Goal: Task Accomplishment & Management: Manage account settings

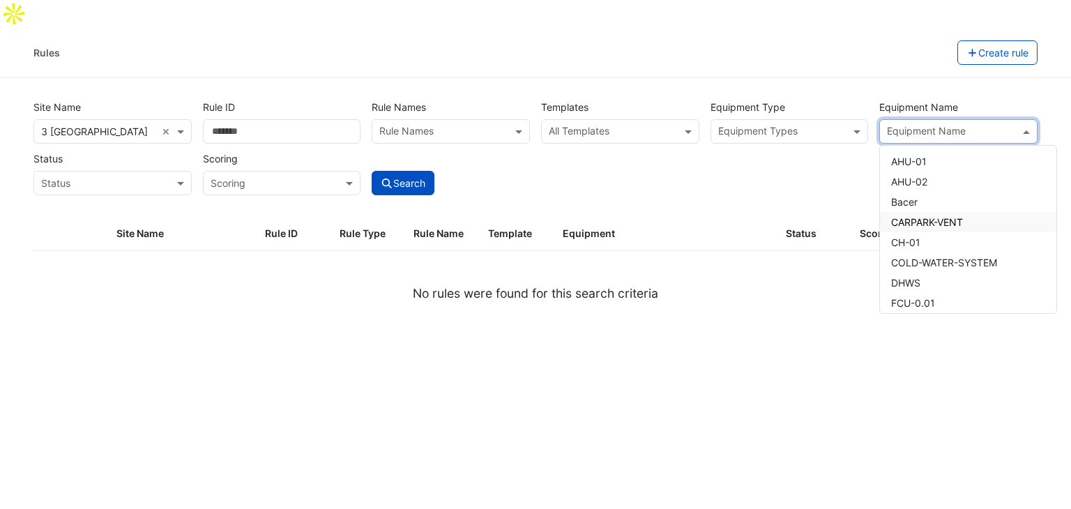
click at [67, 40] on div "Rules" at bounding box center [495, 52] width 924 height 24
click at [0, 0] on img at bounding box center [0, 0] width 0 height 0
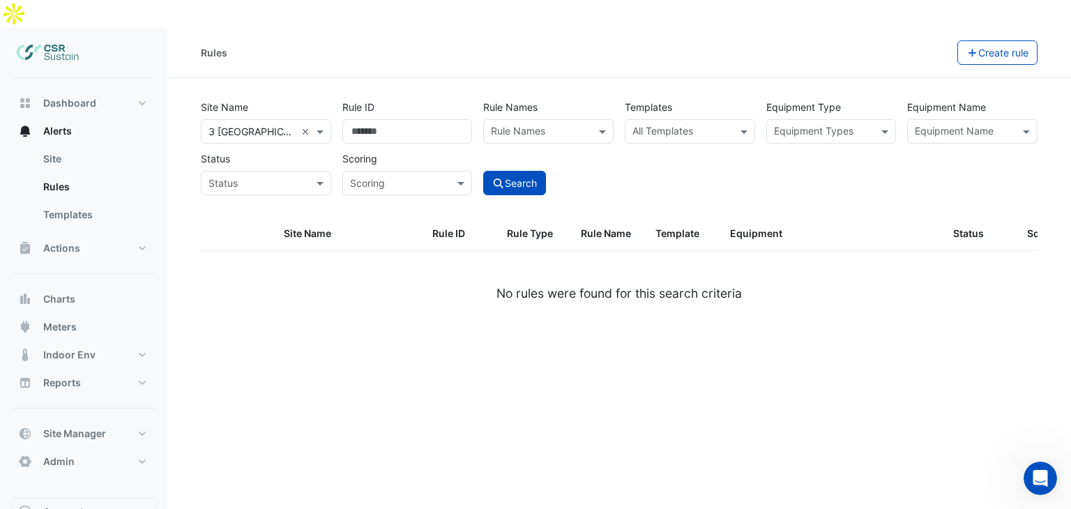
click at [43, 39] on img at bounding box center [48, 53] width 63 height 28
click at [70, 39] on img at bounding box center [48, 53] width 63 height 28
drag, startPoint x: 51, startPoint y: 79, endPoint x: 77, endPoint y: 92, distance: 29.3
click at [52, 96] on span "Dashboard" at bounding box center [69, 103] width 53 height 14
select select "**"
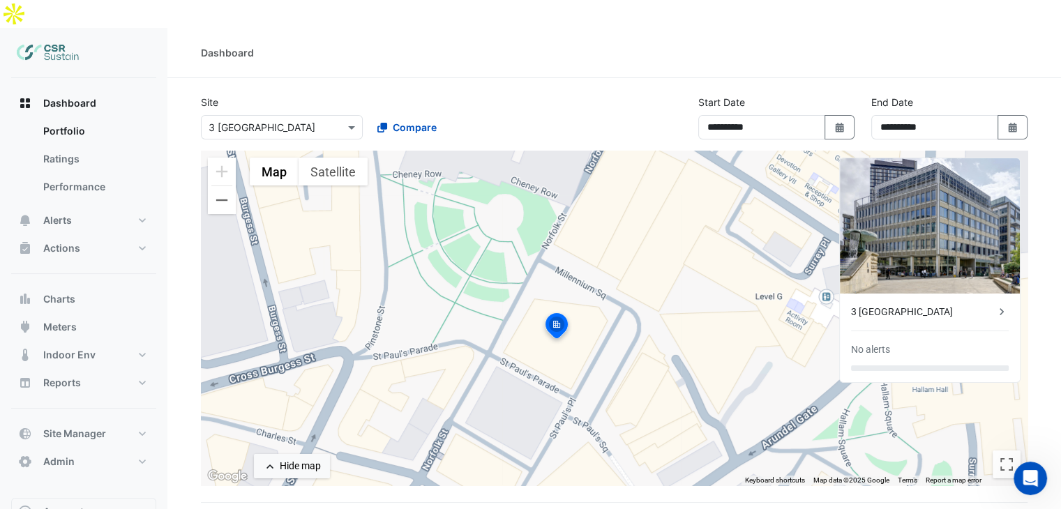
drag, startPoint x: 606, startPoint y: 275, endPoint x: 549, endPoint y: 303, distance: 63.3
click at [549, 311] on img at bounding box center [556, 327] width 31 height 33
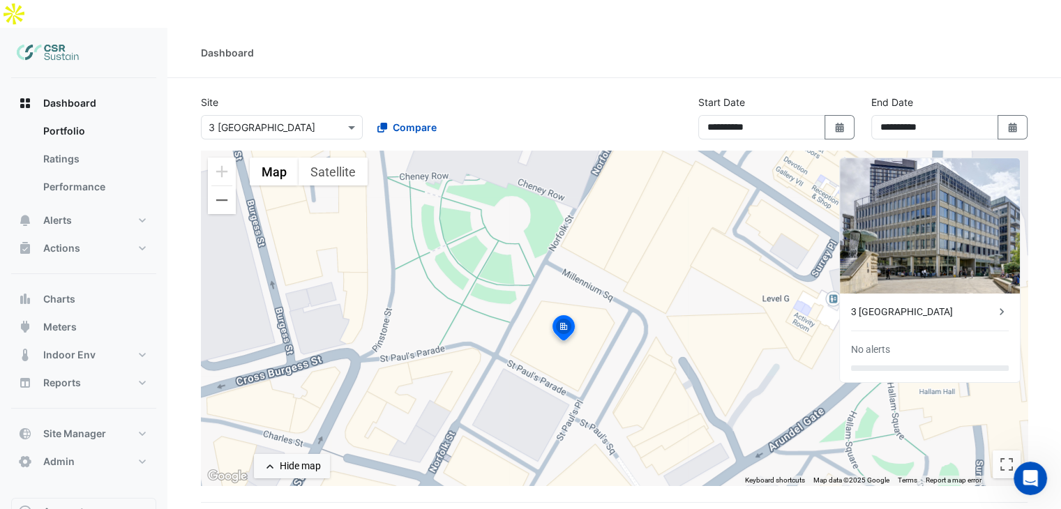
click at [543, 237] on div "To activate drag with keyboard, press Alt + Enter. Once in keyboard drag state,…" at bounding box center [614, 318] width 826 height 335
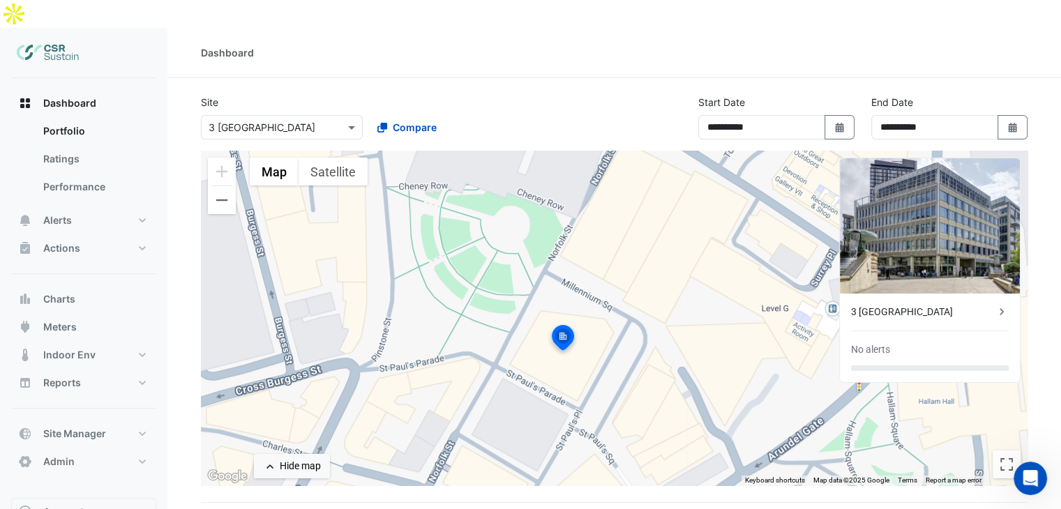
drag, startPoint x: 549, startPoint y: 252, endPoint x: 547, endPoint y: 259, distance: 7.3
click at [547, 259] on div "To activate drag with keyboard, press Alt + Enter. Once in keyboard drag state,…" at bounding box center [614, 318] width 826 height 335
drag, startPoint x: 547, startPoint y: 259, endPoint x: 555, endPoint y: 272, distance: 15.3
click at [549, 263] on div "To activate drag with keyboard, press Alt + Enter. Once in keyboard drag state,…" at bounding box center [614, 318] width 826 height 335
click at [230, 121] on input "text" at bounding box center [267, 128] width 119 height 15
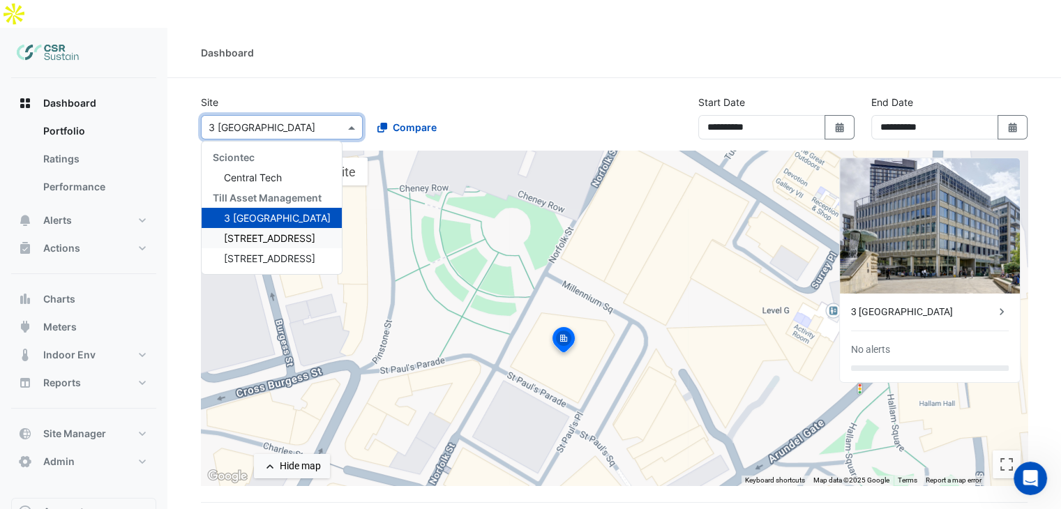
drag, startPoint x: 243, startPoint y: 210, endPoint x: 273, endPoint y: 193, distance: 34.9
click at [243, 232] on span "5 Exchange Quay" at bounding box center [269, 238] width 91 height 12
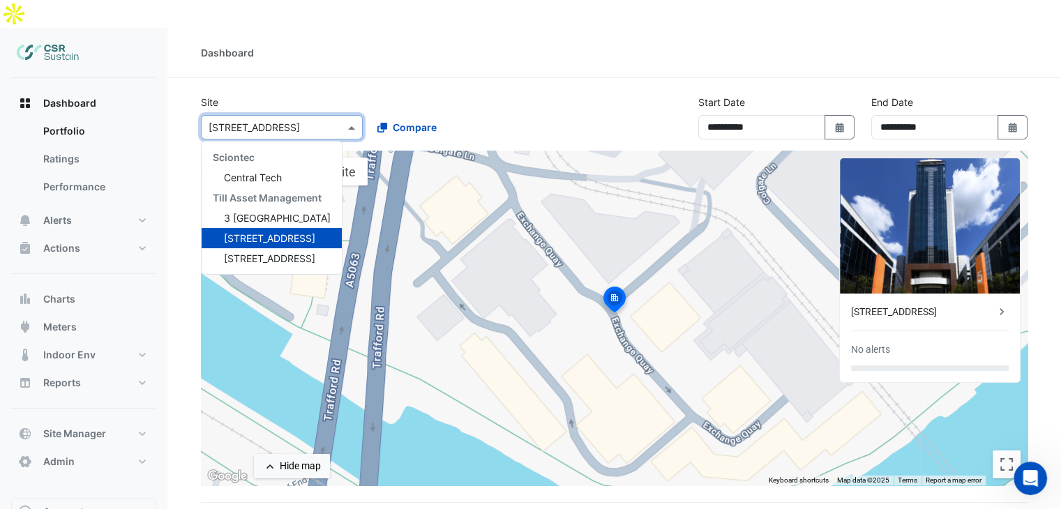
click at [253, 121] on input "text" at bounding box center [267, 128] width 119 height 15
click at [270, 121] on input "text" at bounding box center [267, 128] width 119 height 15
click at [265, 232] on span "5 Exchange Quay" at bounding box center [269, 238] width 91 height 12
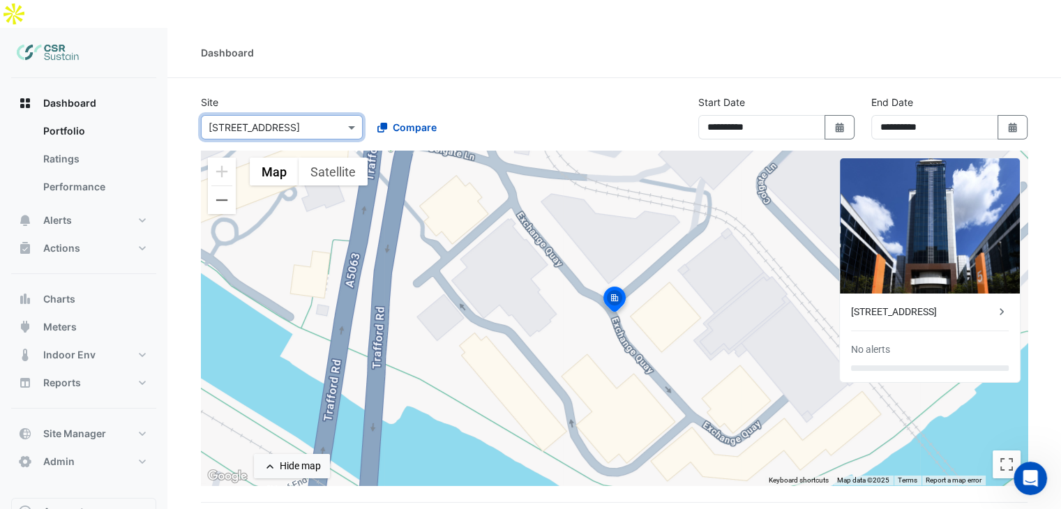
drag, startPoint x: 286, startPoint y: 107, endPoint x: 279, endPoint y: 110, distance: 7.5
click at [286, 115] on div "Select a Site × 5 Exchange Quay" at bounding box center [282, 127] width 162 height 24
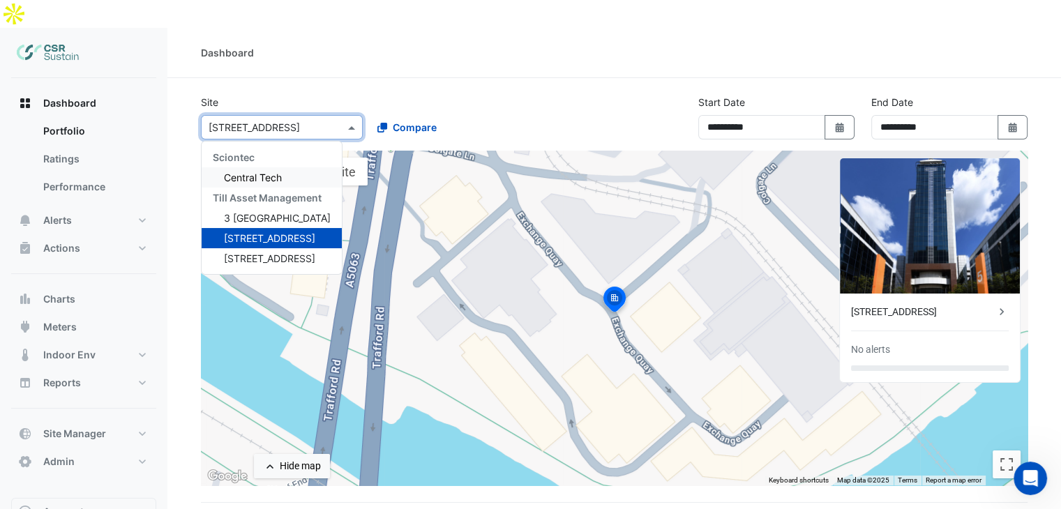
drag, startPoint x: 243, startPoint y: 174, endPoint x: 243, endPoint y: 189, distance: 14.6
click at [243, 188] on div "Till Asset Management" at bounding box center [272, 198] width 140 height 20
click at [243, 212] on span "3 [GEOGRAPHIC_DATA]" at bounding box center [277, 218] width 107 height 12
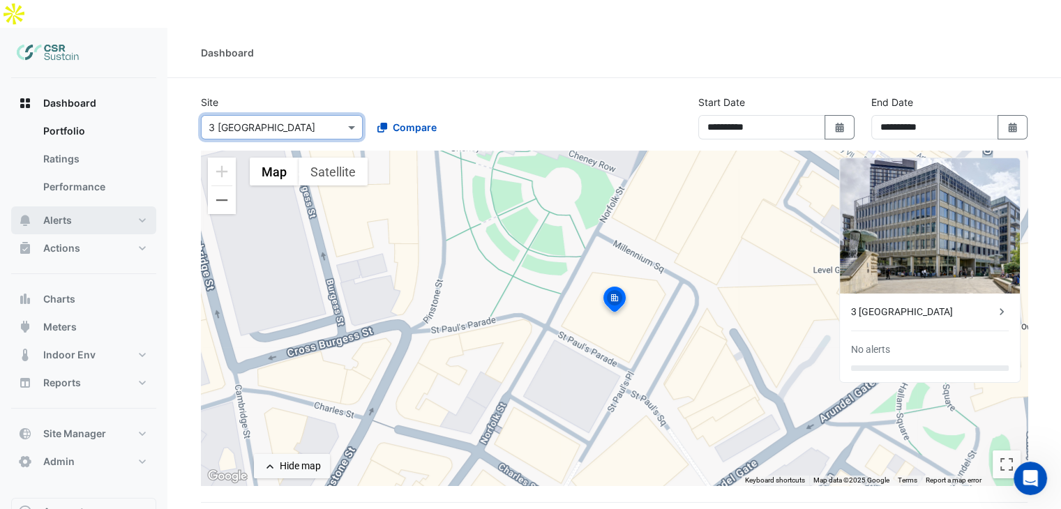
click at [88, 206] on button "Alerts" at bounding box center [83, 220] width 145 height 28
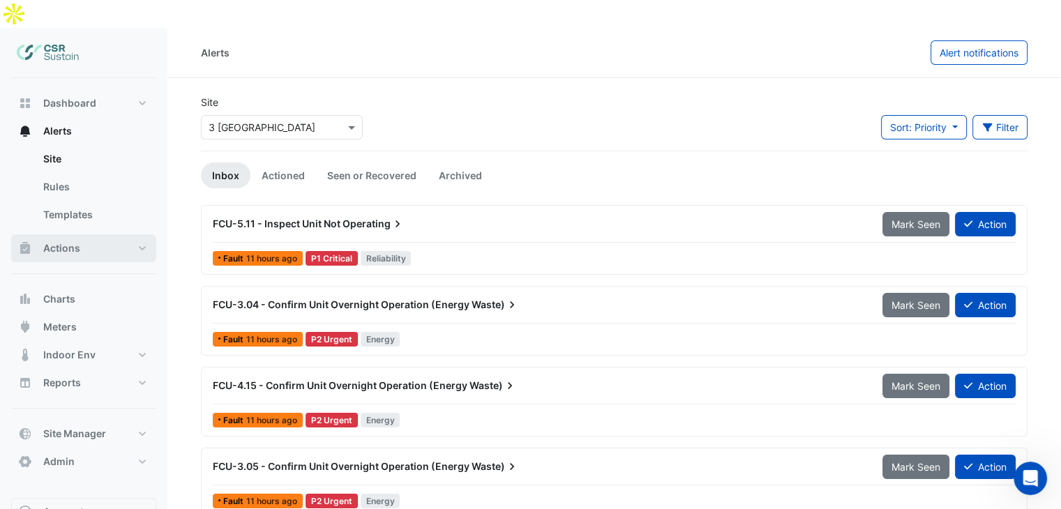
click at [100, 234] on button "Actions" at bounding box center [83, 248] width 145 height 28
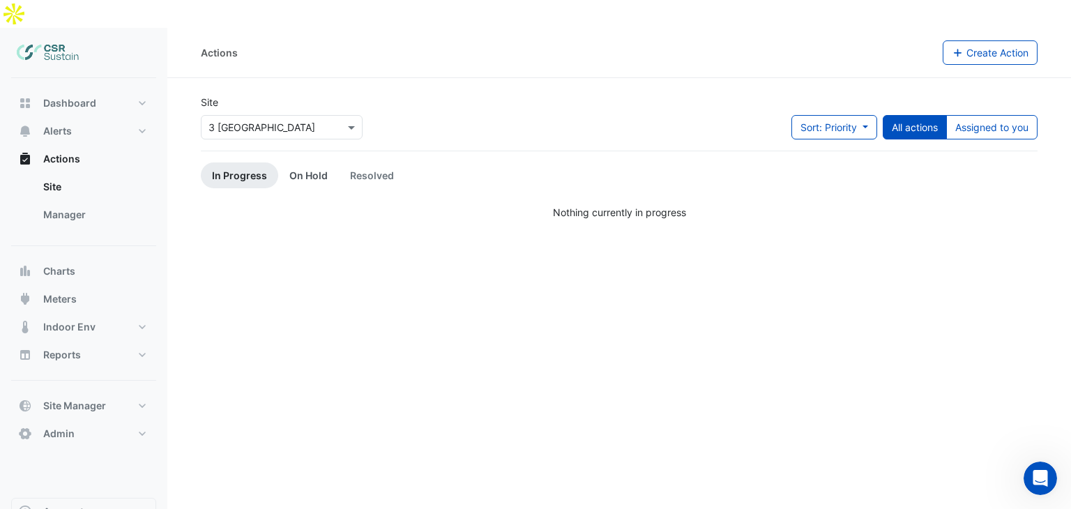
click at [287, 162] on link "On Hold" at bounding box center [308, 175] width 61 height 26
click at [246, 162] on link "In Progress" at bounding box center [239, 175] width 77 height 26
click at [75, 152] on span "Actions" at bounding box center [61, 159] width 37 height 14
click at [91, 117] on button "Alerts" at bounding box center [83, 131] width 145 height 28
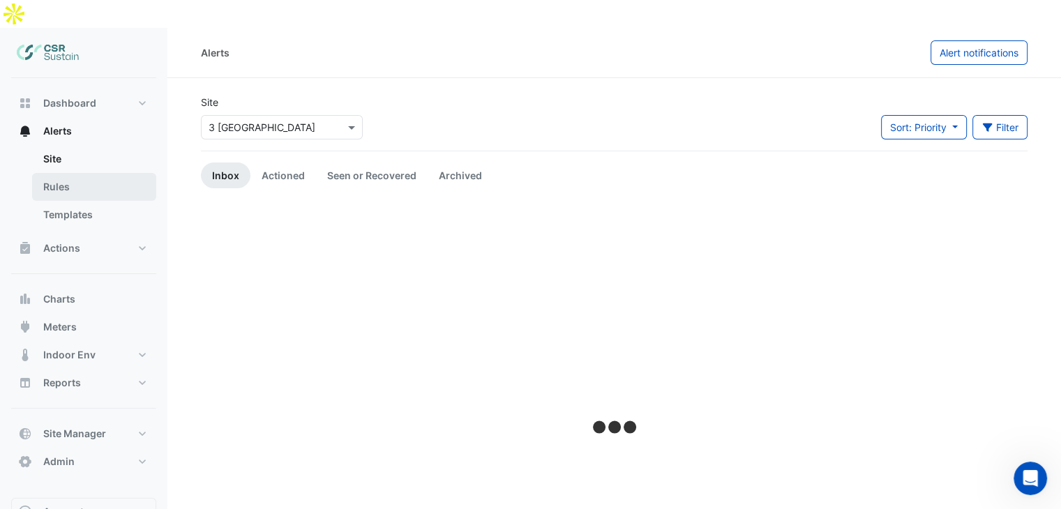
drag, startPoint x: 94, startPoint y: 151, endPoint x: 116, endPoint y: 158, distance: 22.5
click at [94, 173] on link "Rules" at bounding box center [94, 187] width 124 height 28
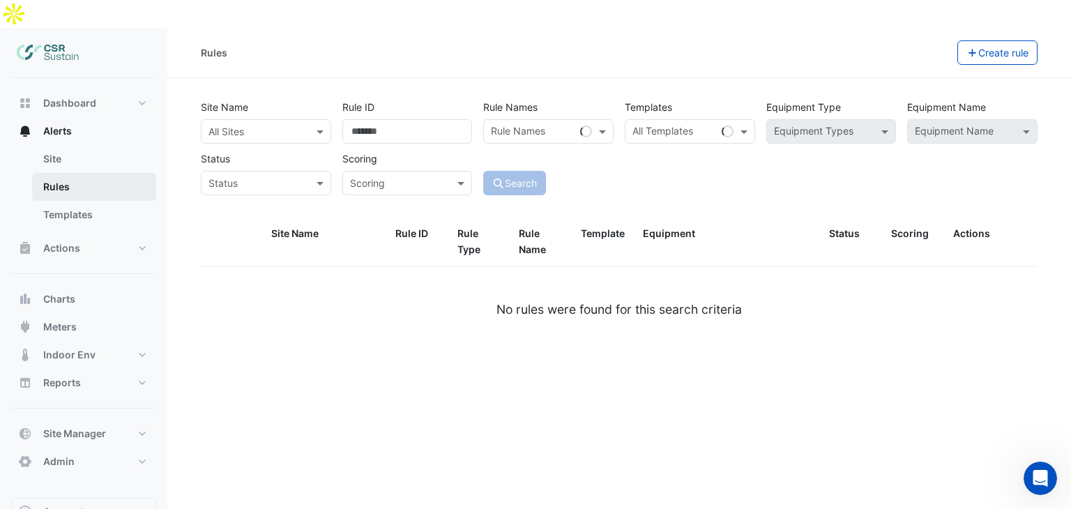
click at [85, 173] on link "Rules" at bounding box center [94, 187] width 124 height 28
click at [59, 124] on span "Alerts" at bounding box center [57, 131] width 29 height 14
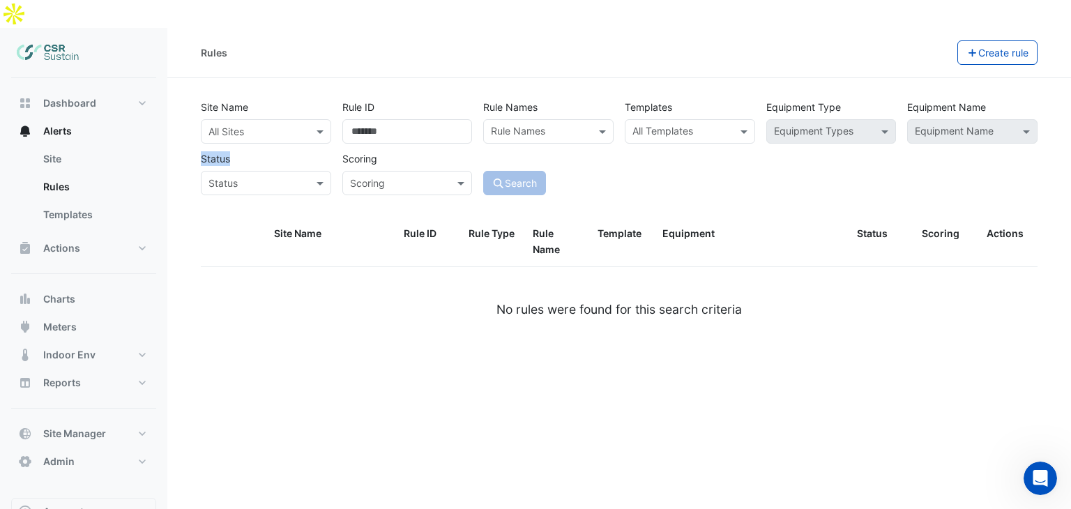
drag, startPoint x: 199, startPoint y: 130, endPoint x: 231, endPoint y: 130, distance: 31.4
click at [231, 146] on div "Status Status" at bounding box center [266, 170] width 142 height 49
drag, startPoint x: 231, startPoint y: 130, endPoint x: 211, endPoint y: 131, distance: 20.2
click at [231, 146] on div "Status Status" at bounding box center [266, 170] width 142 height 49
click at [88, 145] on link "Site" at bounding box center [94, 159] width 124 height 28
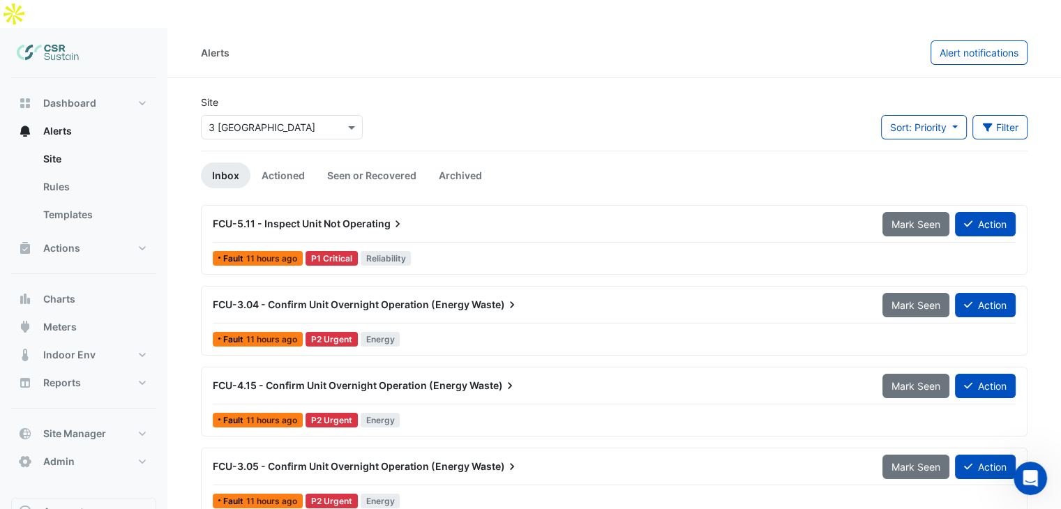
click at [463, 298] on span "FCU-3.04 - Confirm Unit Overnight Operation (Energy" at bounding box center [341, 304] width 257 height 12
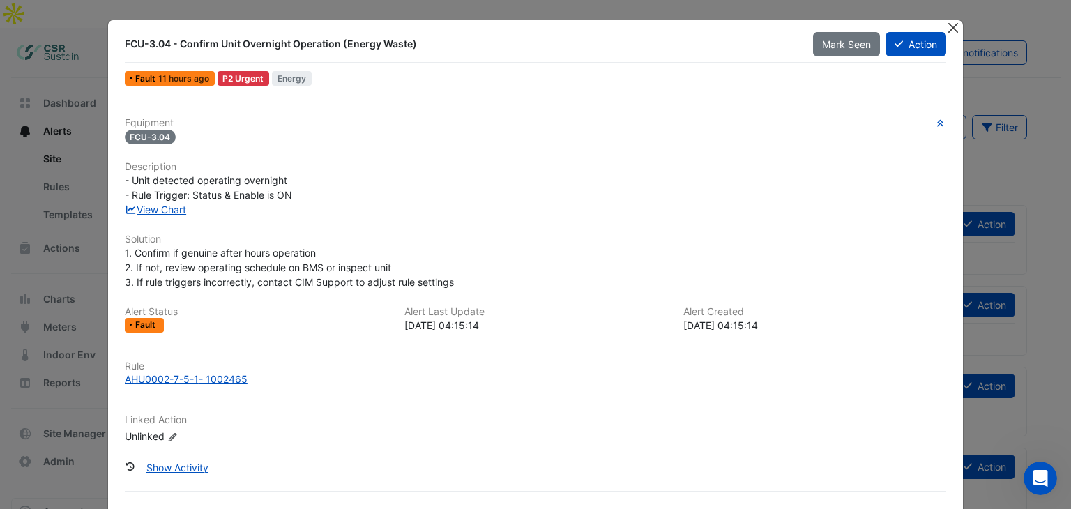
click at [946, 31] on button "Close" at bounding box center [953, 27] width 15 height 15
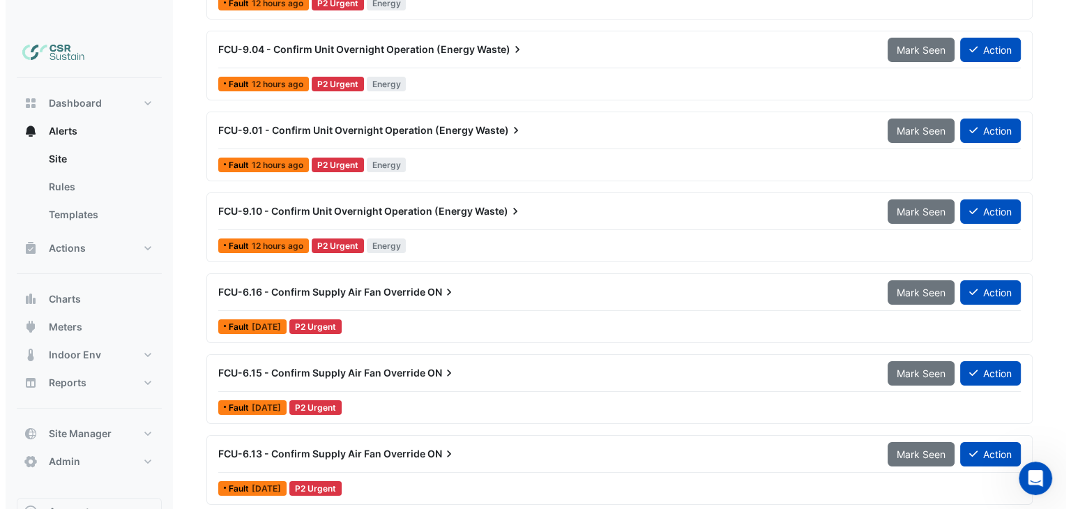
scroll to position [10015, 0]
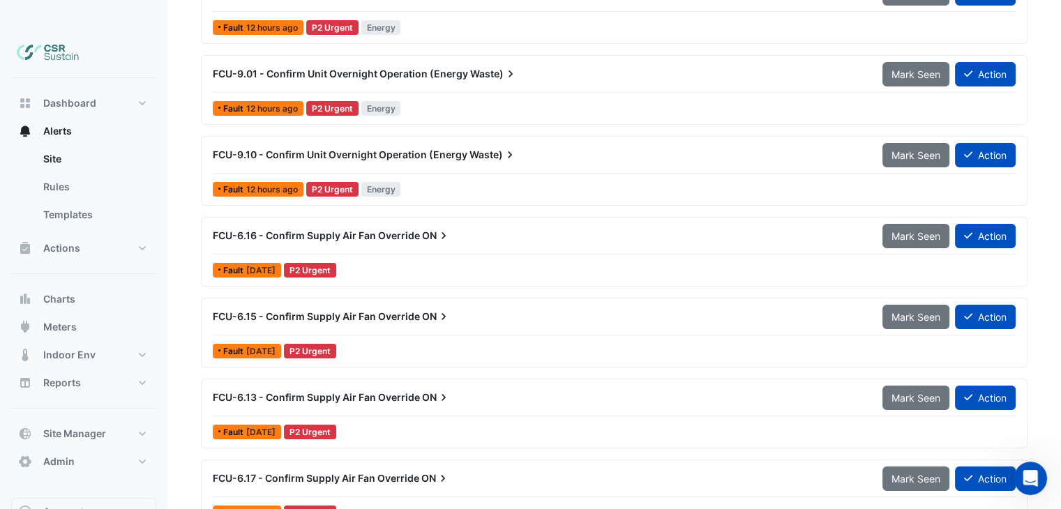
click at [367, 310] on span "FCU-6.15 - Confirm Supply Air Fan Override" at bounding box center [316, 316] width 207 height 12
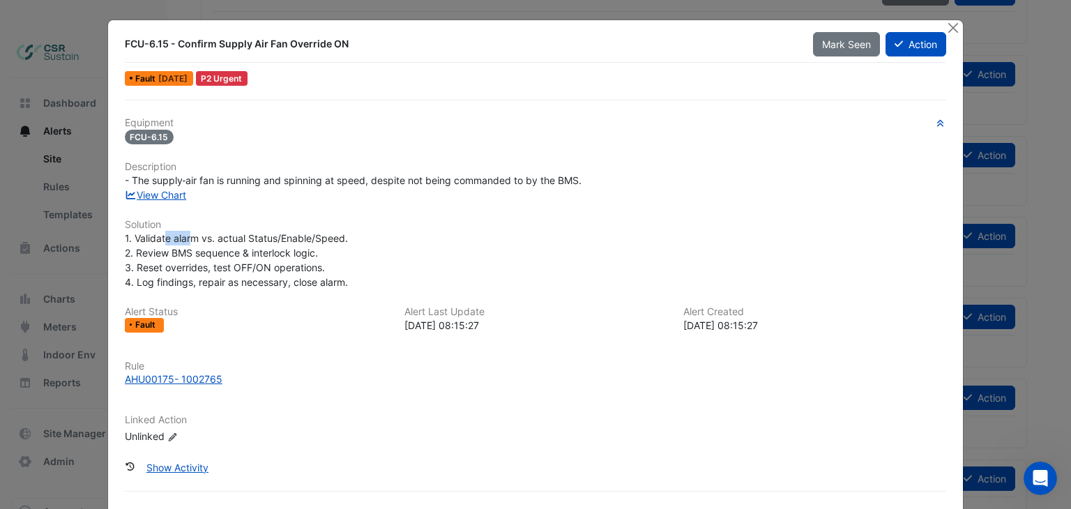
drag, startPoint x: 161, startPoint y: 236, endPoint x: 195, endPoint y: 235, distance: 34.2
click at [195, 235] on span "1. Validate alarm vs. actual Status/Enable/Speed. 2. Review BMS sequence & inte…" at bounding box center [236, 260] width 223 height 56
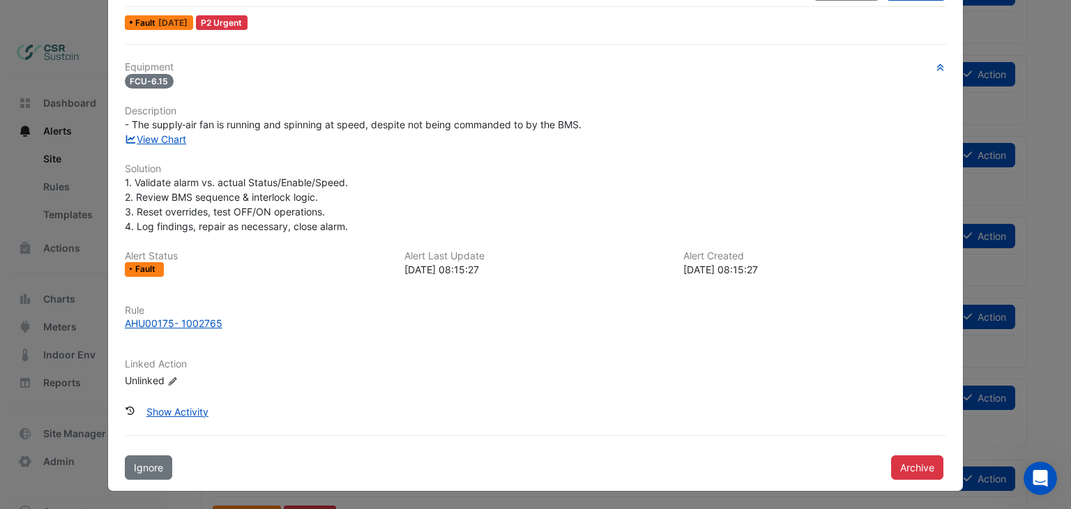
click at [989, 56] on ngb-modal-window "FCU-6.15 - Confirm Supply Air Fan Override ON Mark Seen Action Fault 6 days ago…" at bounding box center [535, 254] width 1071 height 509
drag, startPoint x: 1020, startPoint y: 77, endPoint x: 955, endPoint y: 115, distance: 75.9
click at [1016, 87] on ngb-modal-window "FCU-6.15 - Confirm Supply Air Fan Override ON Mark Seen Action Fault 6 days ago…" at bounding box center [535, 254] width 1071 height 509
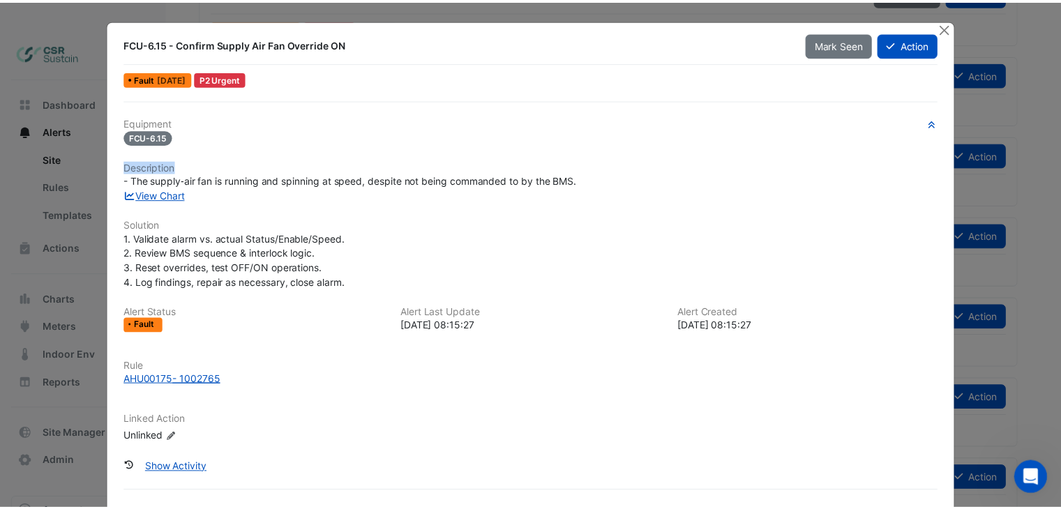
scroll to position [0, 0]
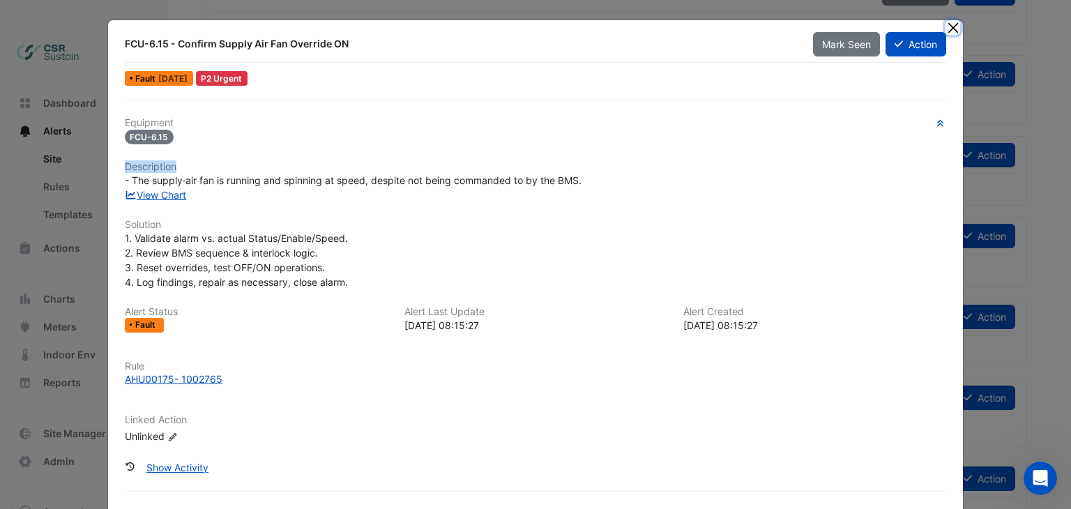
click at [946, 26] on button "Close" at bounding box center [953, 27] width 15 height 15
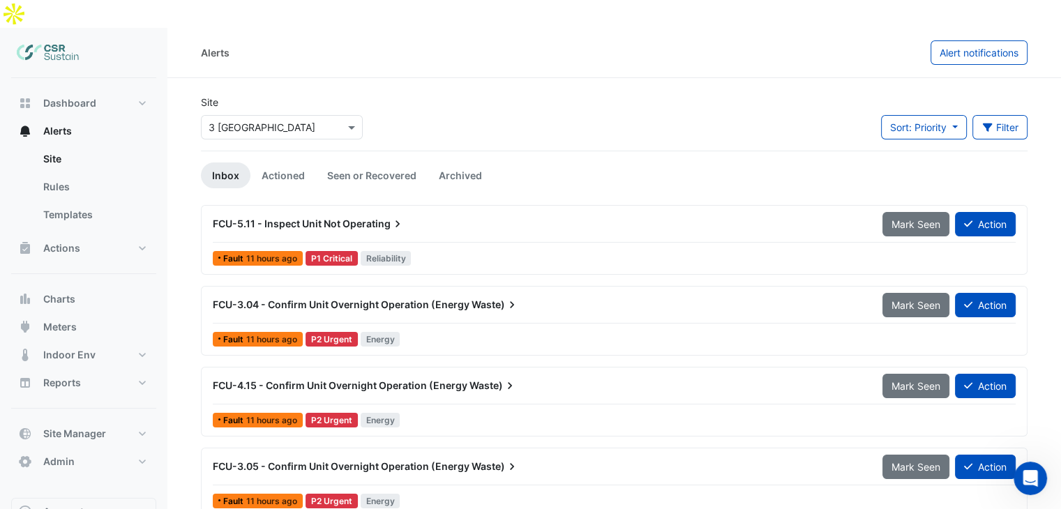
click at [225, 115] on div "Select a Site × 3 St. Paul's Place" at bounding box center [282, 127] width 162 height 24
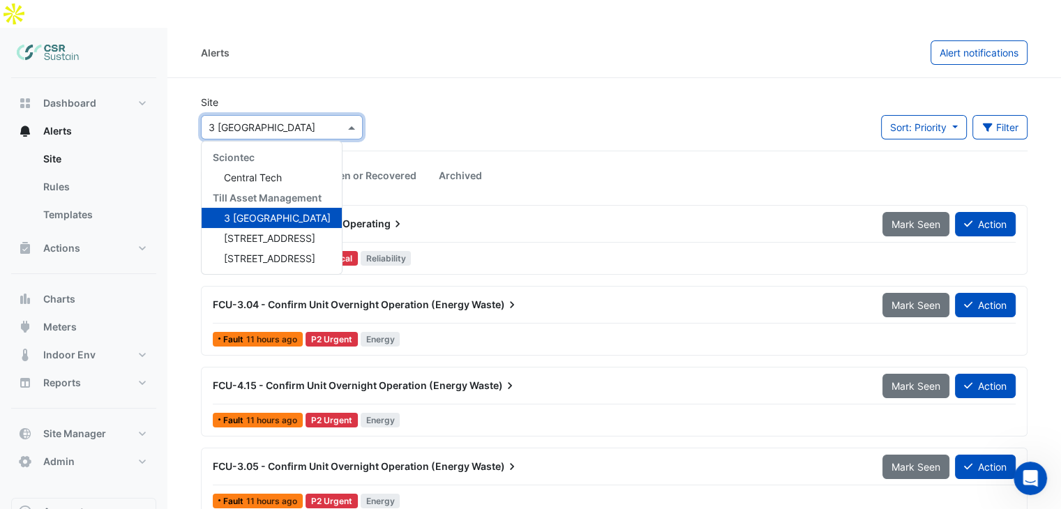
click at [226, 121] on input "text" at bounding box center [267, 128] width 119 height 15
click at [235, 121] on input "text" at bounding box center [267, 128] width 119 height 15
drag, startPoint x: 235, startPoint y: 193, endPoint x: 243, endPoint y: 185, distance: 10.8
click at [235, 212] on span "3 [GEOGRAPHIC_DATA]" at bounding box center [277, 218] width 107 height 12
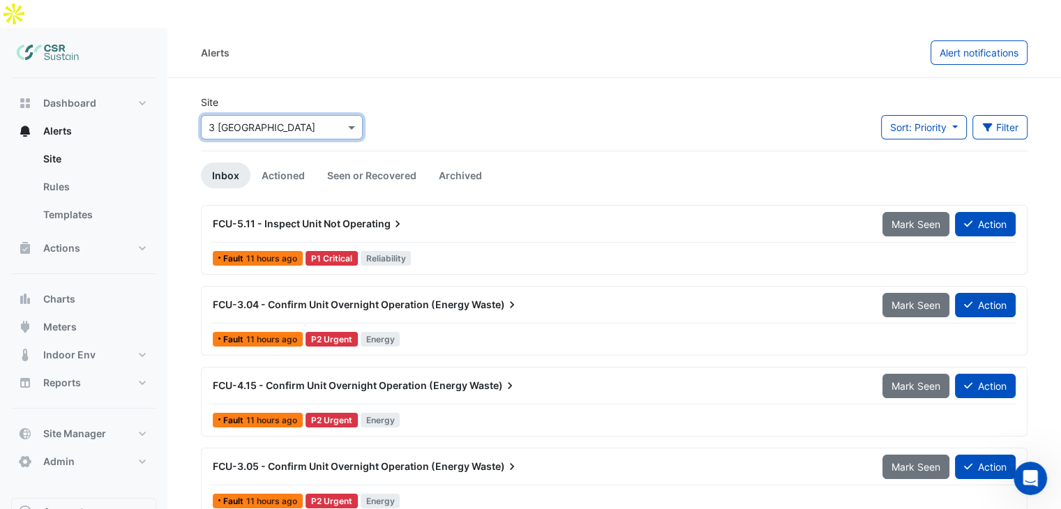
click at [279, 112] on div "Site Select a Site × 3 St. Paul's Place" at bounding box center [281, 123] width 179 height 56
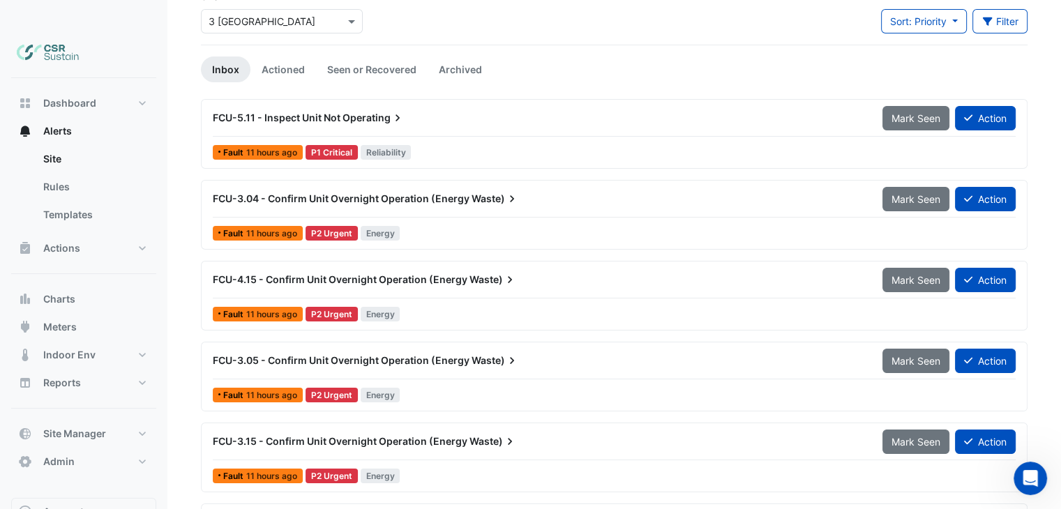
scroll to position [57, 0]
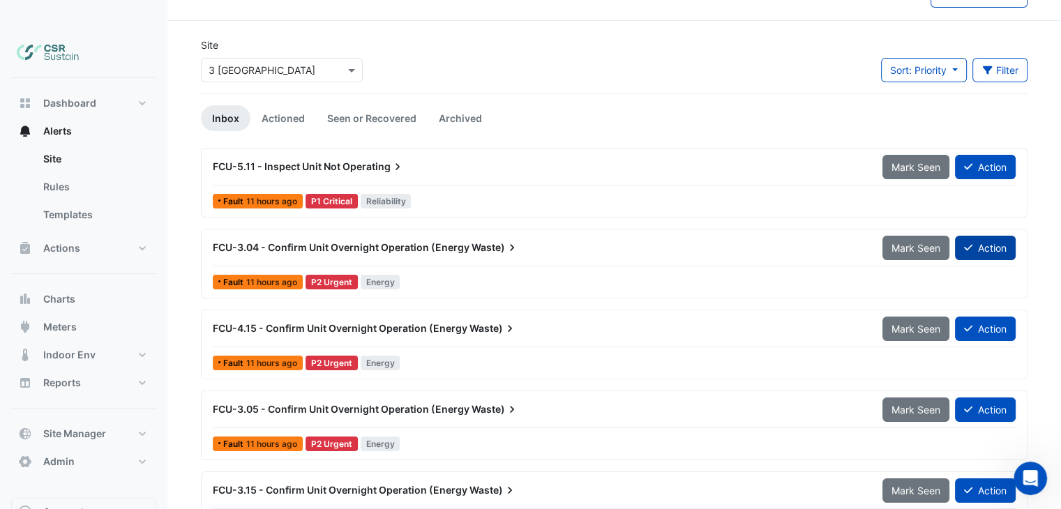
click at [986, 236] on button "Action" at bounding box center [985, 248] width 61 height 24
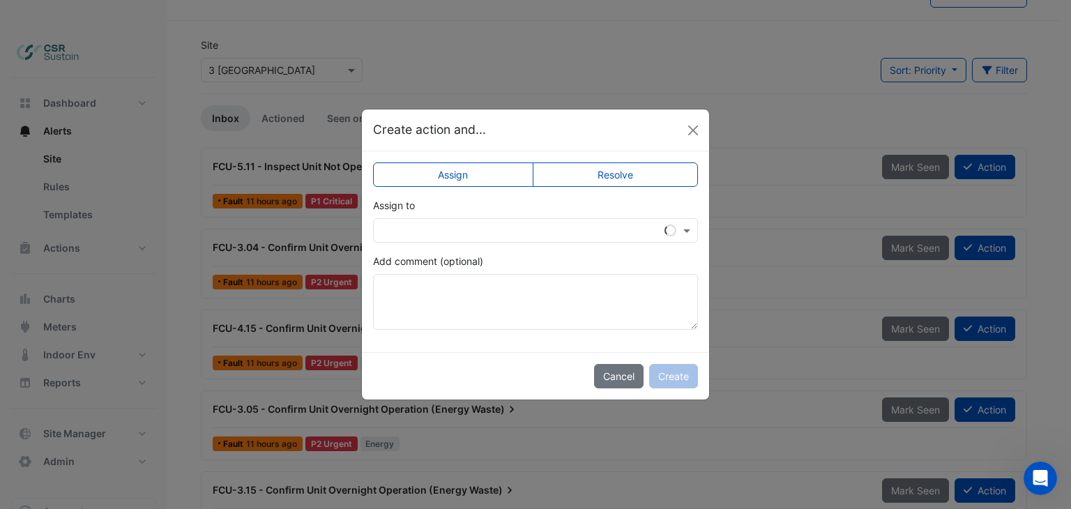
click at [453, 224] on input "text" at bounding box center [522, 231] width 282 height 15
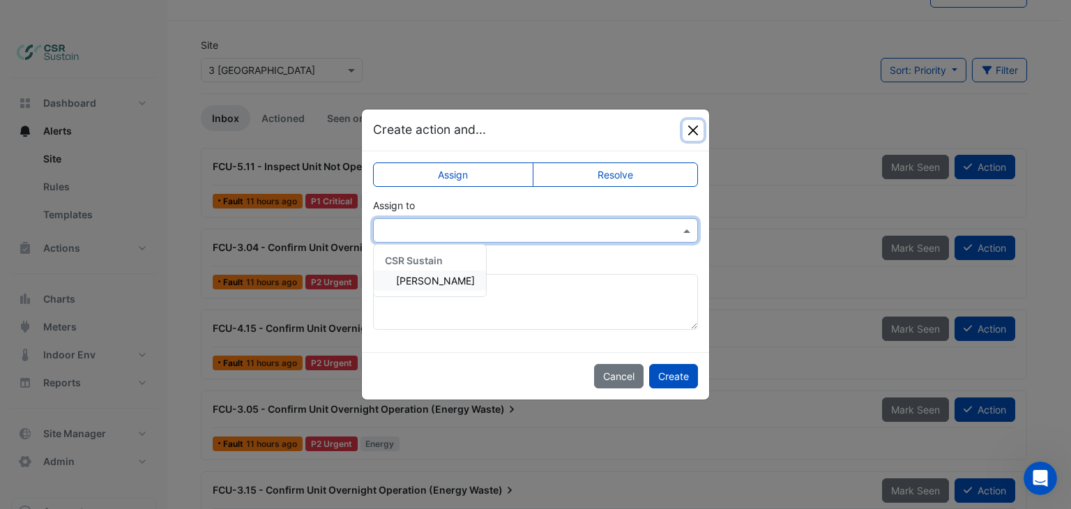
click at [693, 130] on button "Close" at bounding box center [693, 130] width 21 height 21
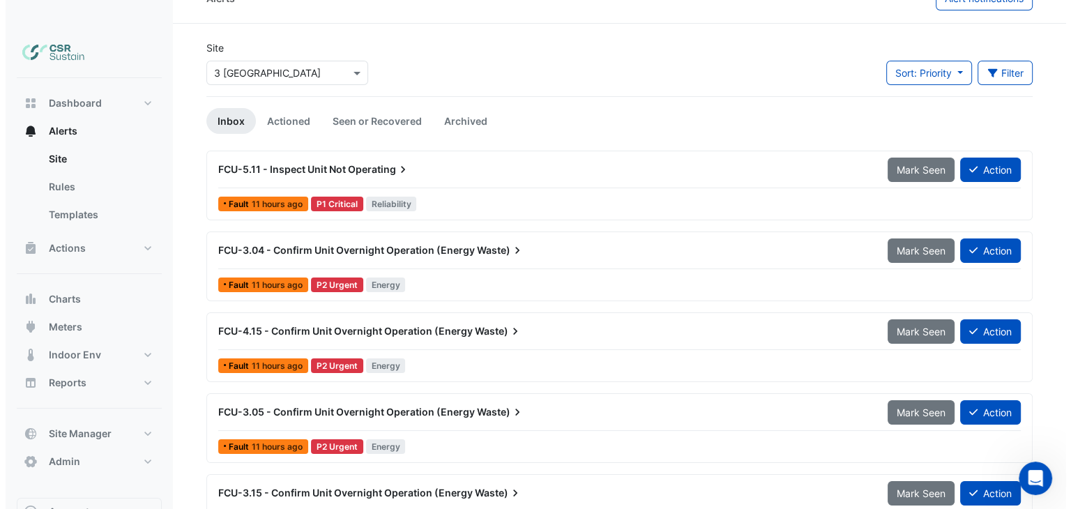
scroll to position [42, 0]
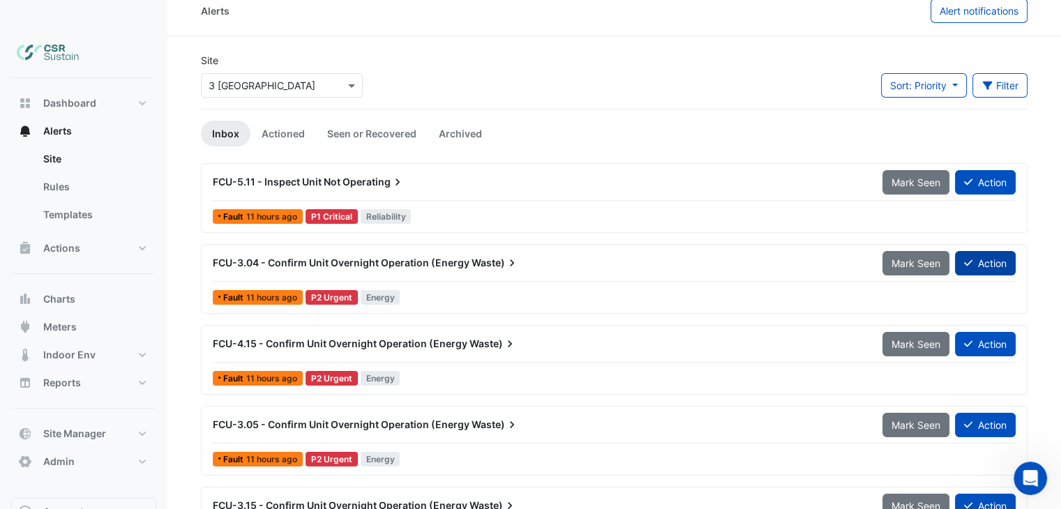
click at [986, 251] on button "Action" at bounding box center [985, 263] width 61 height 24
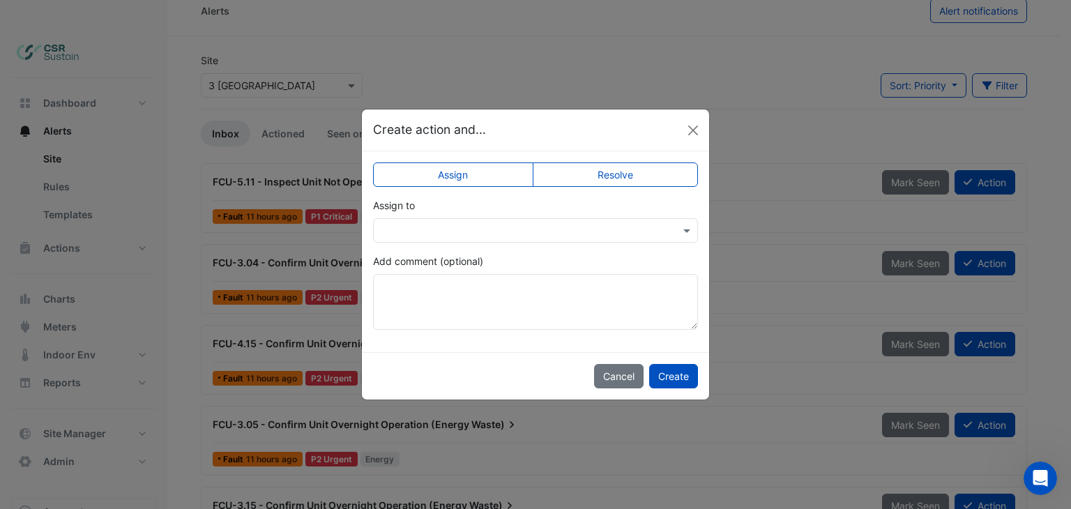
click at [440, 229] on input "text" at bounding box center [522, 231] width 282 height 15
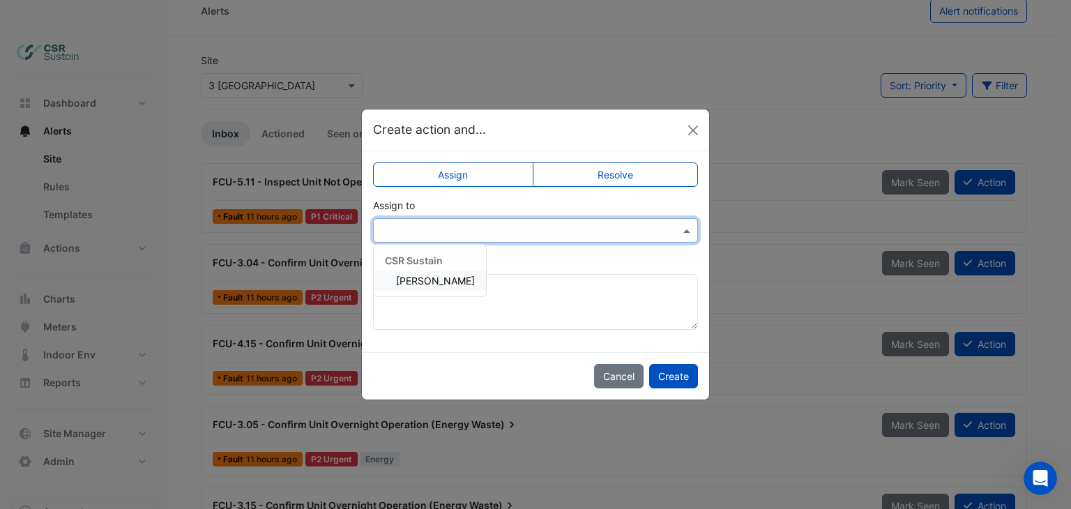
click at [425, 276] on span "[PERSON_NAME]" at bounding box center [435, 281] width 79 height 12
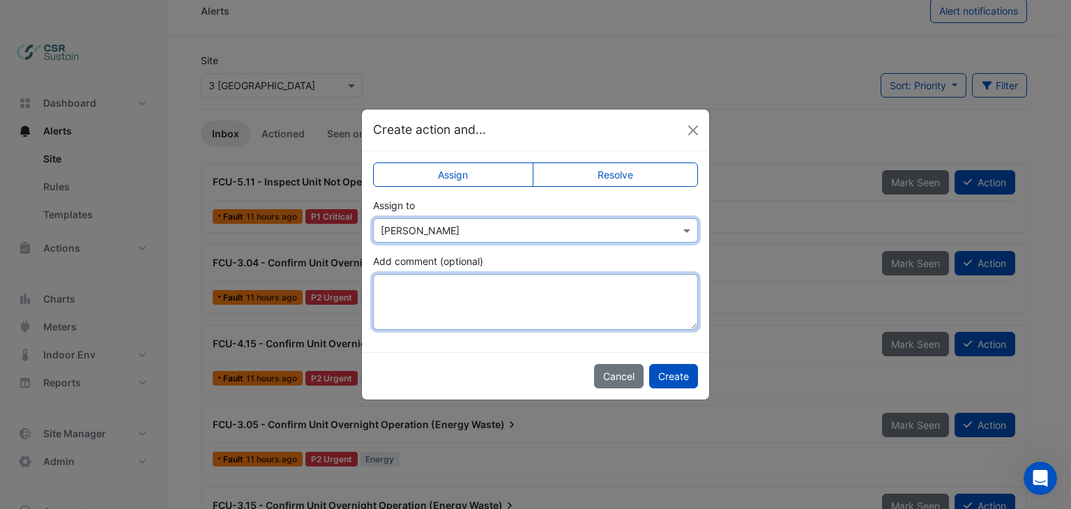
click at [430, 301] on textarea "Add comment (optional)" at bounding box center [535, 302] width 325 height 56
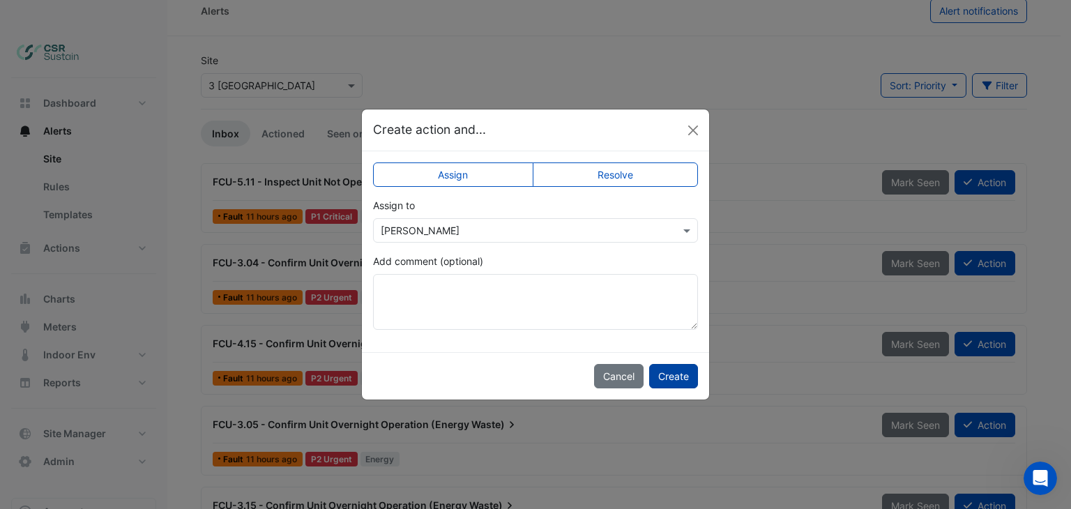
click at [690, 378] on button "Create" at bounding box center [673, 376] width 49 height 24
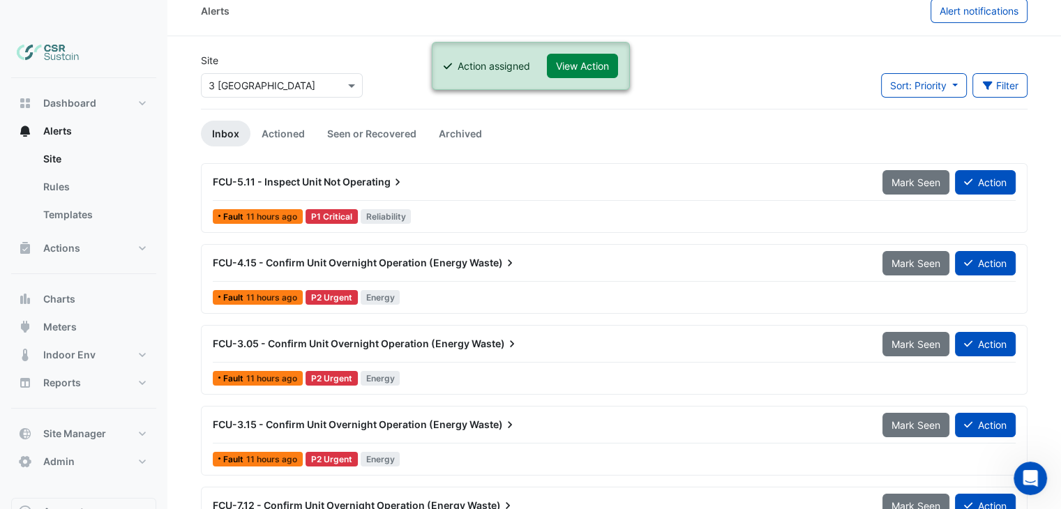
drag, startPoint x: 582, startPoint y: 61, endPoint x: 589, endPoint y: 84, distance: 24.7
click at [582, 61] on button "View Action" at bounding box center [582, 66] width 71 height 24
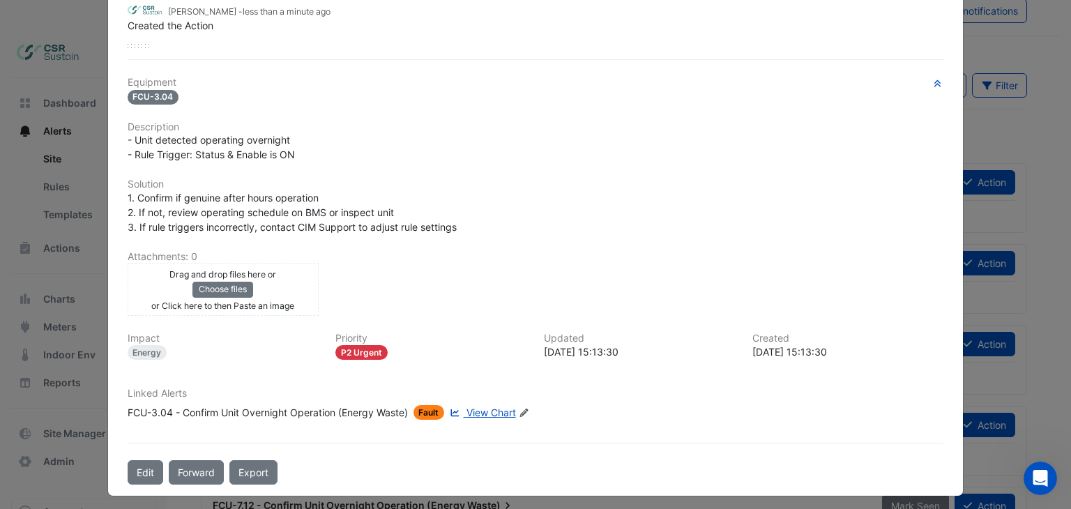
scroll to position [213, 0]
click at [142, 464] on button "Edit" at bounding box center [146, 472] width 36 height 24
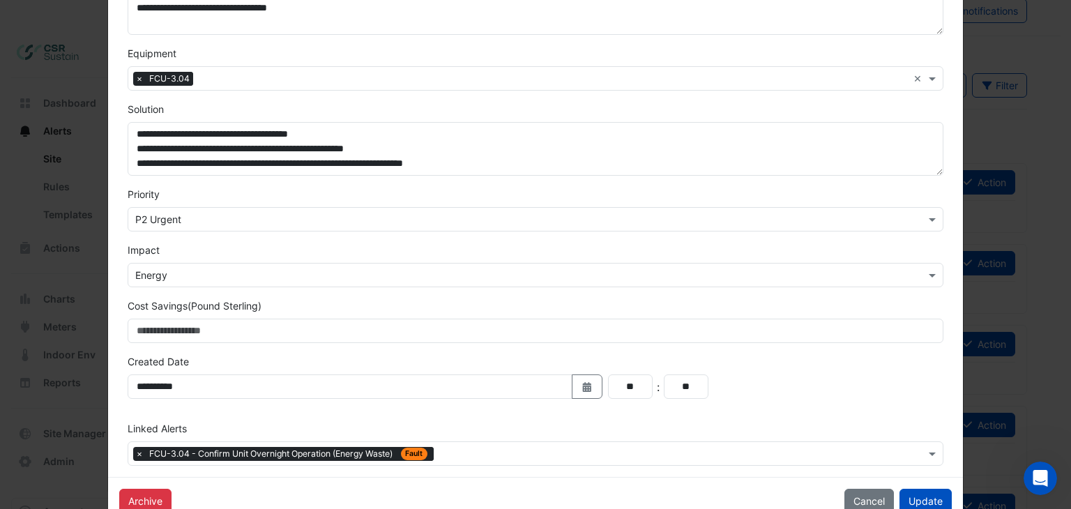
scroll to position [312, 0]
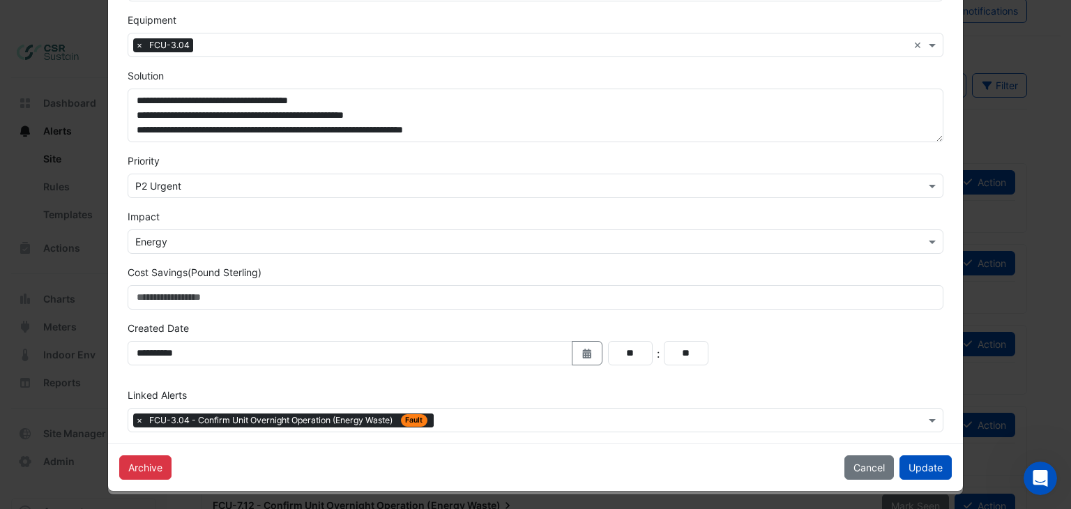
click at [471, 414] on input "text" at bounding box center [682, 421] width 486 height 15
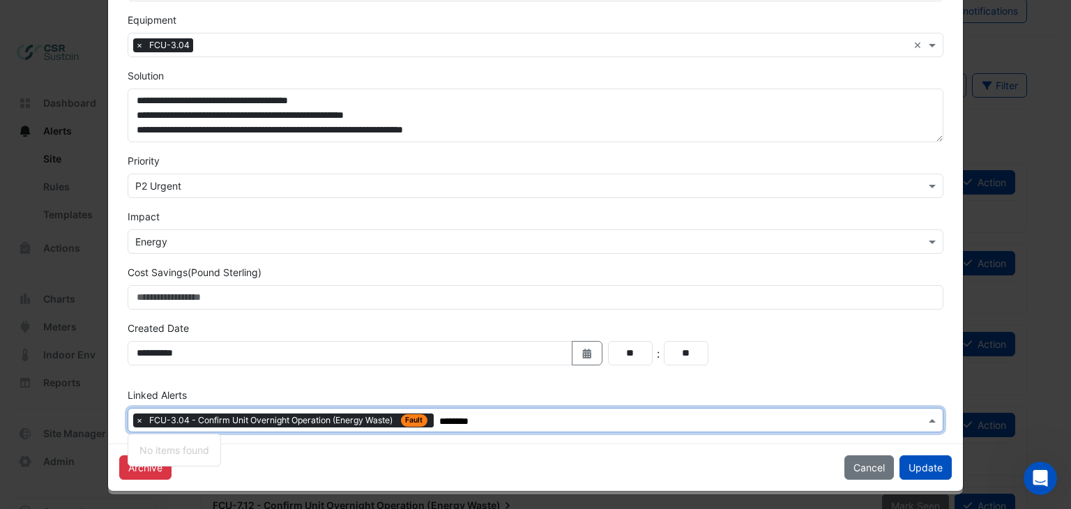
type input "*********"
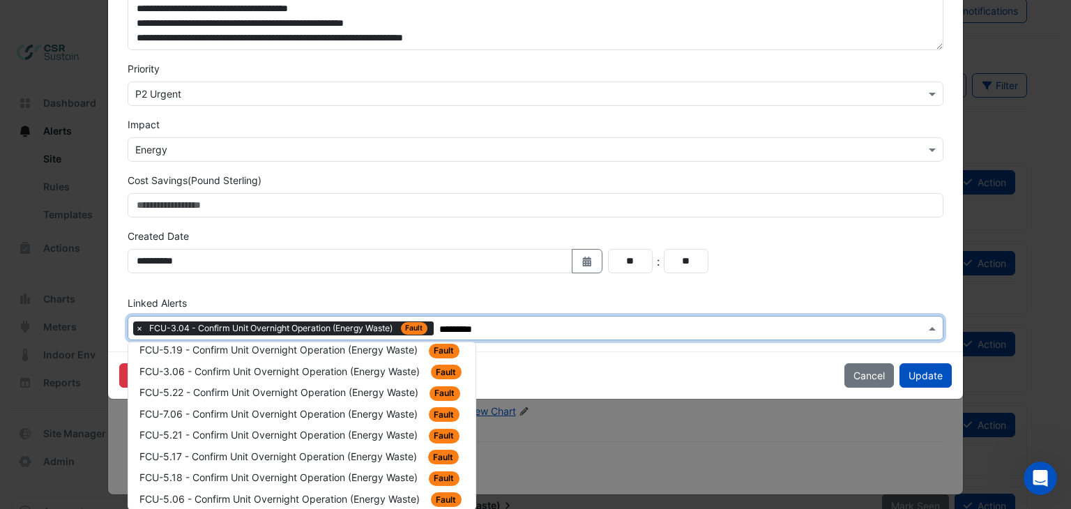
scroll to position [0, 0]
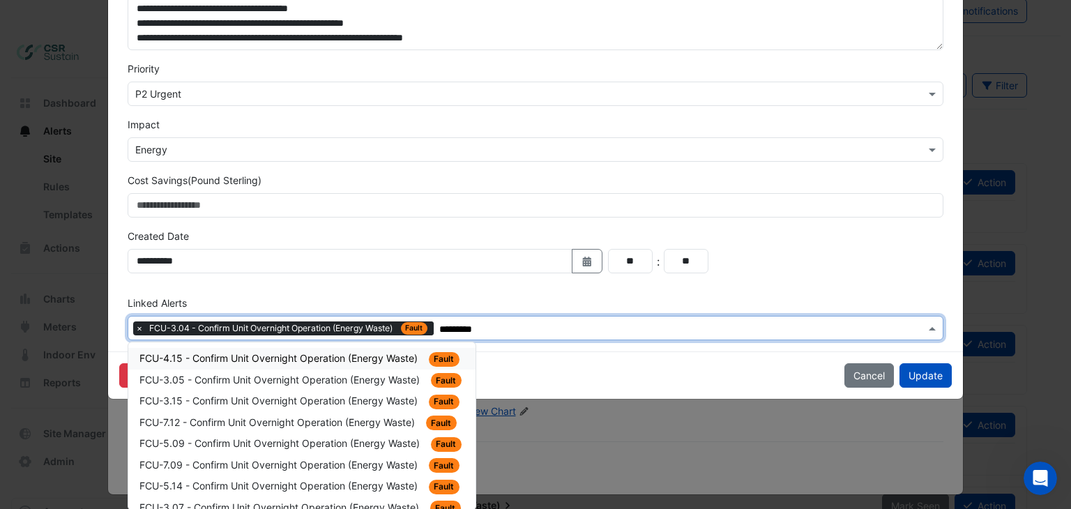
click at [324, 354] on span "FCU-4.15 - Confirm Unit Overnight Operation (Energy Waste)" at bounding box center [279, 358] width 281 height 12
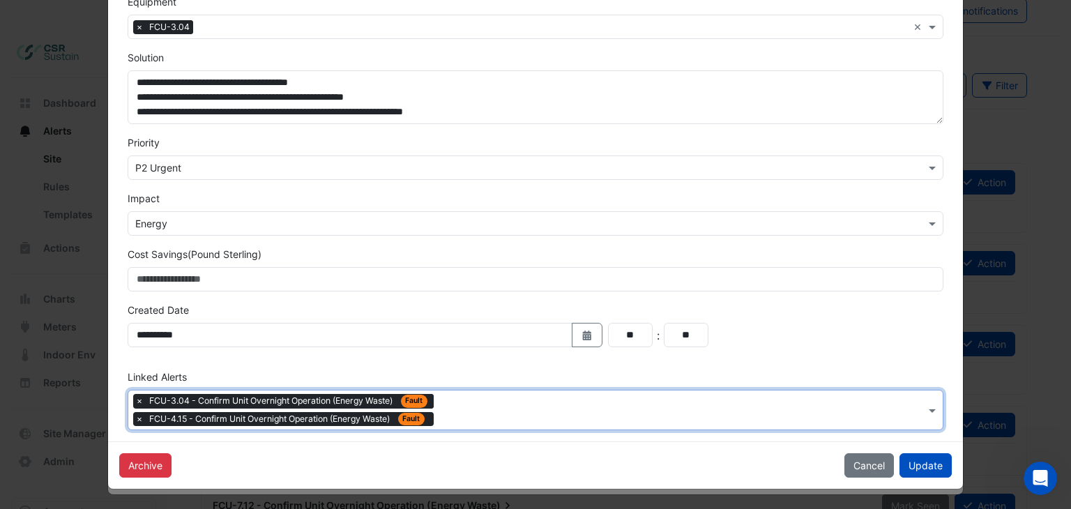
scroll to position [328, 0]
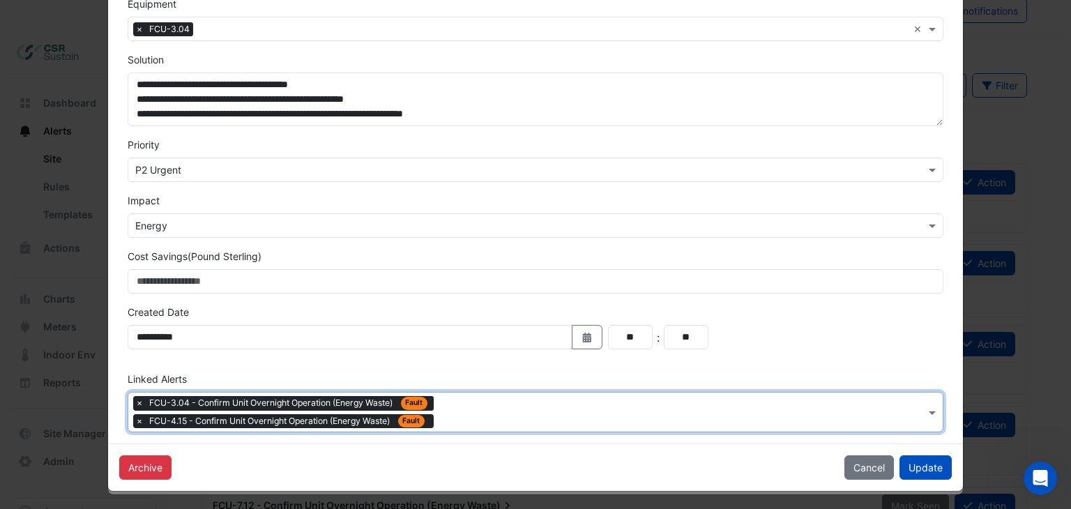
click at [462, 418] on div at bounding box center [681, 414] width 488 height 18
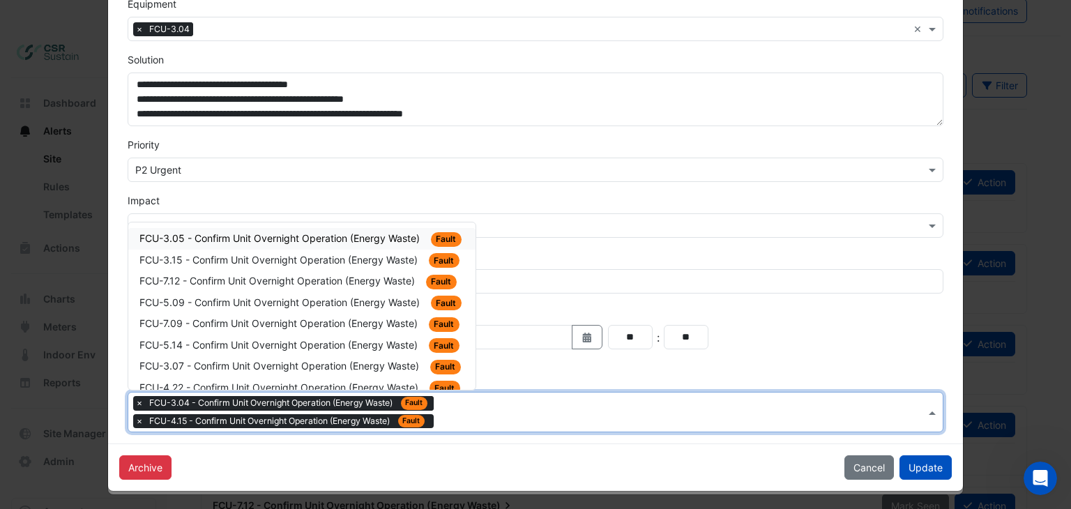
click at [396, 241] on span "FCU-3.05 - Confirm Unit Overnight Operation (Energy Waste)" at bounding box center [280, 238] width 283 height 12
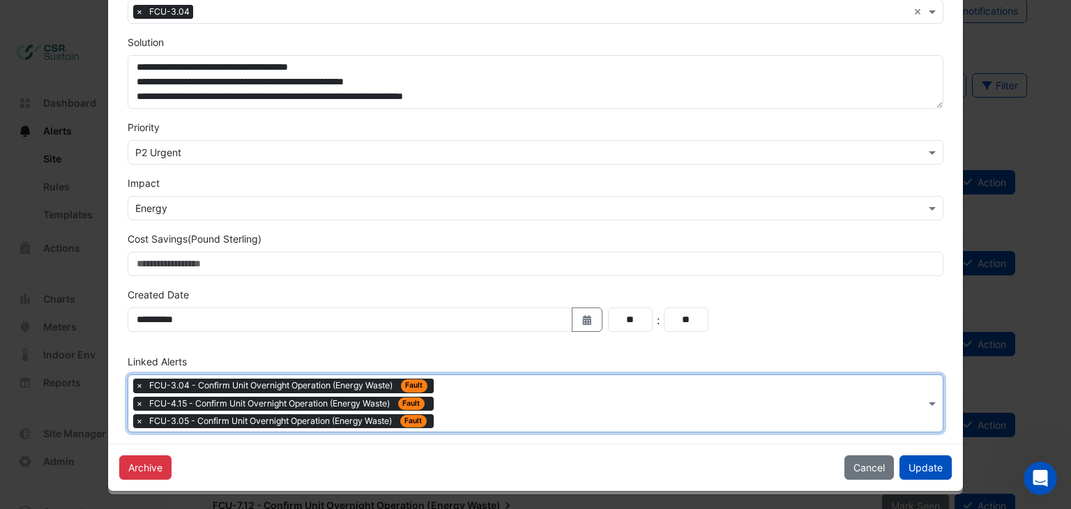
click at [458, 397] on input "text" at bounding box center [682, 404] width 486 height 15
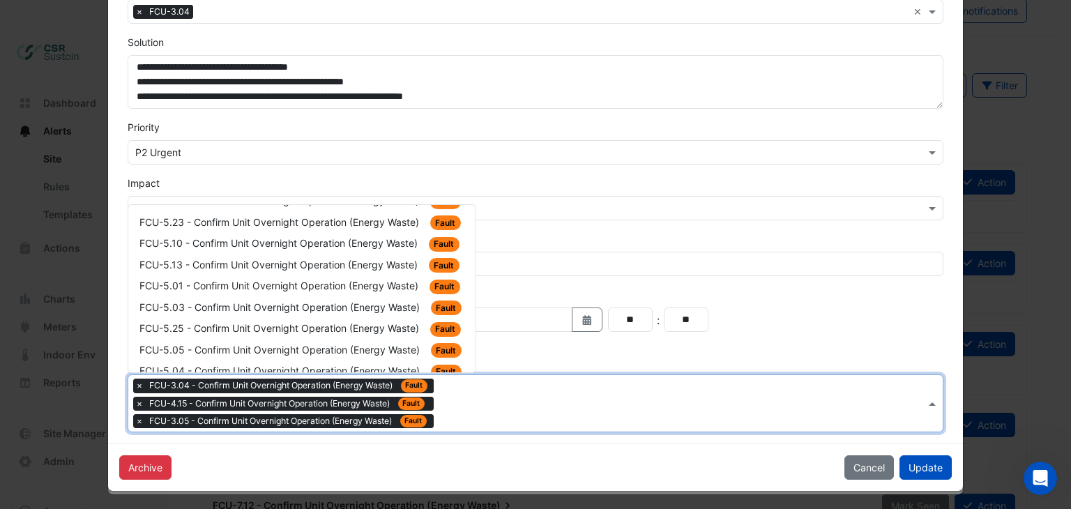
scroll to position [0, 0]
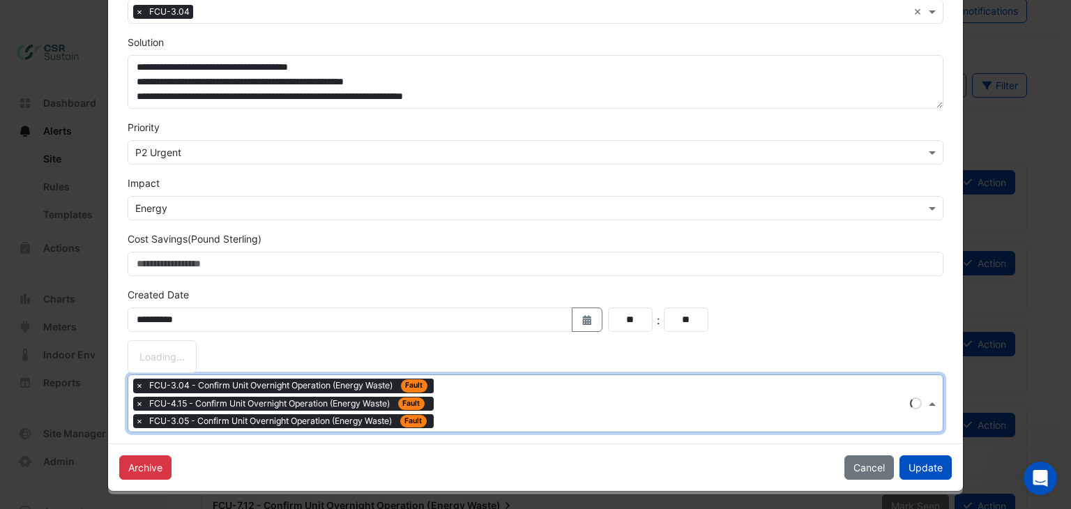
drag, startPoint x: 476, startPoint y: 227, endPoint x: 478, endPoint y: 349, distance: 122.1
click at [478, 349] on form "**********" at bounding box center [536, 80] width 817 height 706
click at [453, 420] on div "Type to search tickets × FCU-3.04 - Confirm Unit Overnight Operation (Energy Wa…" at bounding box center [519, 403] width 782 height 56
click at [464, 388] on div "Type to search tickets × FCU-3.04 - Confirm Unit Overnight Operation (Energy Wa…" at bounding box center [519, 403] width 782 height 56
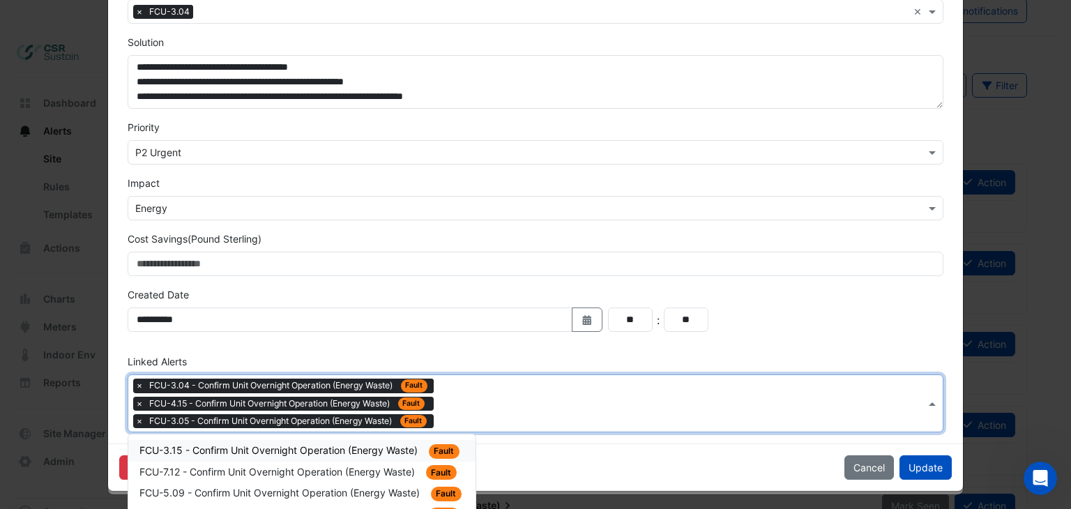
click at [455, 386] on div "Type to search tickets × FCU-3.04 - Confirm Unit Overnight Operation (Energy Wa…" at bounding box center [527, 403] width 798 height 56
click at [400, 448] on span "FCU-3.15 - Confirm Unit Overnight Operation (Energy Waste)" at bounding box center [279, 450] width 281 height 12
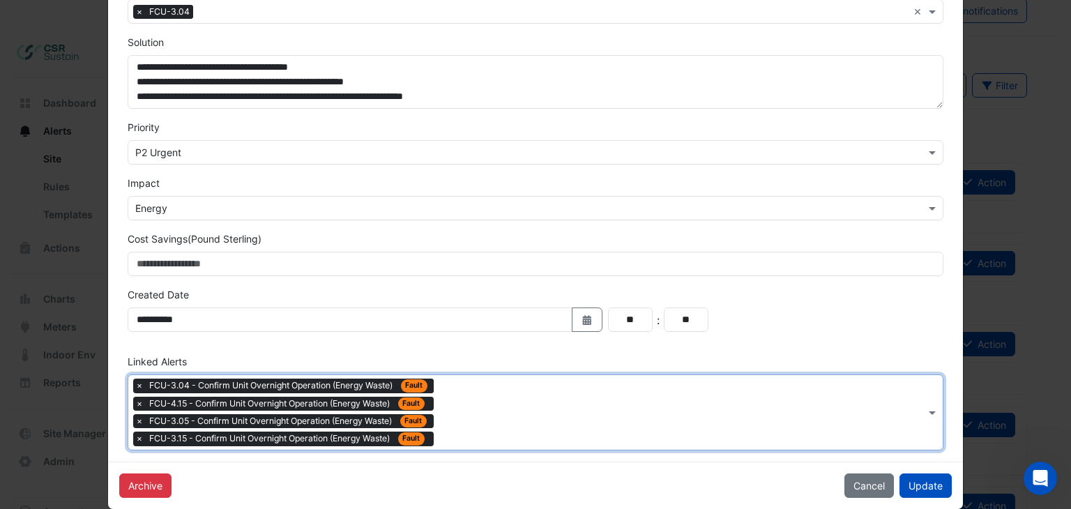
click at [471, 407] on input "text" at bounding box center [682, 414] width 486 height 15
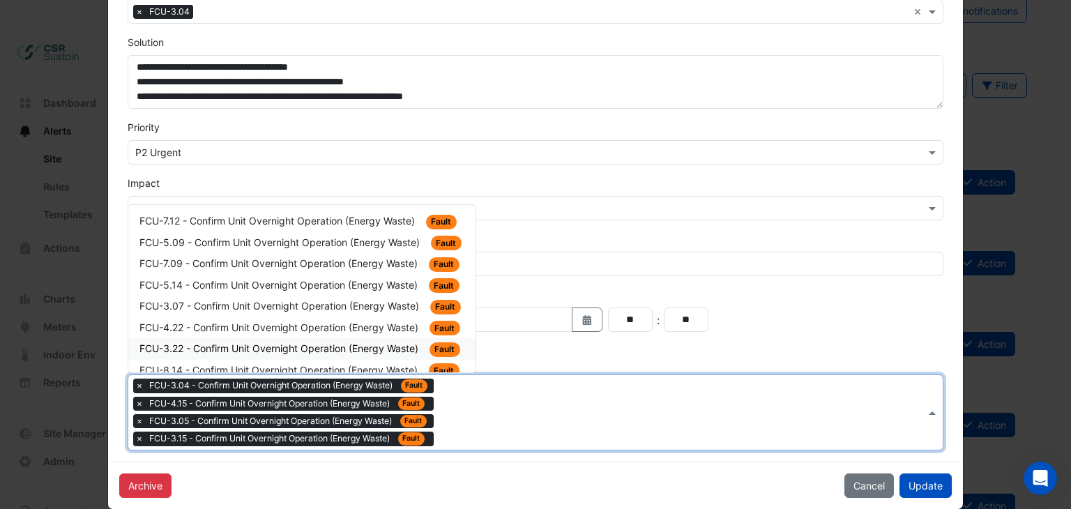
click at [396, 364] on span "FCU-8.14 - Confirm Unit Overnight Operation (Energy Waste)" at bounding box center [279, 370] width 281 height 12
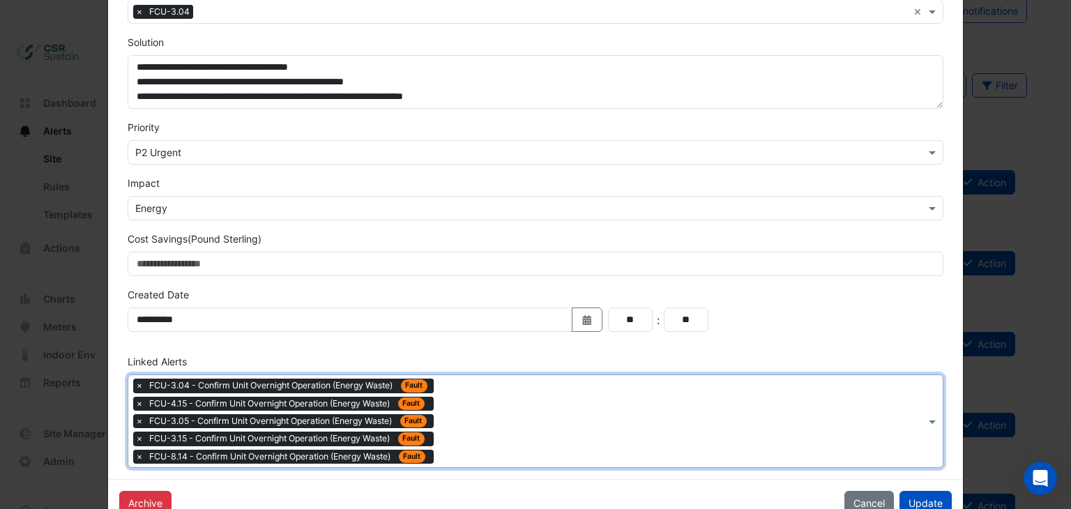
click at [449, 389] on div "Type to search tickets × FCU-3.04 - Confirm Unit Overnight Operation (Energy Wa…" at bounding box center [527, 421] width 798 height 92
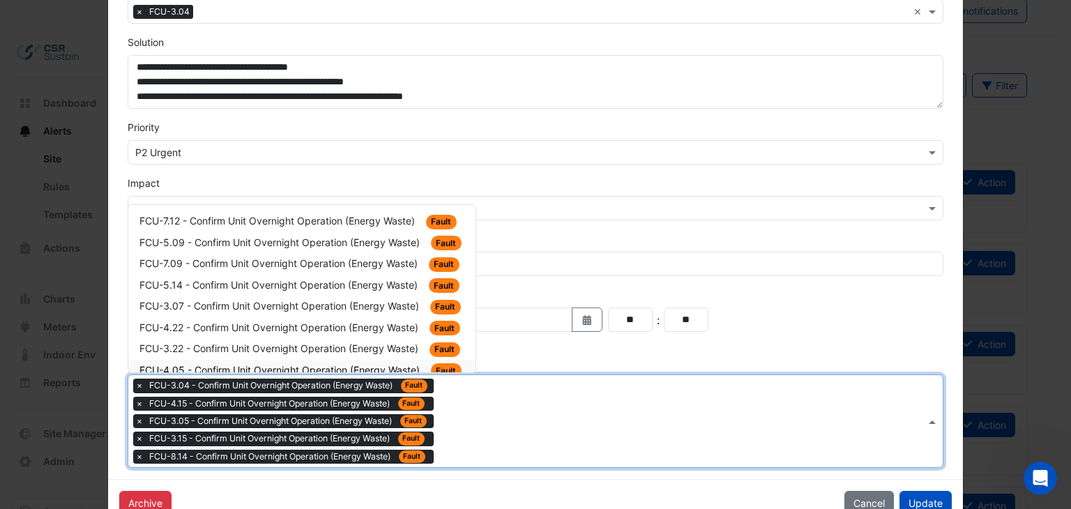
drag, startPoint x: 396, startPoint y: 360, endPoint x: 410, endPoint y: 363, distance: 14.4
click at [399, 364] on span "FCU-4.05 - Confirm Unit Overnight Operation (Energy Waste)" at bounding box center [280, 370] width 283 height 12
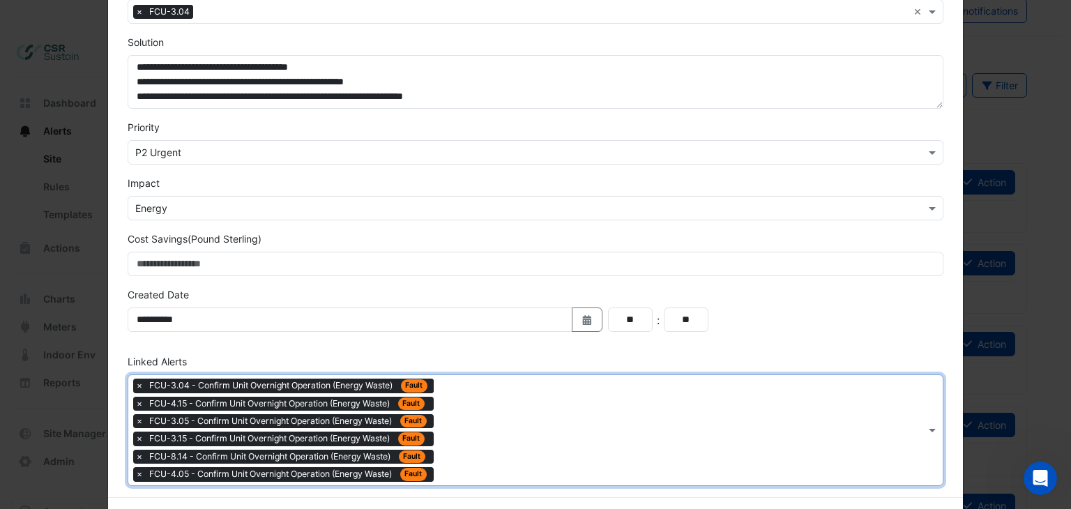
click at [456, 395] on div "Type to search tickets × FCU-3.04 - Confirm Unit Overnight Operation (Energy Wa…" at bounding box center [527, 429] width 798 height 109
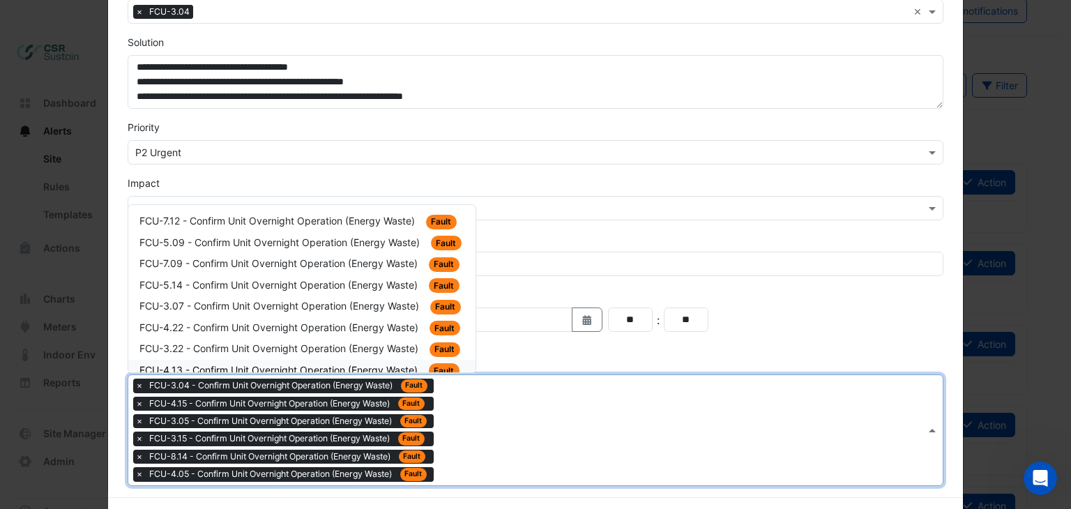
click at [414, 364] on span "FCU-4.13 - Confirm Unit Overnight Operation (Energy Waste)" at bounding box center [279, 370] width 281 height 12
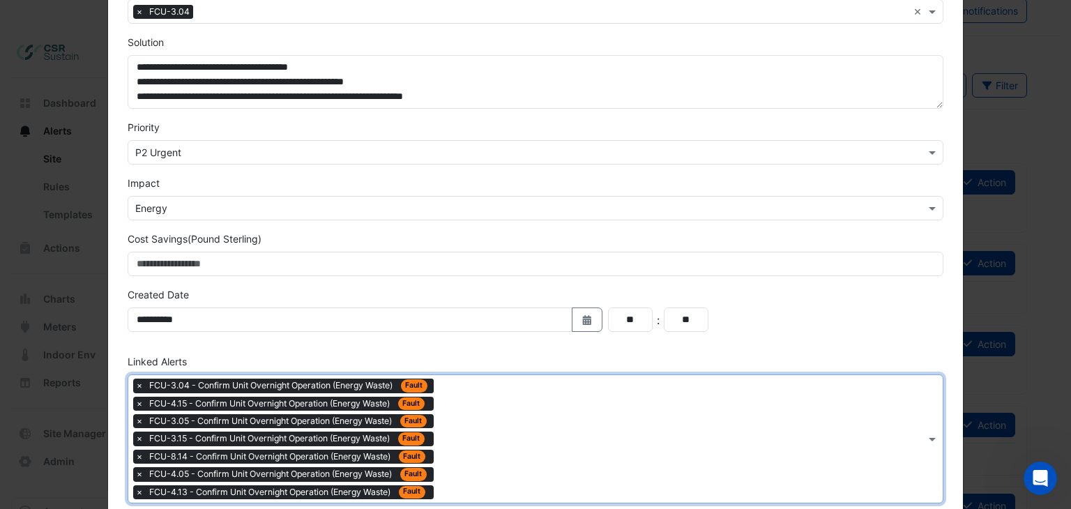
click at [460, 387] on div "Type to search tickets × FCU-3.04 - Confirm Unit Overnight Operation (Energy Wa…" at bounding box center [527, 439] width 798 height 128
drag, startPoint x: 478, startPoint y: 222, endPoint x: 474, endPoint y: 333, distance: 110.9
click at [474, 333] on form "**********" at bounding box center [536, 115] width 817 height 777
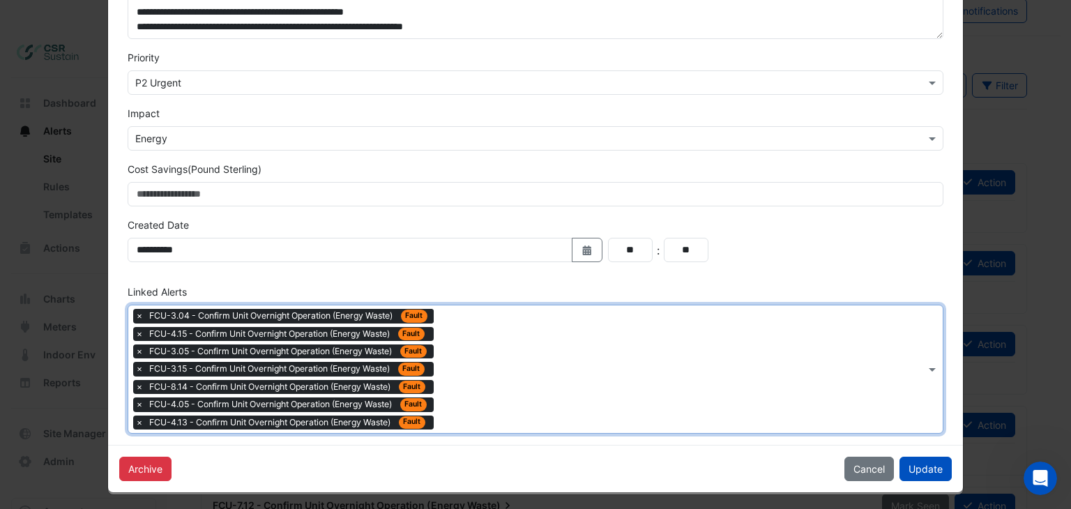
scroll to position [416, 0]
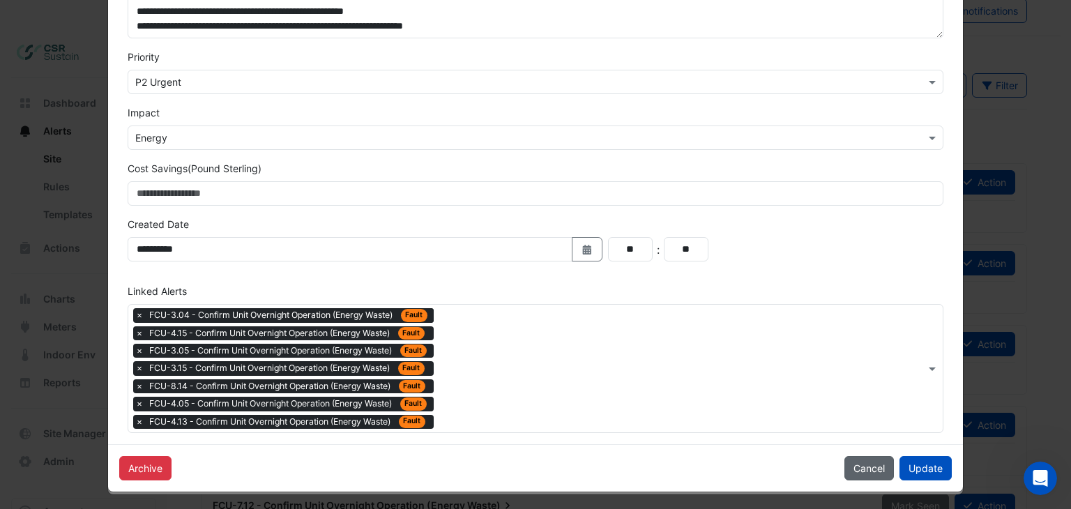
click at [873, 470] on button "Cancel" at bounding box center [869, 468] width 50 height 24
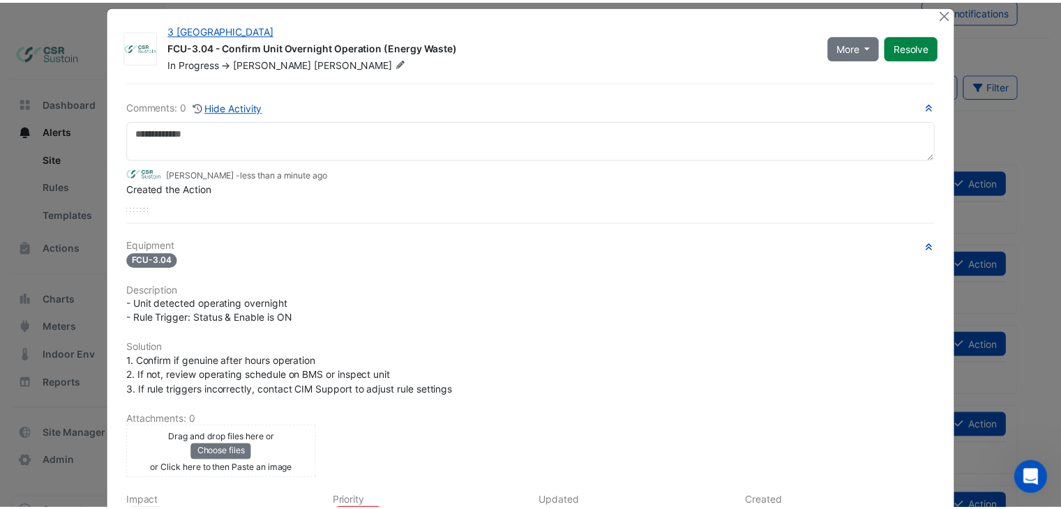
scroll to position [0, 0]
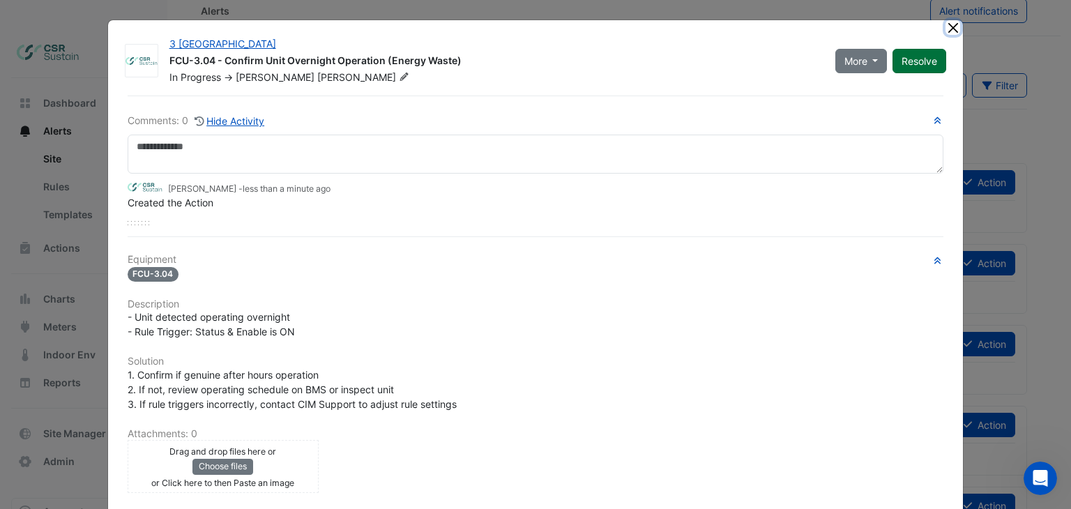
drag, startPoint x: 946, startPoint y: 26, endPoint x: 904, endPoint y: 43, distance: 44.8
click at [946, 26] on button "Close" at bounding box center [953, 27] width 15 height 15
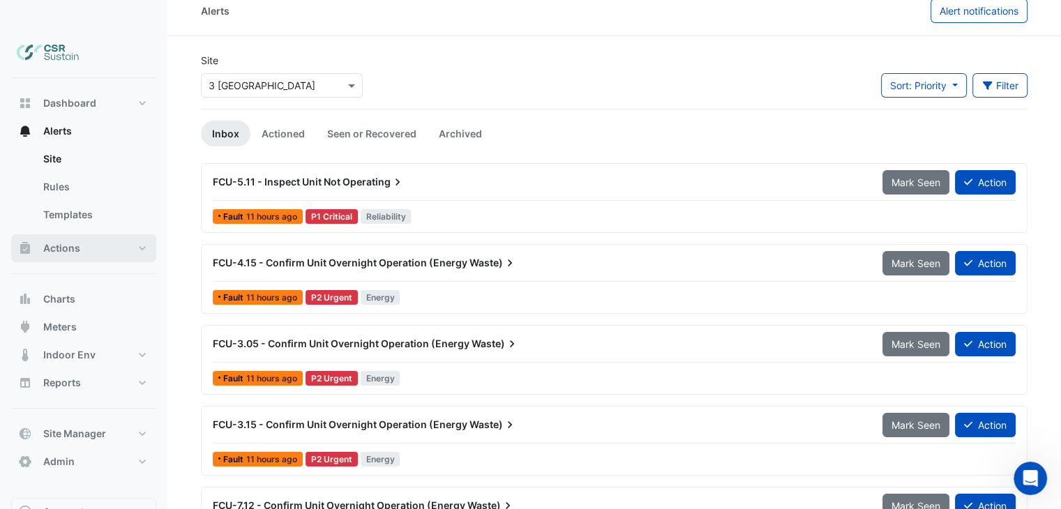
click at [59, 234] on button "Actions" at bounding box center [83, 248] width 145 height 28
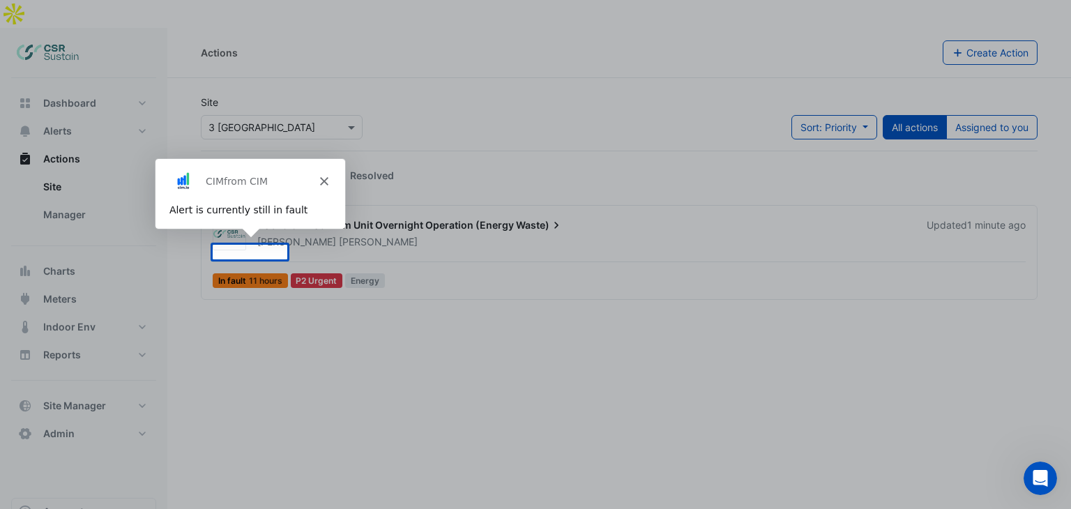
click at [324, 181] on polygon "Close" at bounding box center [323, 180] width 8 height 8
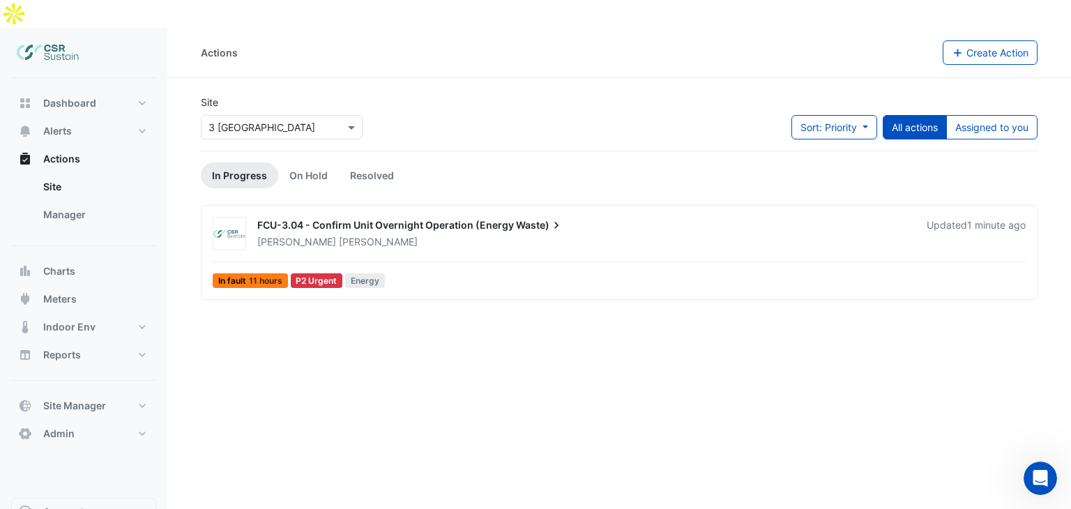
click at [339, 235] on span "[PERSON_NAME]" at bounding box center [378, 242] width 79 height 14
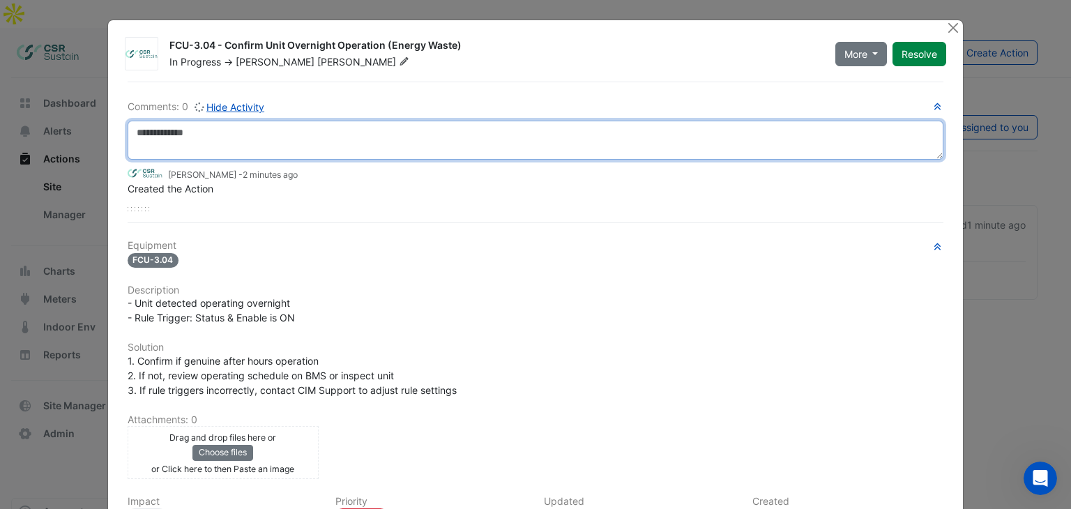
click at [206, 146] on textarea at bounding box center [536, 140] width 817 height 39
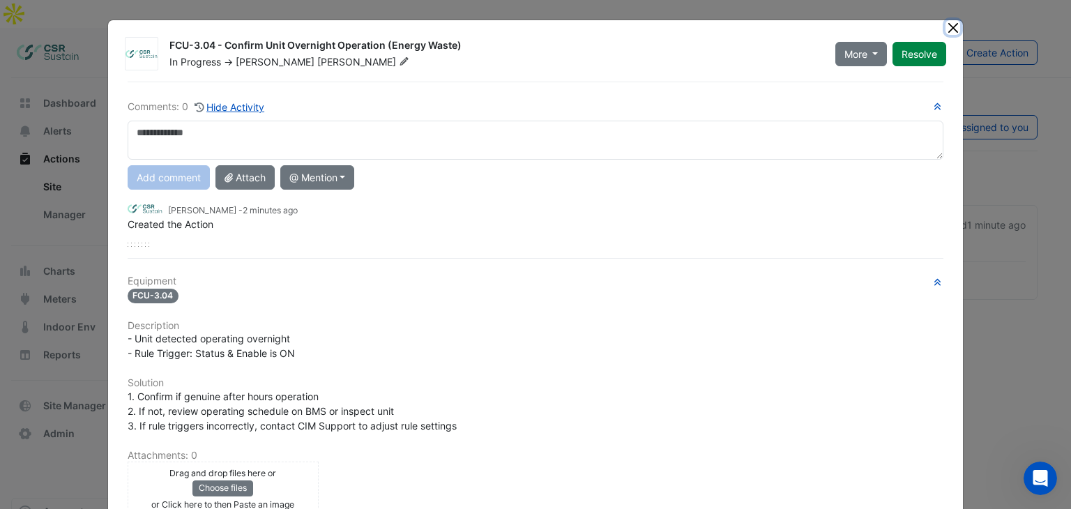
click at [951, 22] on button "Close" at bounding box center [953, 27] width 15 height 15
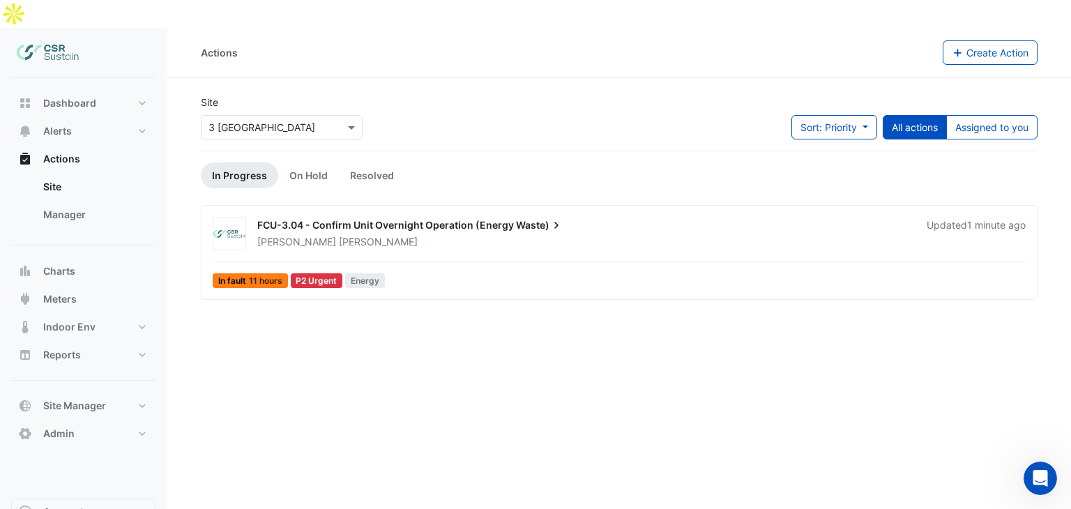
click at [349, 219] on span "FCU-3.04 - Confirm Unit Overnight Operation (Energy" at bounding box center [385, 225] width 257 height 12
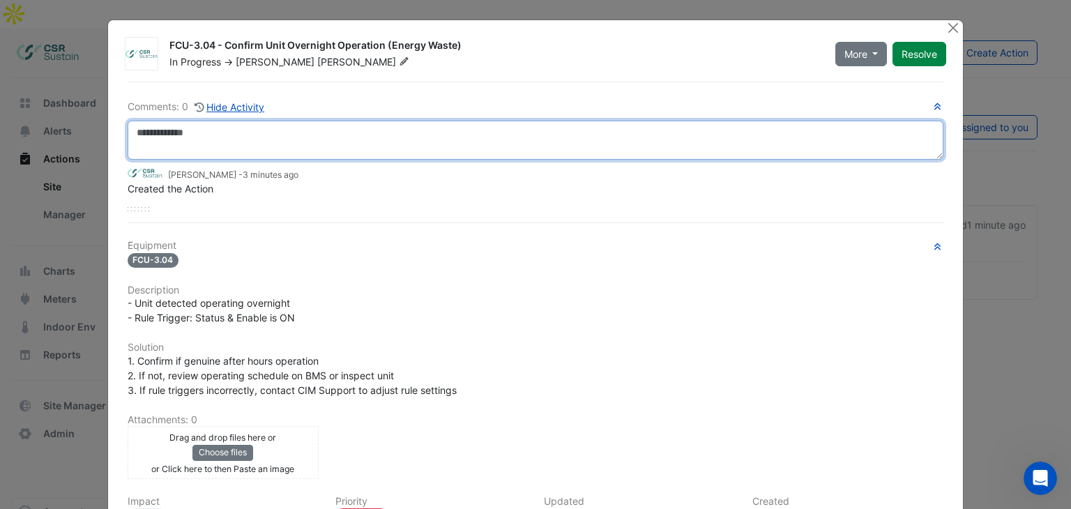
click at [225, 132] on textarea at bounding box center [536, 140] width 817 height 39
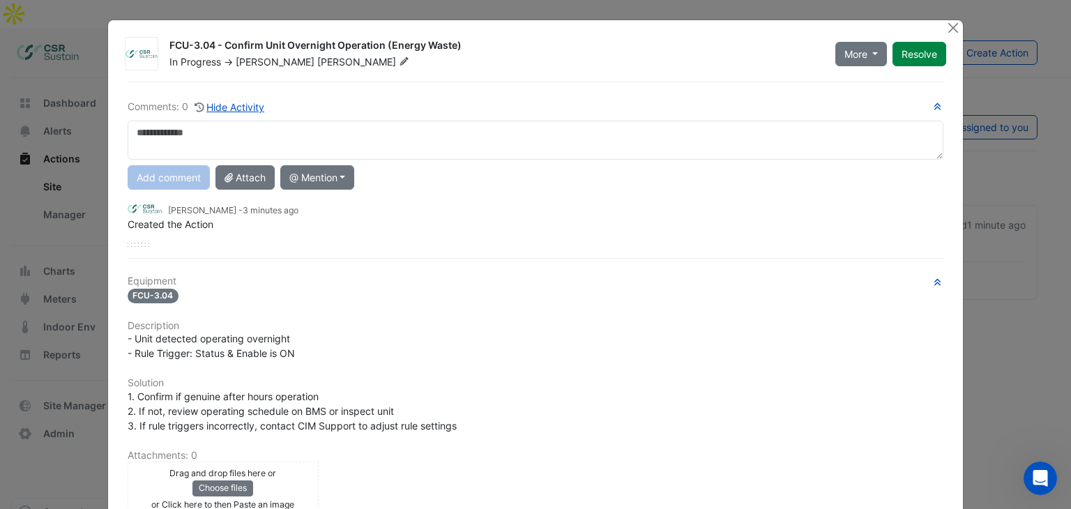
click at [54, 267] on ngb-modal-window "FCU-3.04 - Confirm Unit Overnight Operation (Energy Waste) In Progress -> Luke …" at bounding box center [535, 254] width 1071 height 509
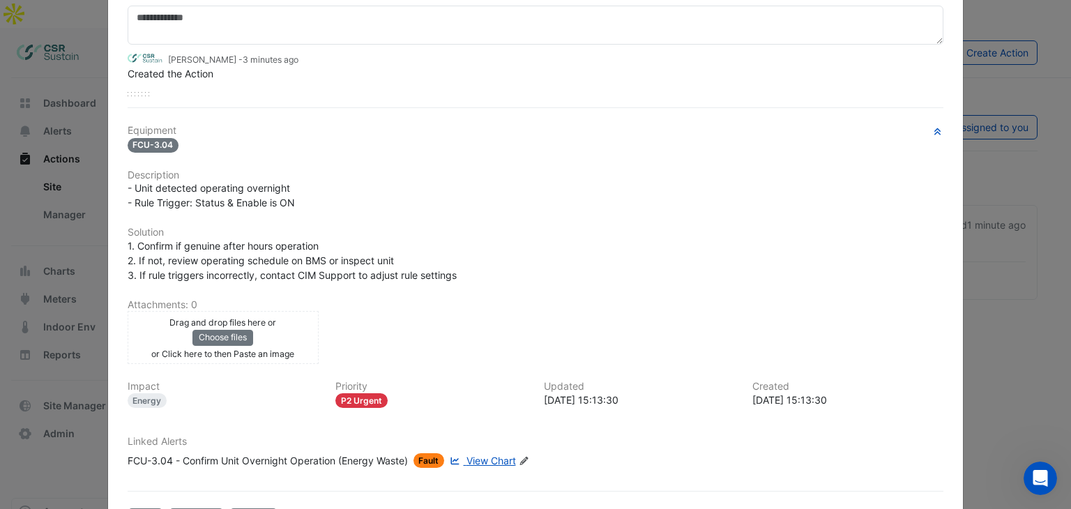
scroll to position [139, 0]
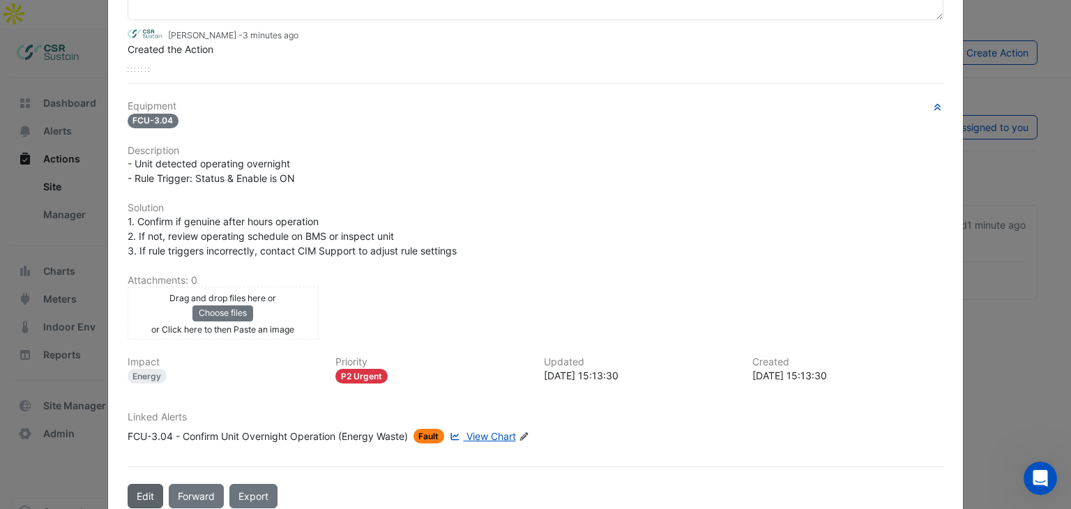
click at [132, 499] on button "Edit" at bounding box center [146, 496] width 36 height 24
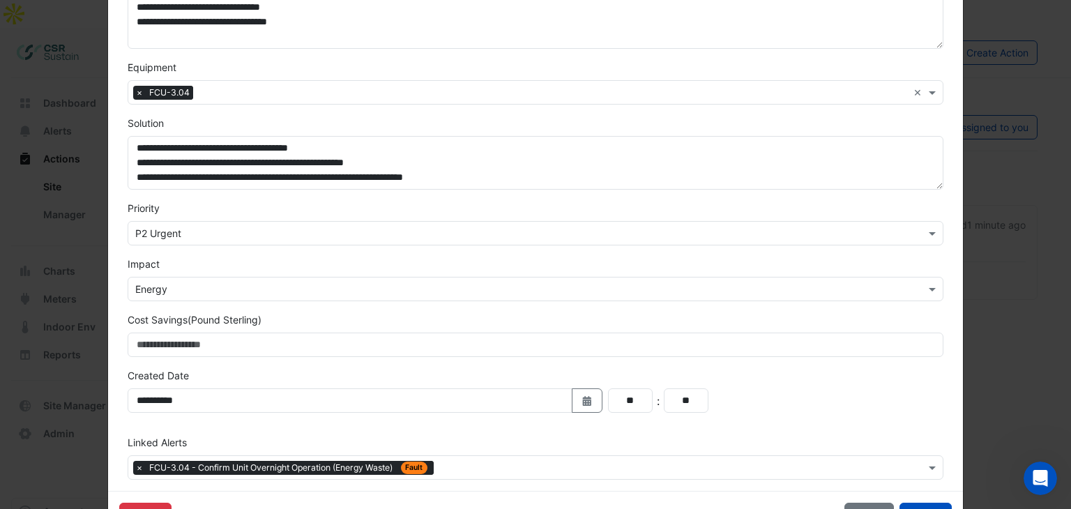
scroll to position [279, 0]
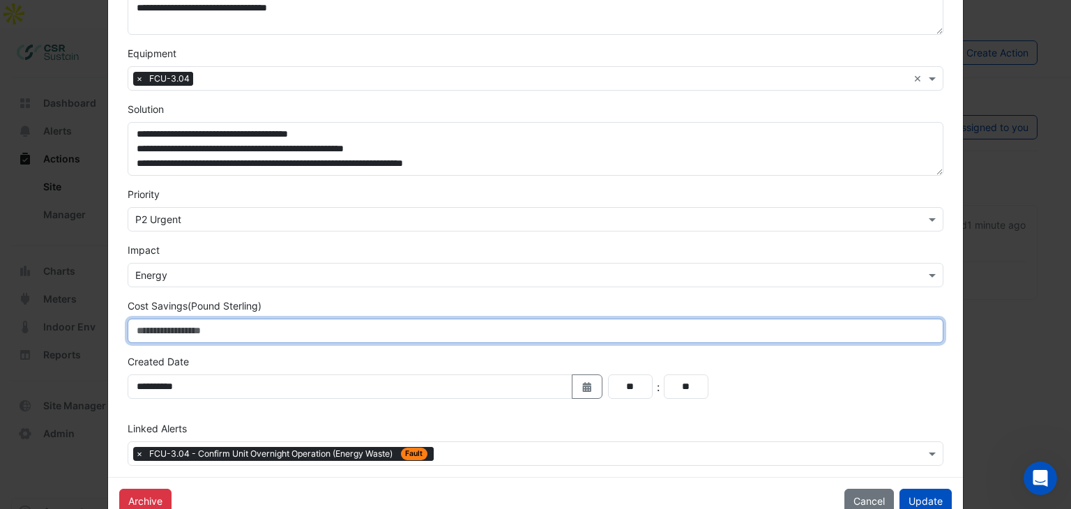
click at [218, 333] on input "Cost Savings (Pound Sterling)" at bounding box center [536, 331] width 817 height 24
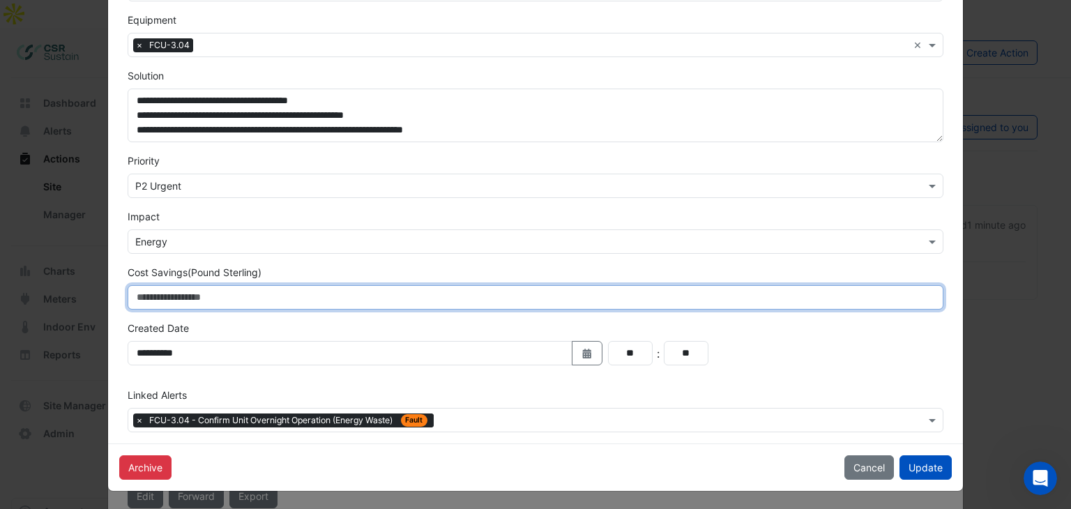
click at [201, 286] on input "Cost Savings (Pound Sterling)" at bounding box center [536, 297] width 817 height 24
type input "*****"
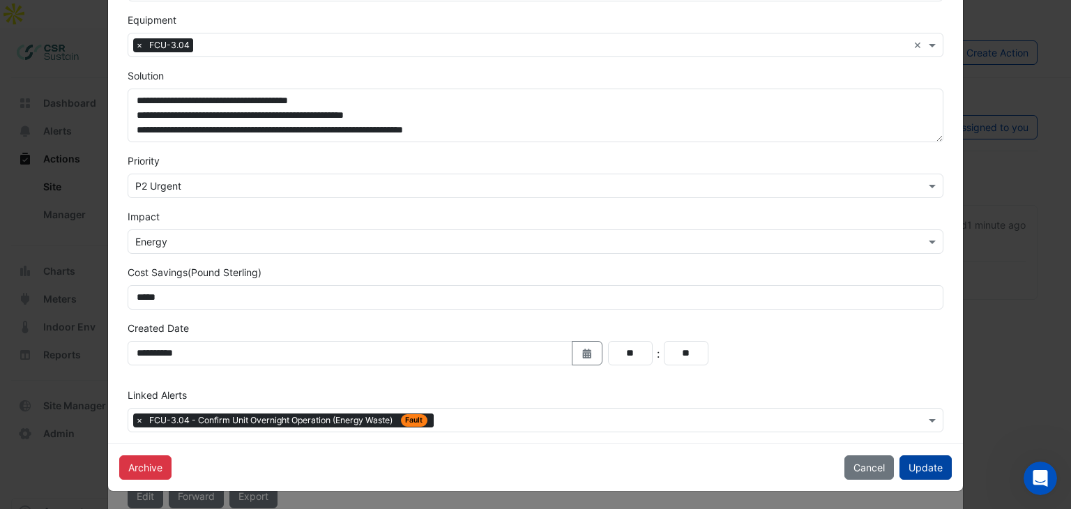
click at [924, 470] on button "Update" at bounding box center [926, 467] width 52 height 24
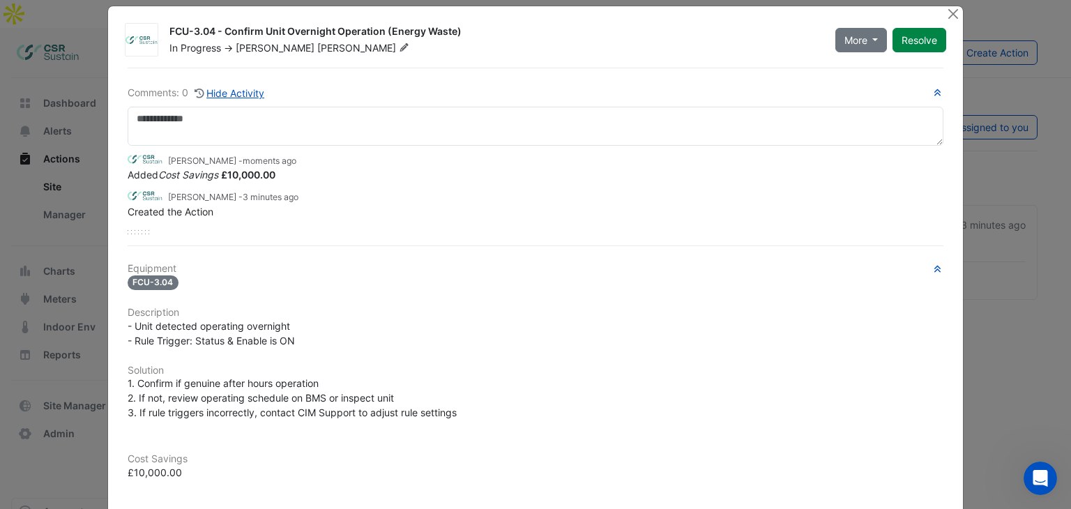
scroll to position [0, 0]
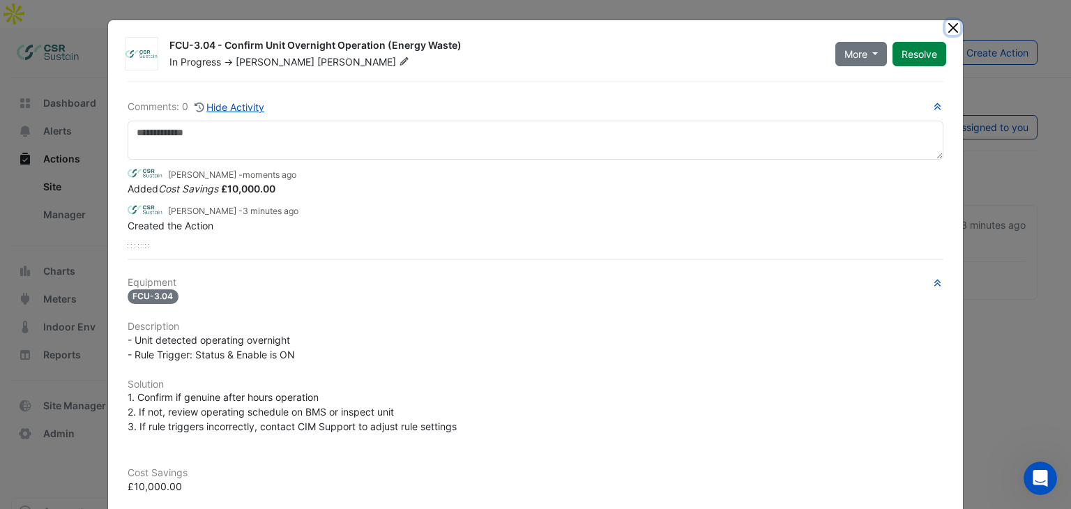
click at [946, 28] on button "Close" at bounding box center [953, 27] width 15 height 15
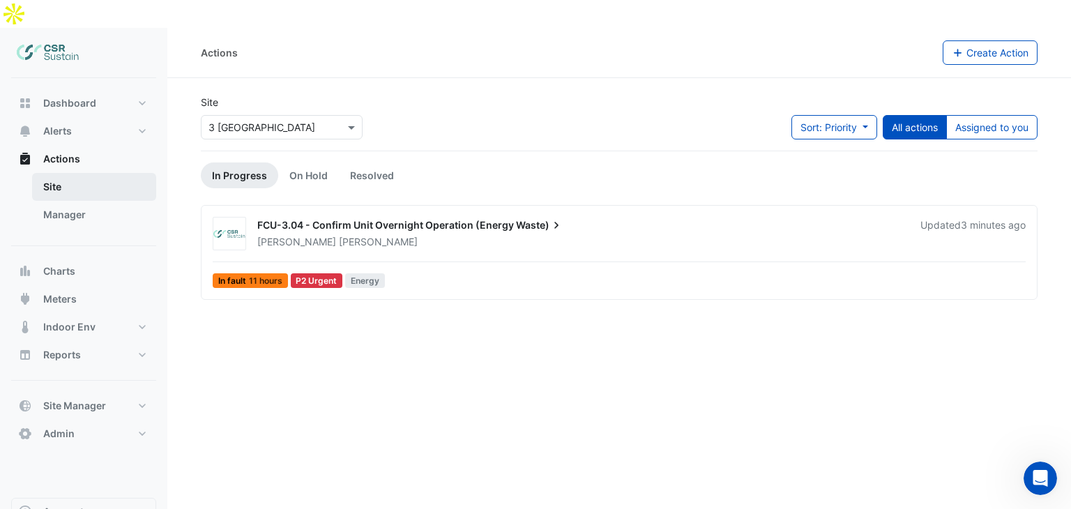
click at [74, 173] on link "Site" at bounding box center [94, 187] width 124 height 28
click at [74, 201] on link "Manager" at bounding box center [94, 215] width 124 height 28
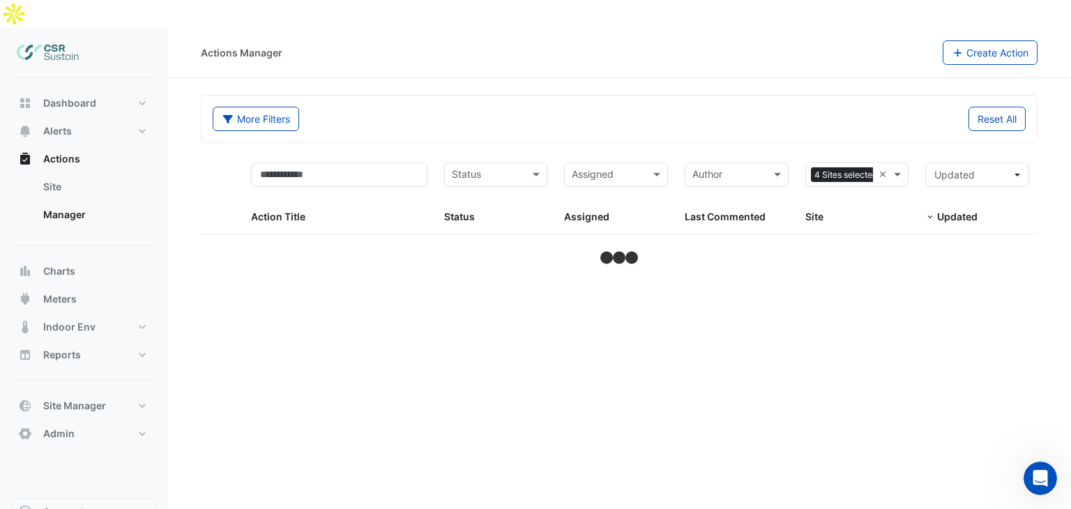
select select "**"
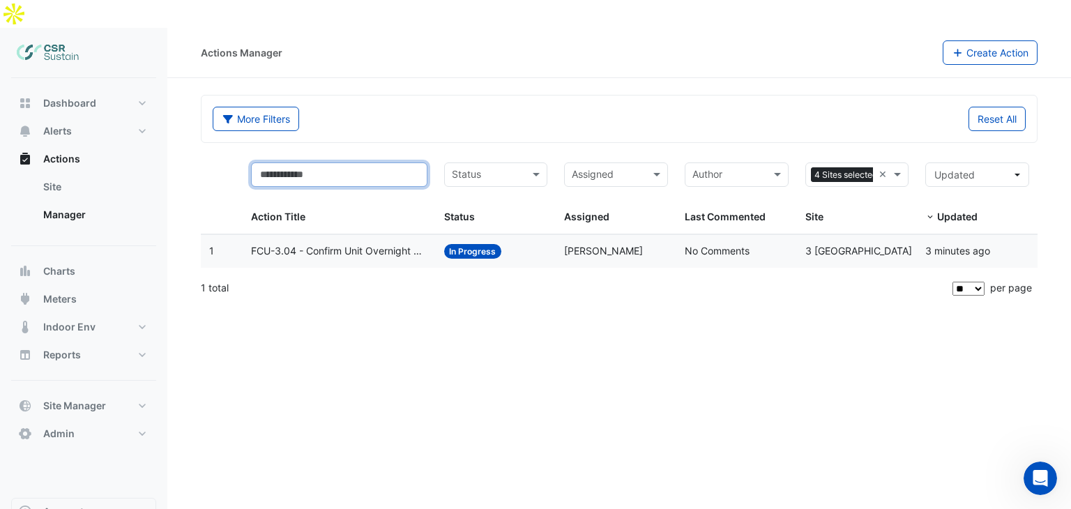
click at [384, 162] on input "text" at bounding box center [339, 174] width 176 height 24
type input "**********"
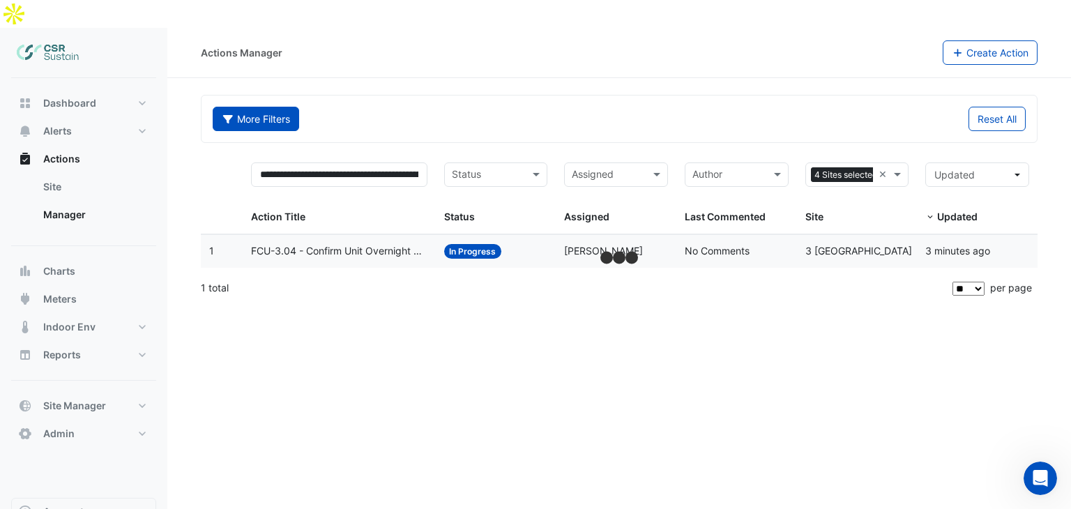
click at [273, 107] on button "More Filters" at bounding box center [256, 119] width 86 height 24
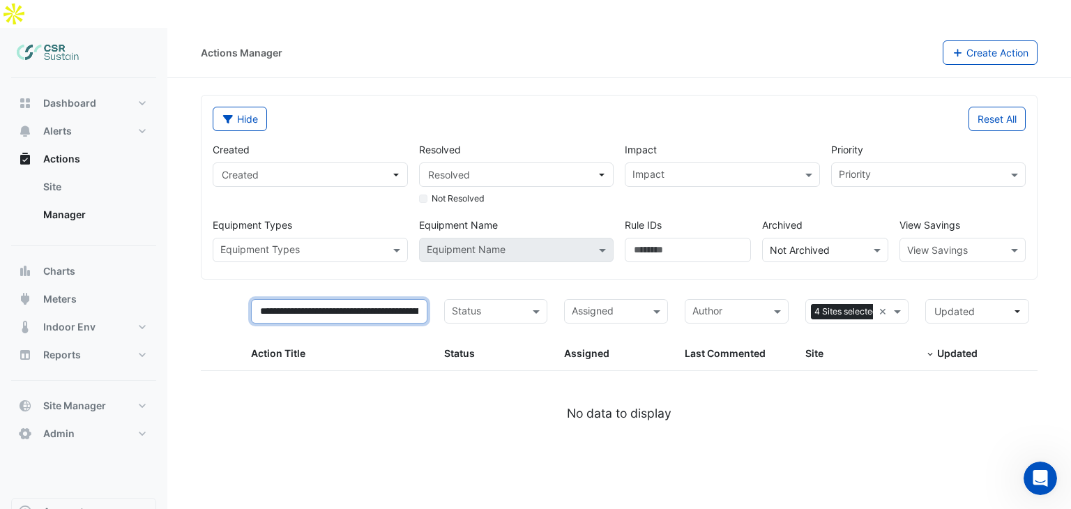
click at [340, 299] on input "**********" at bounding box center [339, 311] width 176 height 24
drag, startPoint x: 247, startPoint y: 261, endPoint x: 247, endPoint y: 252, distance: 9.1
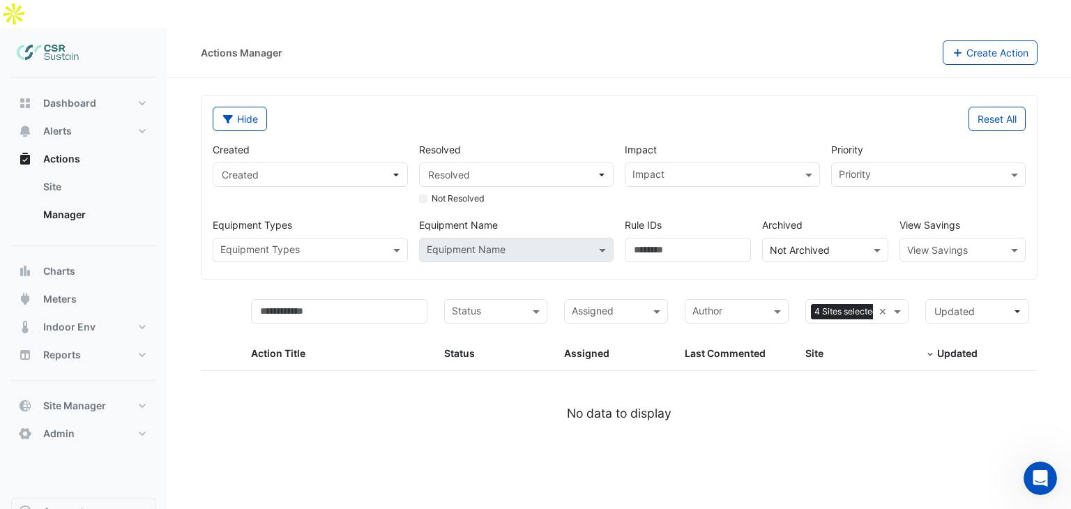
click at [247, 260] on form "Hide Reset All Created Created Resolved Resolved Not Resolved Impact Impact Pri…" at bounding box center [619, 266] width 837 height 343
click at [959, 243] on input "text" at bounding box center [948, 250] width 83 height 15
select select "**"
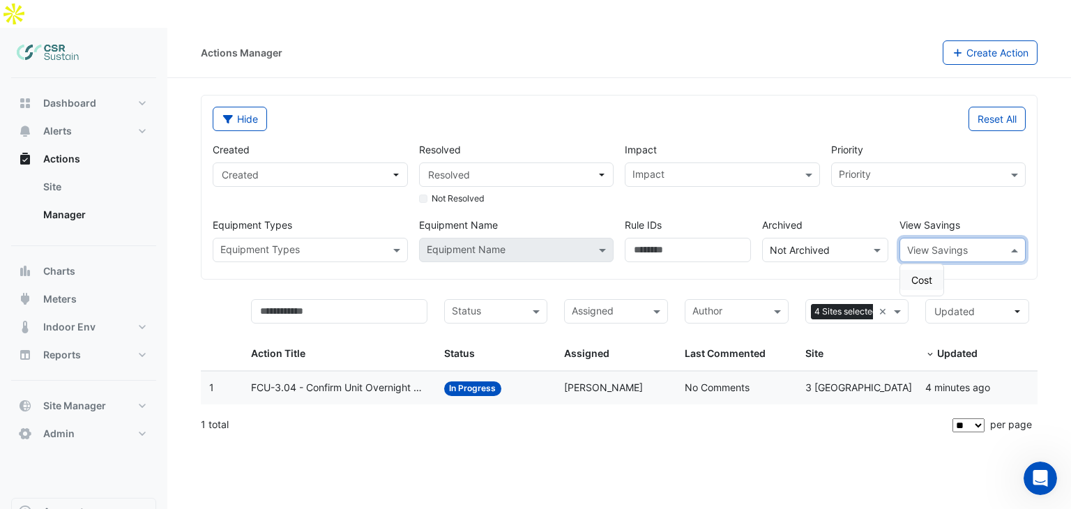
click at [927, 274] on span "Cost" at bounding box center [921, 280] width 21 height 12
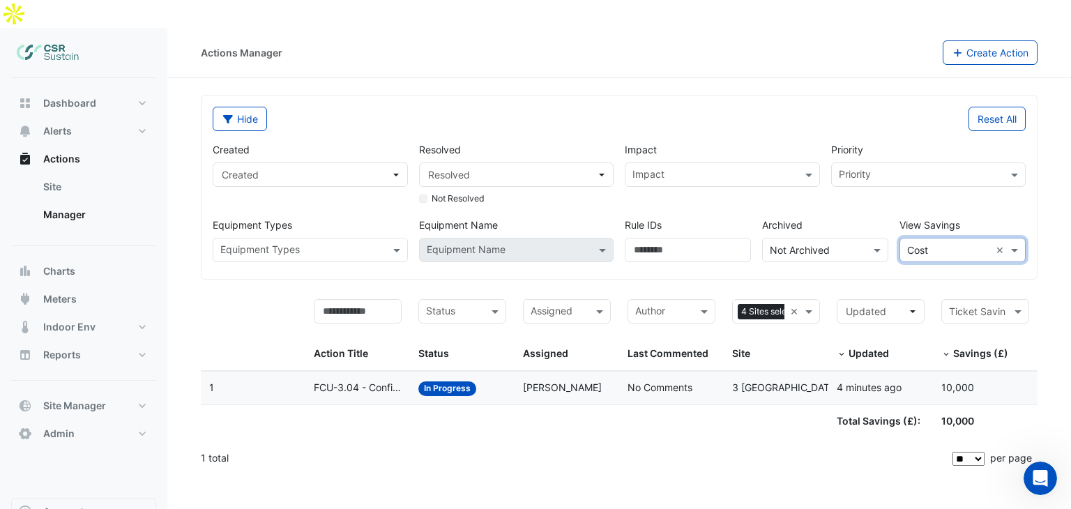
click at [296, 251] on form "Hide Reset All Created Created Resolved Resolved Not Resolved Impact Impact Pri…" at bounding box center [619, 285] width 837 height 381
click at [802, 381] on span "3 [GEOGRAPHIC_DATA]" at bounding box center [785, 387] width 107 height 12
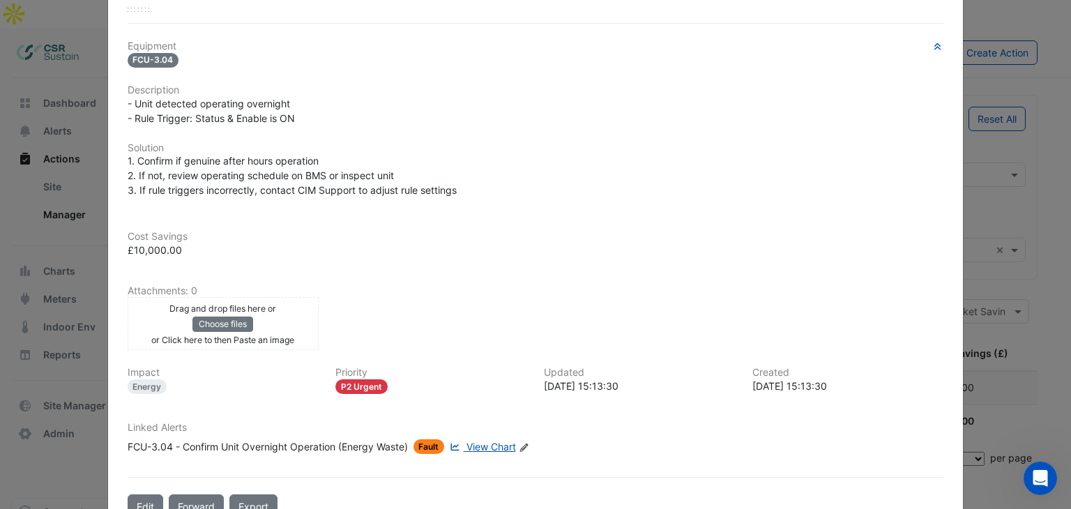
scroll to position [285, 0]
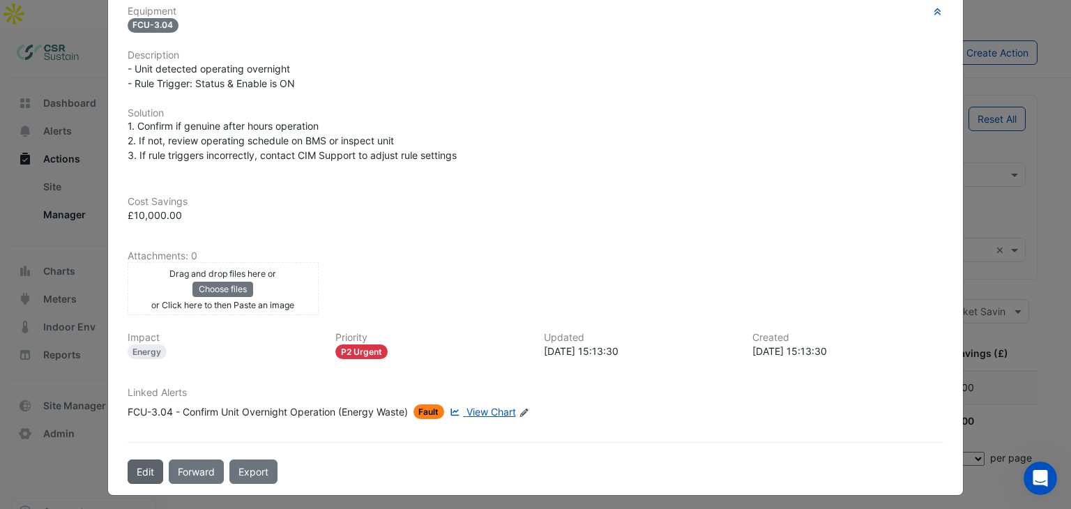
click at [130, 470] on button "Edit" at bounding box center [146, 472] width 36 height 24
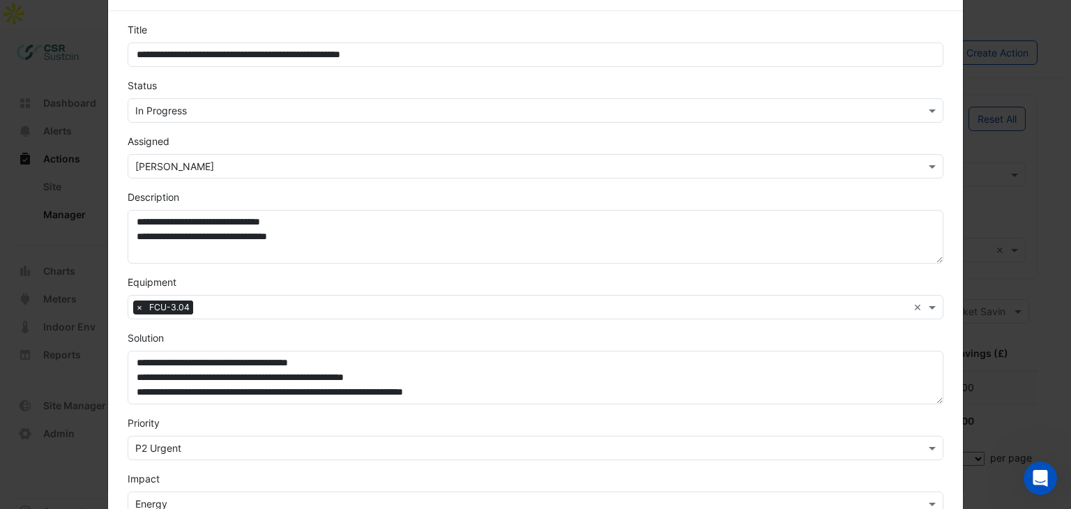
scroll to position [70, 0]
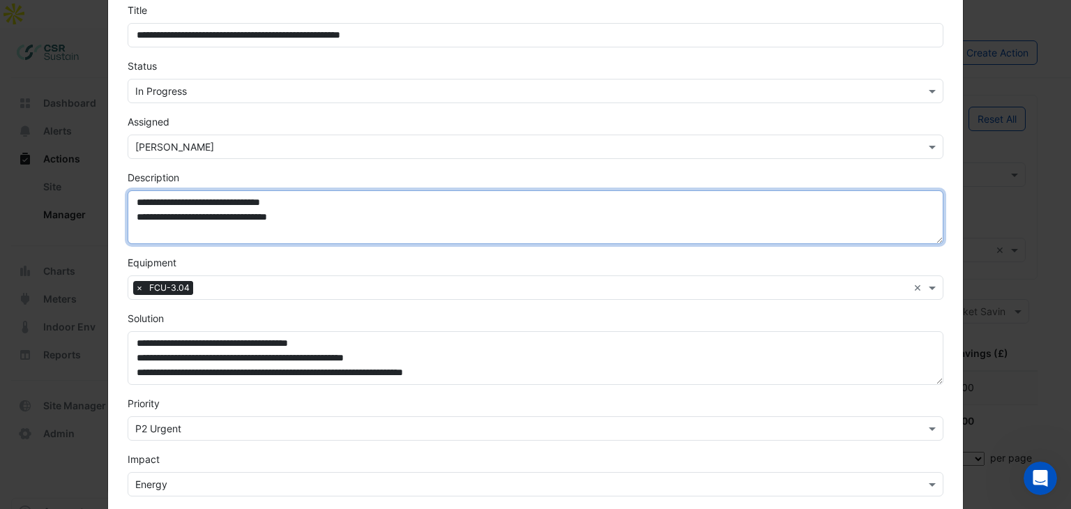
drag, startPoint x: 313, startPoint y: 220, endPoint x: 319, endPoint y: 226, distance: 8.4
click at [314, 220] on textarea "**********" at bounding box center [536, 217] width 817 height 54
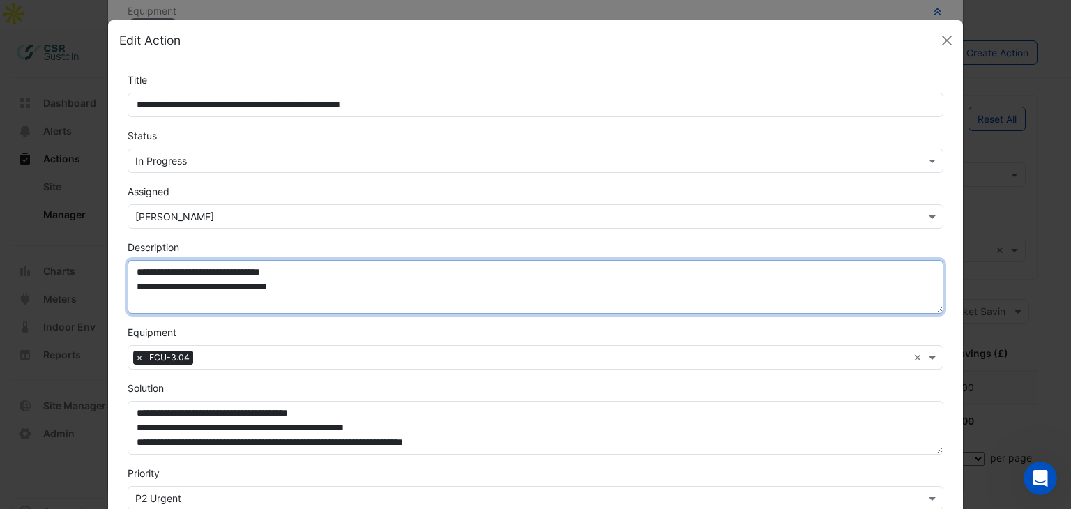
click at [172, 282] on textarea "**********" at bounding box center [536, 287] width 817 height 54
click at [155, 288] on textarea "**********" at bounding box center [536, 287] width 817 height 54
drag, startPoint x: 301, startPoint y: 288, endPoint x: 311, endPoint y: 288, distance: 9.8
click at [303, 288] on textarea "**********" at bounding box center [536, 287] width 817 height 54
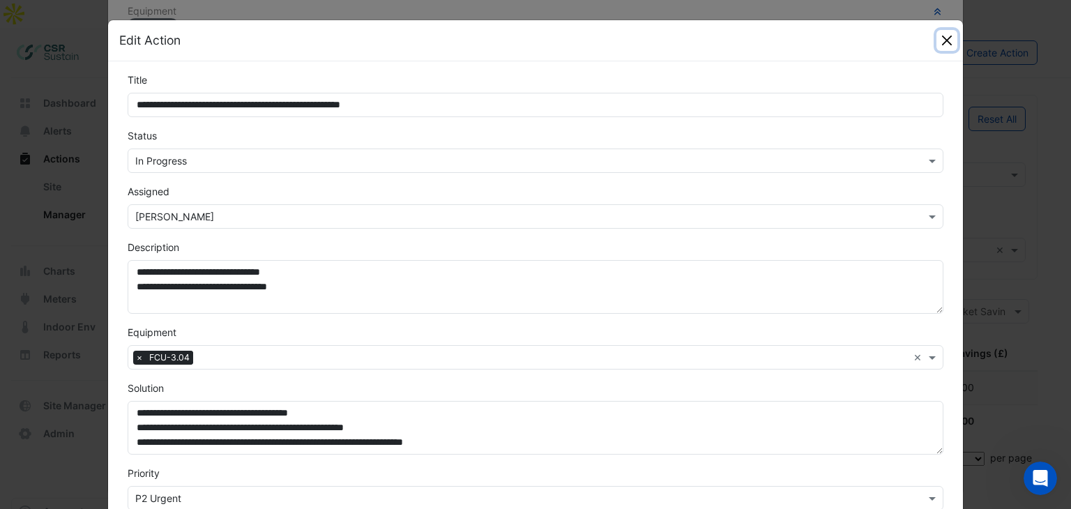
drag, startPoint x: 943, startPoint y: 38, endPoint x: 932, endPoint y: 46, distance: 14.5
click at [943, 38] on button "Close" at bounding box center [946, 40] width 21 height 21
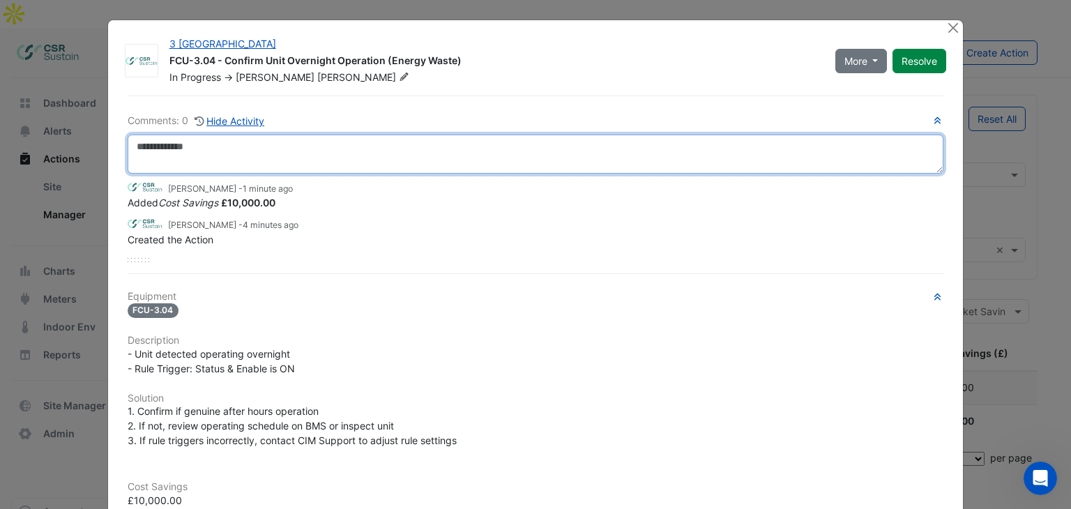
click at [181, 151] on textarea at bounding box center [536, 154] width 817 height 39
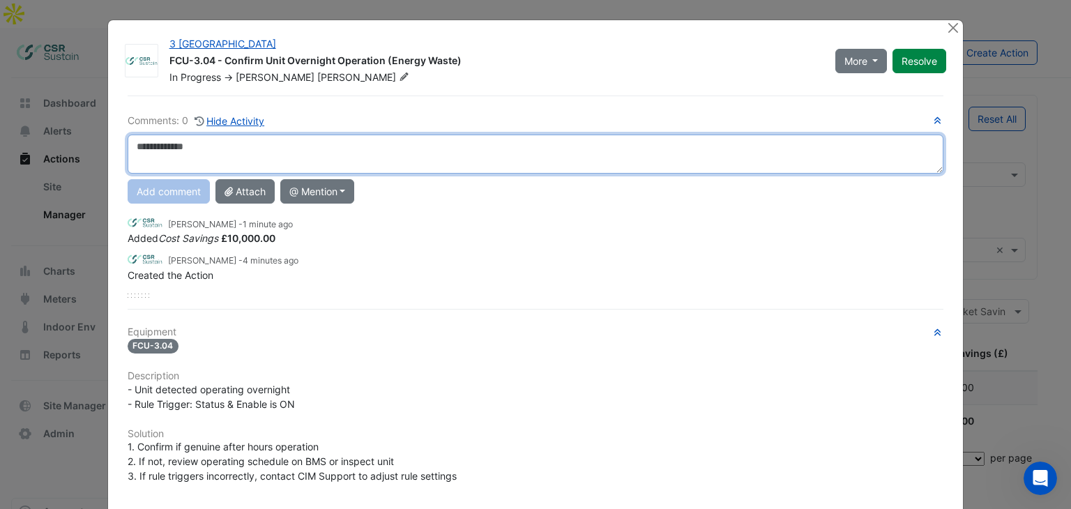
drag, startPoint x: 185, startPoint y: 148, endPoint x: 192, endPoint y: 158, distance: 12.6
click at [185, 148] on textarea at bounding box center [536, 154] width 817 height 39
click at [246, 164] on textarea at bounding box center [536, 154] width 817 height 39
click at [174, 151] on textarea at bounding box center [536, 154] width 817 height 39
click at [179, 149] on textarea at bounding box center [536, 154] width 817 height 39
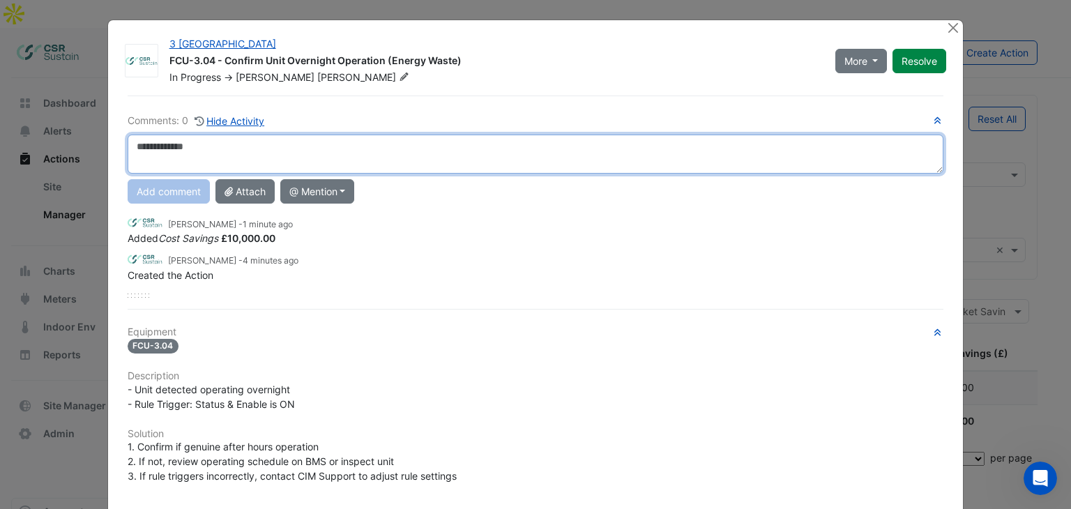
click at [225, 146] on textarea at bounding box center [536, 154] width 817 height 39
click at [210, 147] on textarea at bounding box center [536, 154] width 817 height 39
drag, startPoint x: 218, startPoint y: 148, endPoint x: 252, endPoint y: 158, distance: 34.9
click at [218, 148] on textarea at bounding box center [536, 154] width 817 height 39
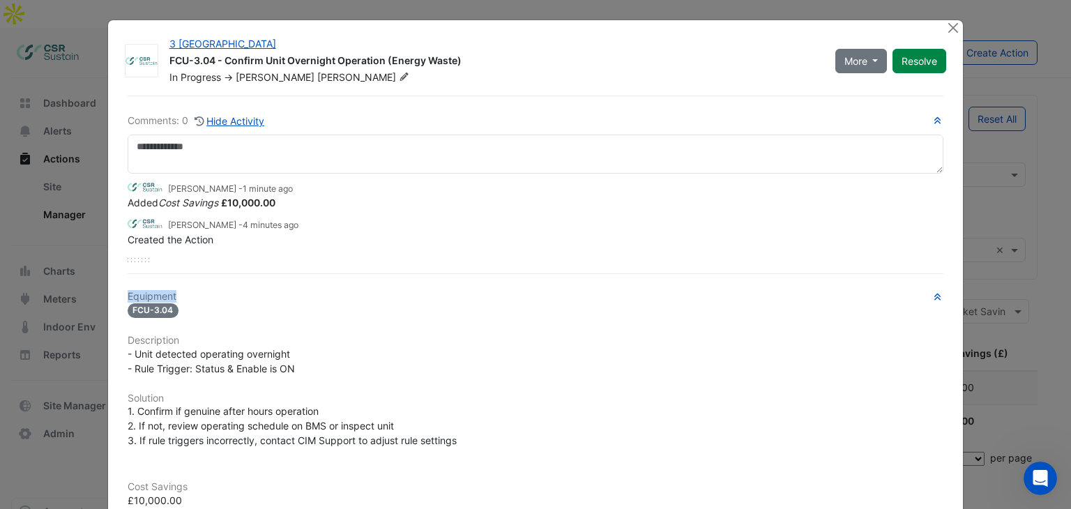
drag, startPoint x: 214, startPoint y: 272, endPoint x: 201, endPoint y: 274, distance: 13.4
click at [201, 274] on div "Comments: 0 Hide Activity Luke Cleary - 1 minute ago Added Cost Savings £10,000…" at bounding box center [535, 433] width 833 height 674
click at [454, 296] on h6 "Equipment" at bounding box center [536, 297] width 817 height 12
drag, startPoint x: 952, startPoint y: 31, endPoint x: 941, endPoint y: 39, distance: 13.4
click at [952, 31] on button "Close" at bounding box center [953, 27] width 15 height 15
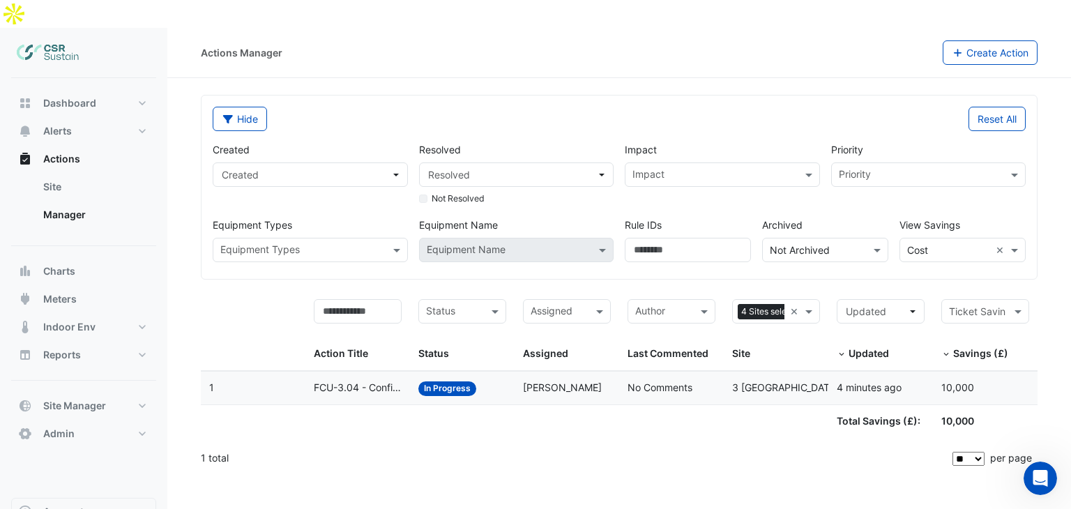
click at [364, 380] on span "FCU-3.04 - Confirm Unit Overnight Operation (Energy Waste)" at bounding box center [358, 388] width 88 height 16
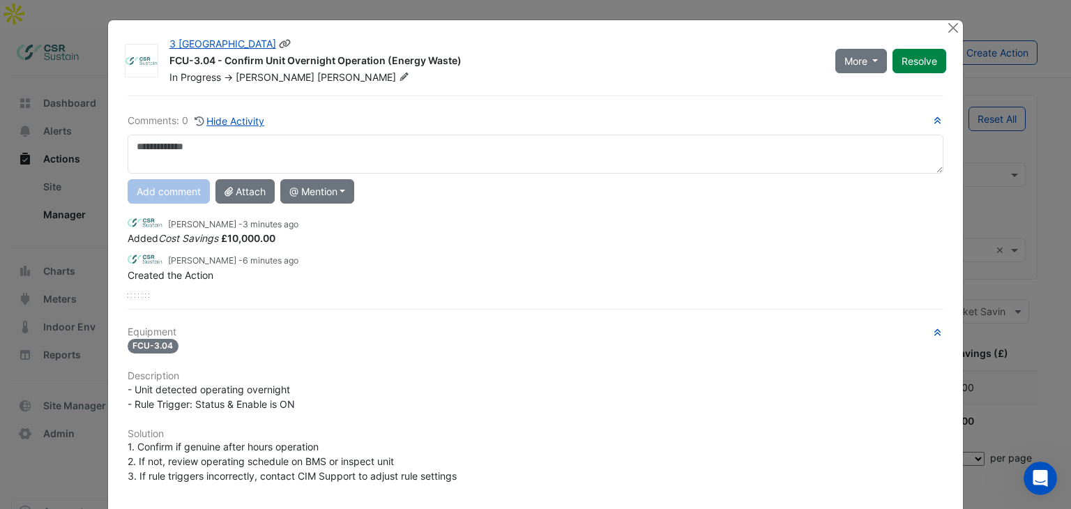
click at [192, 54] on div "FCU-3.04 - Confirm Unit Overnight Operation (Energy Waste)" at bounding box center [493, 62] width 649 height 17
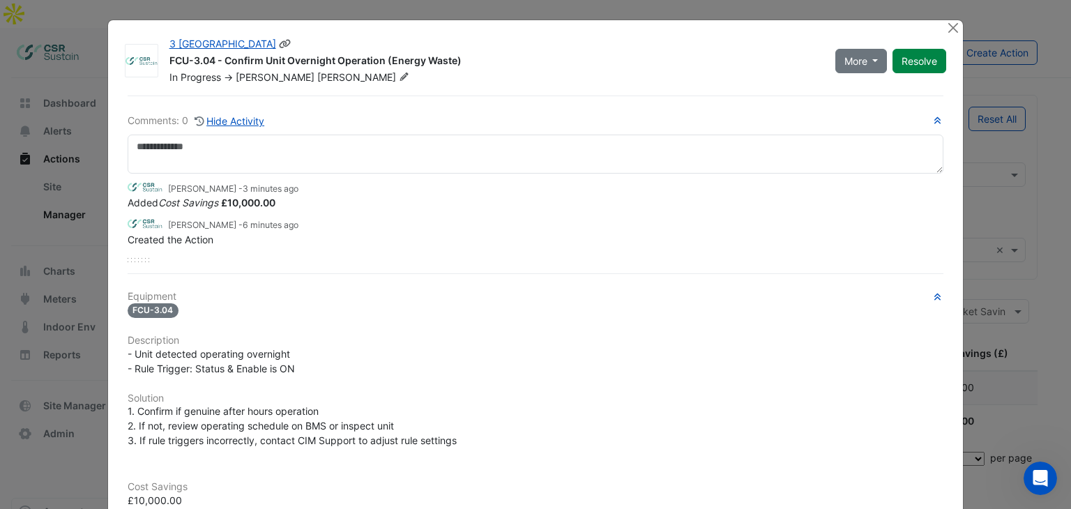
click at [175, 61] on div "FCU-3.04 - Confirm Unit Overnight Operation (Energy Waste)" at bounding box center [493, 62] width 649 height 17
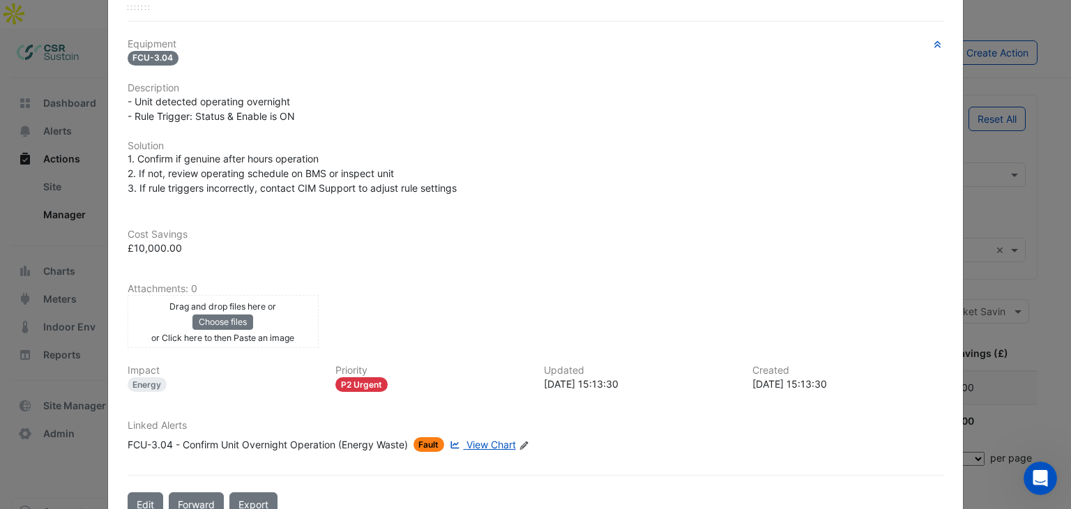
scroll to position [285, 0]
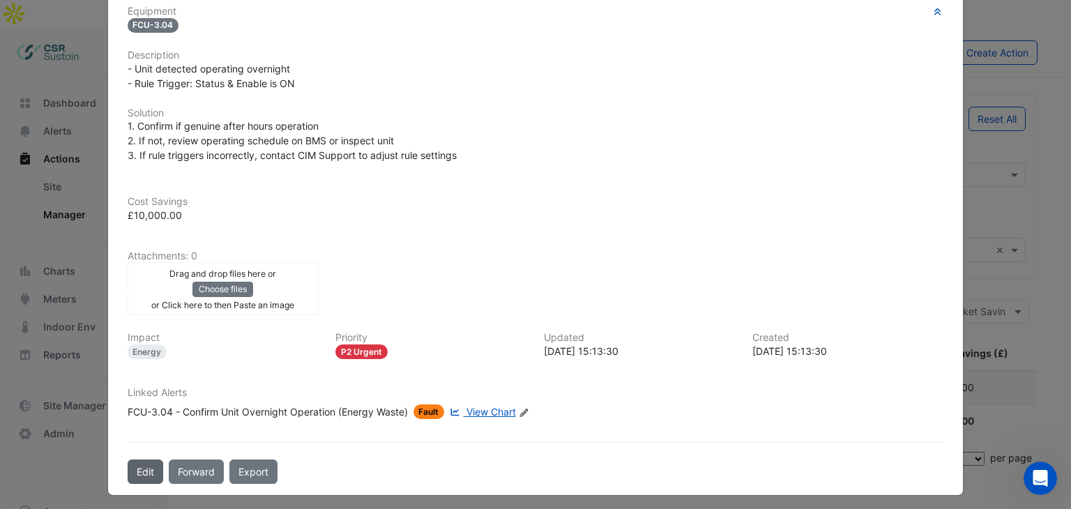
click at [139, 467] on button "Edit" at bounding box center [146, 472] width 36 height 24
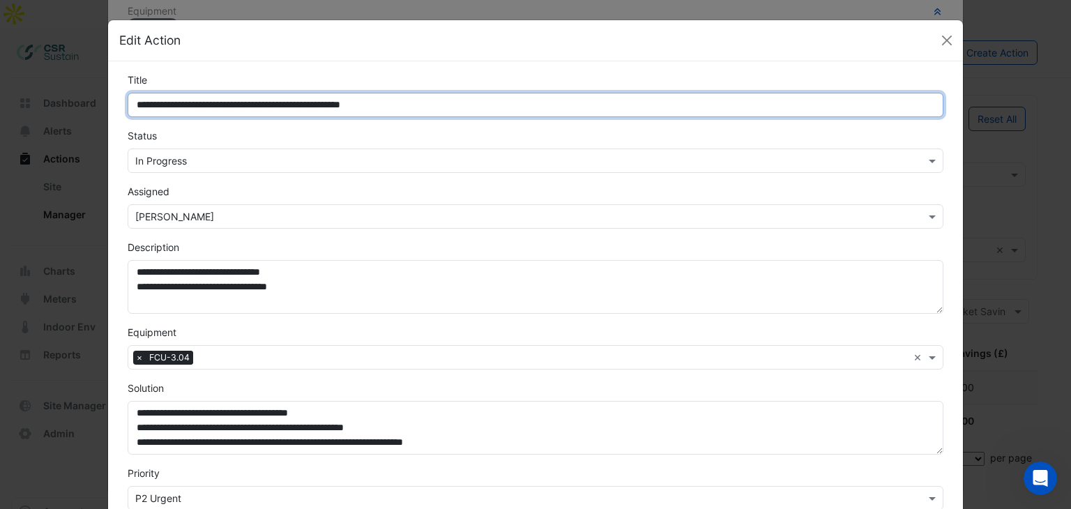
drag, startPoint x: 255, startPoint y: 105, endPoint x: 239, endPoint y: 112, distance: 16.9
click at [255, 105] on input "**********" at bounding box center [536, 105] width 817 height 24
click at [224, 100] on input "**********" at bounding box center [536, 105] width 817 height 24
click at [131, 107] on input "**********" at bounding box center [536, 105] width 817 height 24
type input "**********"
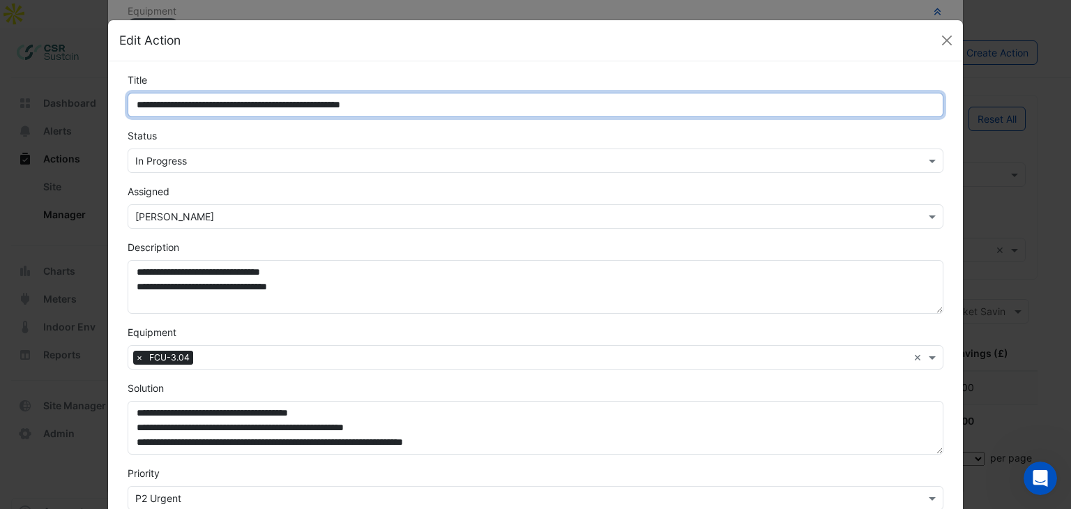
click at [174, 107] on input "**********" at bounding box center [536, 105] width 817 height 24
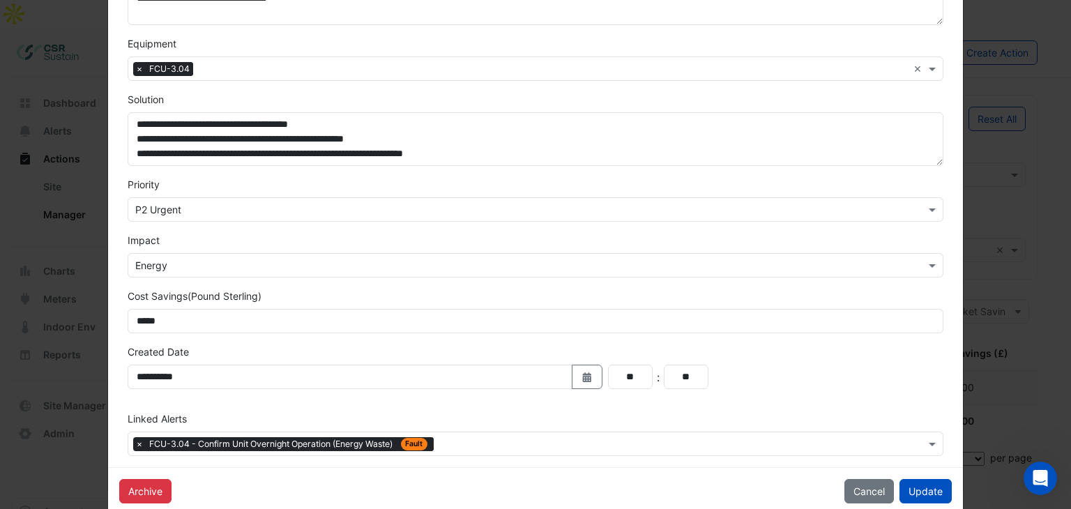
scroll to position [0, 0]
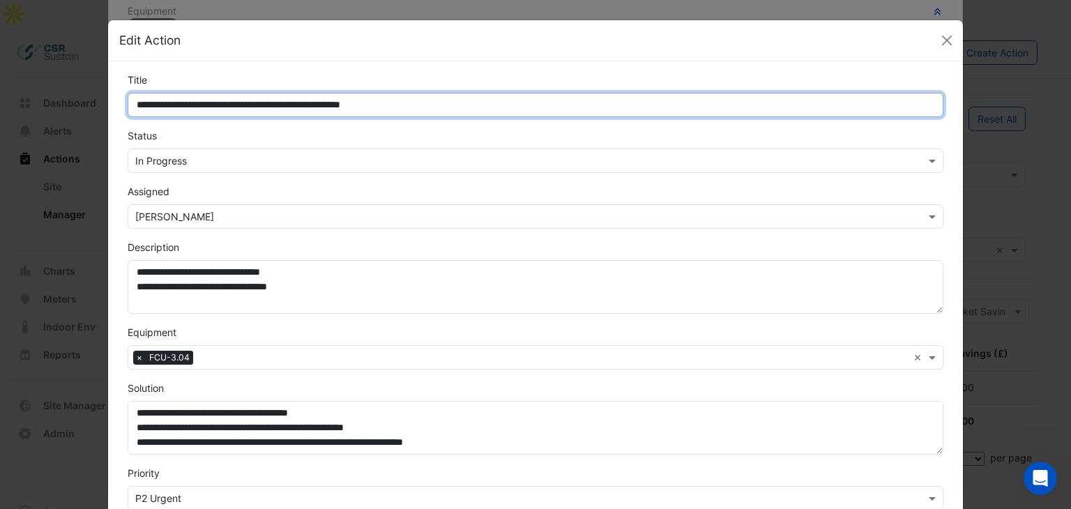
click at [172, 107] on input "**********" at bounding box center [536, 105] width 817 height 24
drag, startPoint x: 176, startPoint y: 105, endPoint x: 138, endPoint y: 103, distance: 37.7
click at [138, 103] on input "**********" at bounding box center [536, 105] width 817 height 24
drag, startPoint x: 485, startPoint y: 105, endPoint x: 116, endPoint y: 96, distance: 368.3
click at [119, 96] on div "**********" at bounding box center [535, 95] width 833 height 45
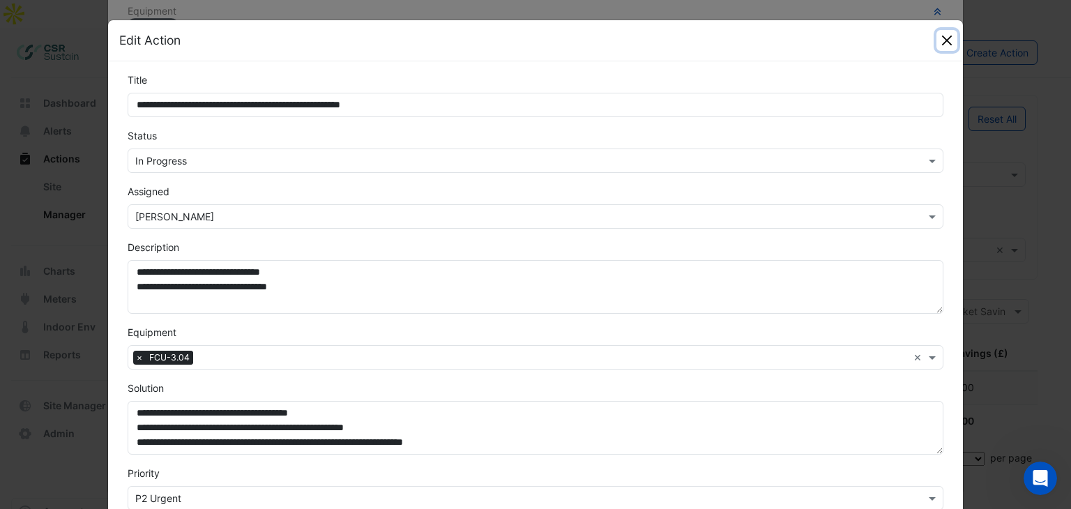
click at [945, 40] on button "Close" at bounding box center [946, 40] width 21 height 21
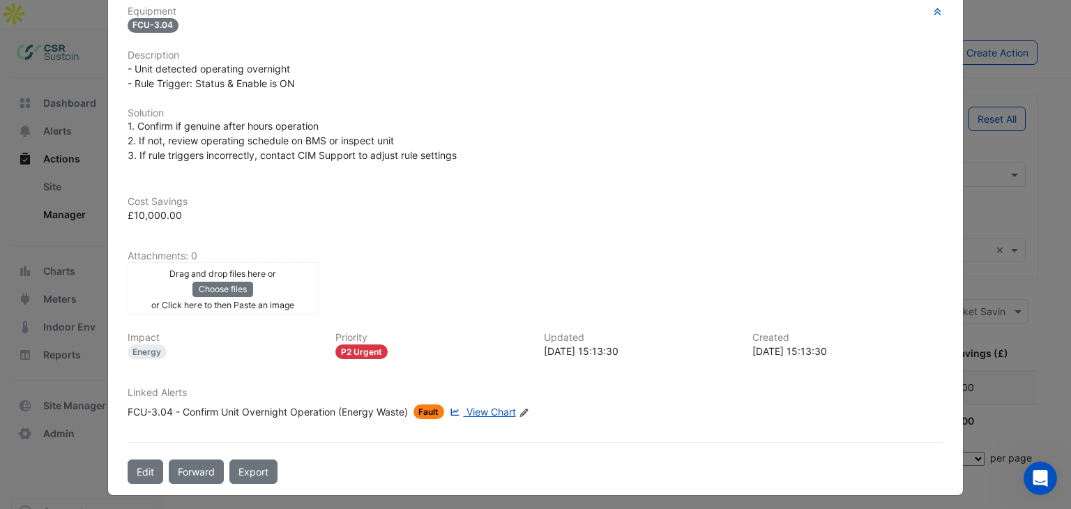
click at [1015, 36] on ngb-modal-window "3 St. Paul's Place FCU-3.04 - Confirm Unit Overnight Operation (Energy Waste) I…" at bounding box center [535, 254] width 1071 height 509
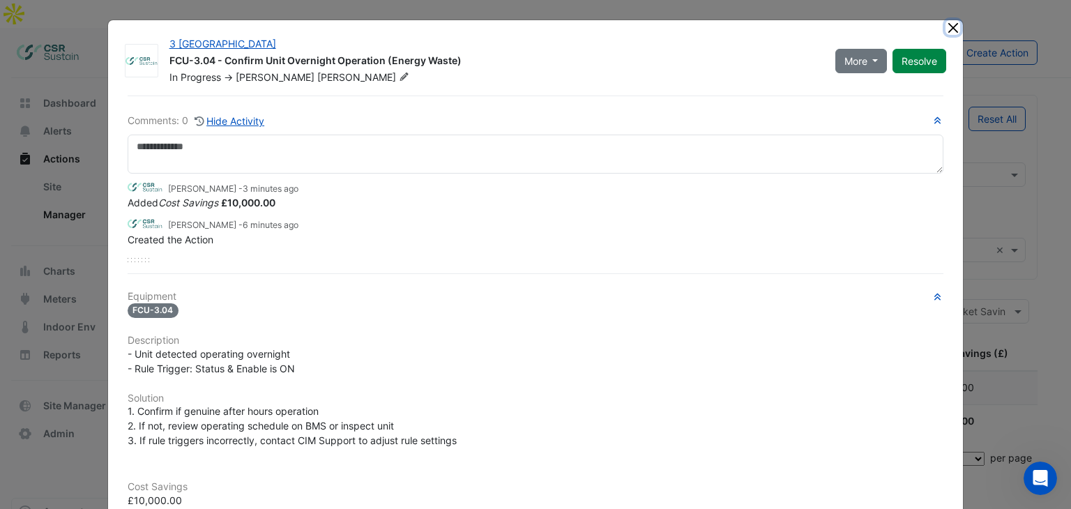
click at [946, 26] on button "Close" at bounding box center [953, 27] width 15 height 15
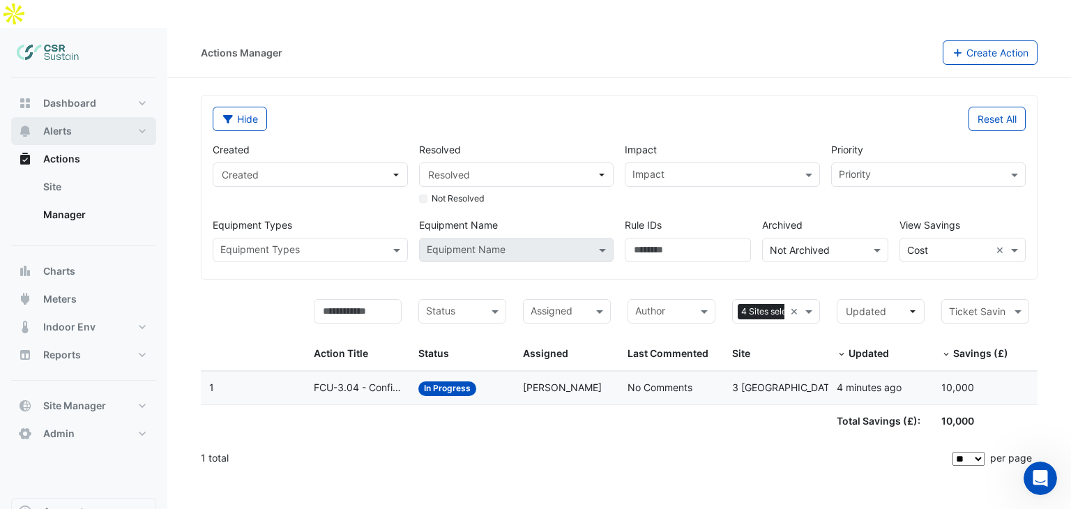
drag, startPoint x: 61, startPoint y: 103, endPoint x: 73, endPoint y: 114, distance: 16.3
click at [61, 124] on span "Alerts" at bounding box center [57, 131] width 29 height 14
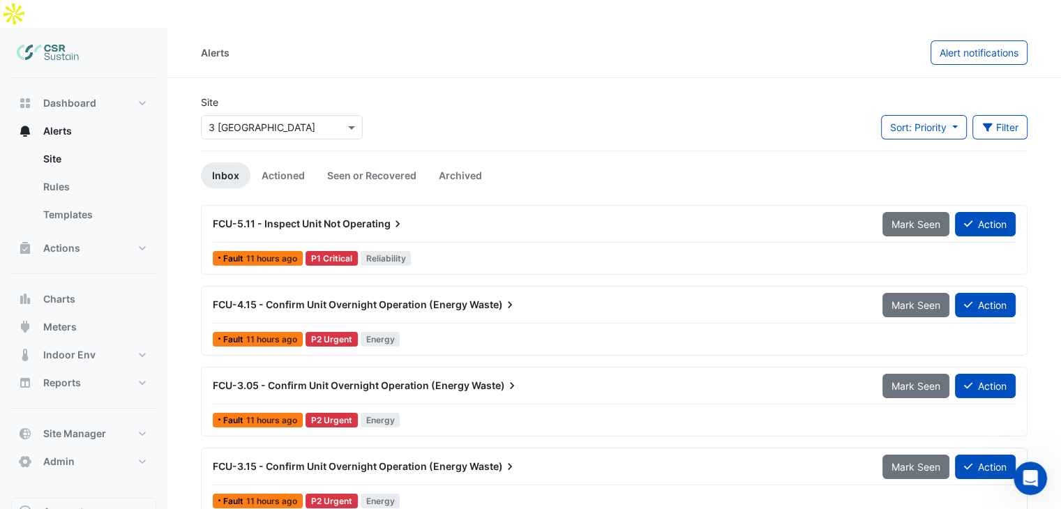
click at [229, 162] on link "Inbox" at bounding box center [226, 175] width 50 height 26
drag, startPoint x: 56, startPoint y: 219, endPoint x: 67, endPoint y: 222, distance: 10.8
click at [56, 241] on span "Actions" at bounding box center [61, 248] width 37 height 14
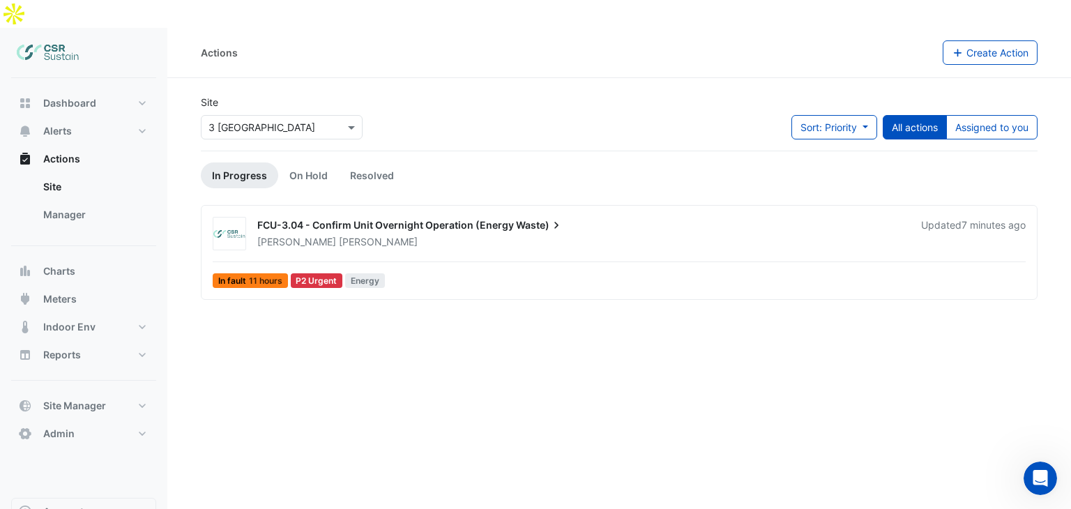
click at [299, 218] on div "FCU-3.04 - Confirm Unit Overnight Operation (Energy Waste)" at bounding box center [580, 226] width 647 height 17
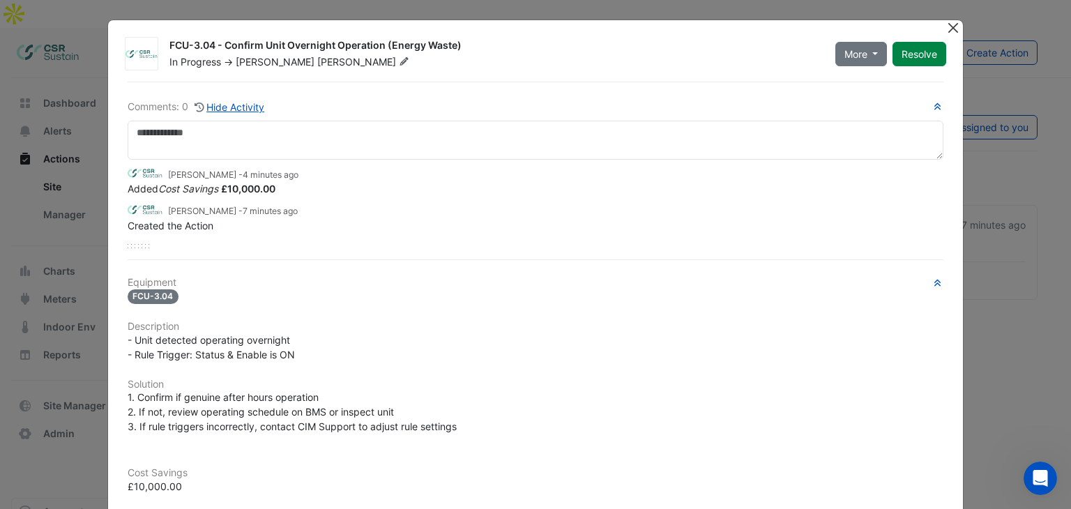
click at [950, 26] on button "Close" at bounding box center [953, 27] width 15 height 15
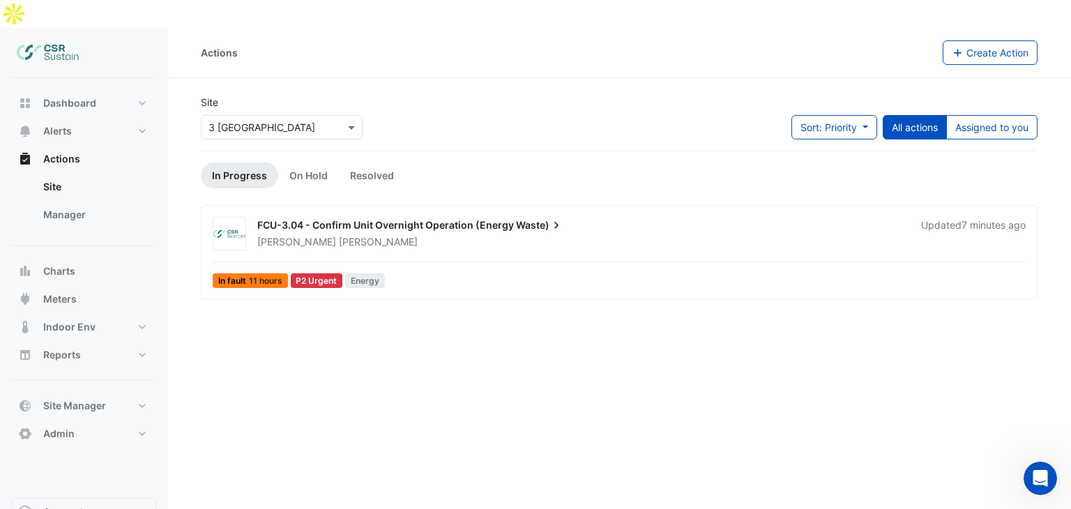
click at [278, 235] on div "Luke Cleary" at bounding box center [337, 242] width 160 height 14
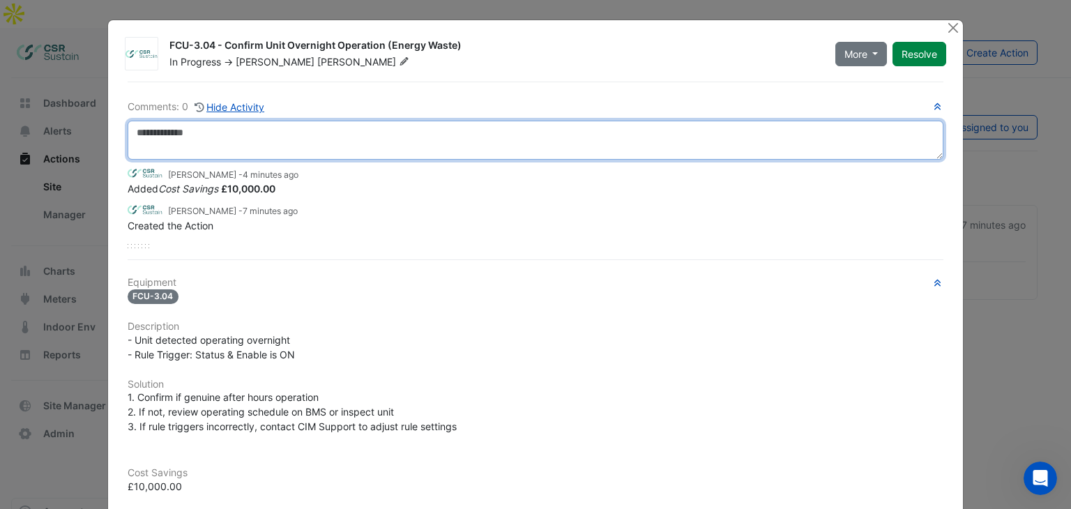
click at [220, 142] on textarea at bounding box center [536, 140] width 817 height 39
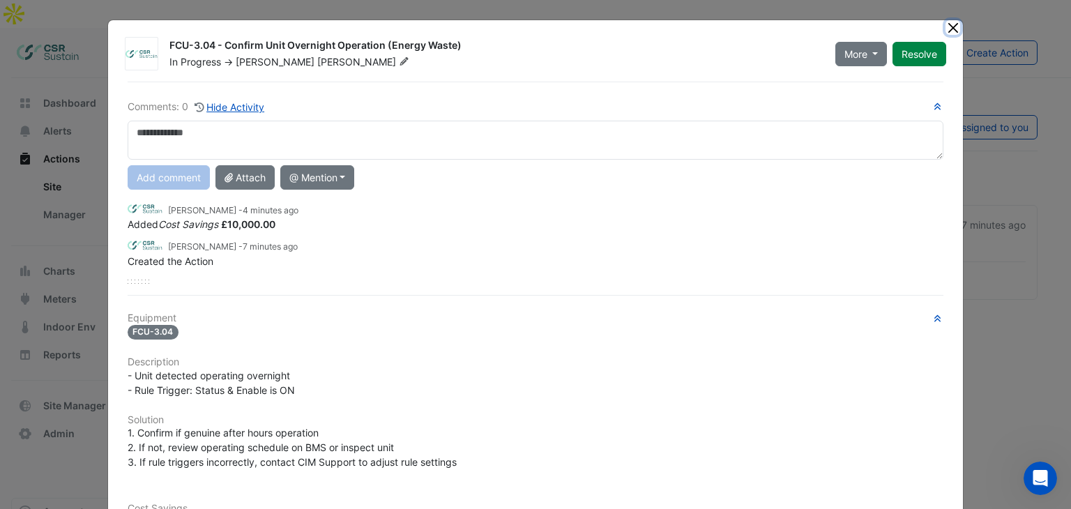
click at [949, 30] on button "Close" at bounding box center [953, 27] width 15 height 15
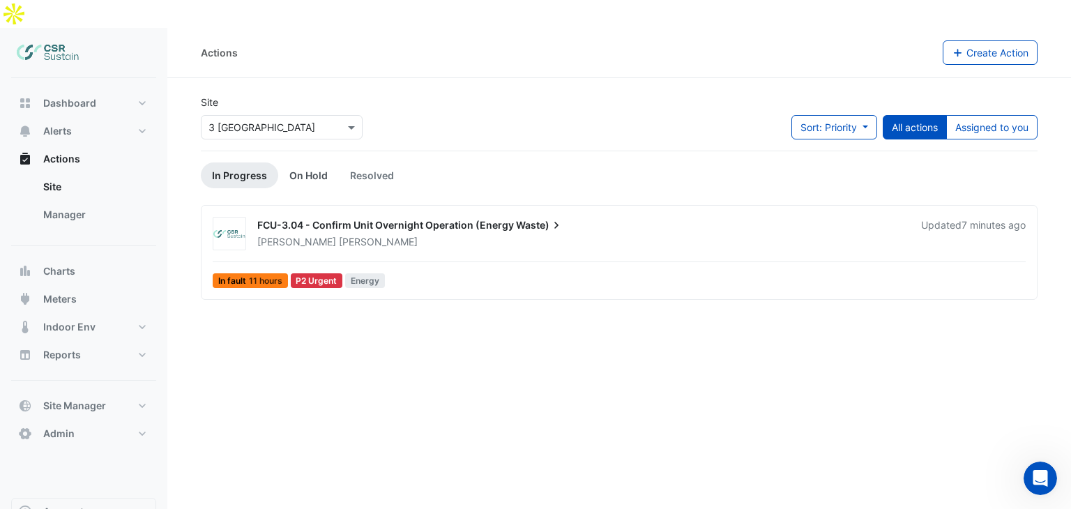
click at [320, 162] on link "On Hold" at bounding box center [308, 175] width 61 height 26
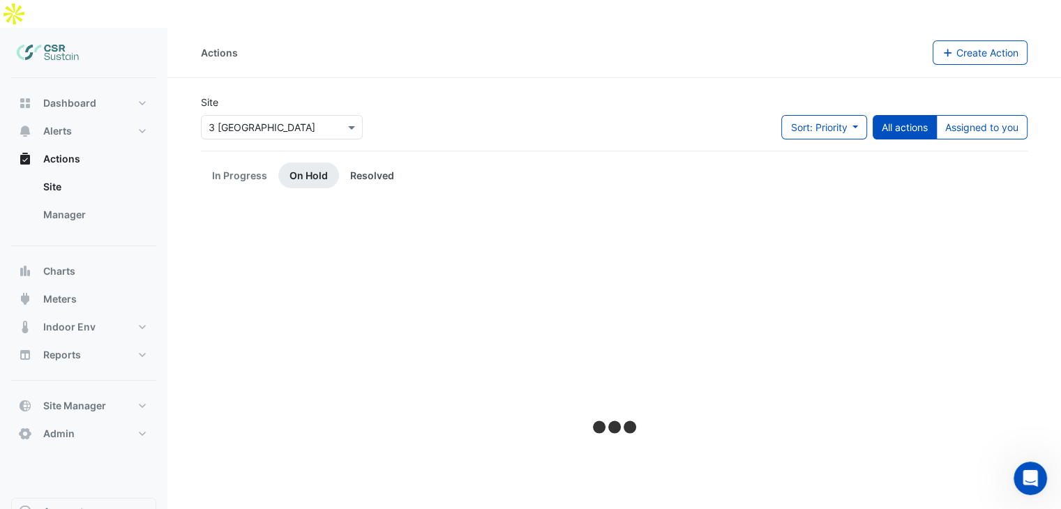
click at [363, 162] on link "Resolved" at bounding box center [372, 175] width 66 height 26
click at [238, 162] on link "In Progress" at bounding box center [239, 175] width 77 height 26
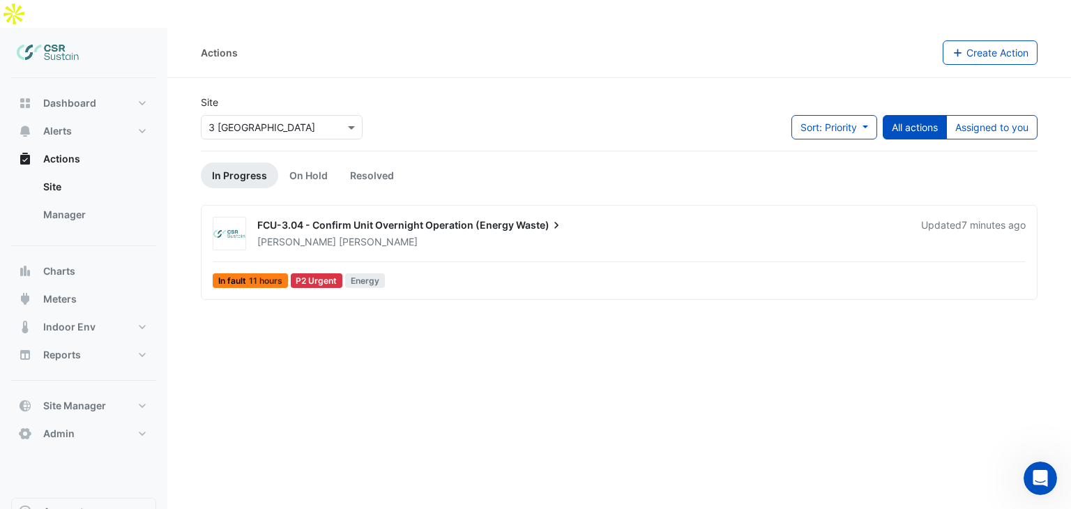
drag, startPoint x: 50, startPoint y: 186, endPoint x: 400, endPoint y: 308, distance: 371.4
click at [50, 201] on link "Manager" at bounding box center [94, 215] width 124 height 28
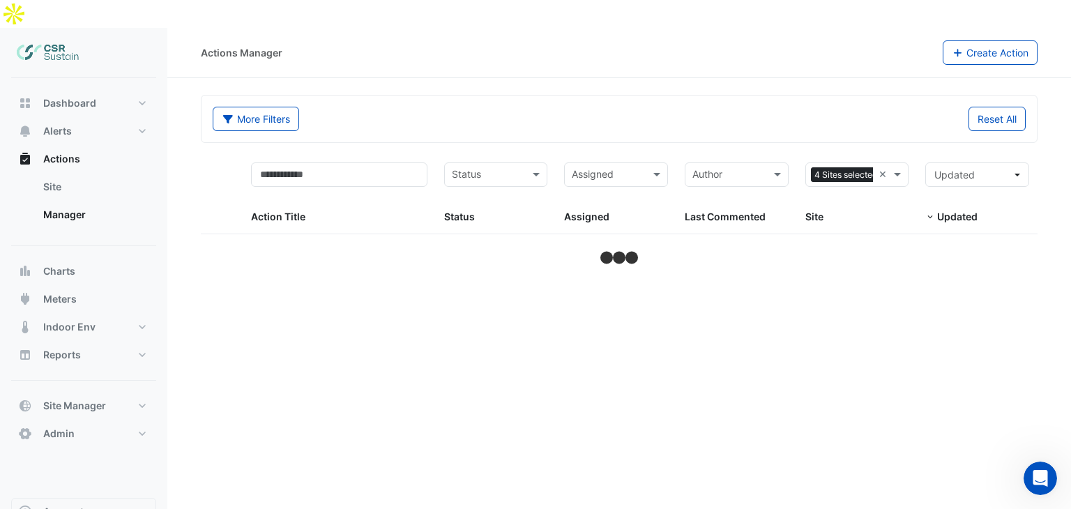
select select "**"
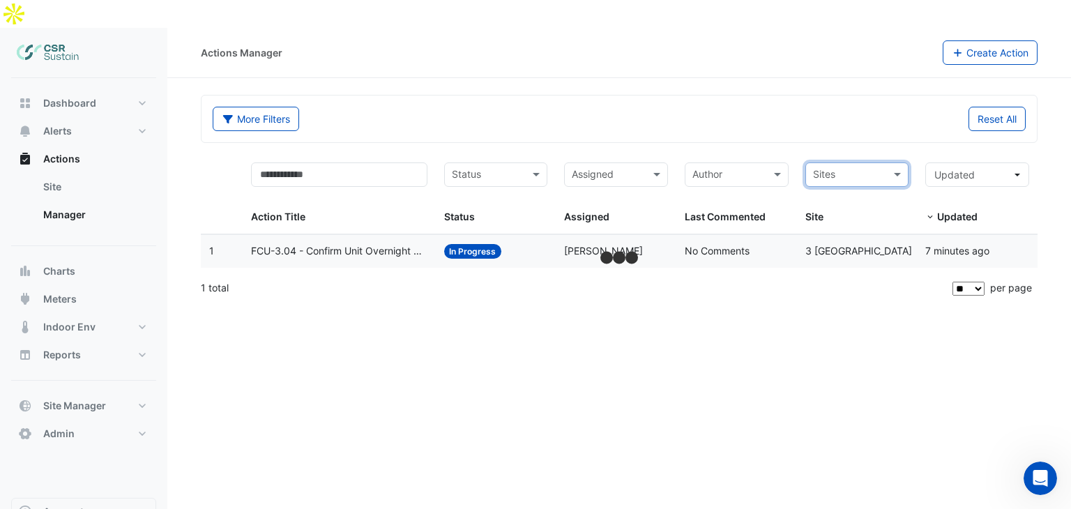
click at [881, 168] on input "text" at bounding box center [849, 176] width 73 height 16
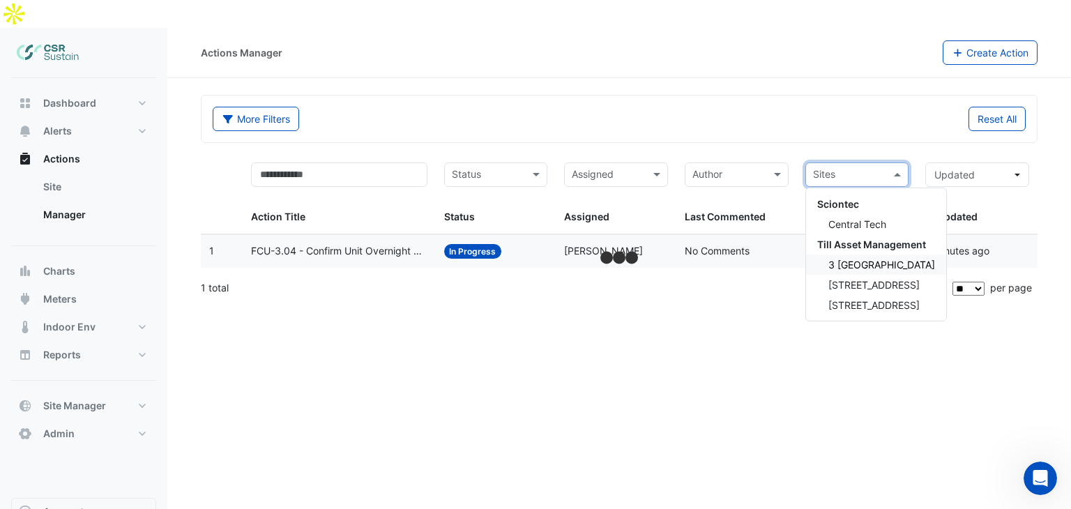
click at [852, 259] on span "3 [GEOGRAPHIC_DATA]" at bounding box center [881, 265] width 107 height 12
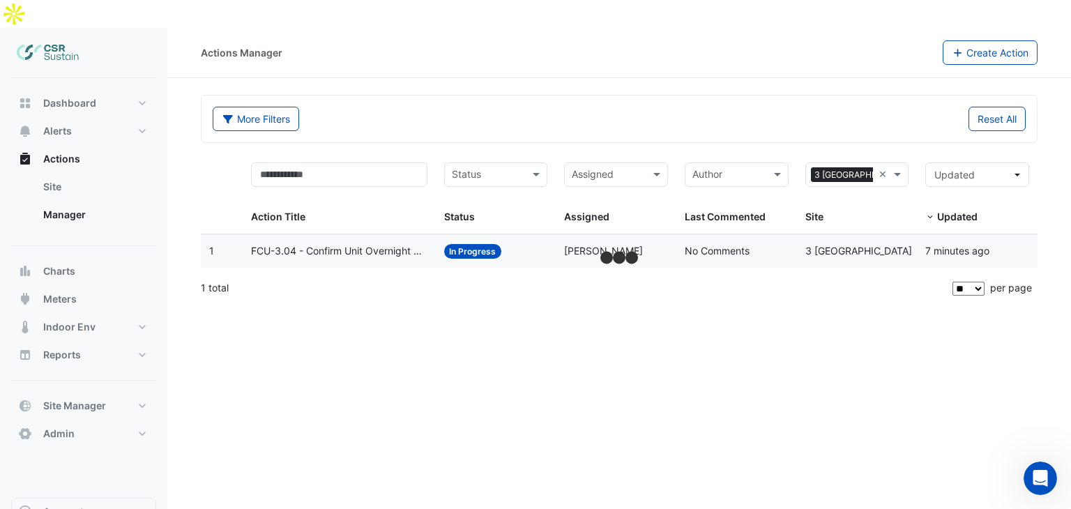
drag, startPoint x: 648, startPoint y: 50, endPoint x: 639, endPoint y: 49, distance: 9.8
click at [648, 78] on section "More Filters Reset All Status Assigned Sites × 3 St. Paul's Place × Action Titl…" at bounding box center [619, 191] width 904 height 227
click at [259, 107] on button "More Filters" at bounding box center [256, 119] width 86 height 24
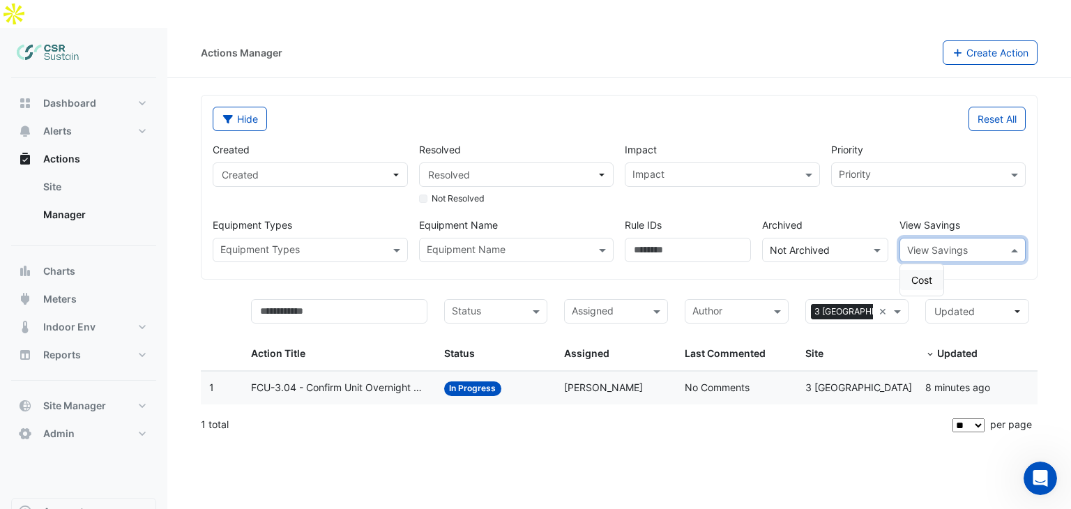
click at [964, 238] on div "View Savings" at bounding box center [963, 250] width 126 height 24
drag, startPoint x: 895, startPoint y: 250, endPoint x: 906, endPoint y: 252, distance: 12.0
click at [895, 250] on div "Hide Reset All Created Created Resolved Resolved Not Resolved Impact Impact Pri…" at bounding box center [619, 187] width 835 height 183
drag, startPoint x: 951, startPoint y: 218, endPoint x: 937, endPoint y: 234, distance: 21.8
click at [951, 243] on input "text" at bounding box center [948, 250] width 83 height 15
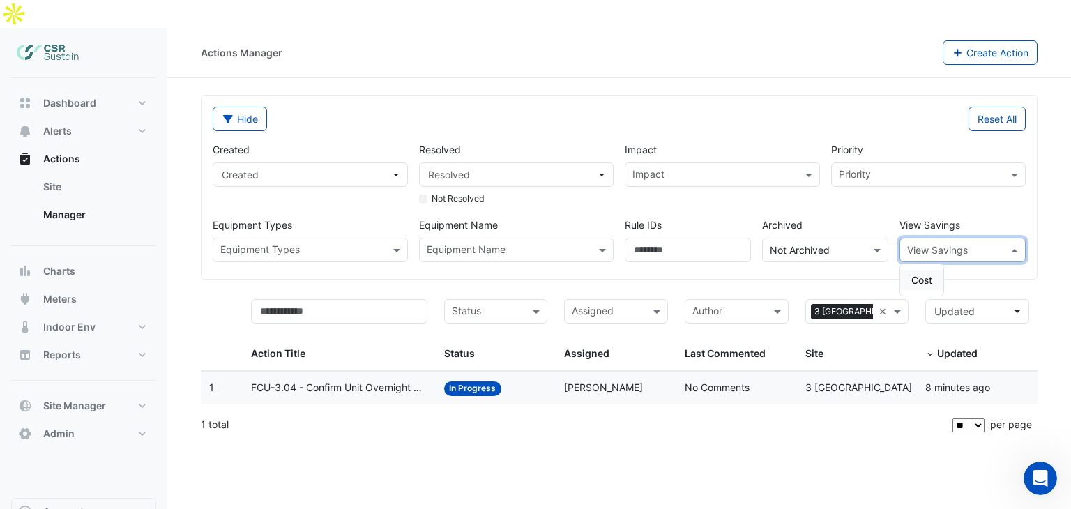
click at [911, 274] on span "Cost" at bounding box center [921, 280] width 21 height 12
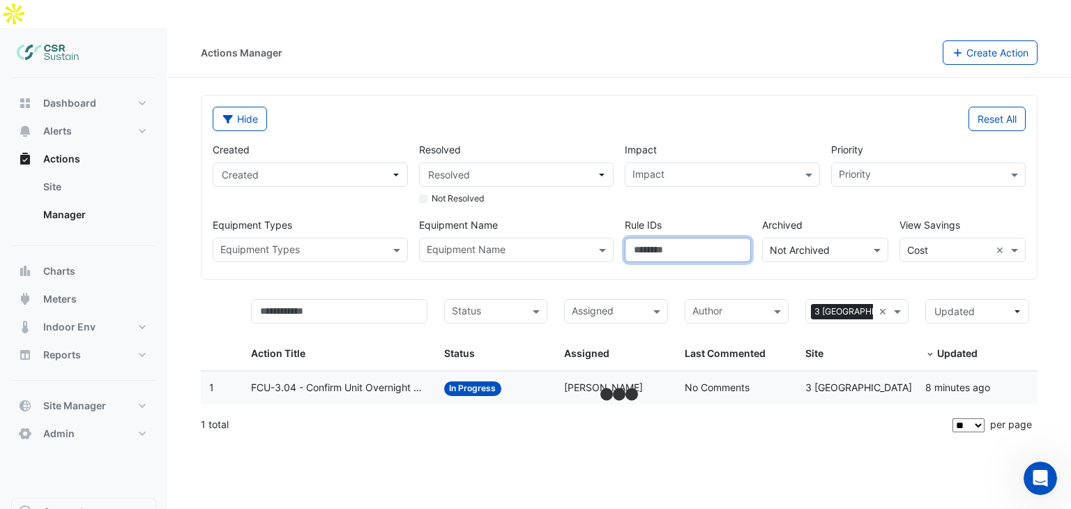
click at [673, 238] on input "Rule IDs" at bounding box center [688, 250] width 126 height 24
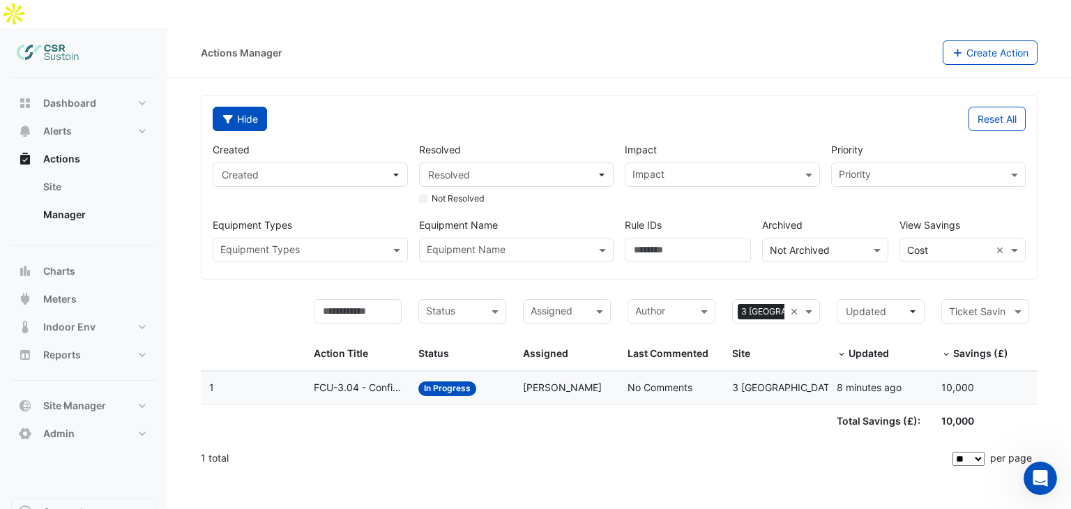
click at [248, 107] on button "Hide" at bounding box center [240, 119] width 54 height 24
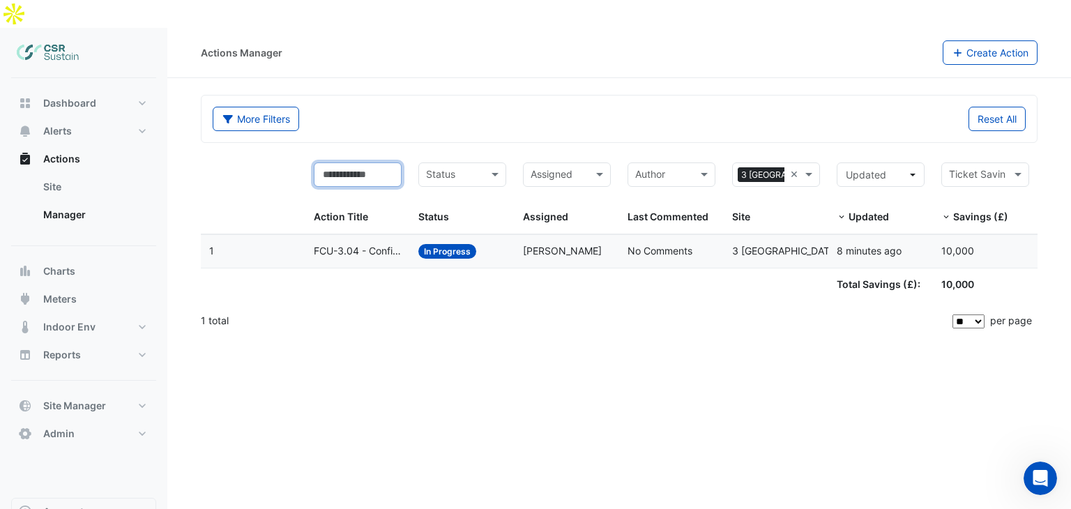
click at [363, 162] on input "text" at bounding box center [358, 174] width 88 height 24
click at [450, 111] on div "More Filters Reset All" at bounding box center [619, 119] width 835 height 47
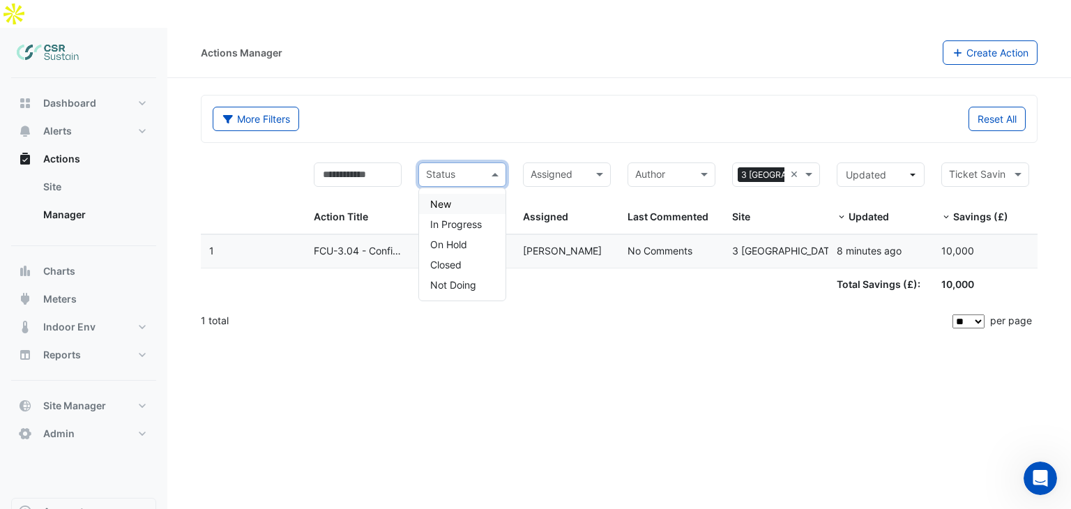
click at [460, 168] on input "text" at bounding box center [454, 176] width 56 height 16
drag, startPoint x: 570, startPoint y: 284, endPoint x: 566, endPoint y: 192, distance: 92.2
click at [569, 274] on div "Action Title Status Status Assigned Assigned Author Last Commented Sites × 3 St…" at bounding box center [619, 246] width 837 height 184
click at [566, 164] on div "Assigned" at bounding box center [555, 175] width 63 height 22
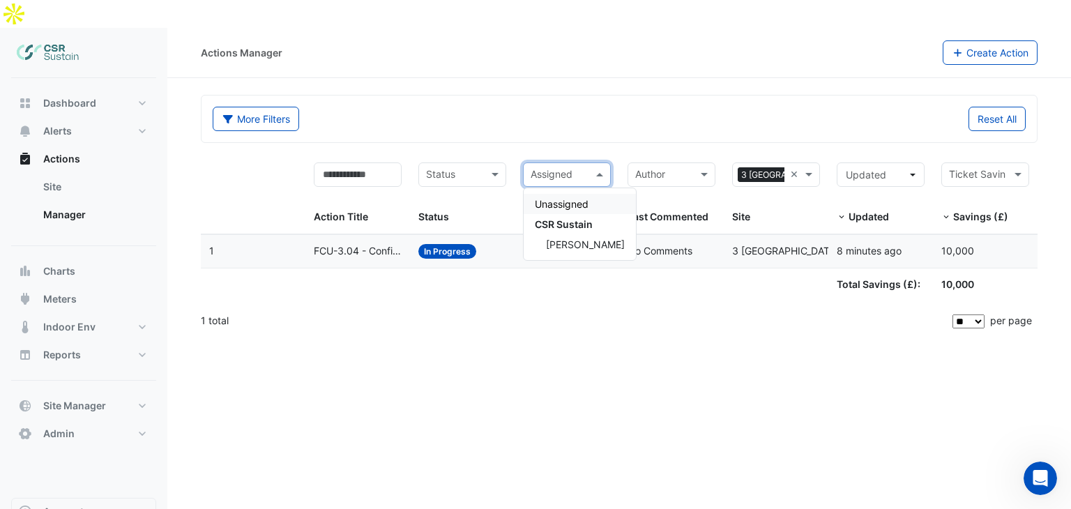
click at [576, 168] on input "text" at bounding box center [559, 176] width 56 height 16
click at [666, 168] on input "text" at bounding box center [663, 176] width 56 height 16
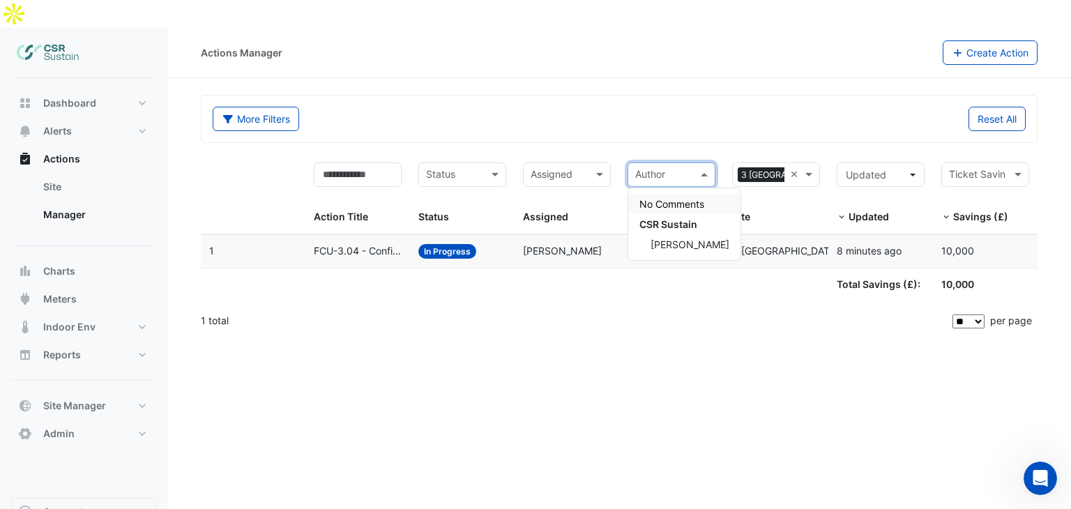
drag, startPoint x: 682, startPoint y: 100, endPoint x: 756, endPoint y: 100, distance: 73.9
click at [682, 107] on div "Reset All" at bounding box center [826, 119] width 415 height 24
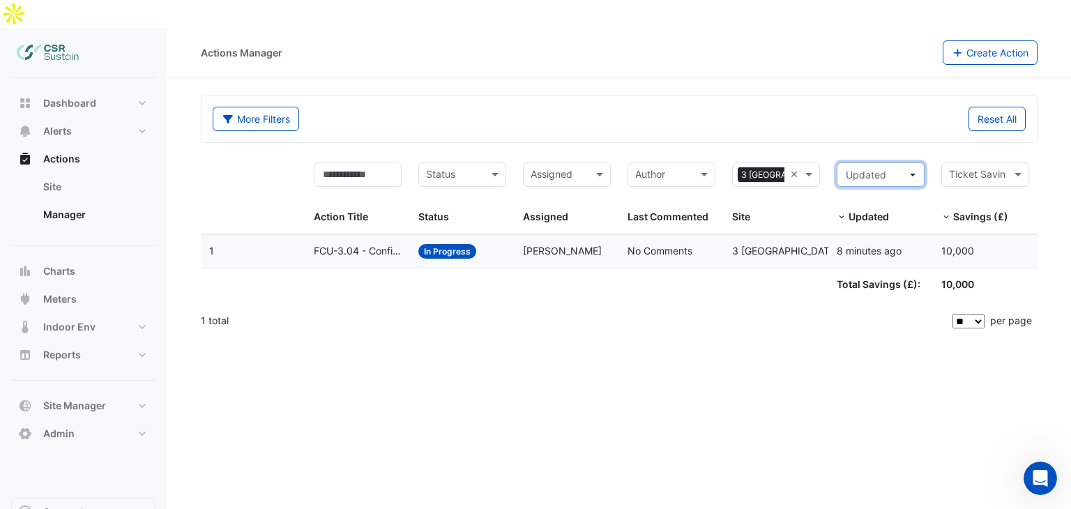
click at [897, 167] on span "Updated" at bounding box center [876, 174] width 61 height 15
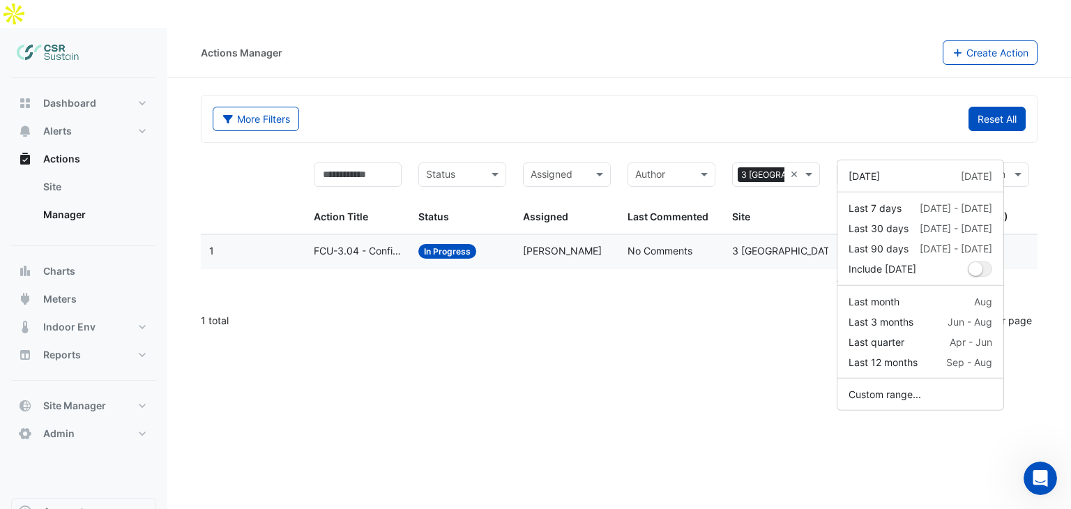
drag, startPoint x: 858, startPoint y: 34, endPoint x: 981, endPoint y: 92, distance: 136.3
click at [859, 40] on div "Actions Manager" at bounding box center [572, 52] width 742 height 24
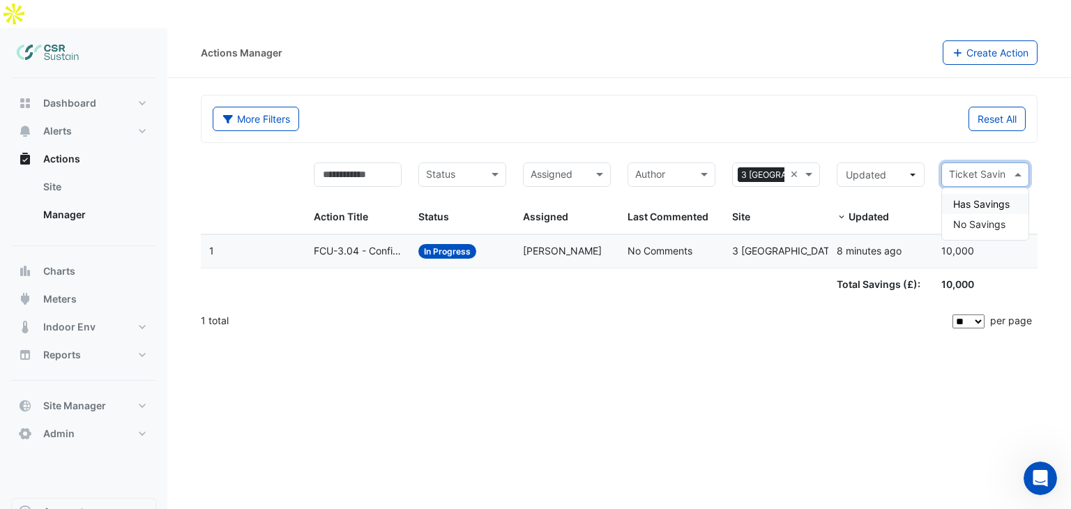
click at [996, 162] on div "Ticket Savings" at bounding box center [985, 174] width 88 height 24
click at [876, 96] on div "More Filters Reset All" at bounding box center [619, 119] width 835 height 47
click at [982, 167] on input "text" at bounding box center [971, 175] width 45 height 16
click at [873, 78] on section "More Filters Reset All Status Assigned Sites × 3 St. Paul's Place × Action Titl…" at bounding box center [619, 208] width 904 height 260
drag, startPoint x: 501, startPoint y: 351, endPoint x: 507, endPoint y: 358, distance: 9.5
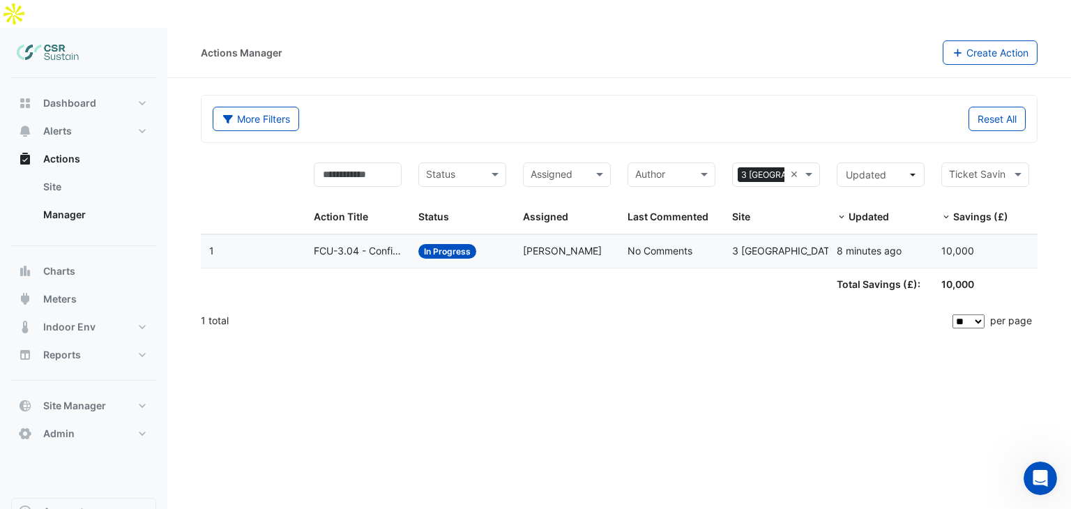
click at [504, 355] on div "Actions Manager Create Action More Filters Reset All Status Assigned Sites × 3 …" at bounding box center [619, 282] width 904 height 509
click at [84, 117] on button "Alerts" at bounding box center [83, 131] width 145 height 28
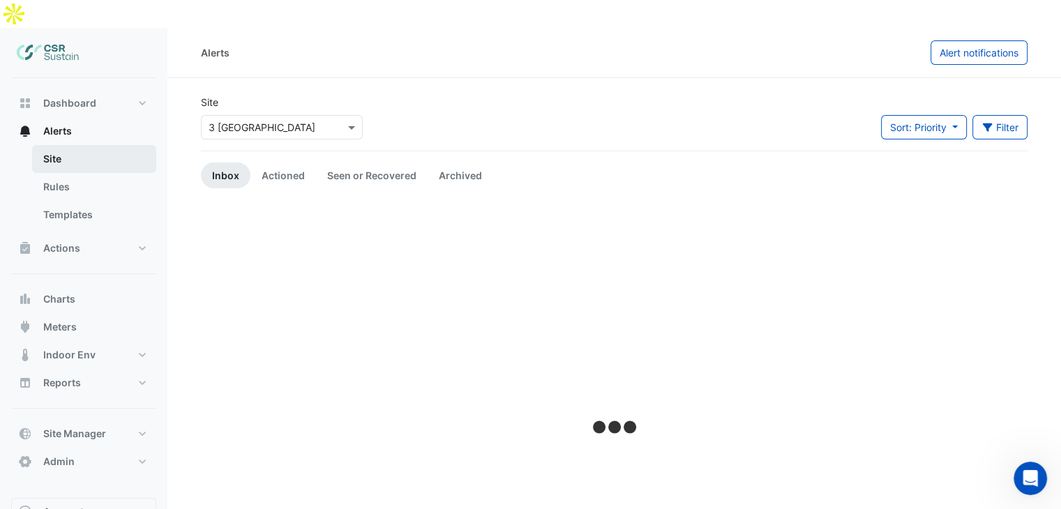
click at [103, 145] on link "Site" at bounding box center [94, 159] width 124 height 28
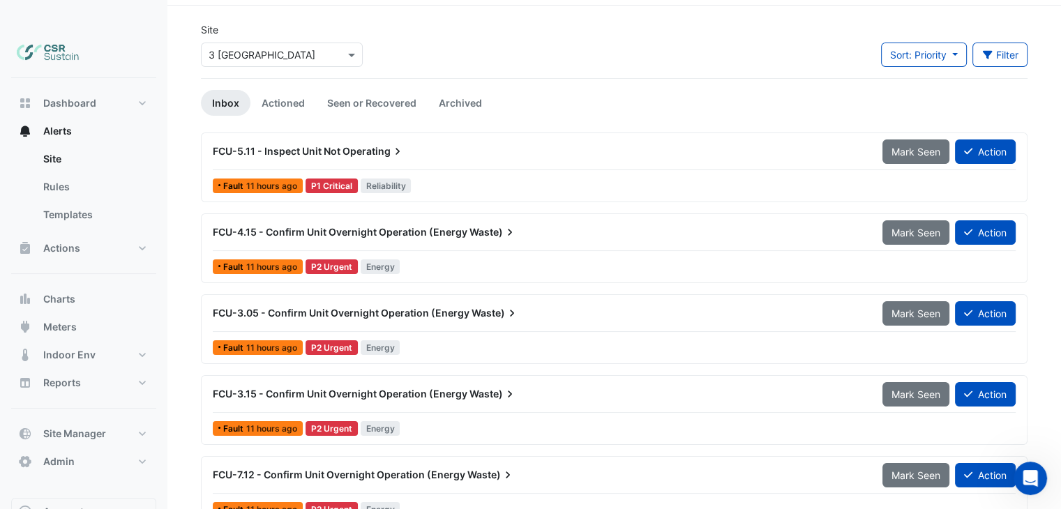
scroll to position [14, 0]
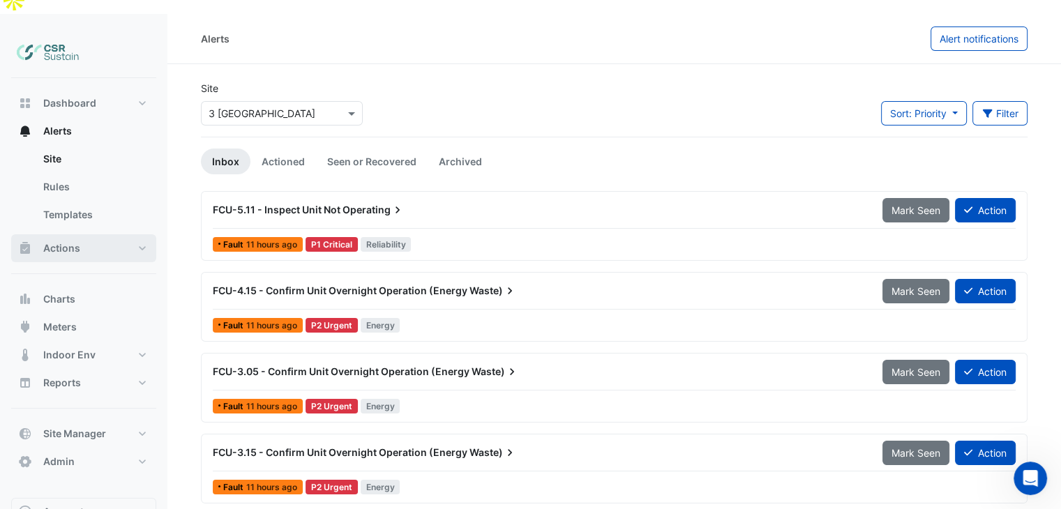
drag, startPoint x: 68, startPoint y: 224, endPoint x: 78, endPoint y: 240, distance: 18.8
click at [68, 241] on span "Actions" at bounding box center [61, 248] width 37 height 14
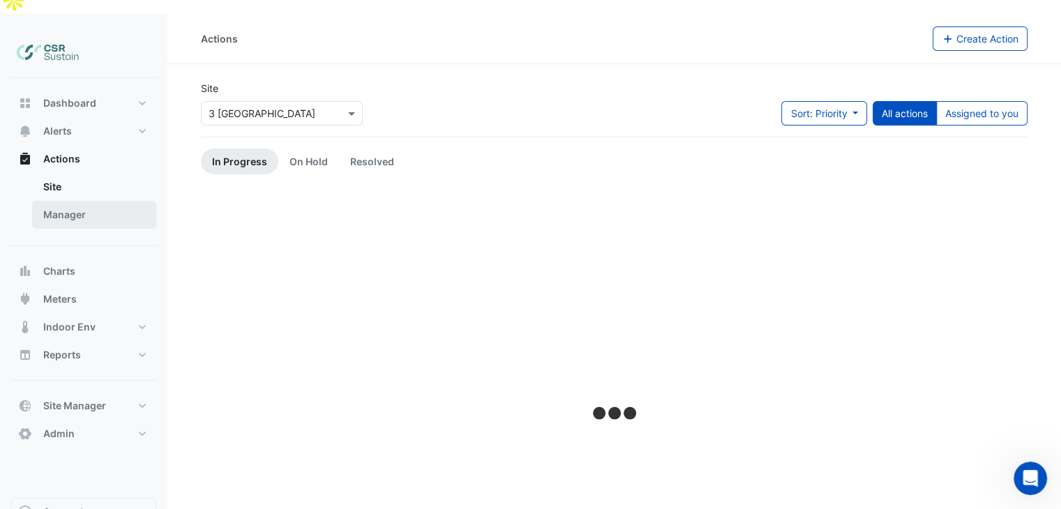
drag, startPoint x: 78, startPoint y: 194, endPoint x: 104, endPoint y: 195, distance: 25.8
click at [78, 201] on link "Manager" at bounding box center [94, 215] width 124 height 28
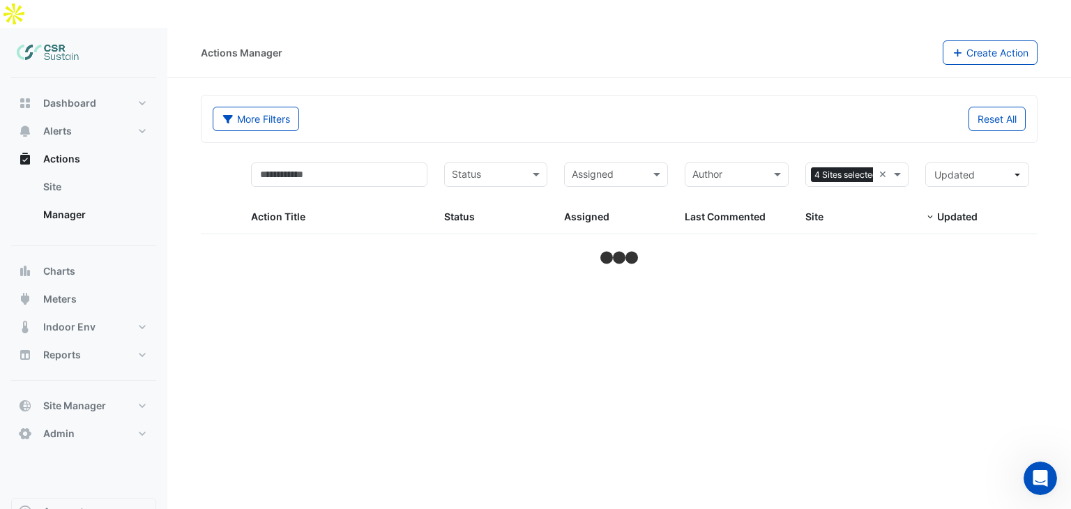
select select "**"
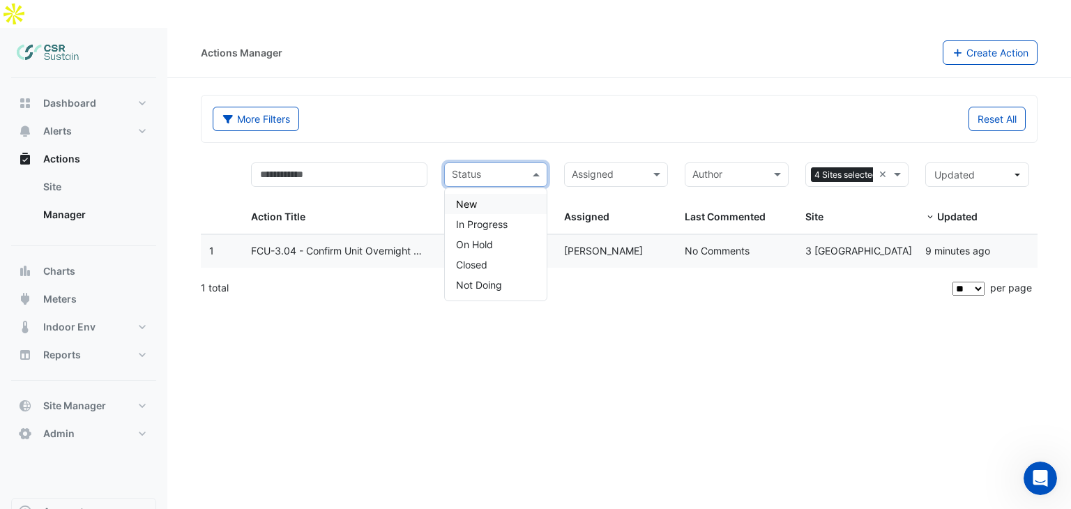
click at [470, 168] on input "text" at bounding box center [488, 176] width 73 height 16
click at [460, 107] on div "More Filters" at bounding box center [411, 119] width 415 height 24
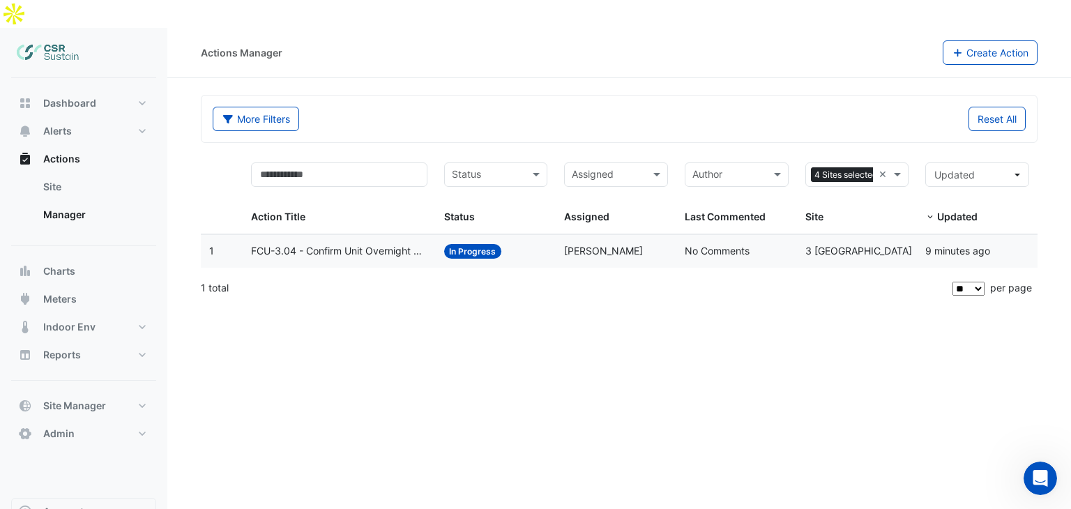
click at [455, 244] on span "In Progress" at bounding box center [473, 251] width 58 height 15
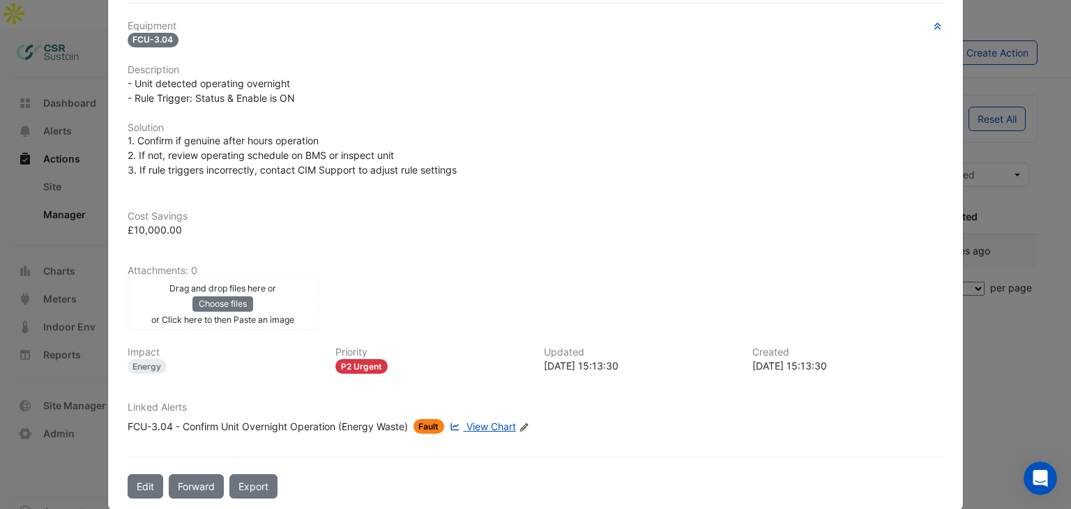
scroll to position [321, 0]
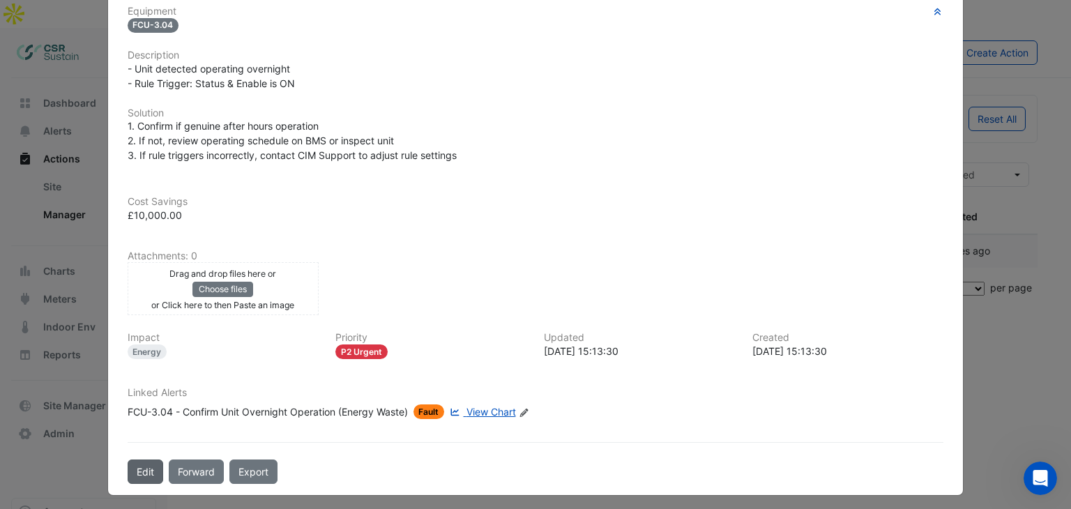
click at [135, 469] on button "Edit" at bounding box center [146, 472] width 36 height 24
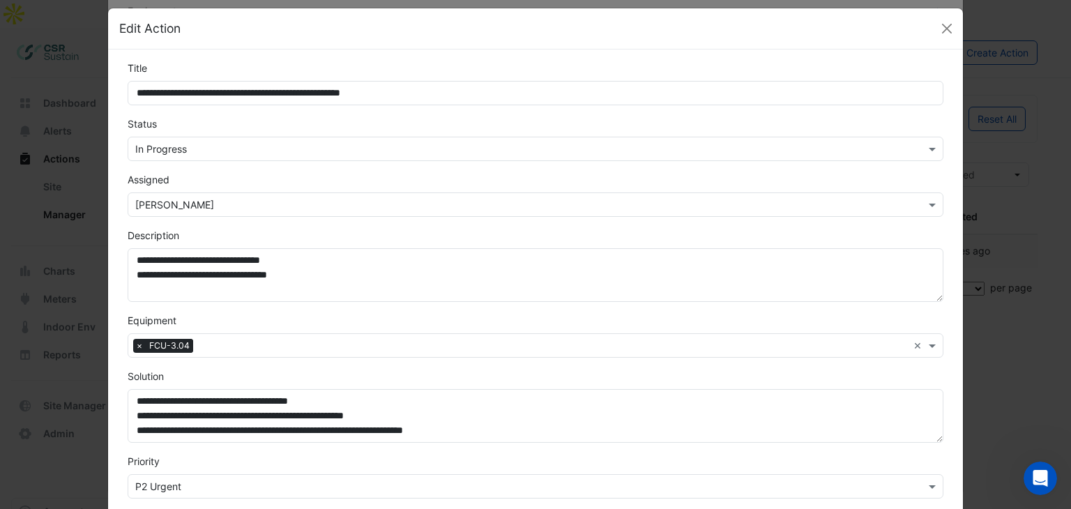
scroll to position [0, 0]
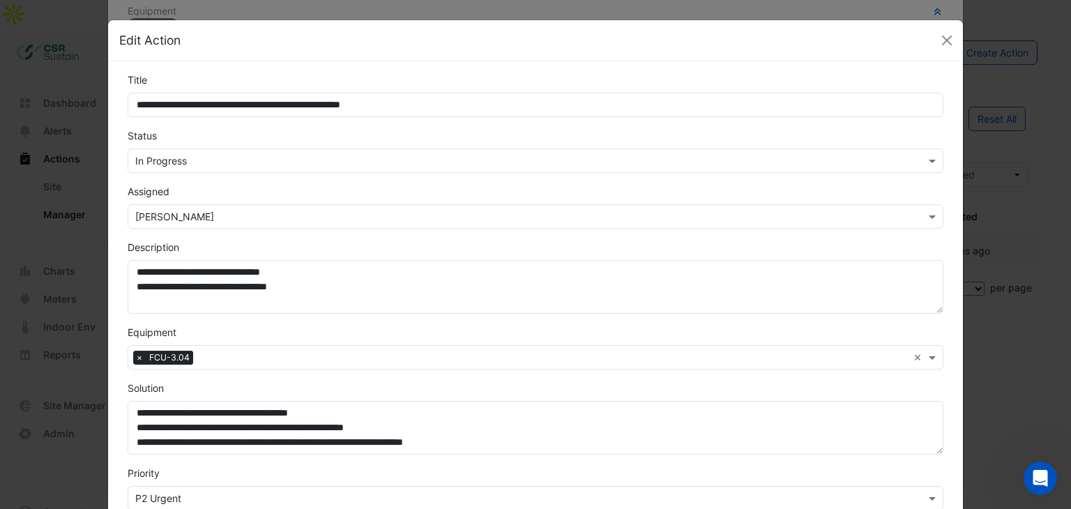
click at [225, 162] on input "text" at bounding box center [521, 161] width 773 height 15
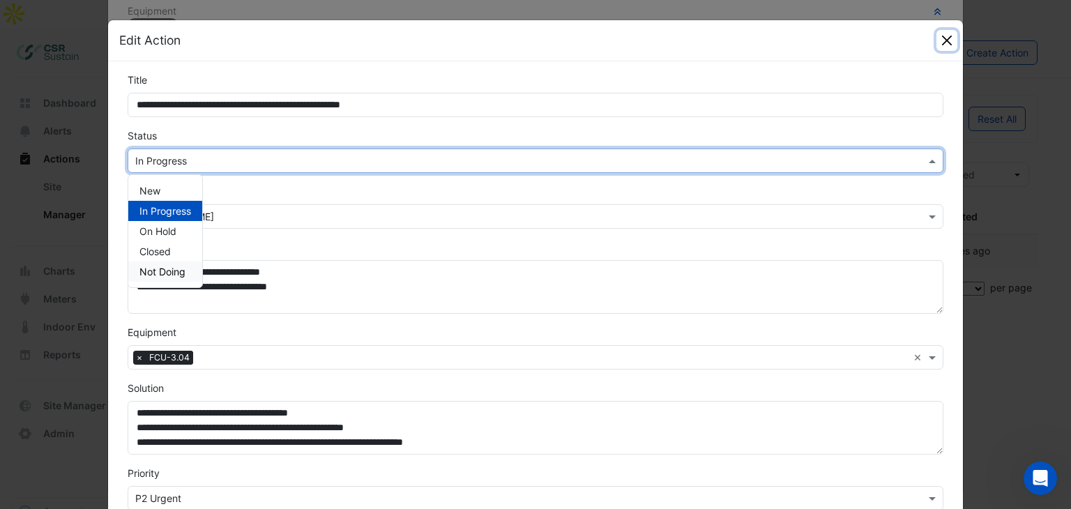
click at [950, 42] on button "Close" at bounding box center [946, 40] width 21 height 21
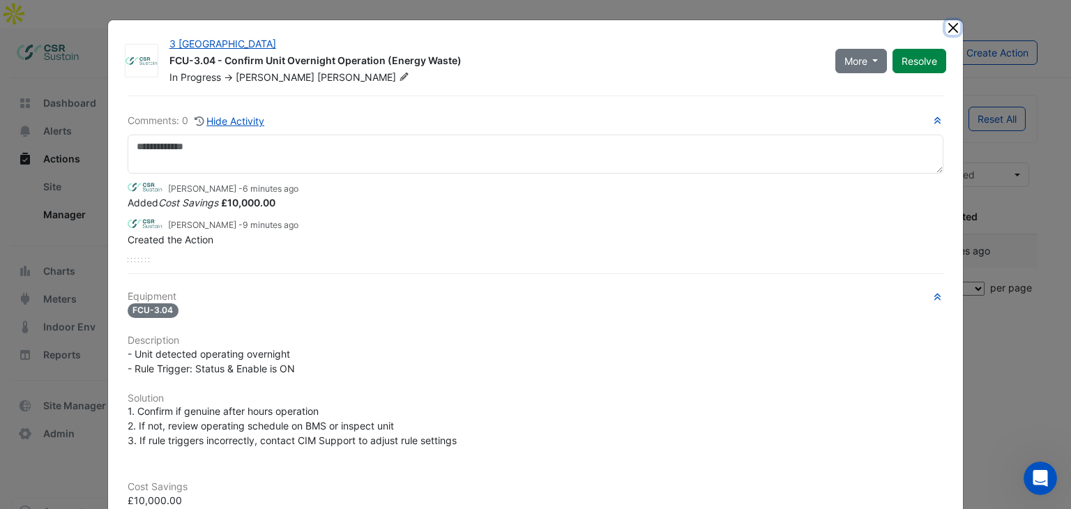
click at [950, 28] on button "Close" at bounding box center [953, 27] width 15 height 15
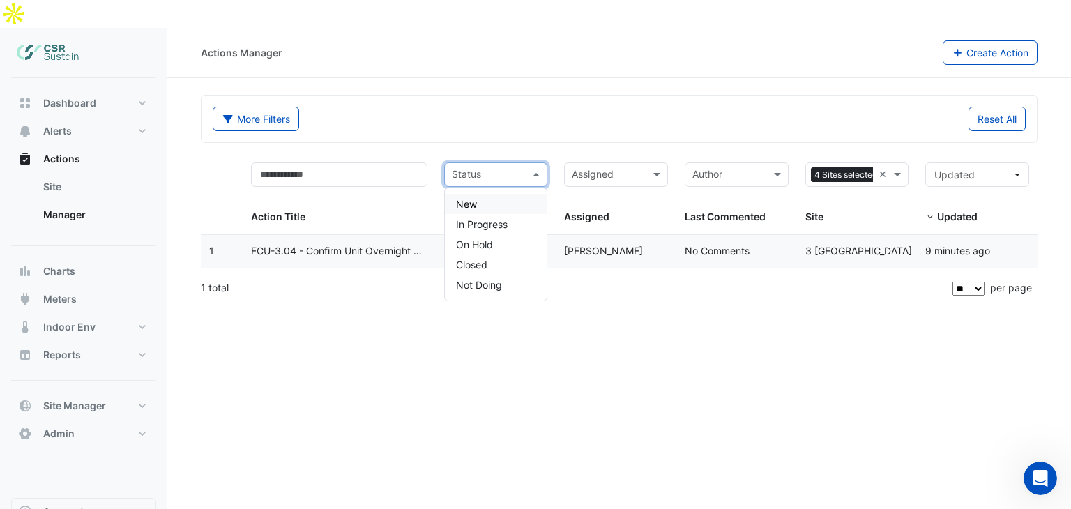
click at [514, 168] on input "text" at bounding box center [488, 176] width 73 height 16
click at [421, 235] on datatable-body-cell "Action Title: FCU-3.04 - Confirm Unit Overnight Operation (Energy Waste)" at bounding box center [339, 251] width 192 height 33
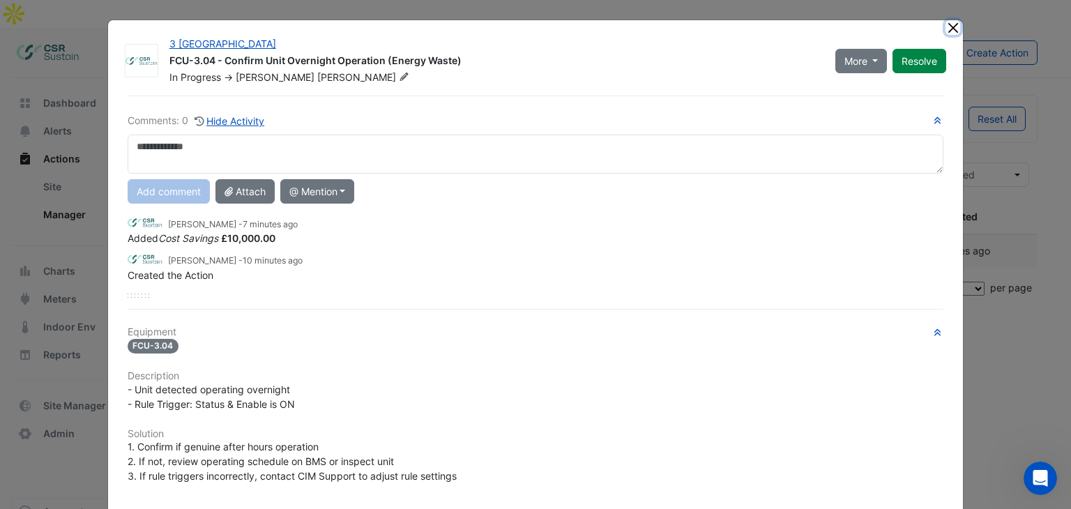
click at [954, 26] on button "Close" at bounding box center [953, 27] width 15 height 15
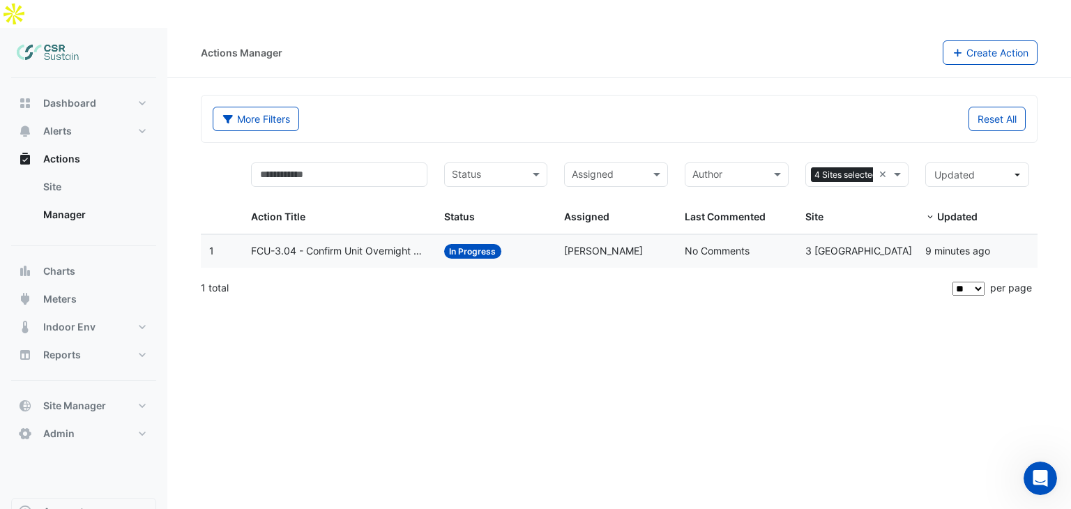
click at [432, 235] on datatable-body-cell "Action Title: FCU-3.04 - Confirm Unit Overnight Operation (Energy Waste)" at bounding box center [339, 251] width 192 height 33
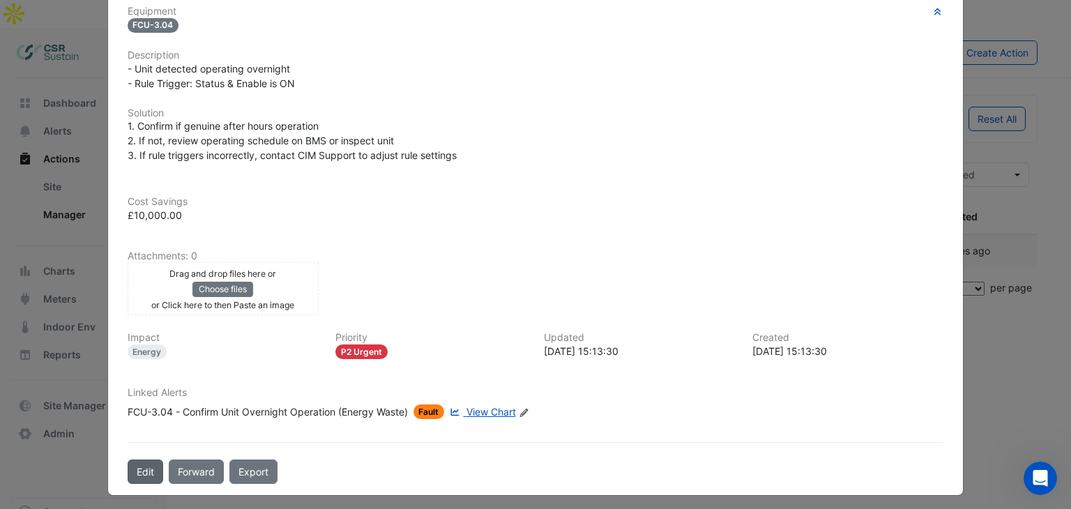
click at [154, 467] on button "Edit" at bounding box center [146, 472] width 36 height 24
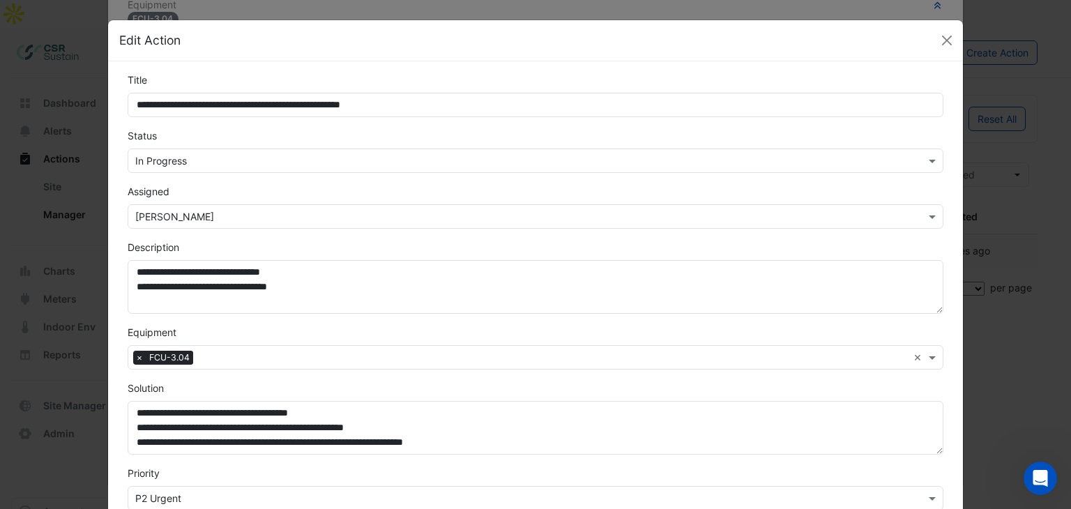
scroll to position [285, 0]
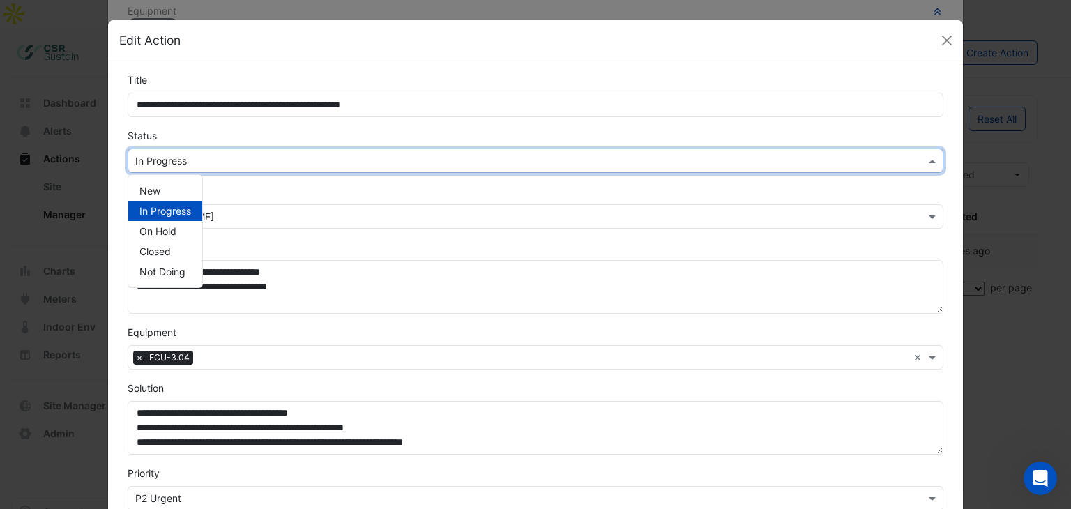
click at [181, 160] on input "text" at bounding box center [521, 161] width 773 height 15
click at [151, 193] on span "New" at bounding box center [149, 191] width 21 height 12
click at [153, 165] on input "text" at bounding box center [521, 161] width 773 height 15
click at [152, 187] on span "New" at bounding box center [149, 191] width 21 height 12
click at [162, 184] on label "Assigned" at bounding box center [149, 191] width 42 height 15
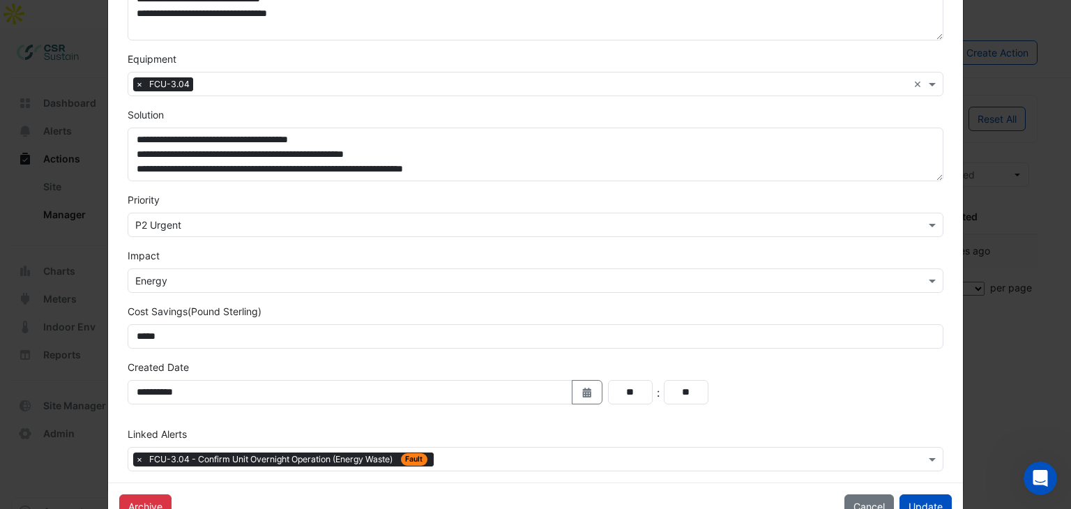
scroll to position [312, 0]
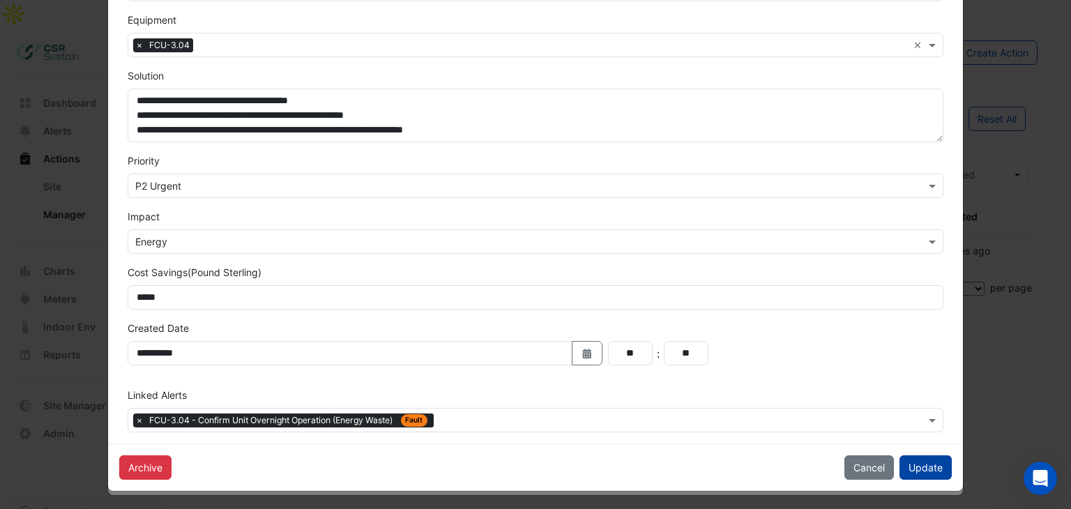
click at [902, 458] on button "Update" at bounding box center [926, 467] width 52 height 24
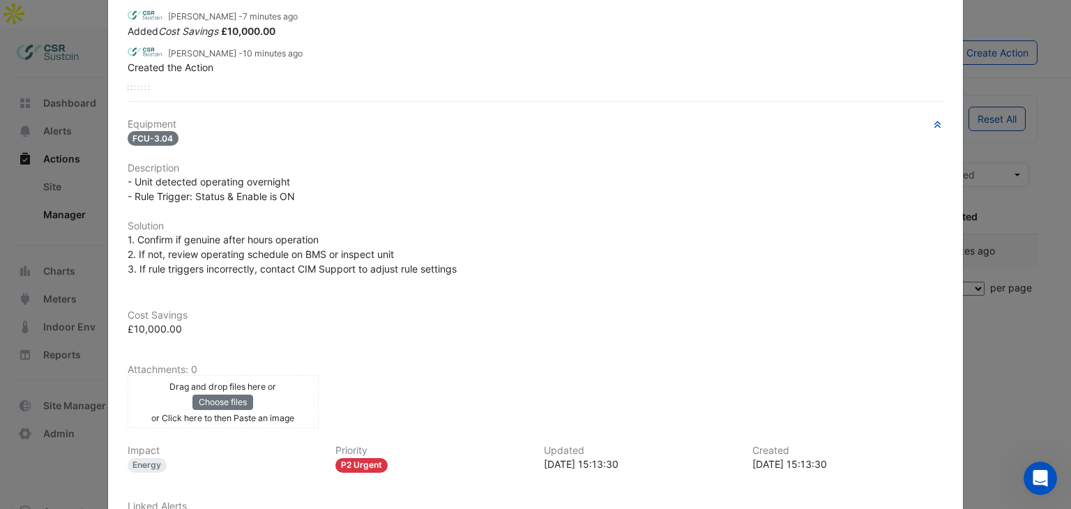
scroll to position [112, 0]
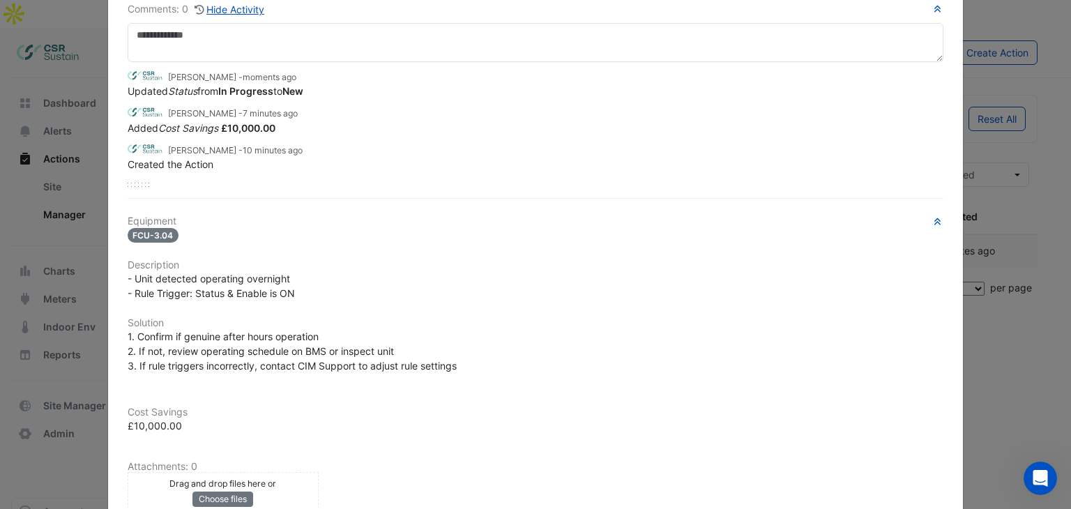
click at [985, 43] on ngb-modal-window "3 St. Paul's Place FCU-3.04 - Confirm Unit Overnight Operation (Energy Waste) N…" at bounding box center [535, 254] width 1071 height 509
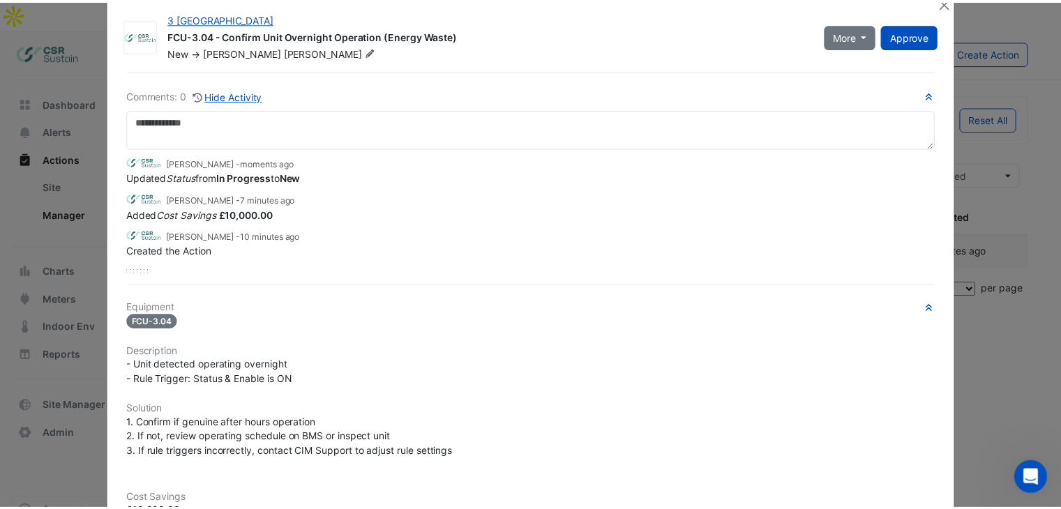
scroll to position [0, 0]
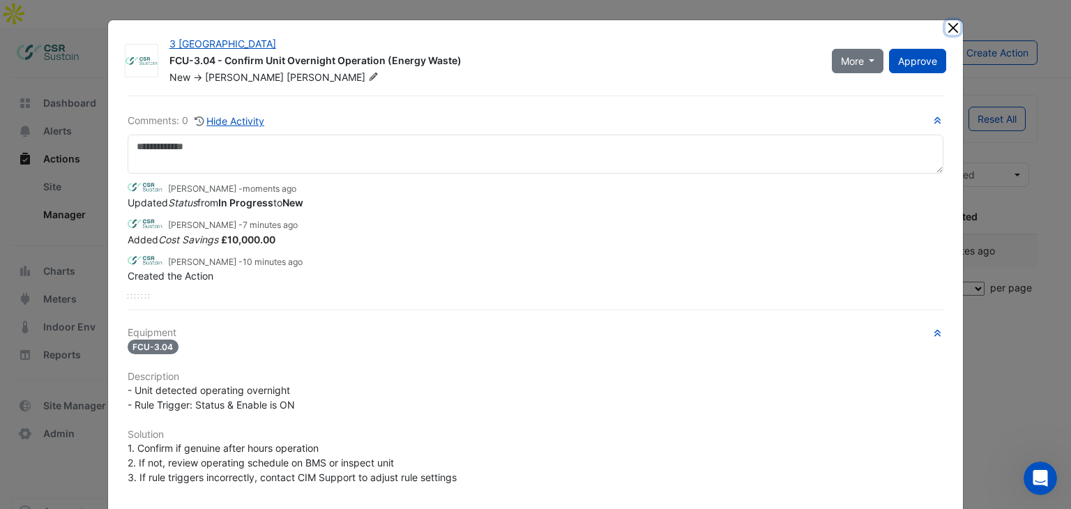
click at [947, 31] on button "Close" at bounding box center [953, 27] width 15 height 15
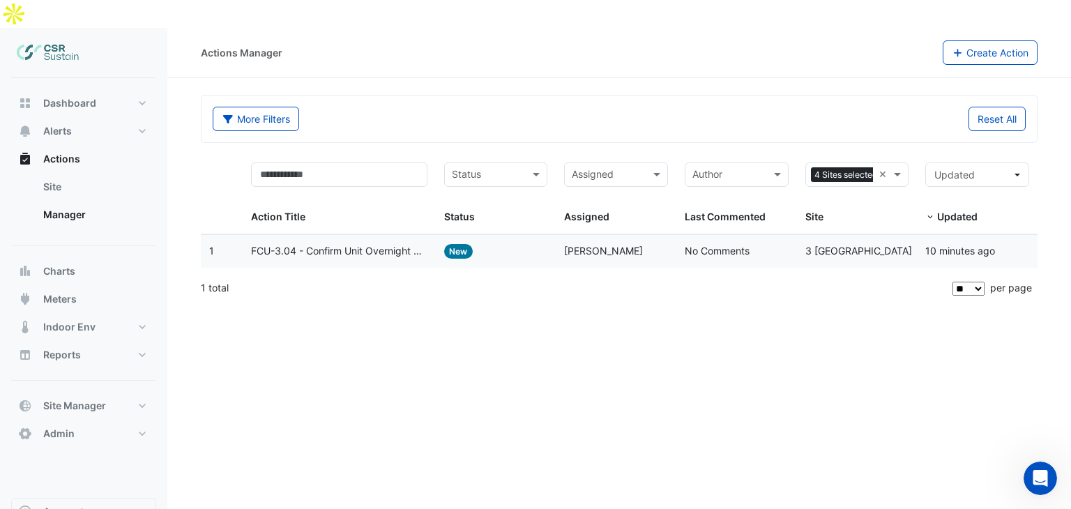
click at [388, 243] on span "FCU-3.04 - Confirm Unit Overnight Operation (Energy Waste)" at bounding box center [339, 251] width 176 height 16
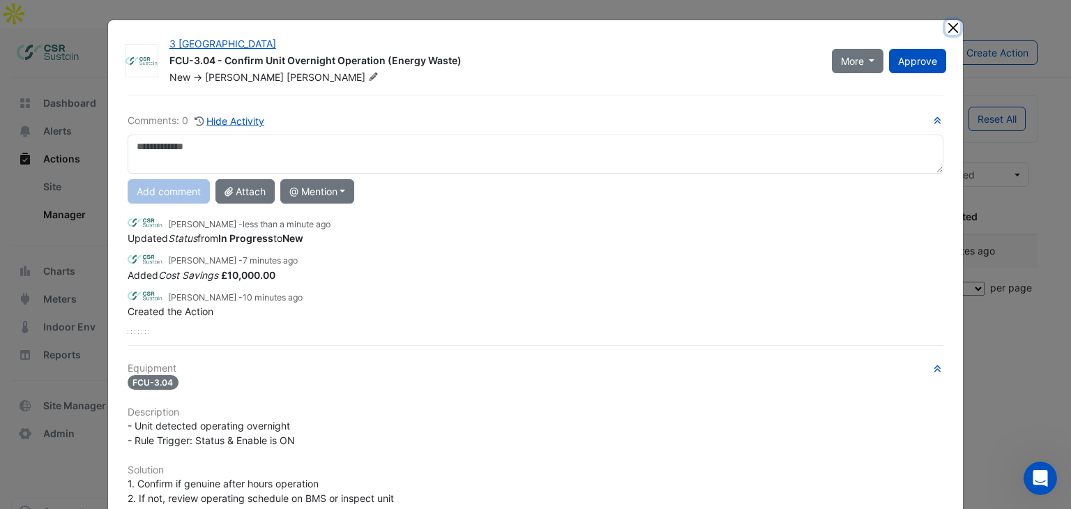
click at [949, 26] on button "Close" at bounding box center [953, 27] width 15 height 15
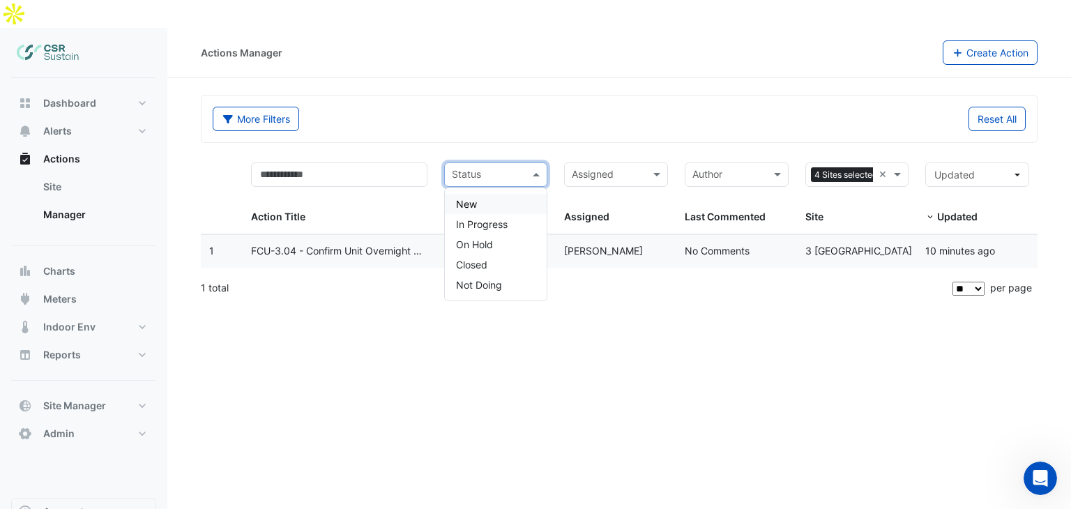
click at [498, 168] on input "text" at bounding box center [488, 176] width 73 height 16
click at [629, 271] on div "1 total" at bounding box center [575, 288] width 749 height 35
click at [471, 168] on input "text" at bounding box center [488, 176] width 73 height 16
click at [991, 162] on button "Updated" at bounding box center [977, 174] width 104 height 24
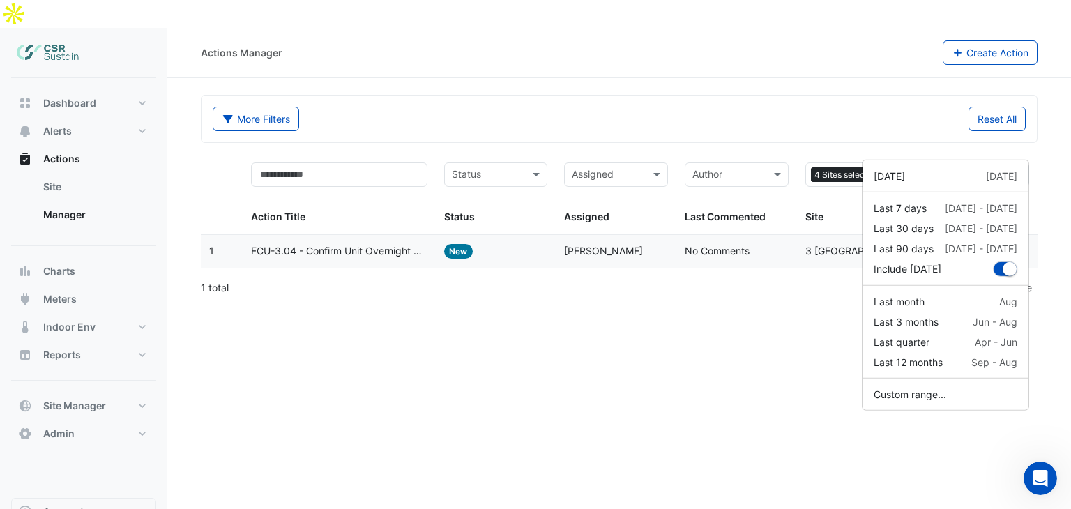
drag, startPoint x: 887, startPoint y: 75, endPoint x: 948, endPoint y: 151, distance: 97.7
click at [889, 96] on div "More Filters Reset All" at bounding box center [619, 119] width 835 height 47
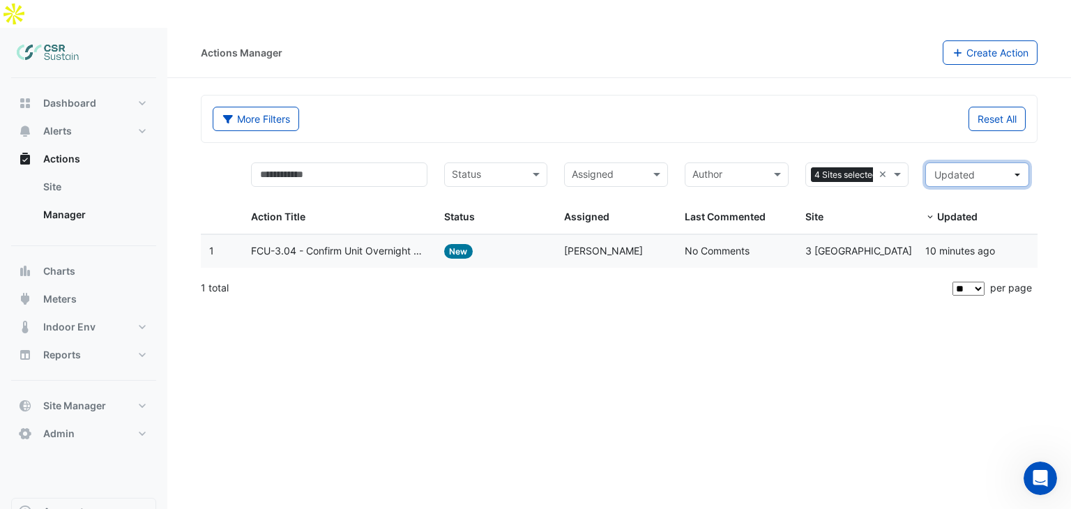
click at [973, 162] on button "Updated" at bounding box center [977, 174] width 104 height 24
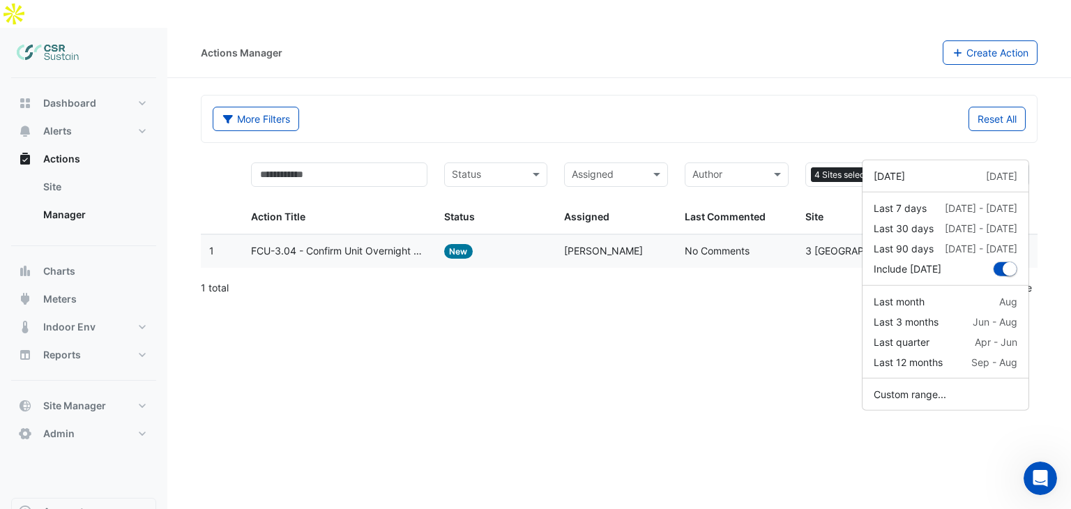
drag, startPoint x: 572, startPoint y: 49, endPoint x: 561, endPoint y: 101, distance: 53.6
click at [575, 52] on div "Actions Manager Create Action More Filters Reset All Status Assigned Sites 4 Si…" at bounding box center [619, 282] width 904 height 509
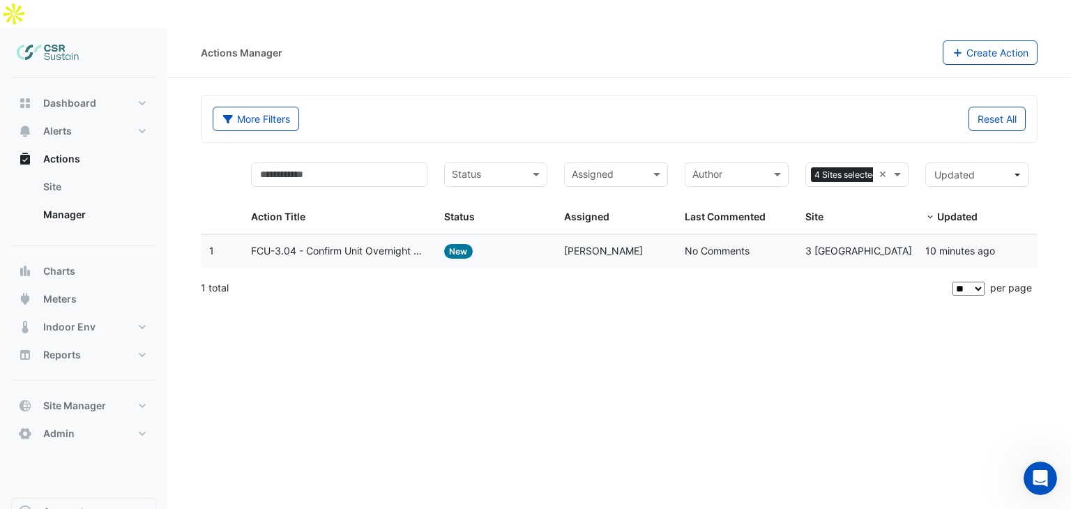
click at [354, 243] on span "FCU-3.04 - Confirm Unit Overnight Operation (Energy Waste)" at bounding box center [339, 251] width 176 height 16
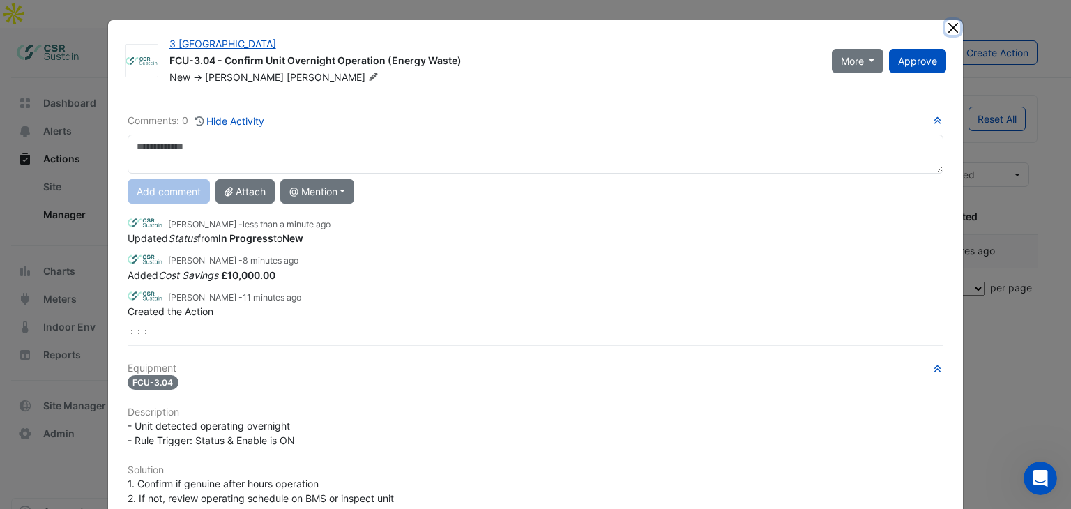
drag, startPoint x: 948, startPoint y: 30, endPoint x: 683, endPoint y: 59, distance: 266.6
click at [948, 30] on button "Close" at bounding box center [953, 27] width 15 height 15
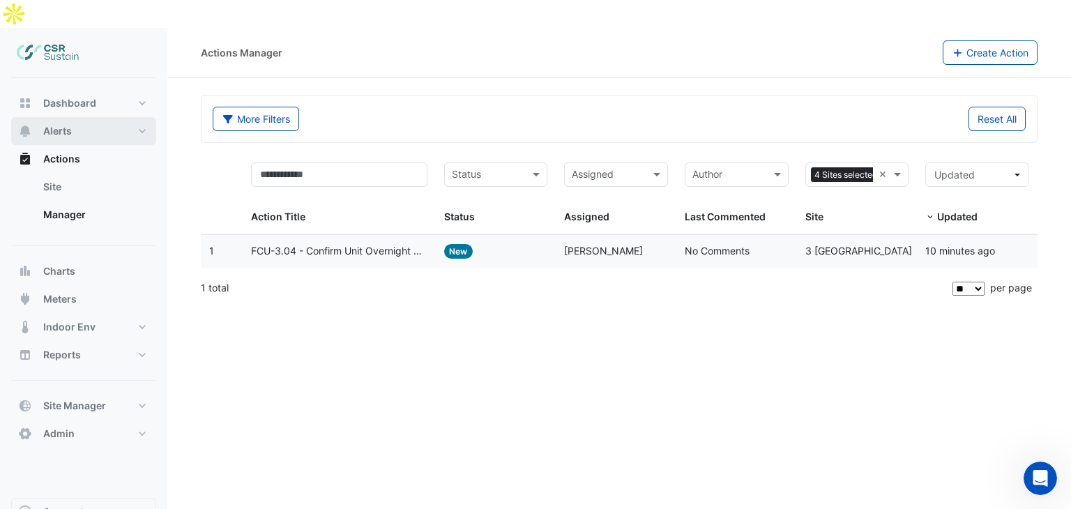
drag, startPoint x: 86, startPoint y: 103, endPoint x: 85, endPoint y: 115, distance: 11.9
click at [86, 117] on button "Alerts" at bounding box center [83, 131] width 145 height 28
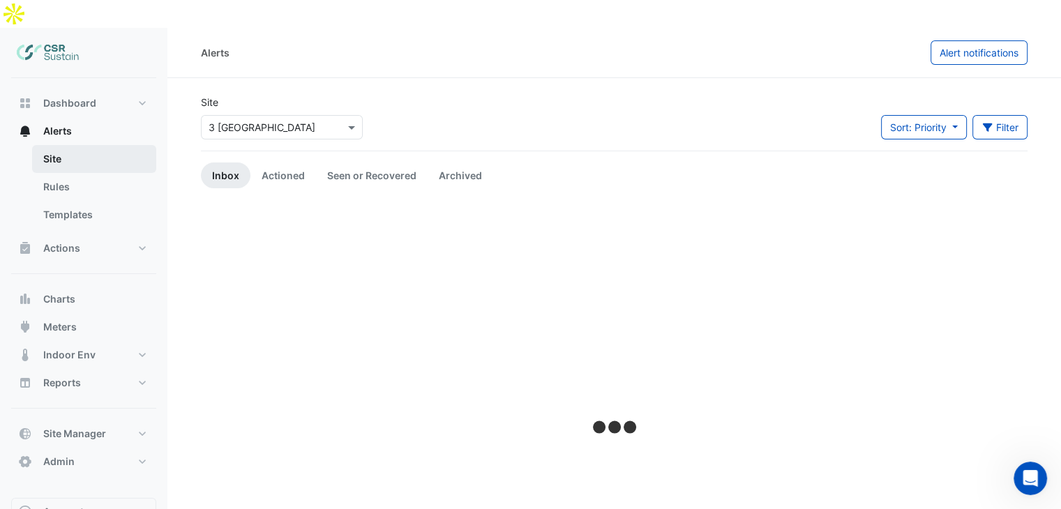
click at [73, 145] on link "Site" at bounding box center [94, 159] width 124 height 28
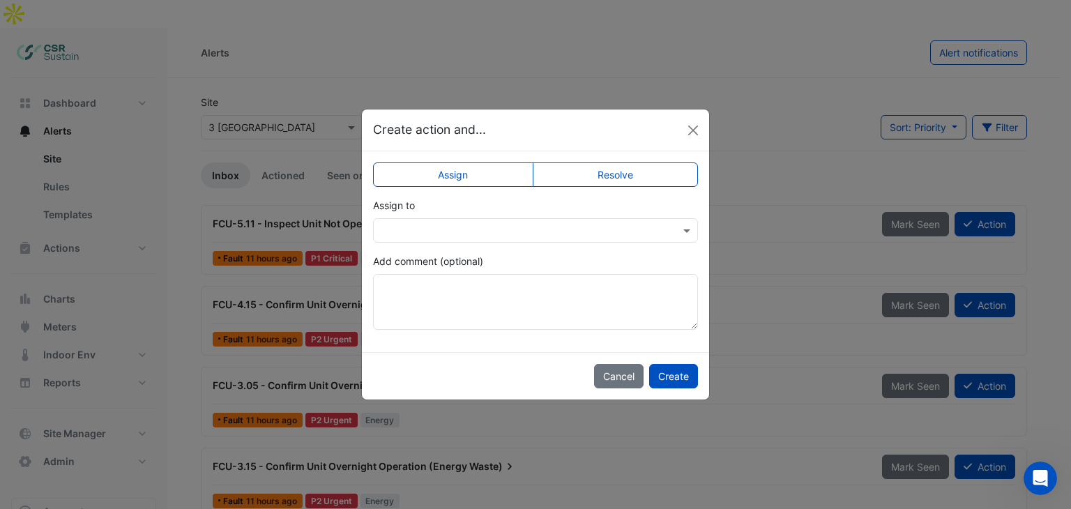
click at [462, 230] on input "text" at bounding box center [522, 231] width 282 height 15
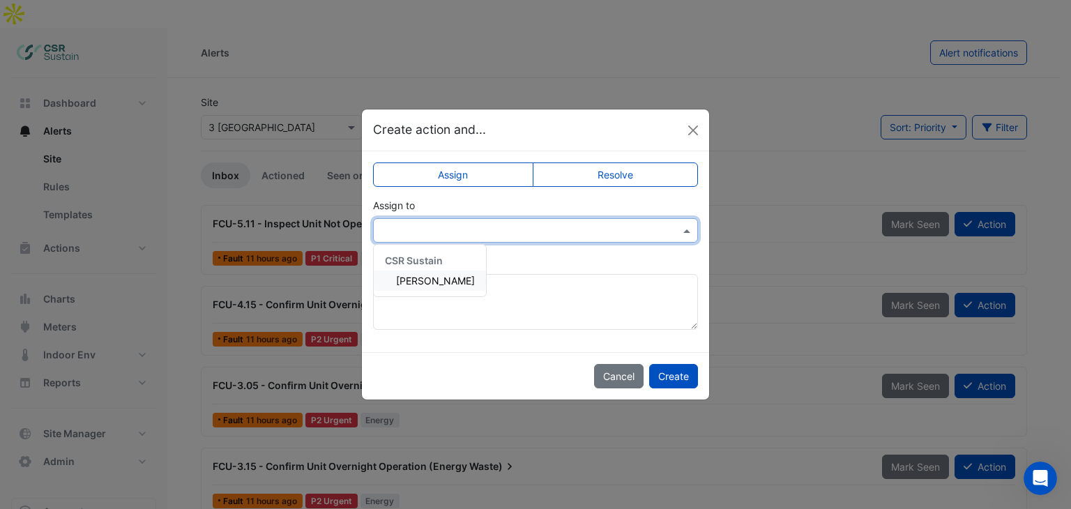
drag, startPoint x: 462, startPoint y: 230, endPoint x: 473, endPoint y: 227, distance: 11.5
click at [462, 230] on input "text" at bounding box center [522, 231] width 282 height 15
click at [483, 183] on label "Assign" at bounding box center [453, 174] width 160 height 24
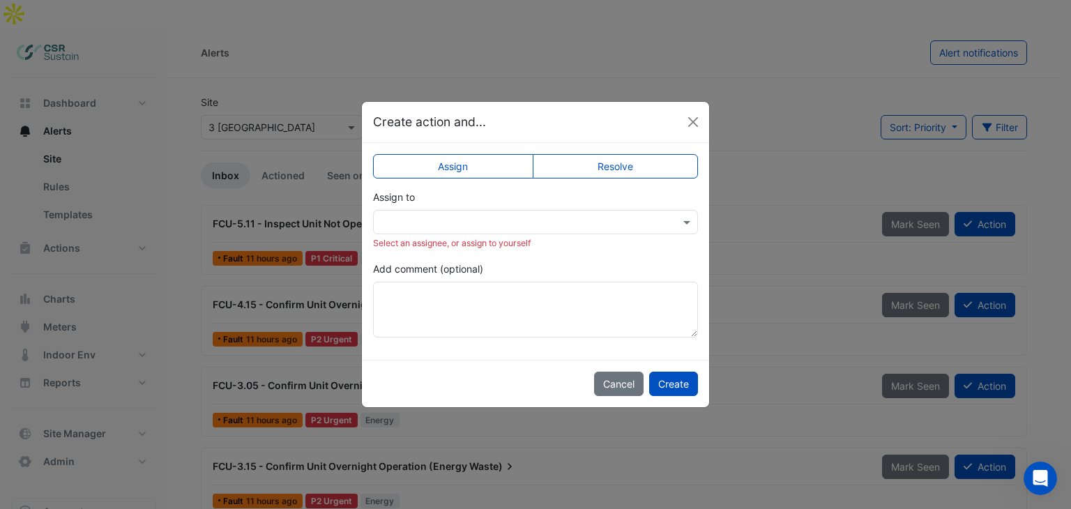
click at [469, 206] on div "Assign to Select an assignee, or assign to yourself" at bounding box center [535, 220] width 325 height 60
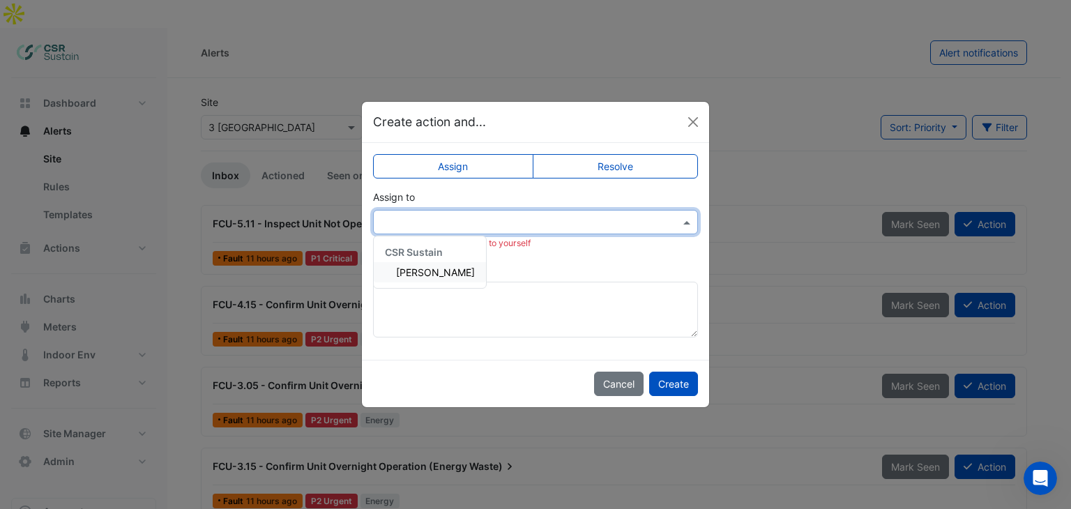
click at [466, 219] on input "text" at bounding box center [522, 222] width 282 height 15
click at [425, 273] on span "[PERSON_NAME]" at bounding box center [435, 272] width 79 height 12
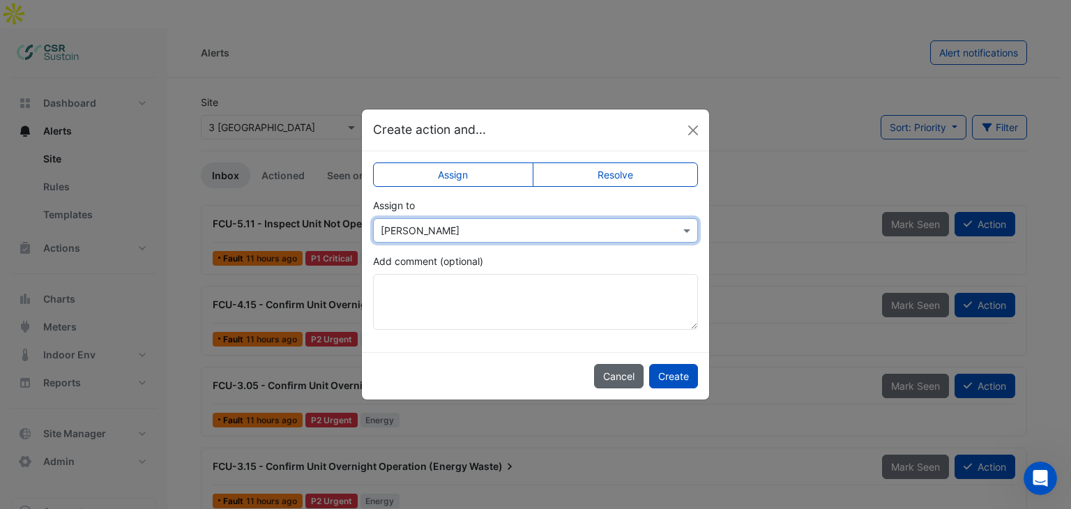
click at [612, 377] on button "Cancel" at bounding box center [619, 376] width 50 height 24
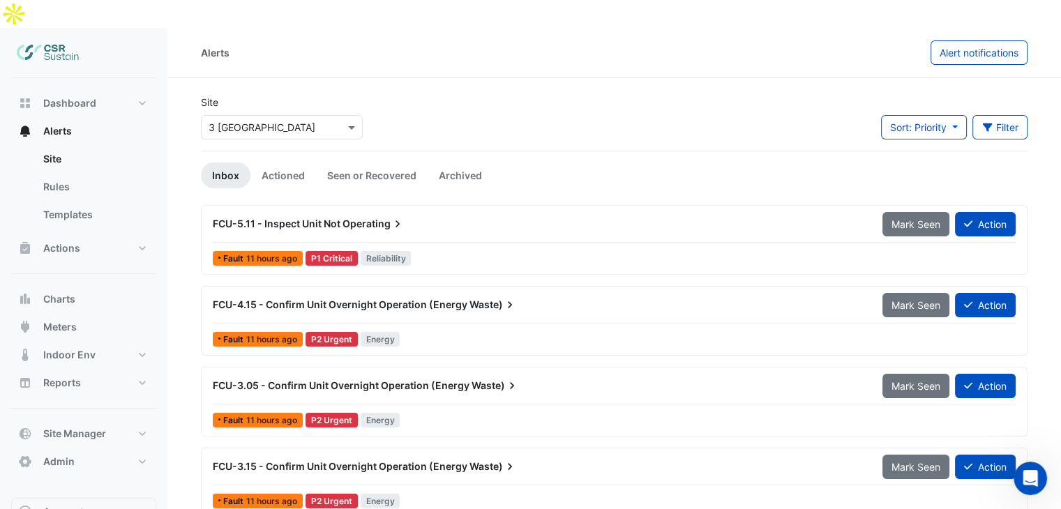
click at [746, 37] on div "Alerts Alert notifications" at bounding box center [613, 53] width 893 height 50
click at [265, 162] on link "Actioned" at bounding box center [283, 175] width 66 height 26
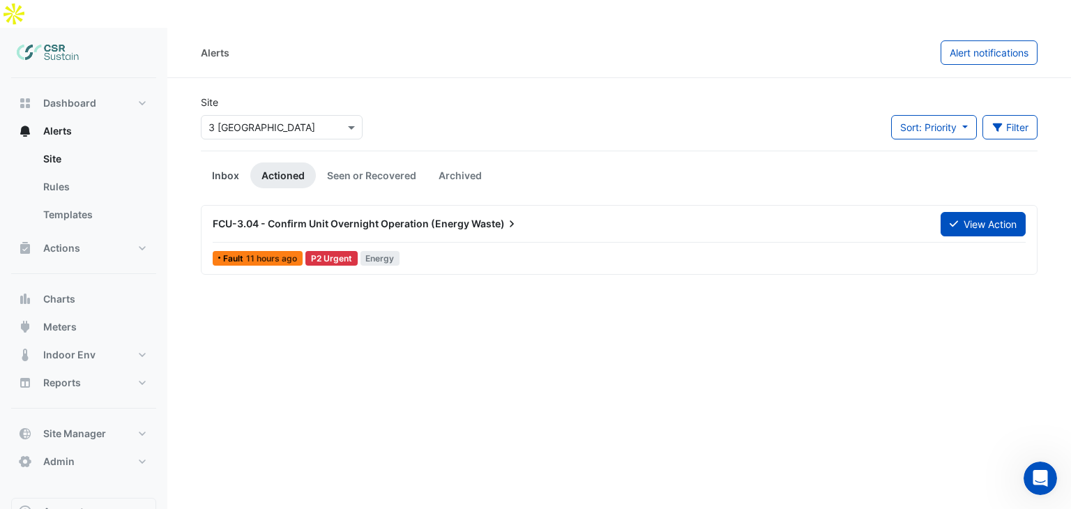
click at [237, 162] on link "Inbox" at bounding box center [226, 175] width 50 height 26
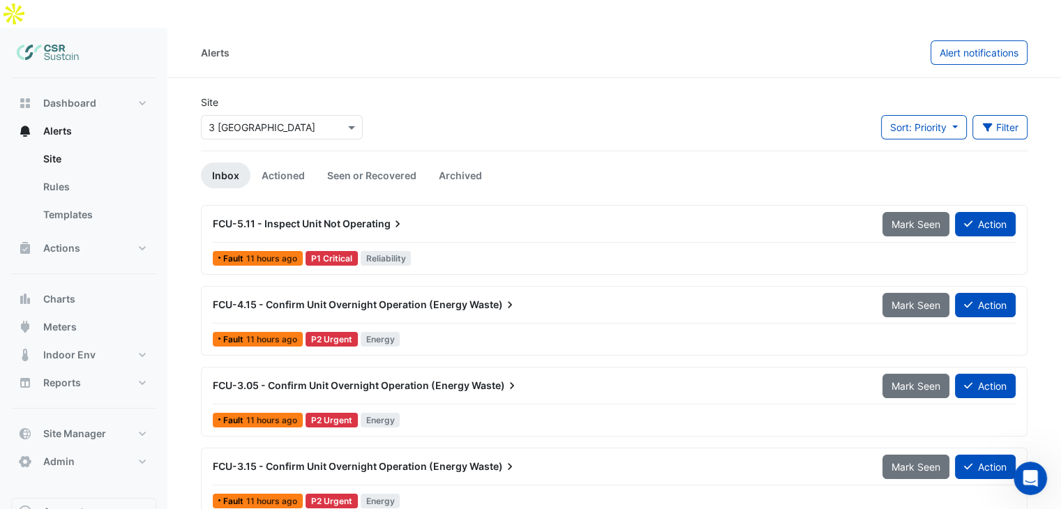
drag, startPoint x: 215, startPoint y: 146, endPoint x: 231, endPoint y: 146, distance: 16.0
click at [215, 162] on link "Inbox" at bounding box center [226, 175] width 50 height 26
click at [279, 162] on link "Actioned" at bounding box center [283, 175] width 66 height 26
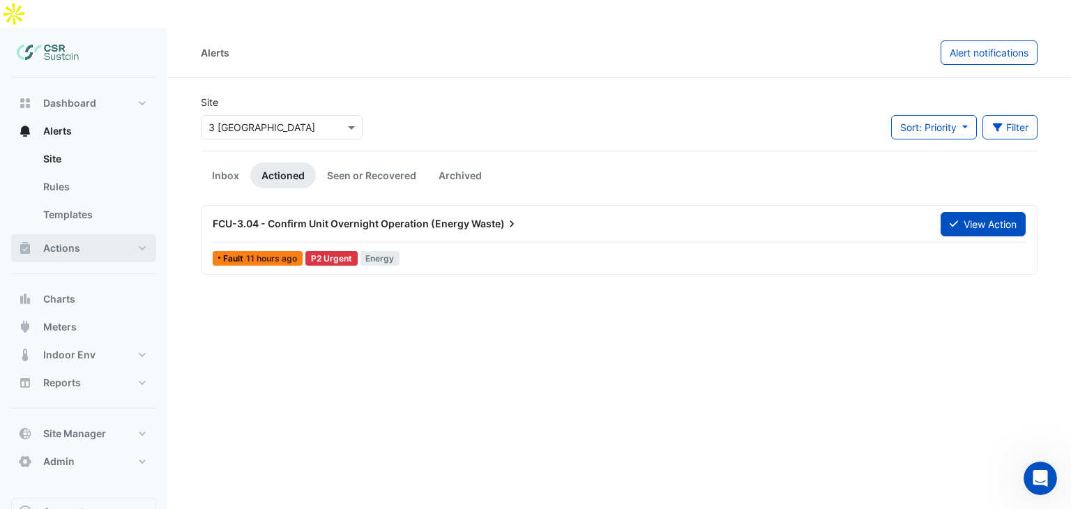
click at [108, 234] on button "Actions" at bounding box center [83, 248] width 145 height 28
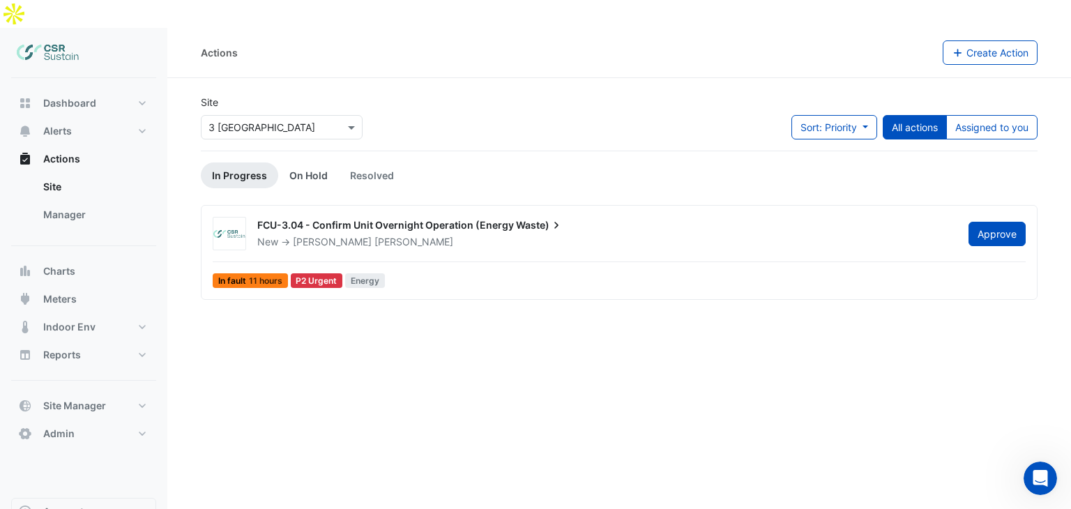
click at [312, 162] on link "On Hold" at bounding box center [308, 175] width 61 height 26
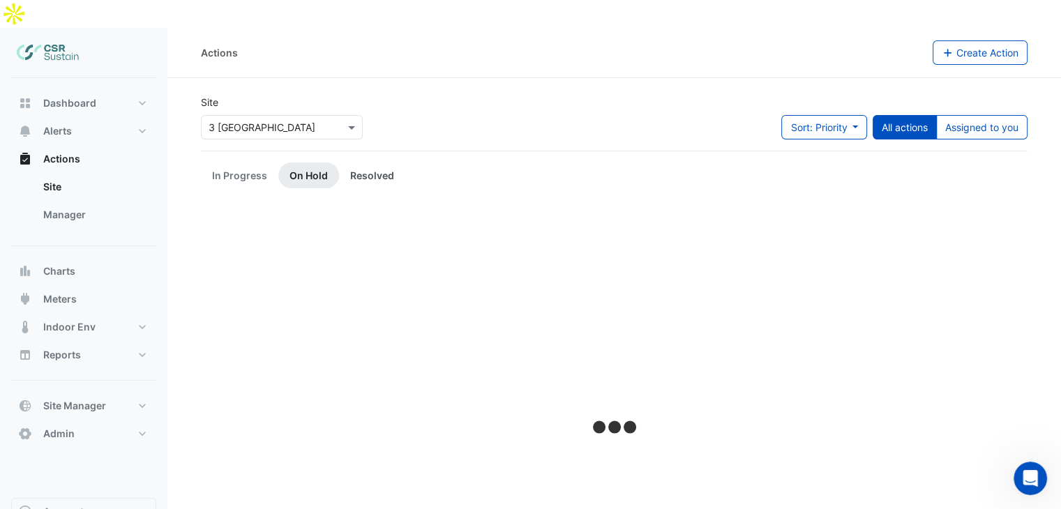
click at [363, 162] on link "Resolved" at bounding box center [372, 175] width 66 height 26
click at [252, 162] on link "In Progress" at bounding box center [239, 175] width 77 height 26
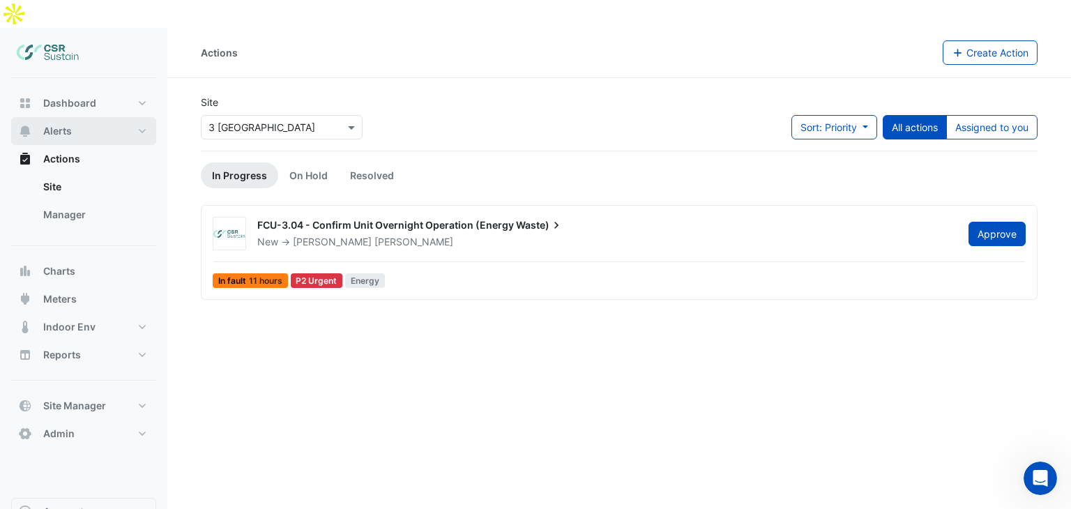
click at [73, 117] on button "Alerts" at bounding box center [83, 131] width 145 height 28
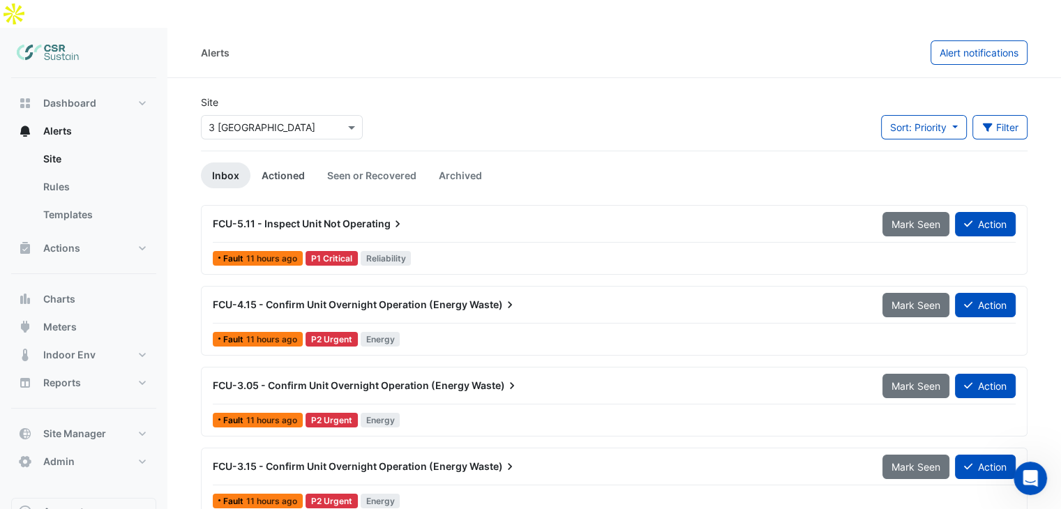
click at [278, 162] on link "Actioned" at bounding box center [283, 175] width 66 height 26
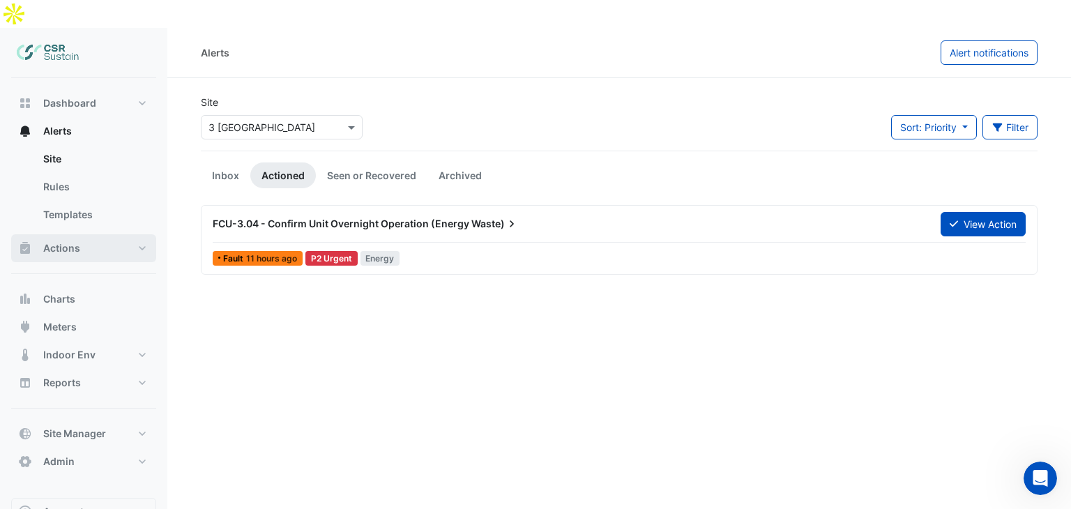
click at [121, 234] on button "Actions" at bounding box center [83, 248] width 145 height 28
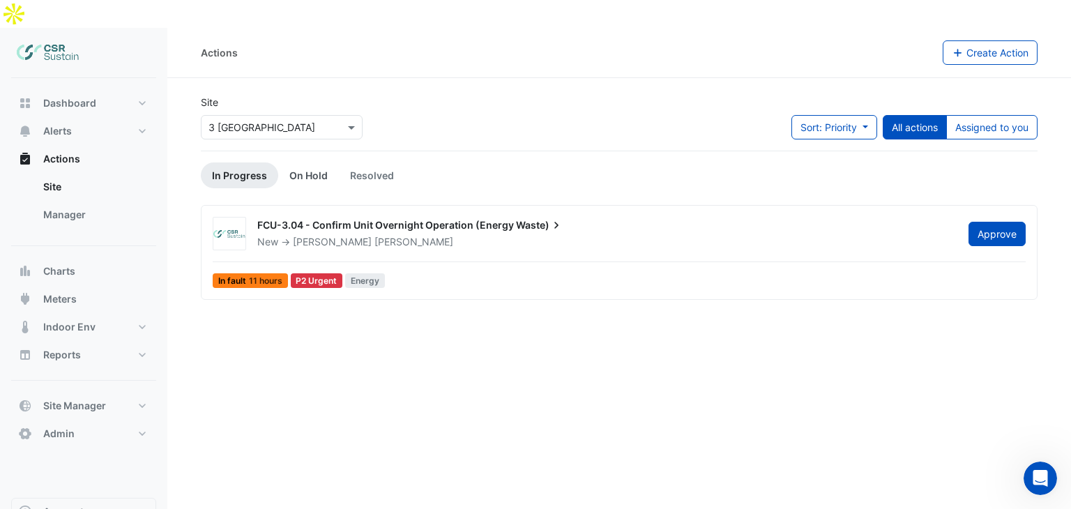
click at [303, 162] on link "On Hold" at bounding box center [308, 175] width 61 height 26
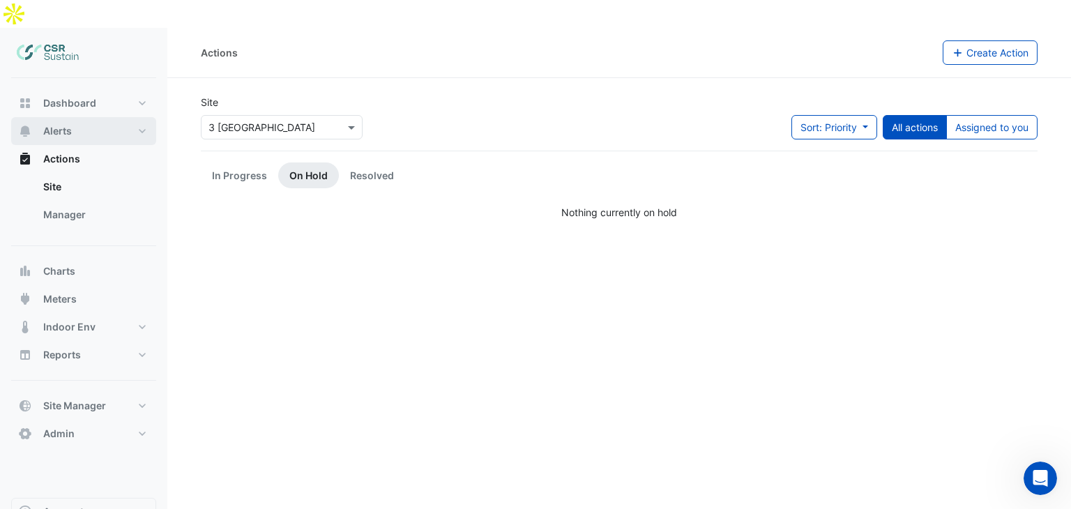
click at [79, 117] on button "Alerts" at bounding box center [83, 131] width 145 height 28
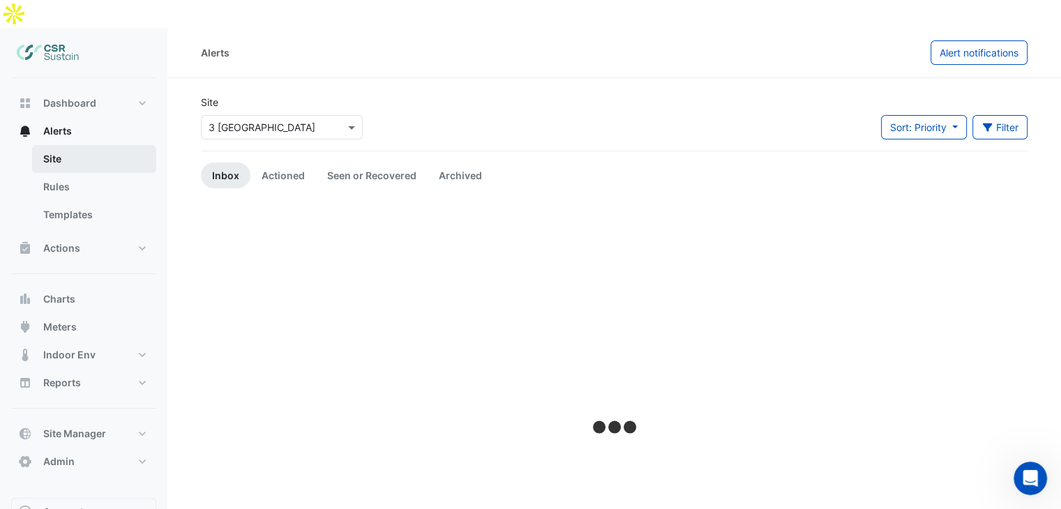
drag, startPoint x: 114, startPoint y: 123, endPoint x: 224, endPoint y: 138, distance: 111.1
click at [114, 145] on link "Site" at bounding box center [94, 159] width 124 height 28
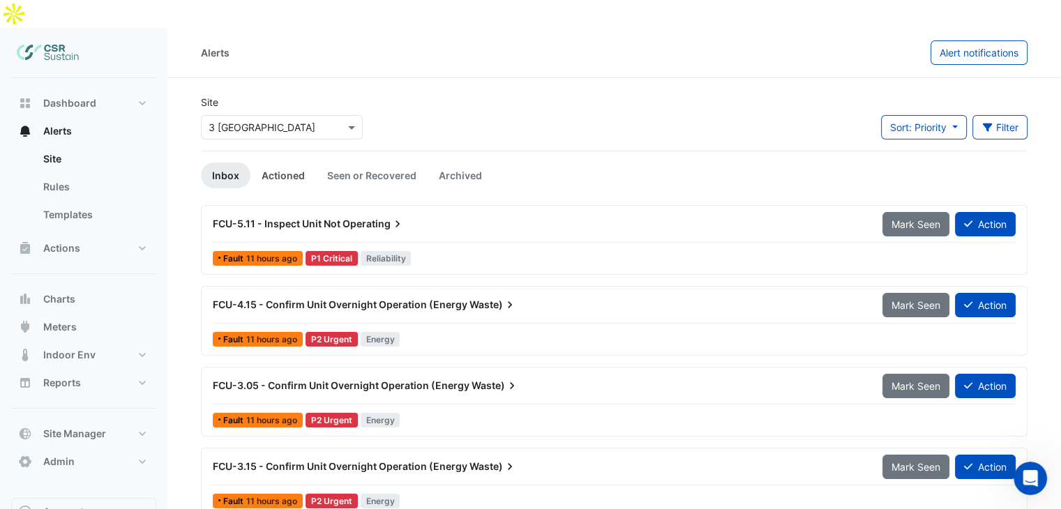
click at [279, 162] on link "Actioned" at bounding box center [283, 175] width 66 height 26
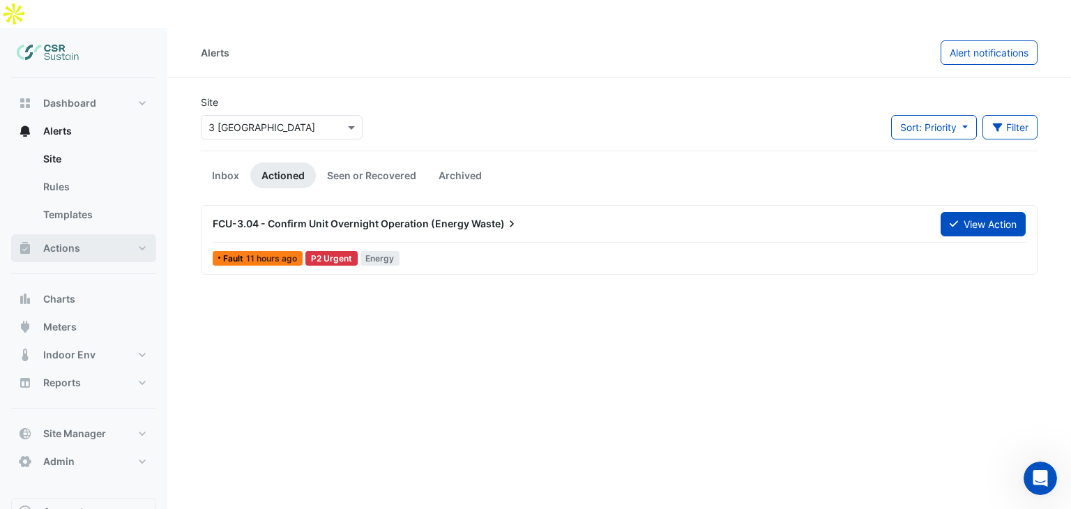
click at [81, 234] on button "Actions" at bounding box center [83, 248] width 145 height 28
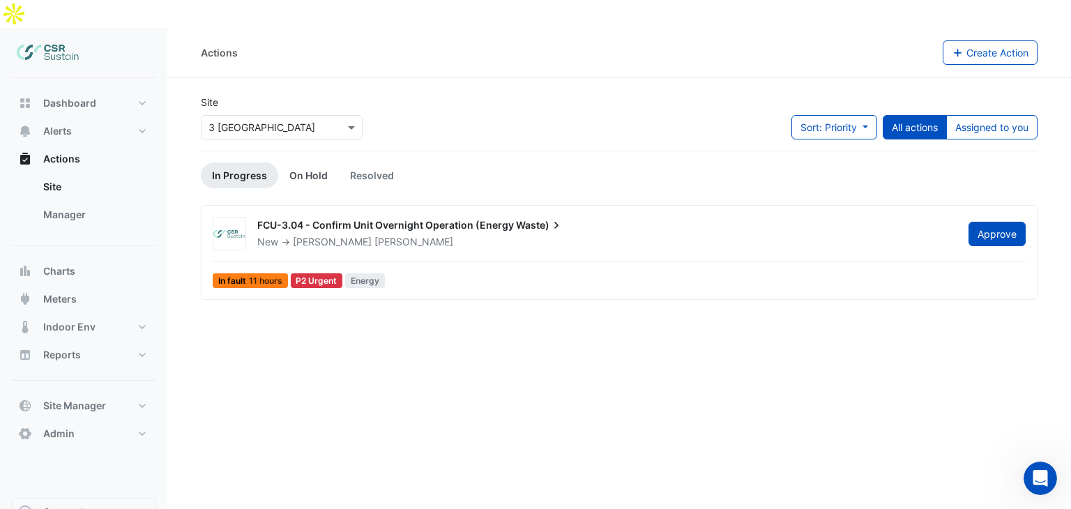
drag, startPoint x: 301, startPoint y: 149, endPoint x: 324, endPoint y: 149, distance: 23.0
click at [301, 162] on link "On Hold" at bounding box center [308, 175] width 61 height 26
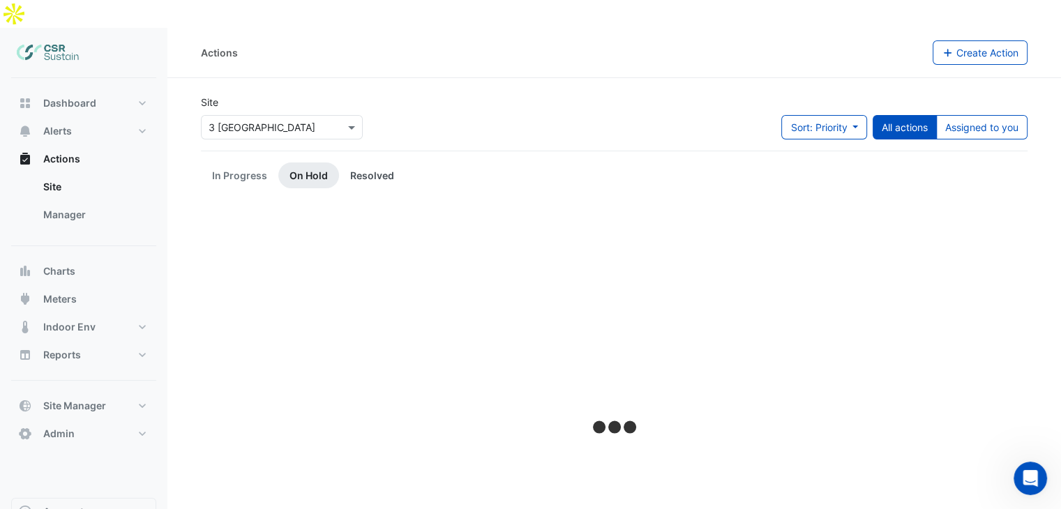
click at [387, 162] on link "Resolved" at bounding box center [372, 175] width 66 height 26
click at [234, 162] on link "In Progress" at bounding box center [239, 175] width 77 height 26
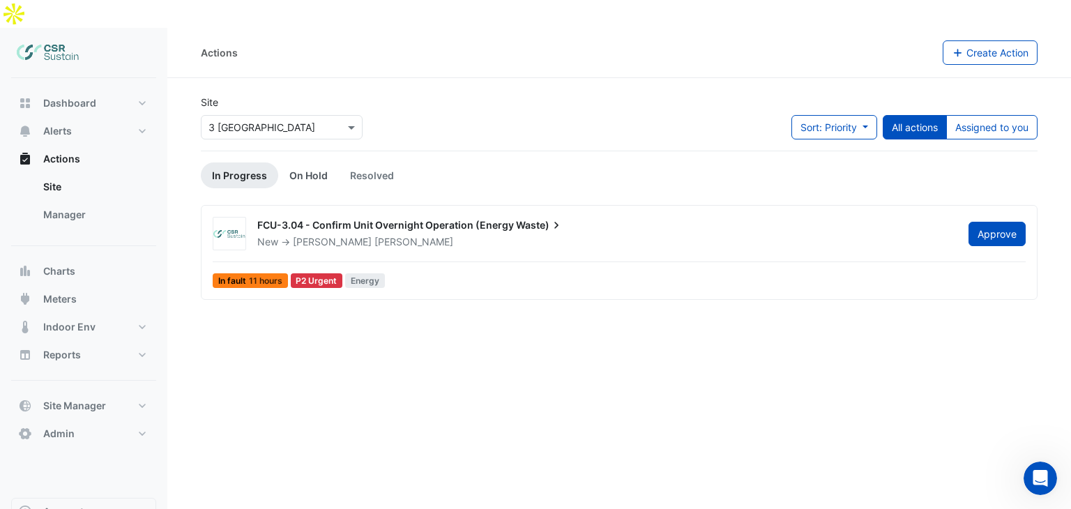
click at [310, 162] on link "On Hold" at bounding box center [308, 175] width 61 height 26
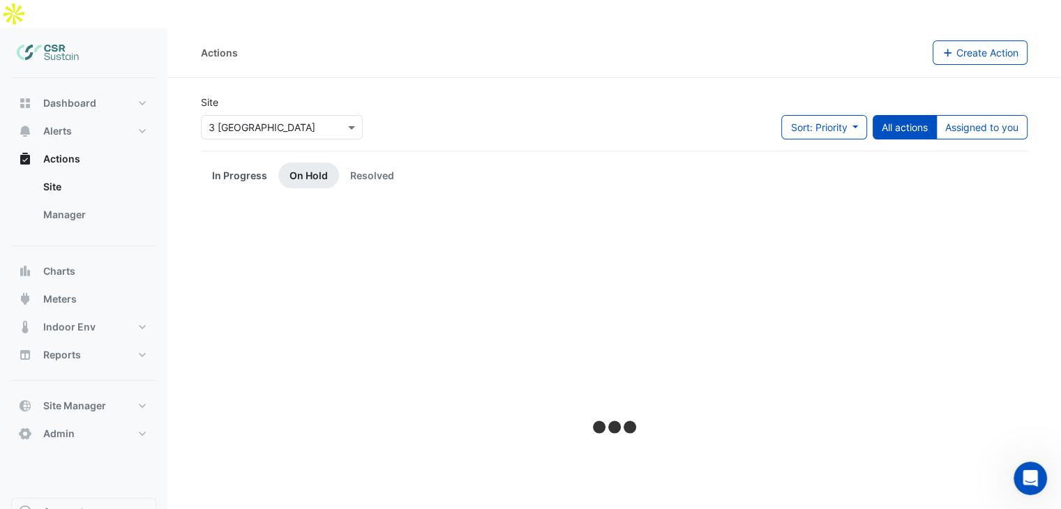
click at [232, 162] on link "In Progress" at bounding box center [239, 175] width 77 height 26
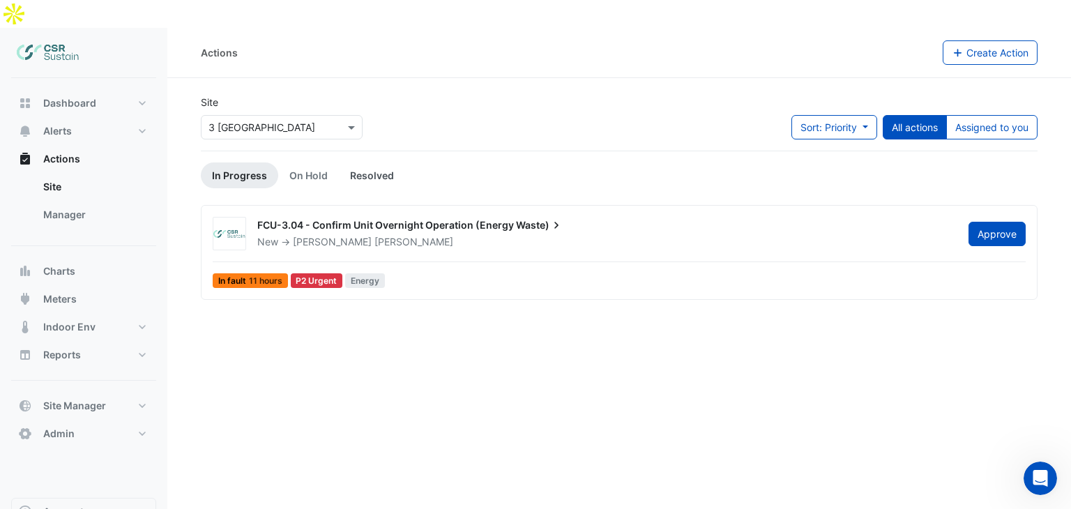
click at [379, 162] on link "Resolved" at bounding box center [372, 175] width 66 height 26
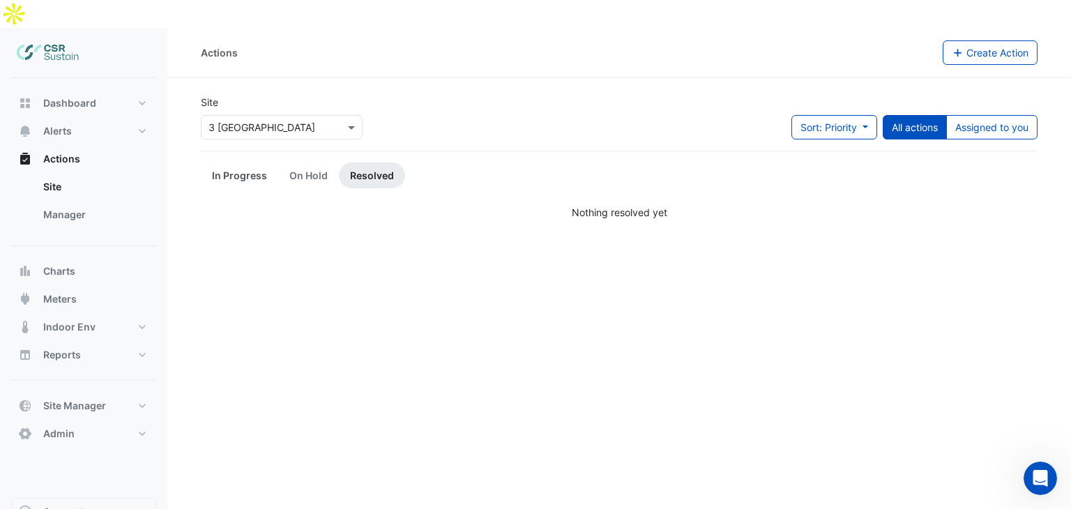
click at [213, 162] on link "In Progress" at bounding box center [239, 175] width 77 height 26
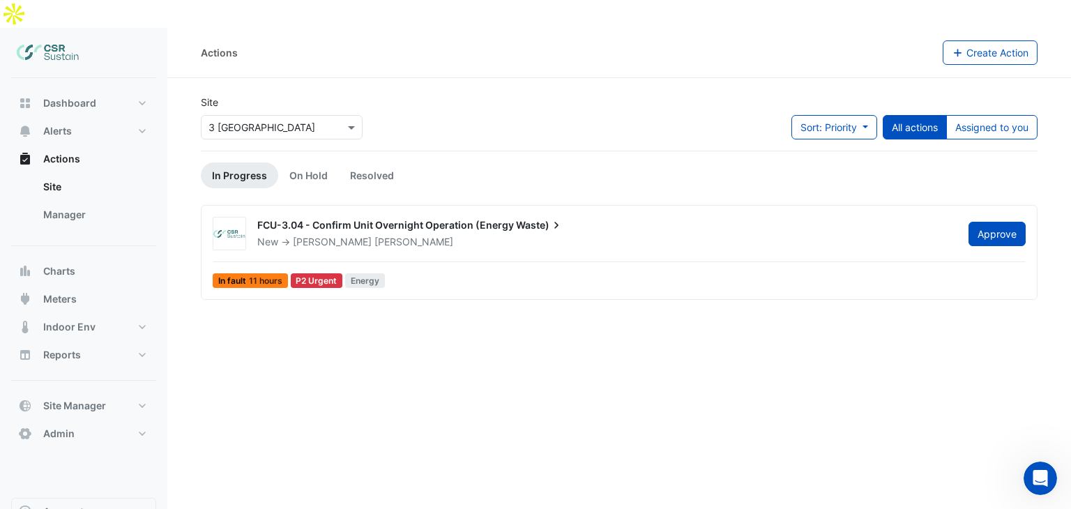
click at [374, 235] on span "[PERSON_NAME]" at bounding box center [413, 242] width 79 height 14
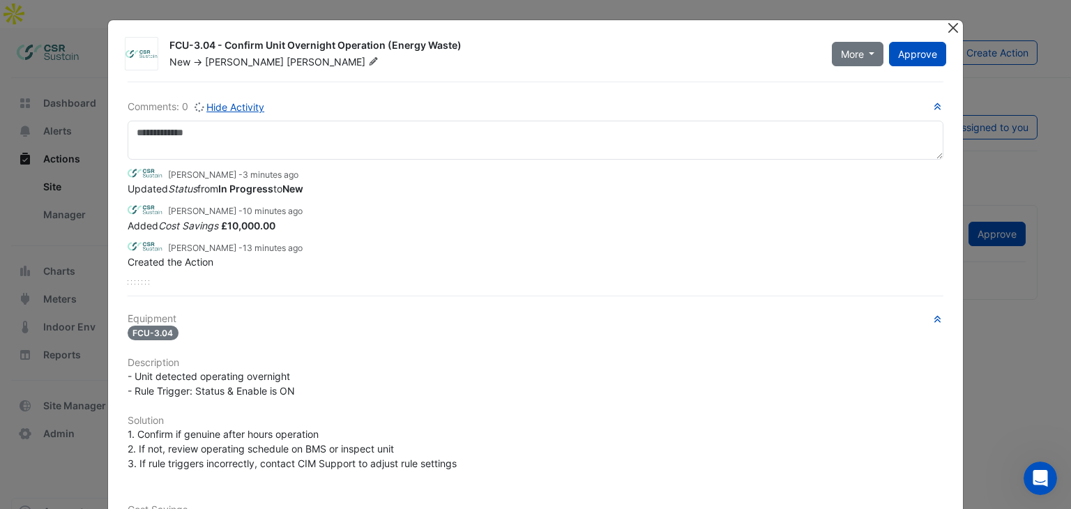
click at [946, 26] on button "Close" at bounding box center [953, 27] width 15 height 15
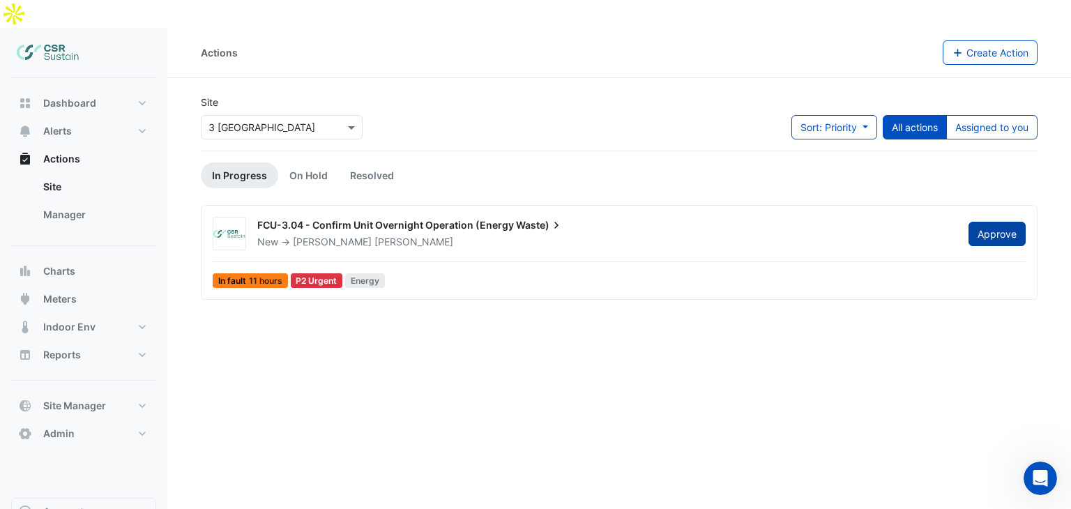
click at [1005, 228] on span "Approve" at bounding box center [997, 234] width 39 height 12
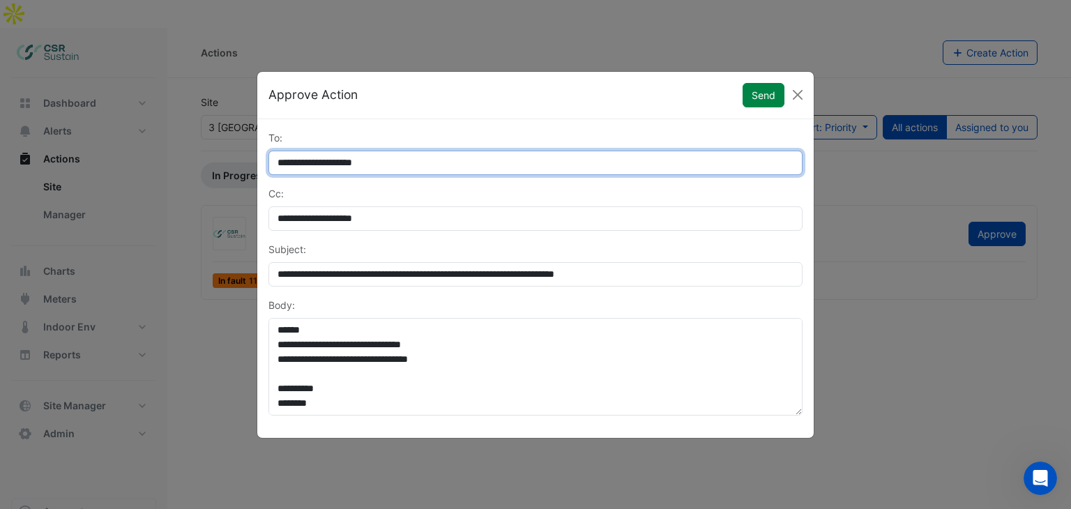
click at [324, 160] on input "**********" at bounding box center [535, 163] width 534 height 24
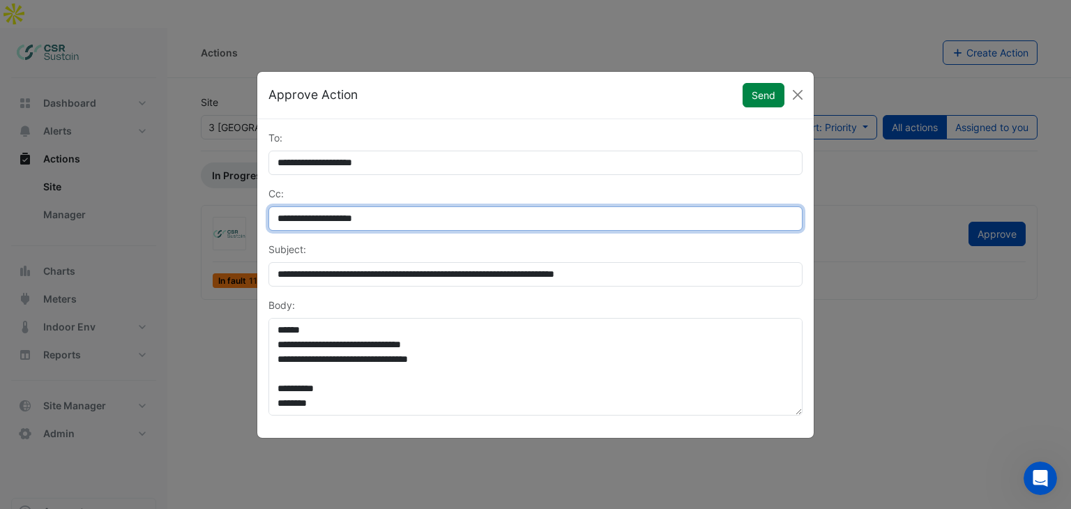
click at [382, 209] on input "**********" at bounding box center [535, 218] width 534 height 24
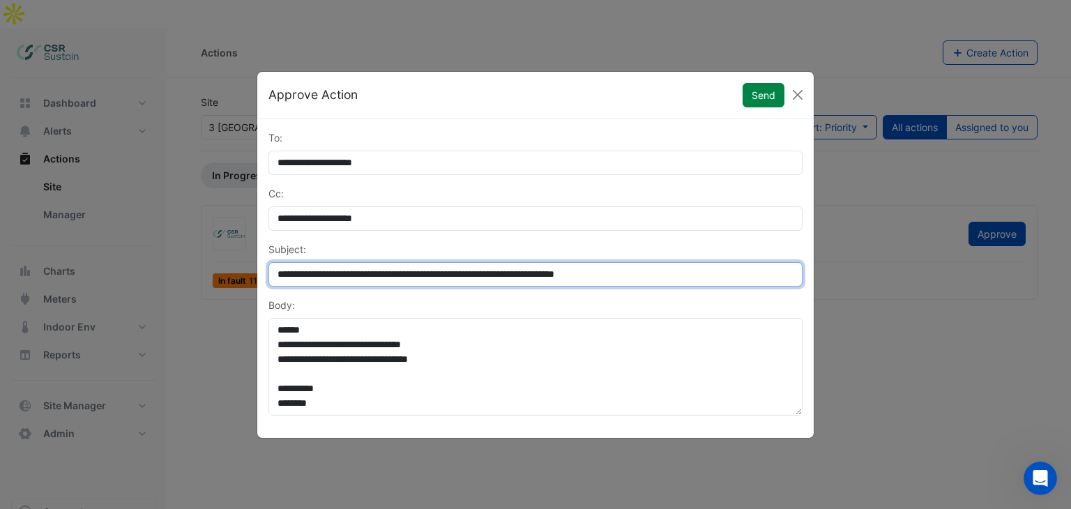
click at [403, 269] on input "**********" at bounding box center [535, 274] width 534 height 24
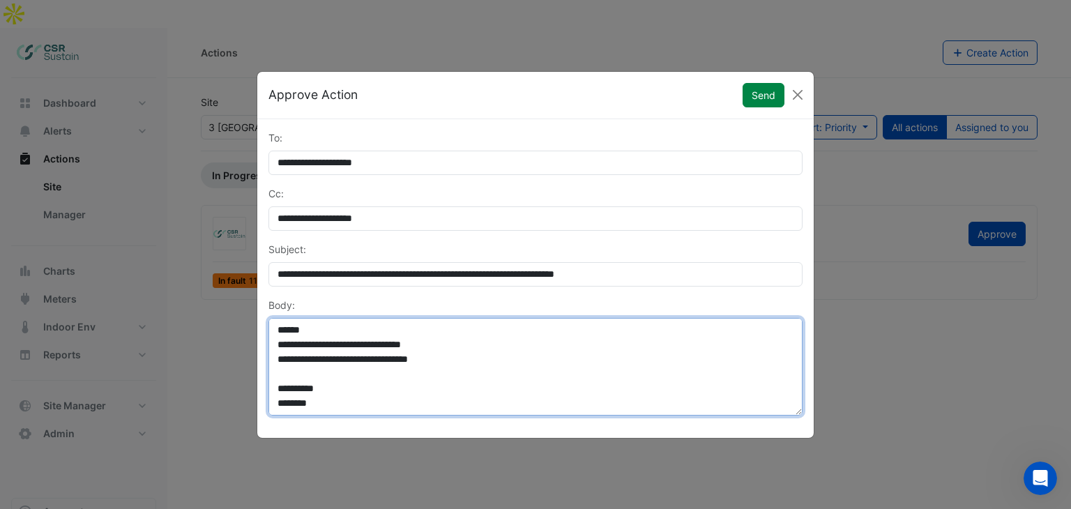
click at [398, 335] on textarea "**********" at bounding box center [535, 367] width 534 height 98
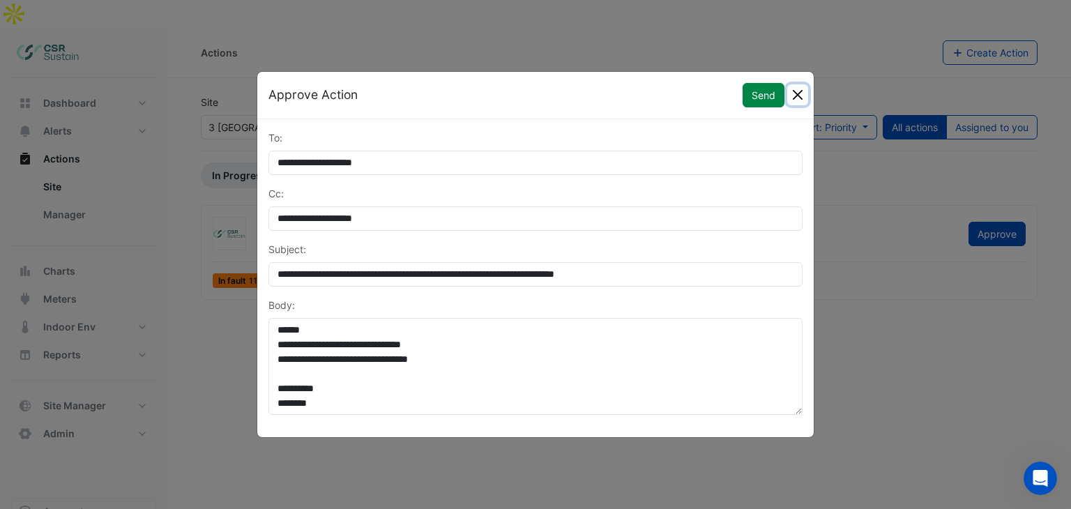
click at [796, 94] on button "Close" at bounding box center [797, 94] width 21 height 21
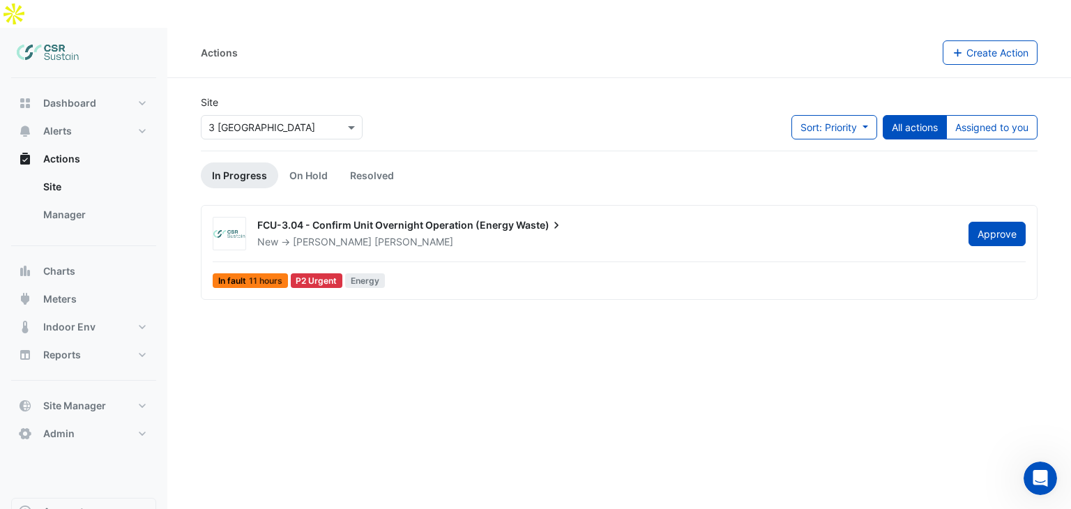
click at [771, 162] on ul "In Progress On Hold Resolved" at bounding box center [619, 175] width 837 height 26
click at [275, 236] on span "New" at bounding box center [267, 242] width 21 height 12
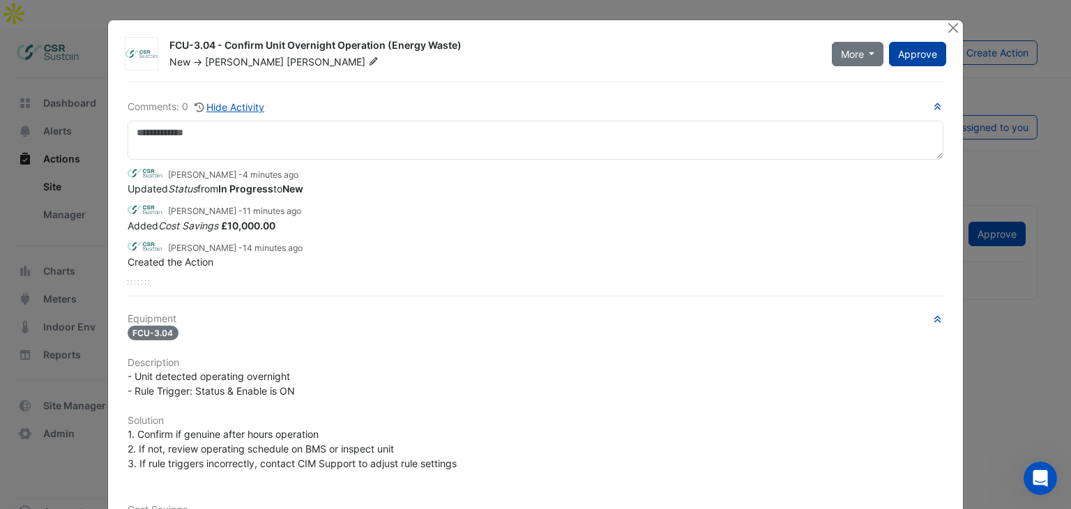
drag, startPoint x: 948, startPoint y: 26, endPoint x: 936, endPoint y: 32, distance: 13.4
click at [948, 26] on button "Close" at bounding box center [953, 27] width 15 height 15
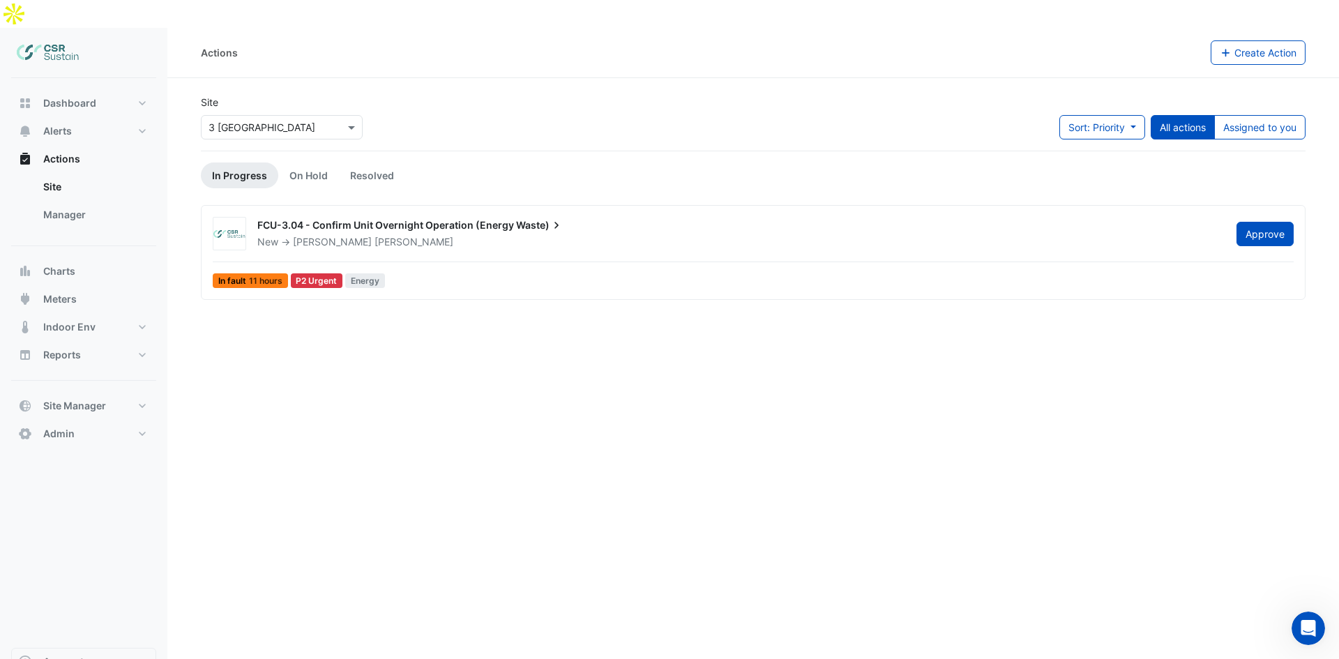
click at [319, 219] on span "FCU-3.04 - Confirm Unit Overnight Operation (Energy" at bounding box center [385, 225] width 257 height 12
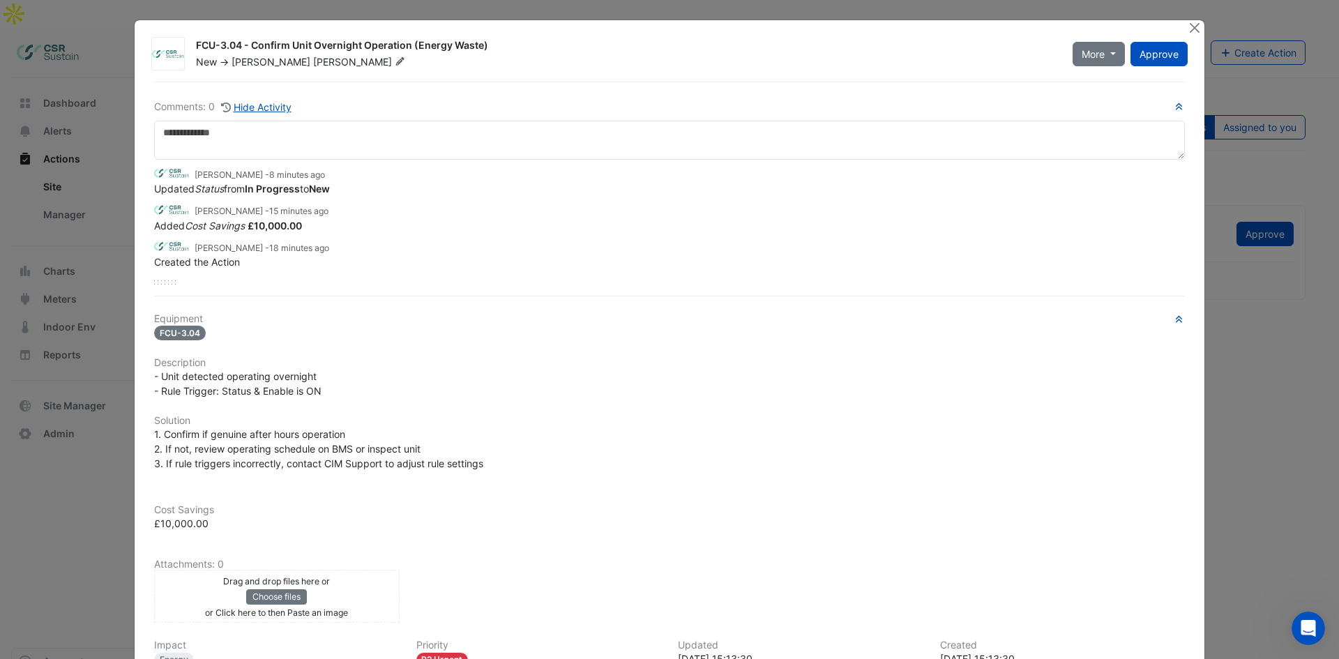
click at [396, 63] on icon at bounding box center [400, 61] width 8 height 8
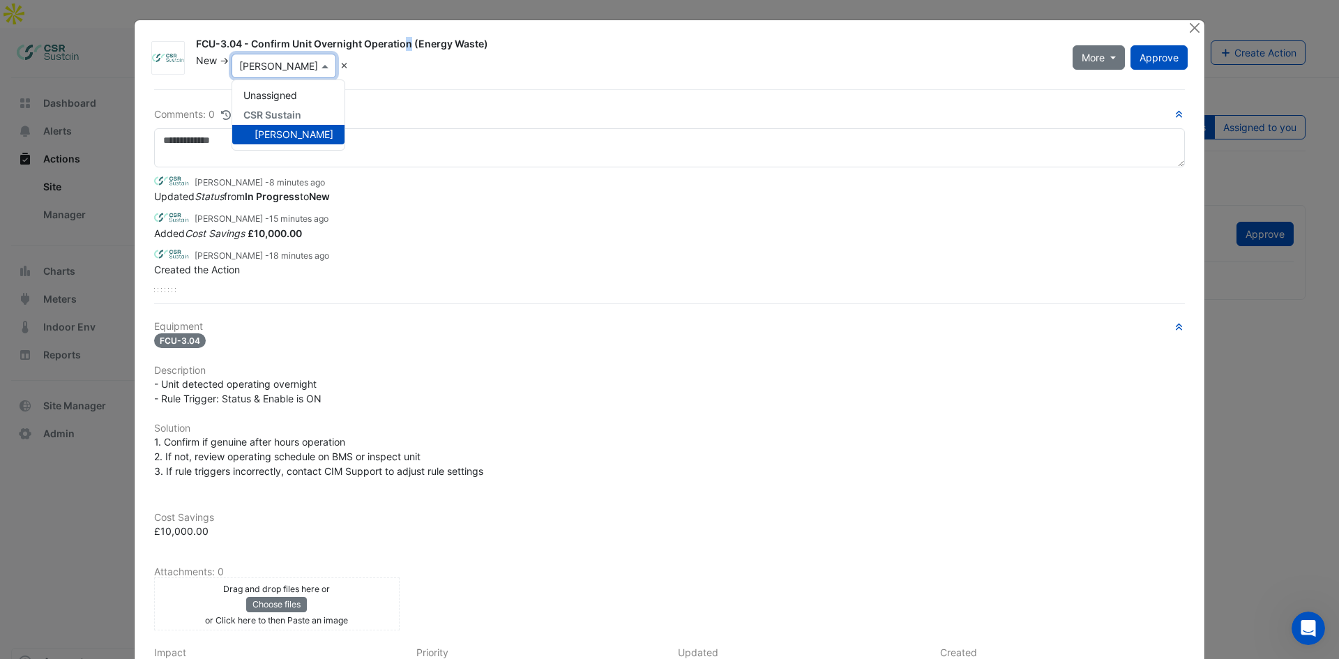
drag, startPoint x: 329, startPoint y: 44, endPoint x: 336, endPoint y: 41, distance: 7.5
click at [333, 43] on div "FCU-3.04 - Confirm Unit Overnight Operation (Energy Waste)" at bounding box center [626, 45] width 860 height 17
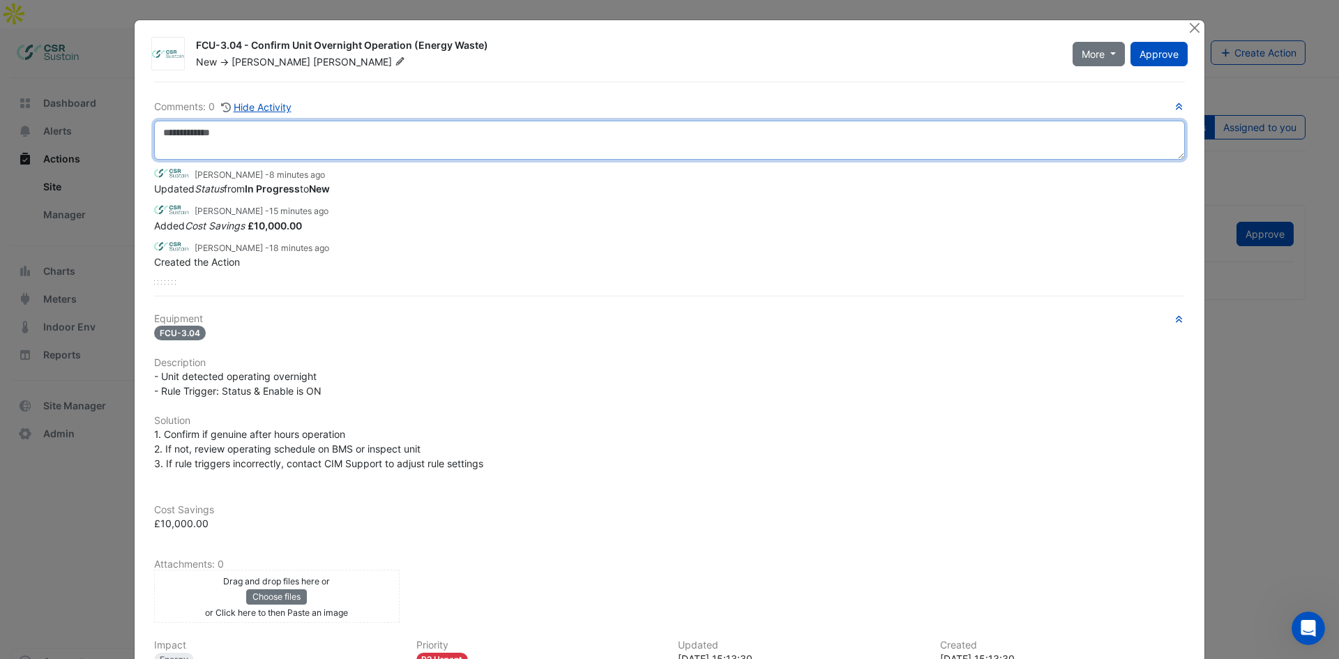
click at [286, 146] on textarea at bounding box center [669, 140] width 1031 height 39
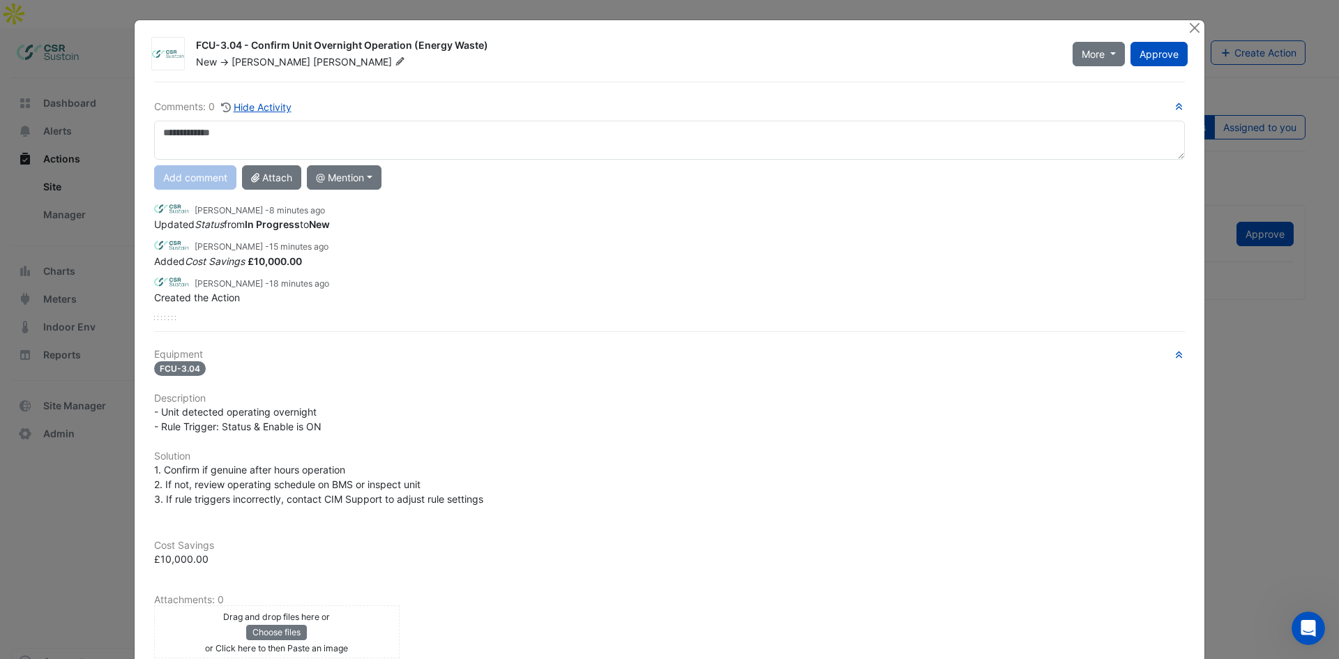
click at [280, 263] on strong "£10,000.00" at bounding box center [275, 261] width 54 height 12
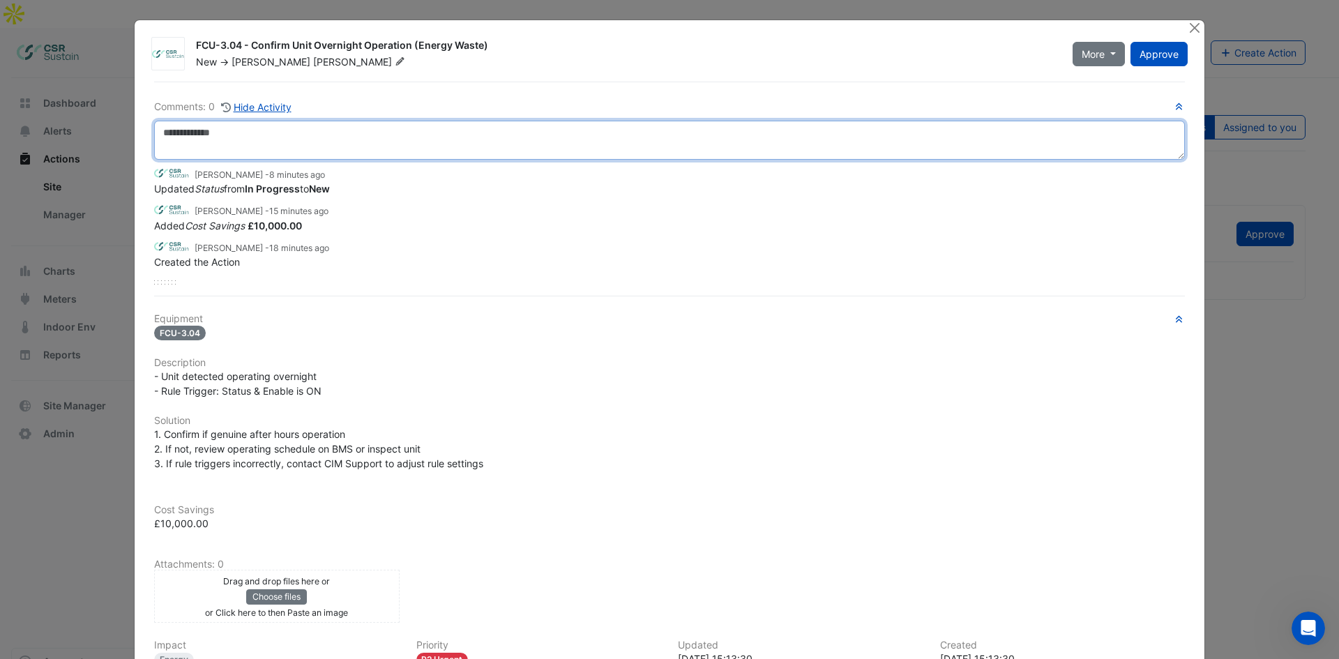
click at [273, 139] on textarea at bounding box center [669, 140] width 1031 height 39
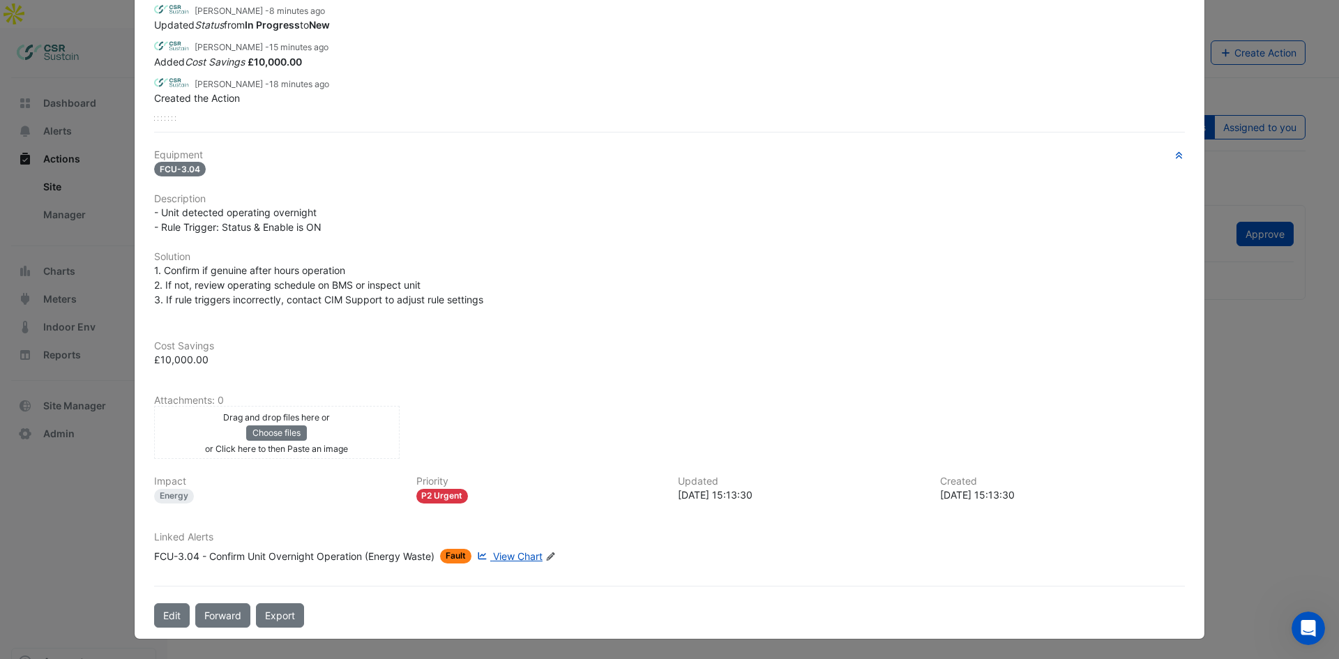
scroll to position [199, 0]
click at [171, 508] on button "Edit" at bounding box center [172, 615] width 36 height 24
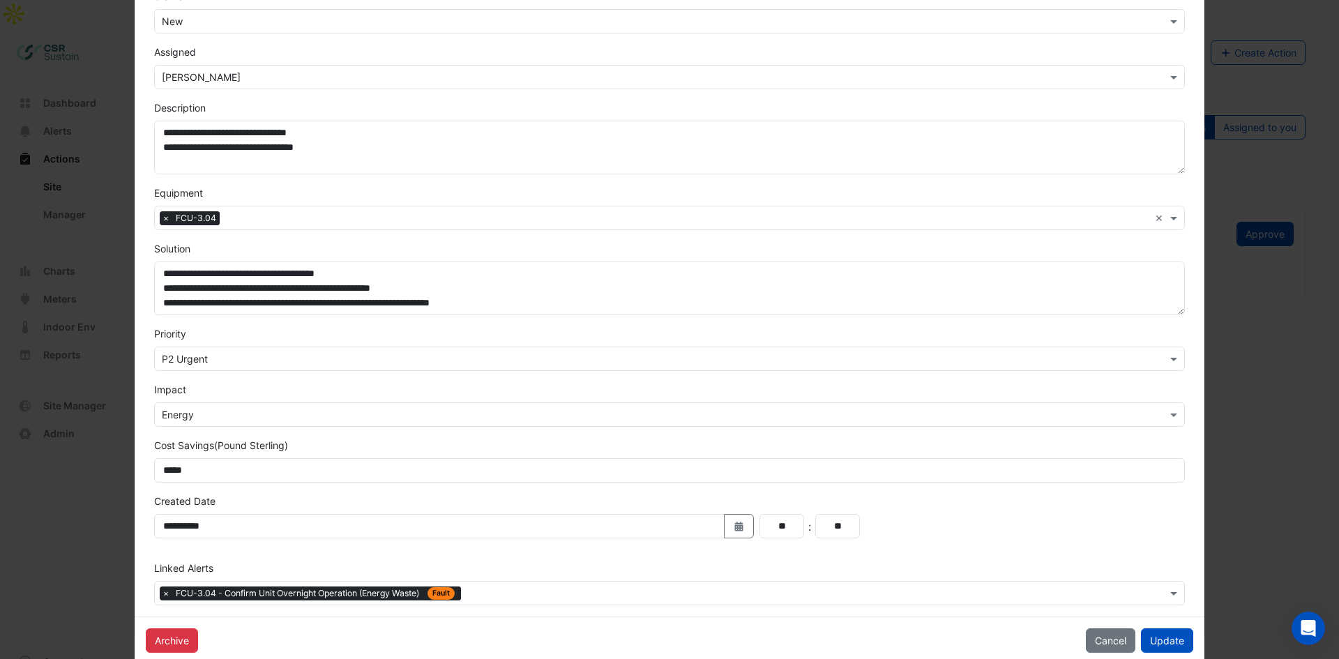
scroll to position [165, 0]
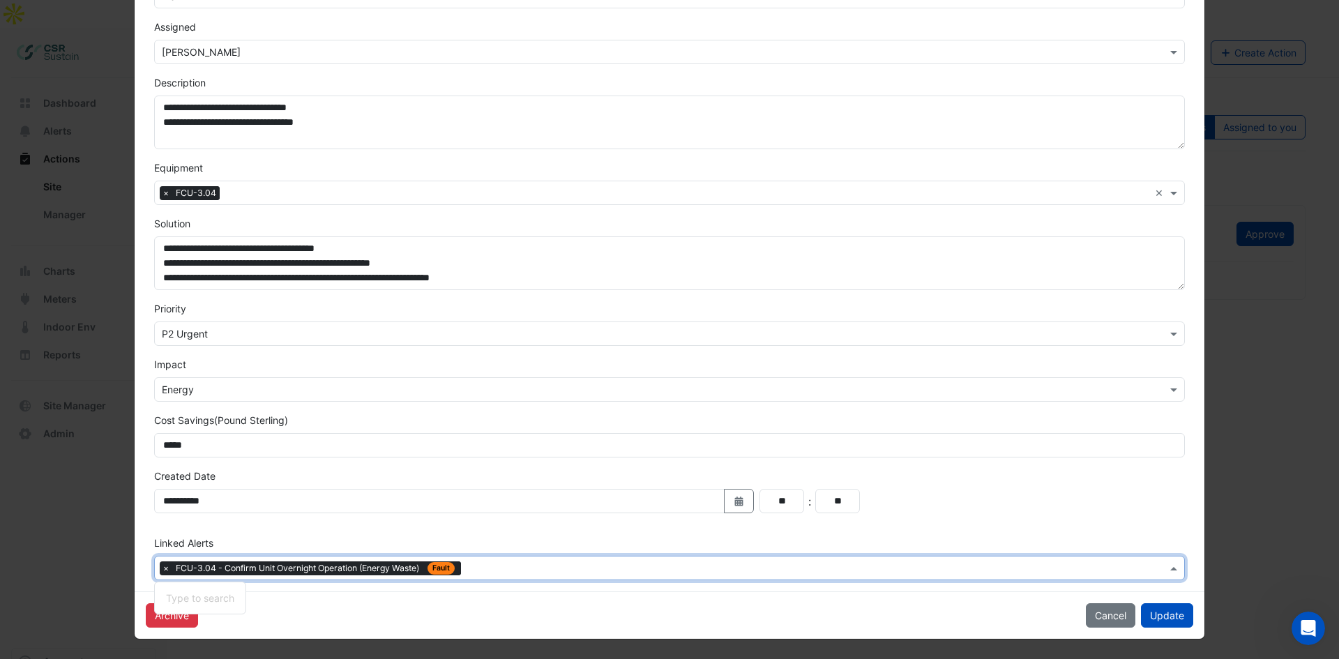
drag, startPoint x: 546, startPoint y: 577, endPoint x: 545, endPoint y: 568, distance: 9.1
click at [545, 508] on div at bounding box center [815, 570] width 702 height 18
type input "*********"
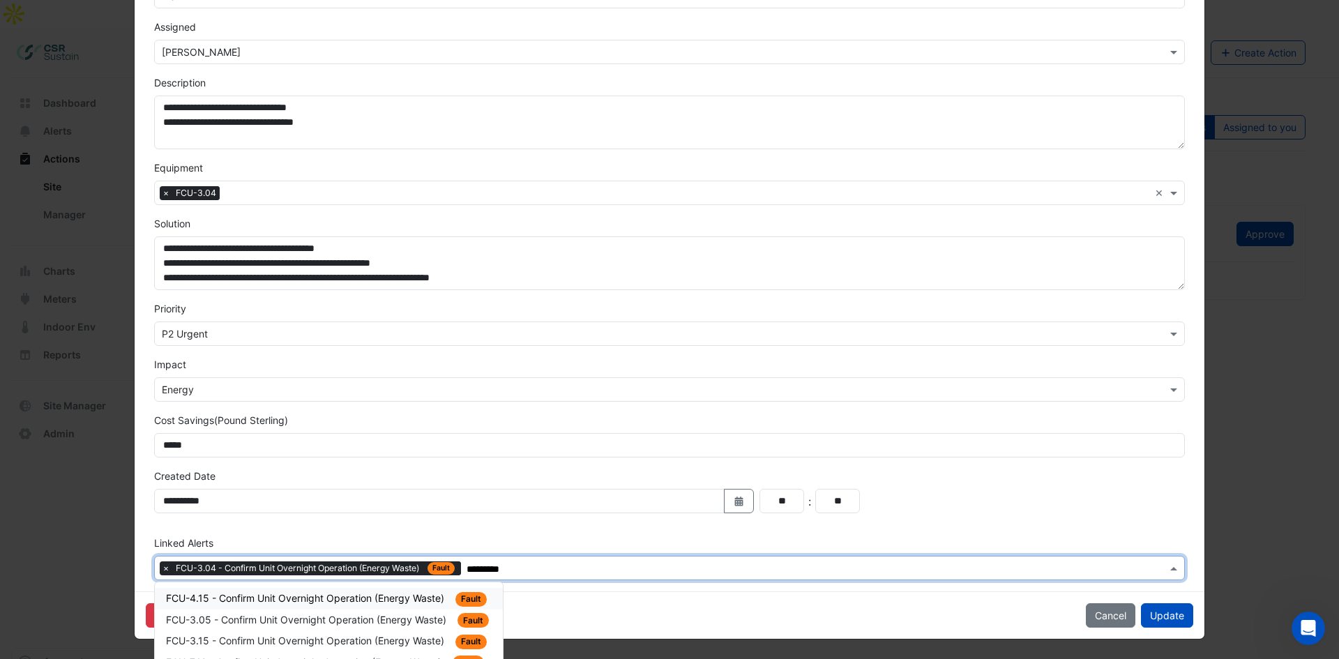
click at [379, 508] on span "FCU-4.15 - Confirm Unit Overnight Operation (Energy Waste)" at bounding box center [306, 598] width 281 height 12
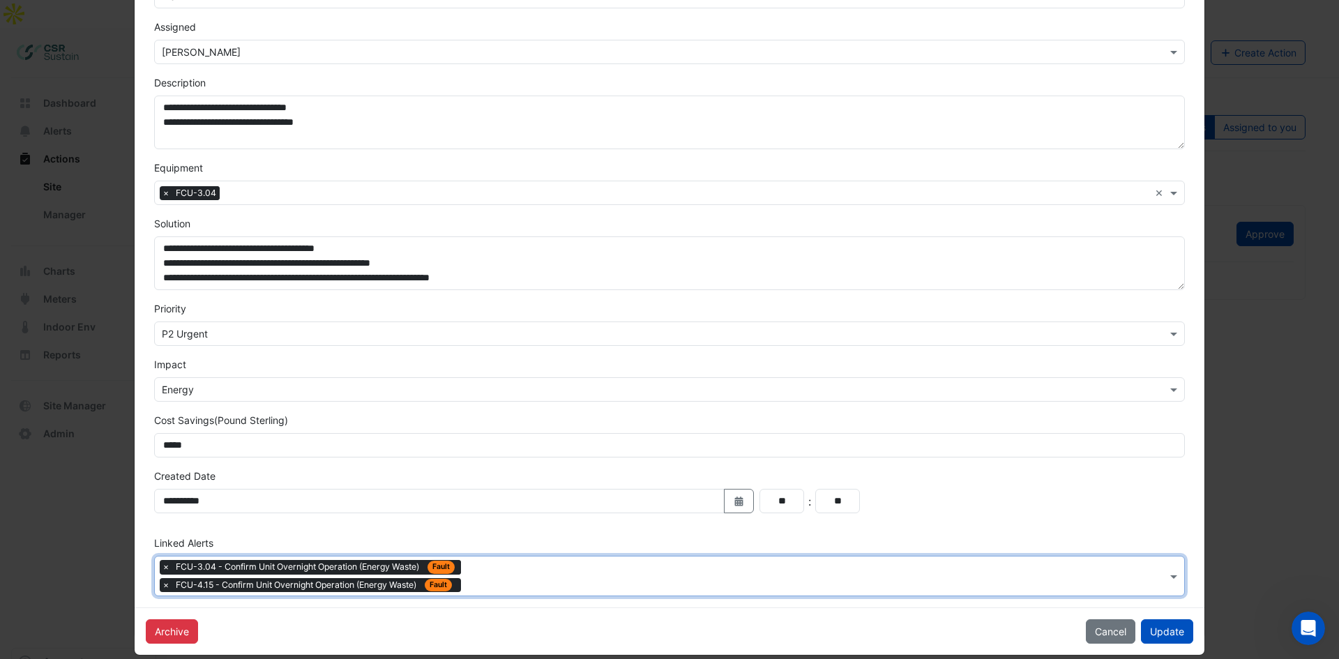
click at [549, 508] on div at bounding box center [815, 578] width 702 height 18
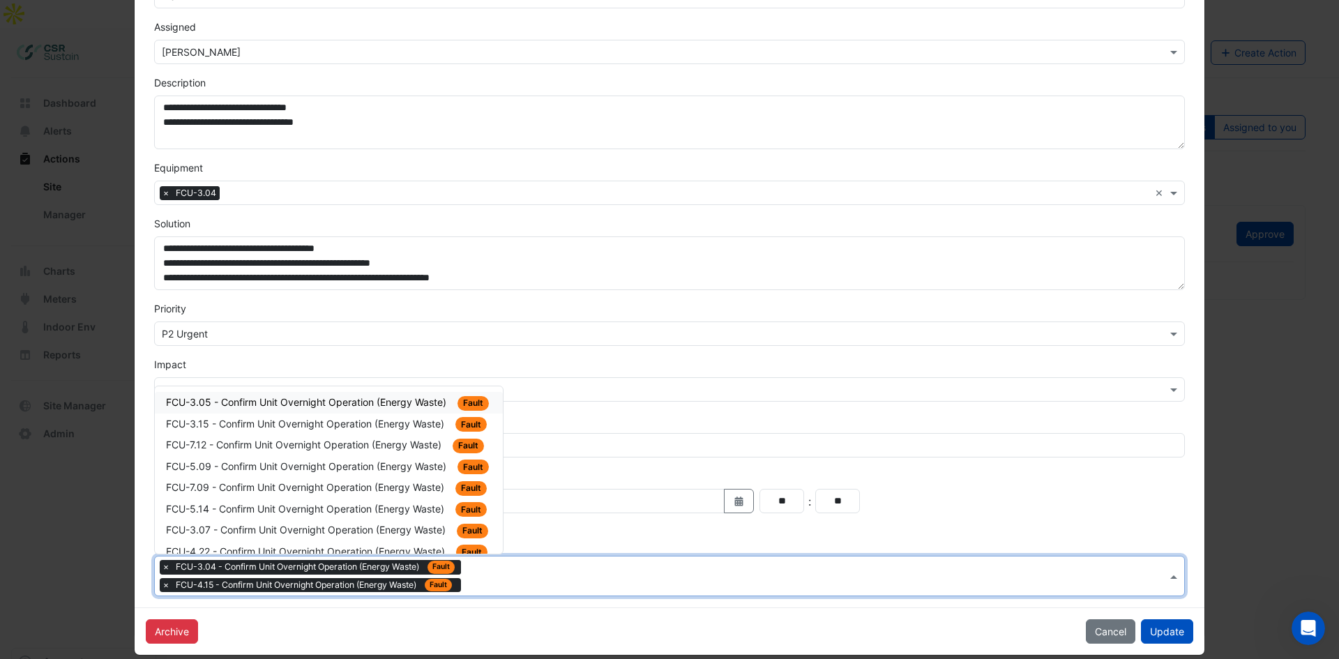
click at [311, 412] on div "FCU-3.05 - Confirm Unit Overnight Operation (Energy Waste) Fault" at bounding box center [329, 403] width 348 height 22
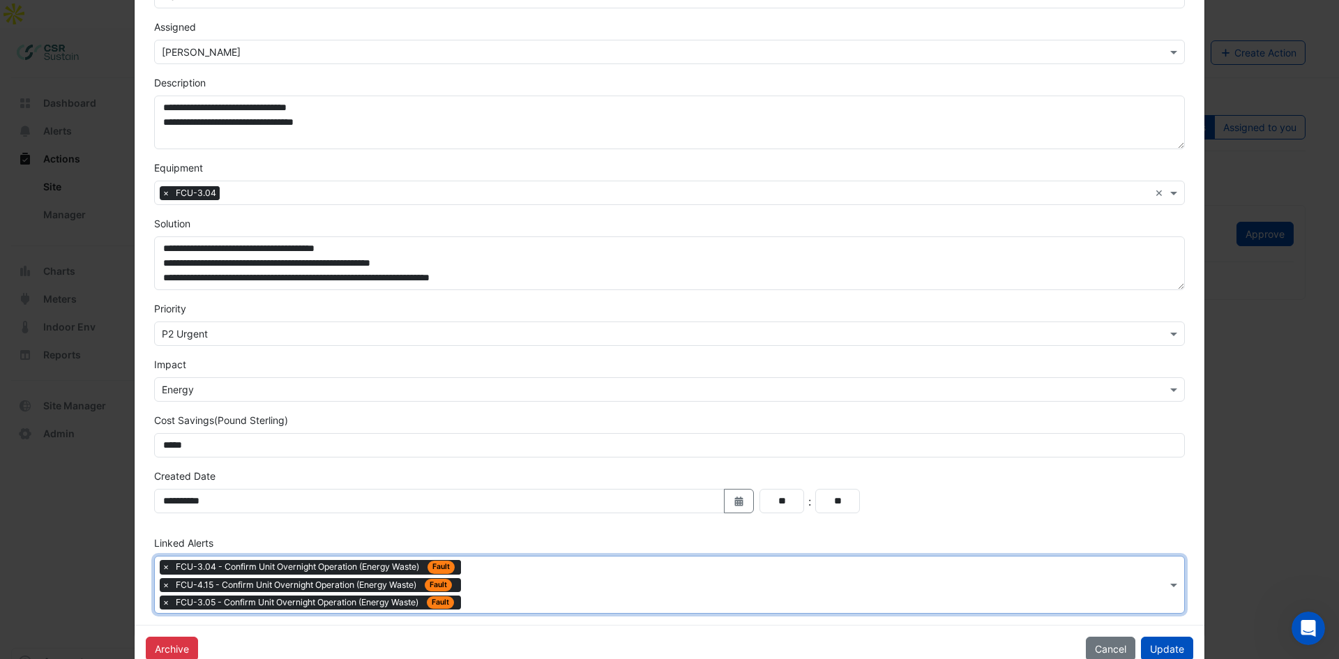
click at [543, 508] on input "text" at bounding box center [816, 586] width 700 height 15
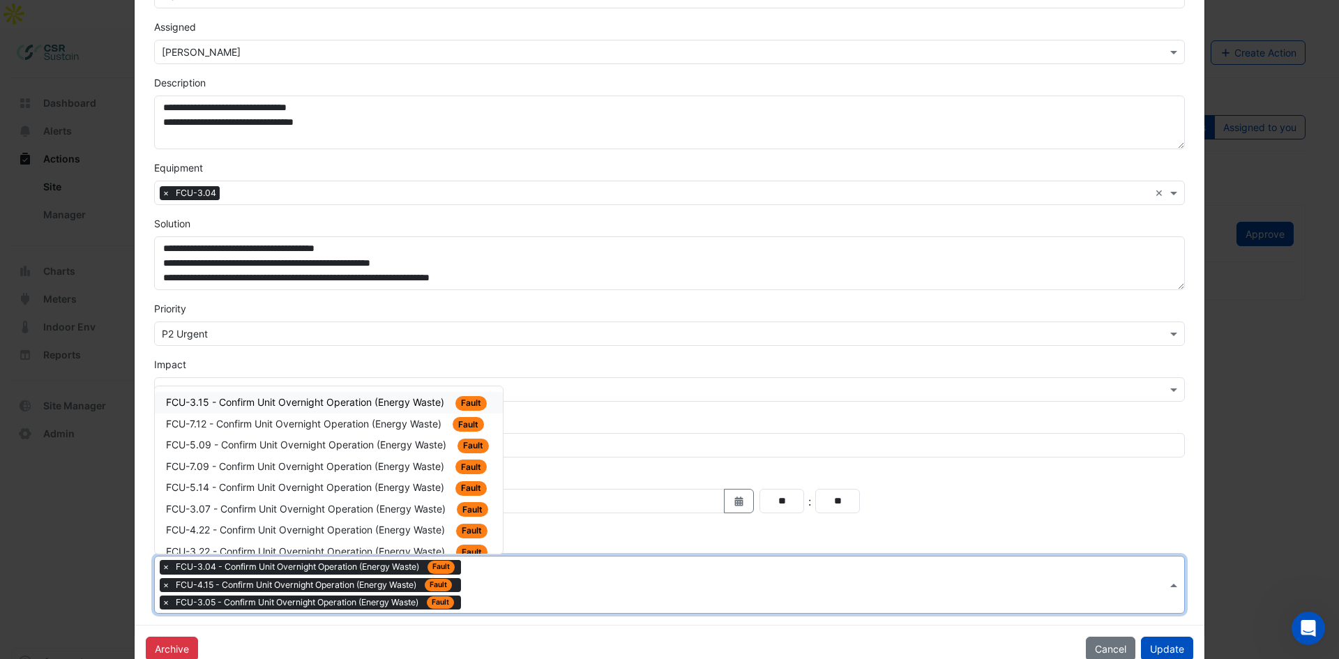
click at [331, 399] on span "FCU-3.15 - Confirm Unit Overnight Operation (Energy Waste)" at bounding box center [306, 402] width 281 height 12
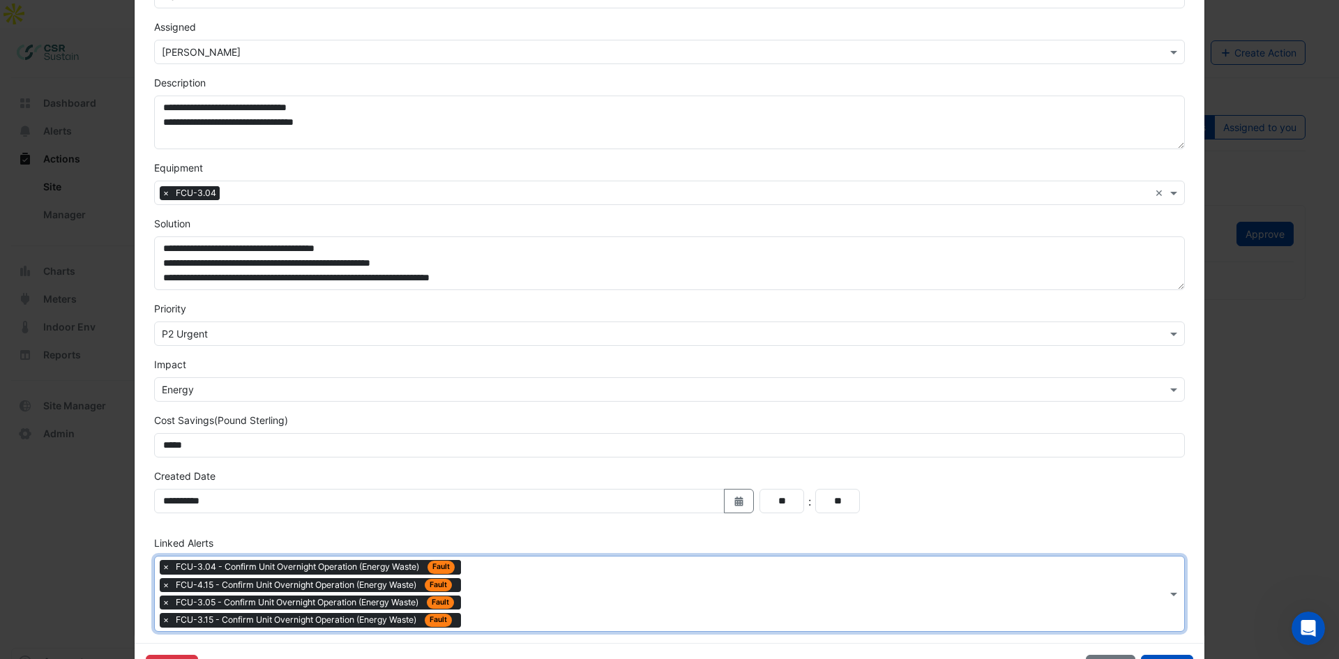
click at [570, 508] on input "text" at bounding box center [816, 595] width 700 height 15
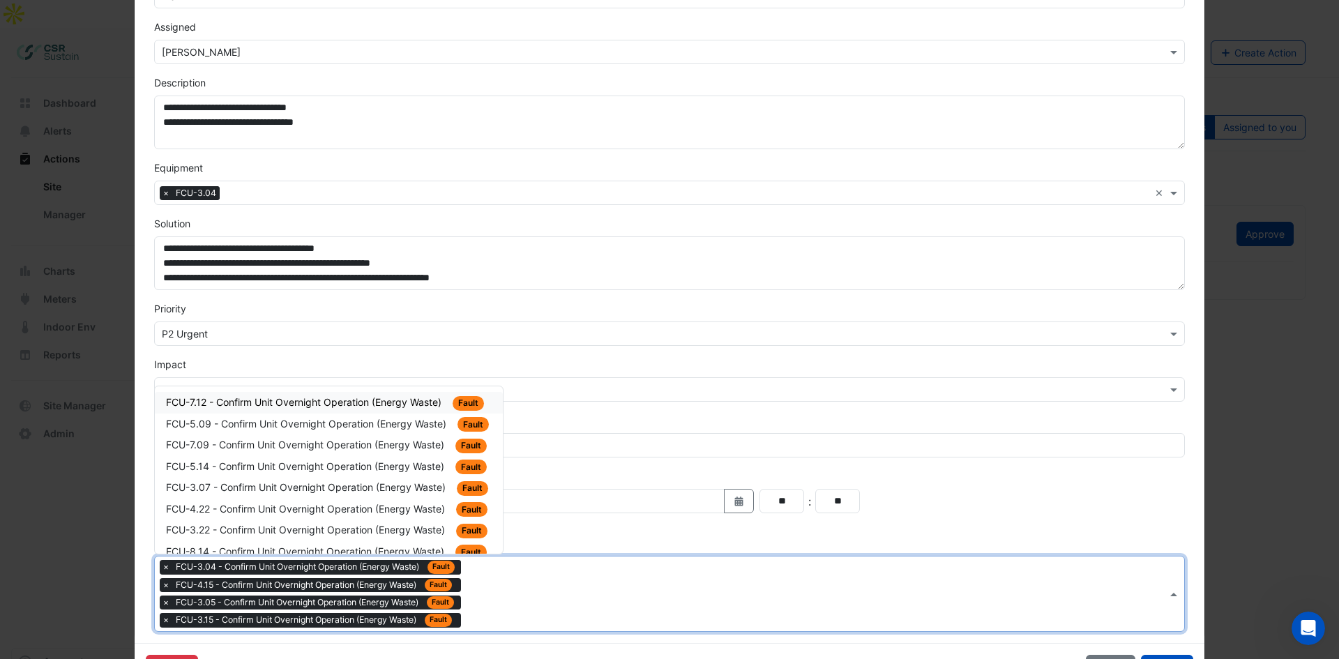
click at [363, 401] on span "FCU-7.12 - Confirm Unit Overnight Operation (Energy Waste)" at bounding box center [305, 402] width 278 height 12
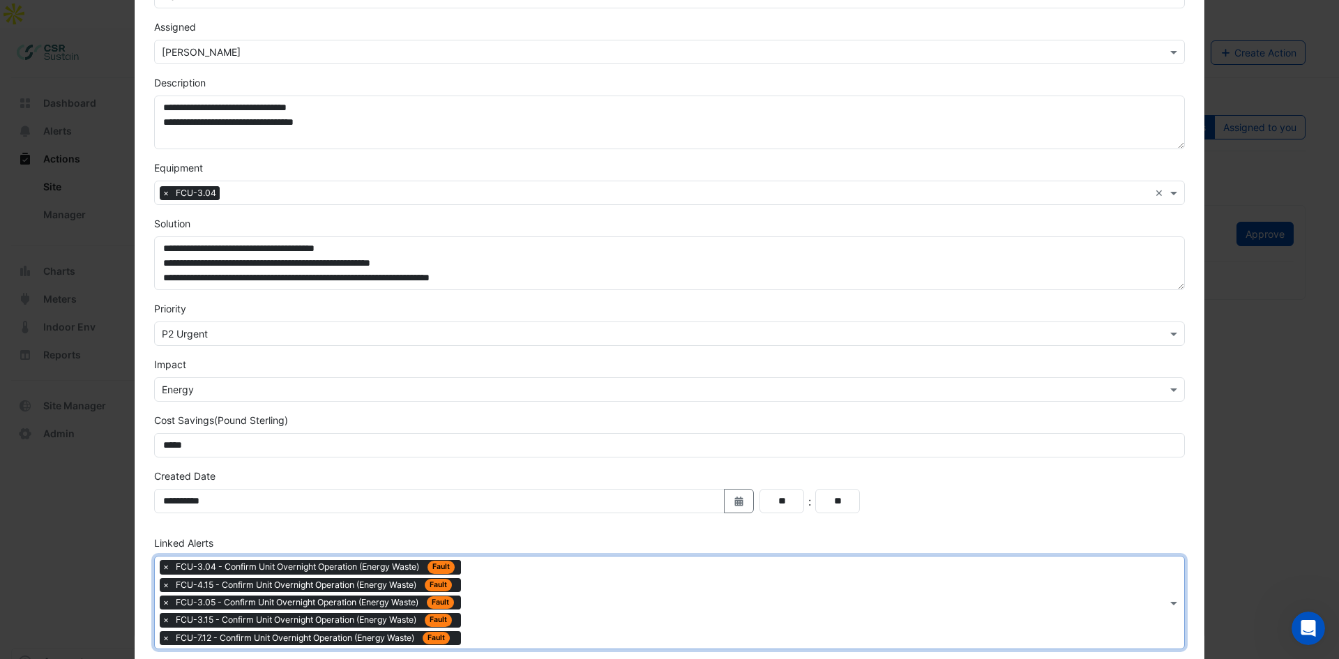
drag, startPoint x: 552, startPoint y: 602, endPoint x: 529, endPoint y: 557, distance: 50.5
click at [552, 508] on input "text" at bounding box center [816, 604] width 700 height 15
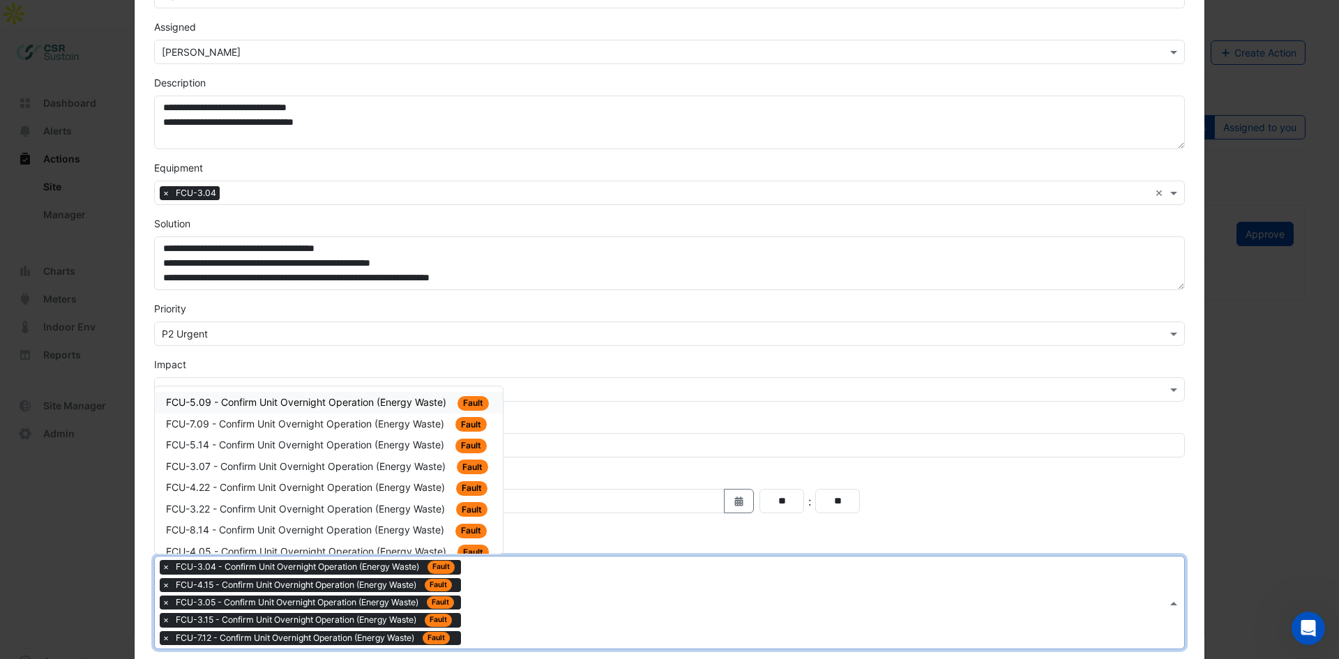
click at [351, 401] on span "FCU-5.09 - Confirm Unit Overnight Operation (Energy Waste)" at bounding box center [307, 402] width 283 height 12
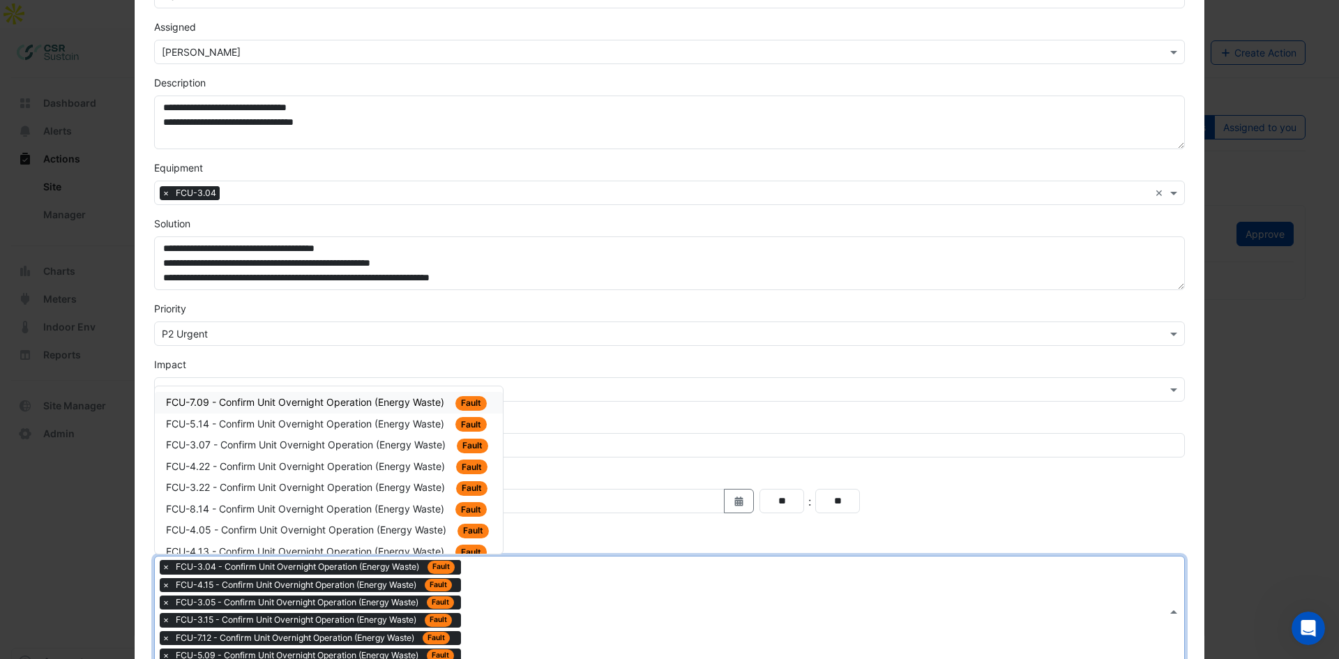
click at [565, 508] on div "Type to search tickets × FCU-3.04 - Confirm Unit Overnight Operation (Energy Wa…" at bounding box center [661, 610] width 1012 height 109
click at [409, 405] on span "FCU-7.09 - Confirm Unit Overnight Operation (Energy Waste)" at bounding box center [306, 402] width 281 height 12
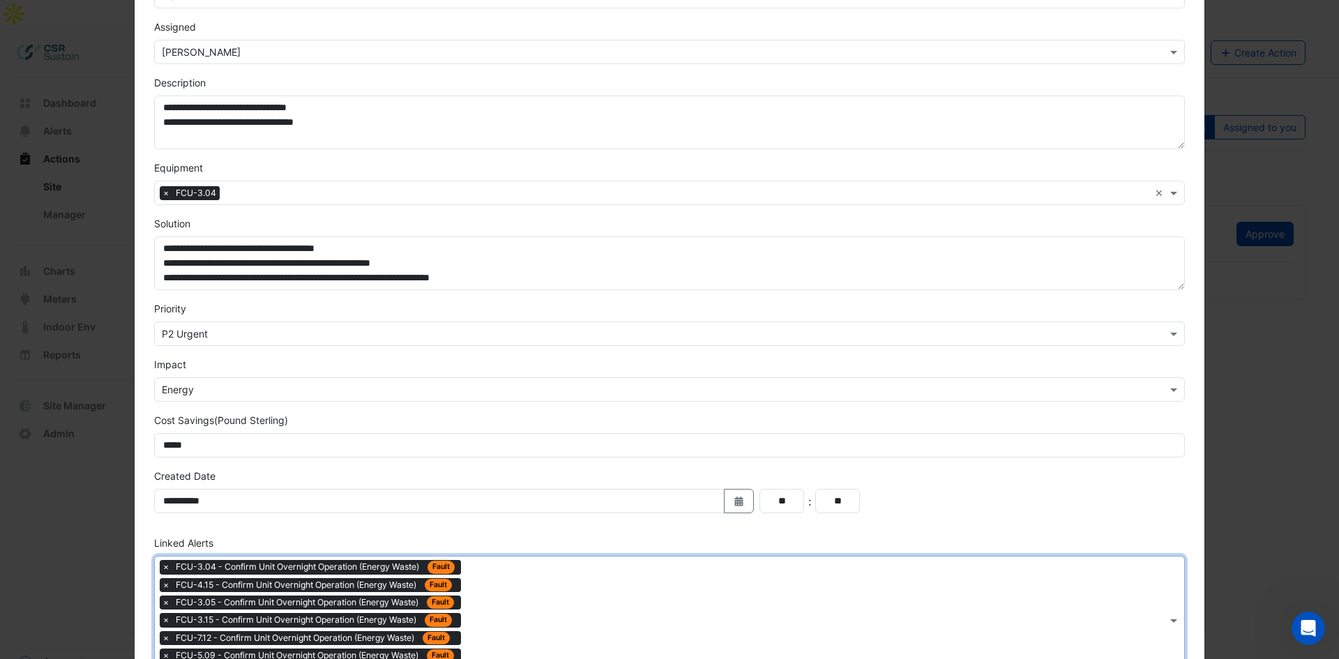
click at [538, 508] on div "Type to search tickets × FCU-3.04 - Confirm Unit Overnight Operation (Energy Wa…" at bounding box center [661, 620] width 1012 height 128
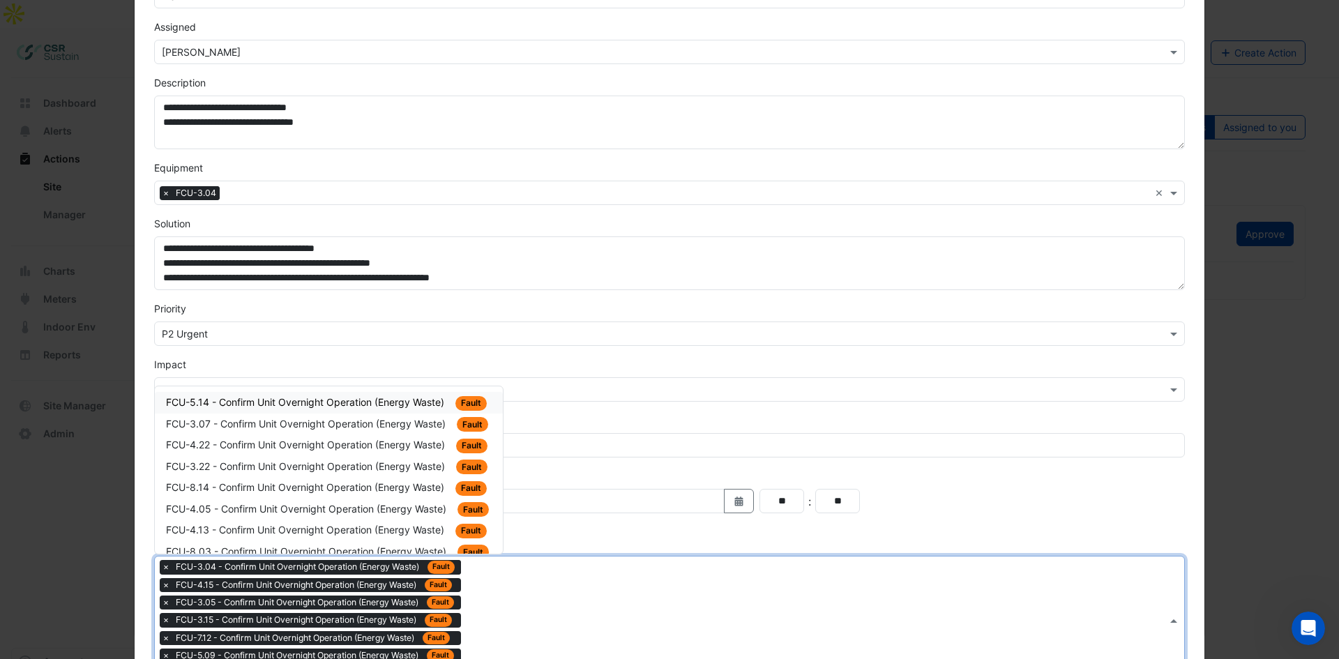
click at [418, 405] on span "FCU-5.14 - Confirm Unit Overnight Operation (Energy Waste)" at bounding box center [306, 402] width 281 height 12
click at [519, 508] on div "Type to search tickets × FCU-3.04 - Confirm Unit Overnight Operation (Energy Wa…" at bounding box center [661, 628] width 1012 height 145
click at [411, 398] on span "FCU-3.07 - Confirm Unit Overnight Operation (Energy Waste)" at bounding box center [307, 402] width 282 height 12
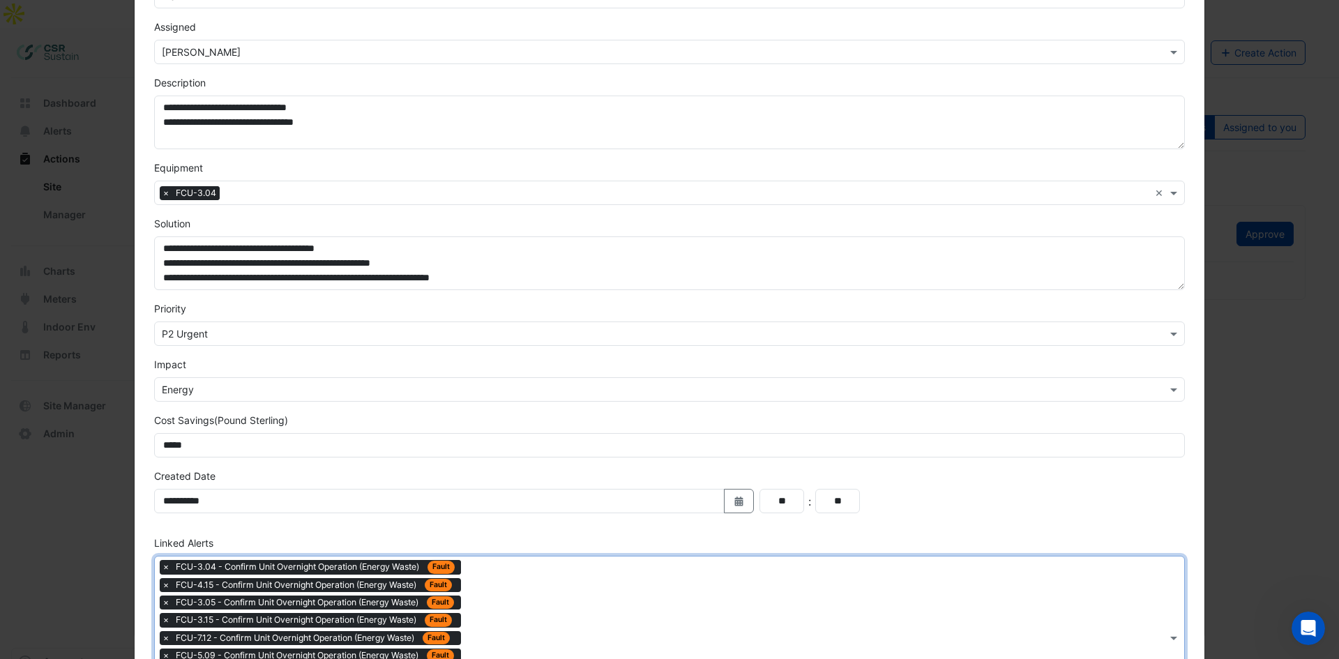
click at [519, 508] on div "Type to search tickets × FCU-3.04 - Confirm Unit Overnight Operation (Energy Wa…" at bounding box center [661, 637] width 1012 height 162
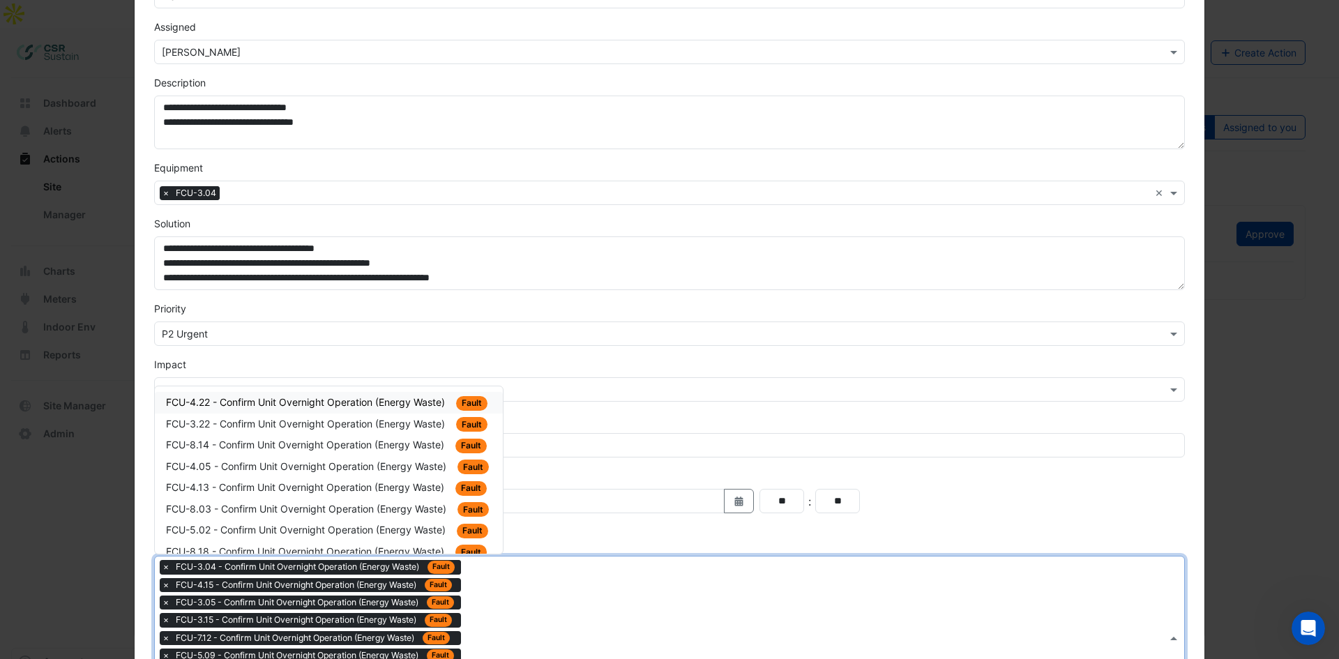
click at [407, 400] on span "FCU-4.22 - Confirm Unit Overnight Operation (Energy Waste)" at bounding box center [307, 402] width 282 height 12
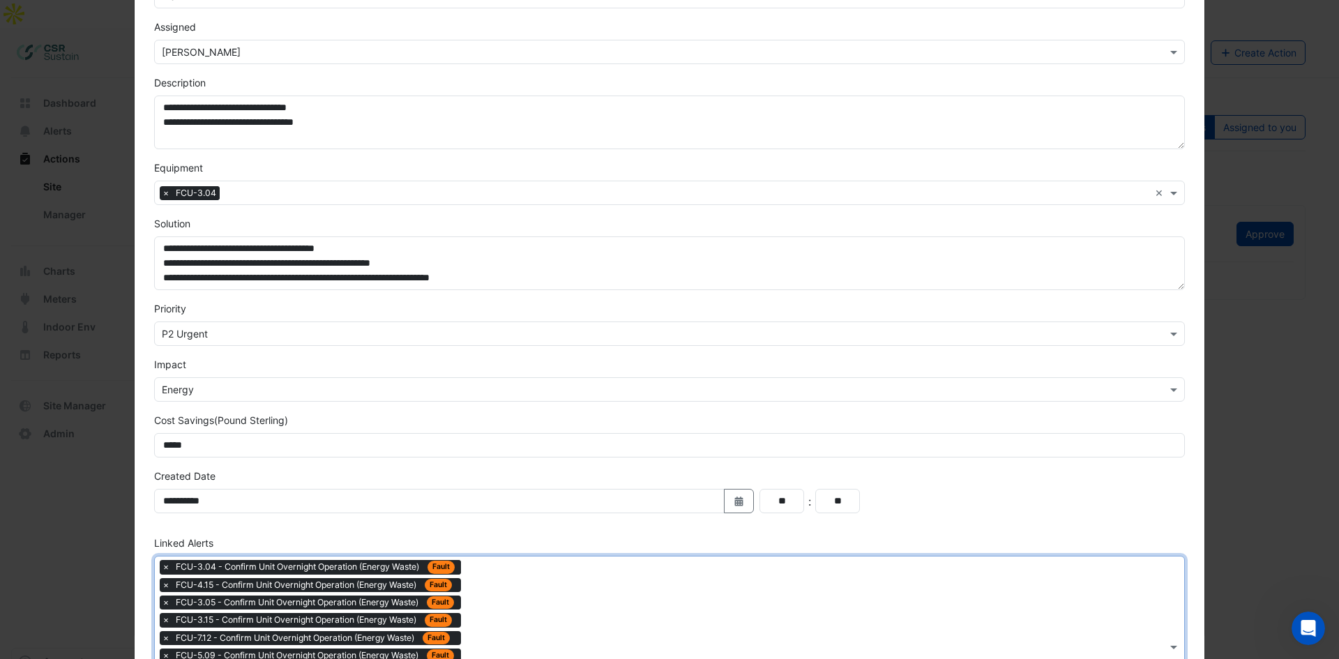
drag, startPoint x: 565, startPoint y: 612, endPoint x: 521, endPoint y: 537, distance: 86.6
click at [565, 508] on div "Type to search tickets × FCU-3.04 - Confirm Unit Overnight Operation (Energy Wa…" at bounding box center [661, 646] width 1012 height 181
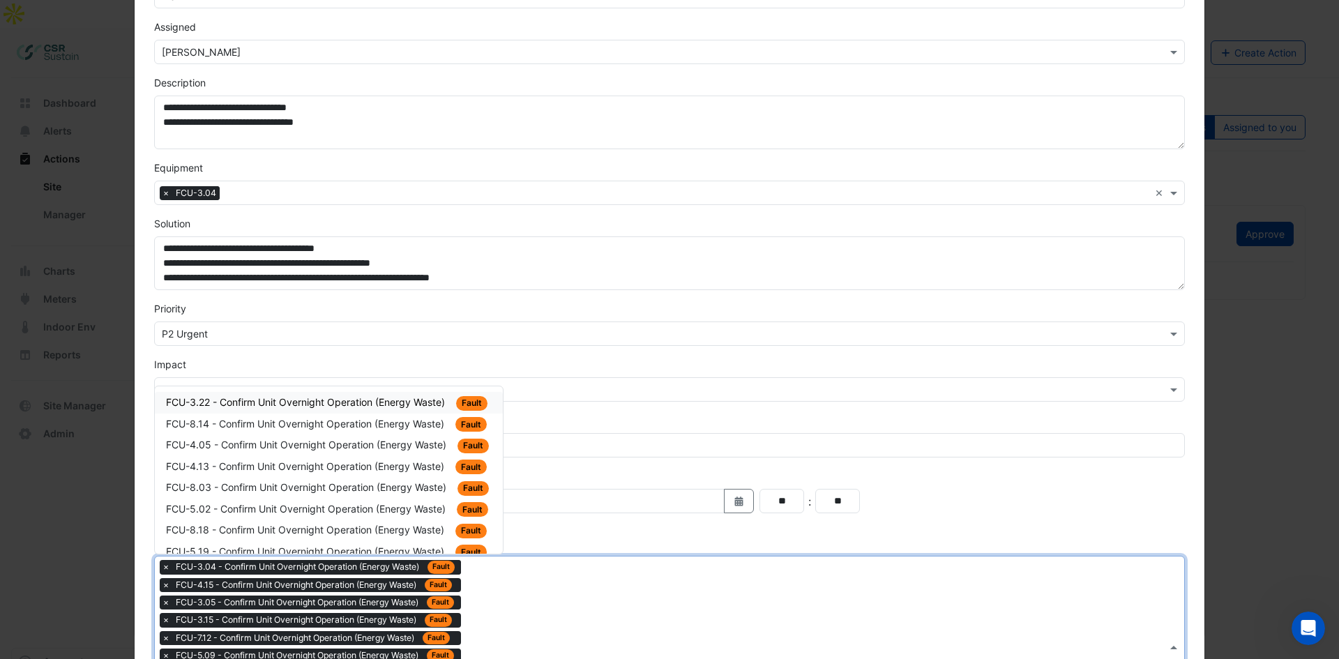
click at [420, 405] on span "FCU-3.22 - Confirm Unit Overnight Operation (Energy Waste)" at bounding box center [307, 402] width 282 height 12
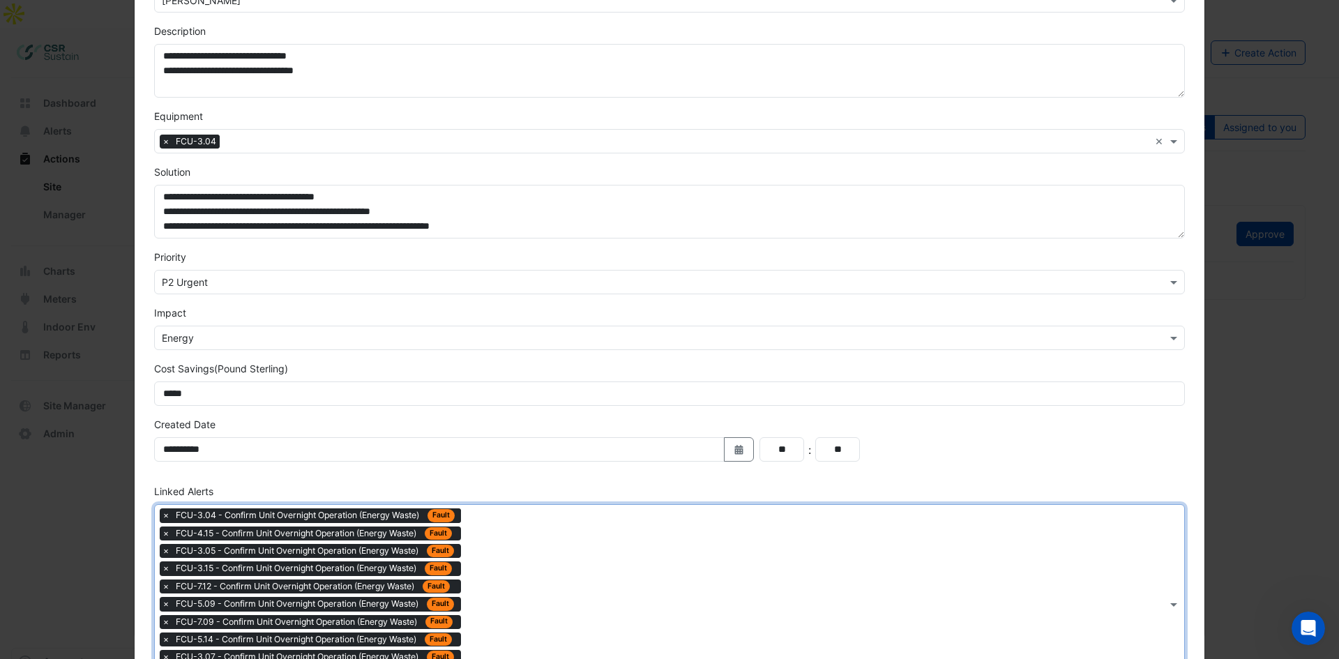
scroll to position [304, 0]
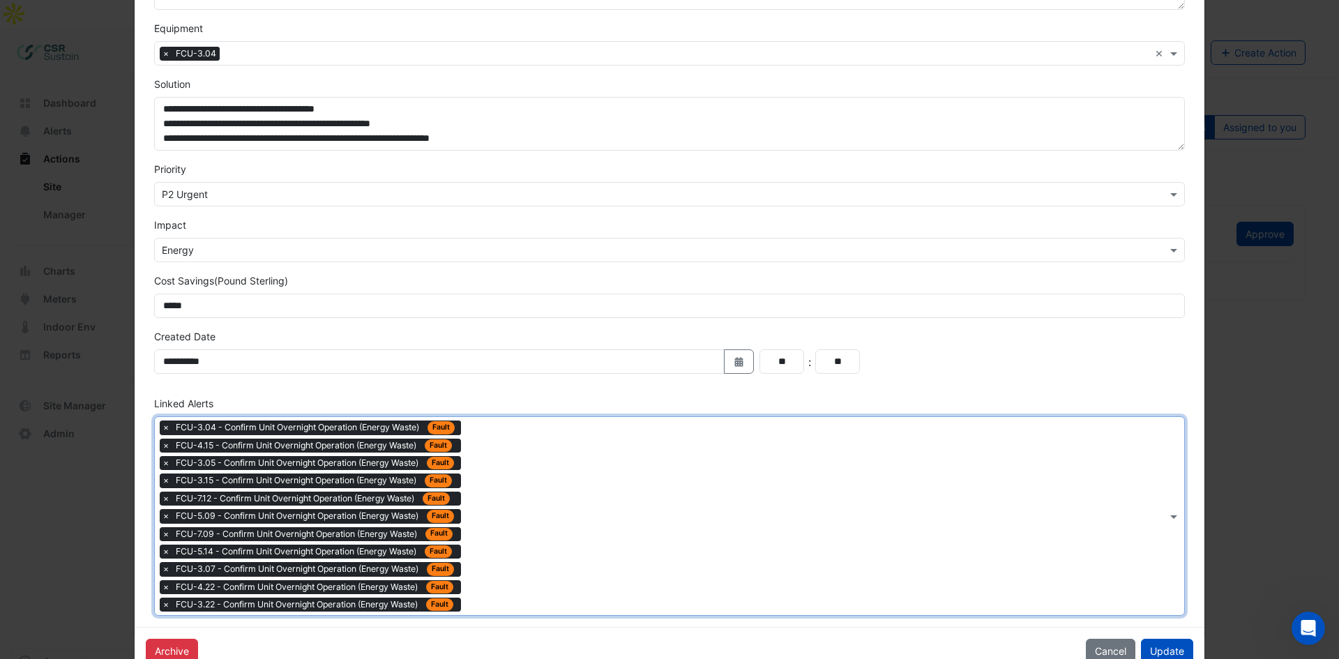
click at [513, 497] on div "Type to search tickets × FCU-3.04 - Confirm Unit Overnight Operation (Energy Wa…" at bounding box center [661, 516] width 1012 height 198
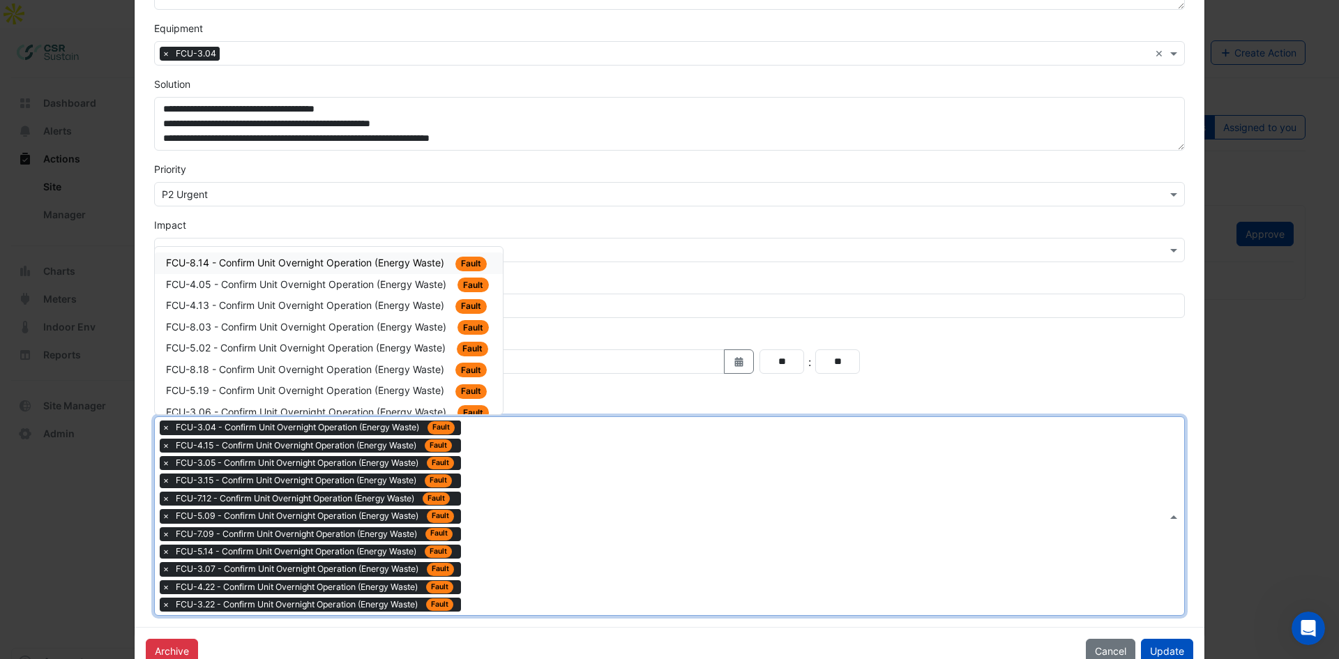
click at [433, 268] on div "FCU-8.14 - Confirm Unit Overnight Operation (Energy Waste) Fault" at bounding box center [329, 263] width 326 height 16
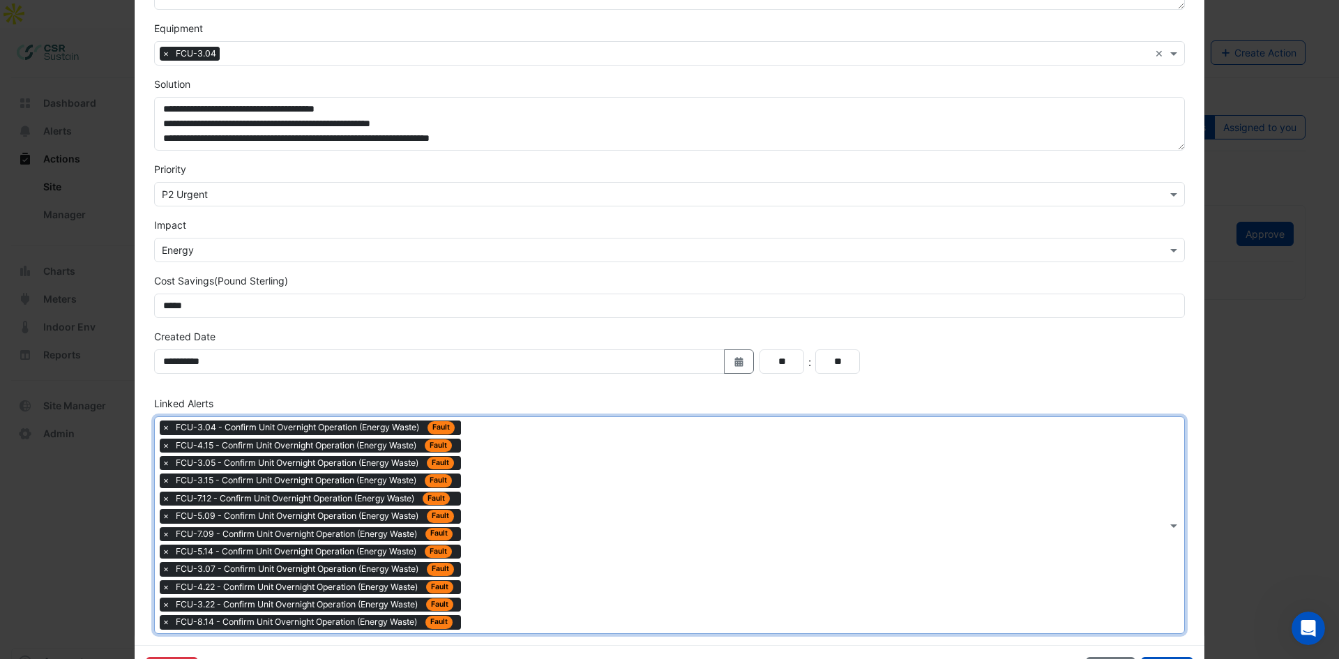
drag, startPoint x: 577, startPoint y: 506, endPoint x: 575, endPoint y: 499, distance: 7.3
click at [577, 505] on div "Type to search tickets × FCU-3.04 - Confirm Unit Overnight Operation (Energy Wa…" at bounding box center [661, 525] width 1012 height 216
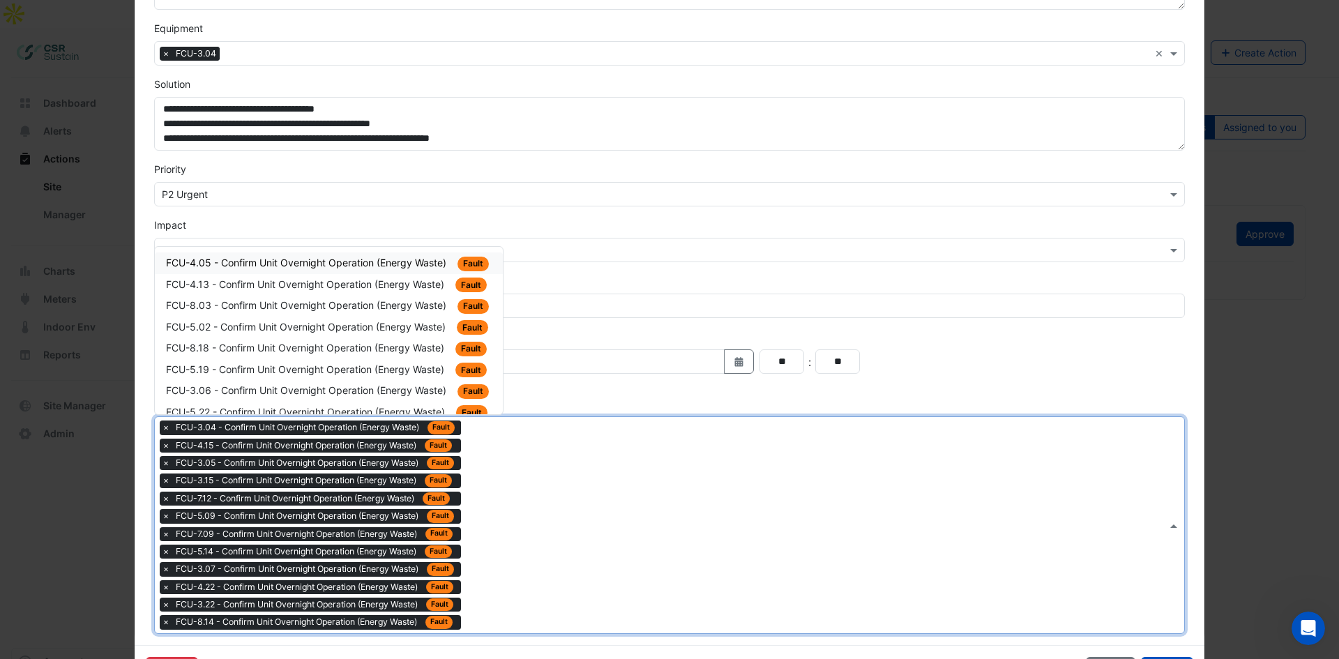
click at [349, 259] on span "FCU-4.05 - Confirm Unit Overnight Operation (Energy Waste)" at bounding box center [307, 263] width 283 height 12
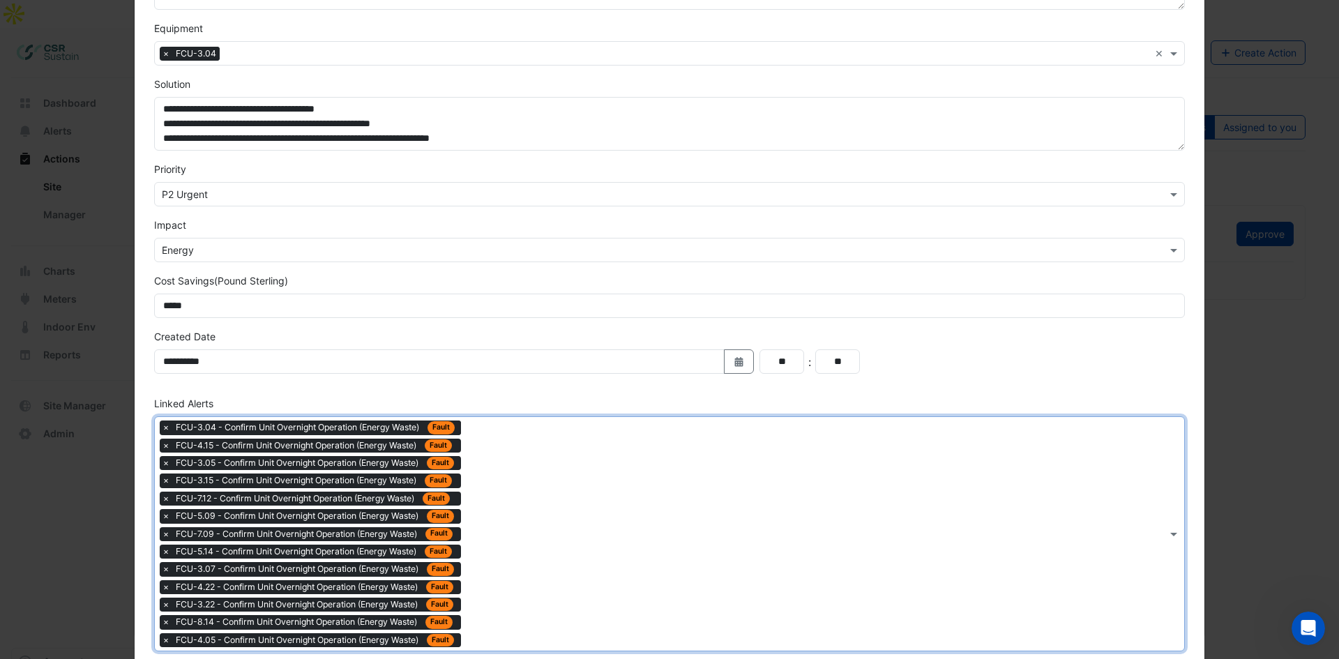
click at [560, 508] on div "Type to search tickets × FCU-3.04 - Confirm Unit Overnight Operation (Energy Wa…" at bounding box center [661, 534] width 1012 height 234
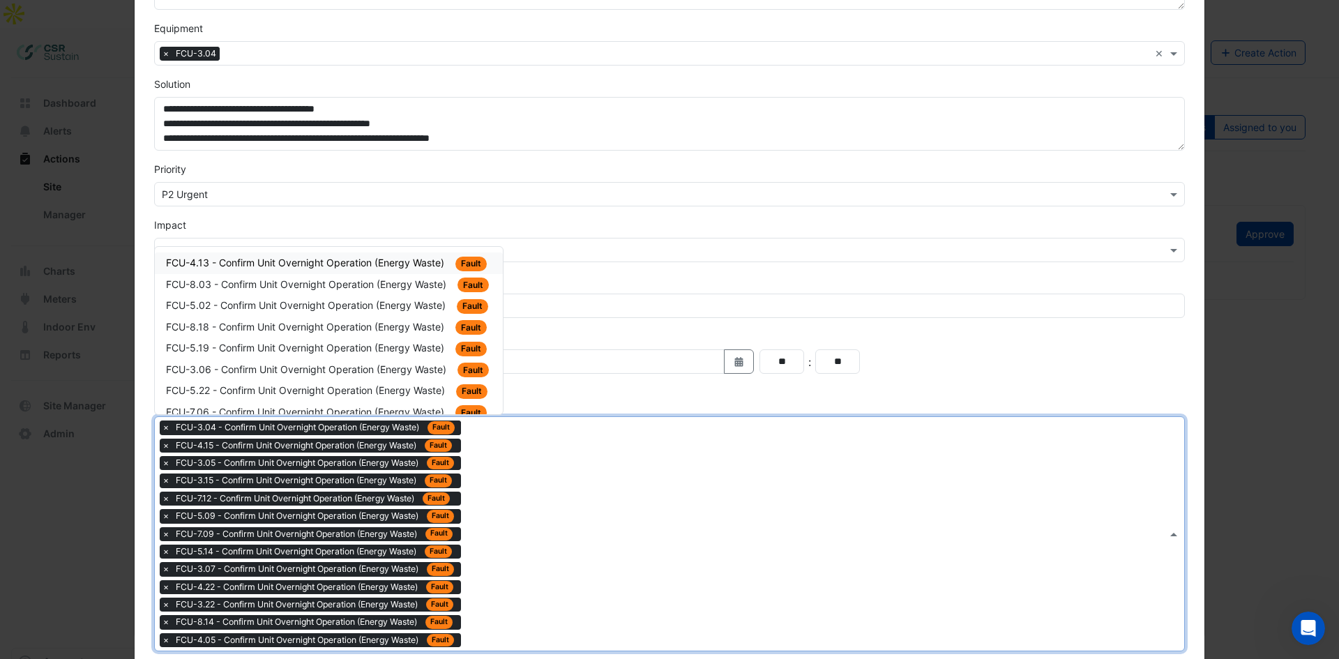
click at [343, 256] on div "FCU-4.13 - Confirm Unit Overnight Operation (Energy Waste) Fault" at bounding box center [329, 263] width 326 height 16
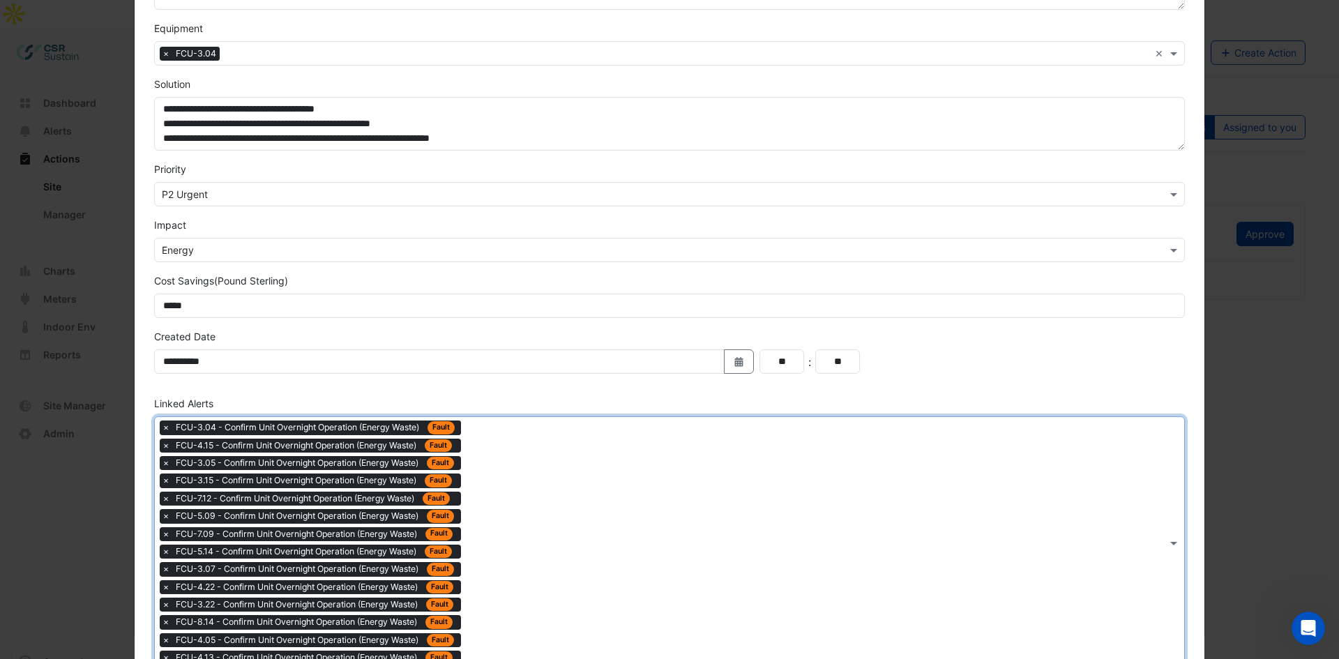
drag, startPoint x: 593, startPoint y: 565, endPoint x: 545, endPoint y: 482, distance: 96.3
click at [593, 508] on div "Type to search tickets × FCU-3.04 - Confirm Unit Overnight Operation (Energy Wa…" at bounding box center [661, 542] width 1012 height 251
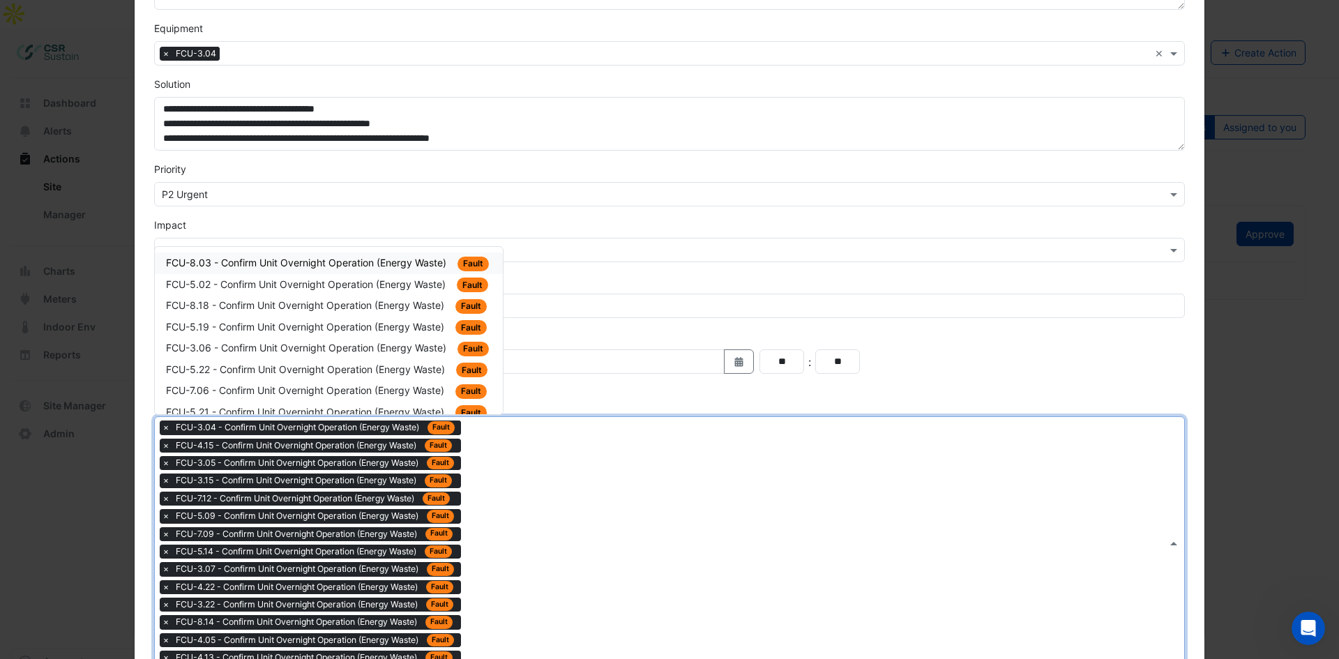
click at [335, 260] on span "FCU-8.03 - Confirm Unit Overnight Operation (Energy Waste)" at bounding box center [307, 263] width 283 height 12
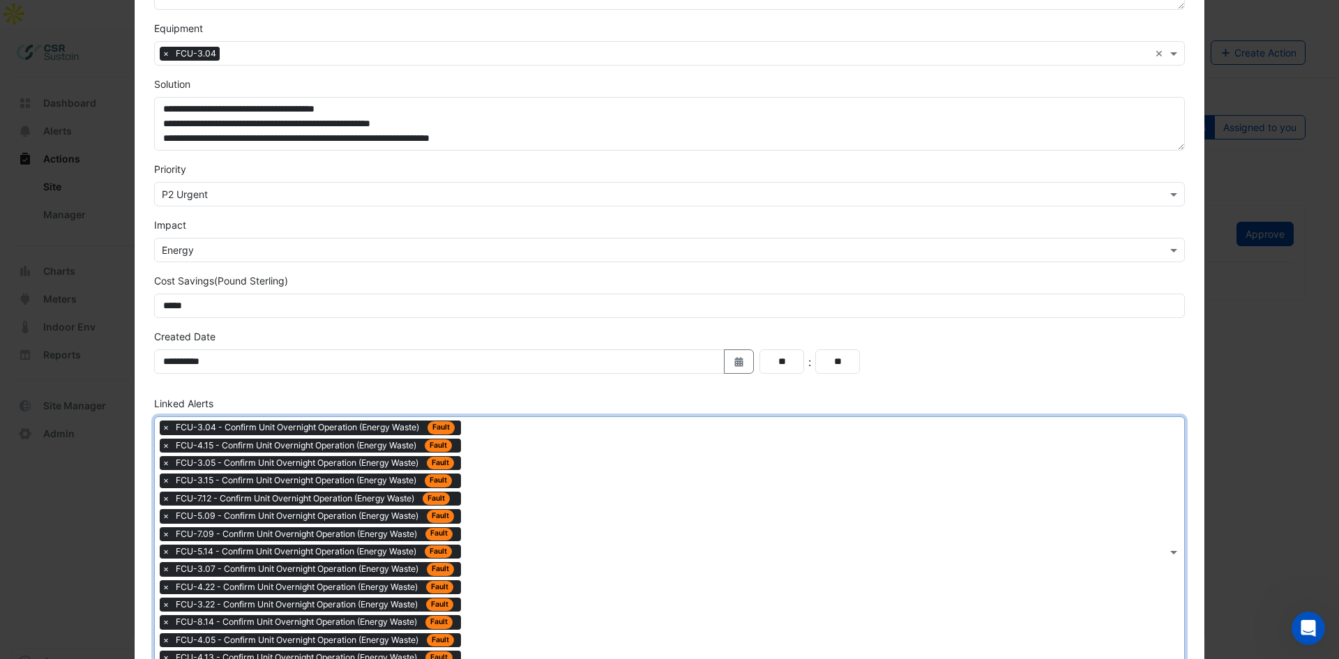
click at [540, 508] on div "Type to search tickets × FCU-3.04 - Confirm Unit Overnight Operation (Energy Wa…" at bounding box center [661, 551] width 1012 height 269
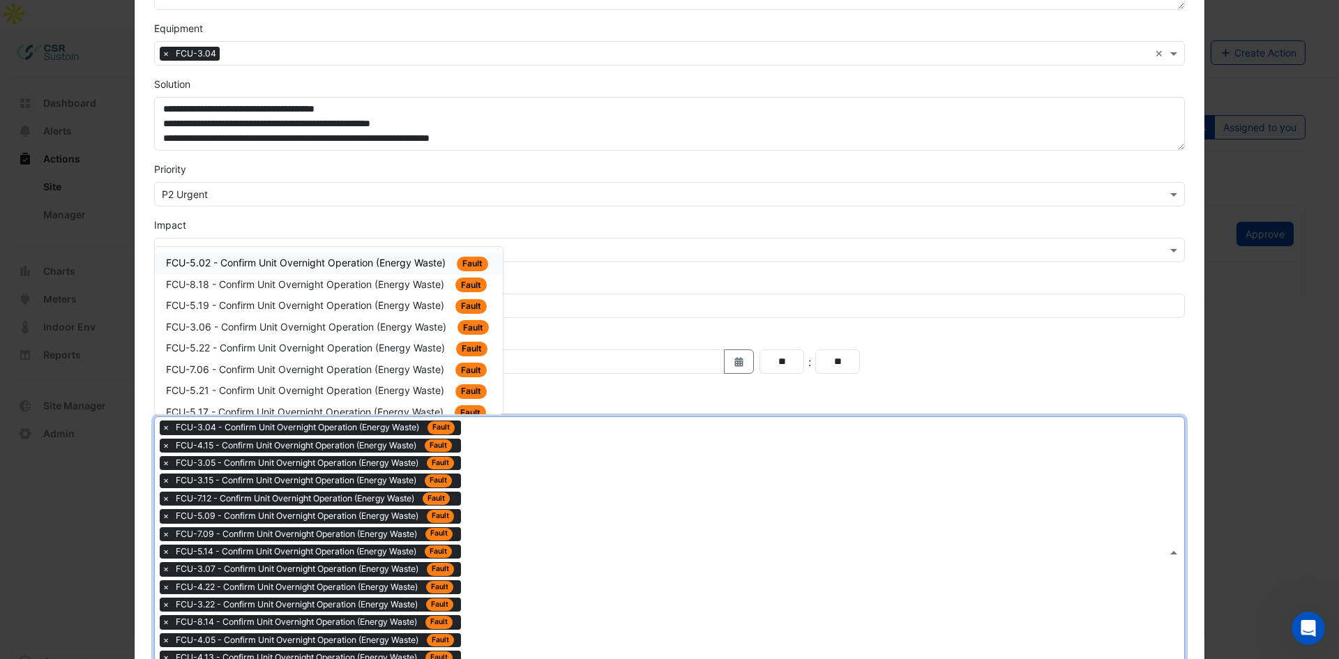
click at [309, 259] on span "FCU-5.02 - Confirm Unit Overnight Operation (Energy Waste)" at bounding box center [307, 263] width 282 height 12
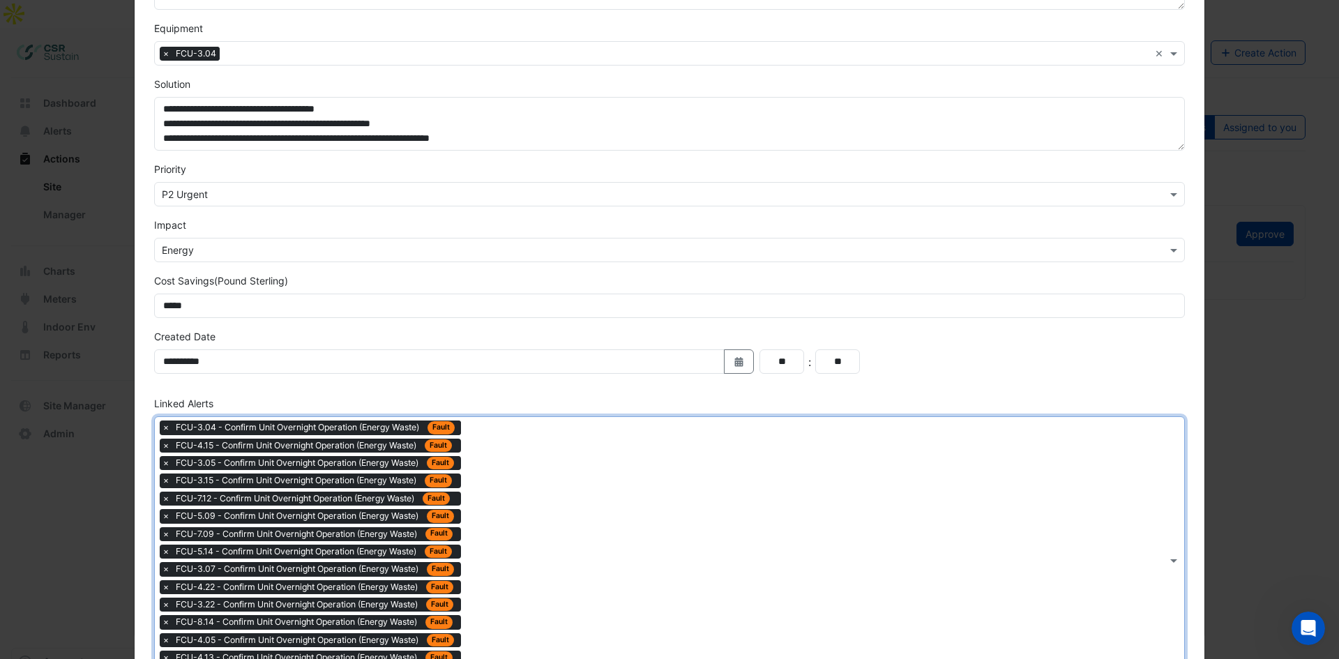
click at [548, 508] on div "Type to search tickets × FCU-3.04 - Confirm Unit Overnight Operation (Energy Wa…" at bounding box center [661, 560] width 1012 height 287
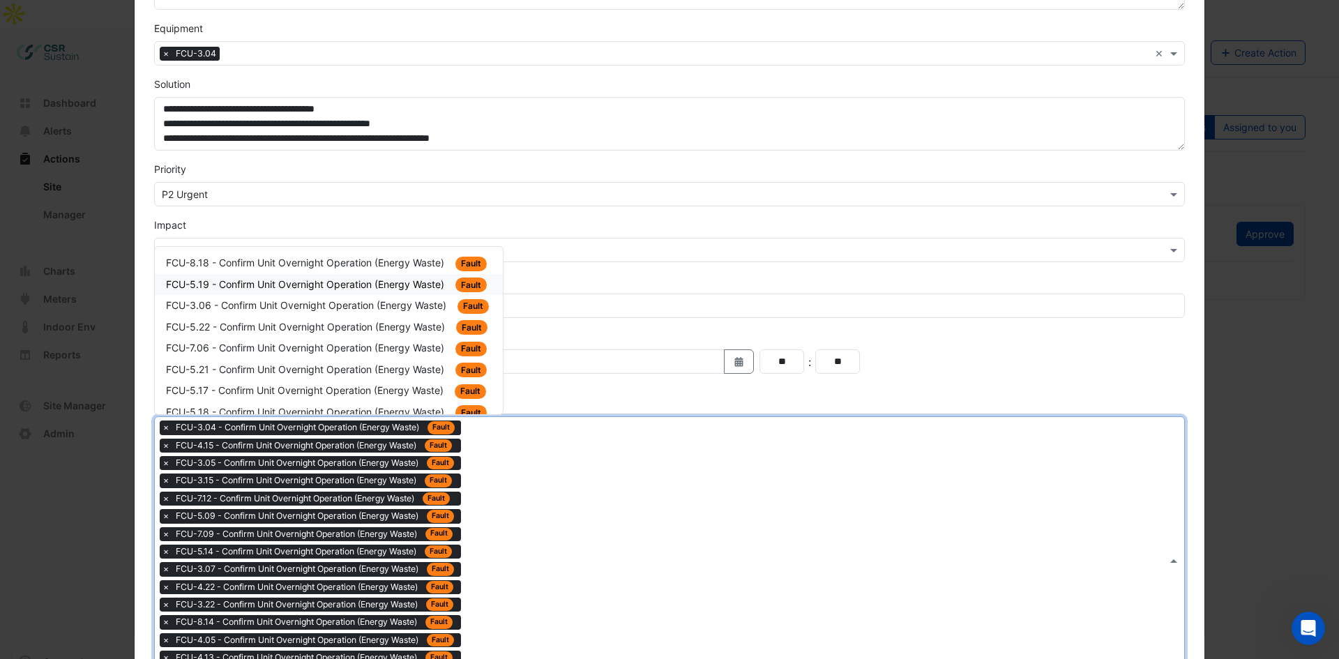
click at [344, 258] on span "FCU-8.18 - Confirm Unit Overnight Operation (Energy Waste)" at bounding box center [306, 263] width 281 height 12
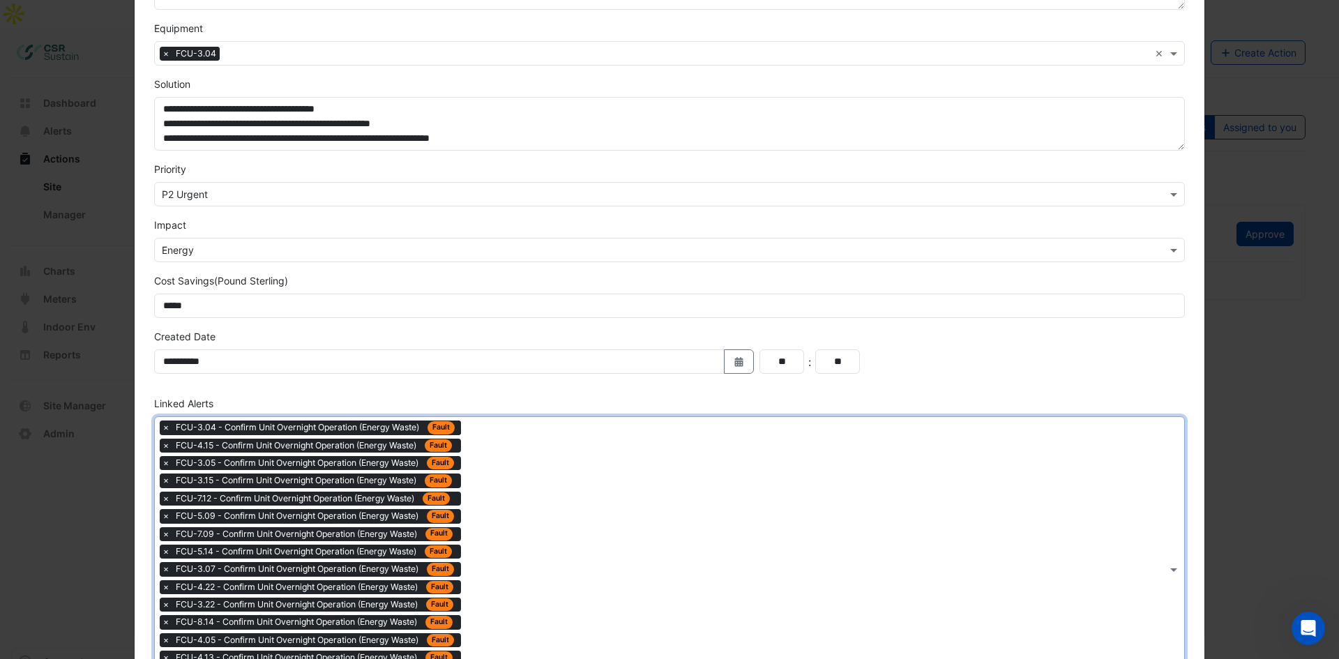
drag, startPoint x: 558, startPoint y: 511, endPoint x: 524, endPoint y: 450, distance: 69.9
click at [558, 508] on div "Type to search tickets × FCU-3.04 - Confirm Unit Overnight Operation (Energy Wa…" at bounding box center [661, 569] width 1012 height 304
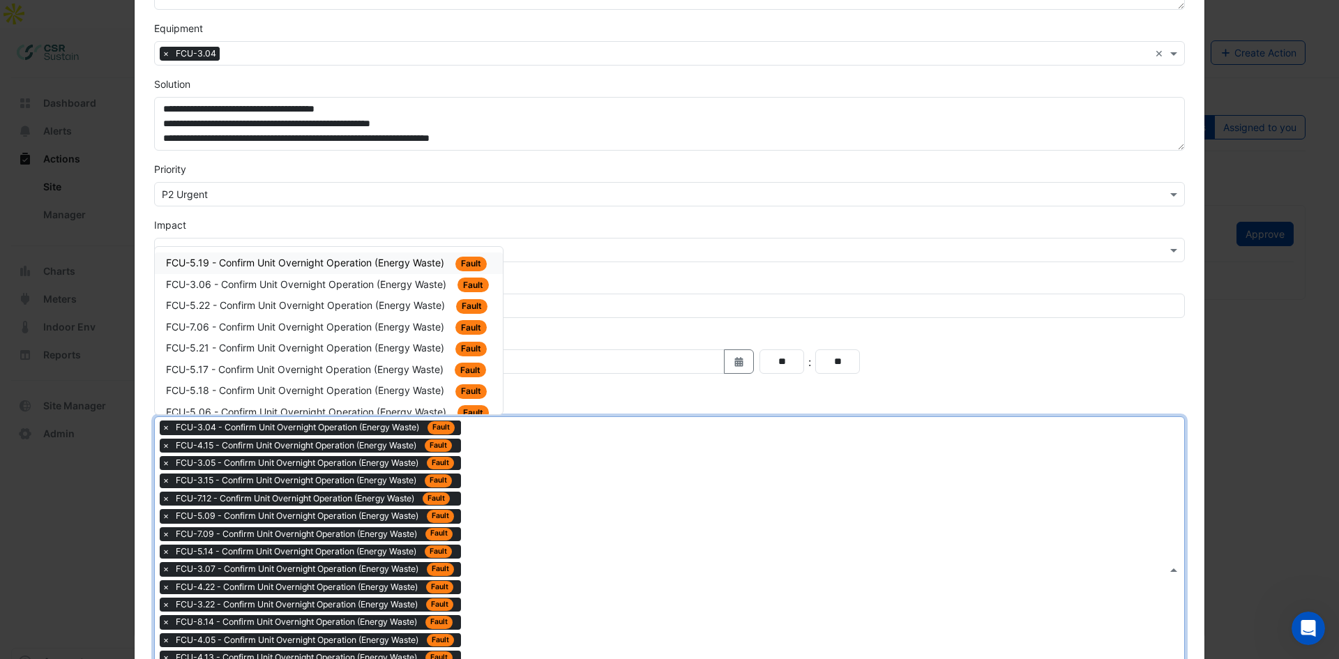
click at [407, 268] on span "FCU-5.19 - Confirm Unit Overnight Operation (Energy Waste)" at bounding box center [306, 263] width 281 height 12
click at [545, 441] on div "Type to search tickets × FCU-3.04 - Confirm Unit Overnight Operation (Energy Wa…" at bounding box center [661, 578] width 1012 height 322
click at [385, 269] on div "FCU-3.06 - Confirm Unit Overnight Operation (Energy Waste) Fault" at bounding box center [329, 263] width 326 height 16
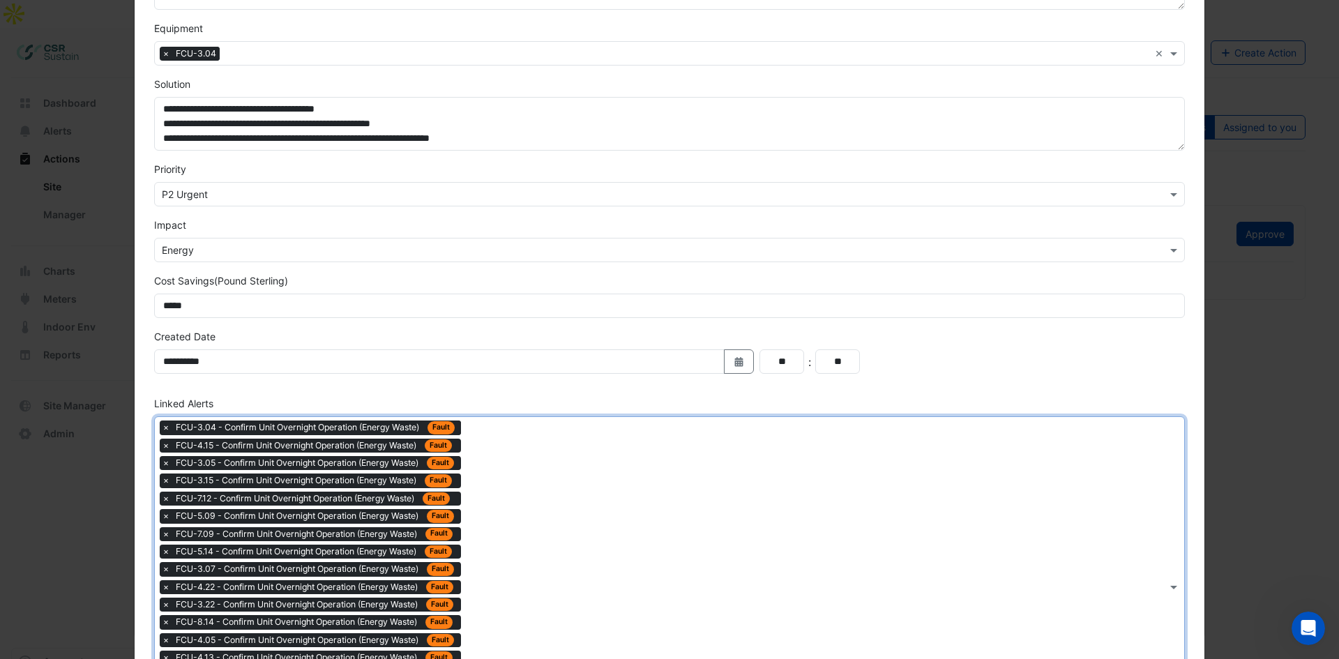
drag, startPoint x: 554, startPoint y: 463, endPoint x: 523, endPoint y: 408, distance: 63.1
click at [551, 456] on div "Type to search tickets × FCU-3.04 - Confirm Unit Overnight Operation (Energy Wa…" at bounding box center [661, 587] width 1012 height 340
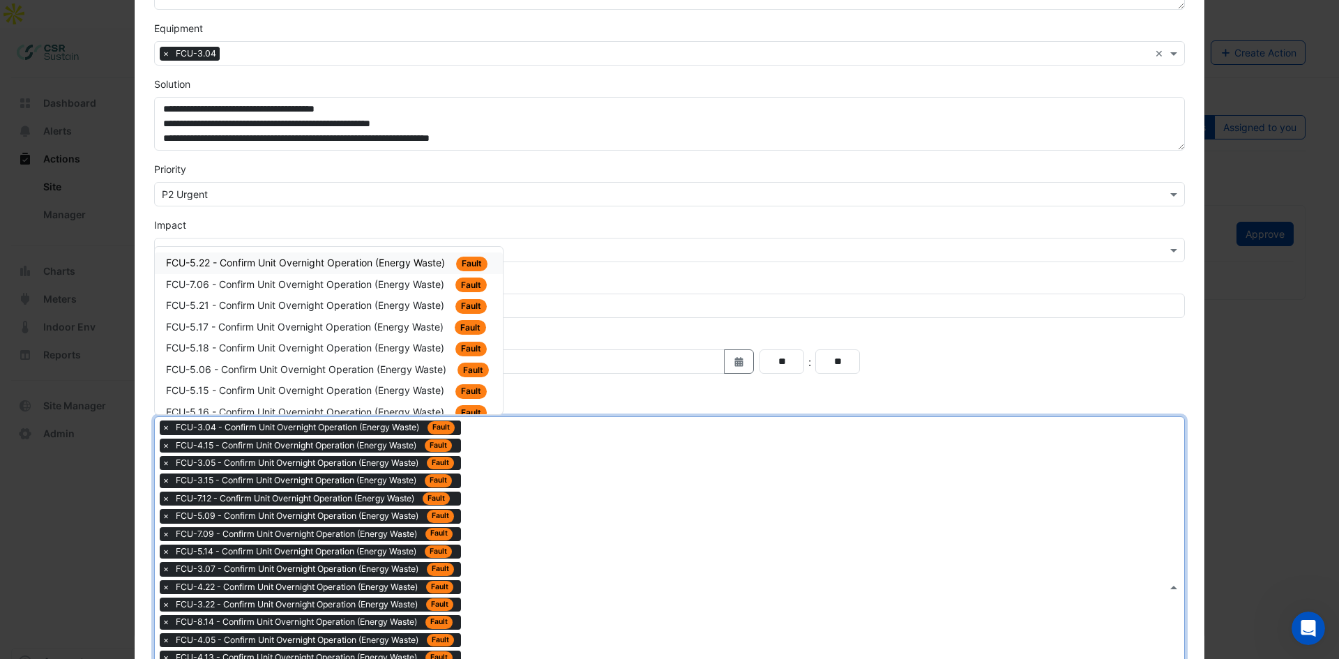
click at [415, 268] on span "FCU-5.22 - Confirm Unit Overnight Operation (Energy Waste)" at bounding box center [307, 263] width 282 height 12
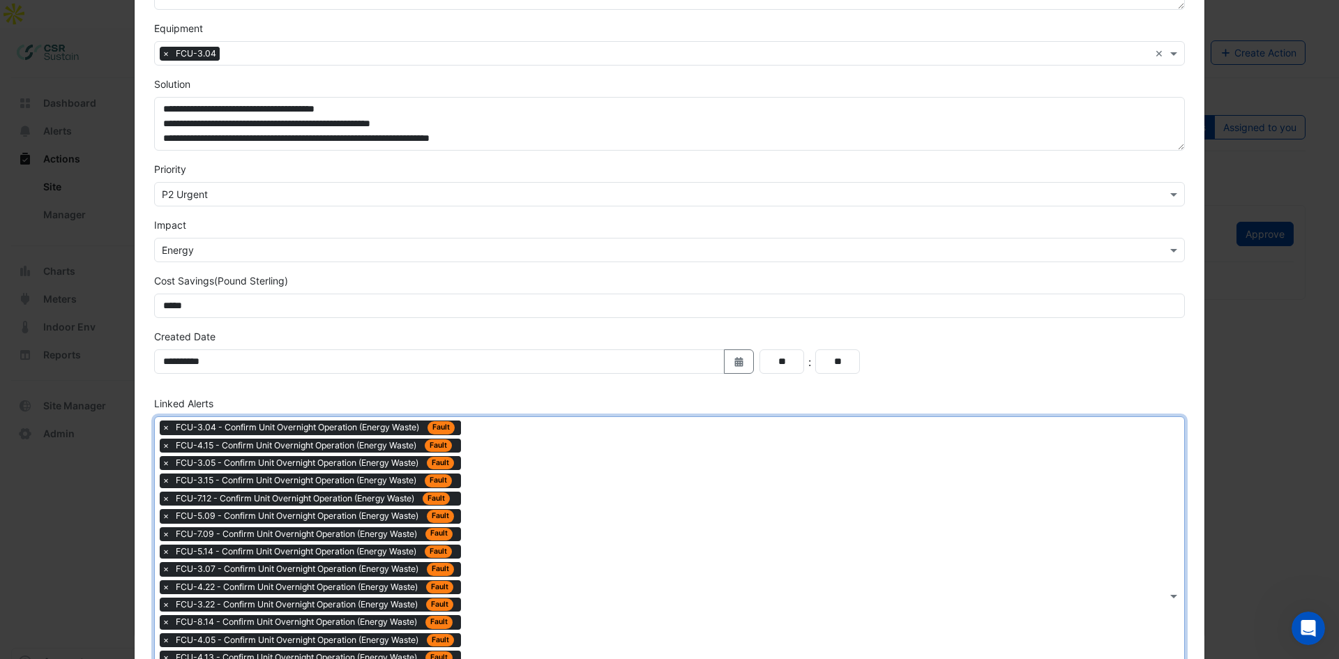
click at [572, 486] on div "Type to search tickets × FCU-3.04 - Confirm Unit Overnight Operation (Energy Wa…" at bounding box center [661, 596] width 1012 height 358
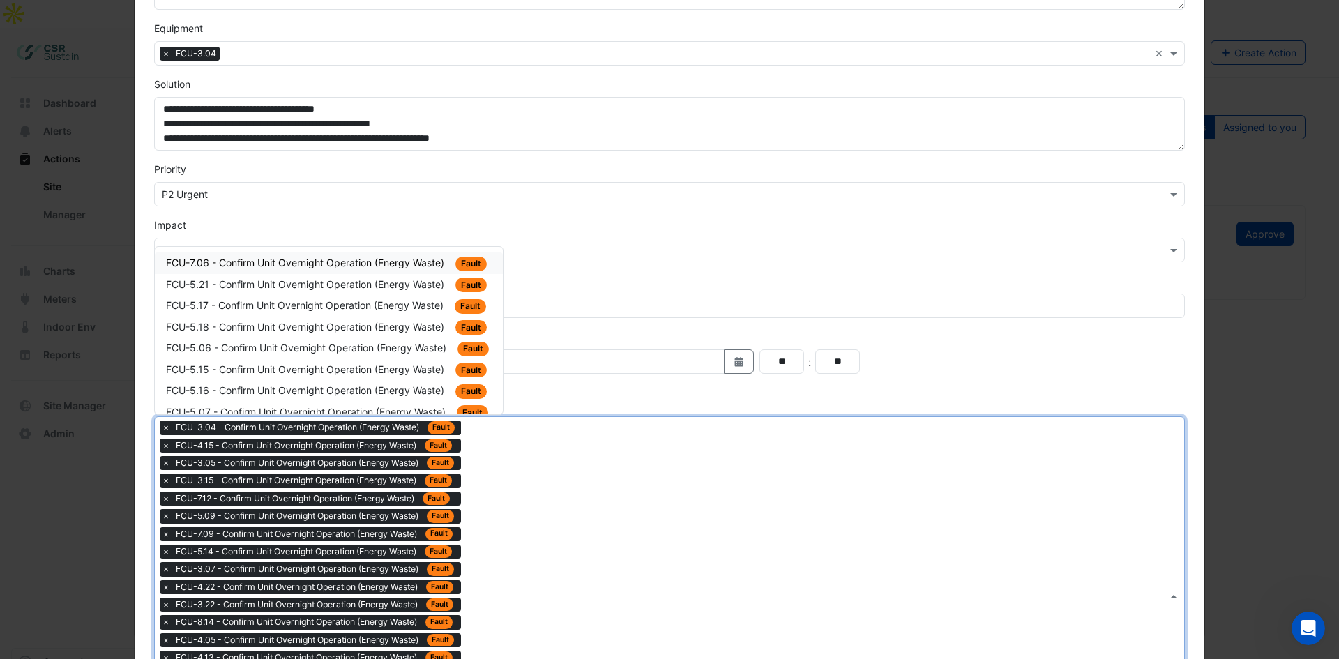
click at [406, 271] on div "FCU-7.06 - Confirm Unit Overnight Operation (Energy Waste) Fault" at bounding box center [329, 263] width 348 height 22
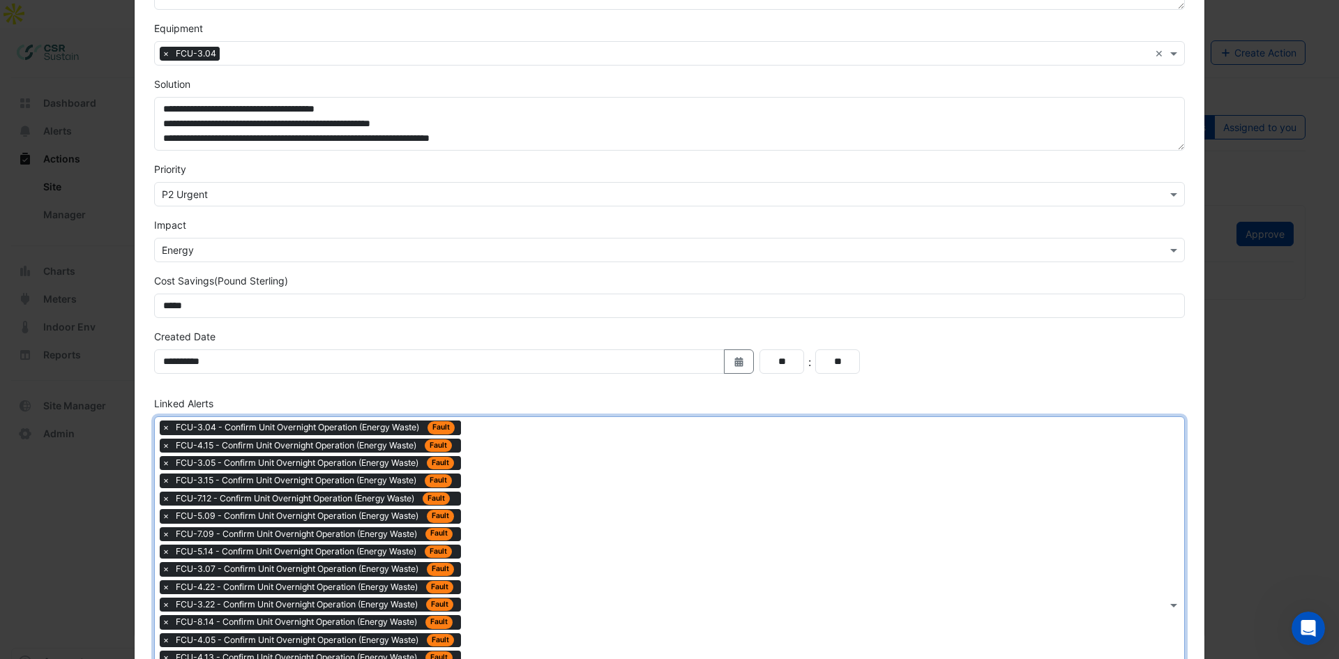
drag, startPoint x: 566, startPoint y: 501, endPoint x: 530, endPoint y: 418, distance: 91.2
click at [564, 494] on div "Type to search tickets × FCU-3.04 - Confirm Unit Overnight Operation (Energy Wa…" at bounding box center [661, 604] width 1012 height 375
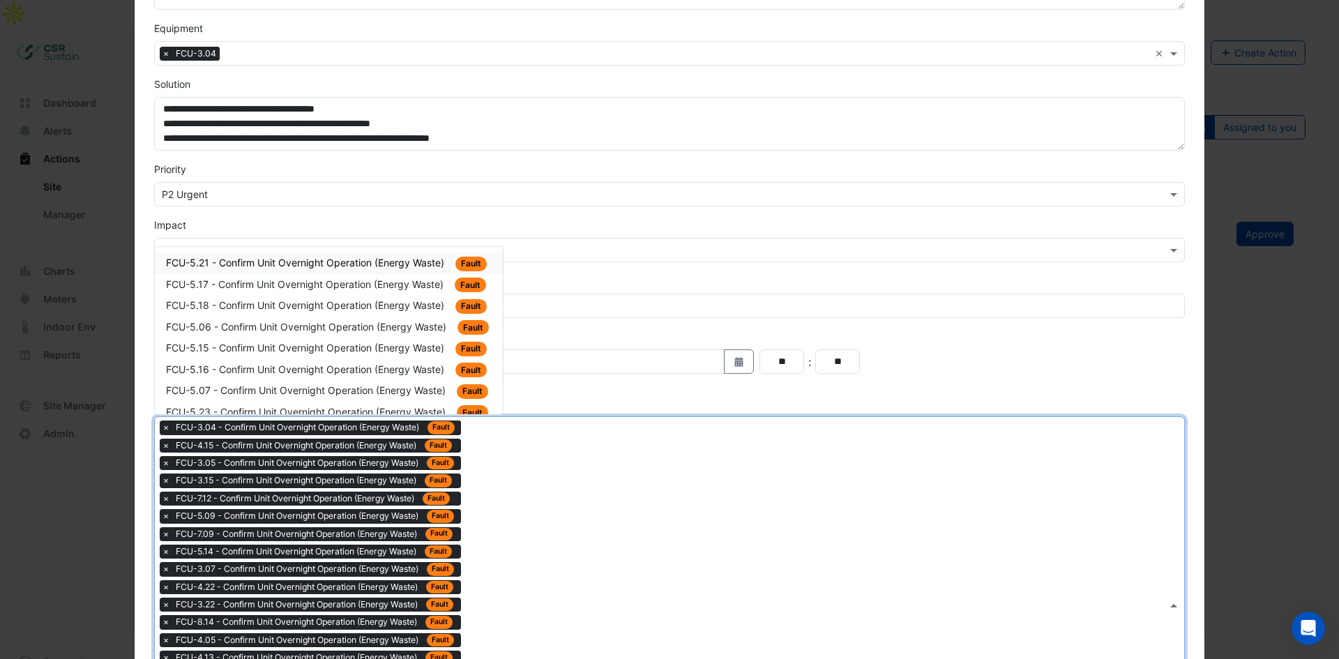
click at [409, 267] on span "FCU-5.21 - Confirm Unit Overnight Operation (Energy Waste)" at bounding box center [306, 263] width 281 height 12
drag, startPoint x: 595, startPoint y: 494, endPoint x: 427, endPoint y: 294, distance: 260.9
click at [595, 494] on div "Type to search tickets × FCU-3.04 - Confirm Unit Overnight Operation (Energy Wa…" at bounding box center [661, 613] width 1012 height 393
click at [385, 270] on div "FCU-5.17 - Confirm Unit Overnight Operation (Energy Waste) Fault" at bounding box center [329, 263] width 326 height 16
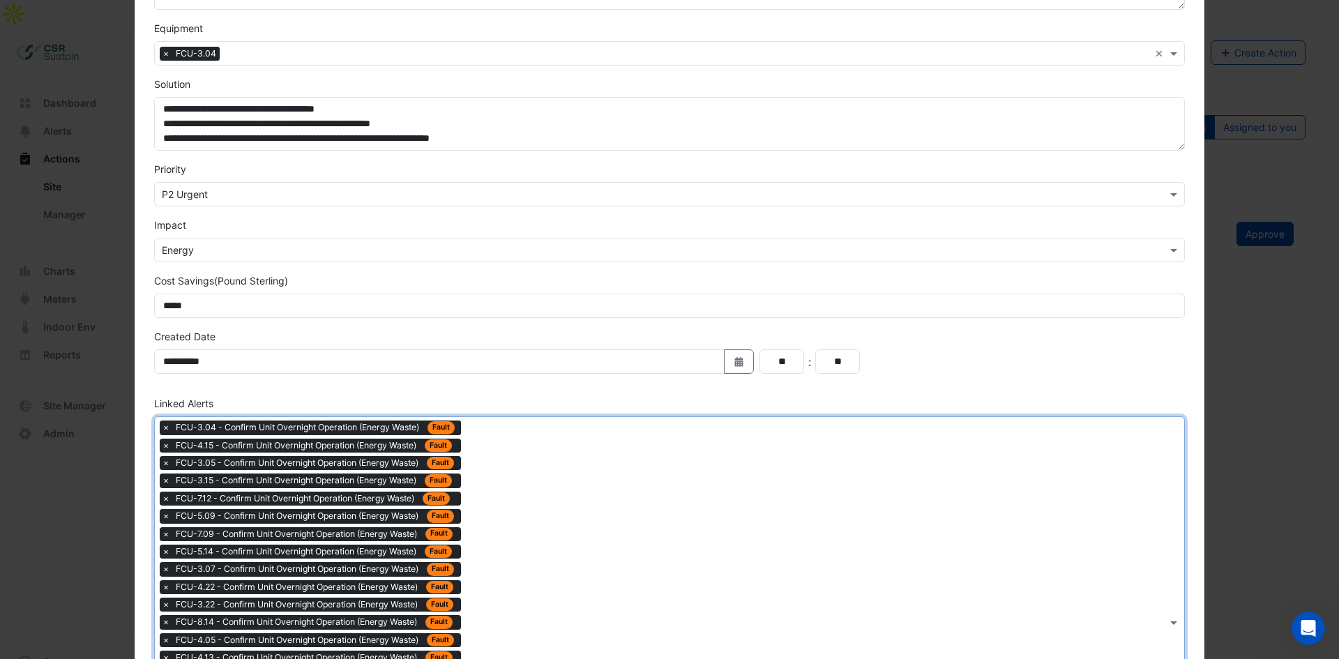
drag, startPoint x: 570, startPoint y: 497, endPoint x: 508, endPoint y: 436, distance: 87.3
click at [564, 491] on div "Type to search tickets × FCU-3.04 - Confirm Unit Overnight Operation (Energy Wa…" at bounding box center [661, 622] width 1012 height 411
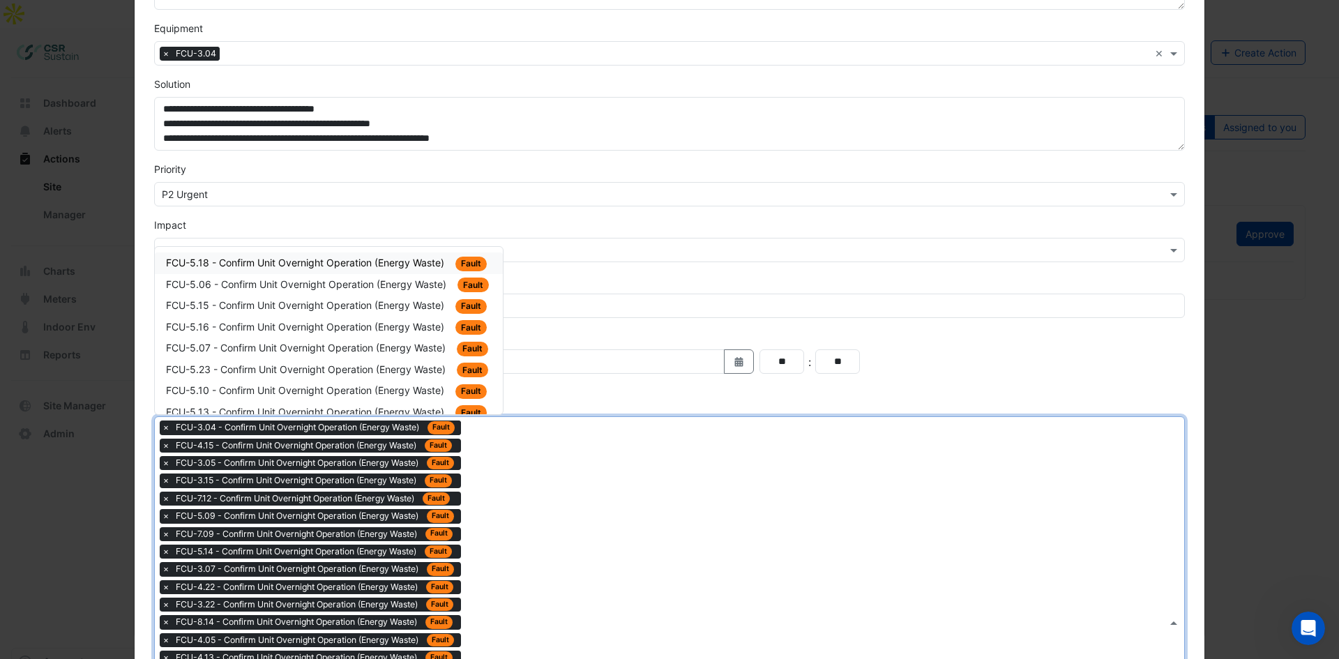
drag, startPoint x: 402, startPoint y: 266, endPoint x: 411, endPoint y: 275, distance: 12.8
click at [405, 271] on div "FCU-5.18 - Confirm Unit Overnight Operation (Energy Waste) Fault" at bounding box center [329, 263] width 326 height 16
drag, startPoint x: 598, startPoint y: 527, endPoint x: 562, endPoint y: 480, distance: 59.1
click at [591, 508] on div "Type to search tickets × FCU-3.04 - Confirm Unit Overnight Operation (Energy Wa…" at bounding box center [661, 631] width 1012 height 428
click at [407, 268] on div "FCU-5.06 - Confirm Unit Overnight Operation (Energy Waste) Fault" at bounding box center [329, 263] width 326 height 16
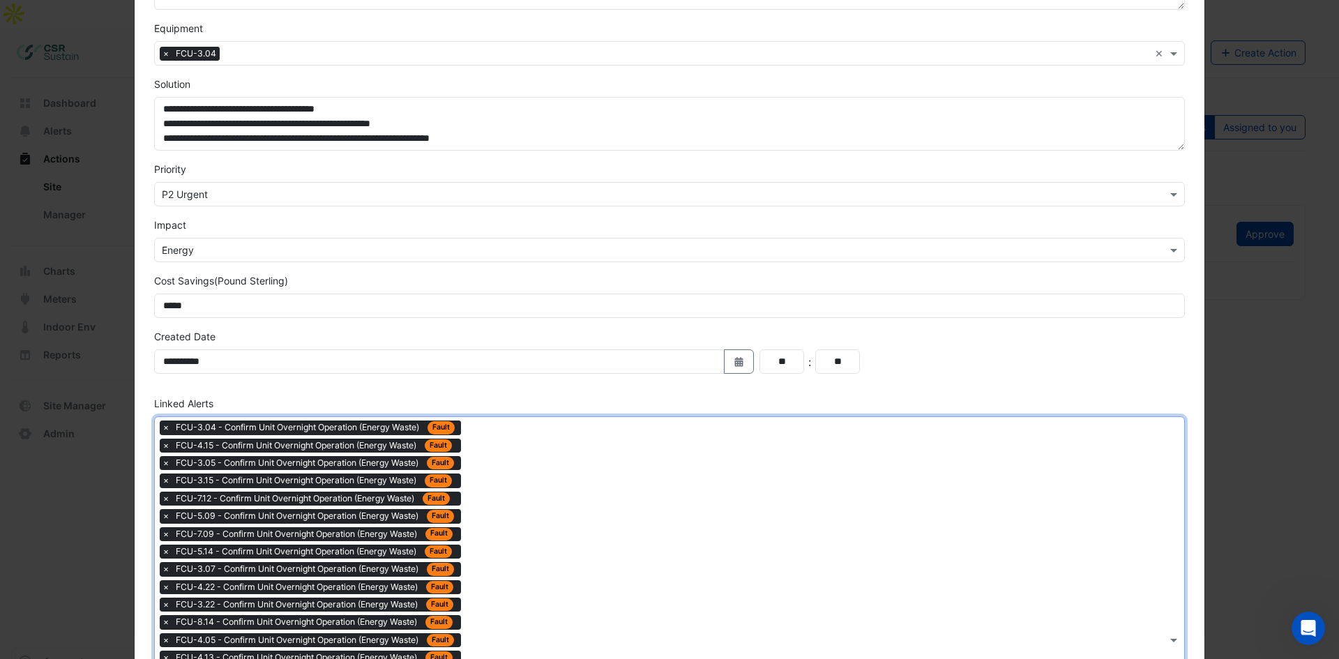
click at [600, 483] on div "Type to search tickets × FCU-3.04 - Confirm Unit Overnight Operation (Energy Wa…" at bounding box center [661, 640] width 1012 height 446
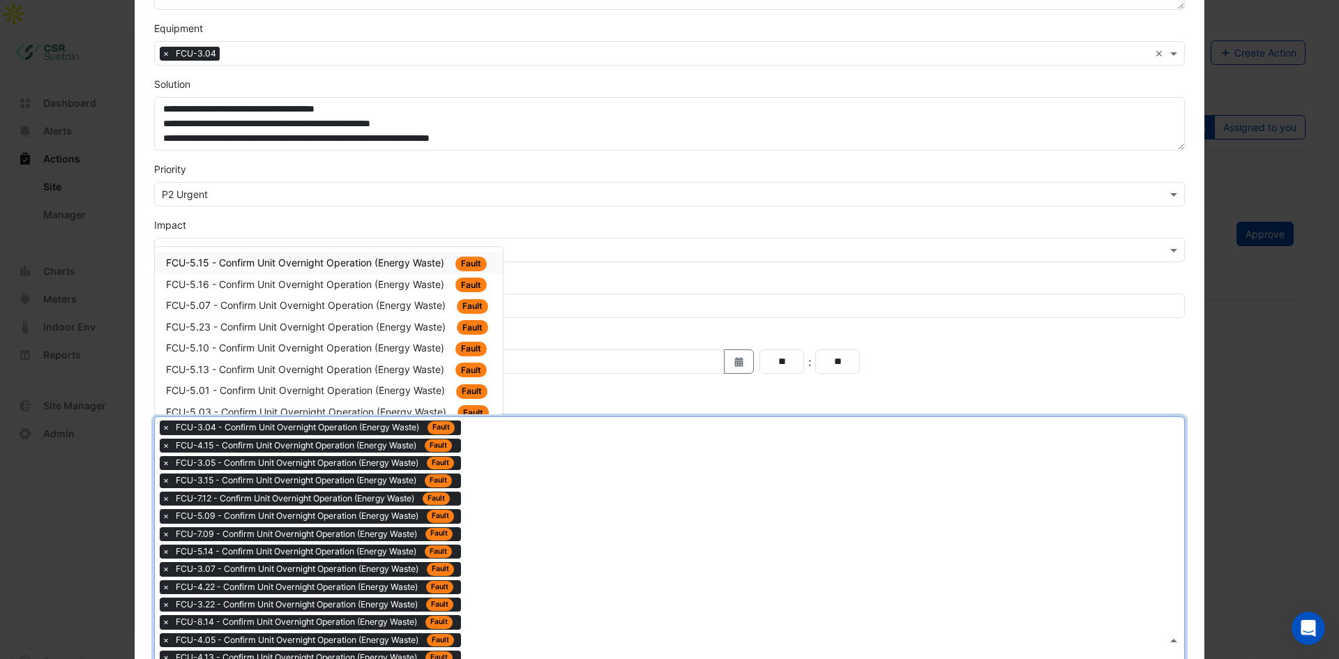
drag, startPoint x: 407, startPoint y: 275, endPoint x: 416, endPoint y: 282, distance: 12.0
click at [409, 278] on div "FCU-5.15 - Confirm Unit Overnight Operation (Energy Waste) Fault FCU-5.16 - Con…" at bounding box center [329, 518] width 348 height 532
click at [371, 266] on span "FCU-5.15 - Confirm Unit Overnight Operation (Energy Waste)" at bounding box center [306, 263] width 281 height 12
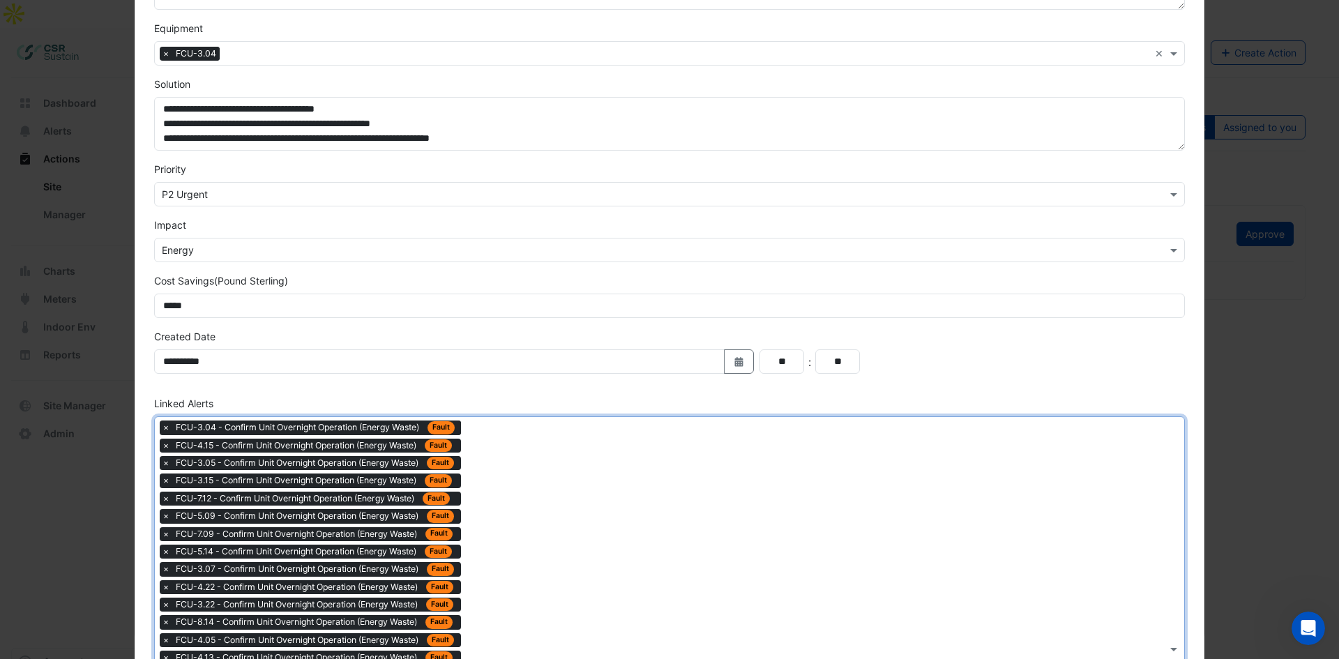
click at [649, 508] on div "Type to search tickets × FCU-3.04 - Confirm Unit Overnight Operation (Energy Wa…" at bounding box center [661, 649] width 1012 height 464
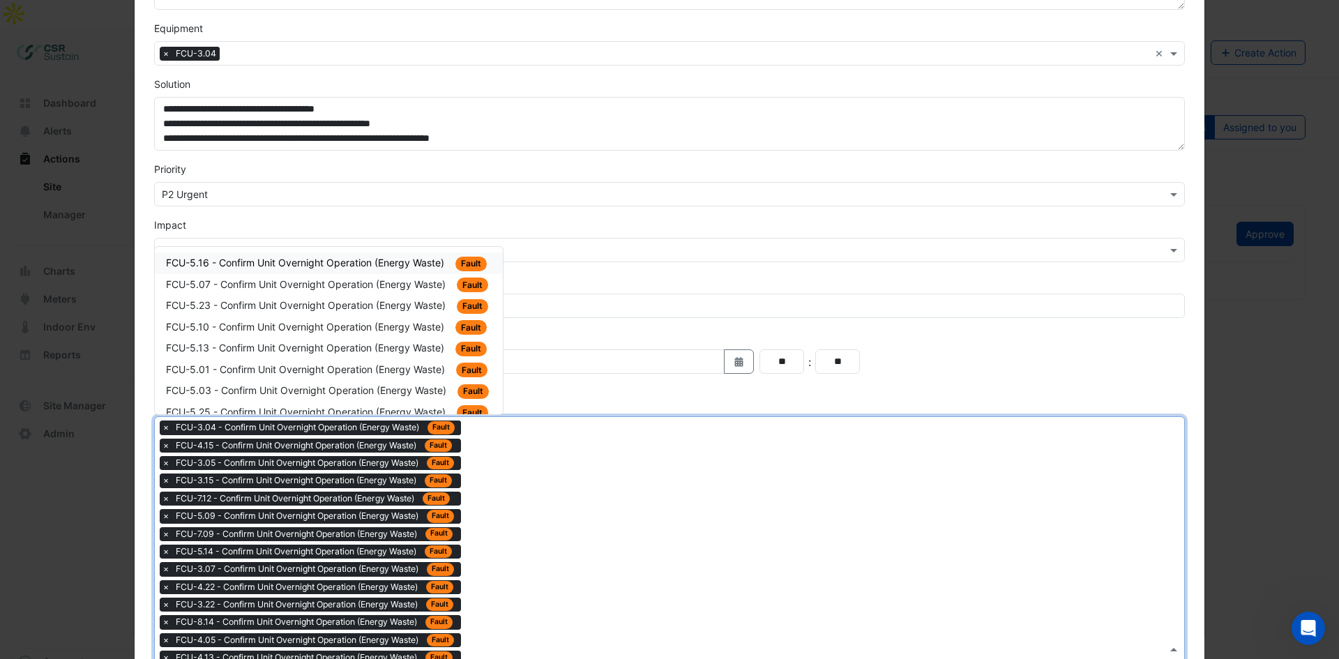
click at [333, 260] on span "FCU-5.16 - Confirm Unit Overnight Operation (Energy Waste)" at bounding box center [306, 263] width 281 height 12
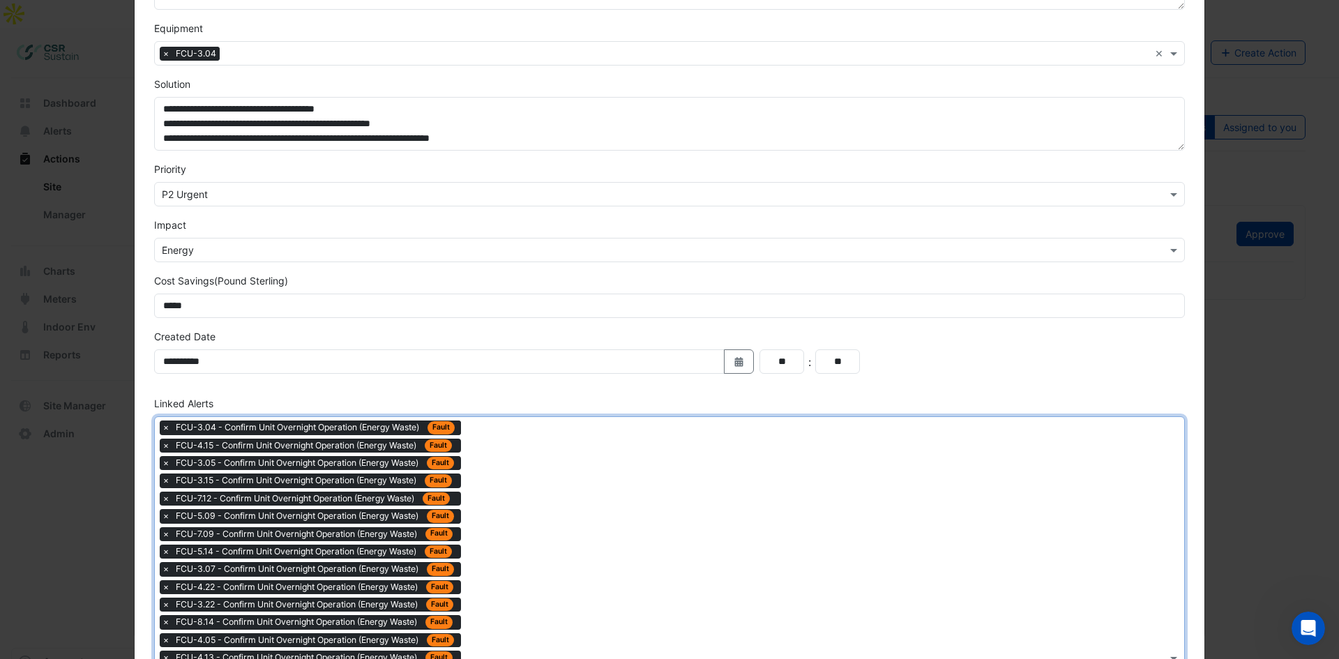
drag, startPoint x: 607, startPoint y: 532, endPoint x: 601, endPoint y: 515, distance: 17.9
click at [607, 508] on div "Type to search tickets × FCU-3.04 - Confirm Unit Overnight Operation (Energy Wa…" at bounding box center [661, 657] width 1012 height 481
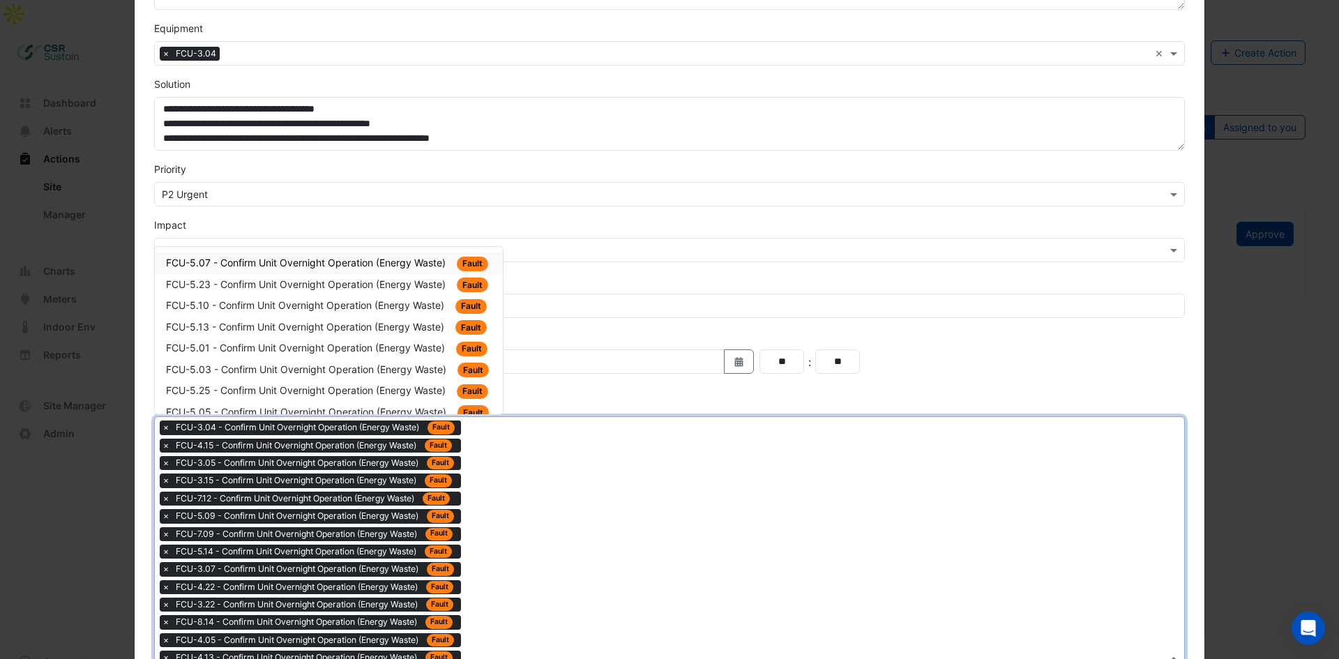
click at [363, 261] on span "FCU-5.07 - Confirm Unit Overnight Operation (Energy Waste)" at bounding box center [307, 263] width 282 height 12
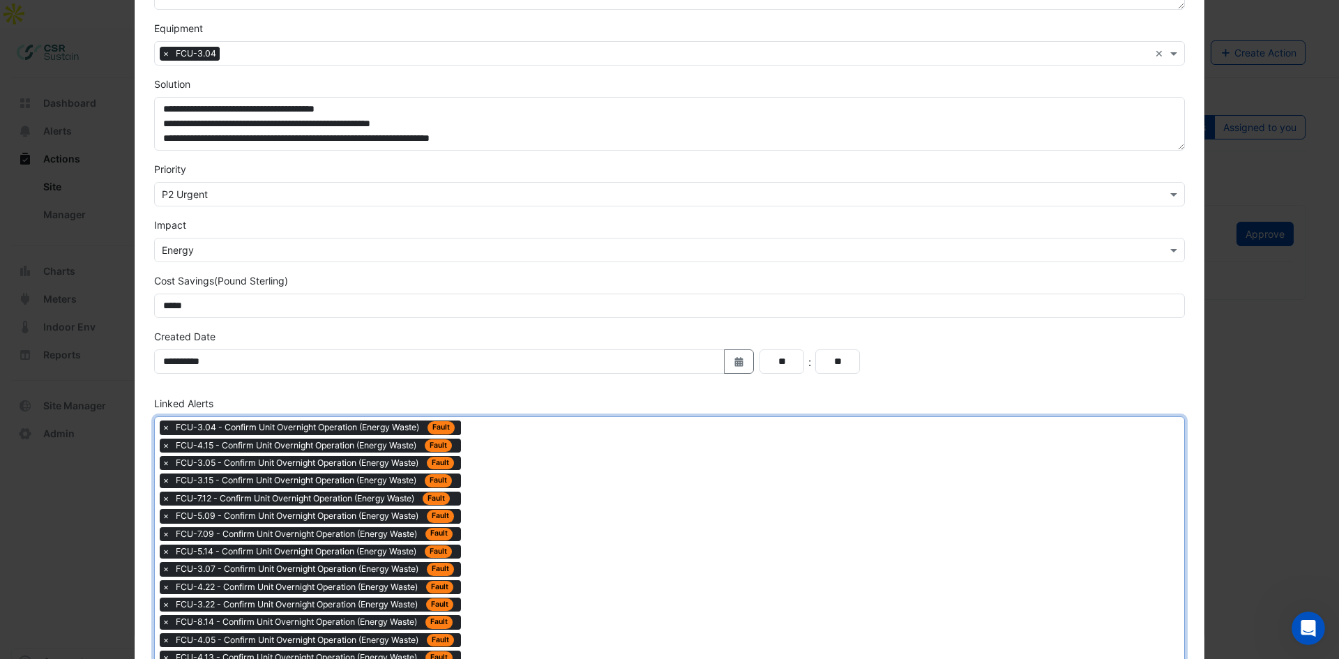
click at [524, 462] on div "Type to search tickets × FCU-3.04 - Confirm Unit Overnight Operation (Energy Wa…" at bounding box center [661, 666] width 1012 height 499
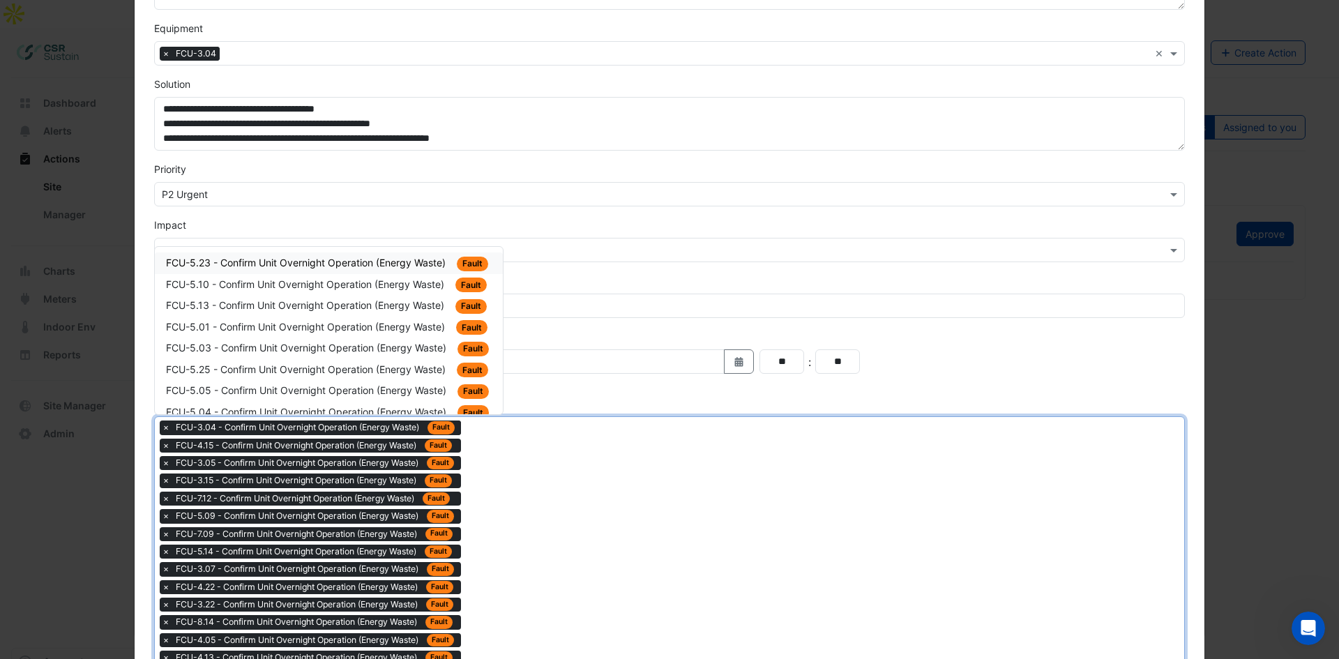
click at [369, 252] on div "FCU-5.23 - Confirm Unit Overnight Operation (Energy Waste) Fault" at bounding box center [329, 263] width 348 height 22
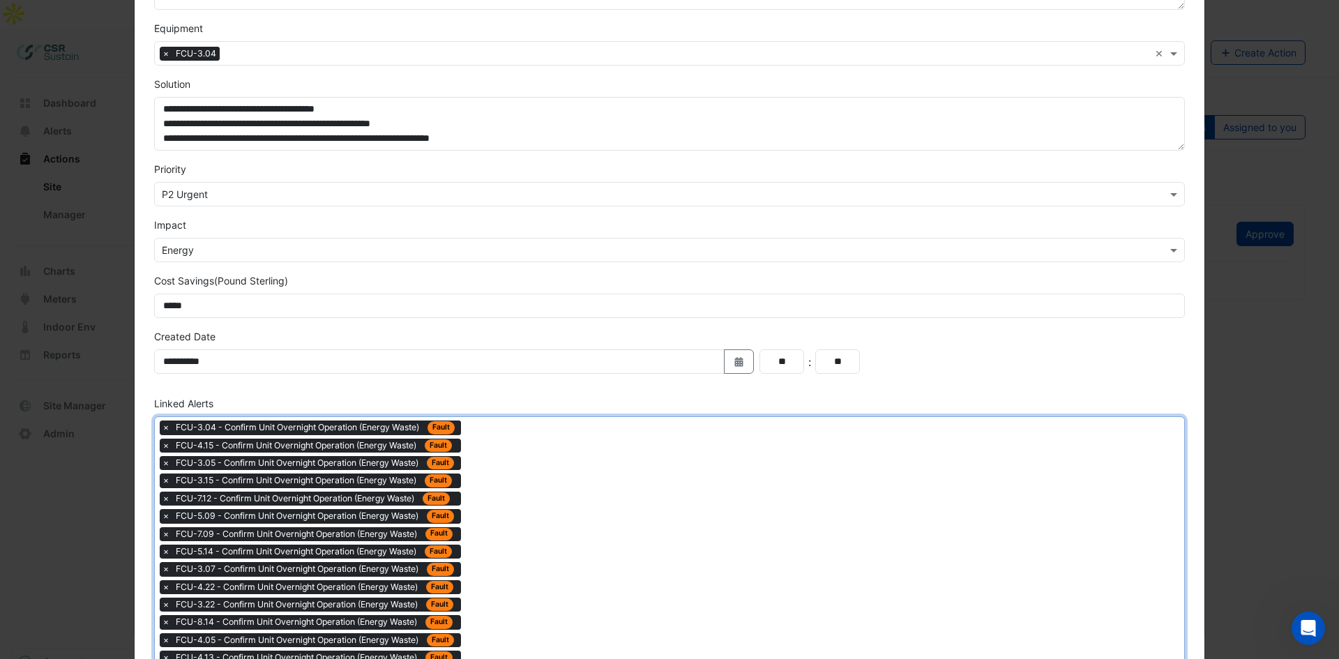
drag, startPoint x: 544, startPoint y: 500, endPoint x: 533, endPoint y: 471, distance: 31.3
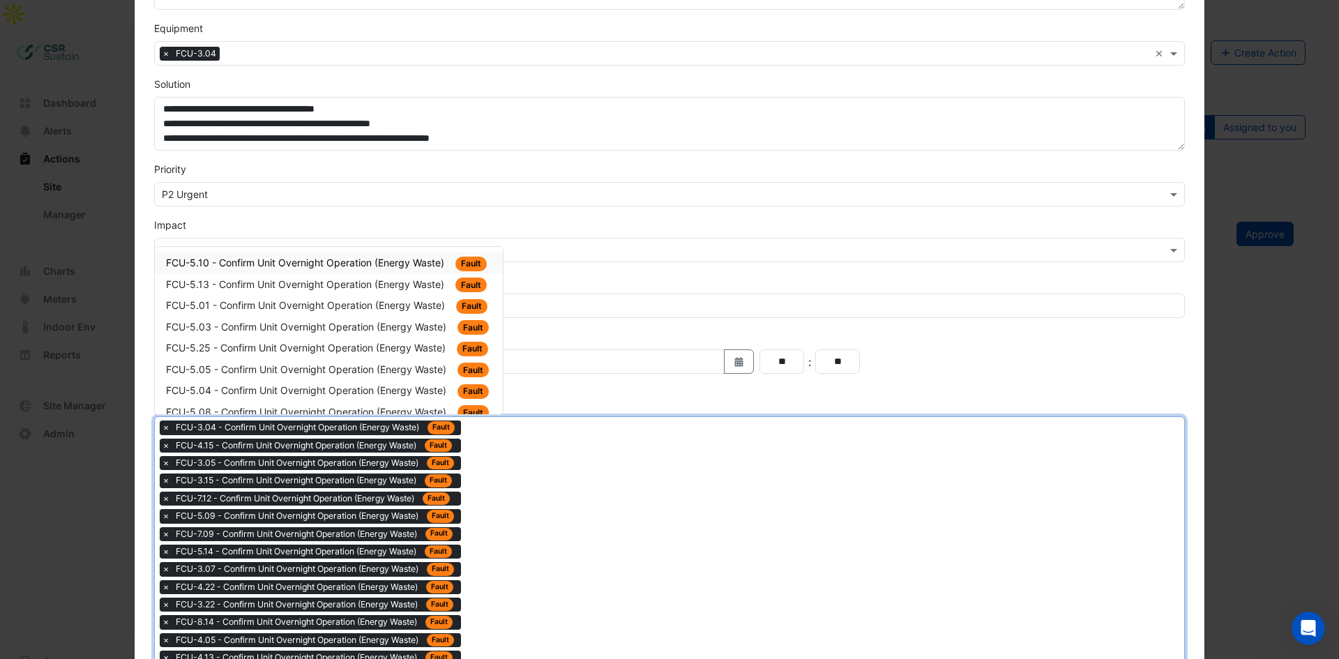
click at [353, 261] on span "FCU-5.10 - Confirm Unit Overnight Operation (Energy Waste)" at bounding box center [306, 263] width 281 height 12
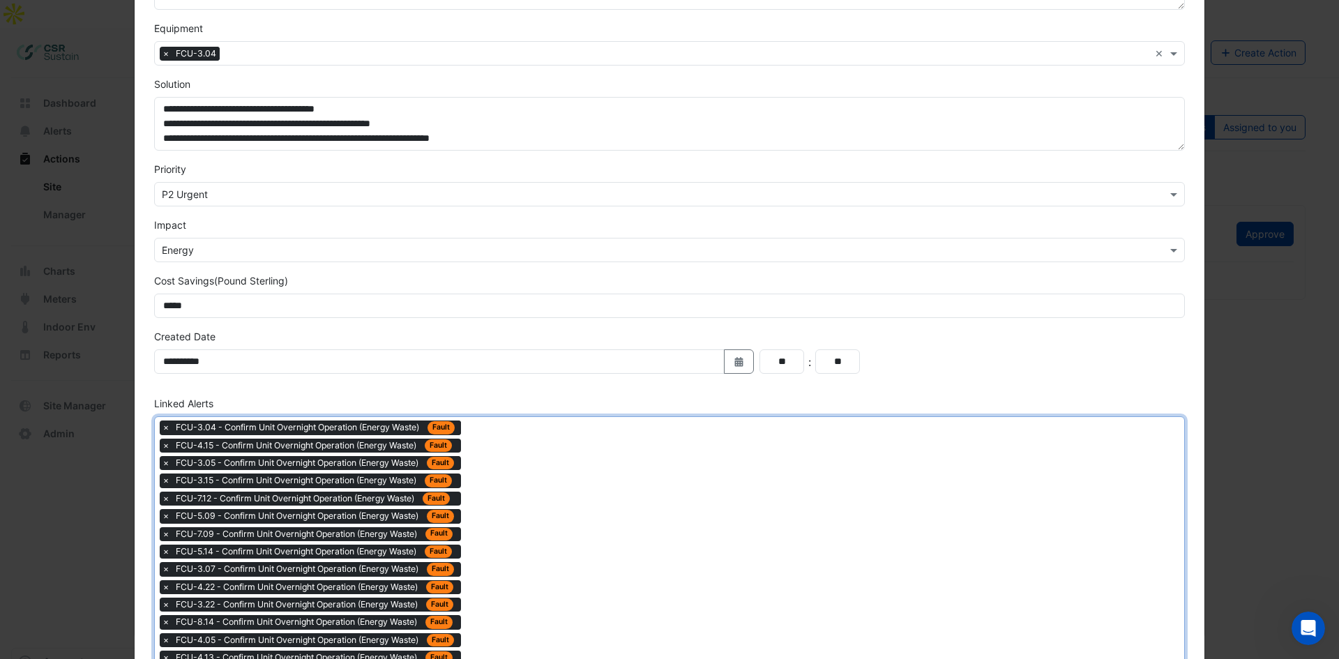
drag, startPoint x: 538, startPoint y: 499, endPoint x: 490, endPoint y: 419, distance: 93.9
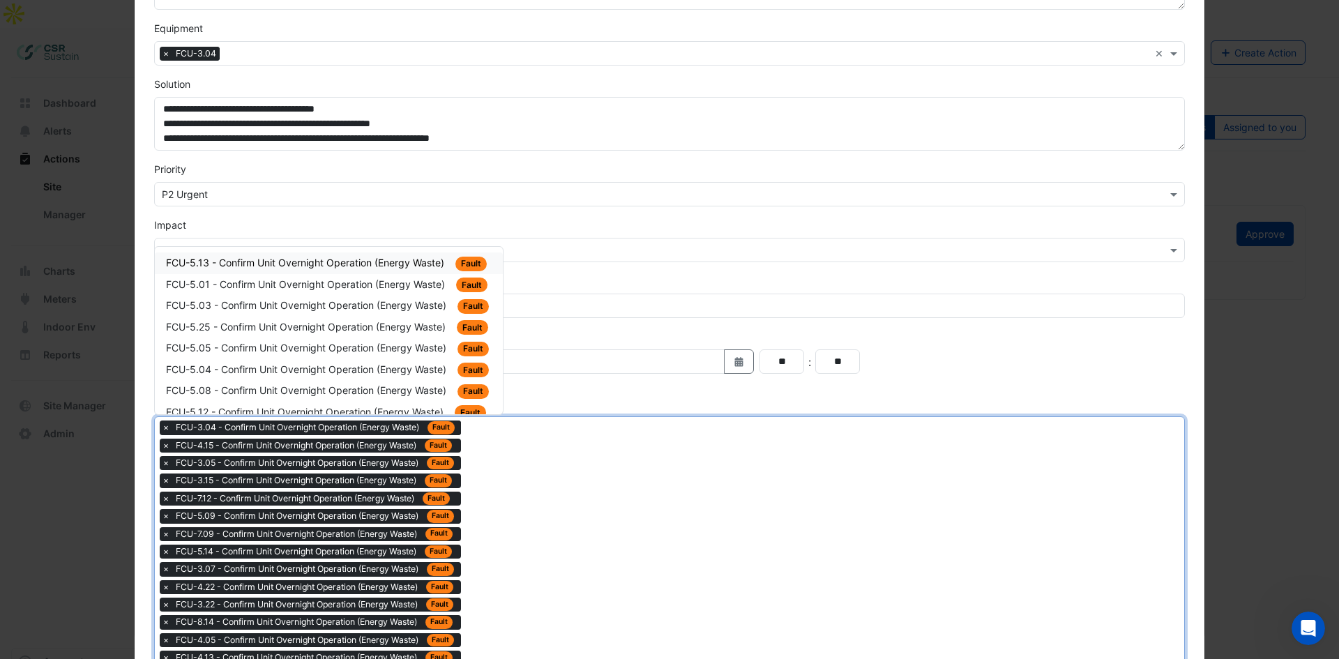
drag, startPoint x: 420, startPoint y: 268, endPoint x: 483, endPoint y: 352, distance: 104.2
click at [423, 269] on div "FCU-5.13 - Confirm Unit Overnight Operation (Energy Waste) Fault" at bounding box center [329, 263] width 326 height 16
click at [432, 400] on div "FCU-5.12 - Confirm Unit Overnight Operation (Energy Waste) Fault" at bounding box center [329, 391] width 348 height 22
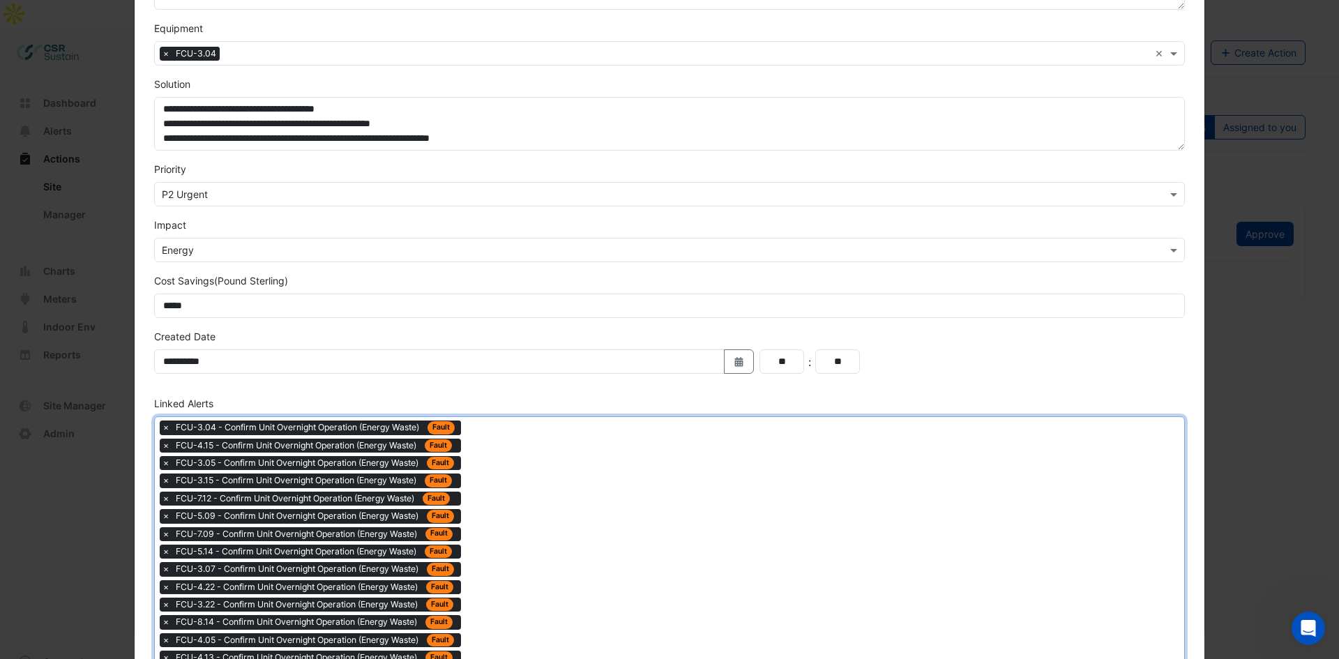
drag, startPoint x: 480, startPoint y: 446, endPoint x: 455, endPoint y: 416, distance: 39.1
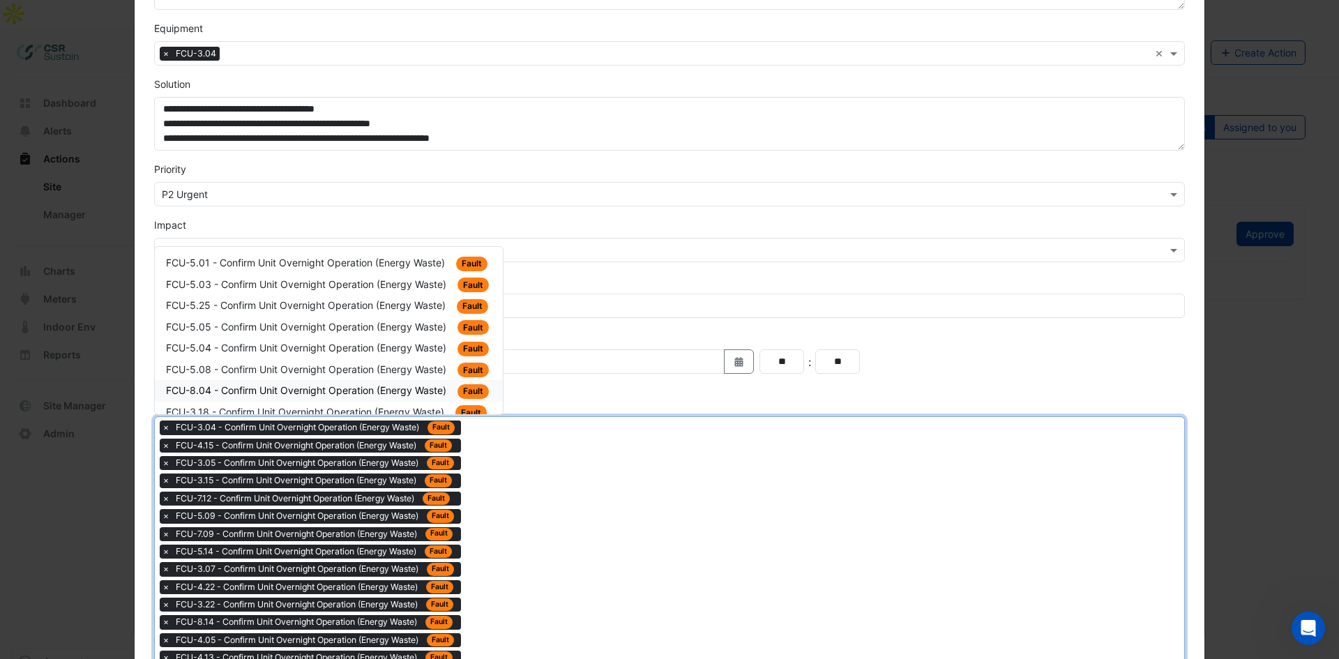
click at [446, 396] on div "FCU-8.04 - Confirm Unit Overnight Operation (Energy Waste) Fault" at bounding box center [329, 391] width 326 height 16
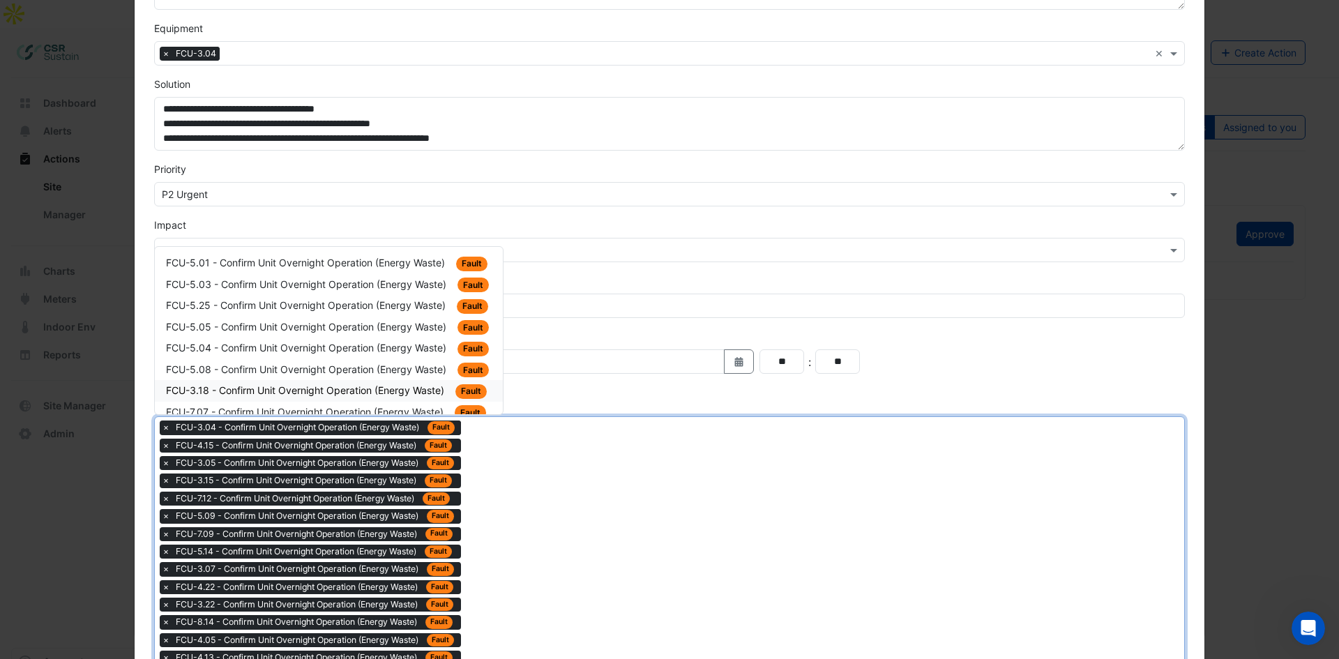
click at [443, 388] on span "FCU-3.18 - Confirm Unit Overnight Operation (Energy Waste)" at bounding box center [306, 390] width 281 height 12
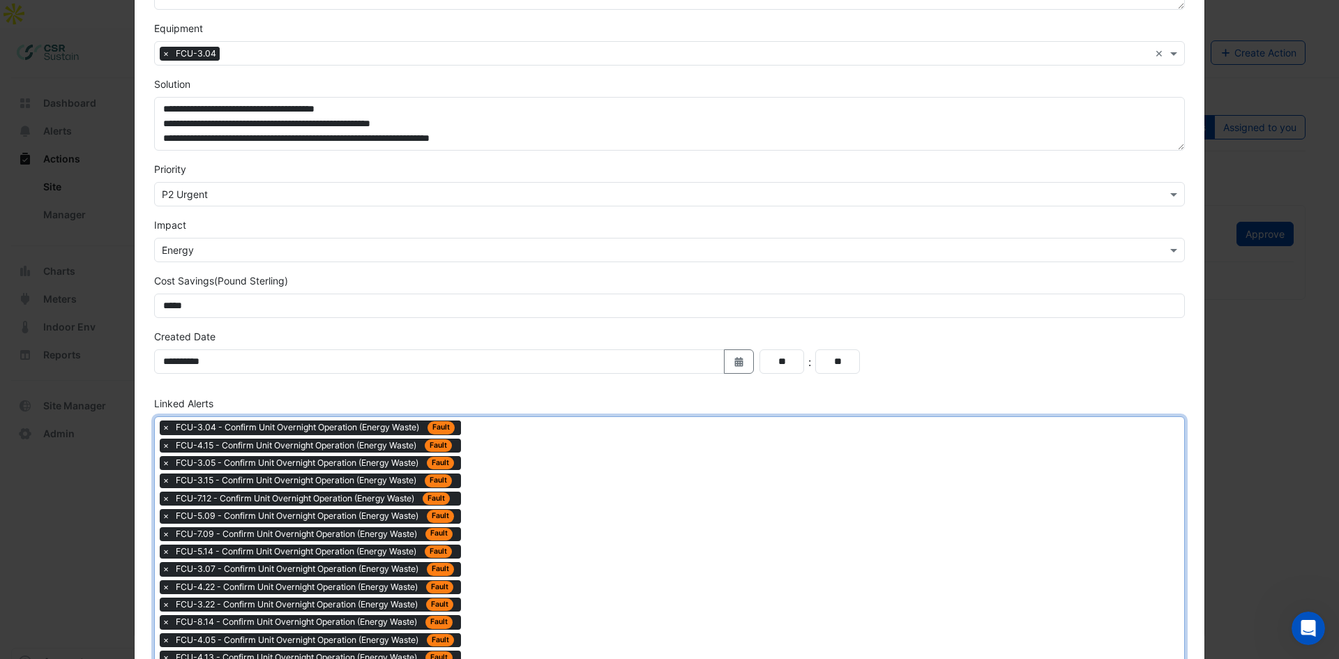
drag, startPoint x: 496, startPoint y: 443, endPoint x: 484, endPoint y: 431, distance: 17.3
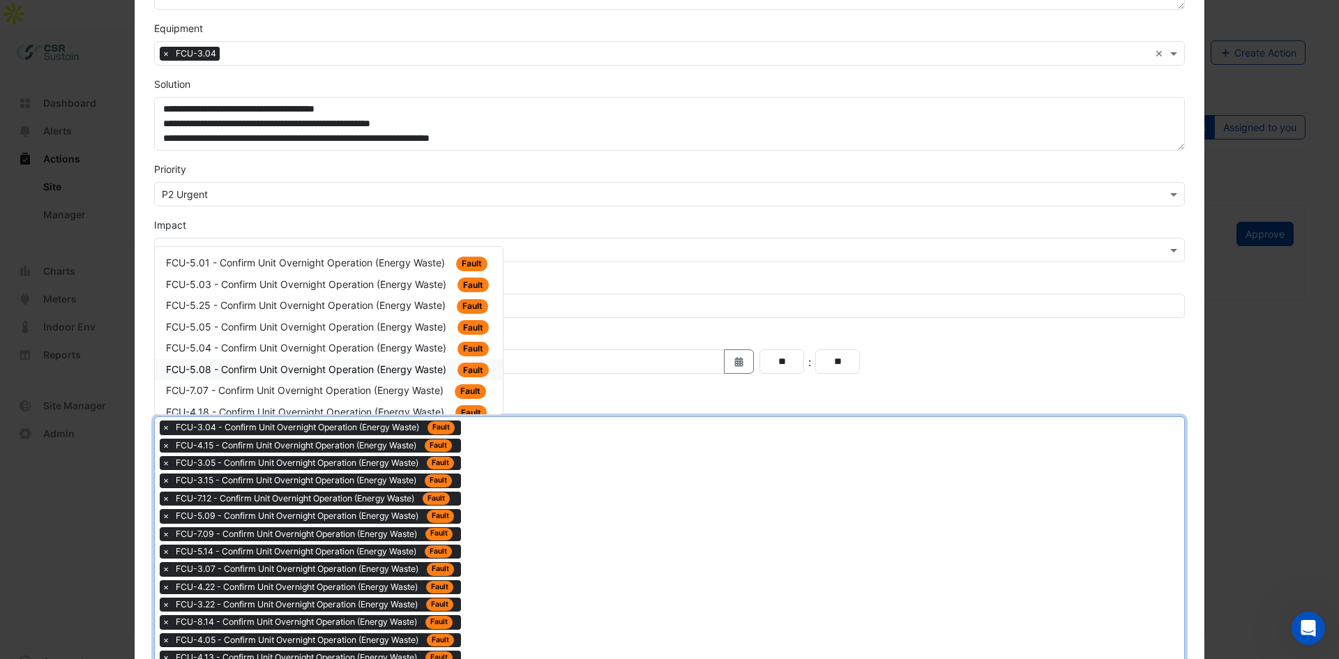
click at [416, 367] on span "FCU-5.08 - Confirm Unit Overnight Operation (Energy Waste)" at bounding box center [307, 369] width 283 height 12
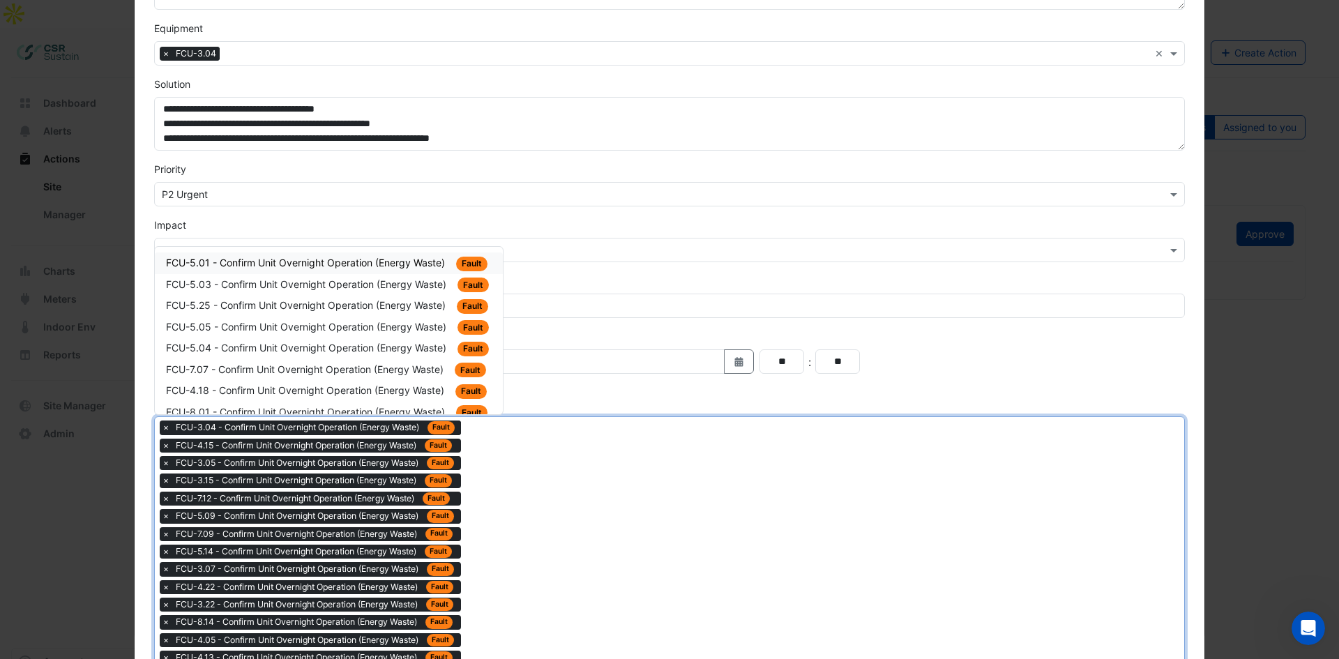
click at [415, 365] on span "FCU-7.07 - Confirm Unit Overnight Operation (Energy Waste)" at bounding box center [306, 369] width 280 height 12
click at [429, 368] on span "FCU-4.18 - Confirm Unit Overnight Operation (Energy Waste)" at bounding box center [306, 369] width 281 height 12
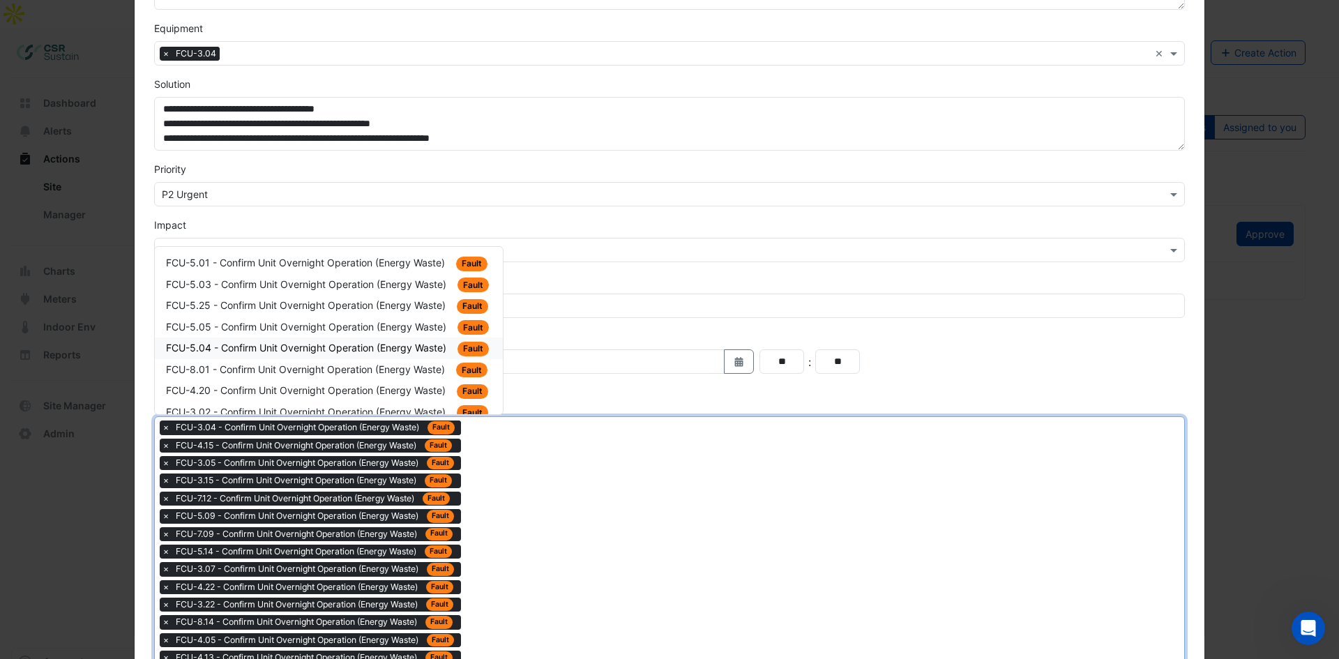
click at [389, 342] on span "FCU-5.04 - Confirm Unit Overnight Operation (Energy Waste)" at bounding box center [307, 348] width 283 height 12
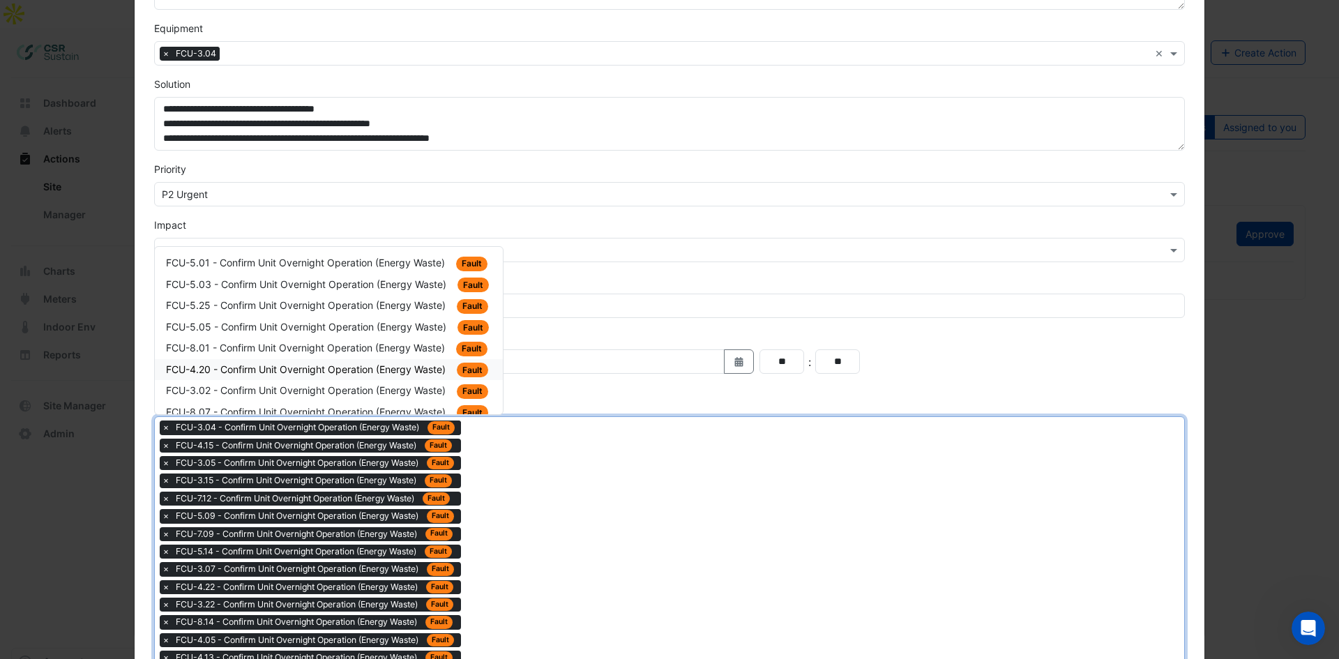
click at [397, 367] on span "FCU-4.20 - Confirm Unit Overnight Operation (Energy Waste)" at bounding box center [307, 369] width 282 height 12
drag, startPoint x: 481, startPoint y: 460, endPoint x: 411, endPoint y: 385, distance: 102.1
click at [400, 373] on span "FCU-3.02 - Confirm Unit Overnight Operation (Energy Waste)" at bounding box center [307, 369] width 282 height 12
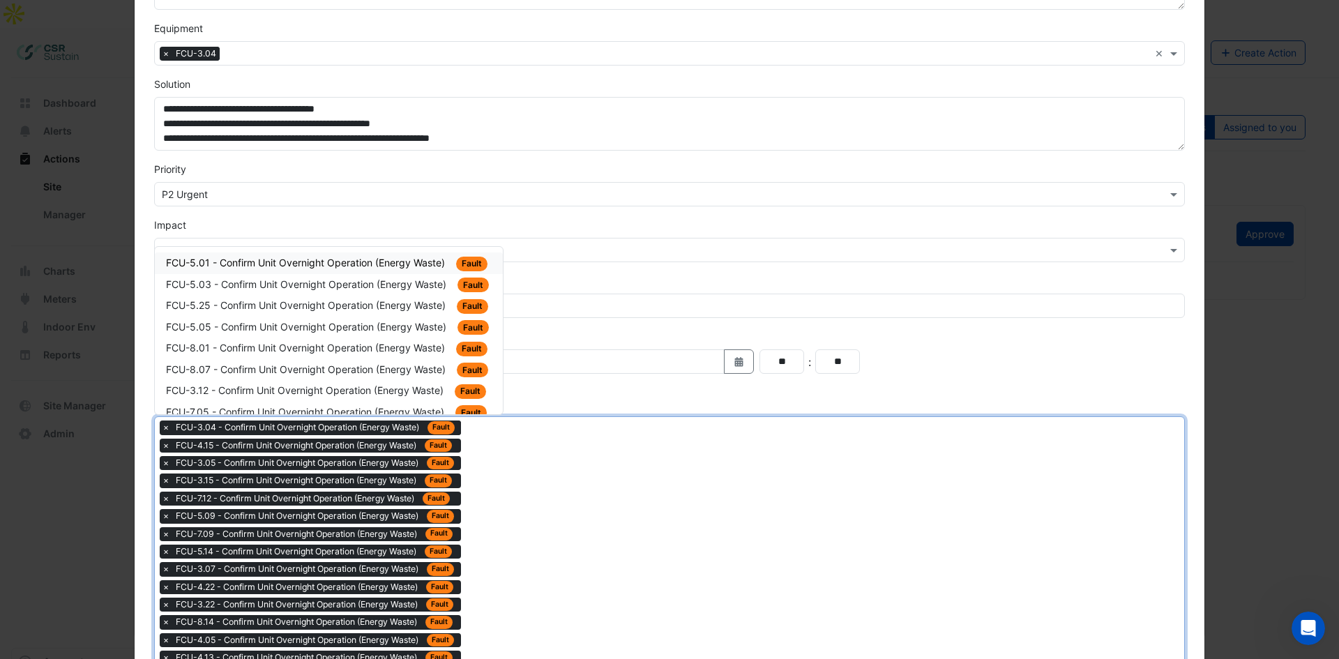
drag, startPoint x: 379, startPoint y: 366, endPoint x: 390, endPoint y: 371, distance: 11.5
click at [382, 366] on span "FCU-8.07 - Confirm Unit Overnight Operation (Energy Waste)" at bounding box center [307, 369] width 282 height 12
drag, startPoint x: 480, startPoint y: 456, endPoint x: 476, endPoint y: 450, distance: 7.4
drag, startPoint x: 390, startPoint y: 370, endPoint x: 442, endPoint y: 409, distance: 65.3
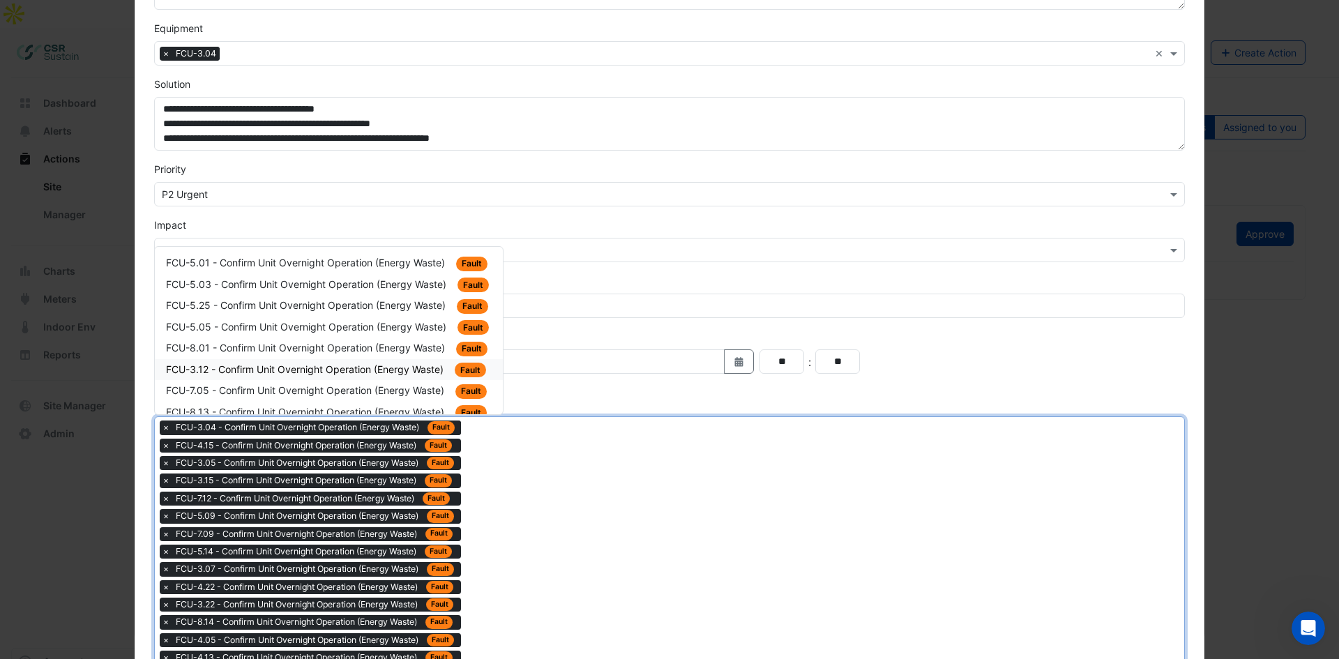
click at [393, 370] on span "FCU-3.12 - Confirm Unit Overnight Operation (Energy Waste)" at bounding box center [306, 369] width 280 height 12
drag, startPoint x: 474, startPoint y: 446, endPoint x: 395, endPoint y: 372, distance: 108.5
click at [395, 372] on span "FCU-7.05 - Confirm Unit Overnight Operation (Energy Waste)" at bounding box center [306, 369] width 281 height 12
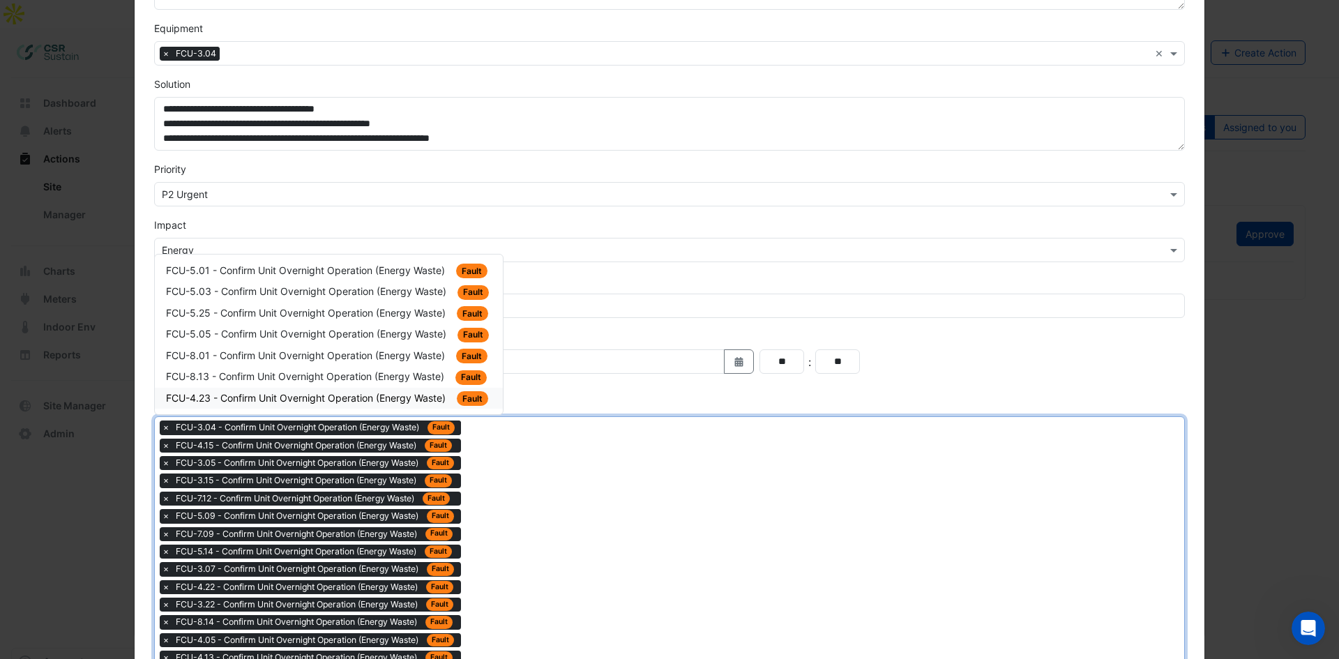
click at [400, 379] on span "FCU-8.13 - Confirm Unit Overnight Operation (Energy Waste)" at bounding box center [306, 376] width 281 height 12
drag, startPoint x: 487, startPoint y: 453, endPoint x: 477, endPoint y: 443, distance: 14.3
click at [407, 379] on span "FCU-8.01 - Confirm Unit Overnight Operation (Energy Waste)" at bounding box center [307, 376] width 282 height 12
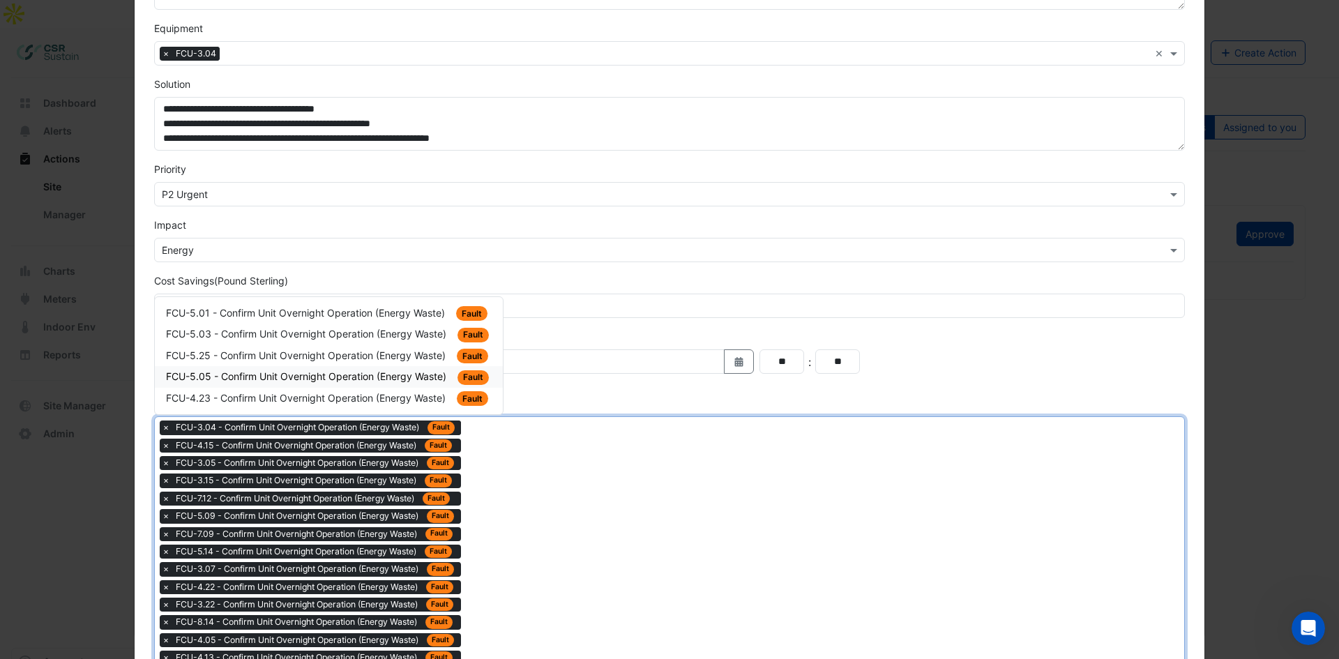
drag, startPoint x: 402, startPoint y: 385, endPoint x: 472, endPoint y: 439, distance: 89.0
click at [403, 385] on div "FCU-5.05 - Confirm Unit Overnight Operation (Energy Waste) Fault" at bounding box center [329, 377] width 348 height 22
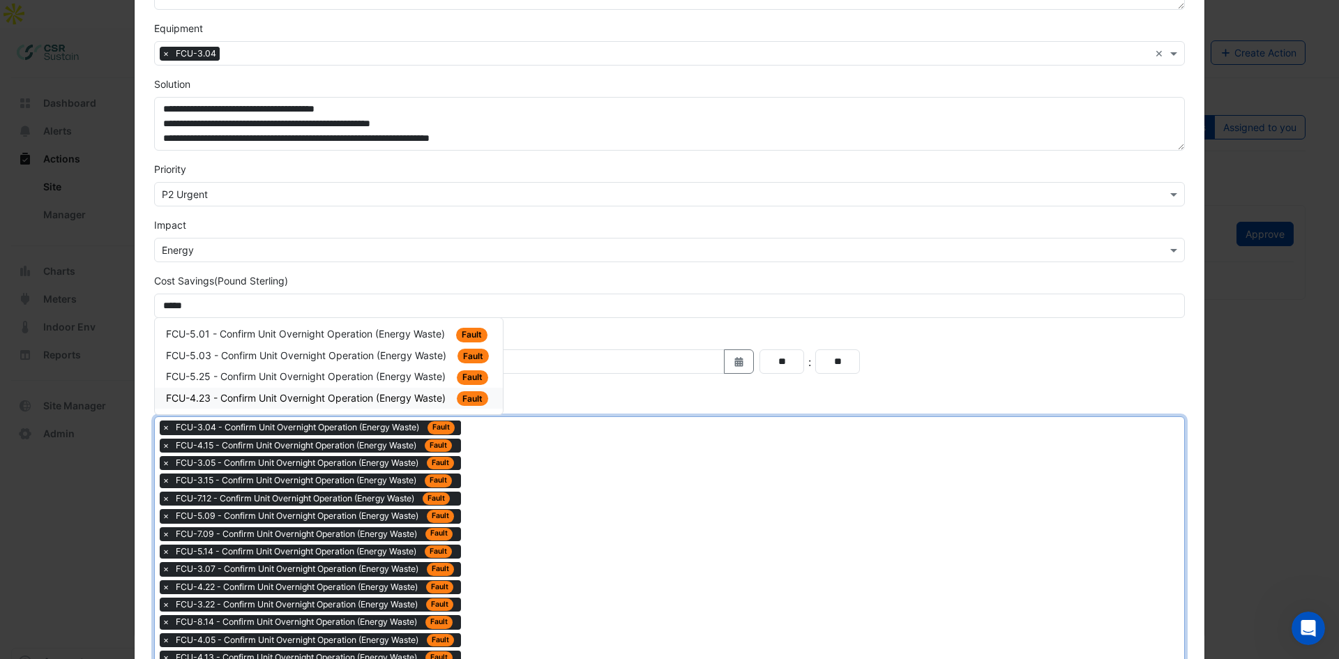
drag, startPoint x: 413, startPoint y: 393, endPoint x: 463, endPoint y: 425, distance: 59.2
click at [415, 393] on span "FCU-4.23 - Confirm Unit Overnight Operation (Energy Waste)" at bounding box center [307, 398] width 282 height 12
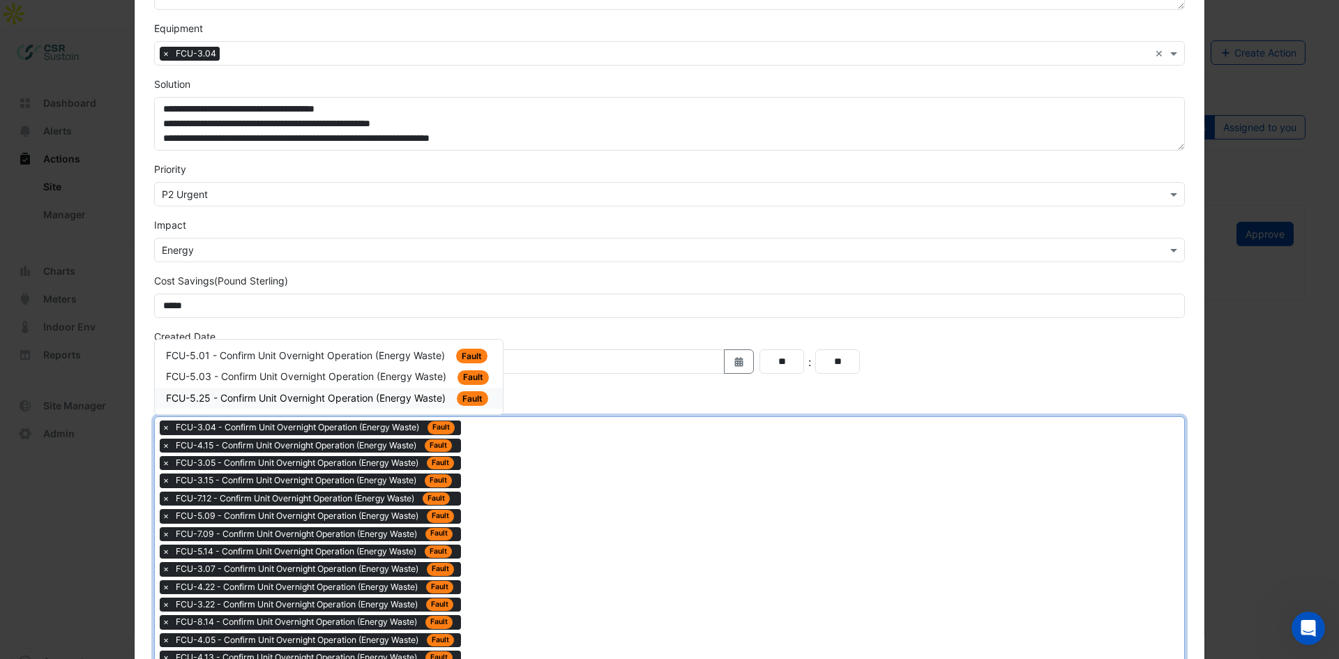
click at [413, 397] on span "FCU-5.25 - Confirm Unit Overnight Operation (Energy Waste)" at bounding box center [307, 398] width 282 height 12
drag, startPoint x: 510, startPoint y: 455, endPoint x: 486, endPoint y: 433, distance: 32.1
click at [421, 400] on span "FCU-5.03 - Confirm Unit Overnight Operation (Energy Waste)" at bounding box center [307, 398] width 283 height 12
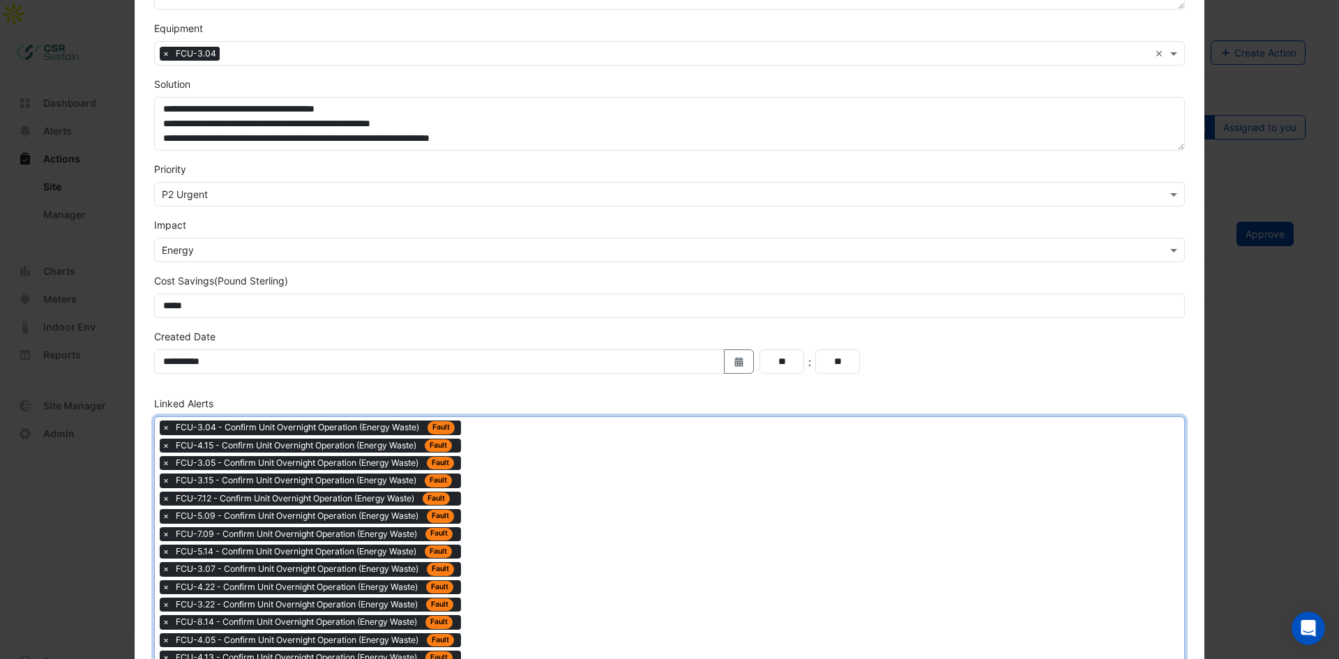
drag, startPoint x: 416, startPoint y: 397, endPoint x: 440, endPoint y: 406, distance: 25.1
click at [419, 397] on span "FCU-5.01 - Confirm Unit Overnight Operation (Energy Waste)" at bounding box center [307, 398] width 282 height 12
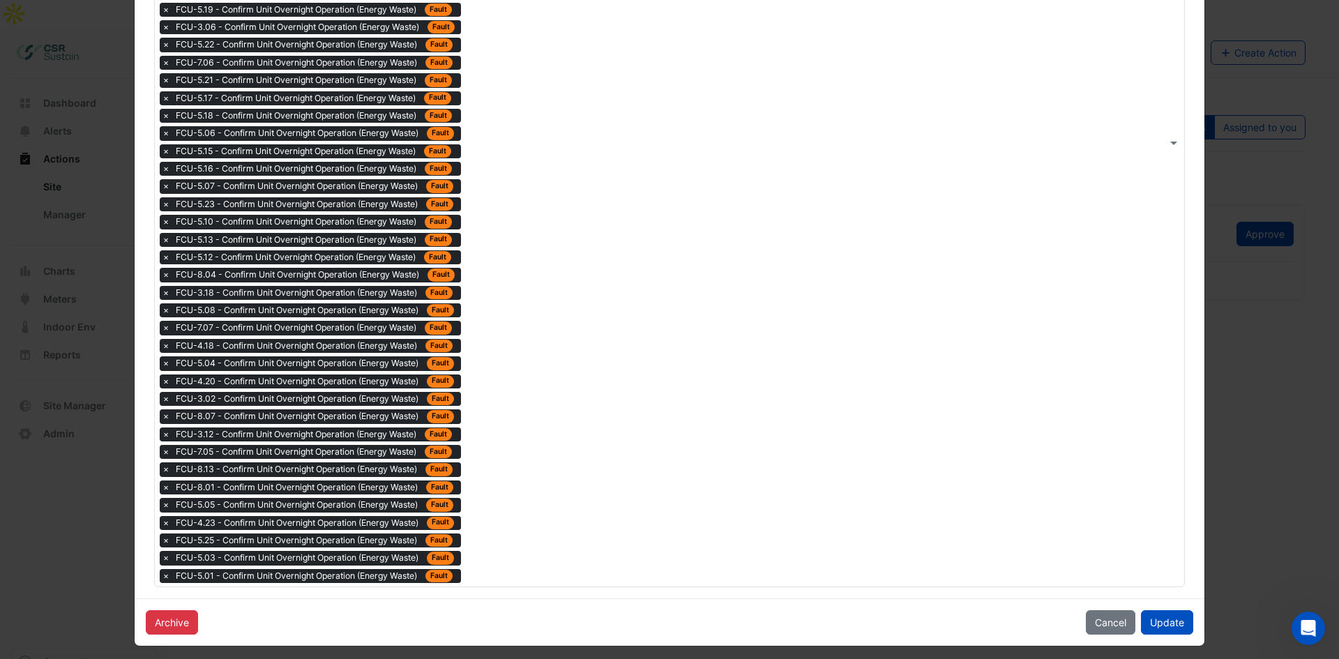
scroll to position [1030, 0]
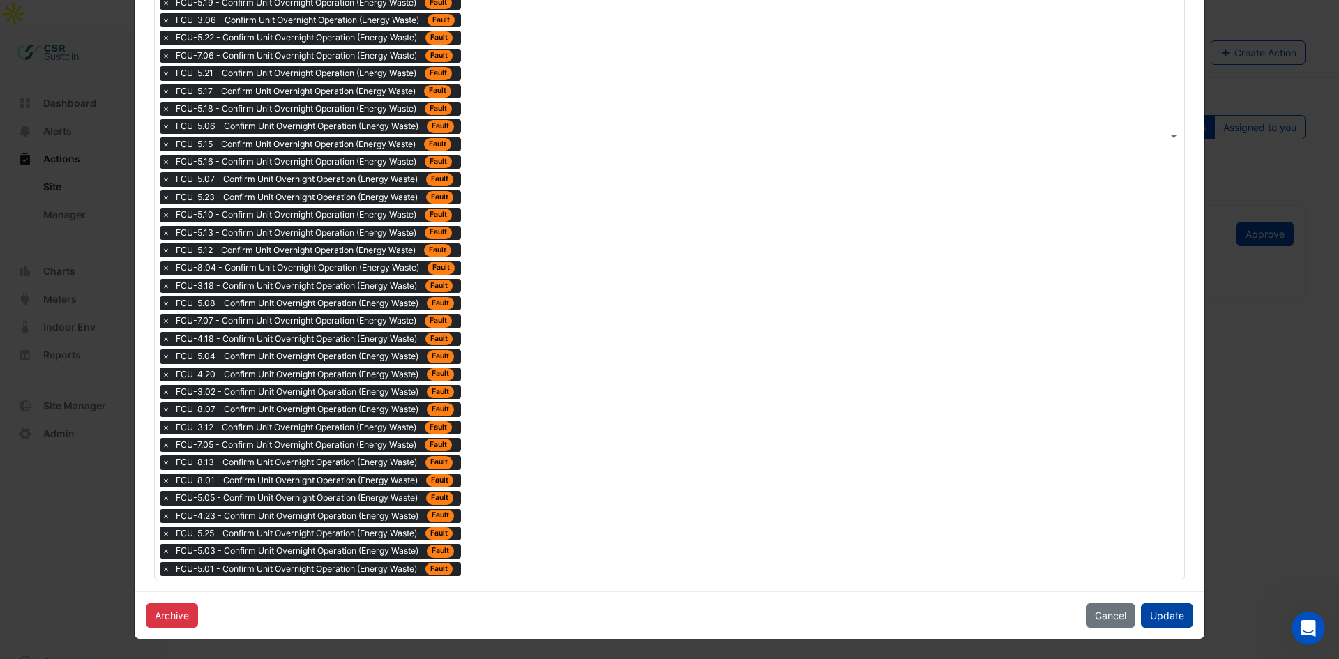
click at [1060, 508] on button "Update" at bounding box center [1167, 615] width 52 height 24
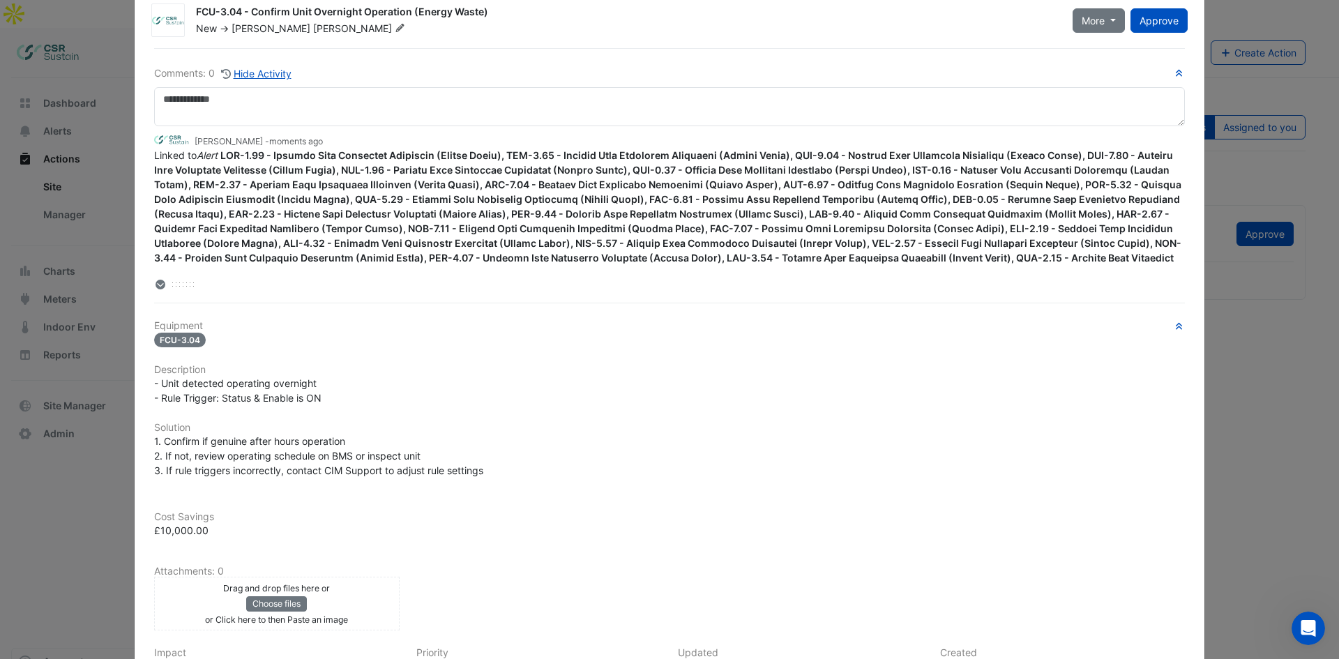
scroll to position [0, 0]
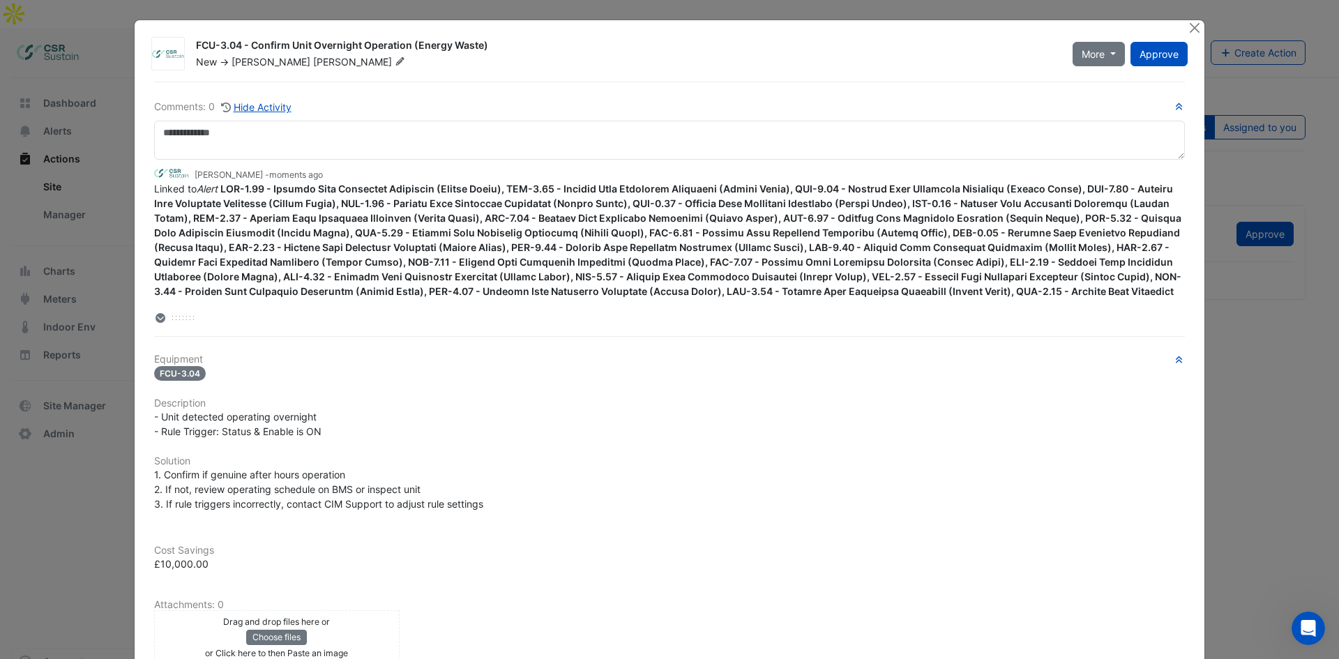
click at [156, 312] on div at bounding box center [160, 317] width 13 height 15
click at [155, 322] on icon at bounding box center [160, 318] width 10 height 10
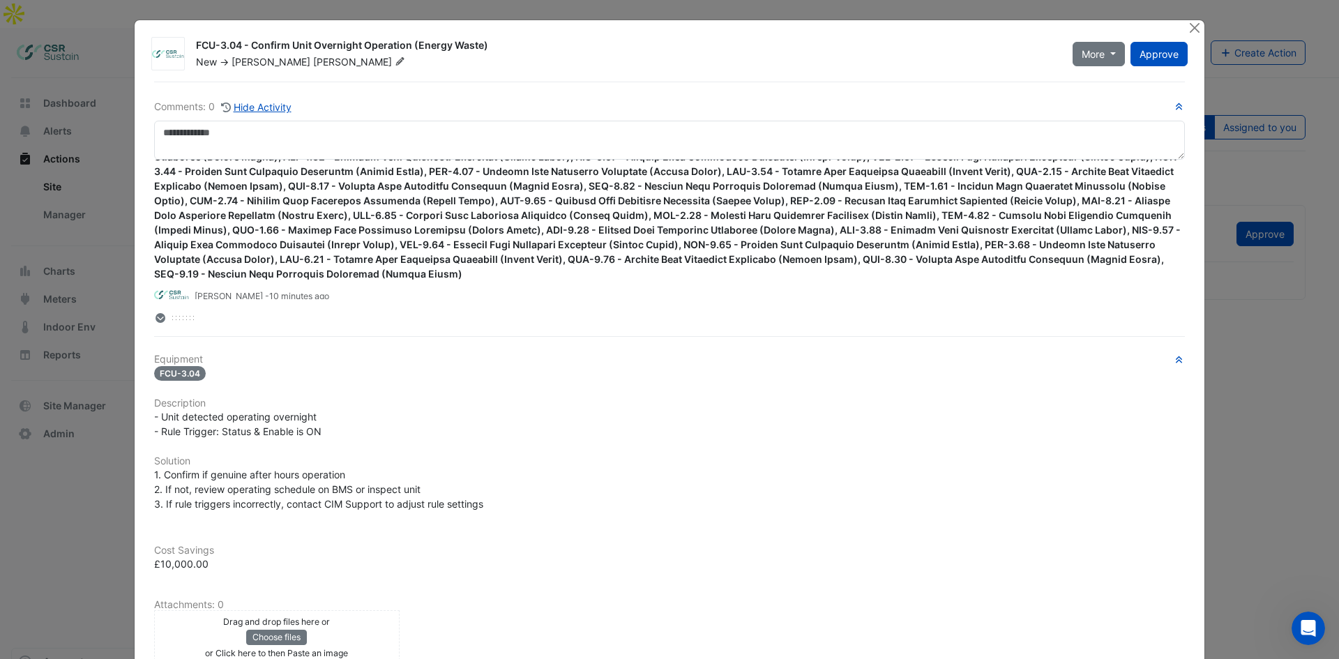
scroll to position [139, 0]
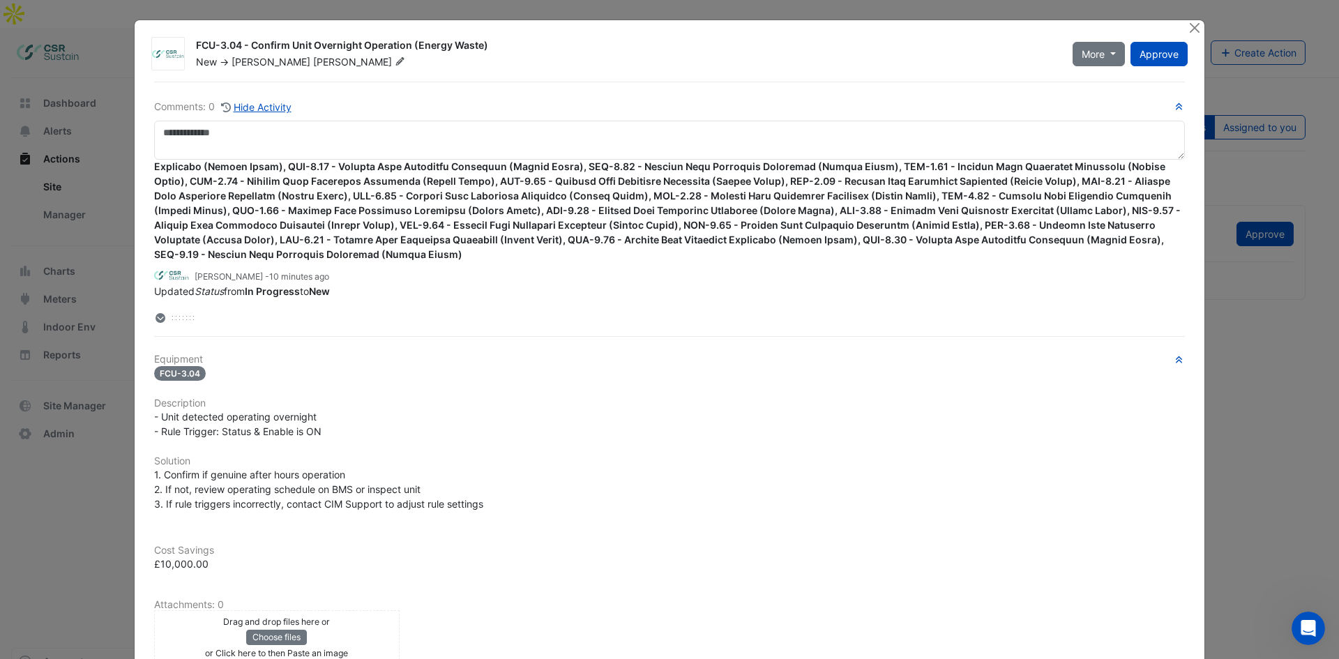
click at [155, 319] on icon at bounding box center [160, 318] width 10 height 10
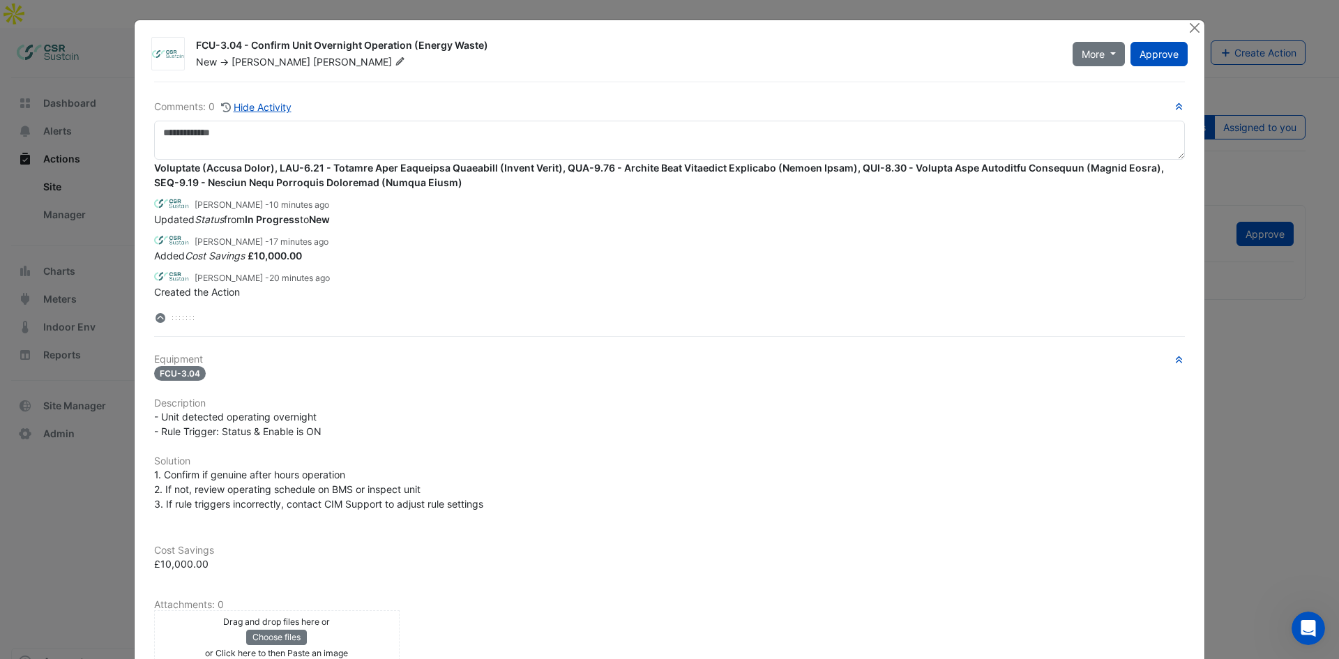
click at [155, 319] on icon at bounding box center [160, 318] width 10 height 10
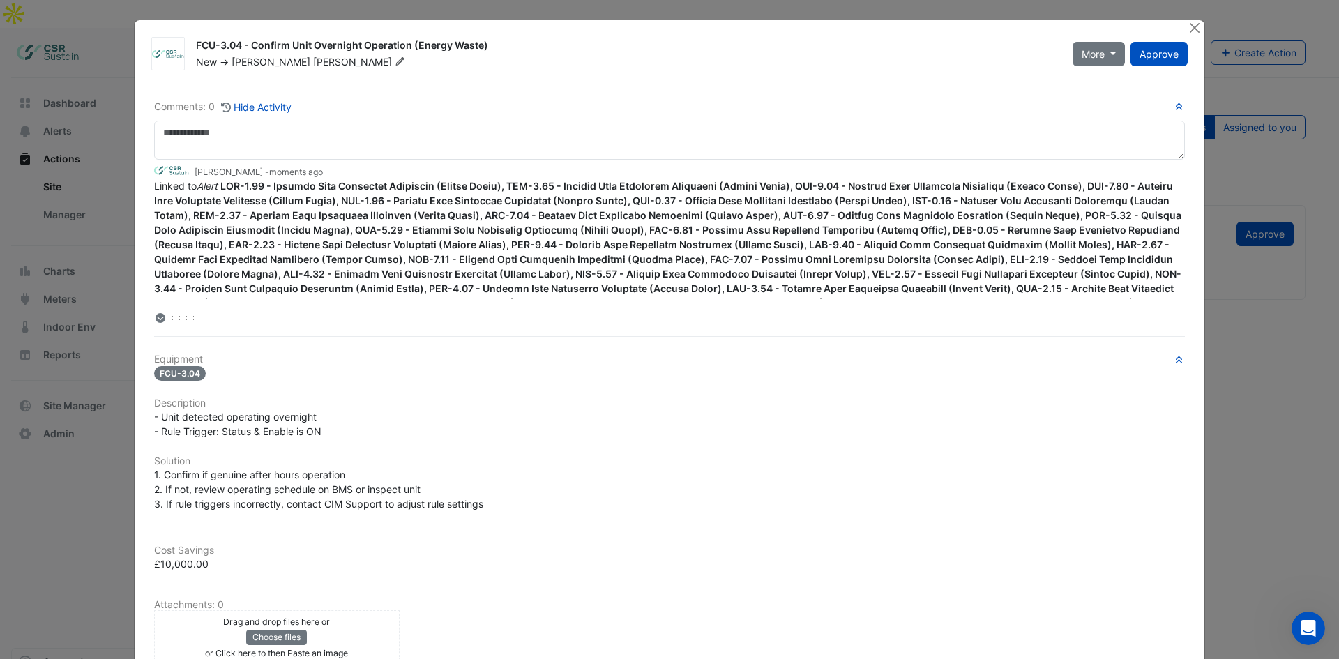
scroll to position [0, 0]
click at [155, 319] on icon at bounding box center [160, 318] width 10 height 10
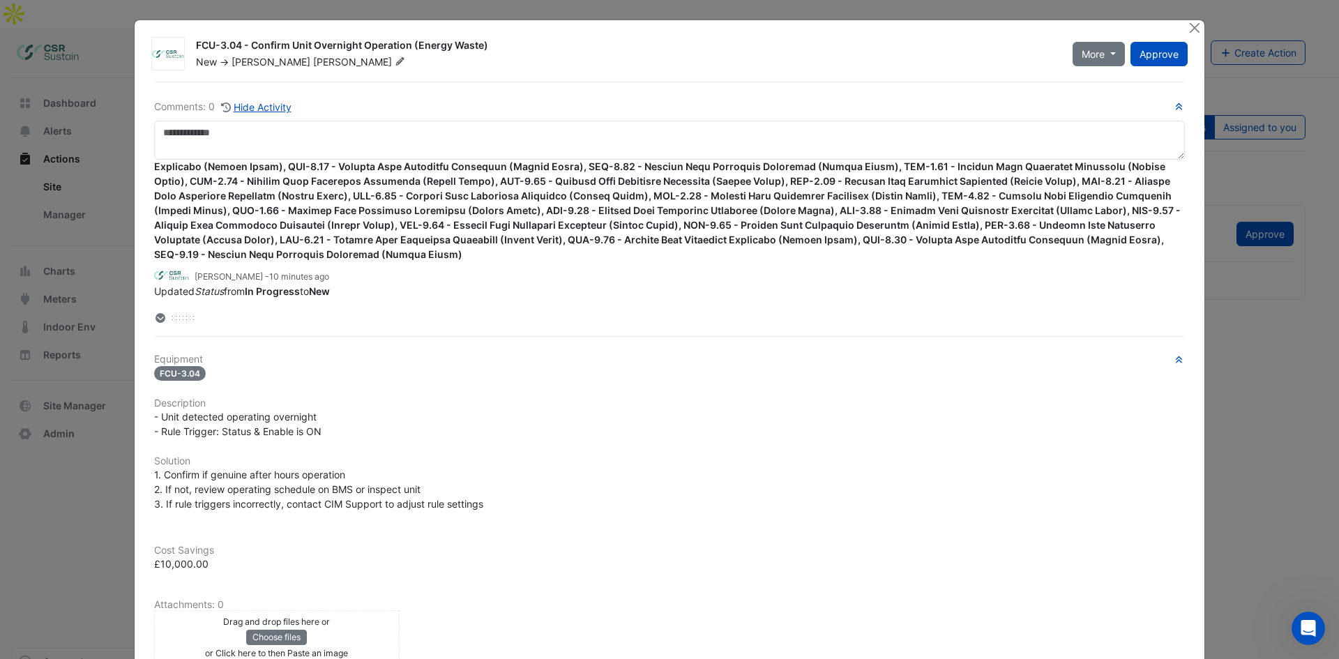
click at [155, 319] on icon at bounding box center [160, 318] width 10 height 10
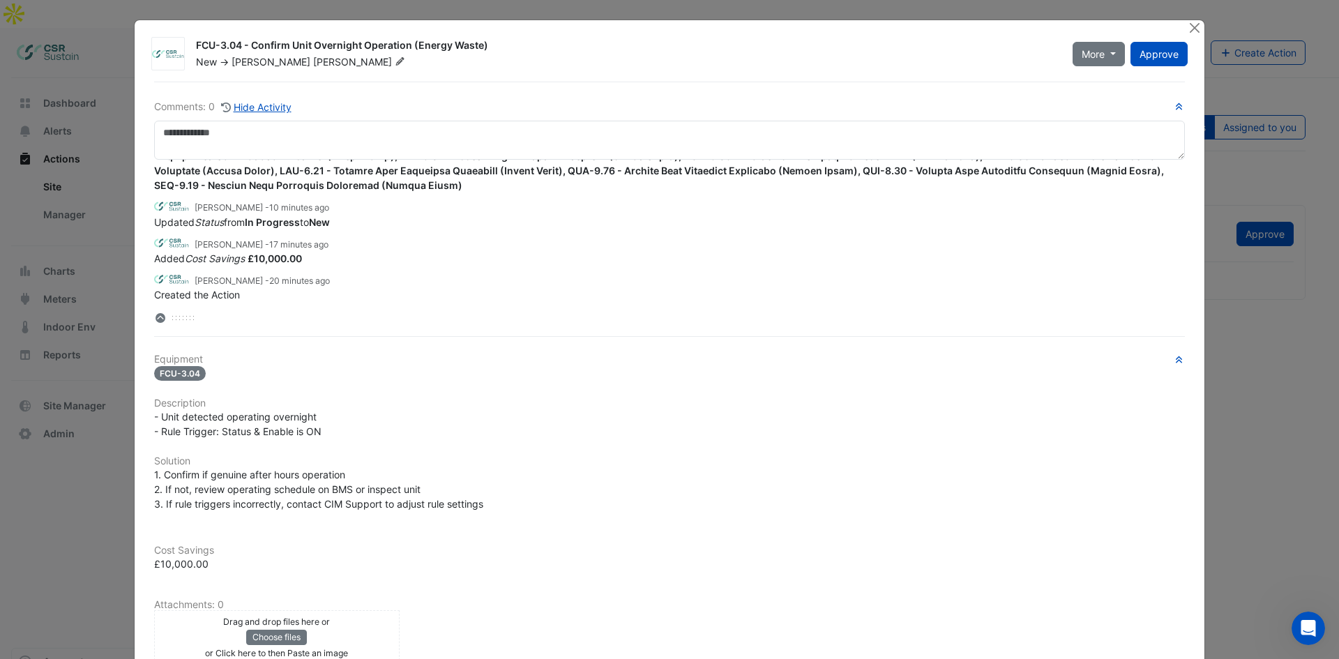
scroll to position [211, 0]
click at [269, 246] on span "17 minutes ago" at bounding box center [298, 241] width 59 height 10
drag, startPoint x: 273, startPoint y: 255, endPoint x: 188, endPoint y: 245, distance: 85.0
click at [189, 244] on app-ticket-change-history "[PERSON_NAME] - 17 minutes ago Added Cost Savings £10,000.00" at bounding box center [669, 247] width 1031 height 31
click at [192, 252] on em "Cost Savings" at bounding box center [215, 256] width 60 height 12
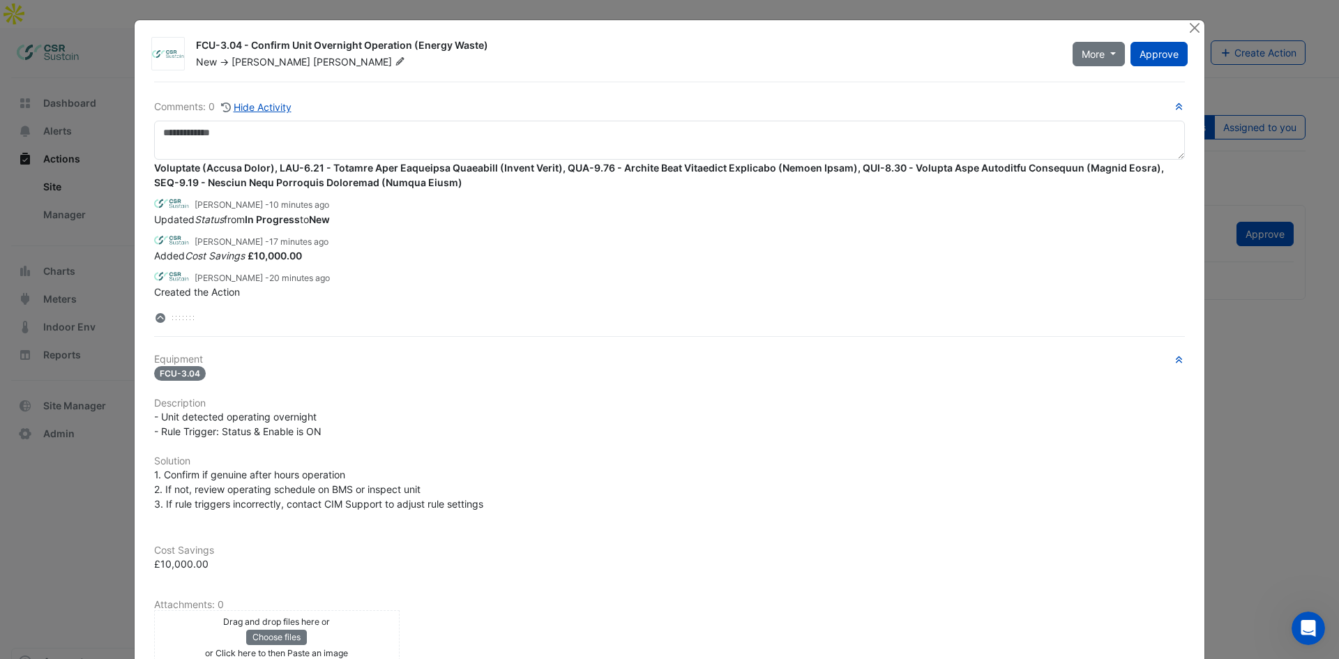
click at [253, 252] on strong "£10,000.00" at bounding box center [275, 256] width 54 height 12
drag, startPoint x: 253, startPoint y: 252, endPoint x: 210, endPoint y: 558, distance: 309.2
click at [213, 508] on div "Cost Savings £10,000.00" at bounding box center [669, 549] width 1047 height 43
click at [291, 253] on strong "£10,000.00" at bounding box center [275, 256] width 54 height 12
click at [1060, 64] on button "More" at bounding box center [1098, 54] width 52 height 24
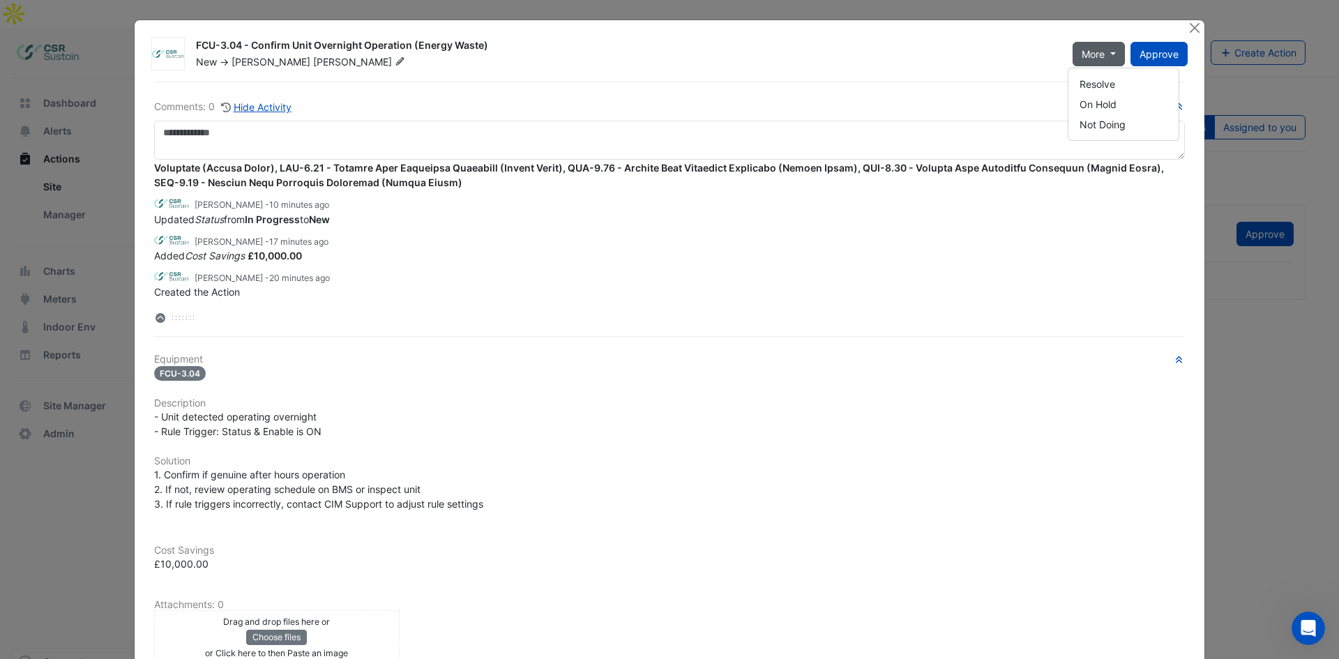
click at [1060, 57] on span "More" at bounding box center [1093, 54] width 23 height 15
drag, startPoint x: 418, startPoint y: 247, endPoint x: 425, endPoint y: 129, distance: 118.0
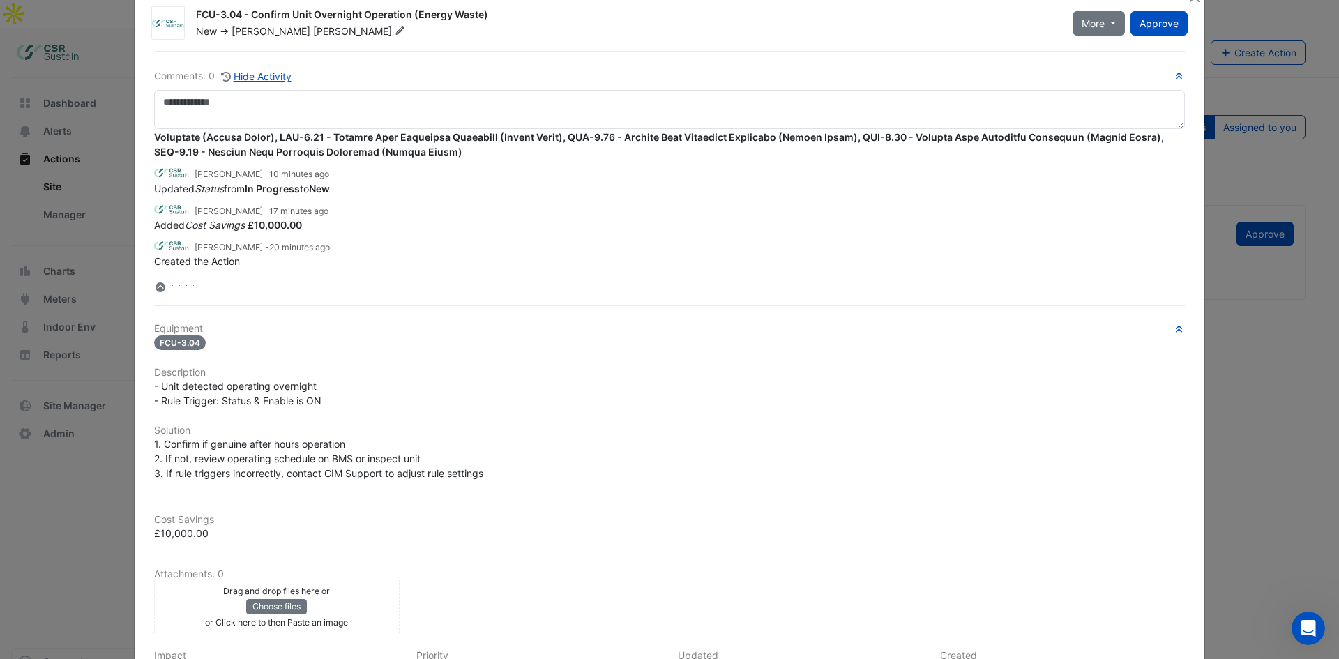
scroll to position [0, 0]
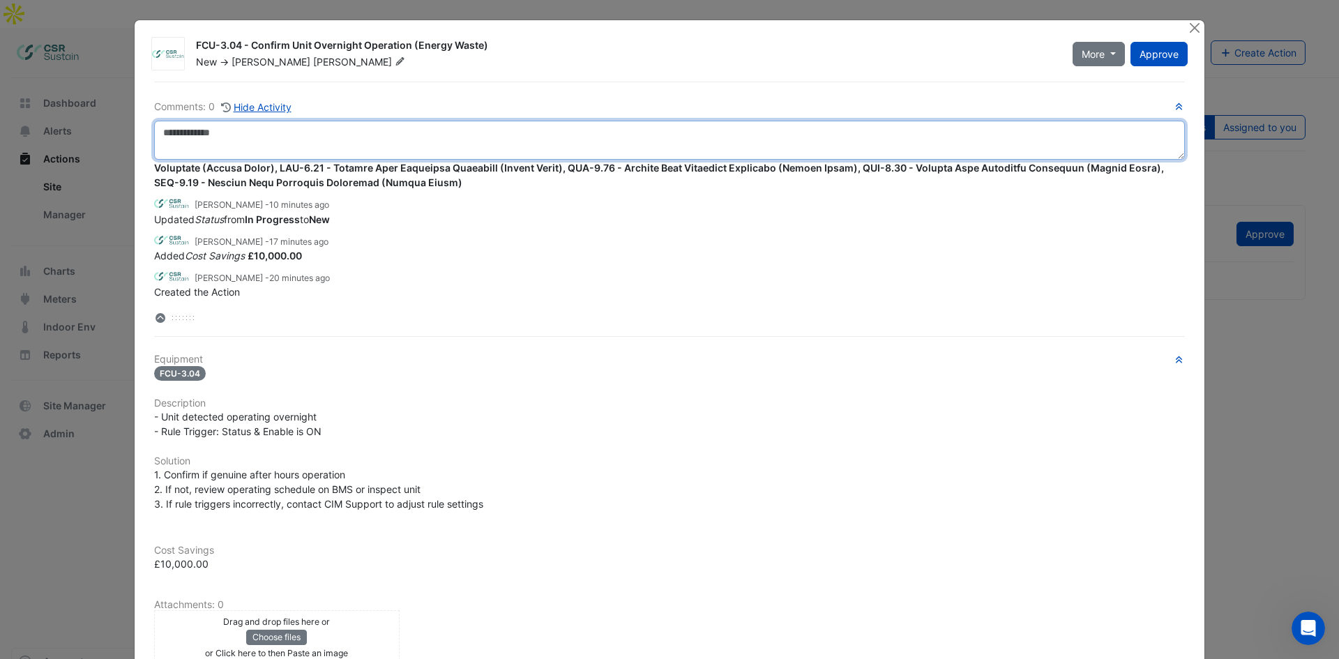
click at [234, 139] on textarea at bounding box center [669, 140] width 1031 height 39
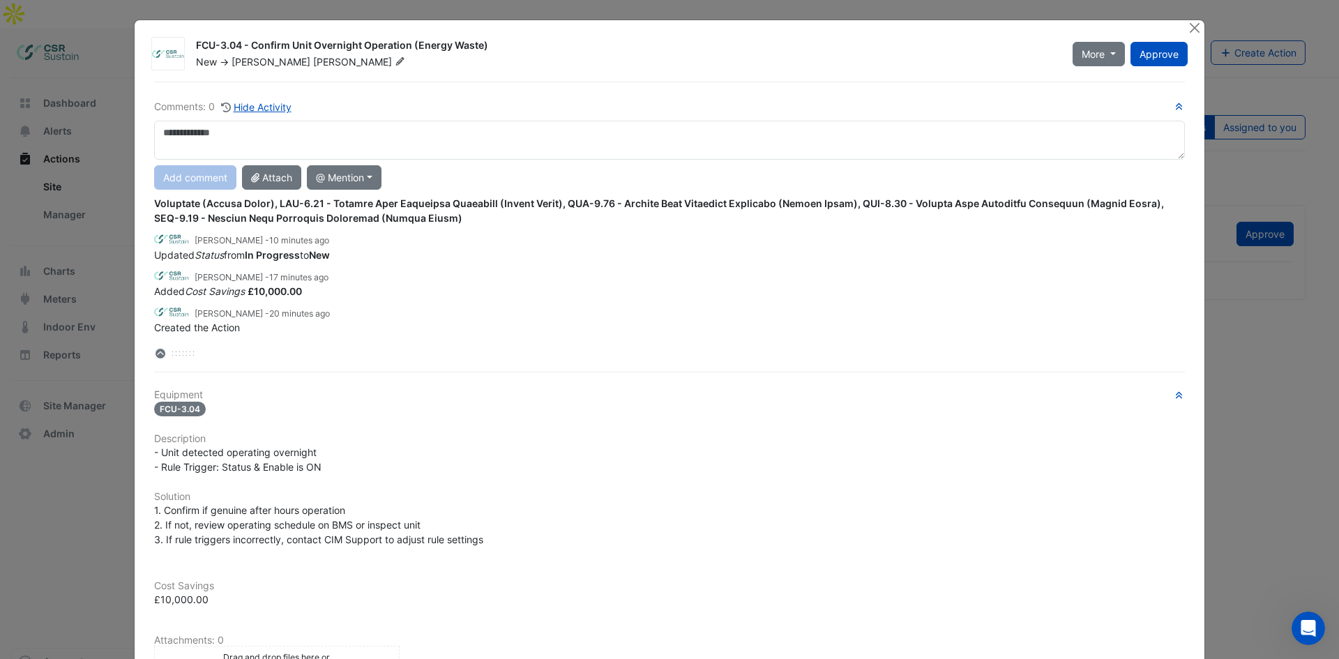
drag, startPoint x: 206, startPoint y: 283, endPoint x: 232, endPoint y: 308, distance: 36.0
click at [206, 284] on div "Added Cost Savings £10,000.00" at bounding box center [669, 291] width 1031 height 15
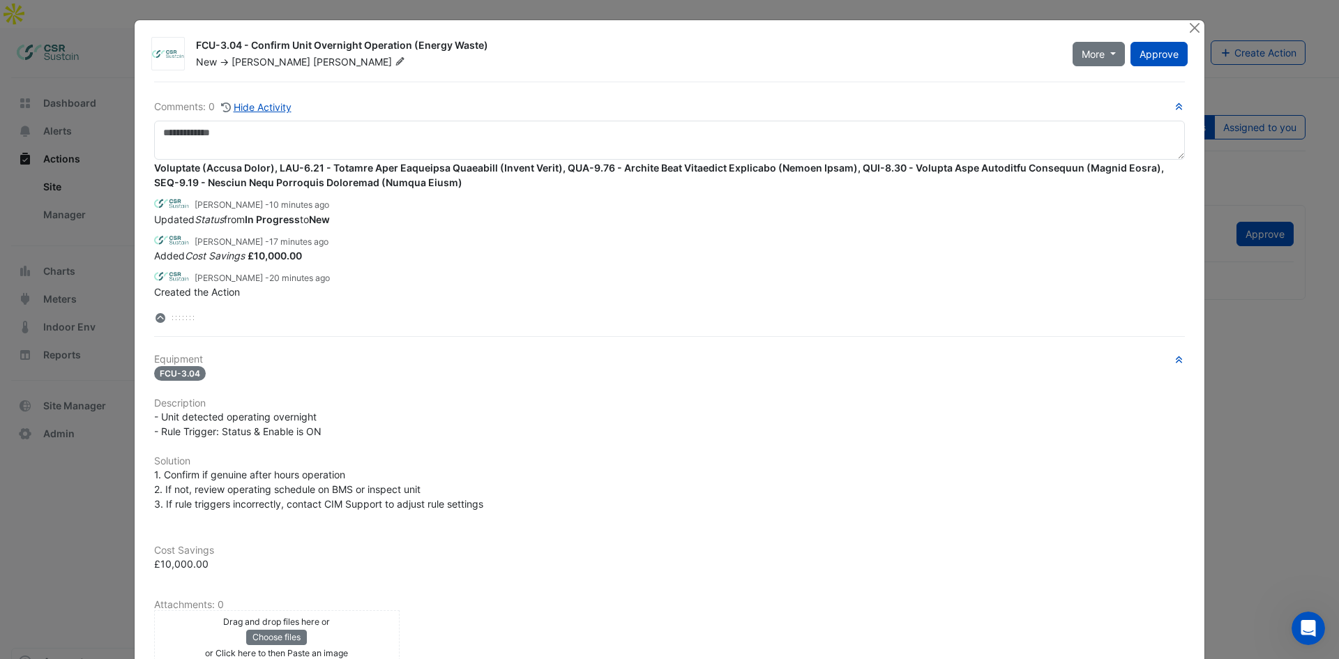
click at [298, 258] on strong "£10,000.00" at bounding box center [275, 256] width 54 height 12
click at [157, 316] on icon at bounding box center [160, 316] width 6 height 3
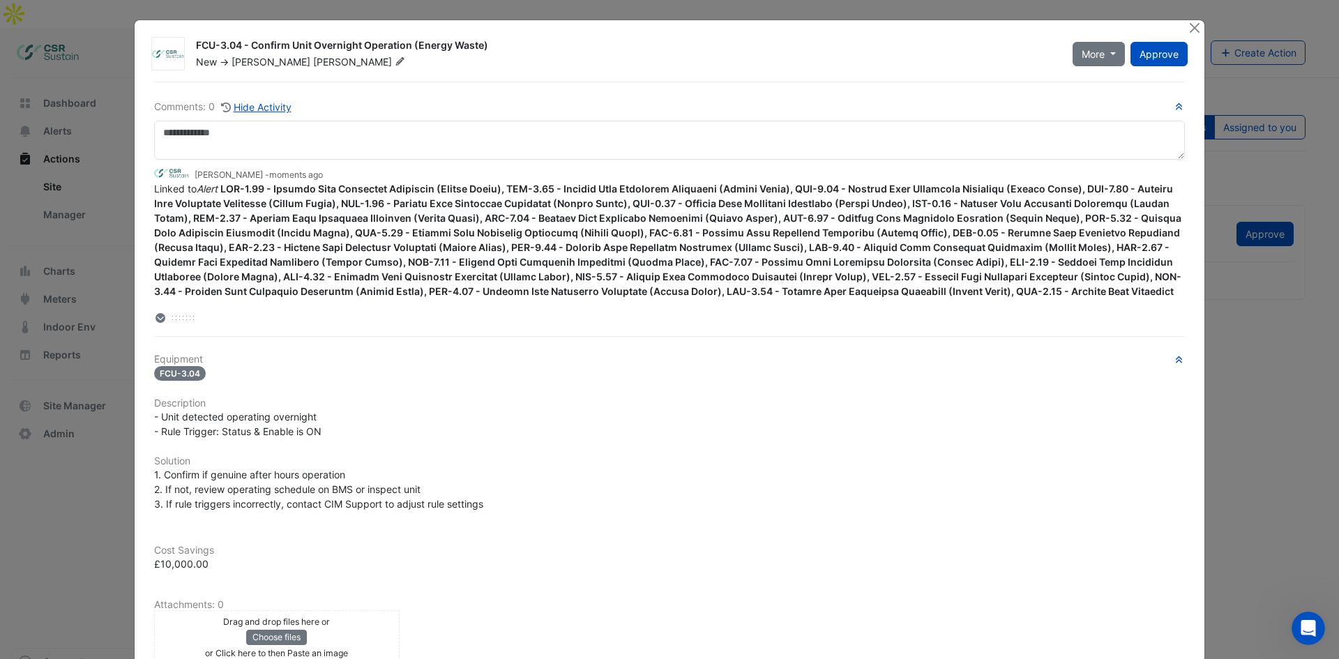
click at [155, 315] on icon at bounding box center [160, 318] width 10 height 10
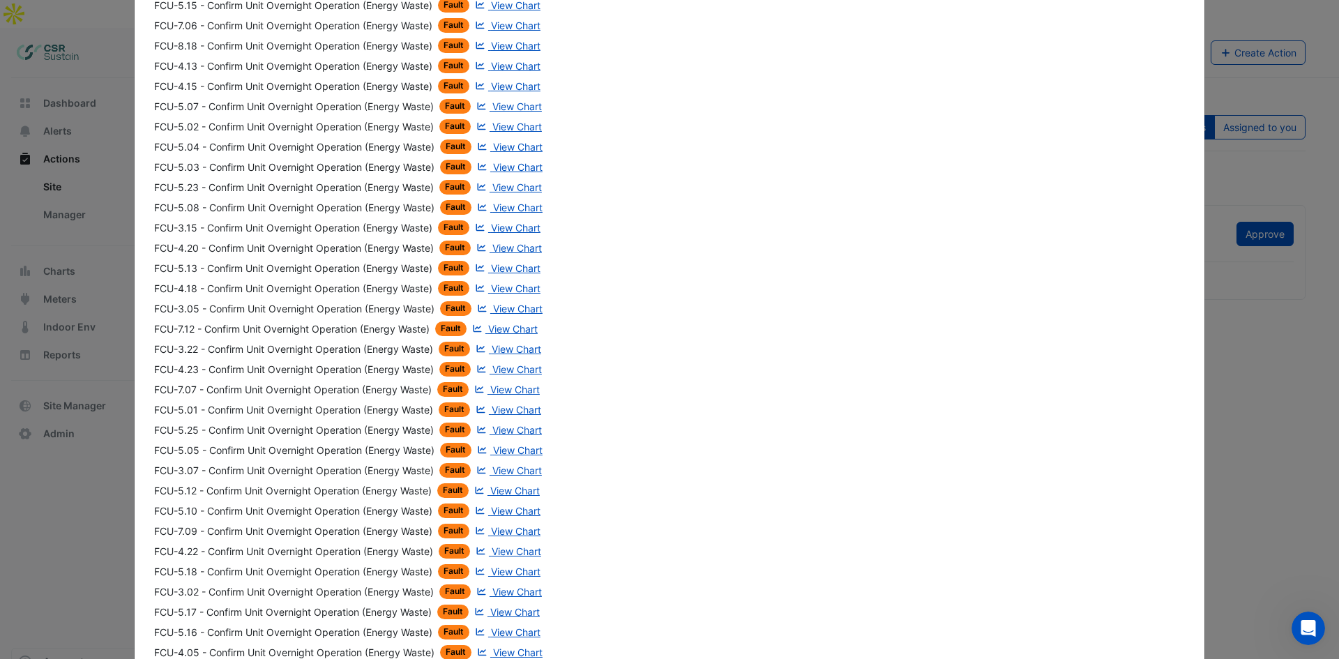
scroll to position [1195, 0]
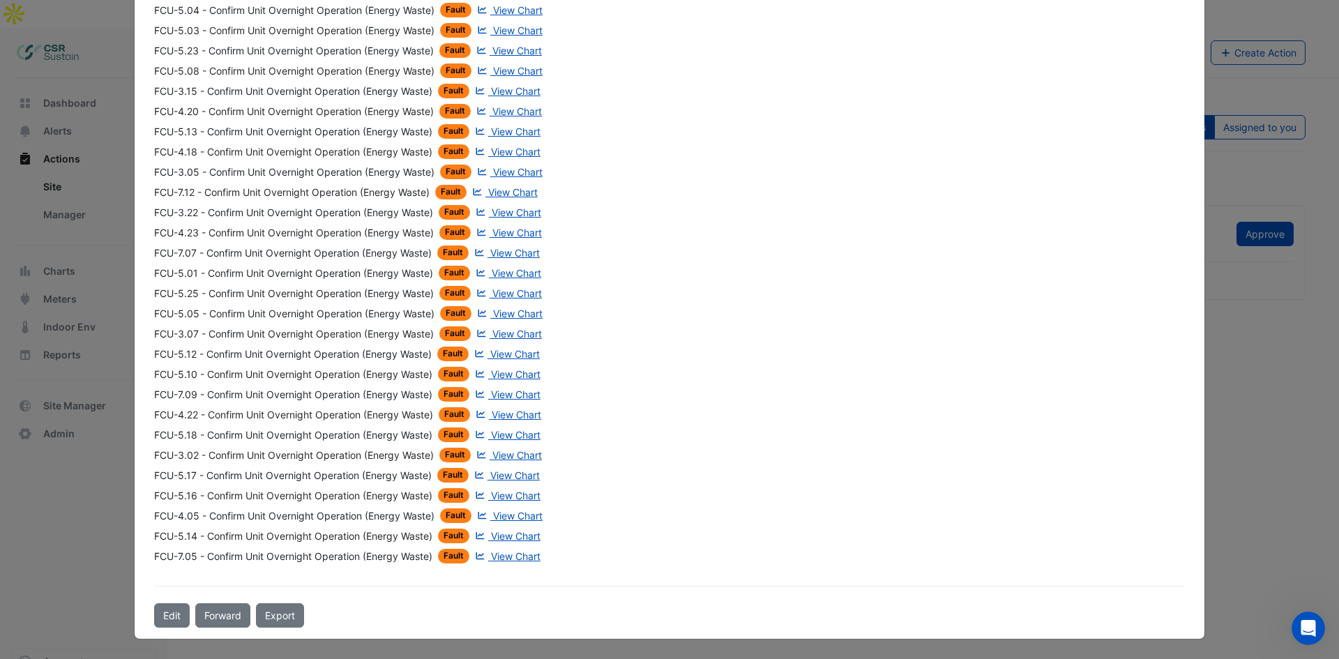
drag, startPoint x: 492, startPoint y: 409, endPoint x: 498, endPoint y: 552, distance: 143.1
click at [168, 508] on button "Edit" at bounding box center [172, 615] width 36 height 24
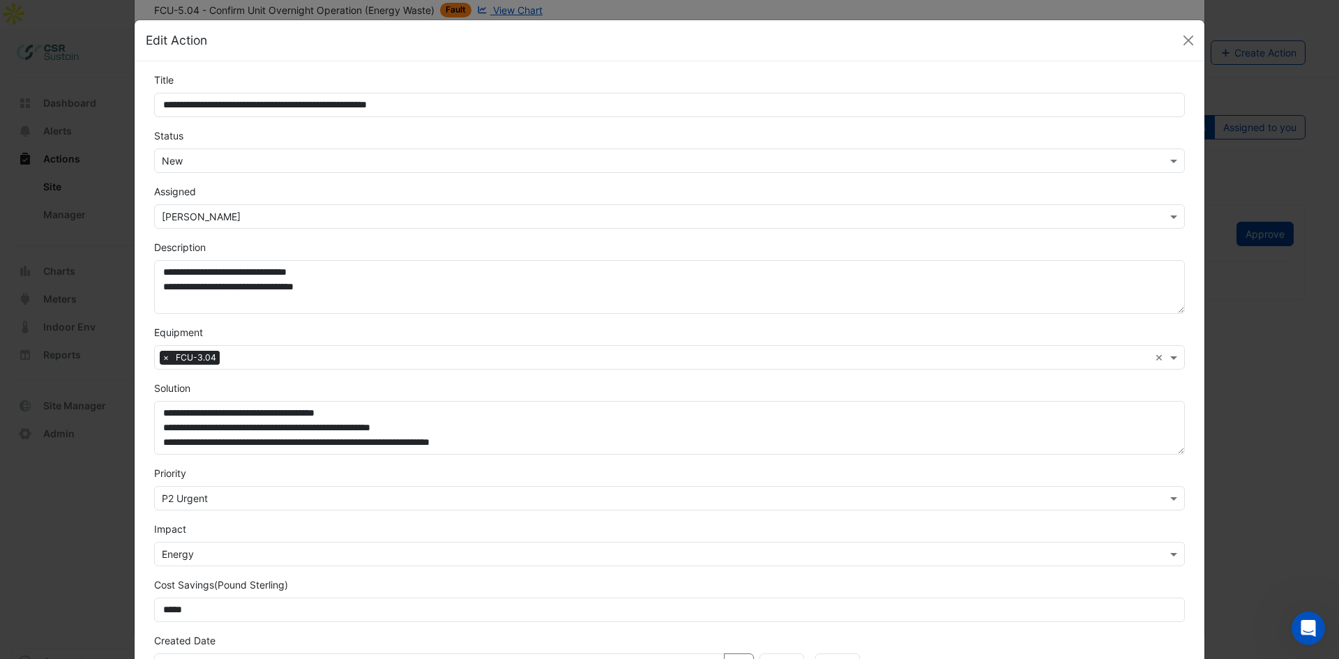
click at [240, 498] on input "text" at bounding box center [655, 499] width 987 height 15
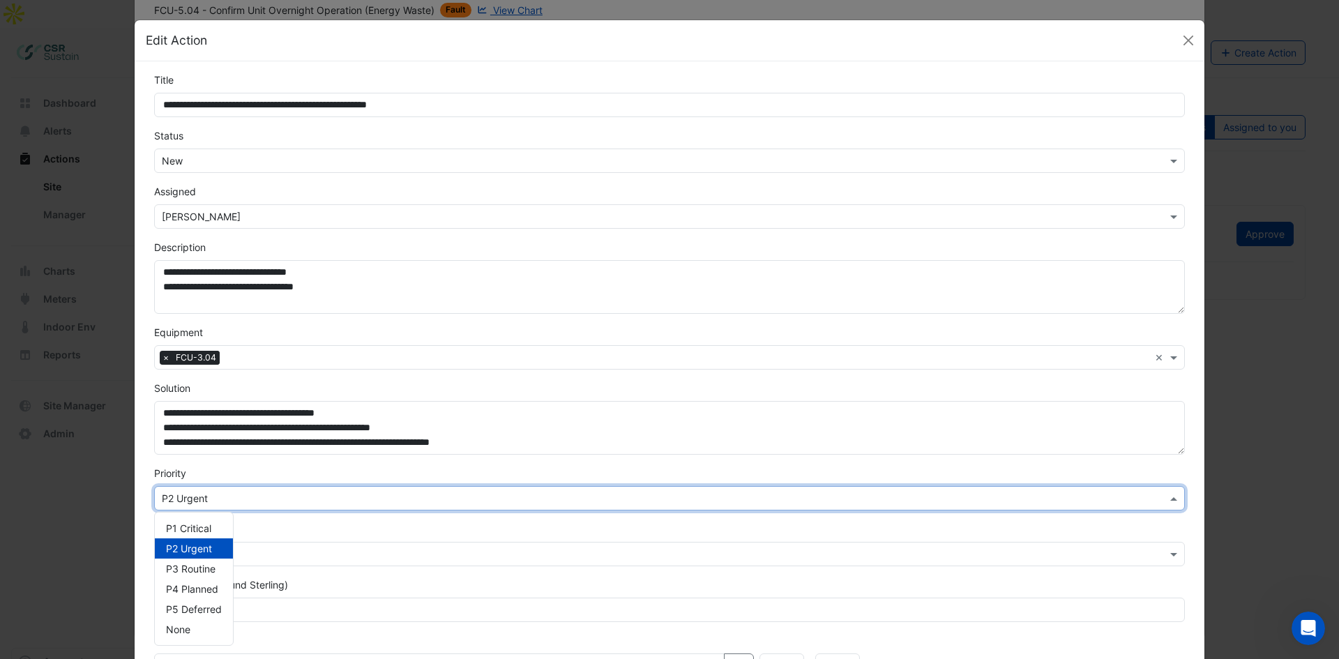
click at [240, 498] on input "text" at bounding box center [655, 499] width 987 height 15
click at [260, 499] on input "text" at bounding box center [655, 499] width 987 height 15
click at [259, 478] on div "Priority Select Priority × P2 Urgent P1 Critical P2 Urgent P3 Routine P4 Planne…" at bounding box center [669, 488] width 1047 height 45
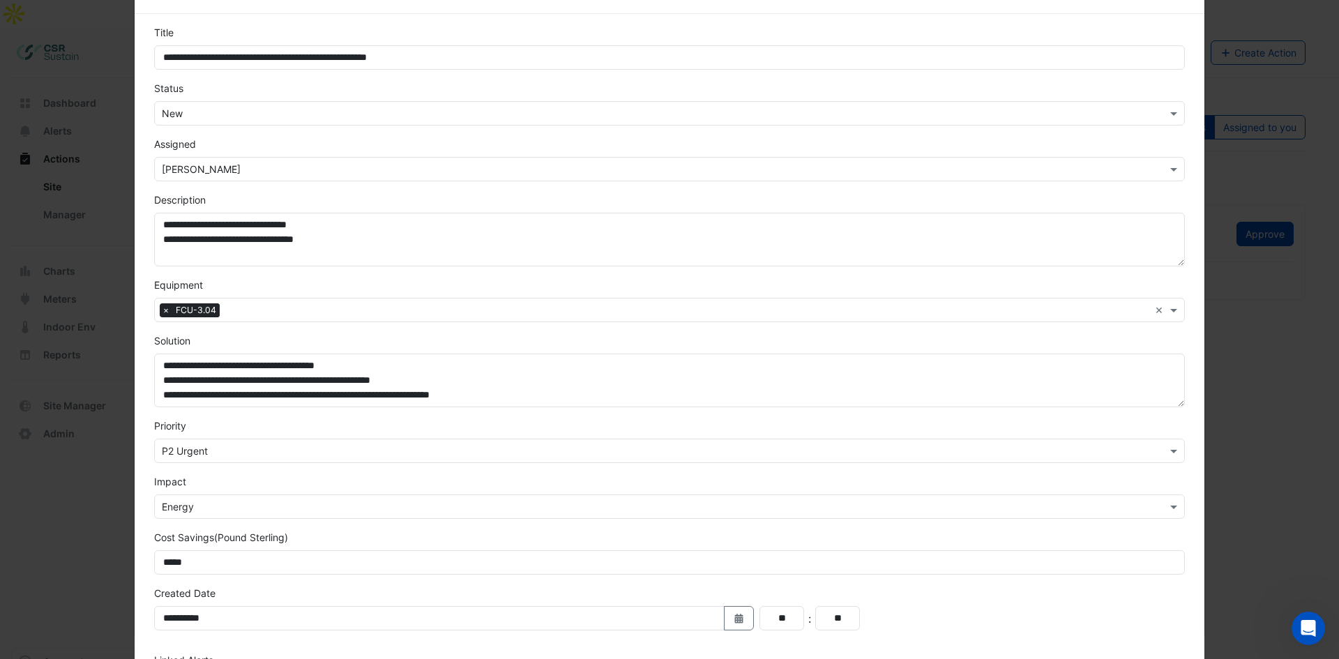
scroll to position [70, 0]
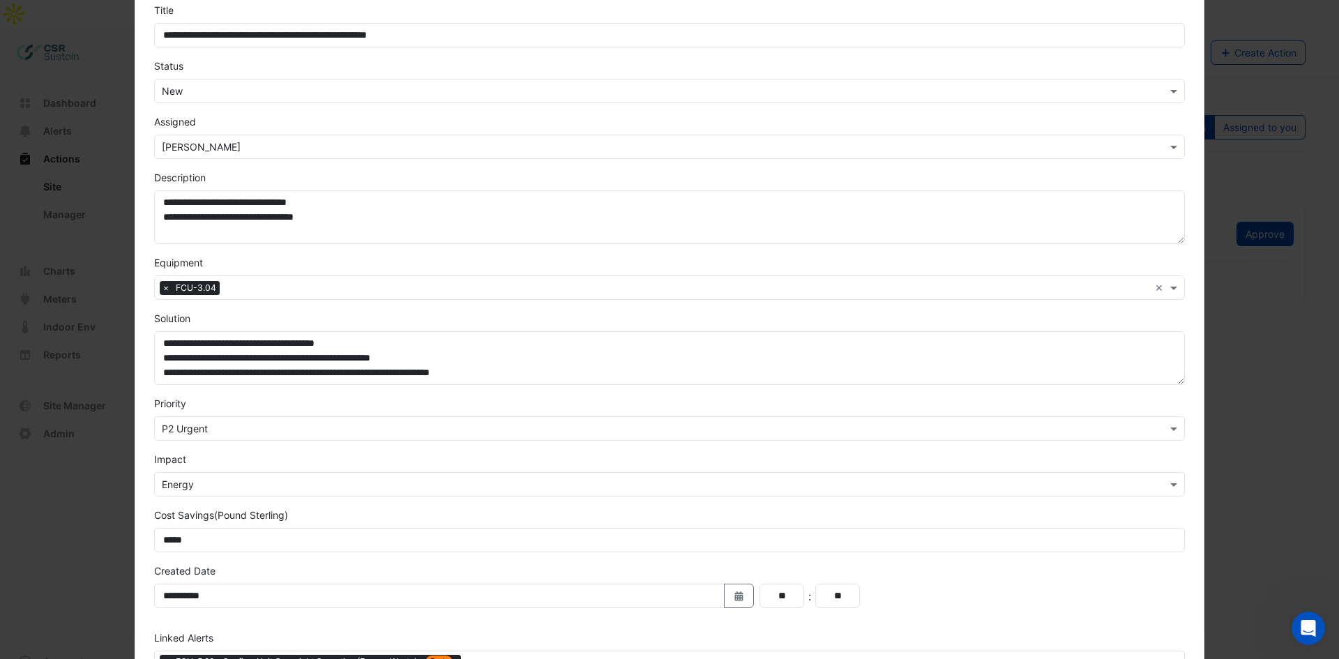
click at [225, 493] on div "Select Impact × Energy" at bounding box center [669, 484] width 1031 height 24
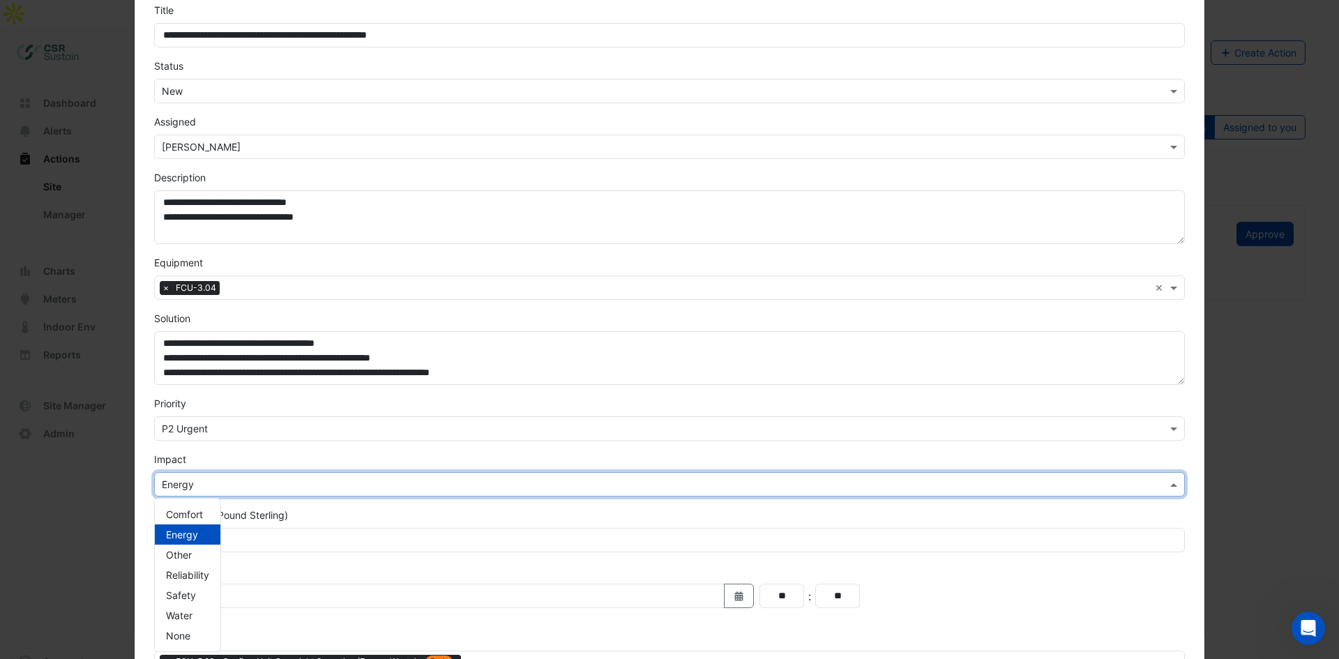
click at [228, 486] on input "text" at bounding box center [655, 485] width 987 height 15
click at [262, 454] on div "Impact Select Impact × Energy Comfort Energy Other Reliability Safety Water None" at bounding box center [669, 474] width 1047 height 45
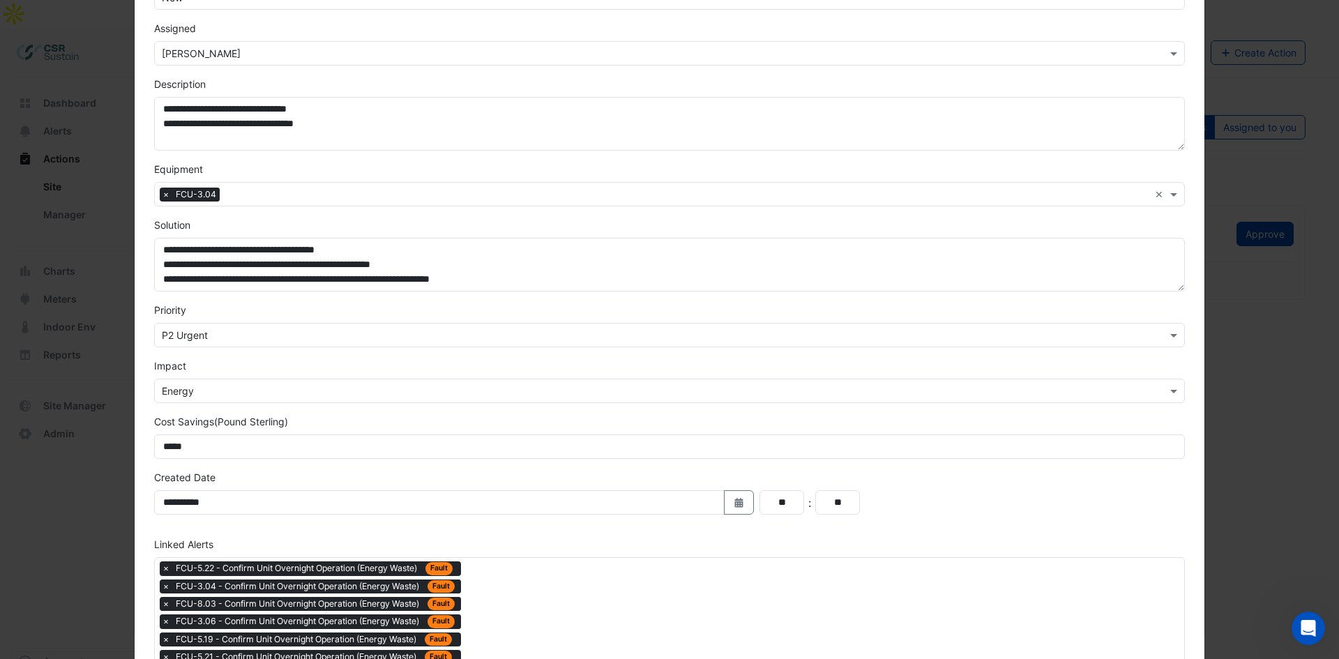
scroll to position [139, 0]
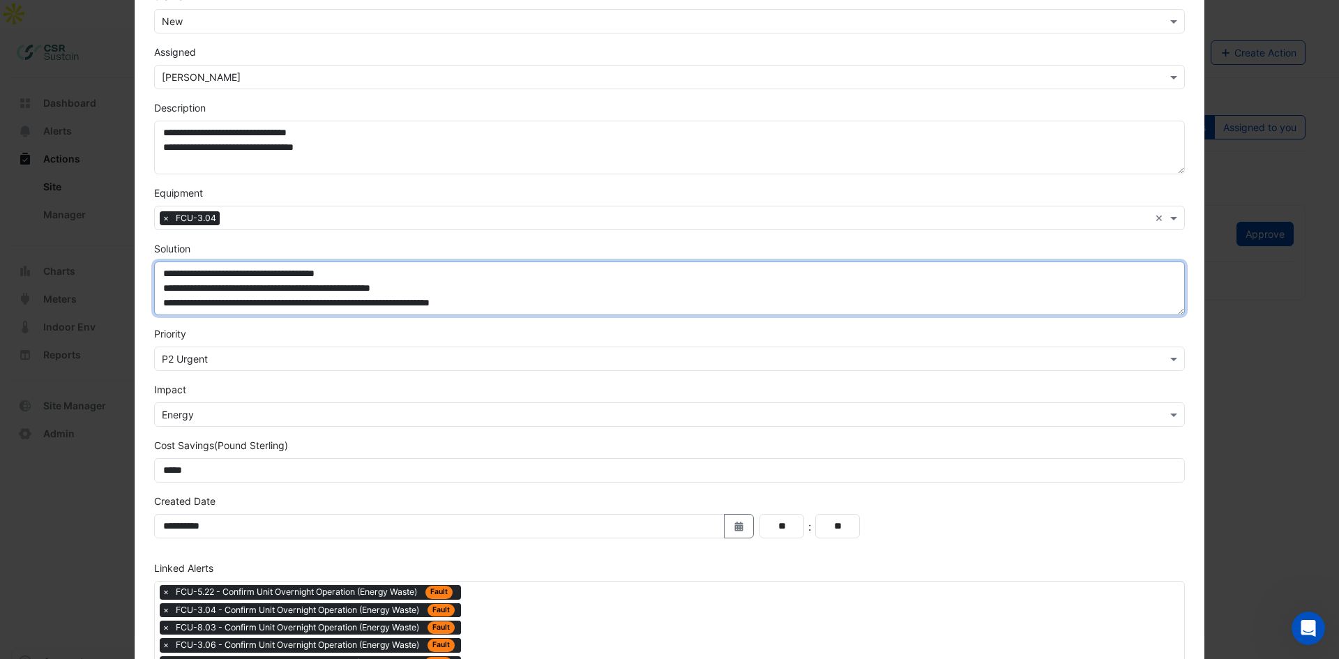
click at [395, 271] on textarea "**********" at bounding box center [669, 288] width 1031 height 54
click at [522, 298] on textarea "**********" at bounding box center [669, 288] width 1031 height 54
click at [388, 271] on textarea "**********" at bounding box center [669, 288] width 1031 height 54
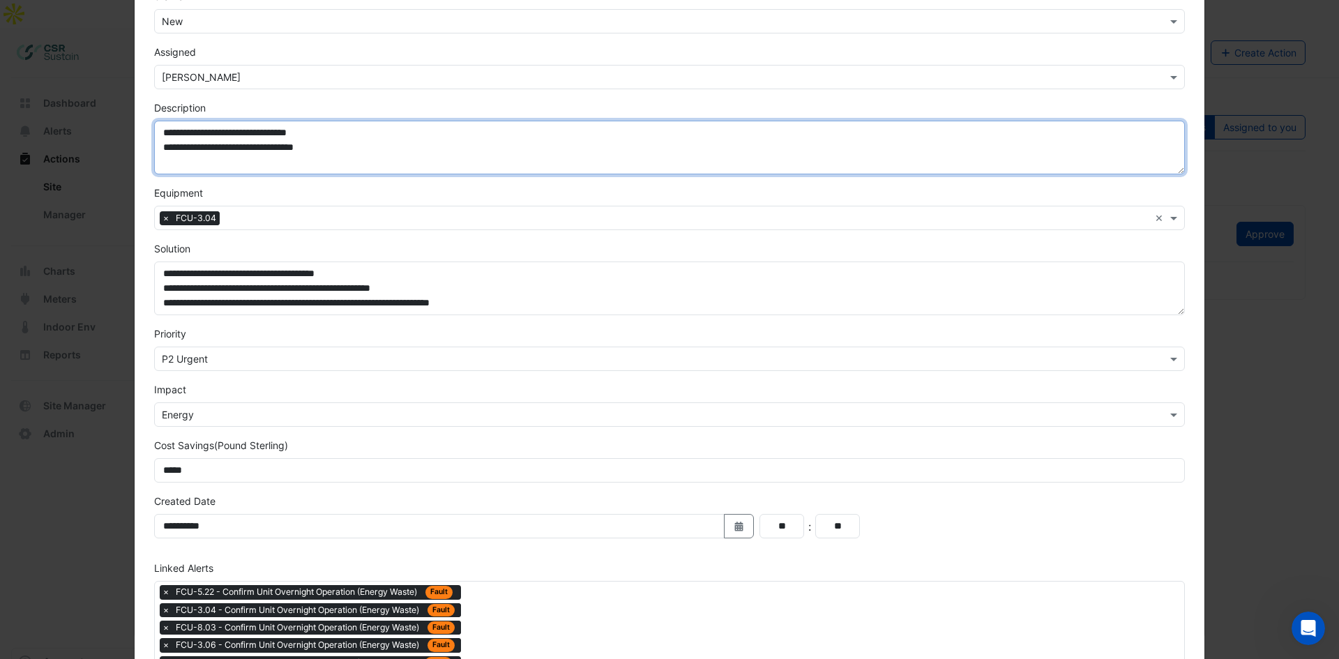
click at [333, 147] on textarea "**********" at bounding box center [669, 148] width 1031 height 54
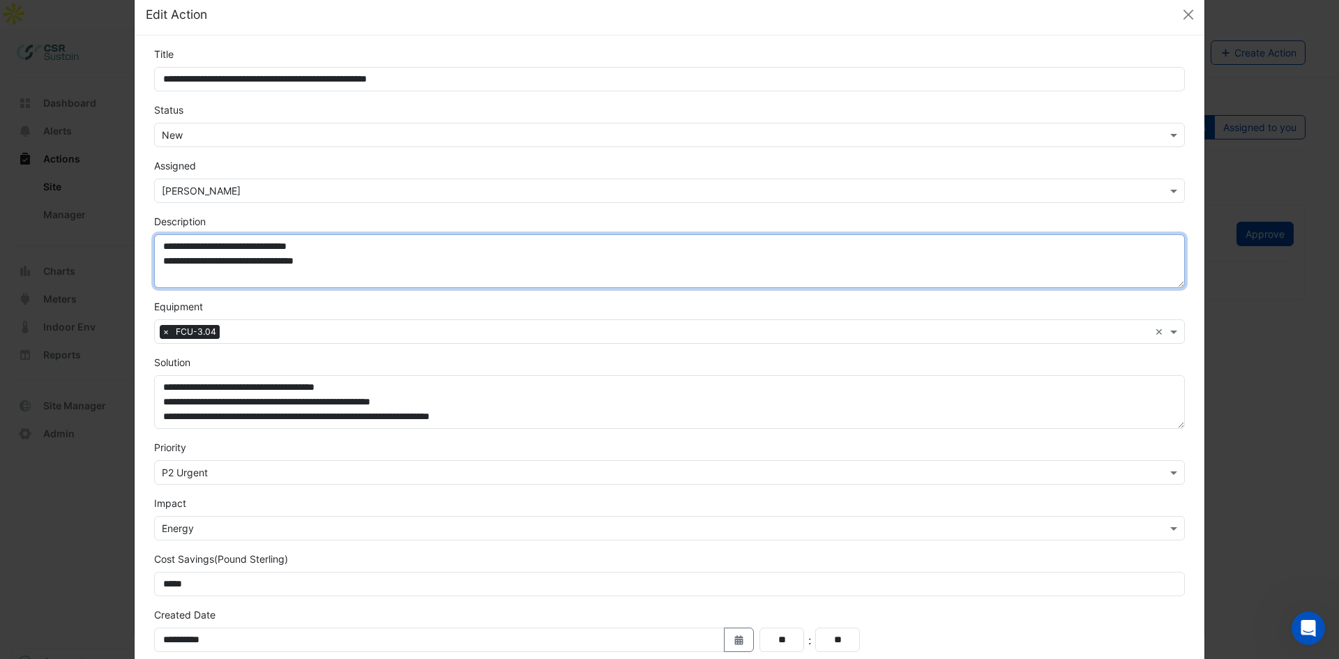
scroll to position [0, 0]
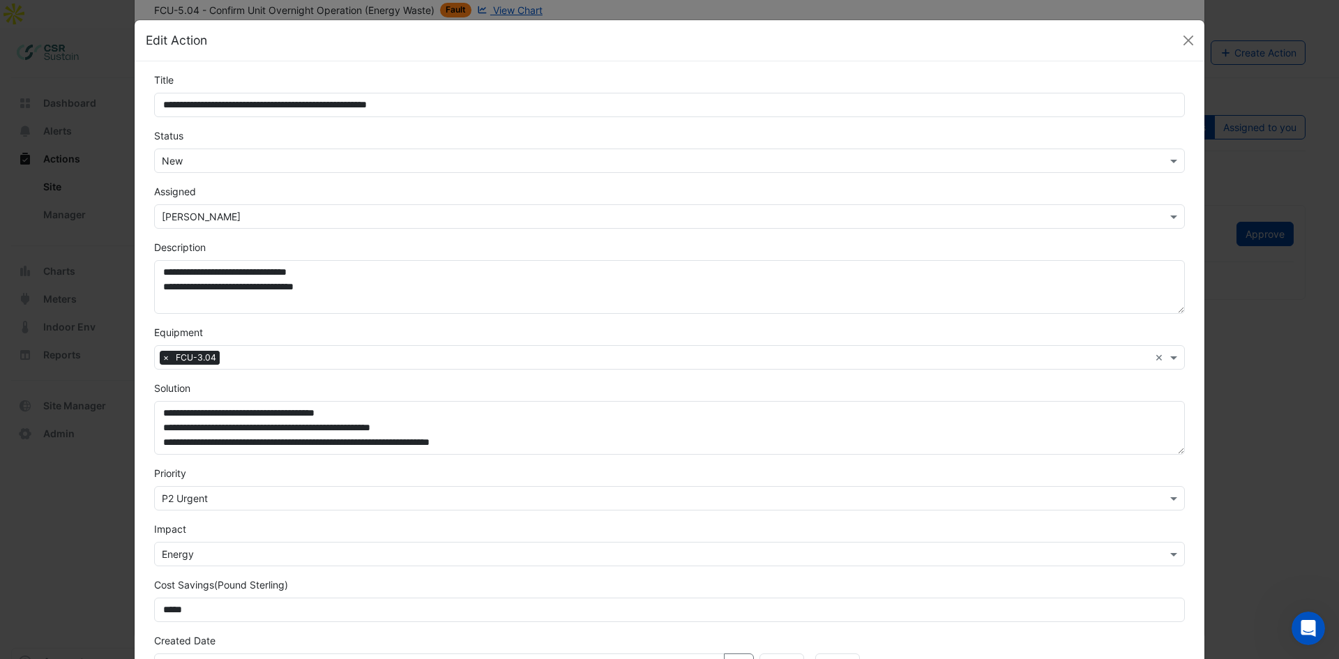
click at [226, 245] on div "**********" at bounding box center [669, 277] width 1047 height 74
drag, startPoint x: 250, startPoint y: 356, endPoint x: 257, endPoint y: 358, distance: 7.3
click at [250, 357] on input "text" at bounding box center [687, 358] width 924 height 15
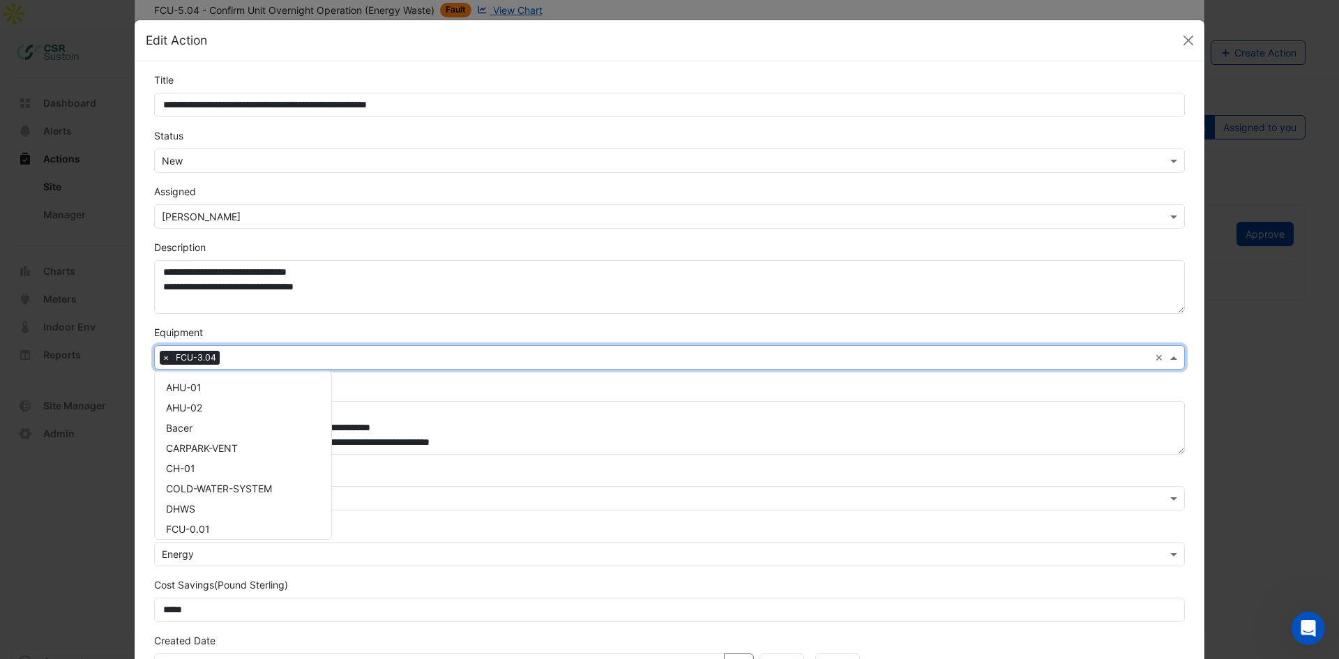
scroll to position [1401, 0]
click at [287, 331] on div "Equipment Select Equipment × FCU-3.04 × AHU-01 AHU-02 Bacer CARPARK-VENT CH-01 …" at bounding box center [669, 347] width 1047 height 45
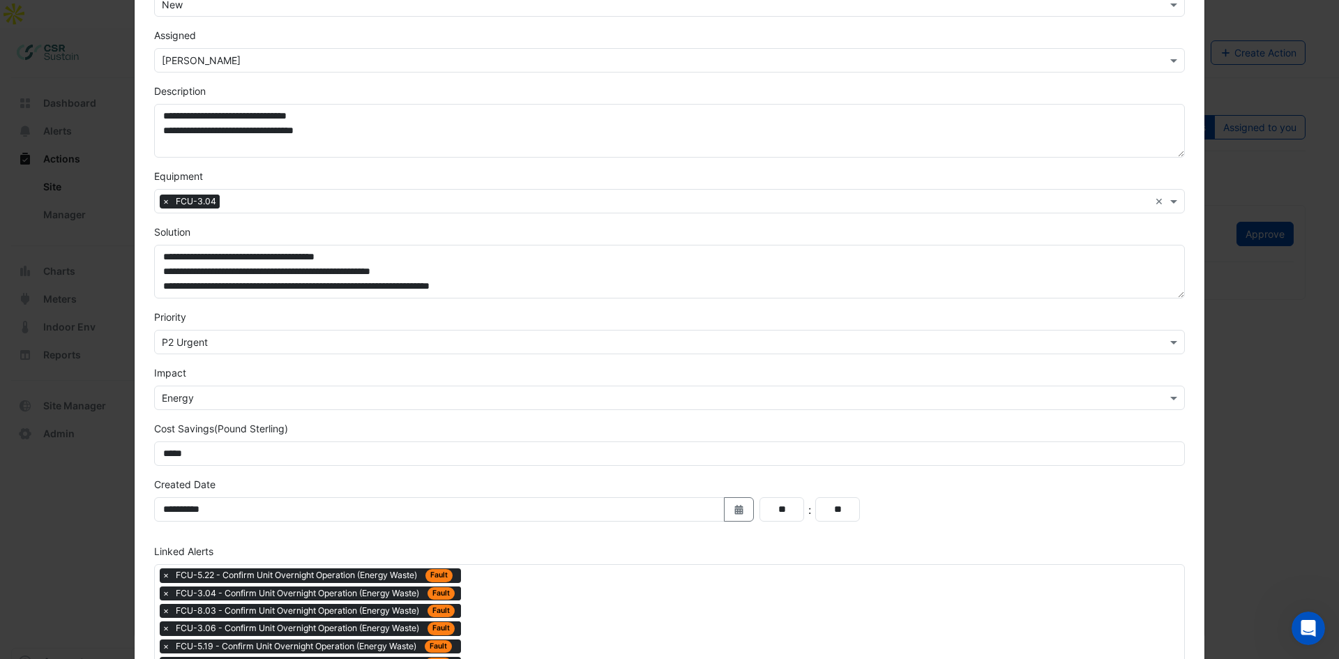
scroll to position [169, 0]
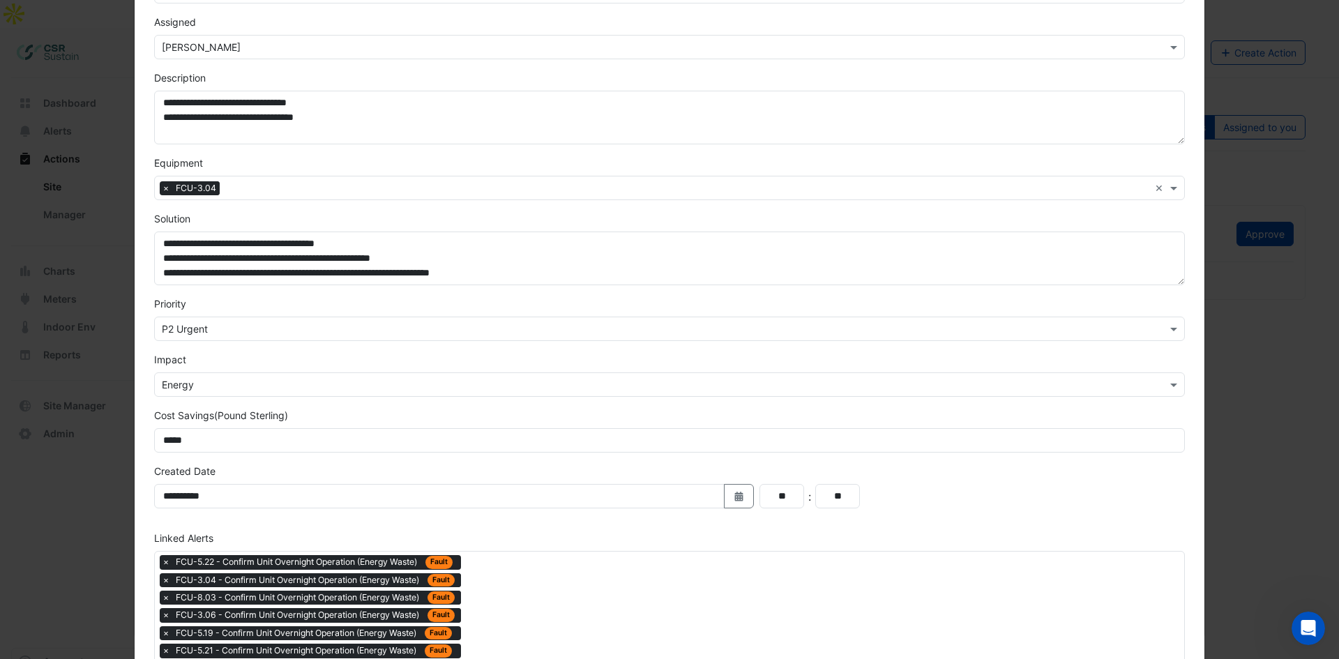
click at [268, 190] on input "text" at bounding box center [687, 189] width 924 height 15
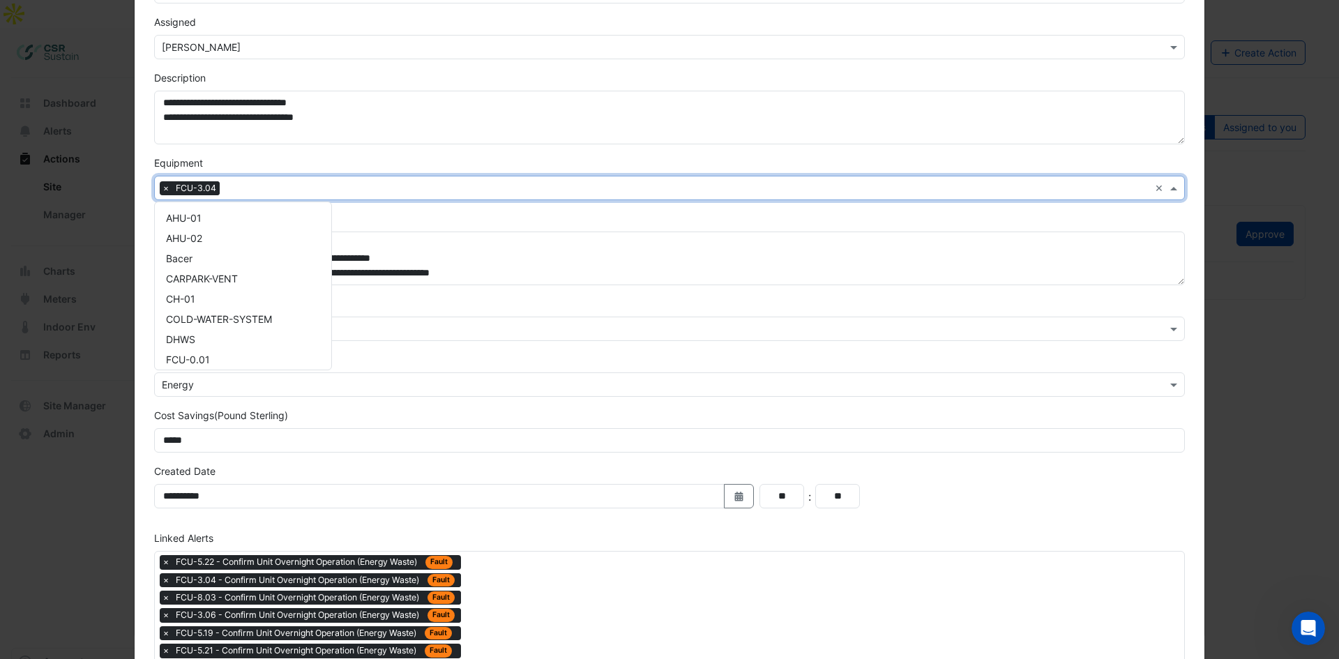
scroll to position [1401, 0]
click at [352, 153] on form "**********" at bounding box center [669, 672] width 1031 height 1538
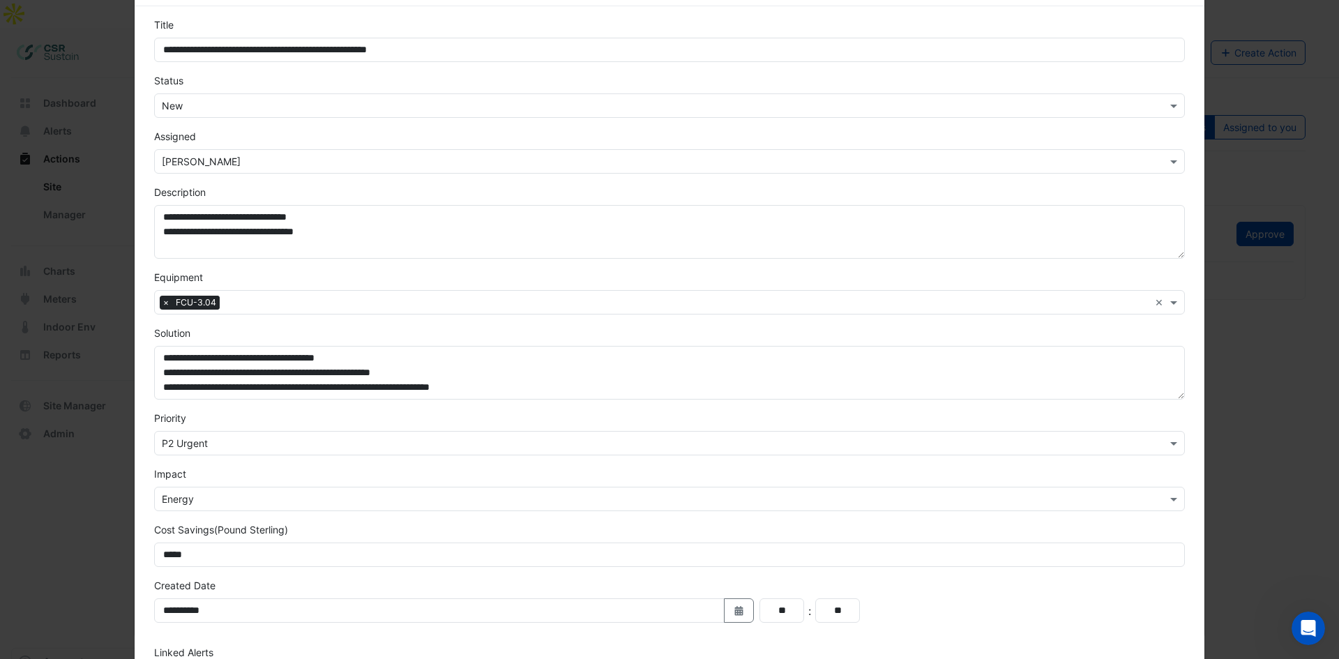
scroll to position [0, 0]
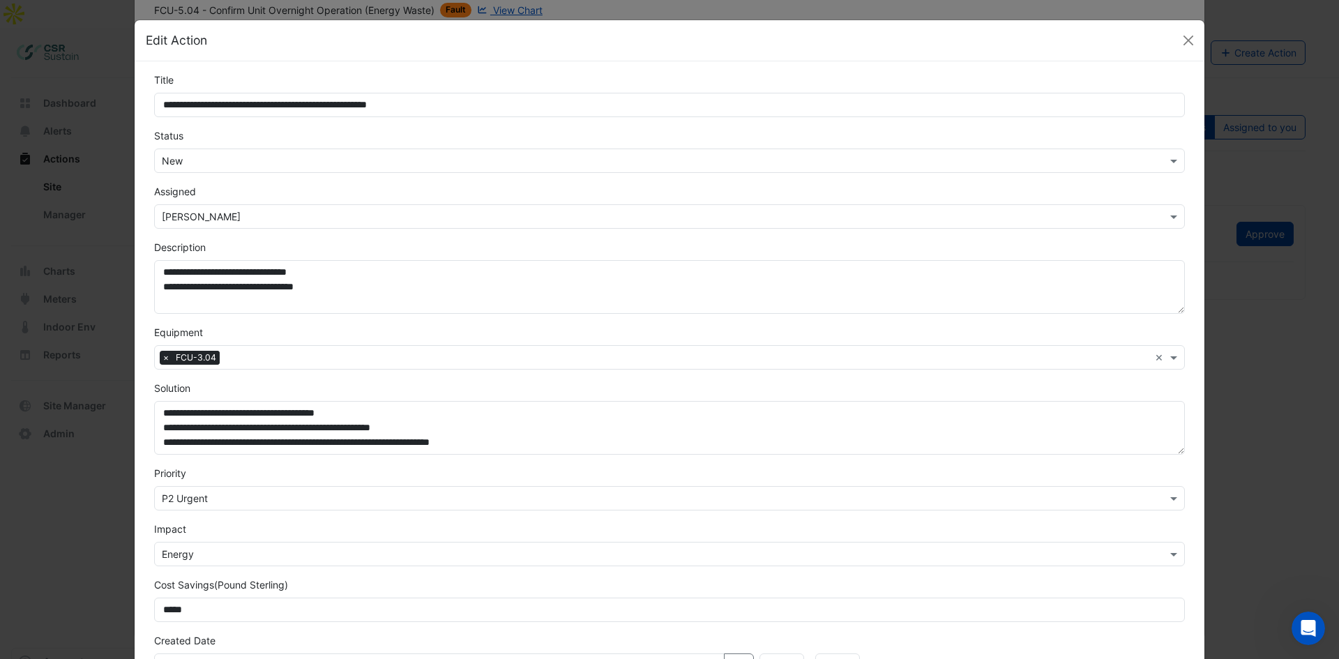
click at [255, 215] on input "text" at bounding box center [655, 217] width 987 height 15
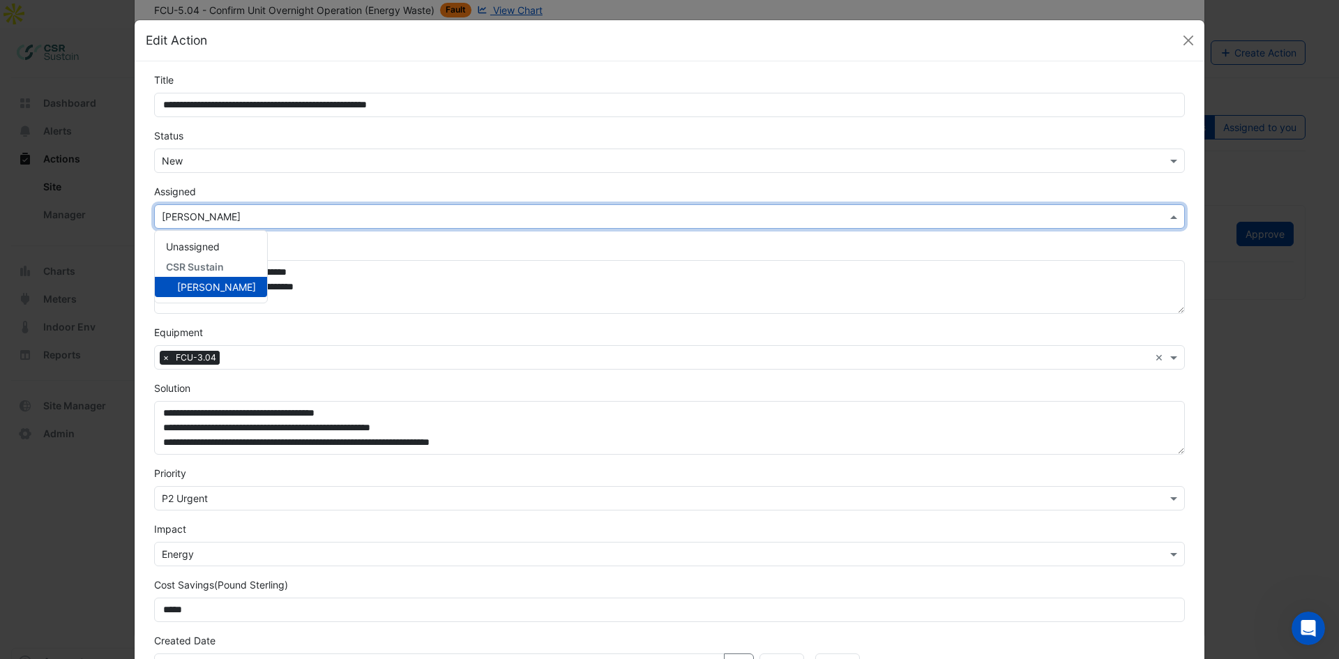
click at [255, 215] on input "text" at bounding box center [655, 217] width 987 height 15
click at [290, 251] on div "**********" at bounding box center [669, 277] width 1047 height 74
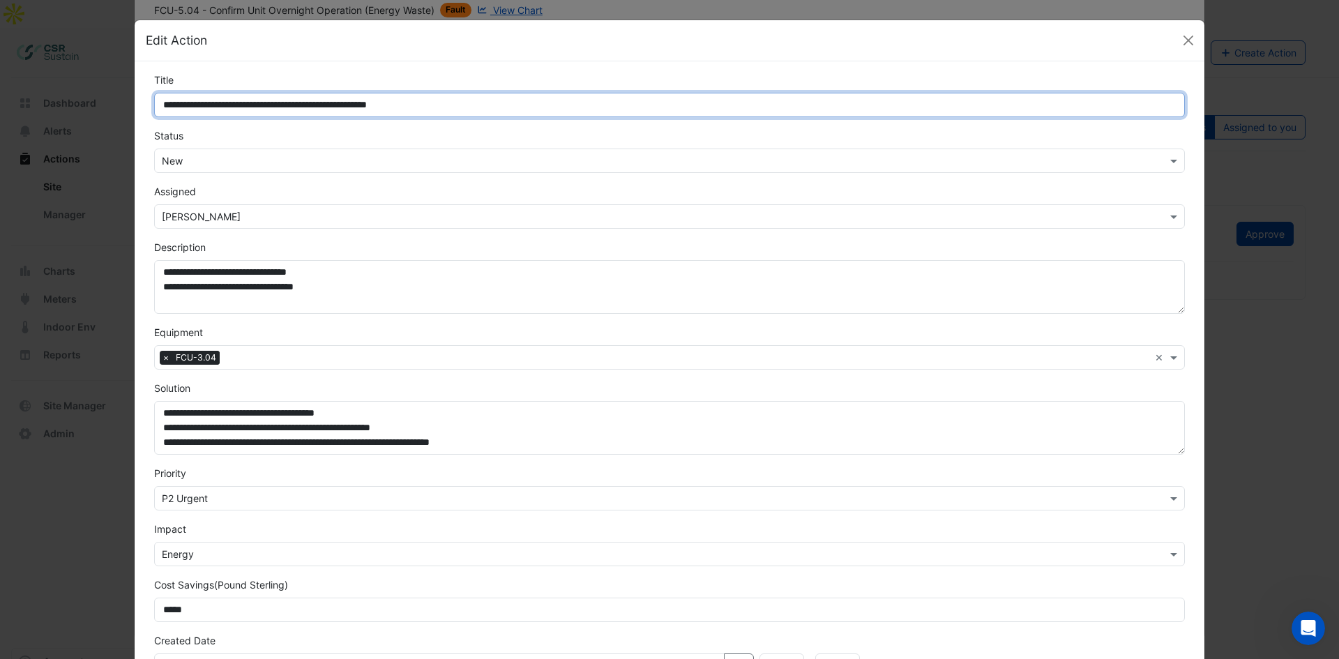
click at [218, 96] on input "**********" at bounding box center [669, 105] width 1031 height 24
drag, startPoint x: 215, startPoint y: 103, endPoint x: 130, endPoint y: 105, distance: 85.1
drag, startPoint x: 271, startPoint y: 105, endPoint x: 218, endPoint y: 103, distance: 52.4
click at [210, 103] on input "**********" at bounding box center [669, 105] width 1031 height 24
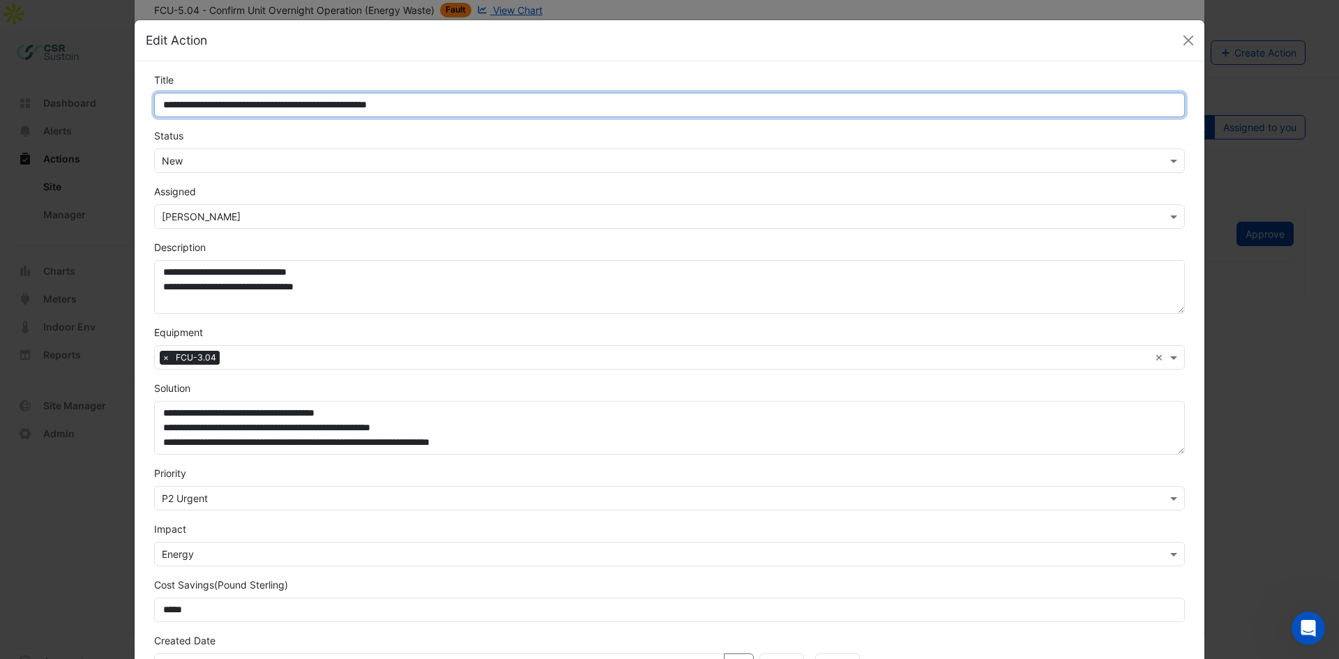
click at [352, 104] on input "**********" at bounding box center [669, 105] width 1031 height 24
drag, startPoint x: 271, startPoint y: 103, endPoint x: 149, endPoint y: 92, distance: 123.2
click at [149, 92] on div "**********" at bounding box center [669, 95] width 1047 height 45
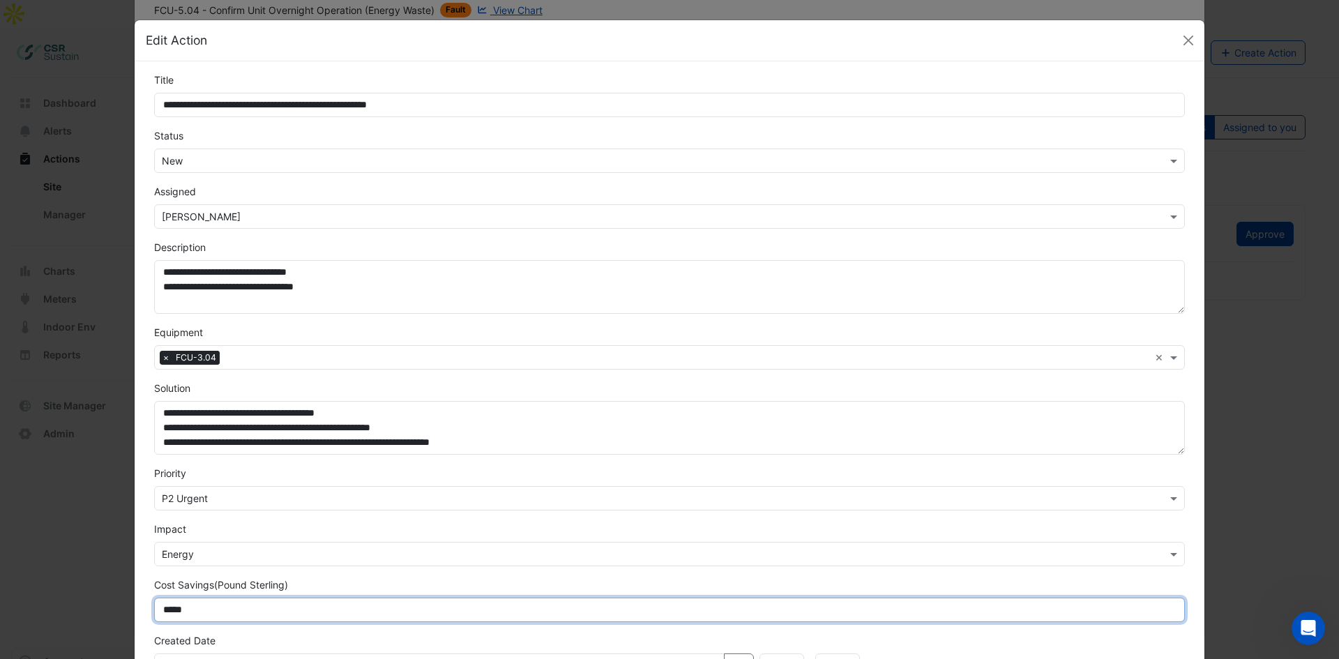
drag, startPoint x: 203, startPoint y: 621, endPoint x: 119, endPoint y: 611, distance: 85.0
click at [118, 508] on ngb-modal-window "**********" at bounding box center [669, 329] width 1339 height 659
type input "*"
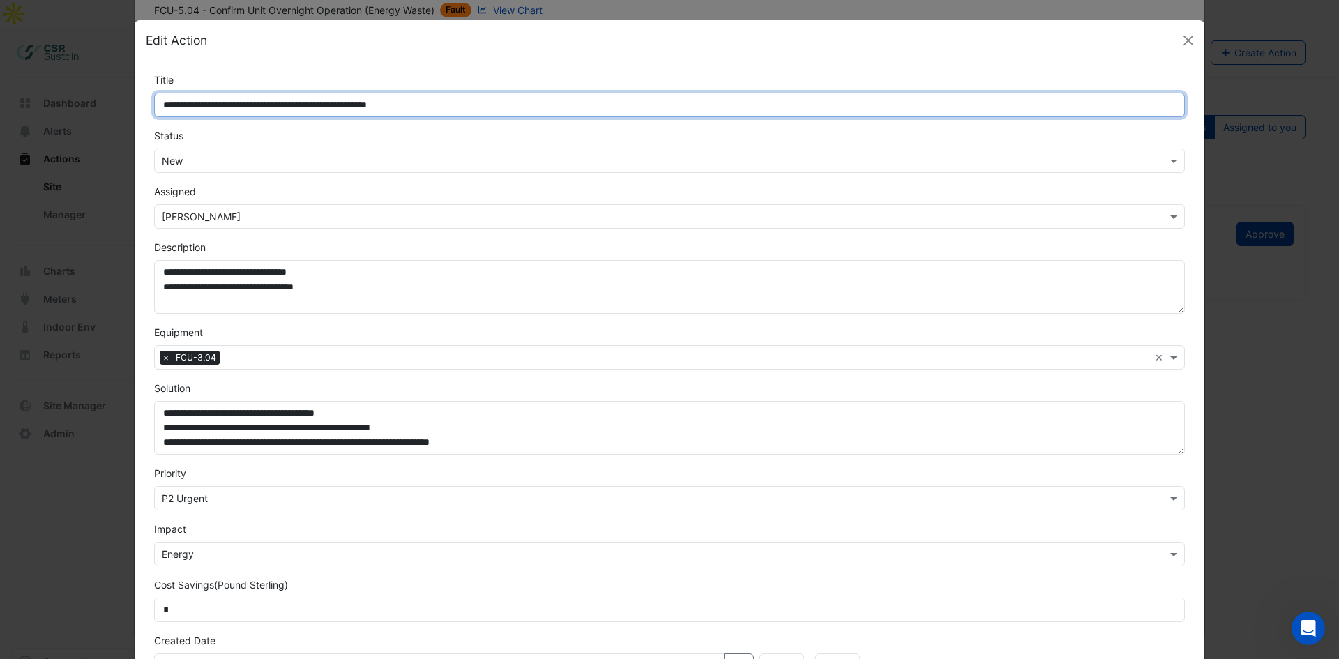
click at [210, 103] on input "**********" at bounding box center [669, 105] width 1031 height 24
drag, startPoint x: 205, startPoint y: 104, endPoint x: 151, endPoint y: 102, distance: 53.7
click at [154, 102] on input "**********" at bounding box center [669, 105] width 1031 height 24
click at [312, 104] on input "**********" at bounding box center [669, 105] width 1031 height 24
type input "**********"
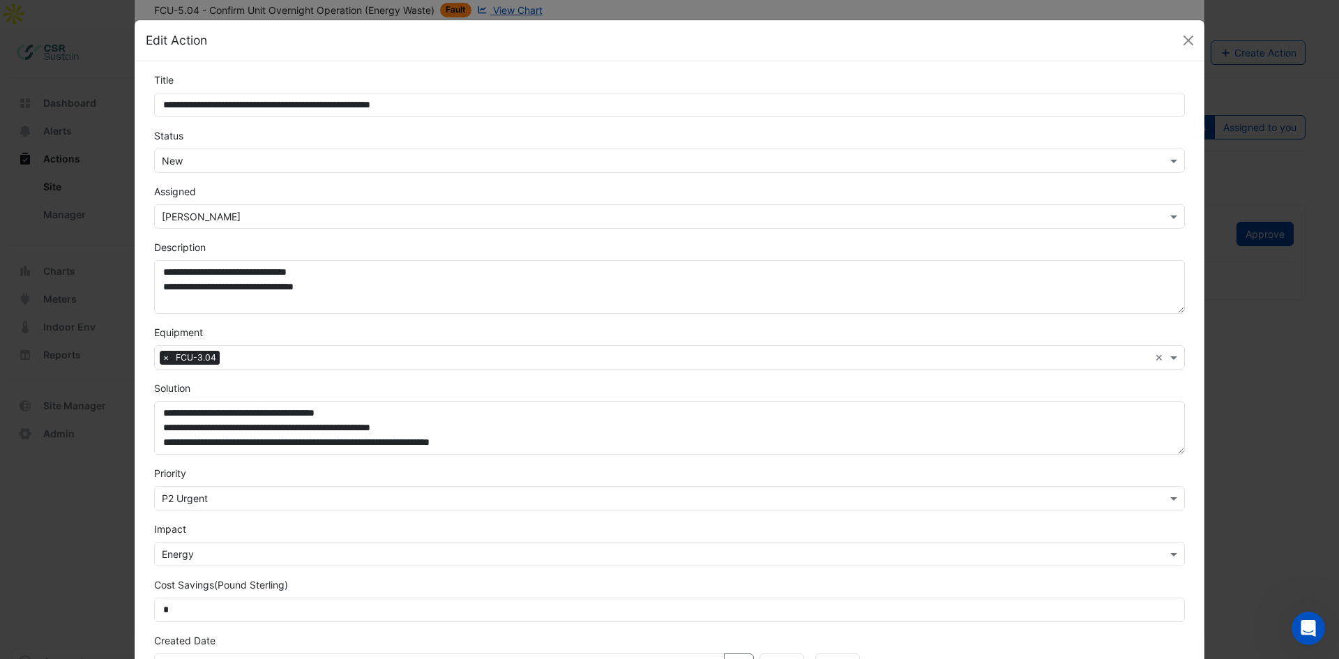
scroll to position [1030, 0]
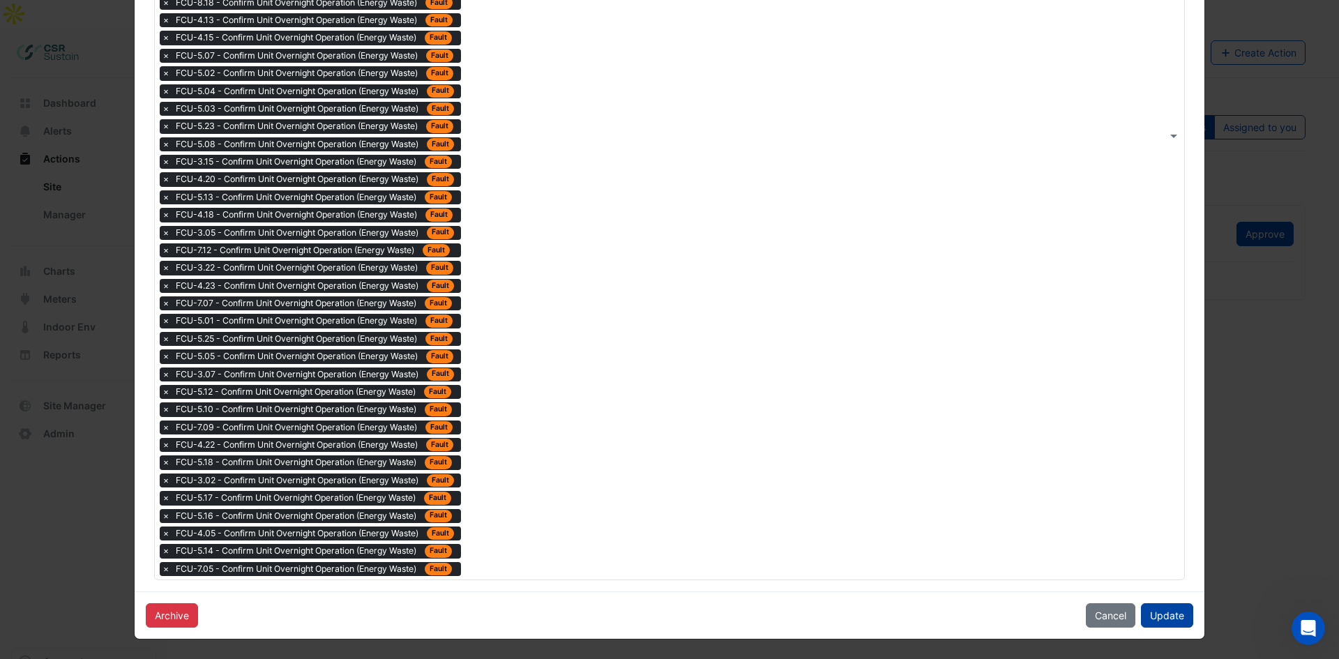
click at [1060, 508] on button "Update" at bounding box center [1167, 615] width 52 height 24
click at [1060, 508] on button "Update" at bounding box center [1162, 615] width 62 height 24
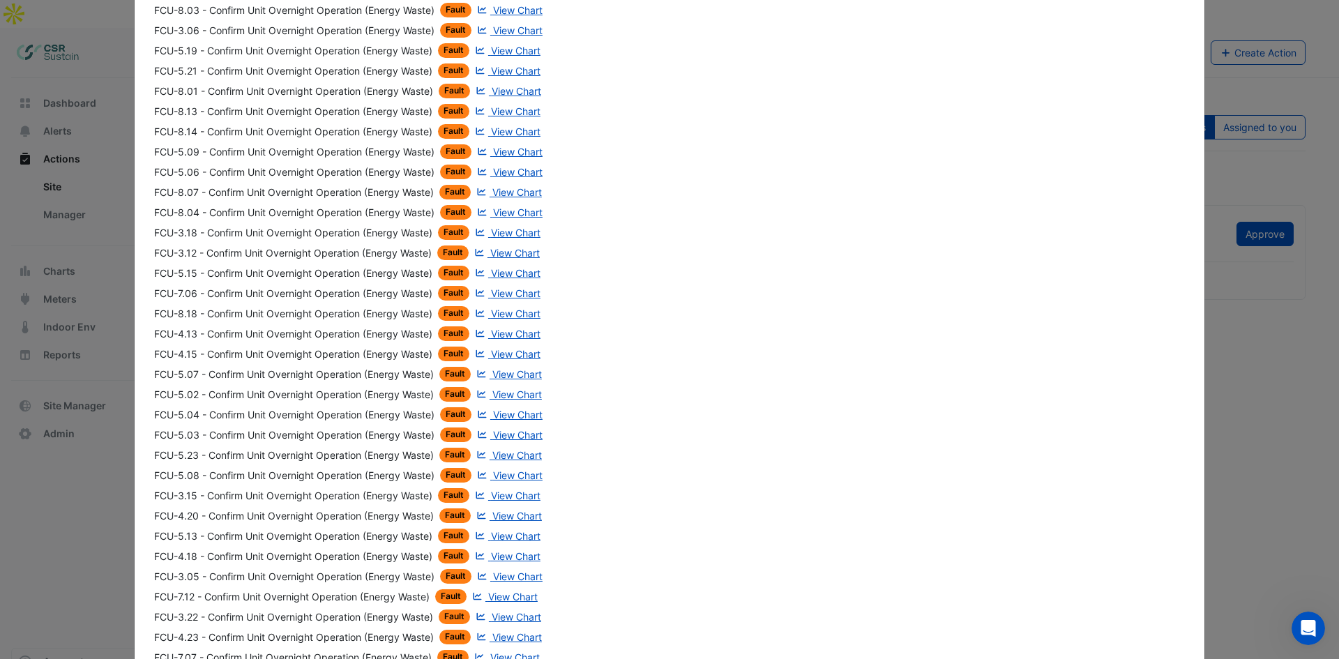
scroll to position [0, 0]
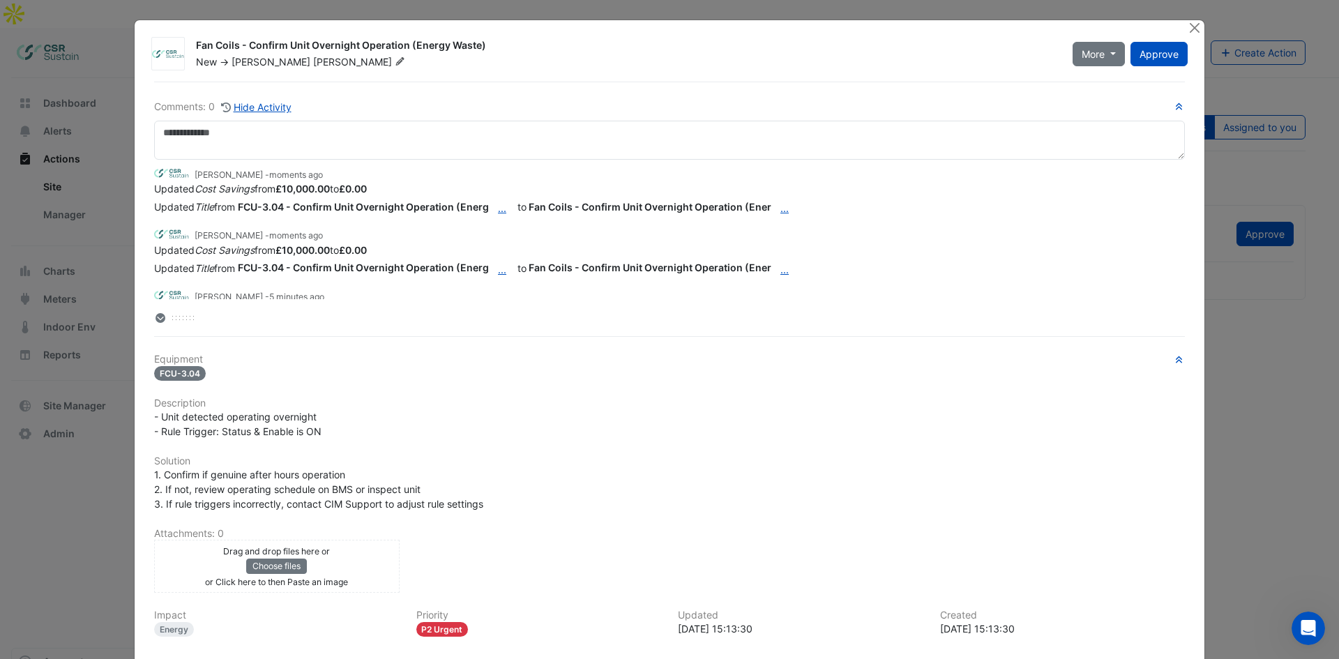
drag, startPoint x: 943, startPoint y: 142, endPoint x: 955, endPoint y: 53, distance: 90.0
click at [1060, 353] on ngb-modal-window "Fan Coils - Confirm Unit Overnight Operation (Energy Waste) New -> [PERSON_NAME…" at bounding box center [669, 329] width 1339 height 659
click at [1060, 22] on button "Close" at bounding box center [1194, 27] width 15 height 15
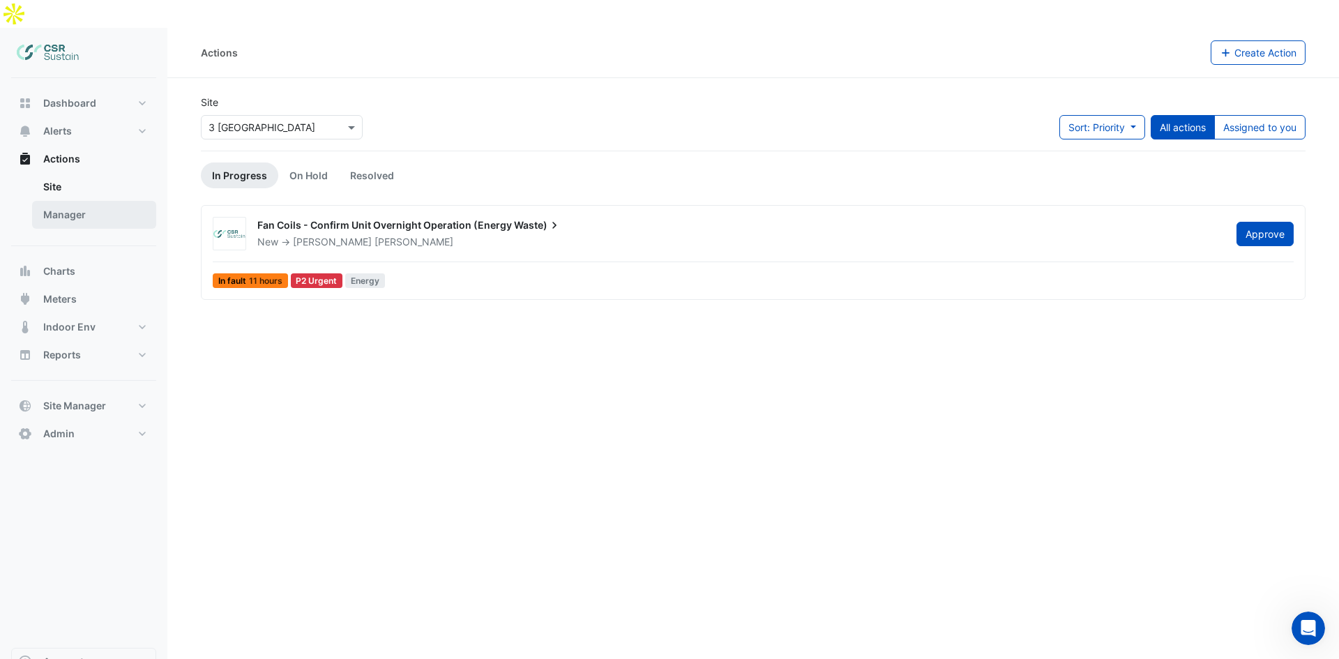
click at [79, 201] on link "Manager" at bounding box center [94, 215] width 124 height 28
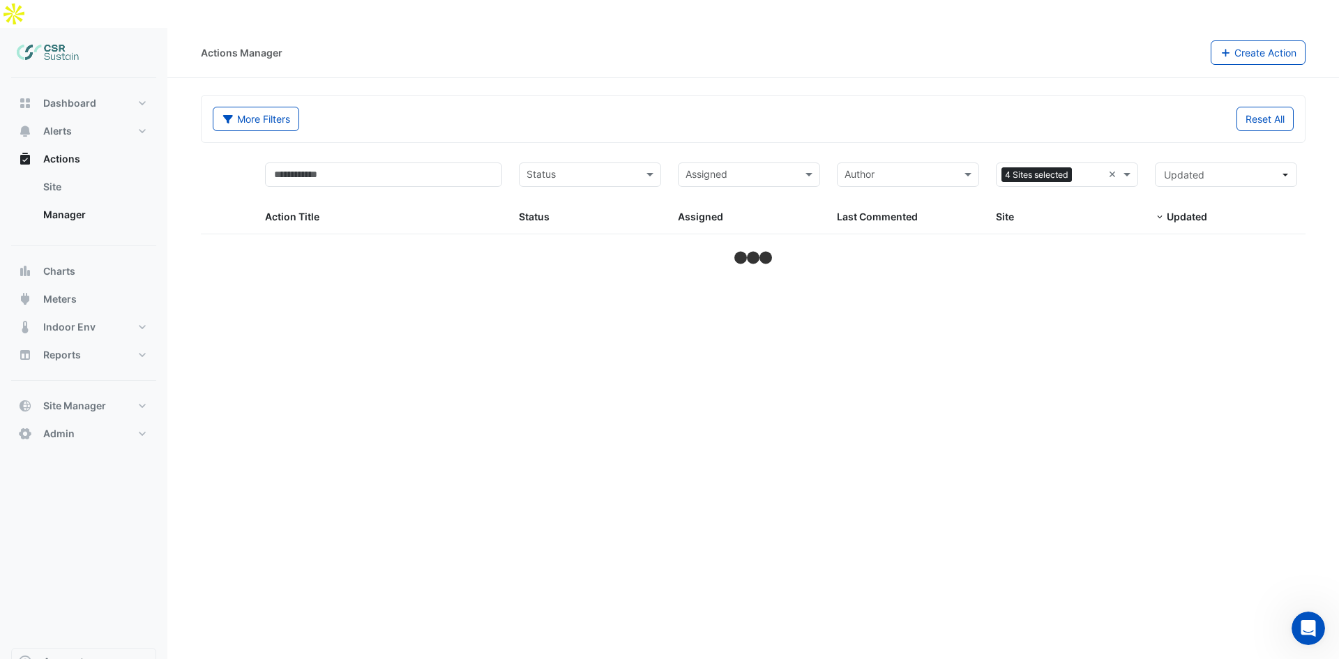
select select "**"
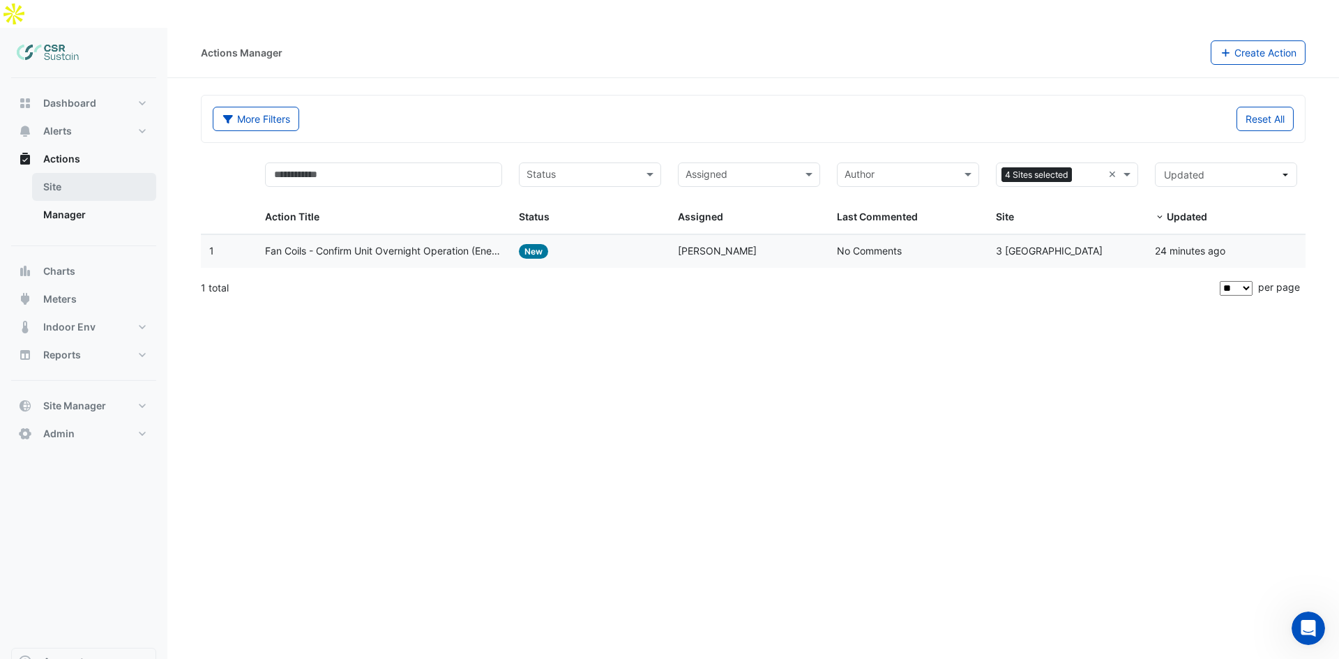
click at [113, 173] on link "Site" at bounding box center [94, 187] width 124 height 28
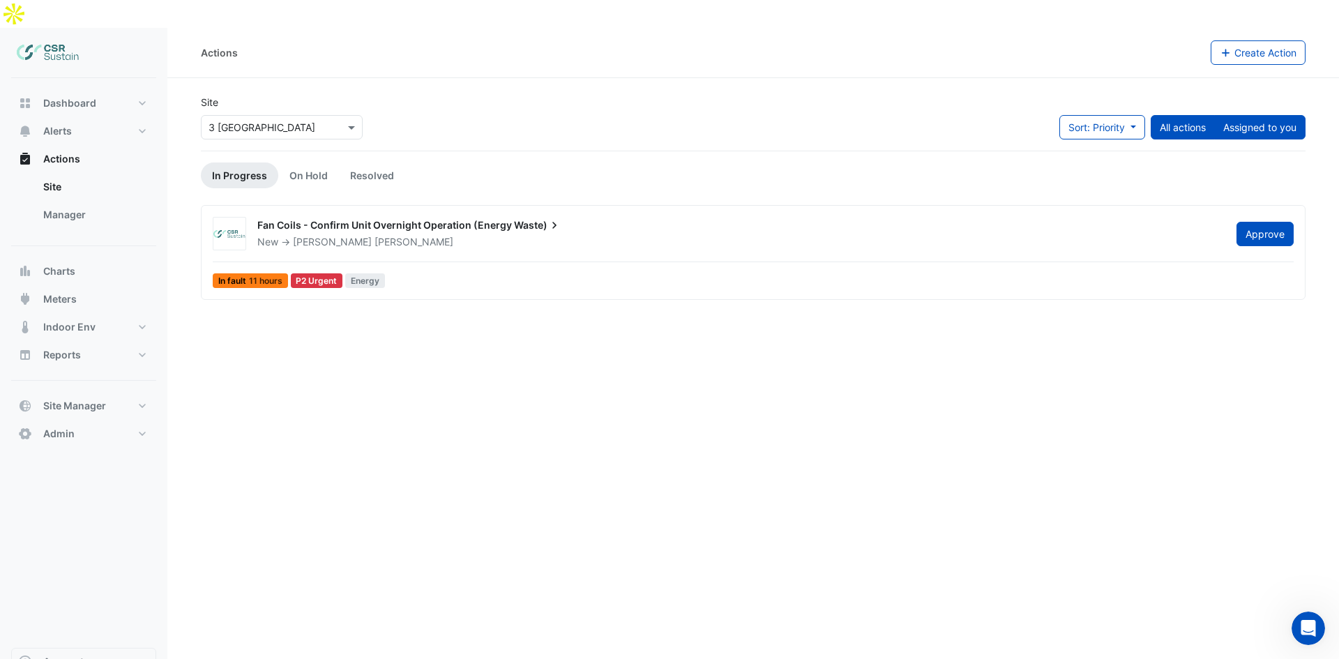
click at [1060, 115] on button "Assigned to you" at bounding box center [1259, 127] width 91 height 24
click at [1060, 115] on button "All actions" at bounding box center [1183, 127] width 64 height 24
click at [377, 219] on span "Fan Coils - Confirm Unit Overnight Operation (Energy" at bounding box center [384, 225] width 255 height 12
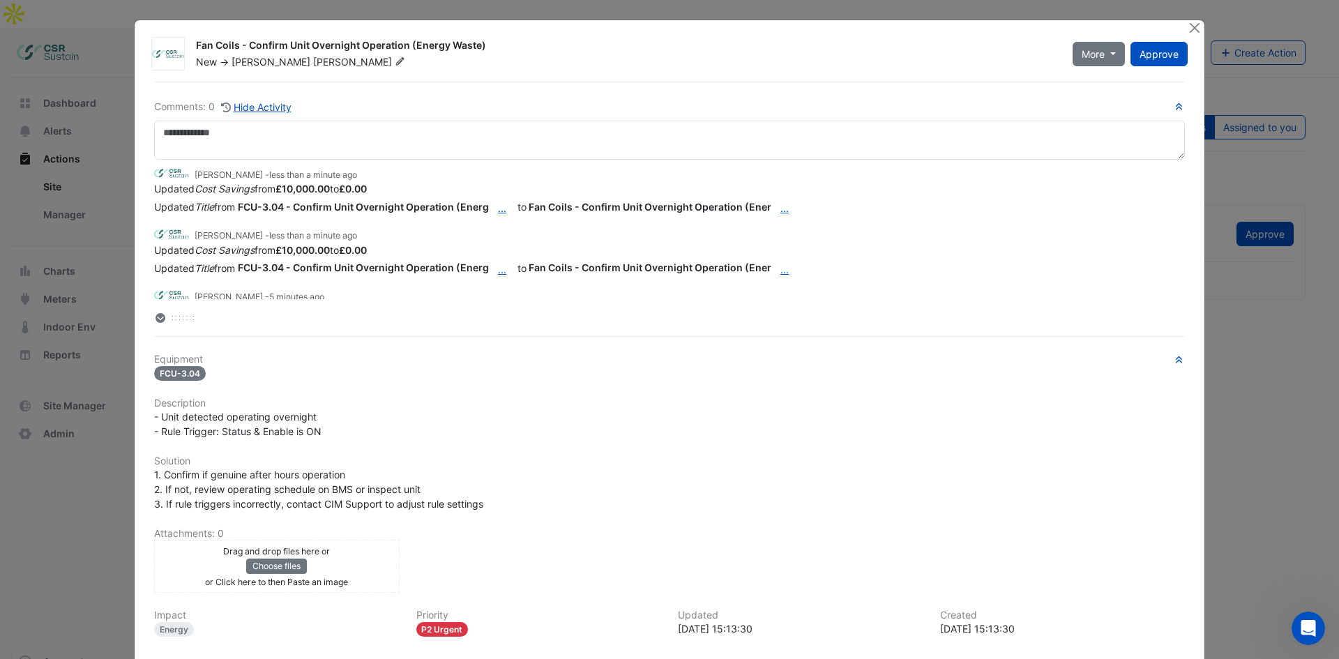
drag, startPoint x: 116, startPoint y: 373, endPoint x: 158, endPoint y: 349, distance: 48.7
click at [116, 374] on ngb-modal-window "Fan Coils - Confirm Unit Overnight Operation (Energy Waste) New -> [PERSON_NAME…" at bounding box center [669, 329] width 1339 height 659
click at [1060, 29] on button "Close" at bounding box center [1194, 27] width 15 height 15
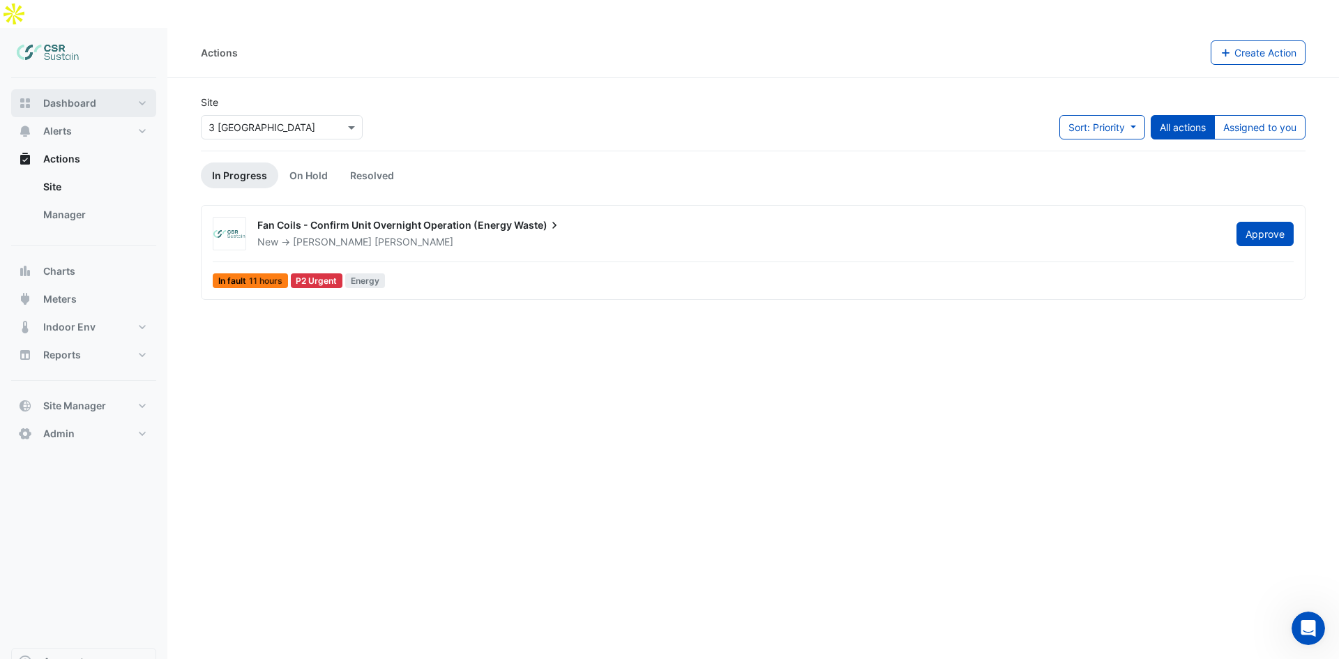
click at [79, 89] on button "Dashboard" at bounding box center [83, 103] width 145 height 28
select select "**"
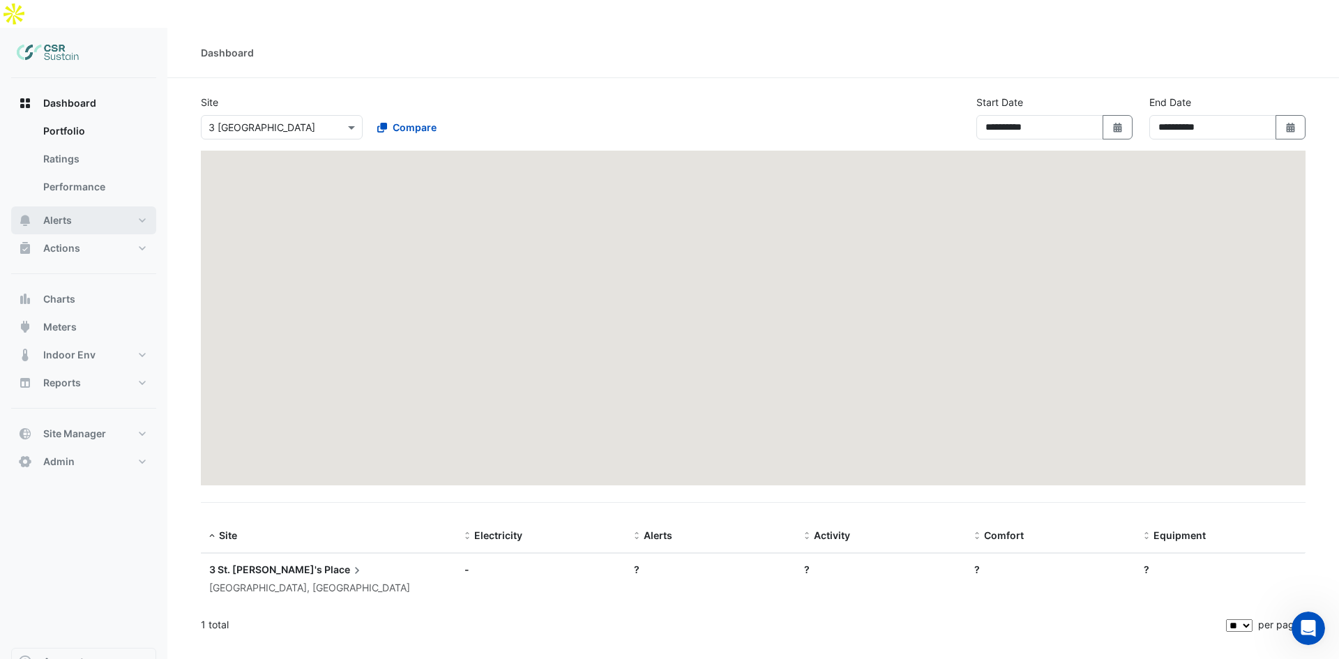
click at [77, 99] on div "Dashboard Portfolio Ratings Performance Alerts Site Rules Templates Actions Sit…" at bounding box center [83, 282] width 145 height 386
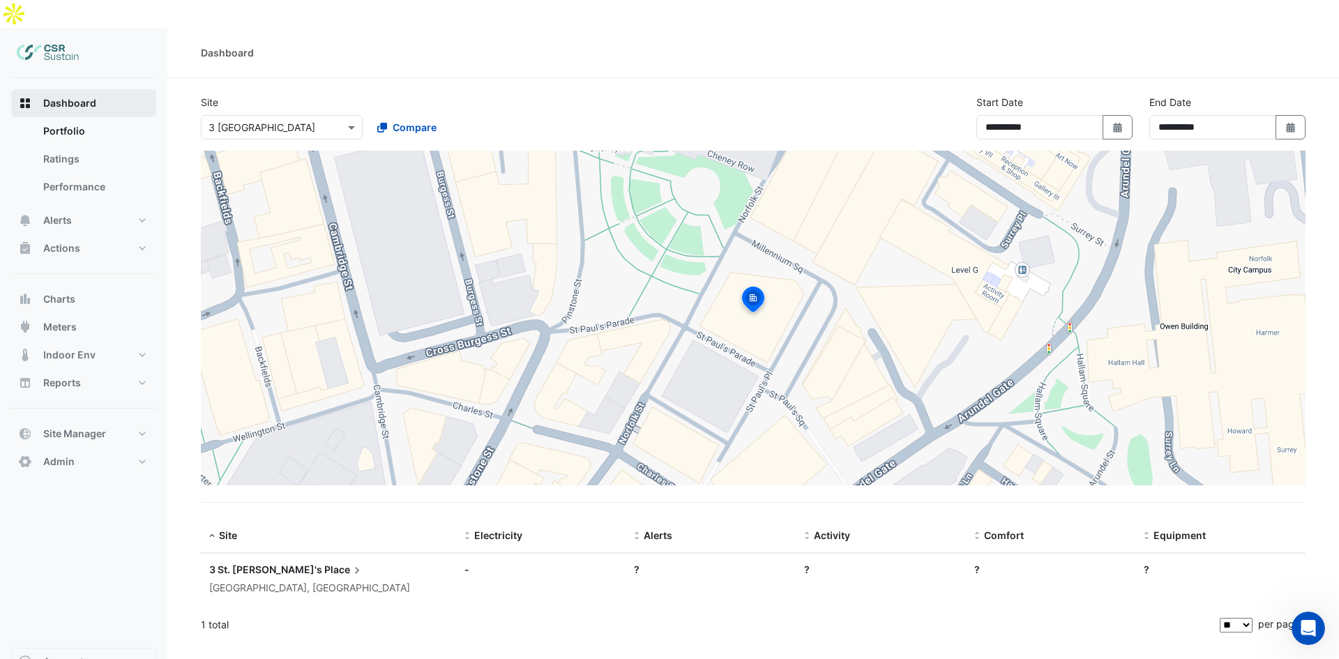
click at [75, 96] on span "Dashboard" at bounding box center [69, 103] width 53 height 14
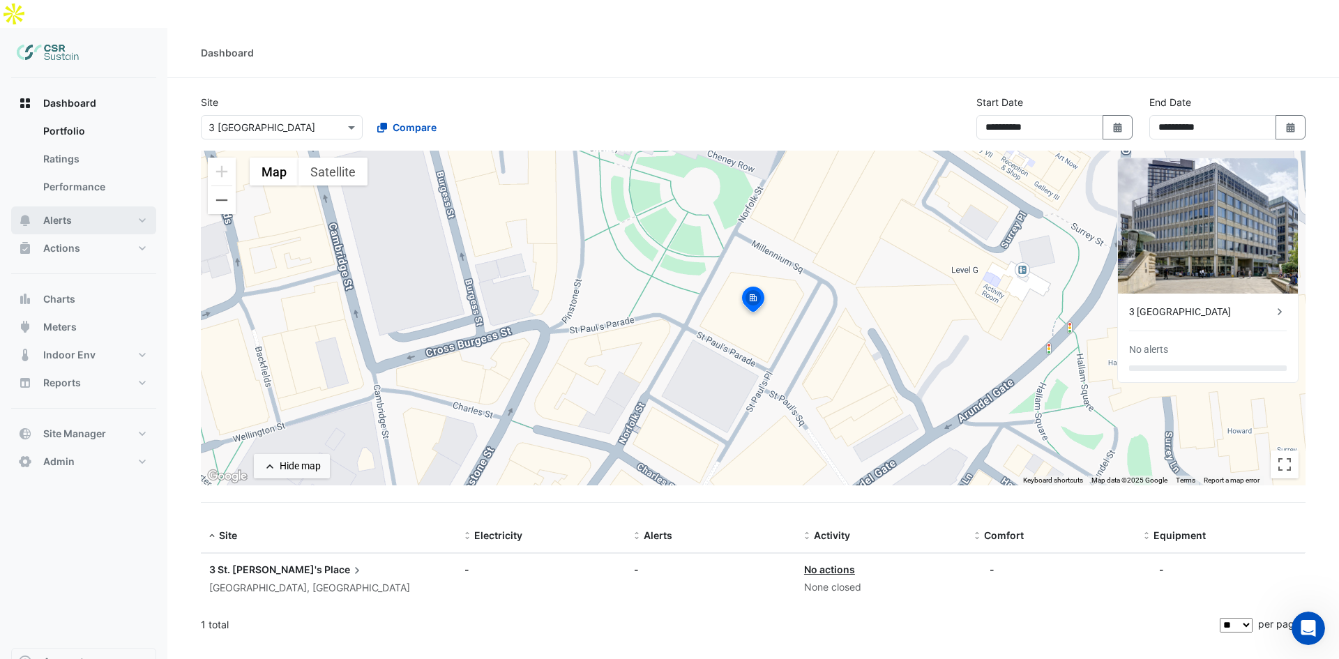
click at [68, 213] on span "Alerts" at bounding box center [57, 220] width 29 height 14
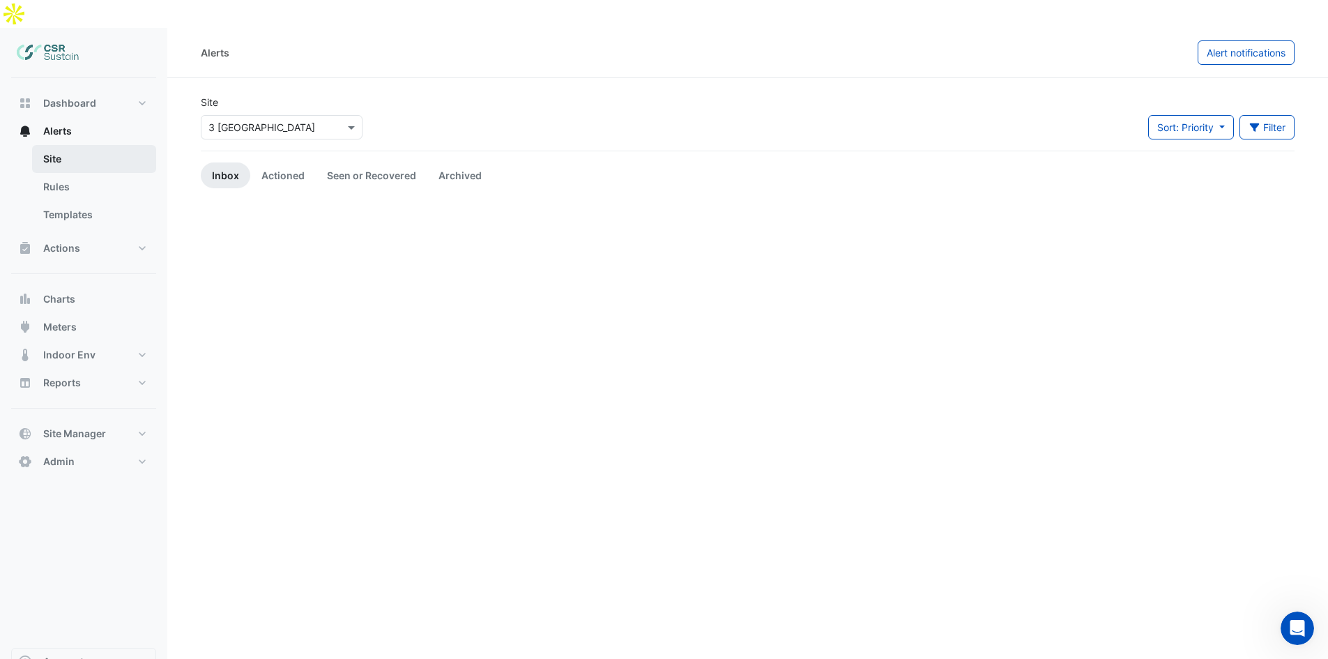
click at [97, 145] on link "Site" at bounding box center [94, 159] width 124 height 28
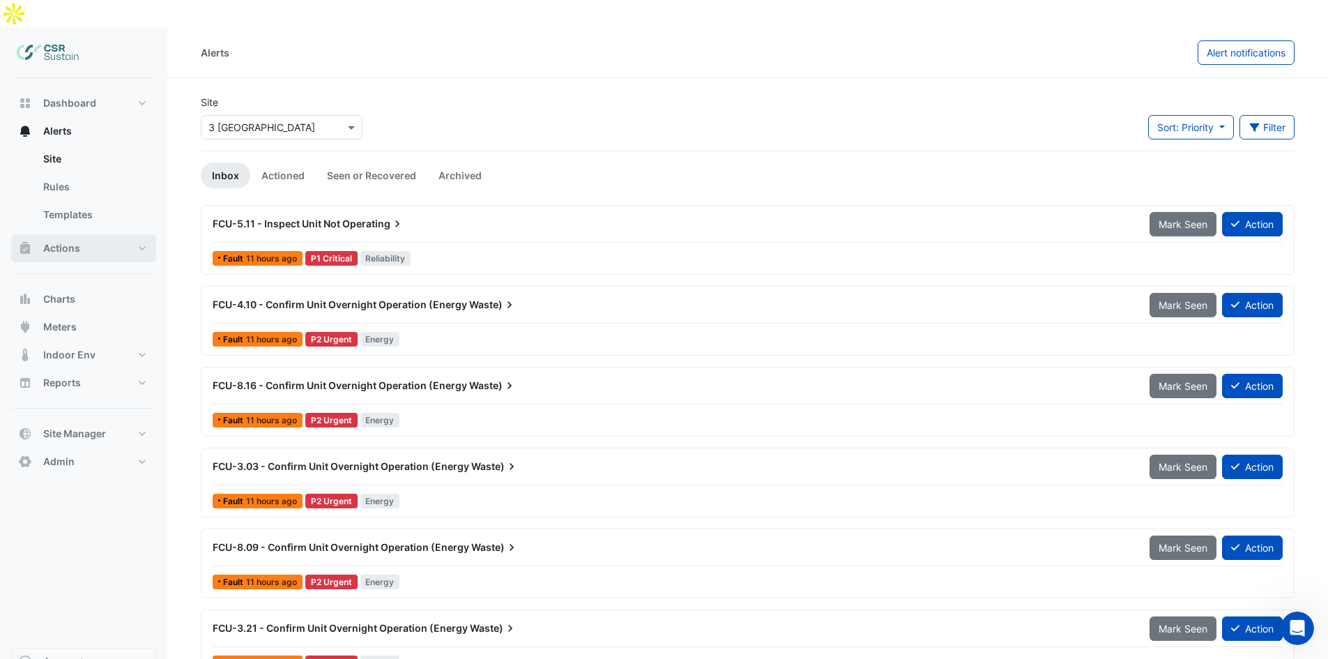
click at [98, 234] on button "Actions" at bounding box center [83, 248] width 145 height 28
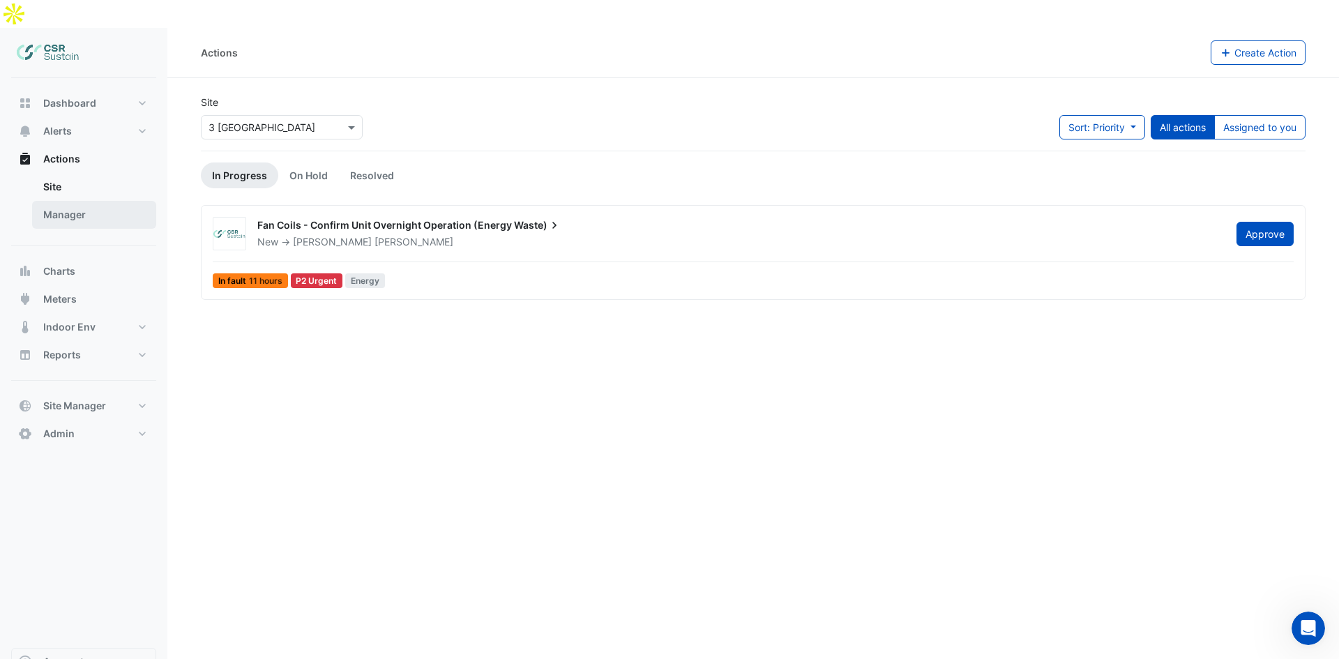
click at [105, 201] on link "Manager" at bounding box center [94, 215] width 124 height 28
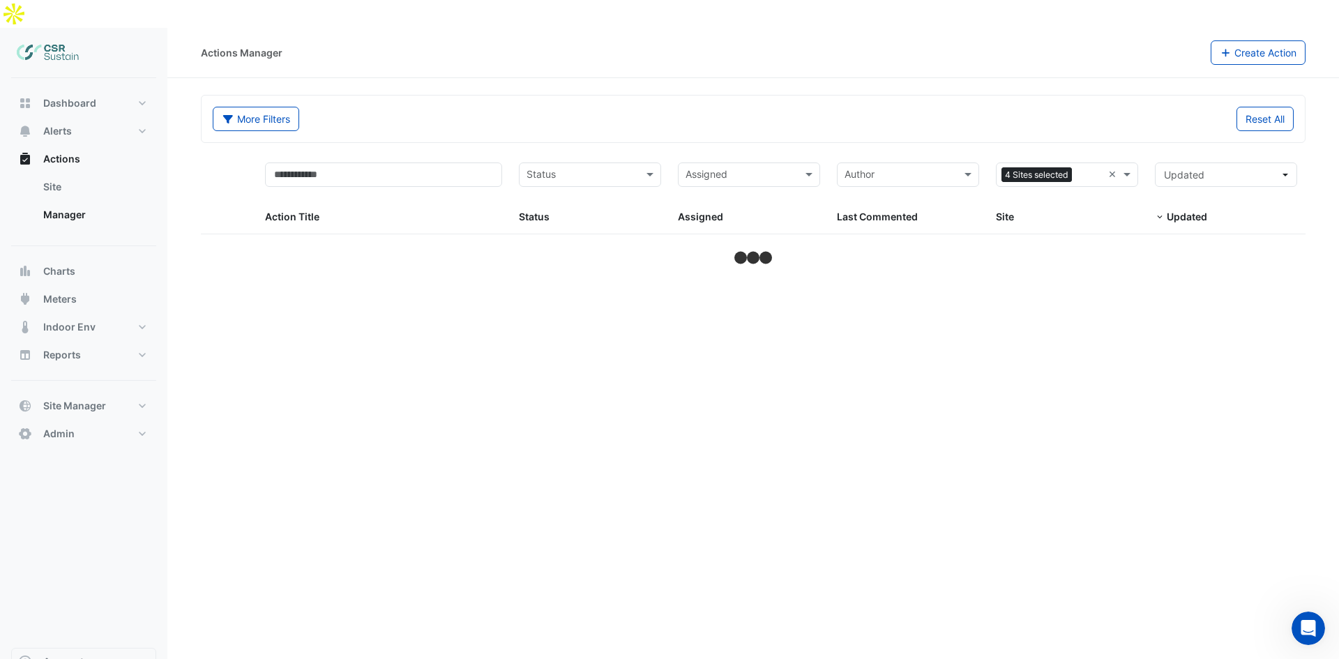
select select "**"
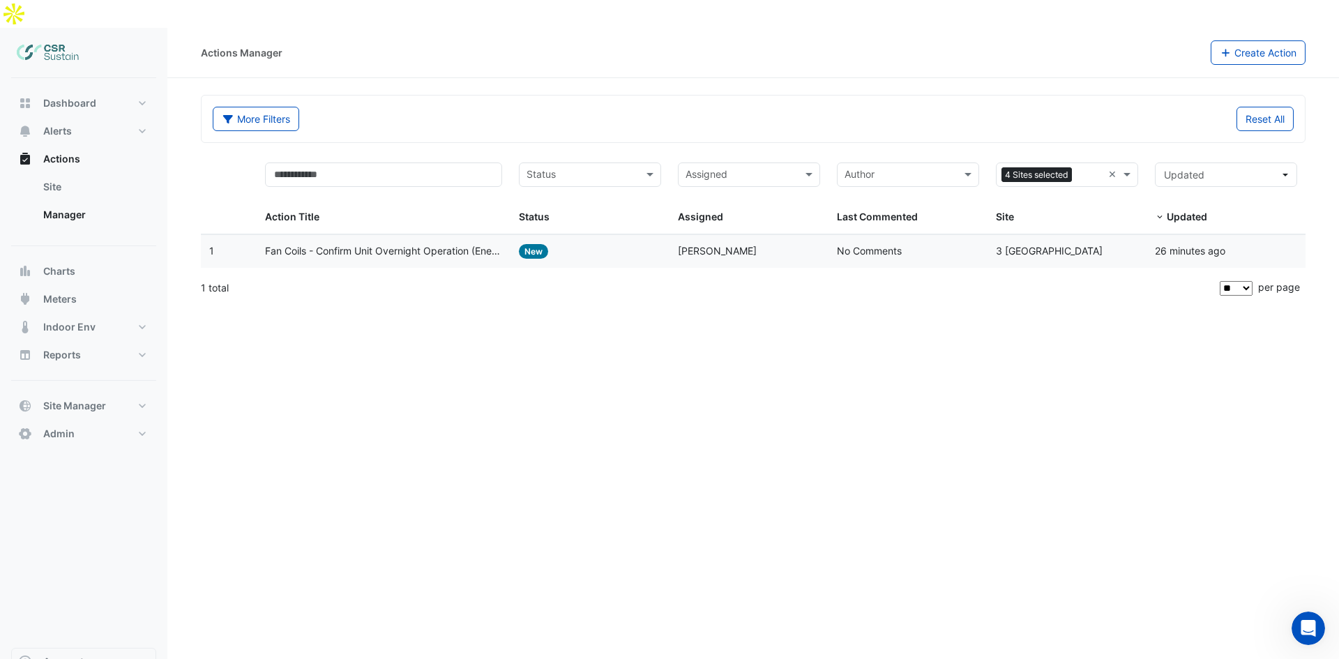
click at [476, 243] on span "Fan Coils - Confirm Unit Overnight Operation (Energy Waste)" at bounding box center [384, 251] width 238 height 16
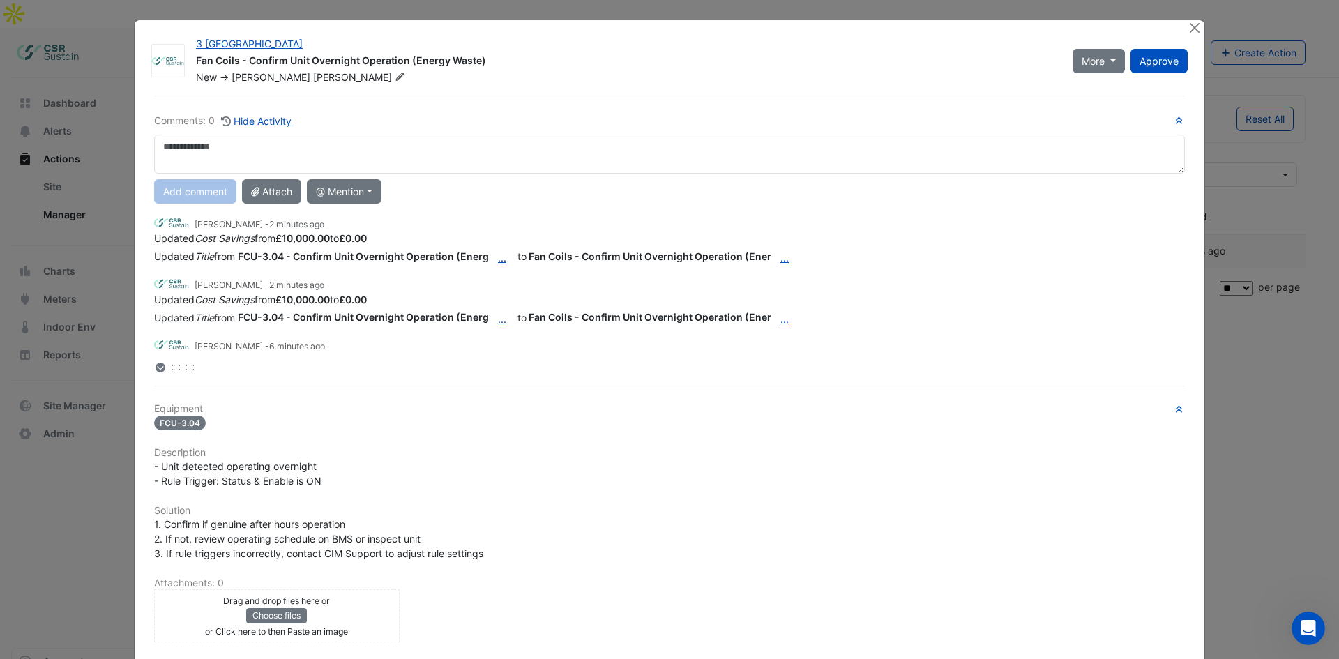
drag, startPoint x: 339, startPoint y: 554, endPoint x: 379, endPoint y: 534, distance: 44.9
click at [339, 508] on span "1. Confirm if genuine after hours operation 2. If not, review operating schedul…" at bounding box center [318, 538] width 329 height 41
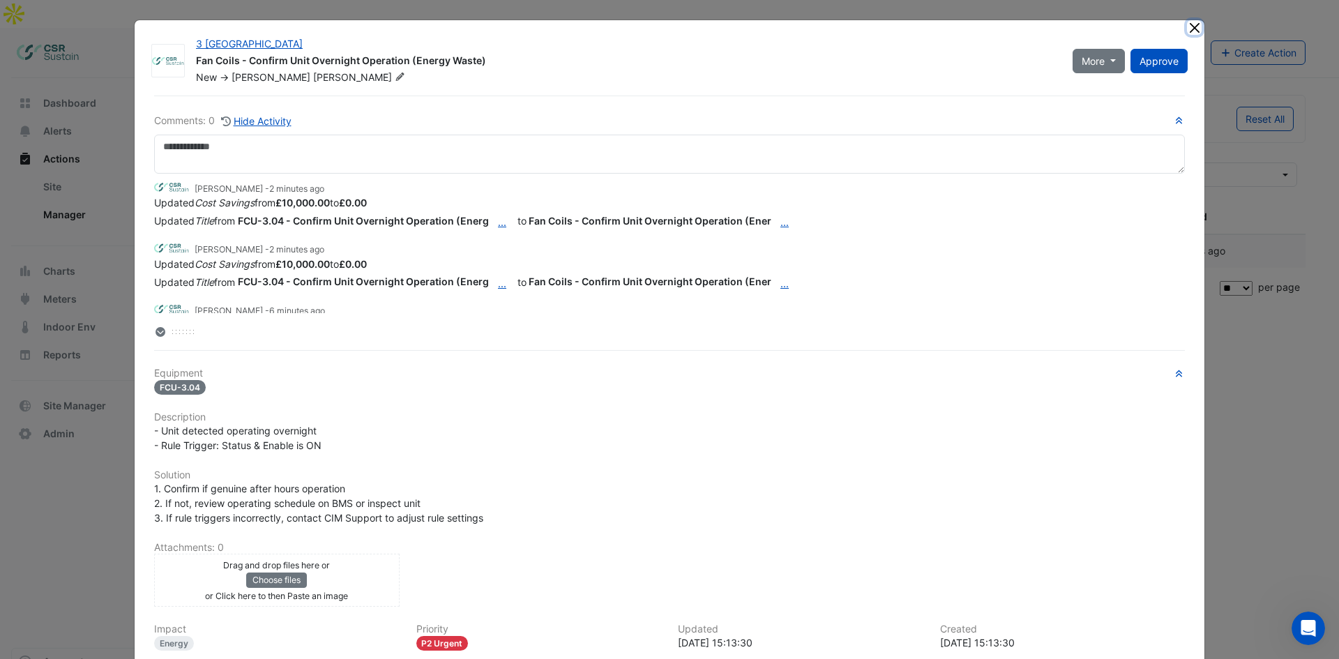
click at [1060, 31] on button "Close" at bounding box center [1194, 27] width 15 height 15
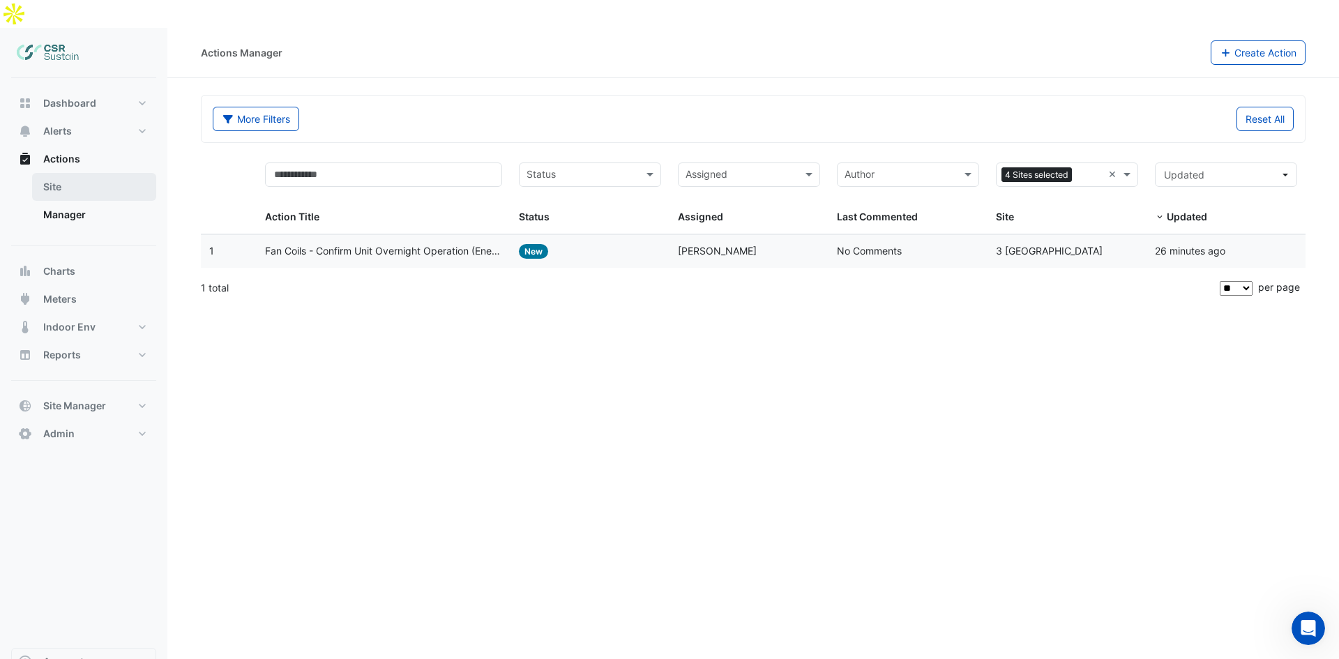
click at [102, 173] on link "Site" at bounding box center [94, 187] width 124 height 28
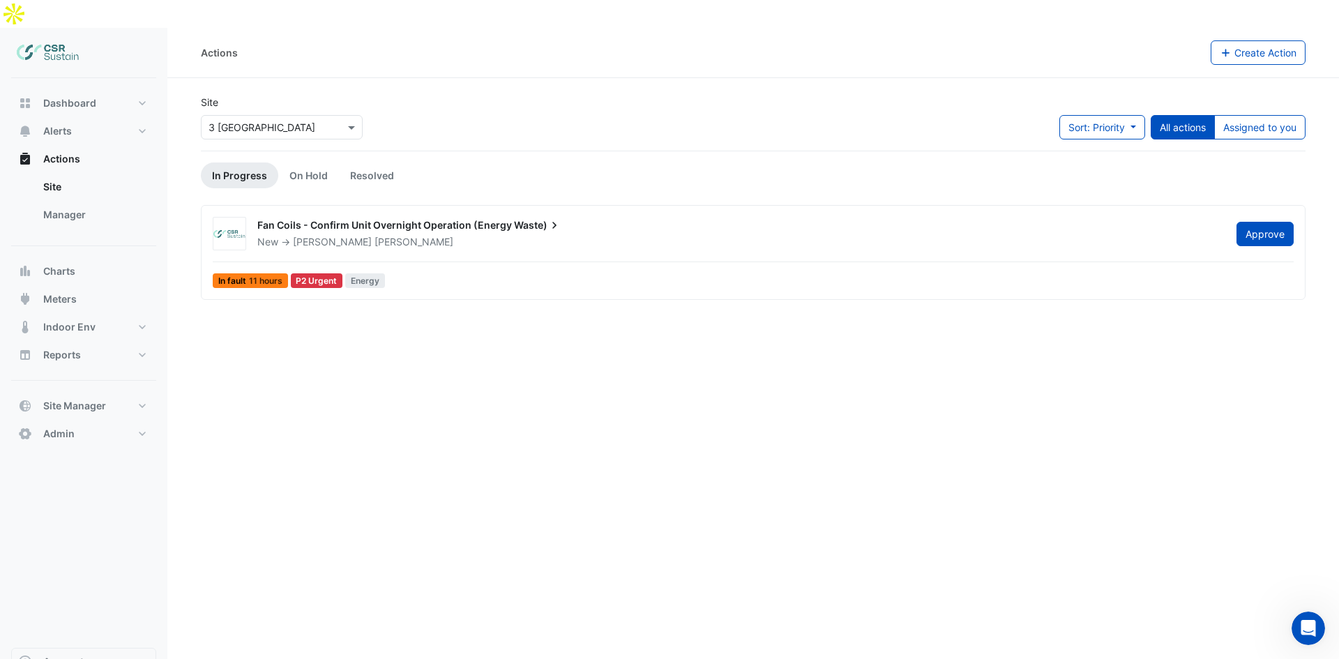
click at [364, 218] on div "Fan Coils - Confirm Unit Overnight Operation (Energy Waste)" at bounding box center [738, 226] width 962 height 17
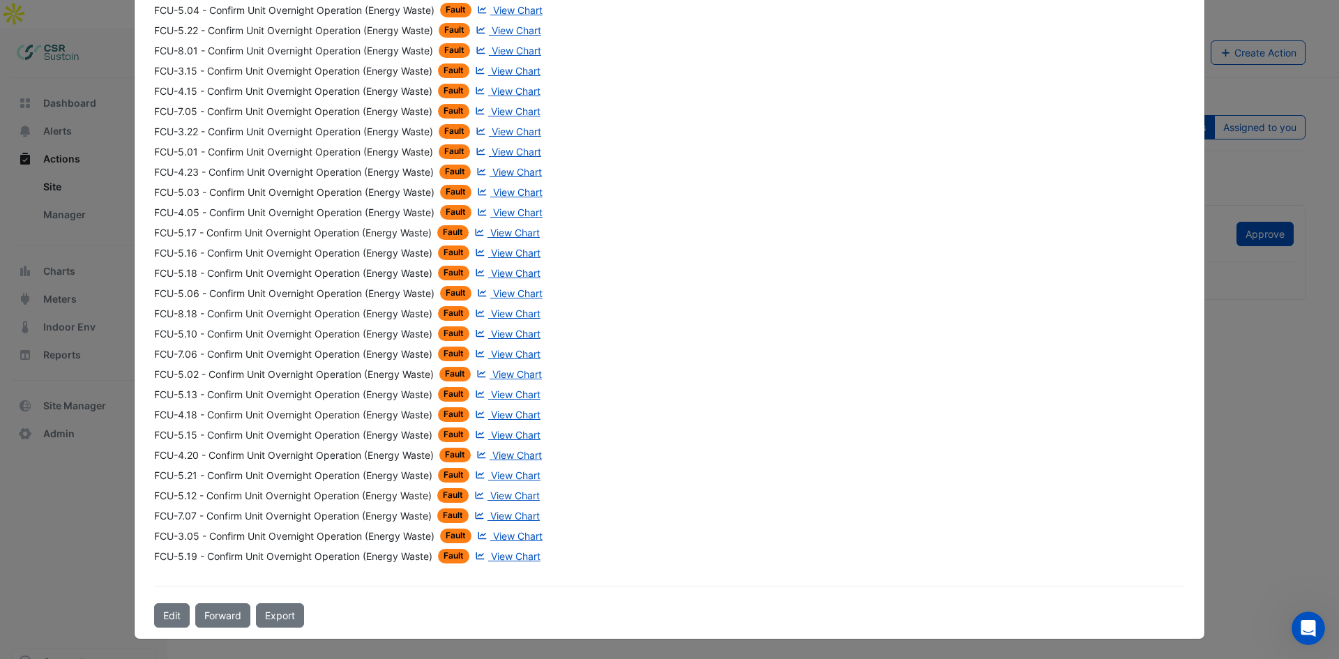
drag, startPoint x: 453, startPoint y: 386, endPoint x: 390, endPoint y: 634, distance: 255.4
click at [179, 508] on button "Edit" at bounding box center [172, 615] width 36 height 24
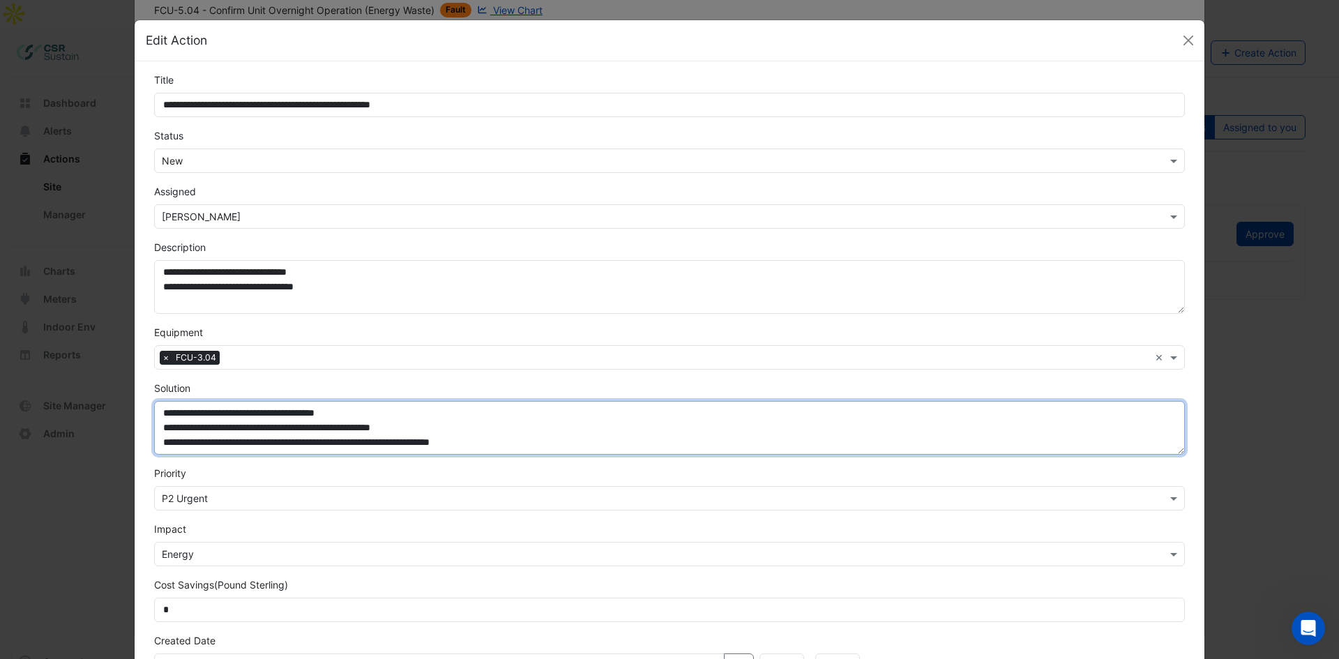
drag, startPoint x: 344, startPoint y: 444, endPoint x: 331, endPoint y: 443, distance: 14.0
click at [331, 443] on textarea "**********" at bounding box center [669, 428] width 1031 height 54
type textarea "**********"
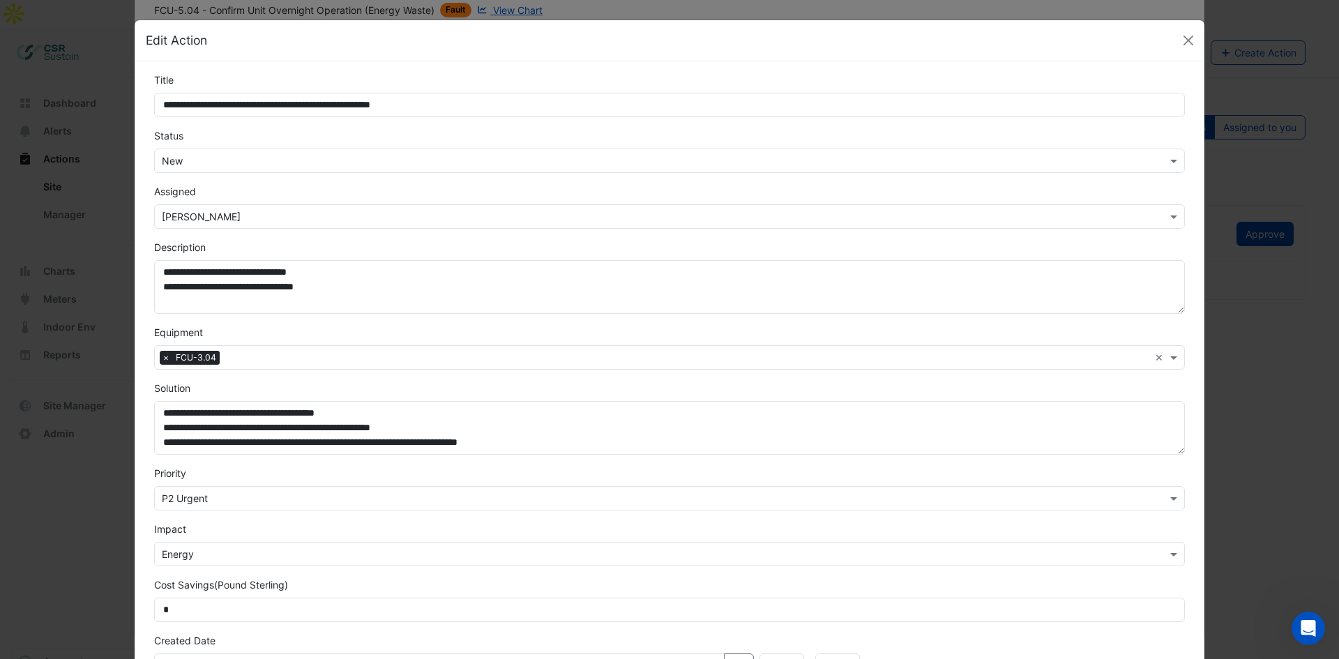
click at [405, 387] on div "**********" at bounding box center [669, 418] width 1047 height 74
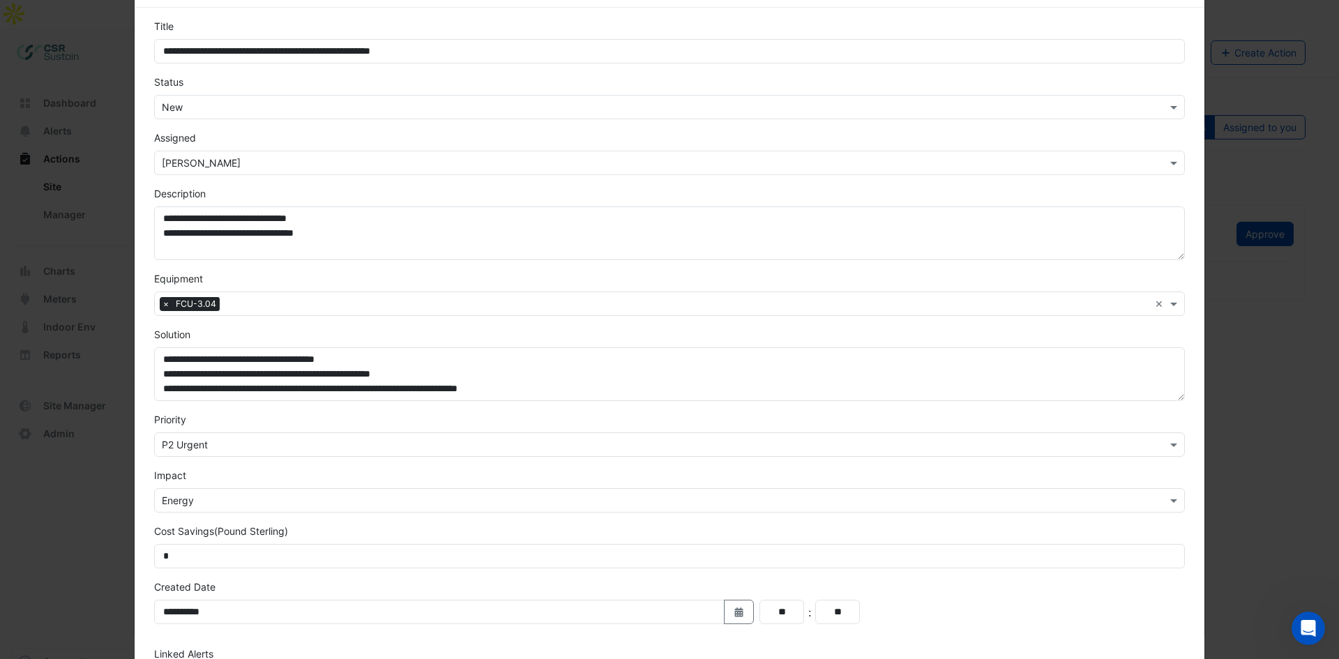
scroll to position [0, 0]
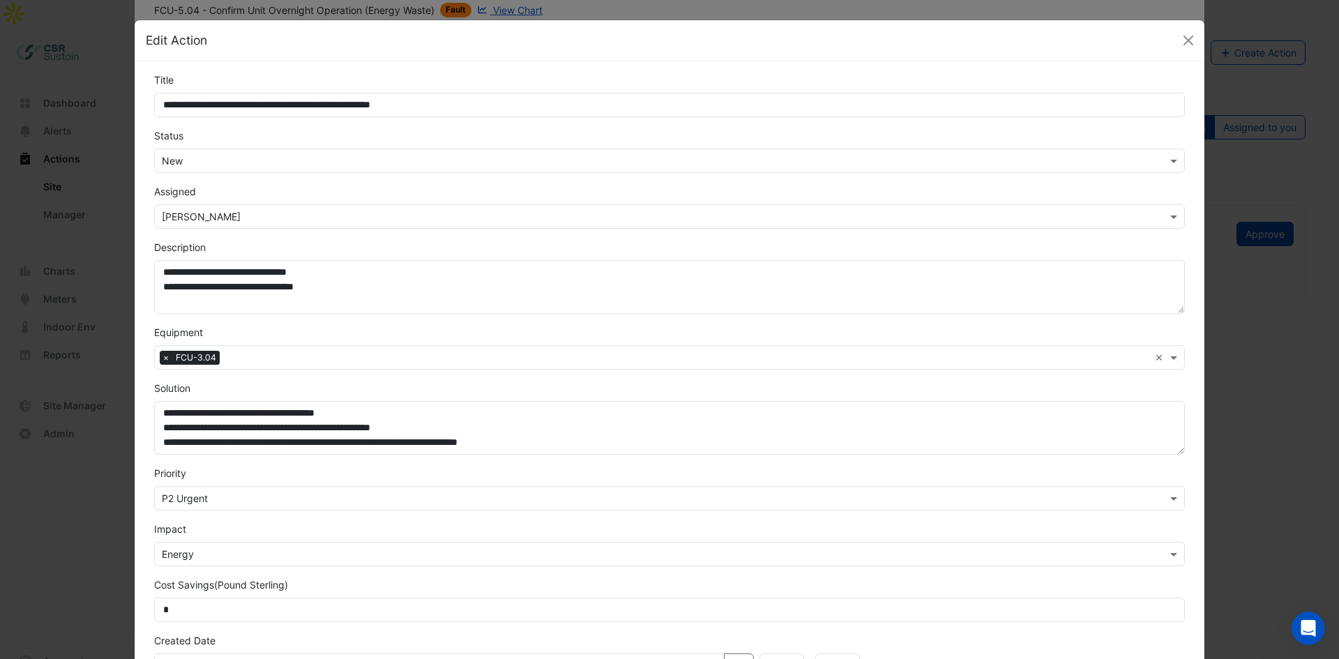
click at [494, 328] on div "Equipment Select Equipment × FCU-3.04 ×" at bounding box center [669, 347] width 1047 height 45
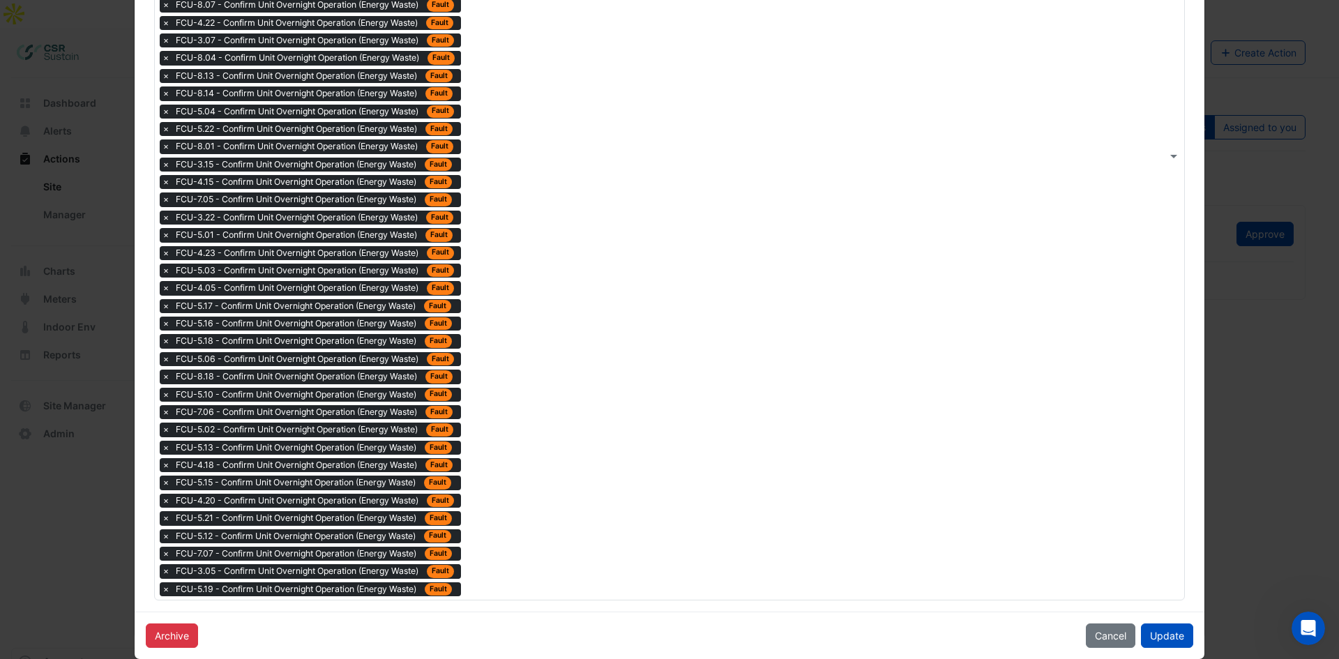
scroll to position [1030, 0]
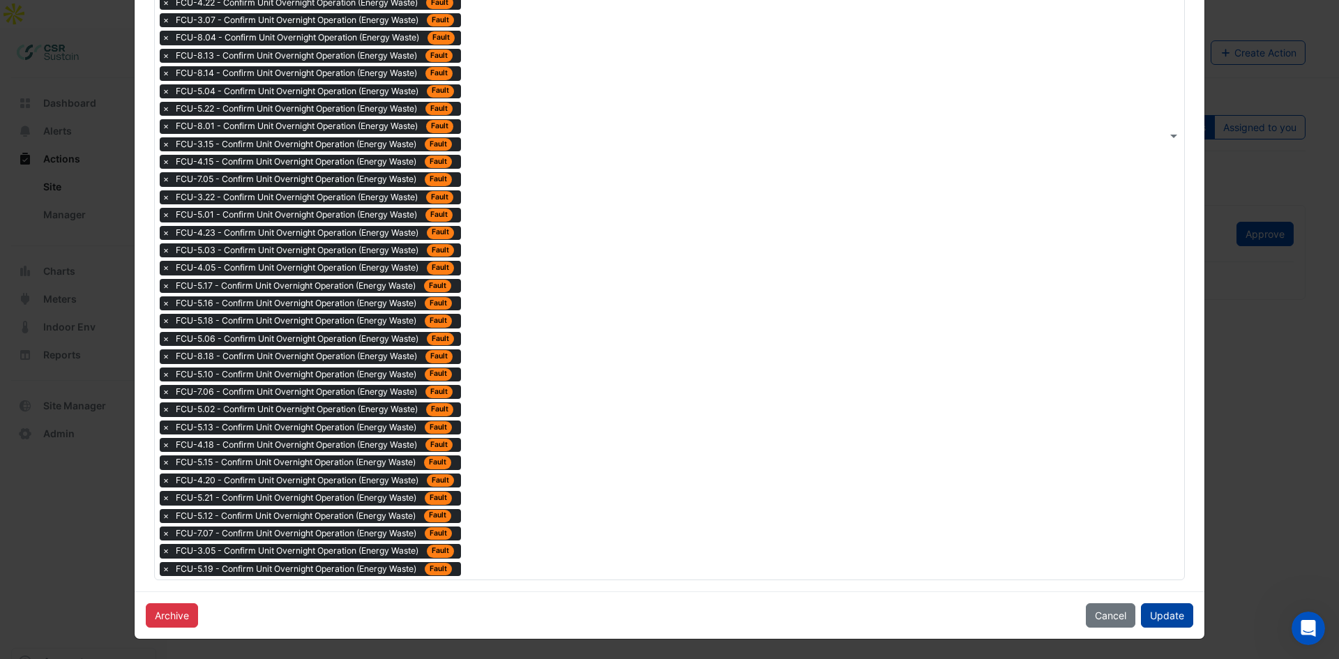
click at [1060, 508] on button "Update" at bounding box center [1167, 615] width 52 height 24
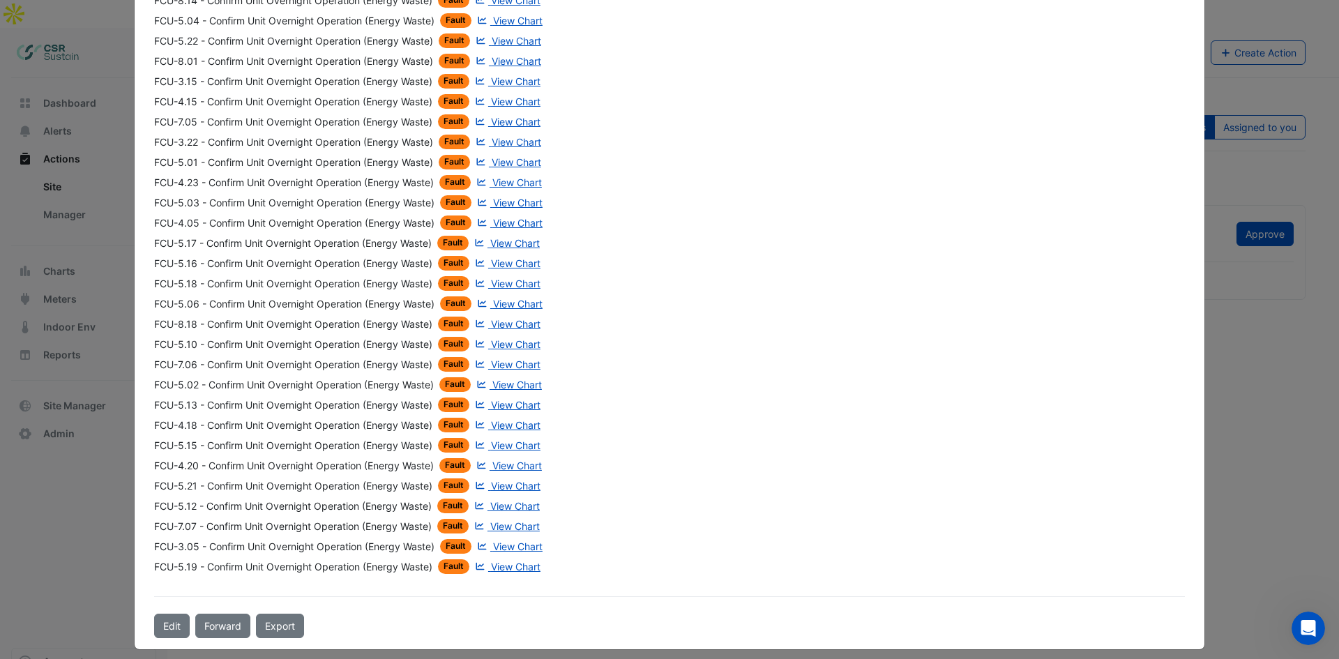
scroll to position [1124, 0]
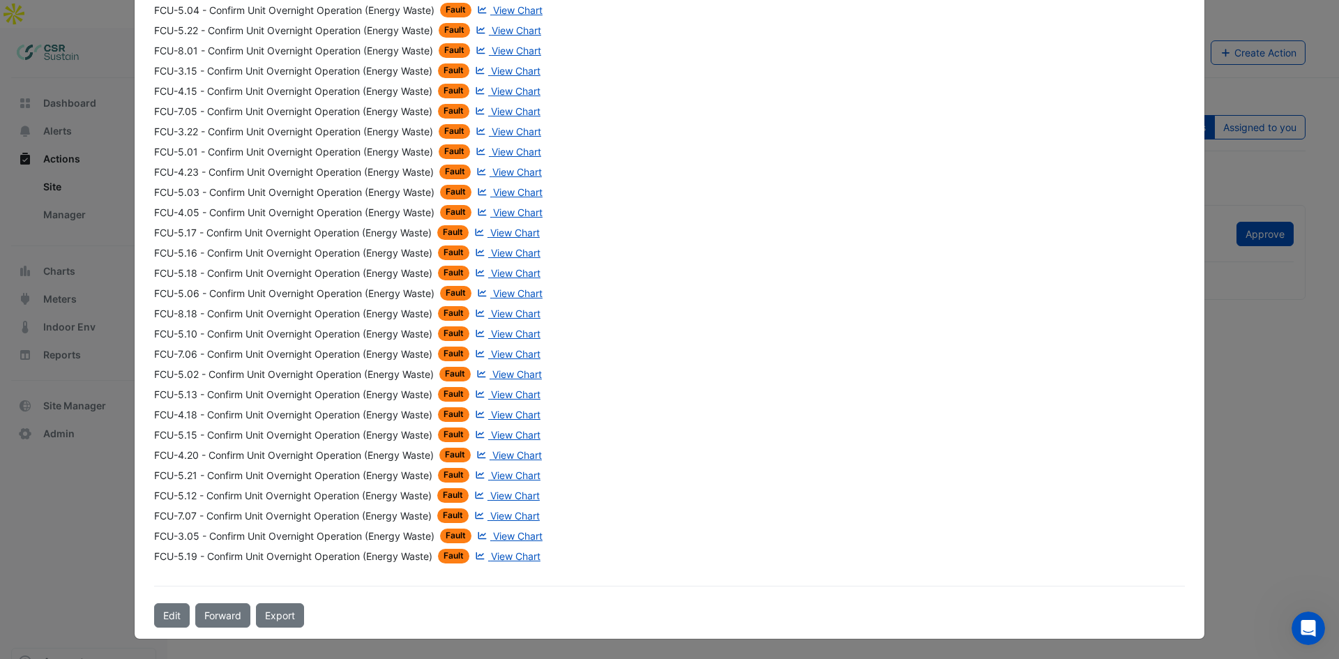
click at [1060, 427] on ngb-modal-window "Fan Coils - Confirm Unit Overnight Operation (Energy Waste) New -> [PERSON_NAME…" at bounding box center [669, 329] width 1339 height 659
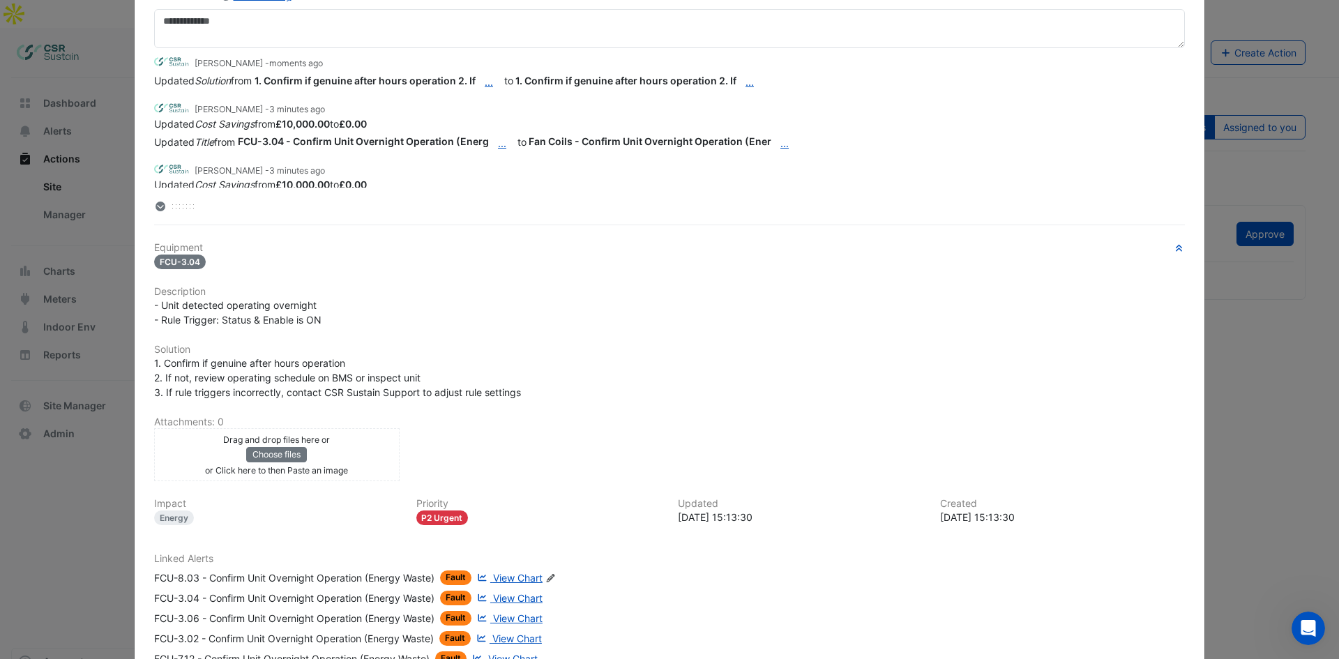
scroll to position [80, 0]
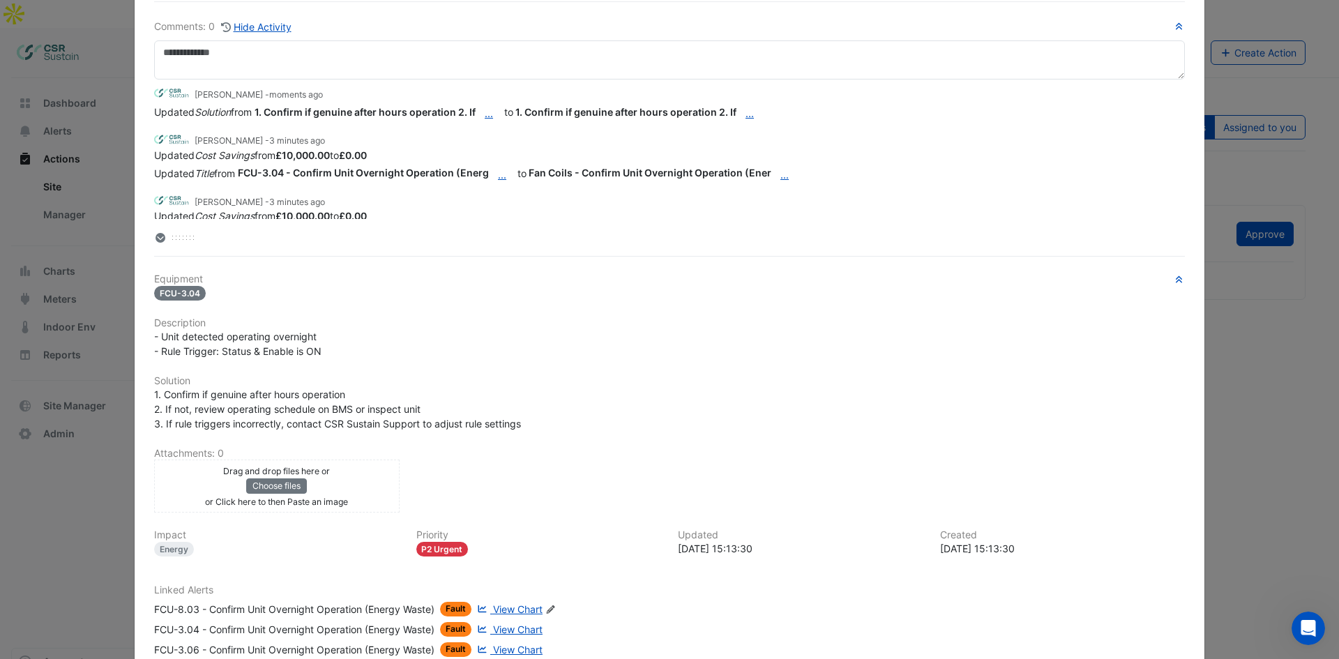
click at [1060, 142] on ngb-modal-window "Fan Coils - Confirm Unit Overnight Operation (Energy Waste) New -> [PERSON_NAME…" at bounding box center [669, 329] width 1339 height 659
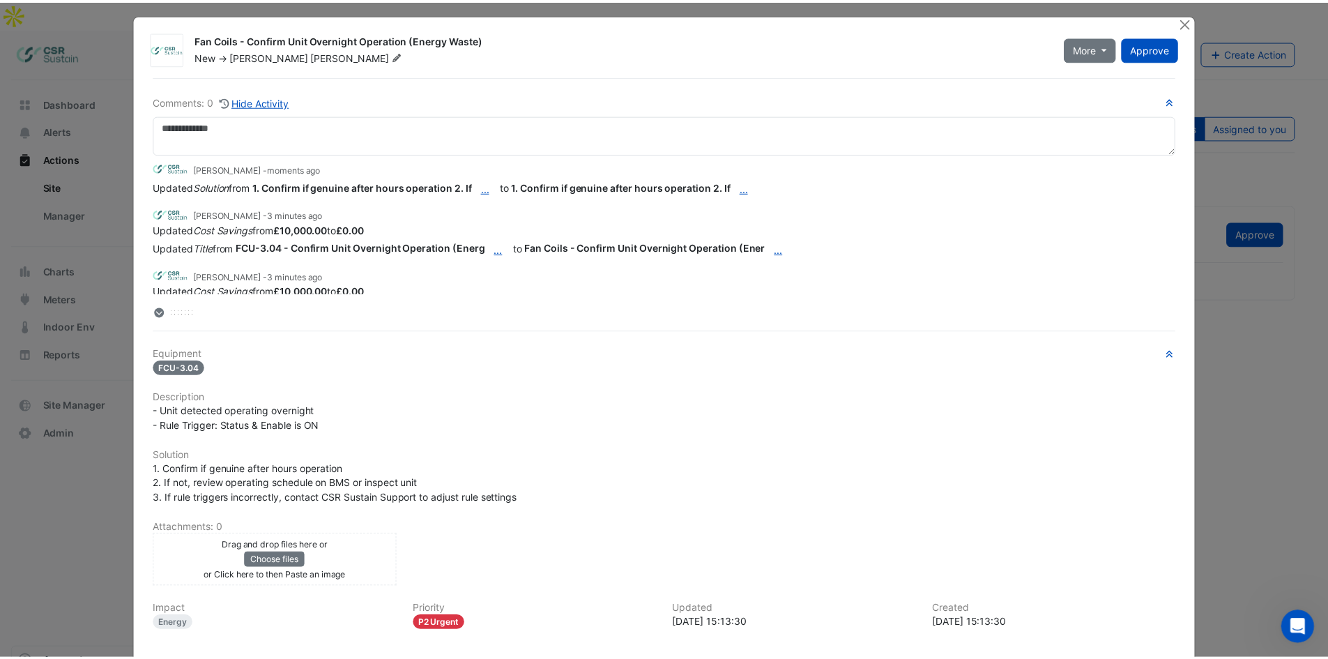
scroll to position [0, 0]
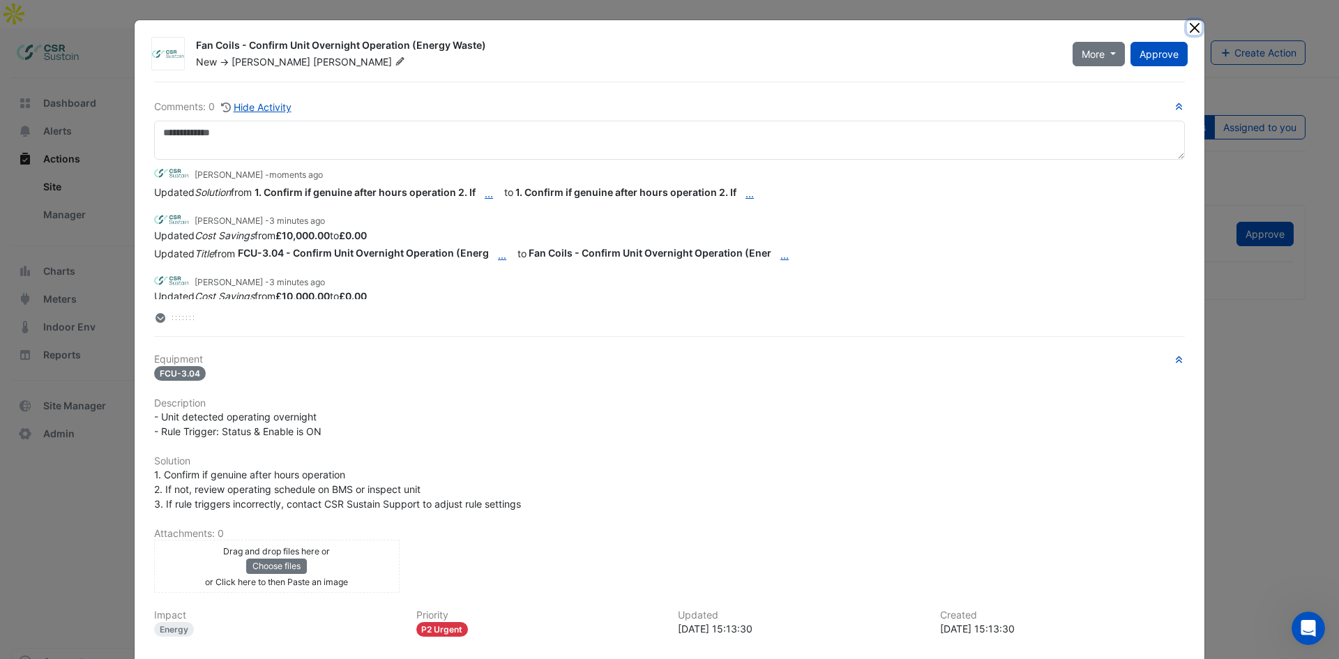
click at [1060, 21] on button "Close" at bounding box center [1194, 27] width 15 height 15
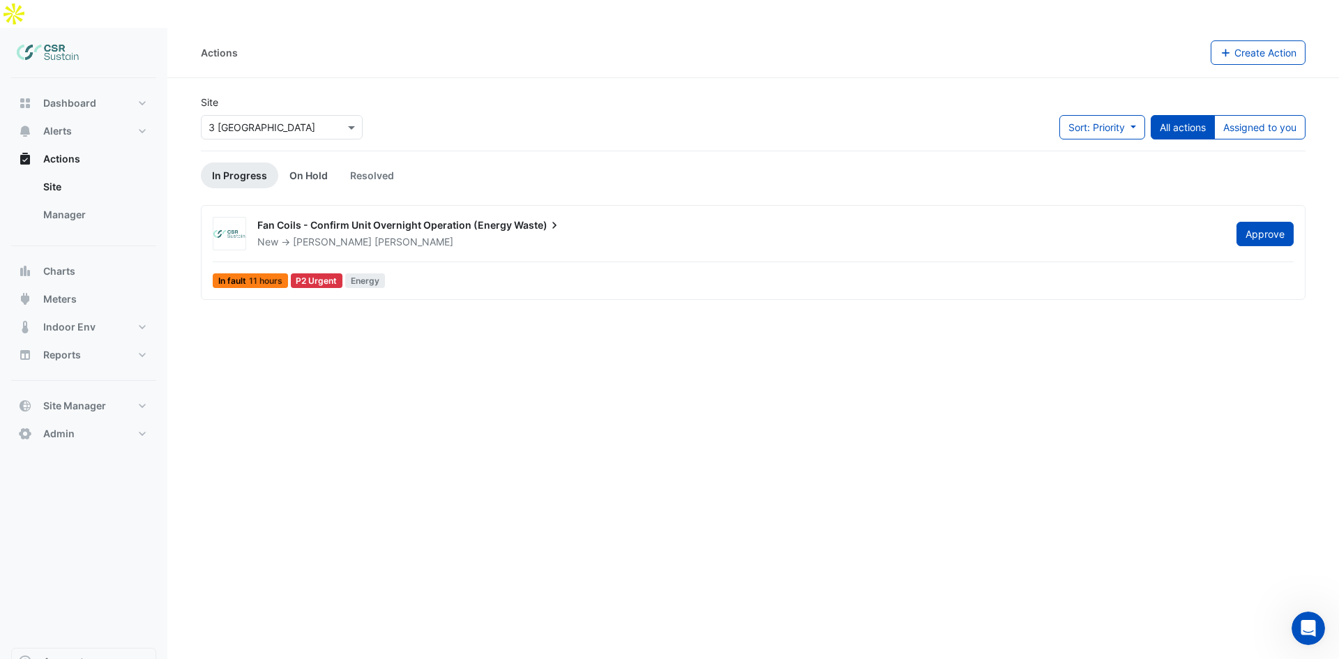
click at [291, 162] on link "On Hold" at bounding box center [308, 175] width 61 height 26
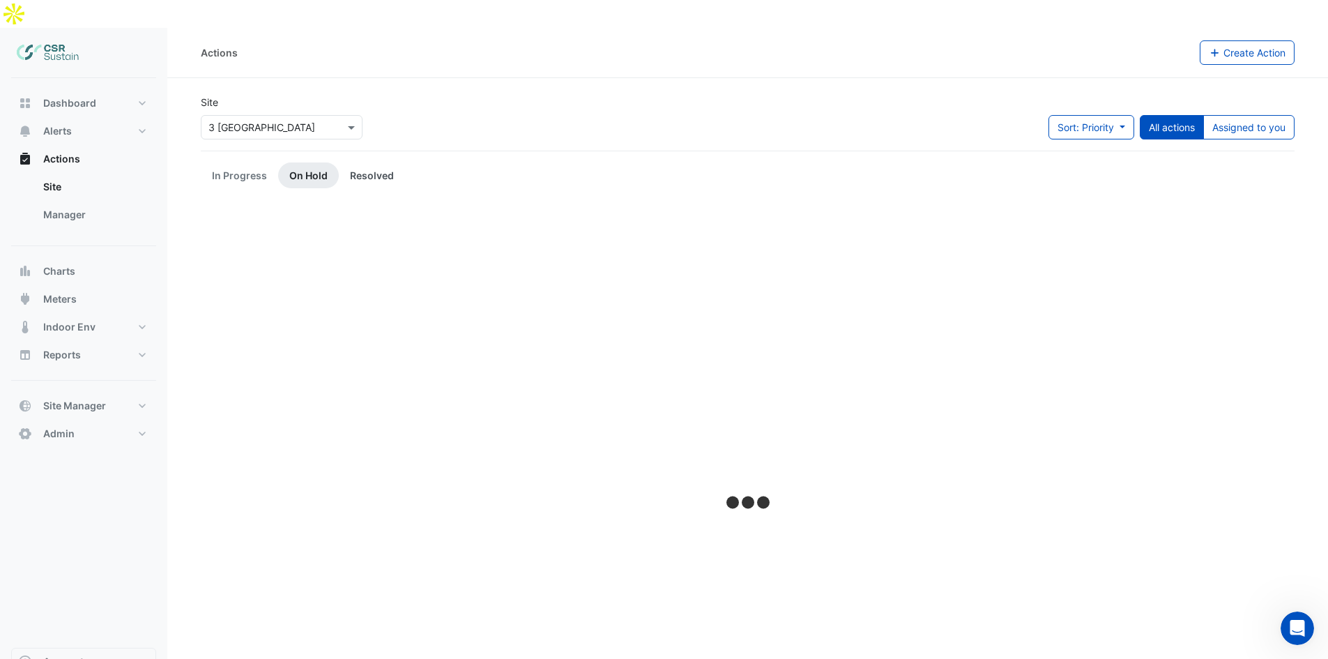
click at [363, 162] on link "Resolved" at bounding box center [372, 175] width 66 height 26
click at [252, 162] on link "In Progress" at bounding box center [239, 175] width 77 height 26
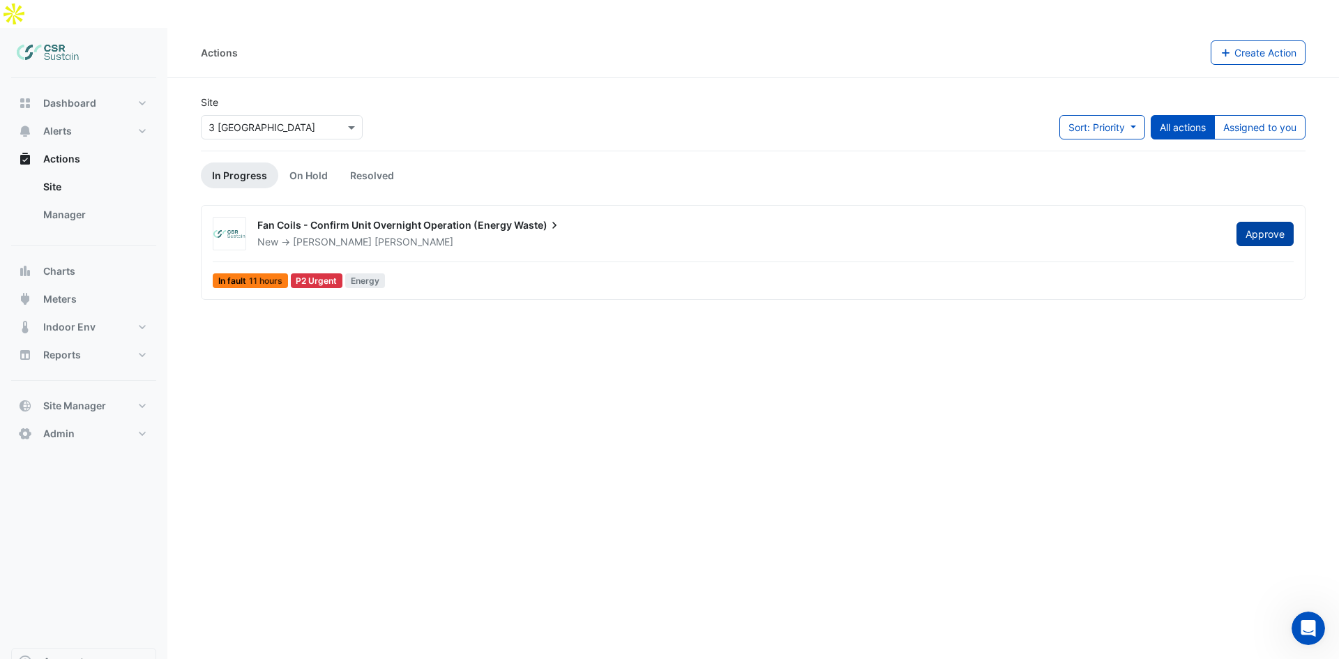
click at [1060, 222] on button "Approve" at bounding box center [1264, 234] width 57 height 24
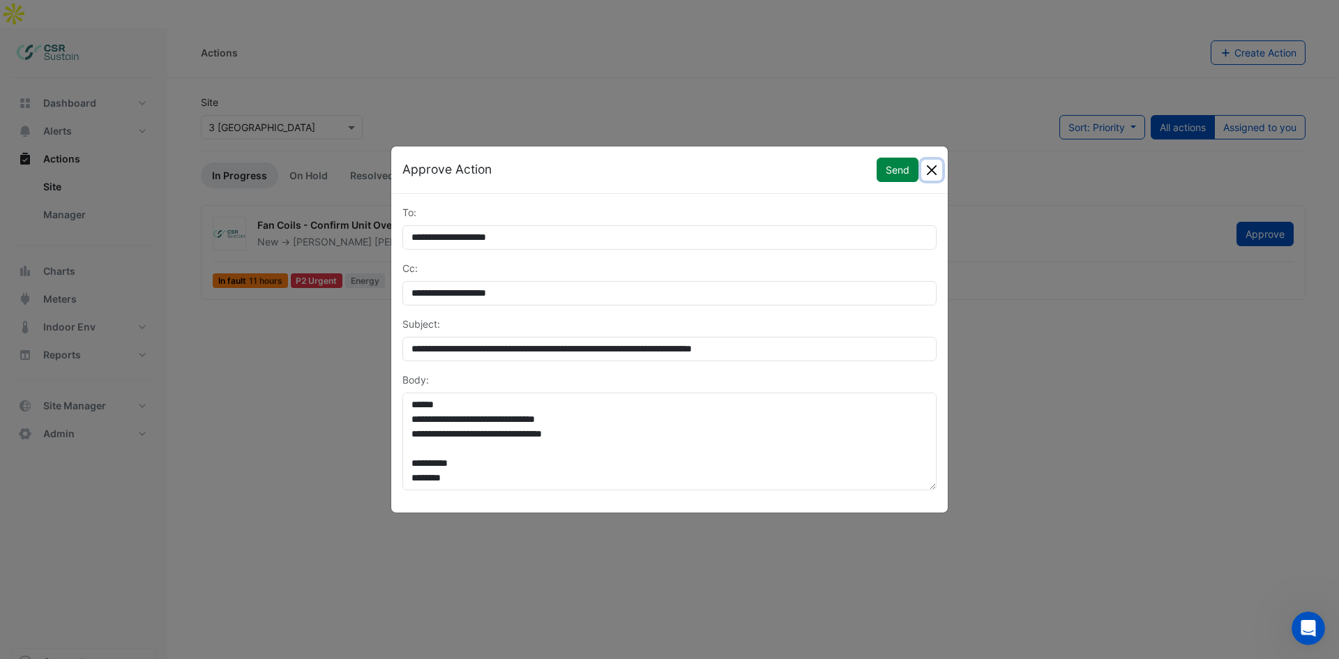
click at [935, 168] on button "Close" at bounding box center [931, 170] width 21 height 21
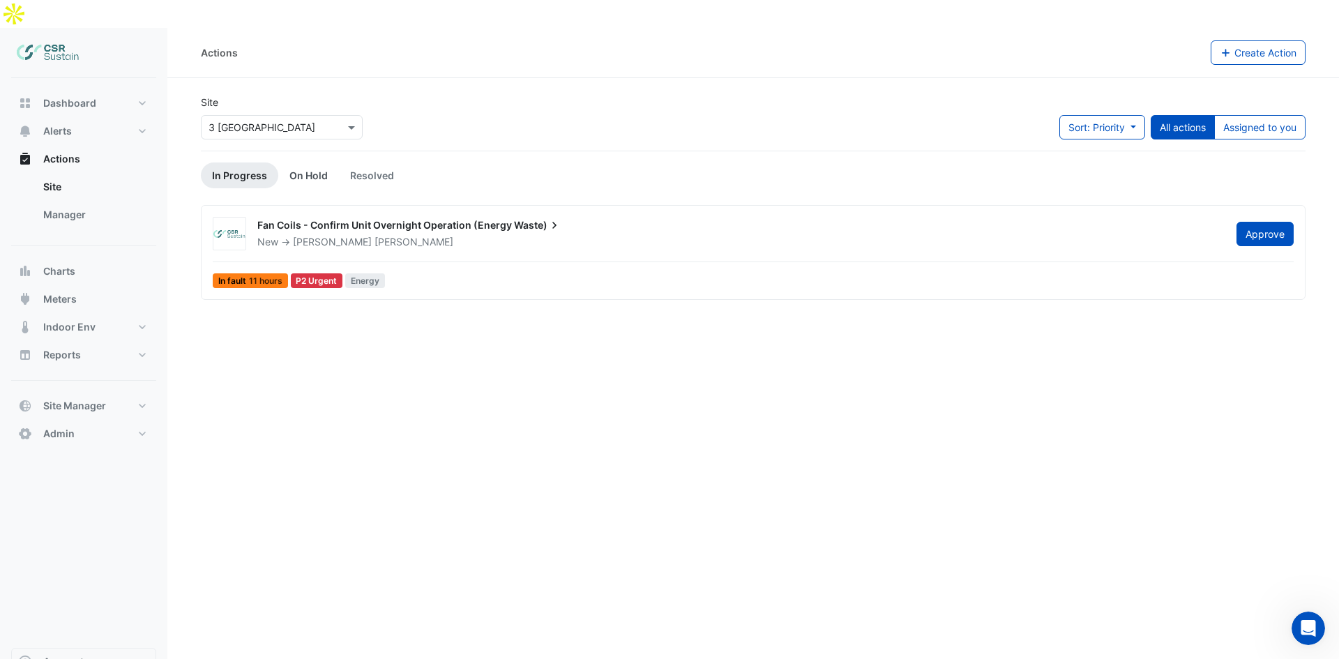
click at [288, 162] on link "On Hold" at bounding box center [308, 175] width 61 height 26
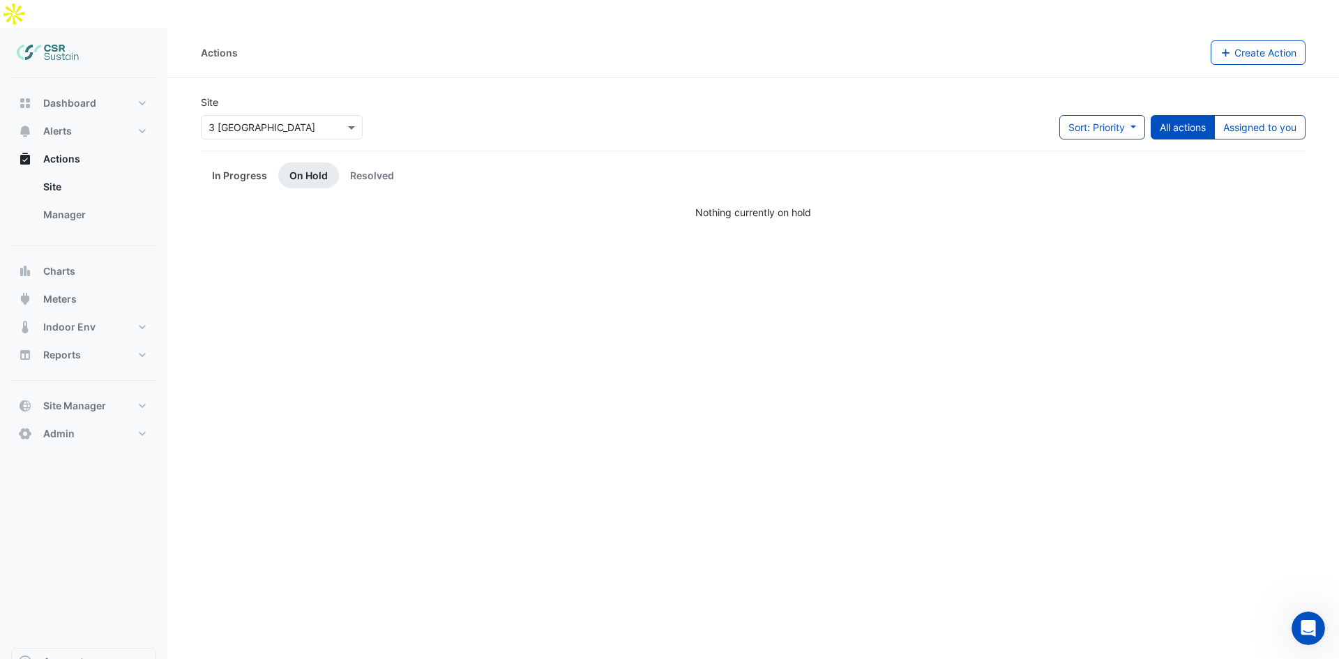
click at [230, 162] on link "In Progress" at bounding box center [239, 175] width 77 height 26
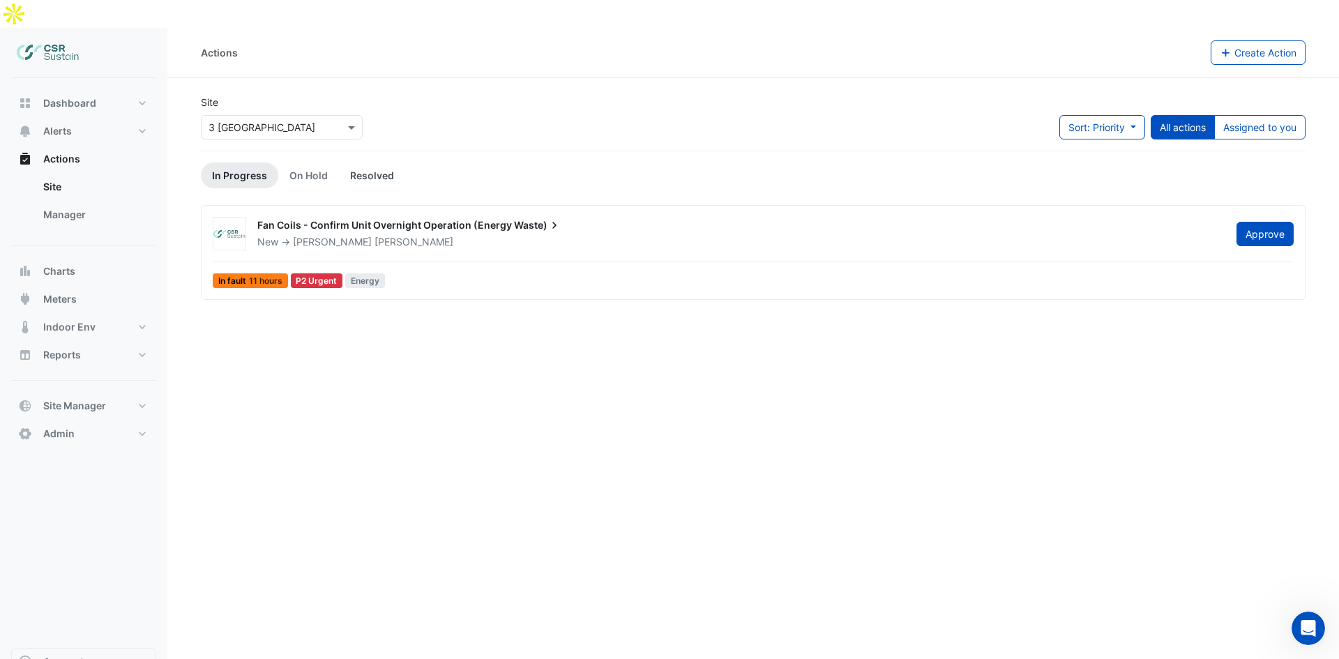
click at [360, 162] on link "Resolved" at bounding box center [372, 175] width 66 height 26
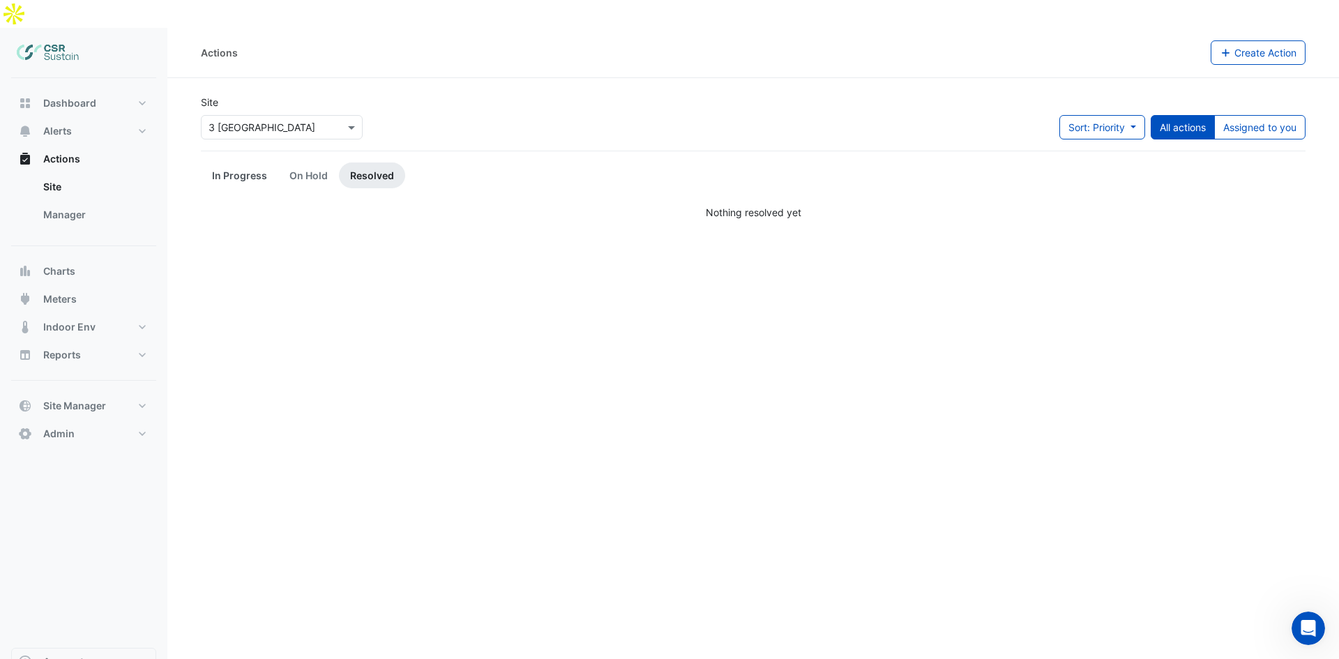
click at [255, 162] on link "In Progress" at bounding box center [239, 175] width 77 height 26
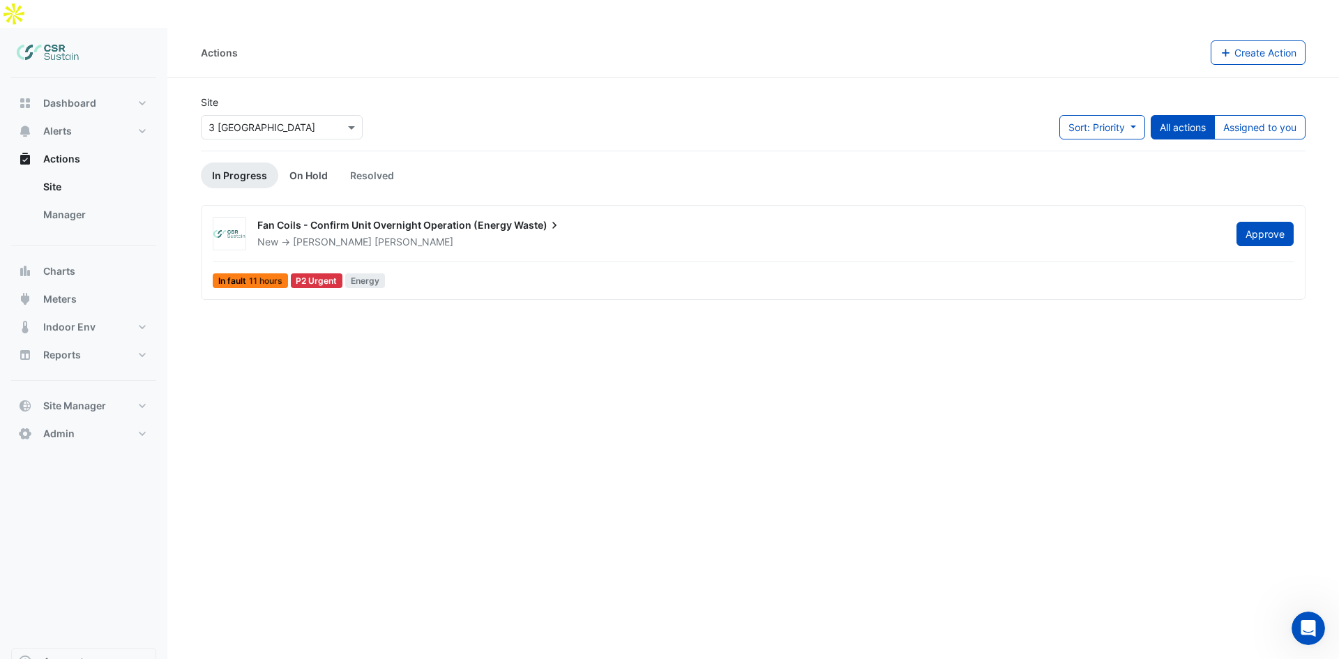
click at [322, 162] on link "On Hold" at bounding box center [308, 175] width 61 height 26
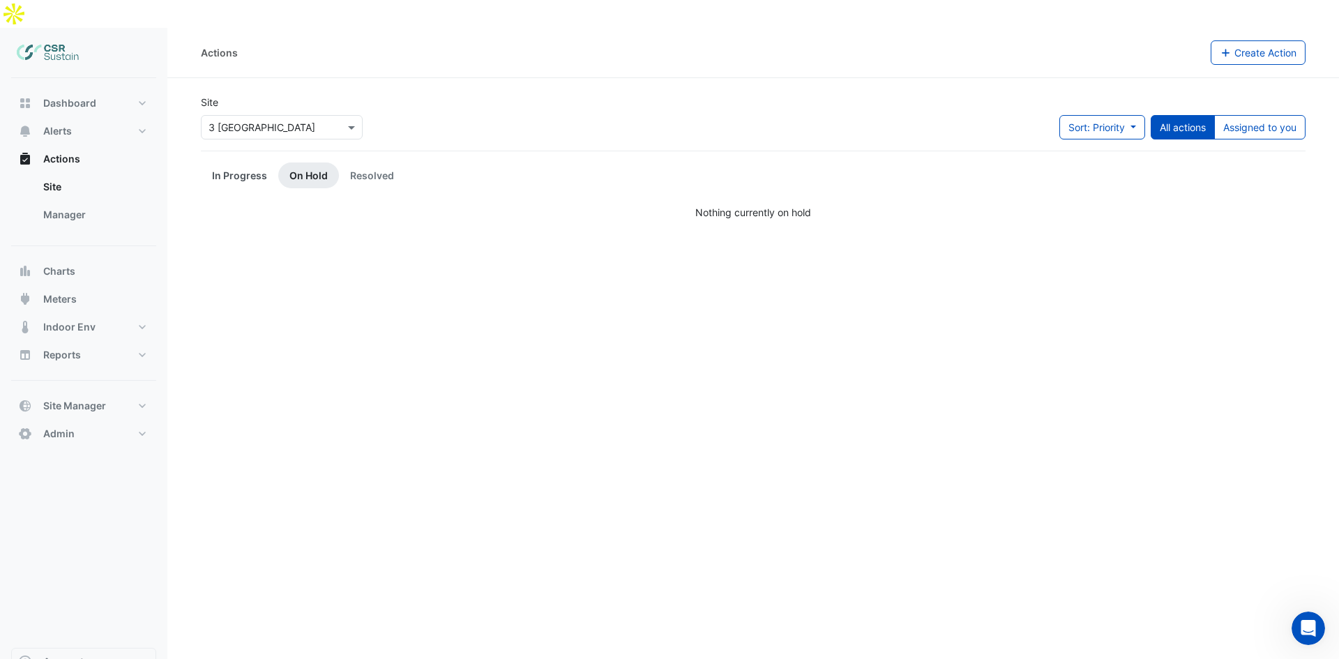
click at [248, 162] on link "In Progress" at bounding box center [239, 175] width 77 height 26
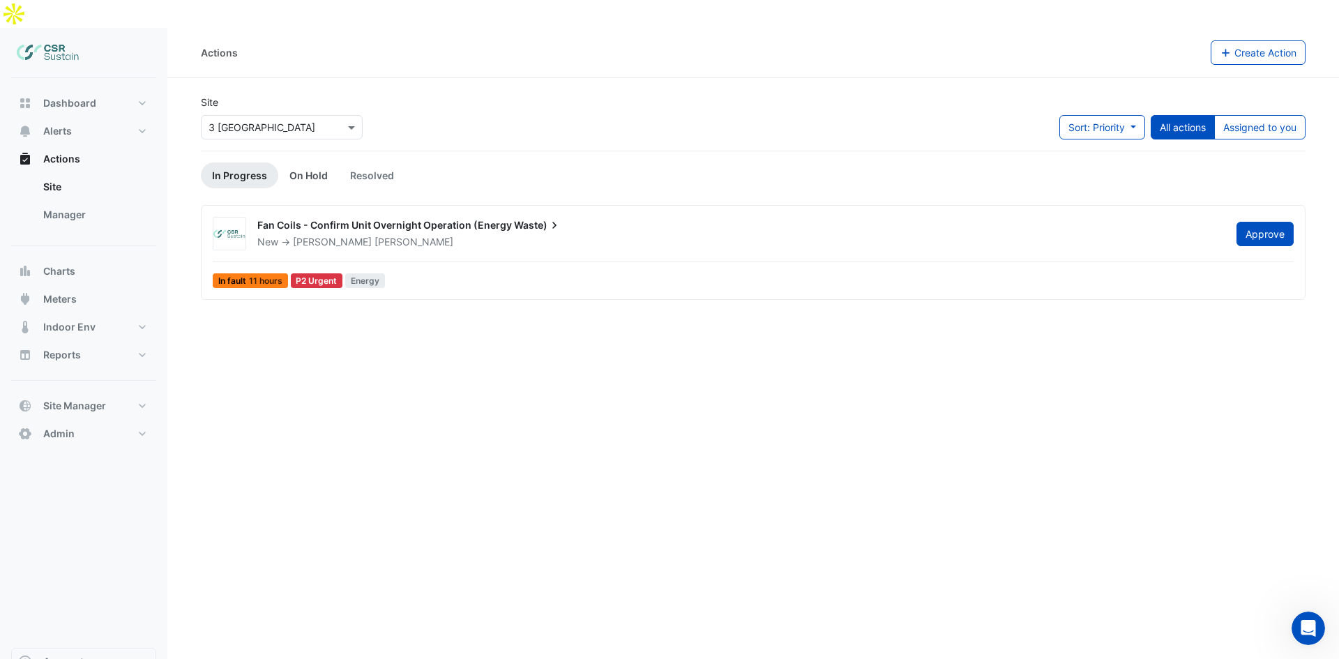
click at [309, 162] on link "On Hold" at bounding box center [308, 175] width 61 height 26
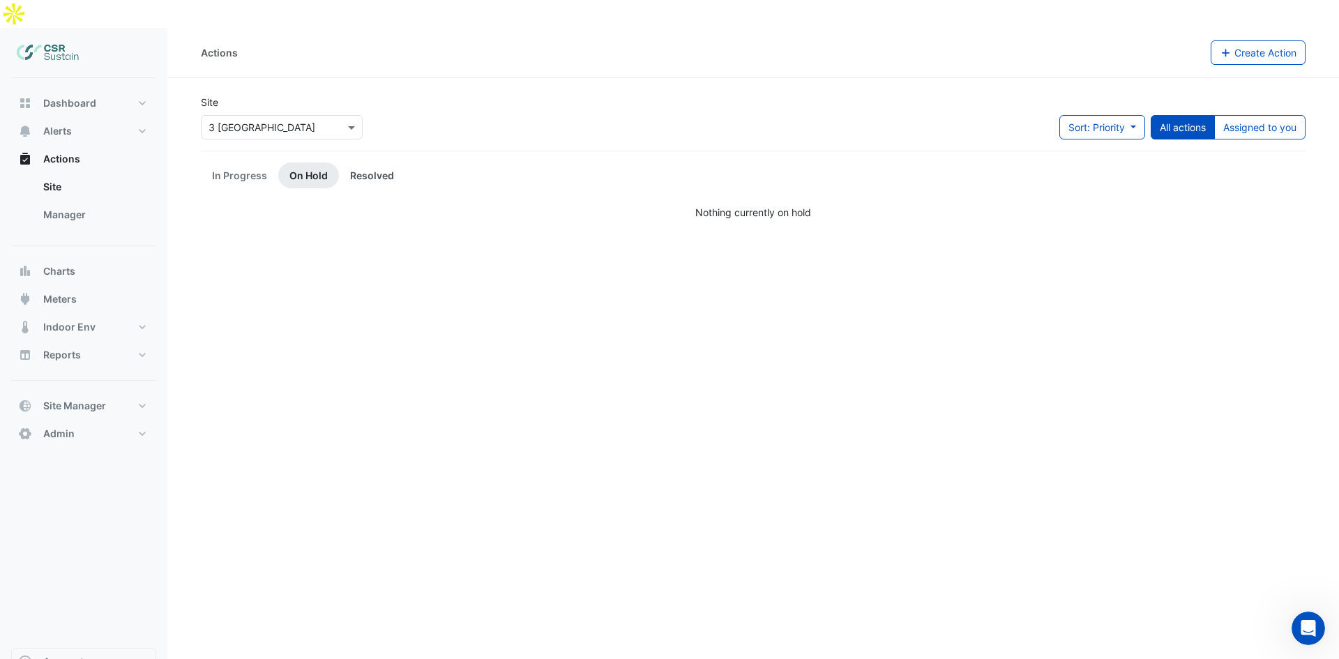
click at [374, 162] on link "Resolved" at bounding box center [372, 175] width 66 height 26
click at [297, 162] on link "On Hold" at bounding box center [308, 175] width 61 height 26
click at [250, 162] on link "In Progress" at bounding box center [239, 175] width 77 height 26
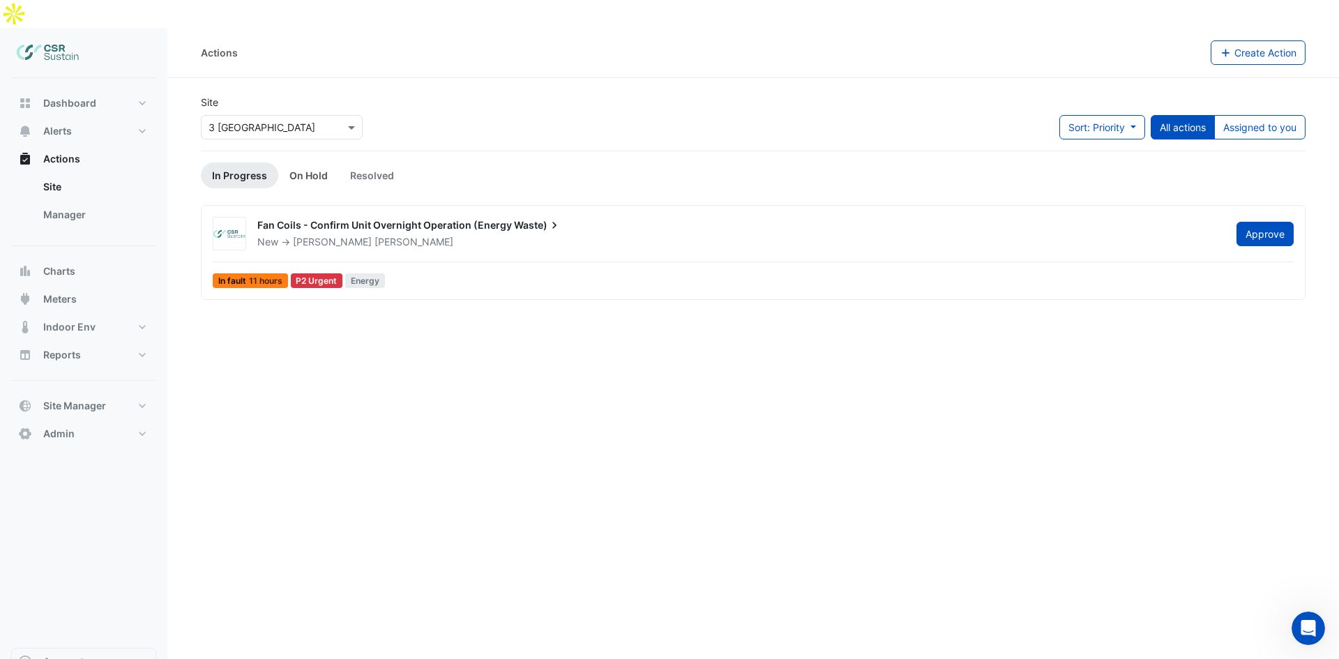
click at [282, 162] on link "On Hold" at bounding box center [308, 175] width 61 height 26
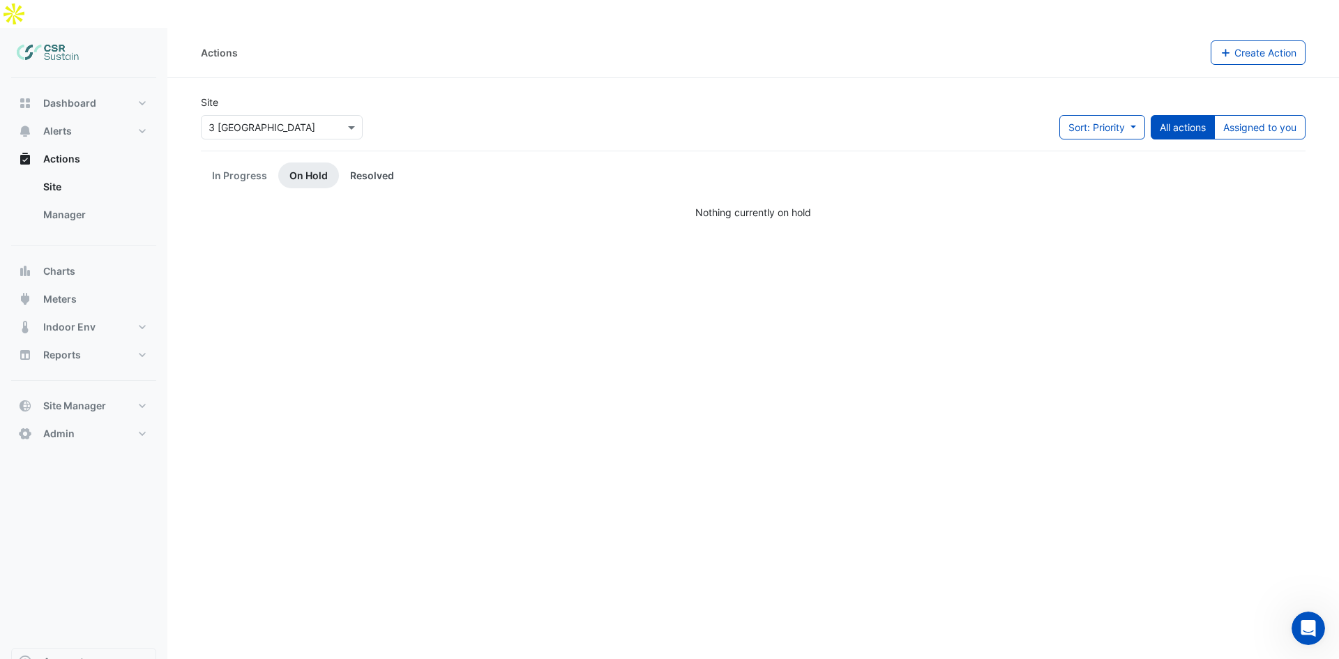
click at [367, 162] on link "Resolved" at bounding box center [372, 175] width 66 height 26
click at [254, 162] on link "In Progress" at bounding box center [239, 175] width 77 height 26
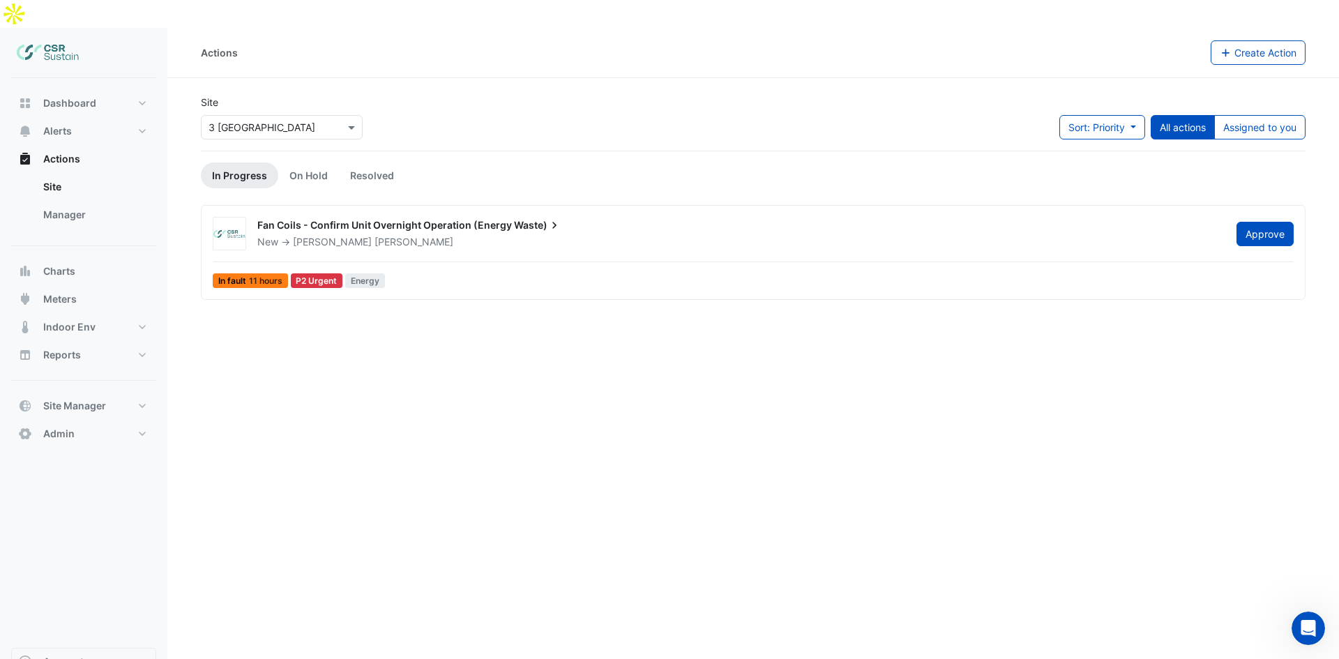
click at [393, 219] on span "Fan Coils - Confirm Unit Overnight Operation (Energy" at bounding box center [384, 225] width 255 height 12
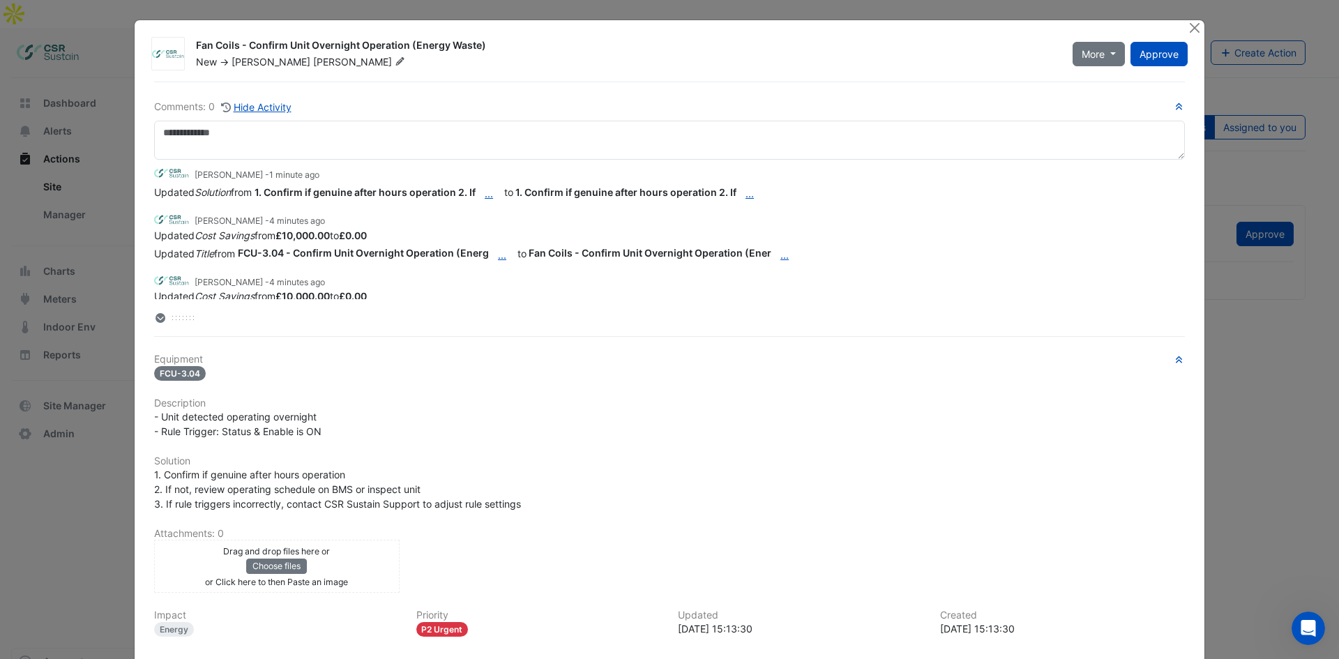
click at [77, 455] on ngb-modal-window "Fan Coils - Confirm Unit Overnight Operation (Energy Waste) New -> [PERSON_NAME…" at bounding box center [669, 329] width 1339 height 659
click at [1193, 26] on button "Close" at bounding box center [1194, 27] width 15 height 15
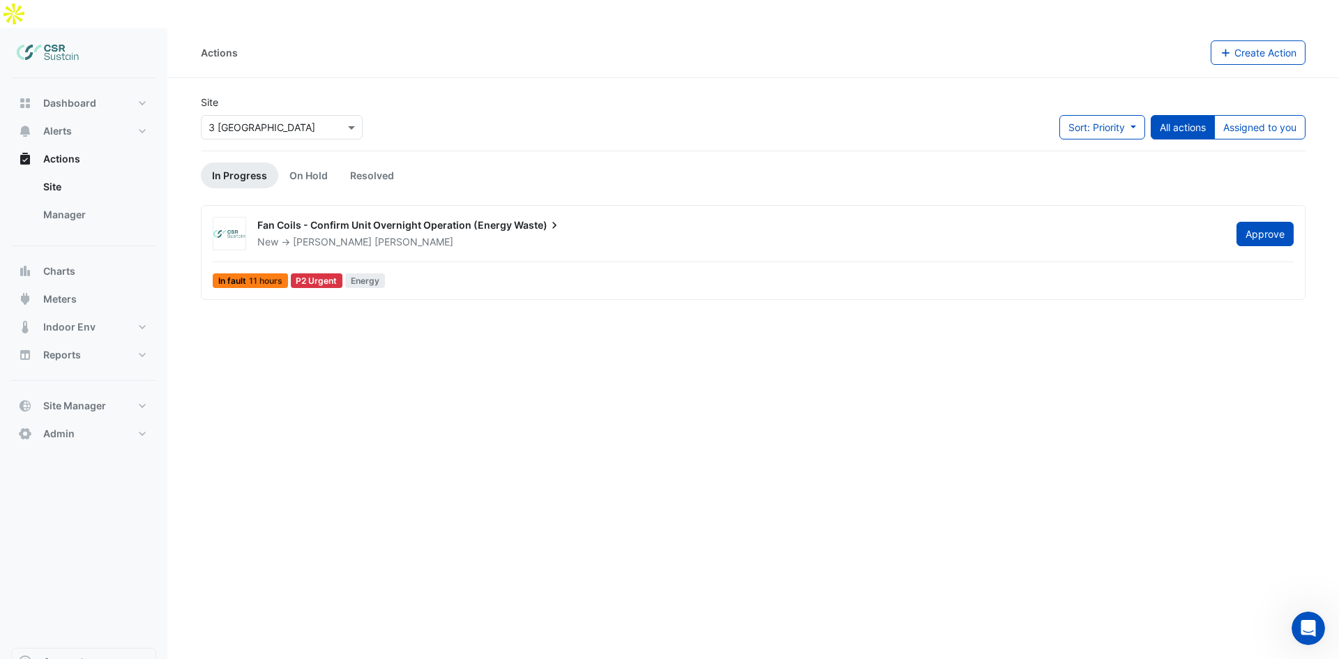
click at [430, 218] on div "Fan Coils - Confirm Unit Overnight Operation (Energy Waste)" at bounding box center [738, 226] width 962 height 17
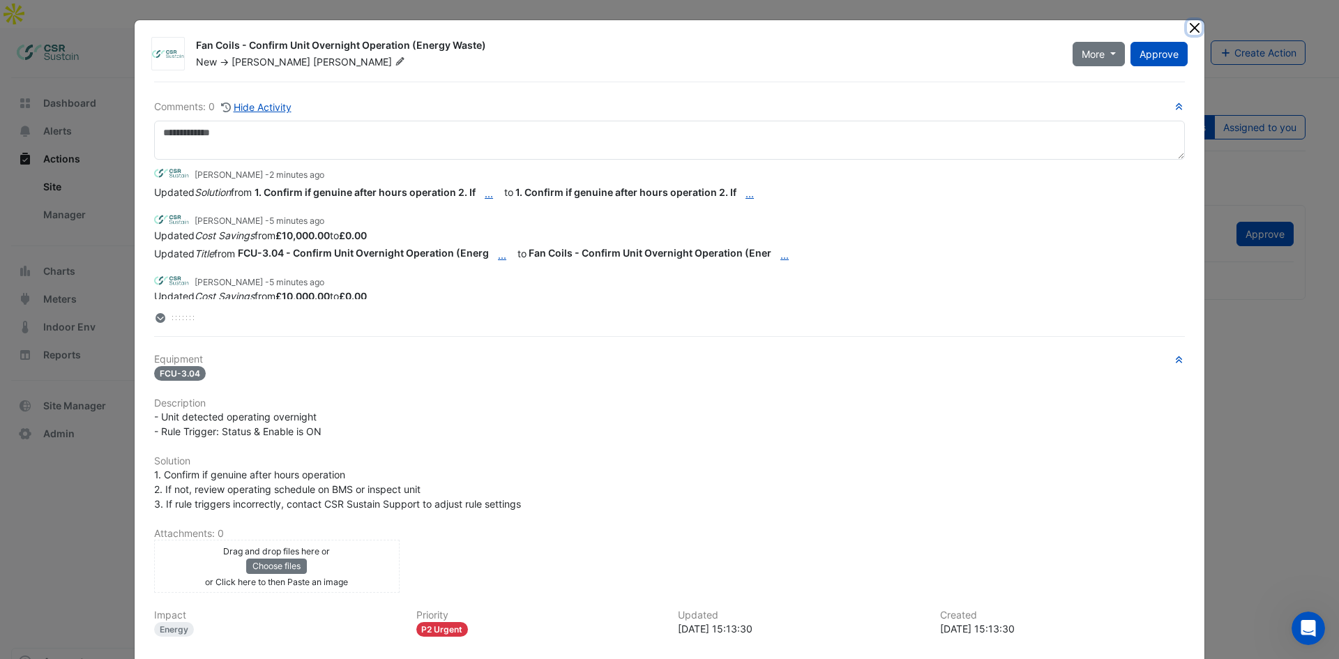
drag, startPoint x: 1187, startPoint y: 29, endPoint x: 1177, endPoint y: 31, distance: 10.2
click at [1187, 27] on button "Close" at bounding box center [1194, 27] width 15 height 15
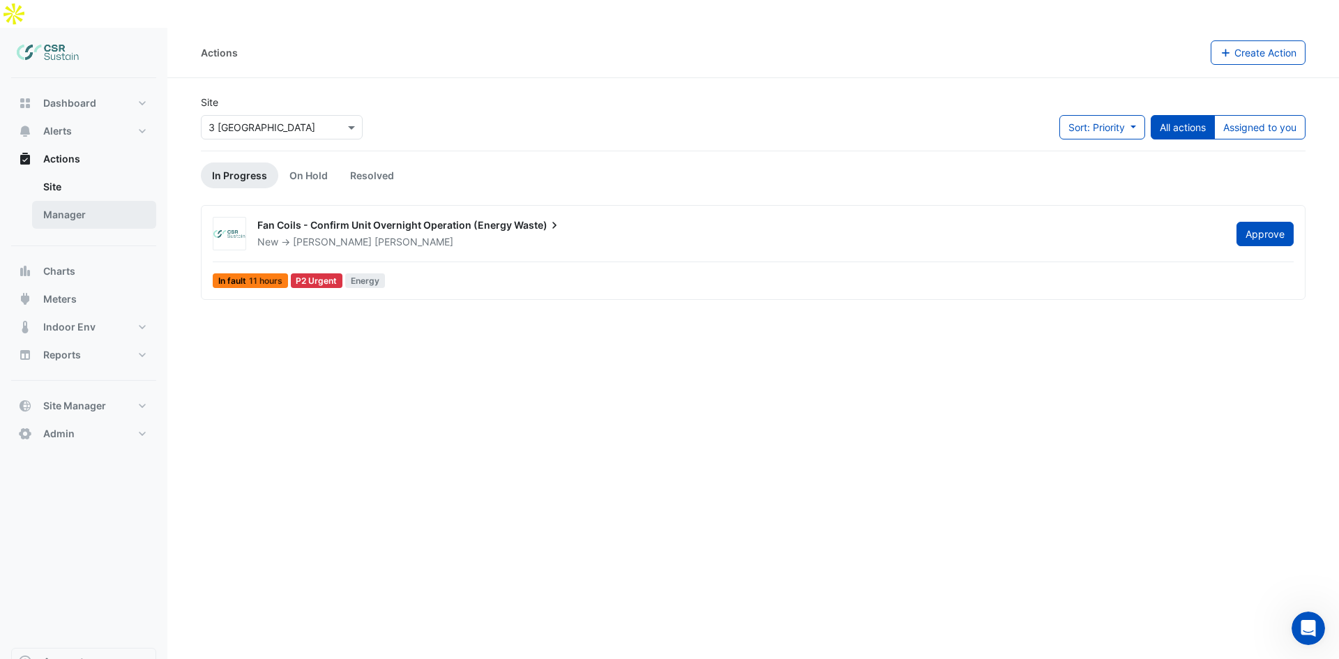
click at [53, 201] on link "Manager" at bounding box center [94, 215] width 124 height 28
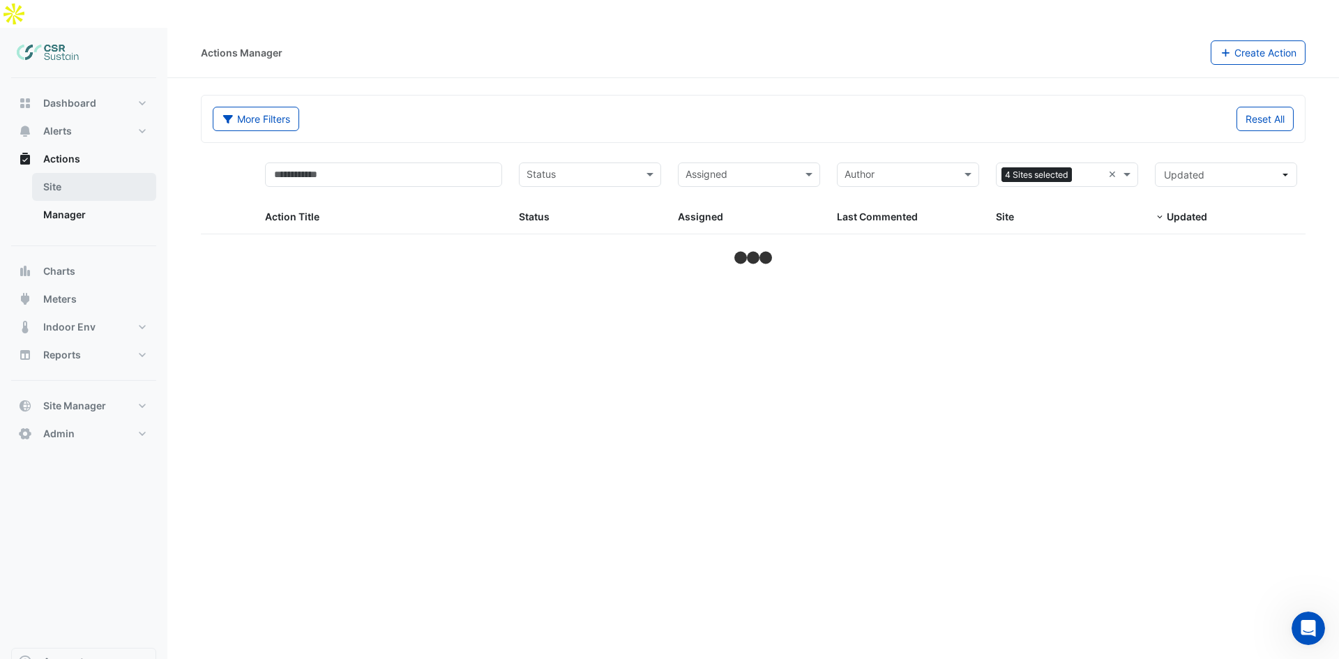
click at [59, 173] on link "Site" at bounding box center [94, 187] width 124 height 28
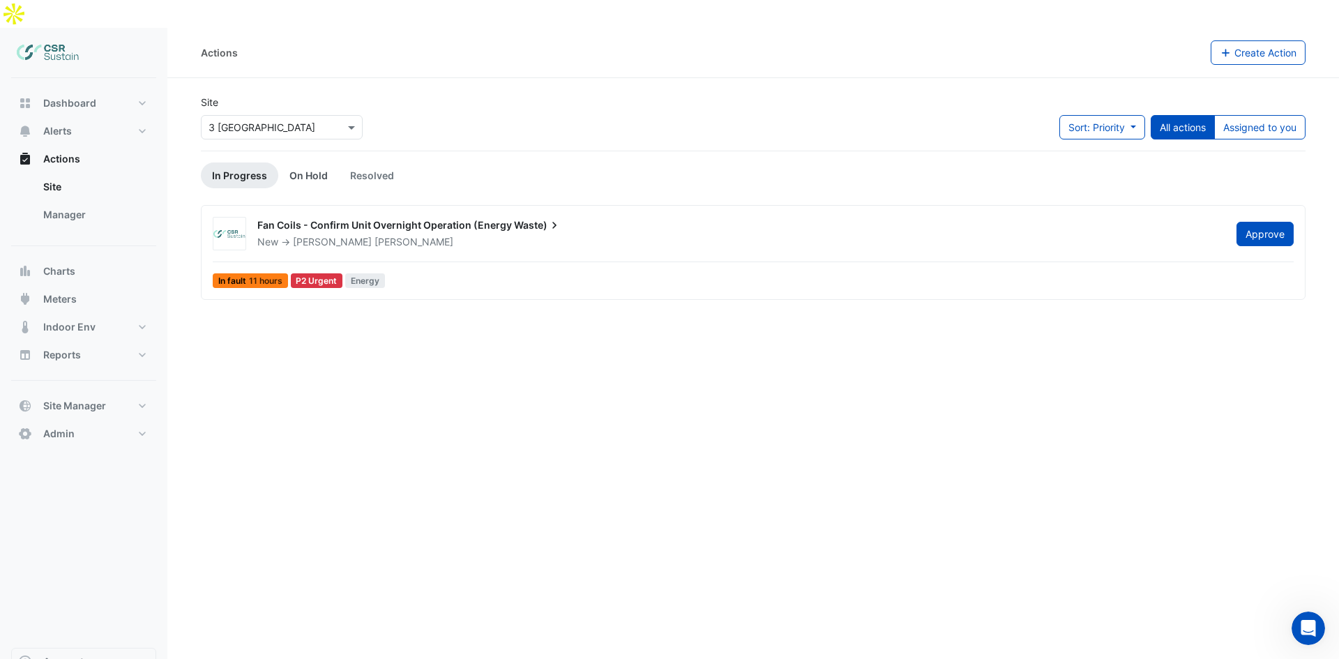
click at [324, 162] on link "On Hold" at bounding box center [308, 175] width 61 height 26
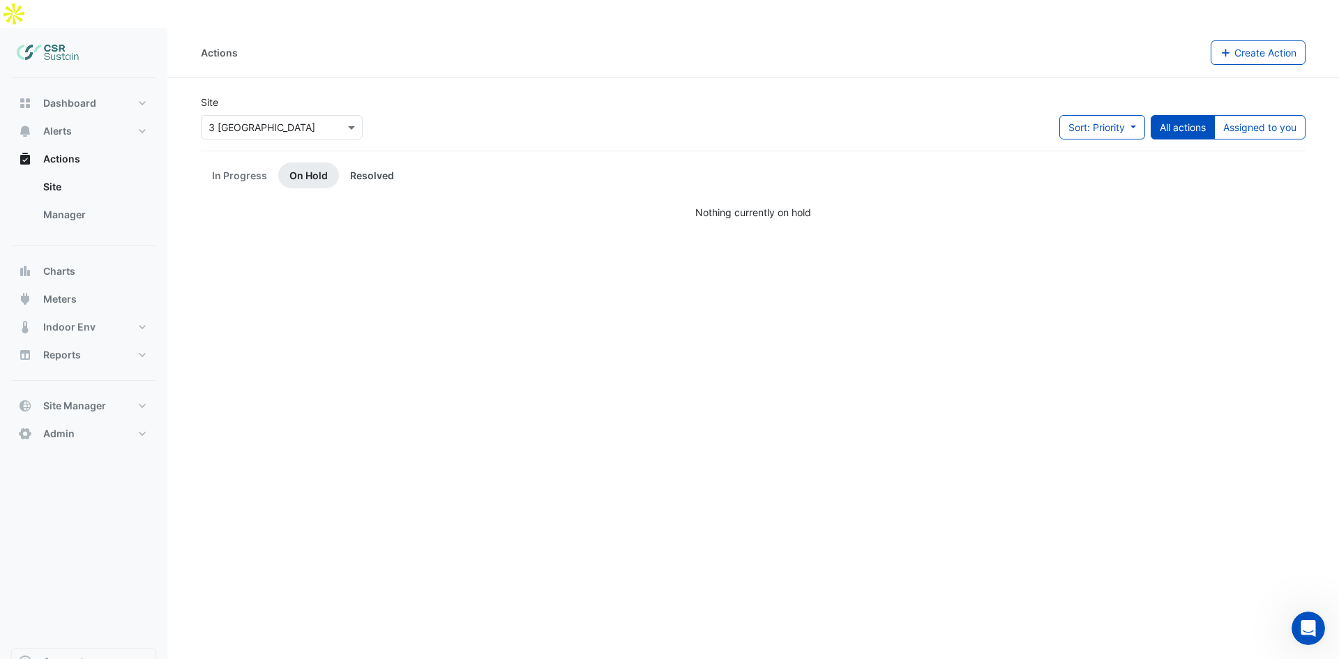
click at [384, 162] on link "Resolved" at bounding box center [372, 175] width 66 height 26
click at [316, 162] on link "On Hold" at bounding box center [308, 175] width 61 height 26
click at [263, 162] on link "In Progress" at bounding box center [239, 175] width 77 height 26
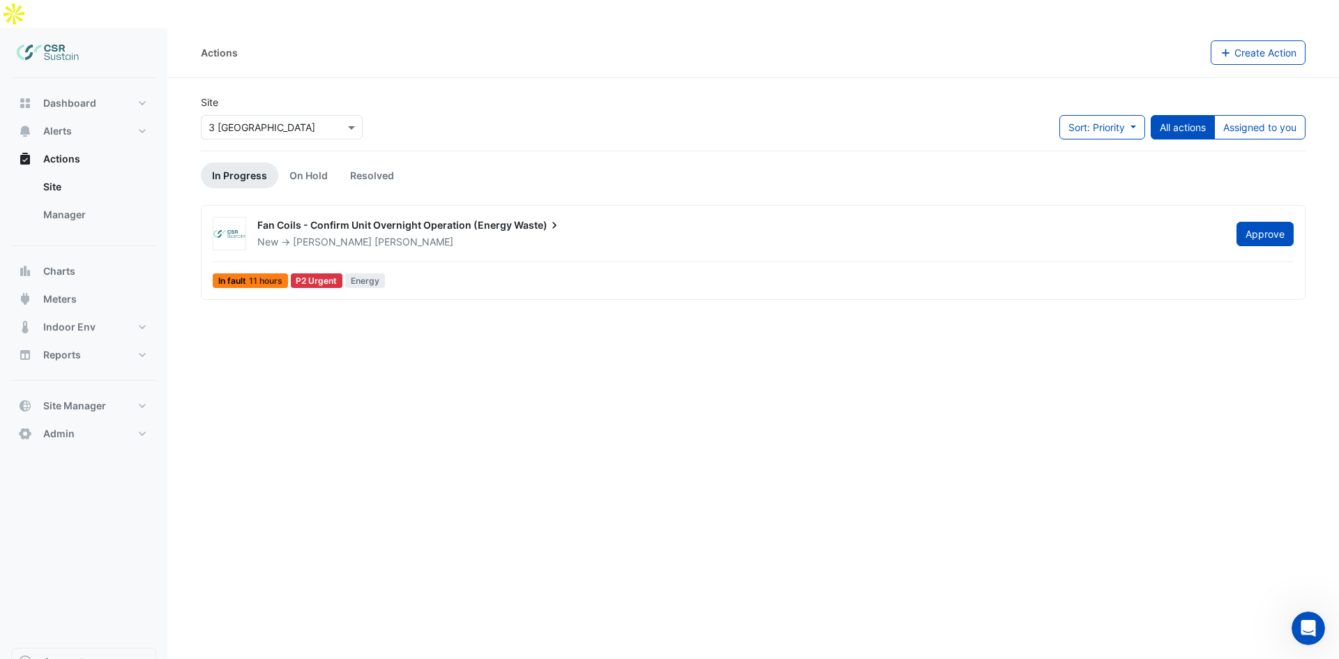
click at [324, 213] on div "Fan Coils - Confirm Unit Overnight Operation (Energy Waste) New -> Luke Cleary …" at bounding box center [775, 231] width 1053 height 36
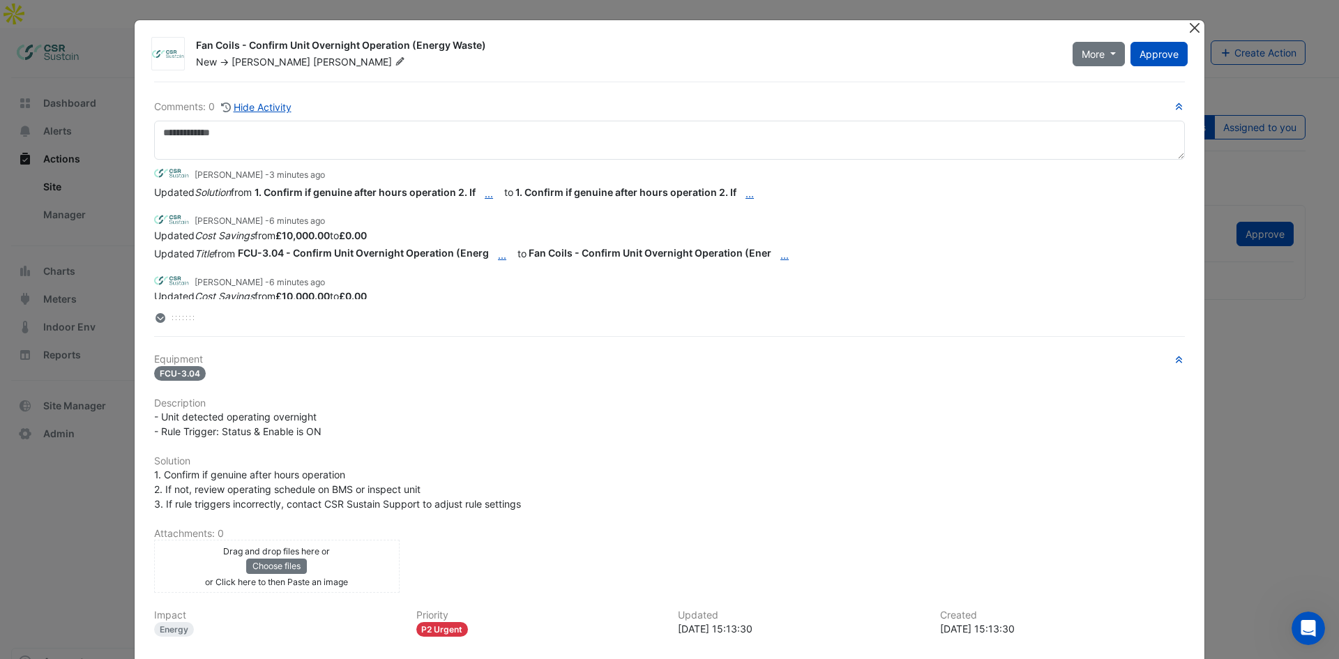
click at [1193, 26] on button "Close" at bounding box center [1194, 27] width 15 height 15
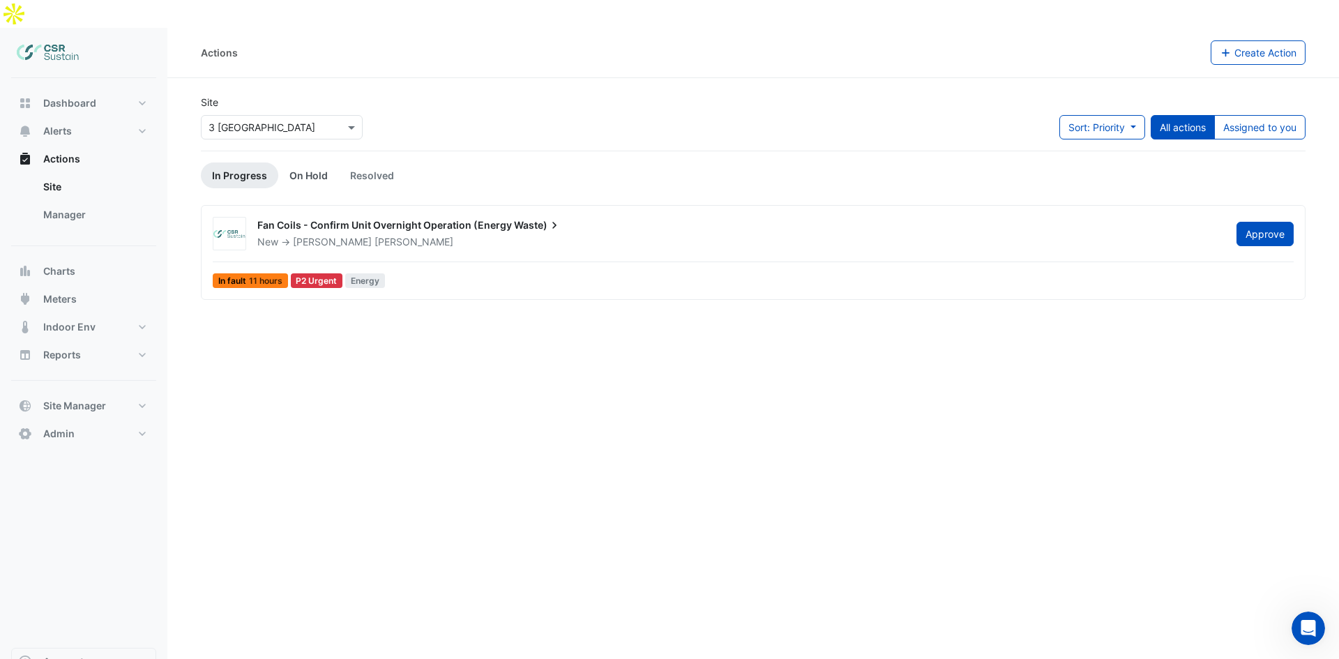
click at [311, 162] on link "On Hold" at bounding box center [308, 175] width 61 height 26
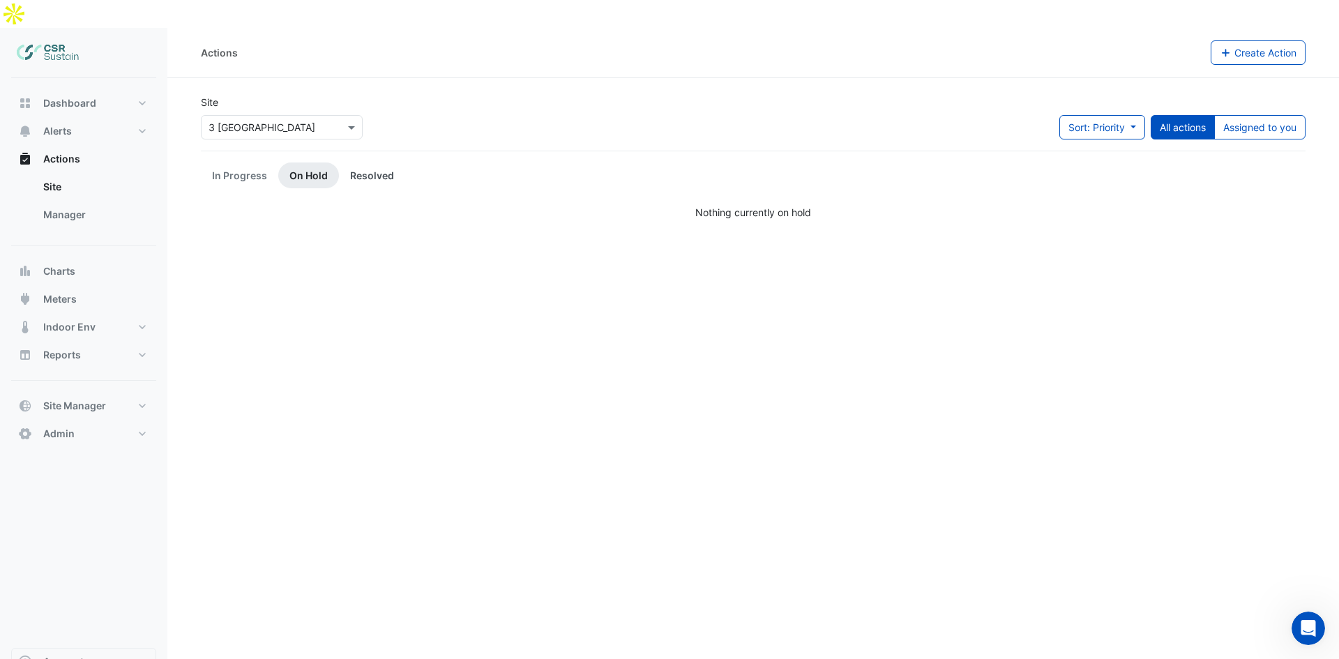
click at [363, 162] on link "Resolved" at bounding box center [372, 175] width 66 height 26
click at [243, 162] on link "In Progress" at bounding box center [239, 175] width 77 height 26
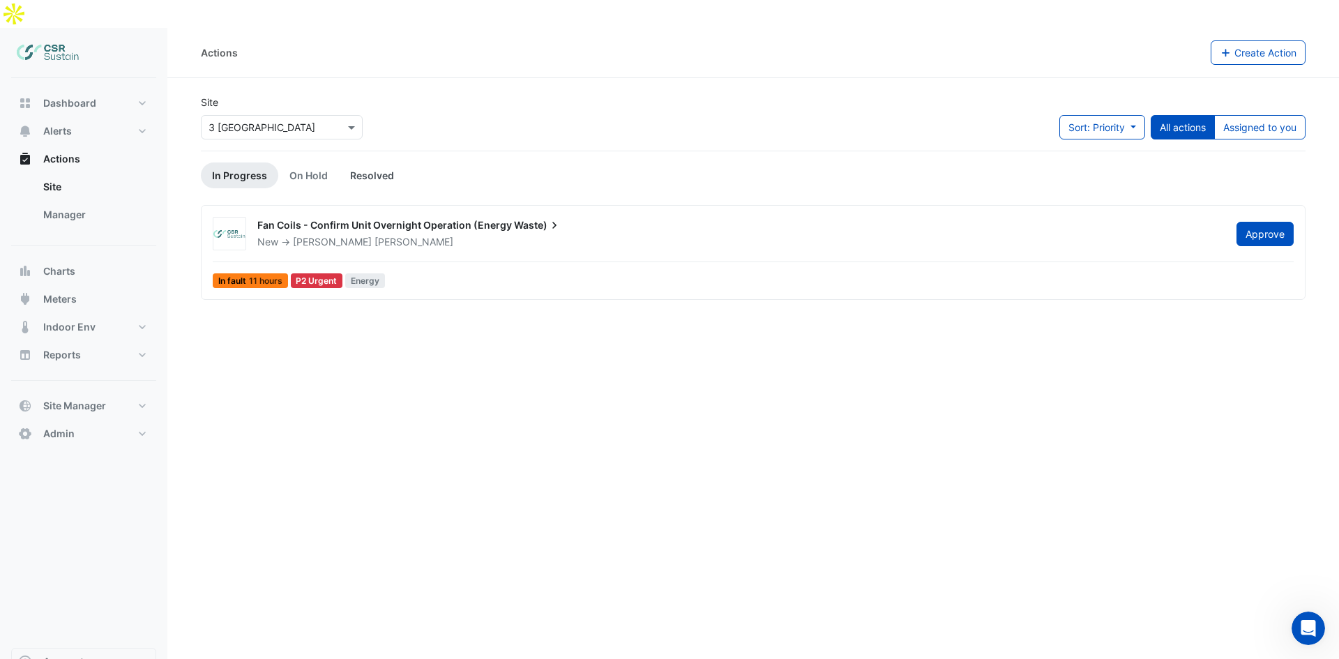
click at [389, 162] on link "Resolved" at bounding box center [372, 175] width 66 height 26
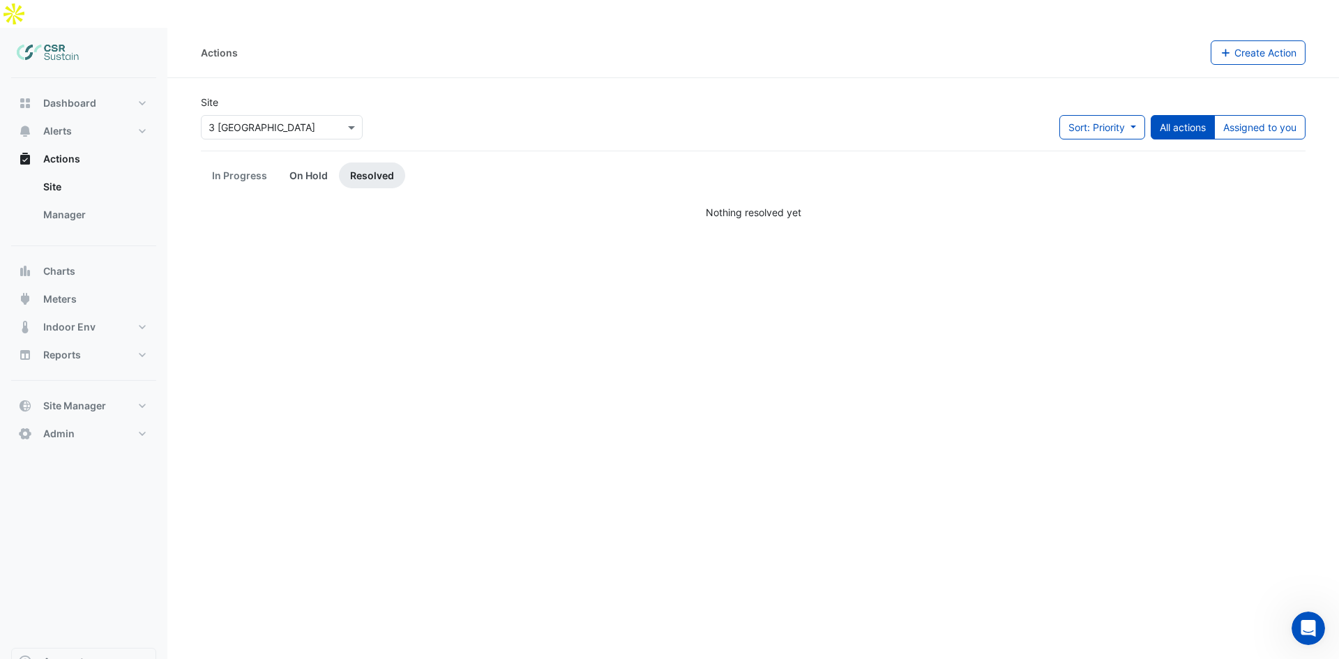
click at [313, 162] on link "On Hold" at bounding box center [308, 175] width 61 height 26
click at [246, 162] on link "In Progress" at bounding box center [239, 175] width 77 height 26
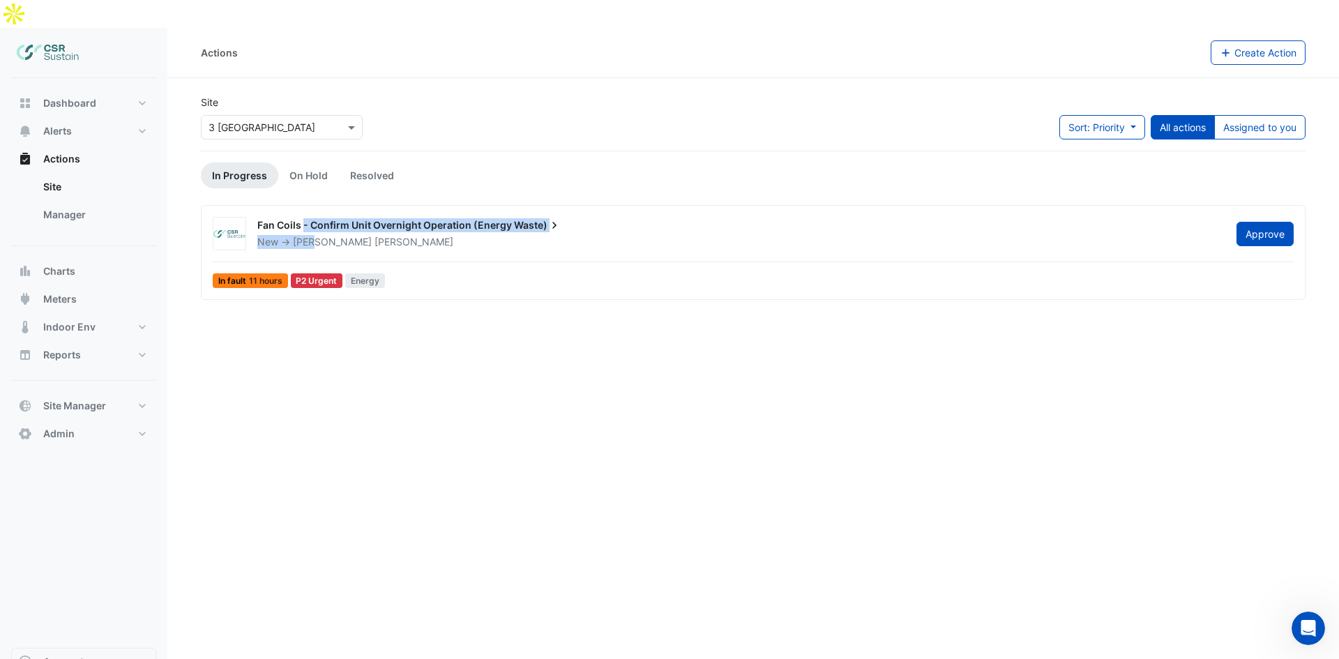
drag, startPoint x: 312, startPoint y: 209, endPoint x: 303, endPoint y: 203, distance: 11.6
click at [303, 218] on div "Fan Coils - Confirm Unit Overnight Operation (Energy Waste) New -> Luke Cleary" at bounding box center [738, 233] width 979 height 31
click at [352, 235] on div "New -> Luke Cleary" at bounding box center [738, 242] width 965 height 14
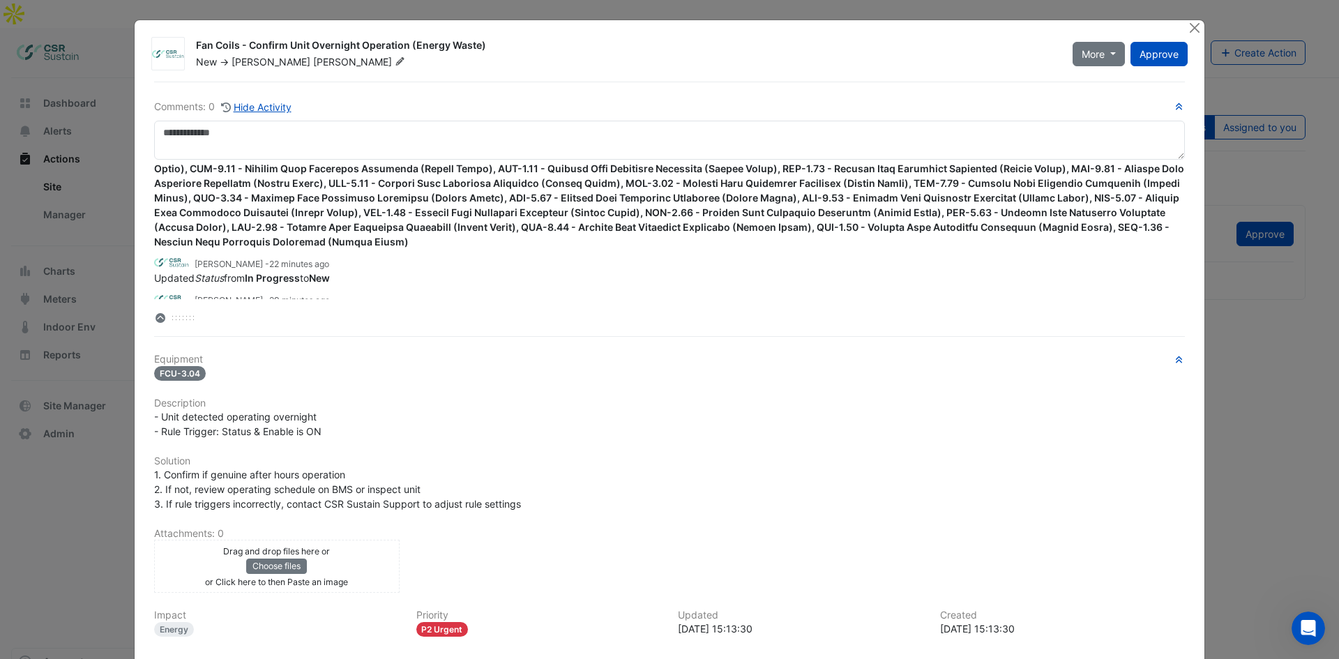
scroll to position [379, 0]
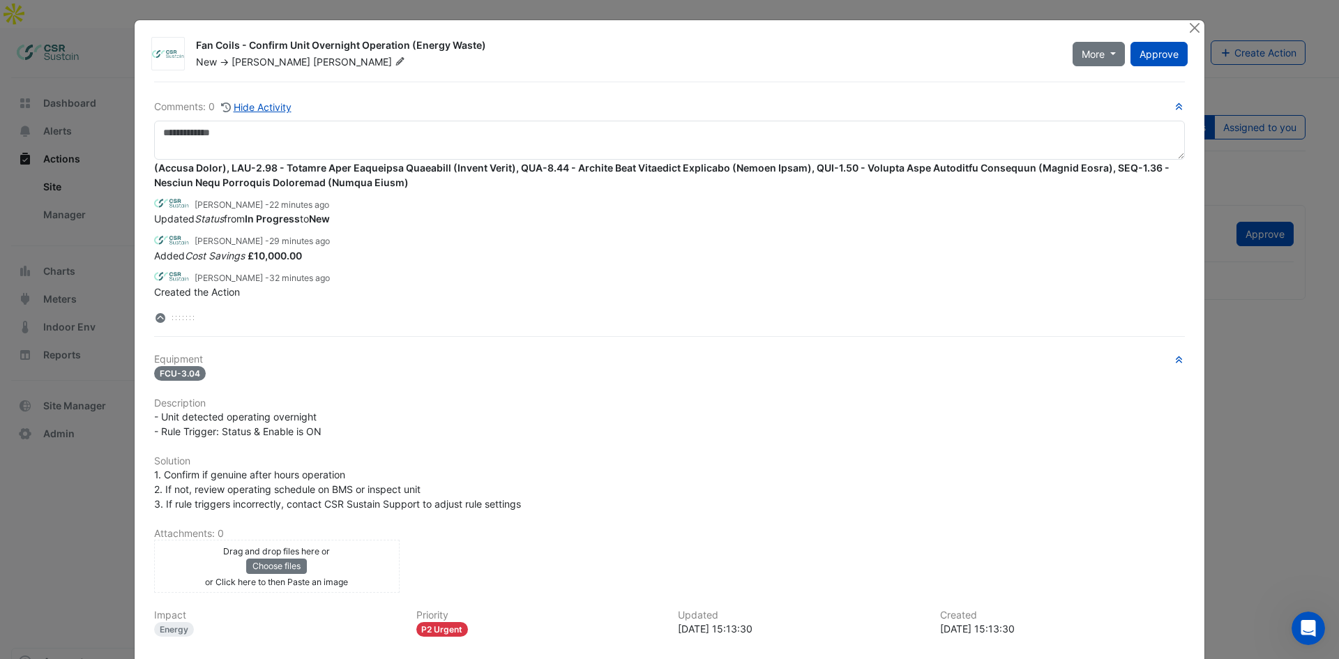
drag, startPoint x: 575, startPoint y: 473, endPoint x: 595, endPoint y: 501, distance: 34.5
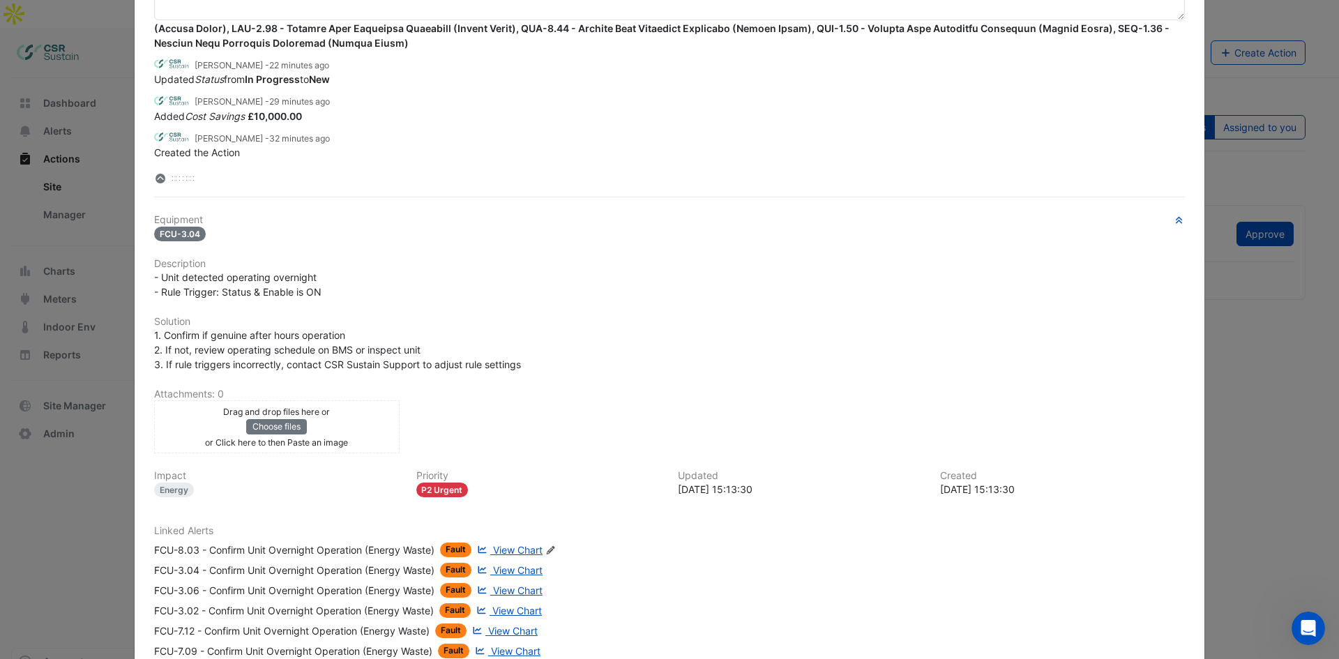
scroll to position [0, 0]
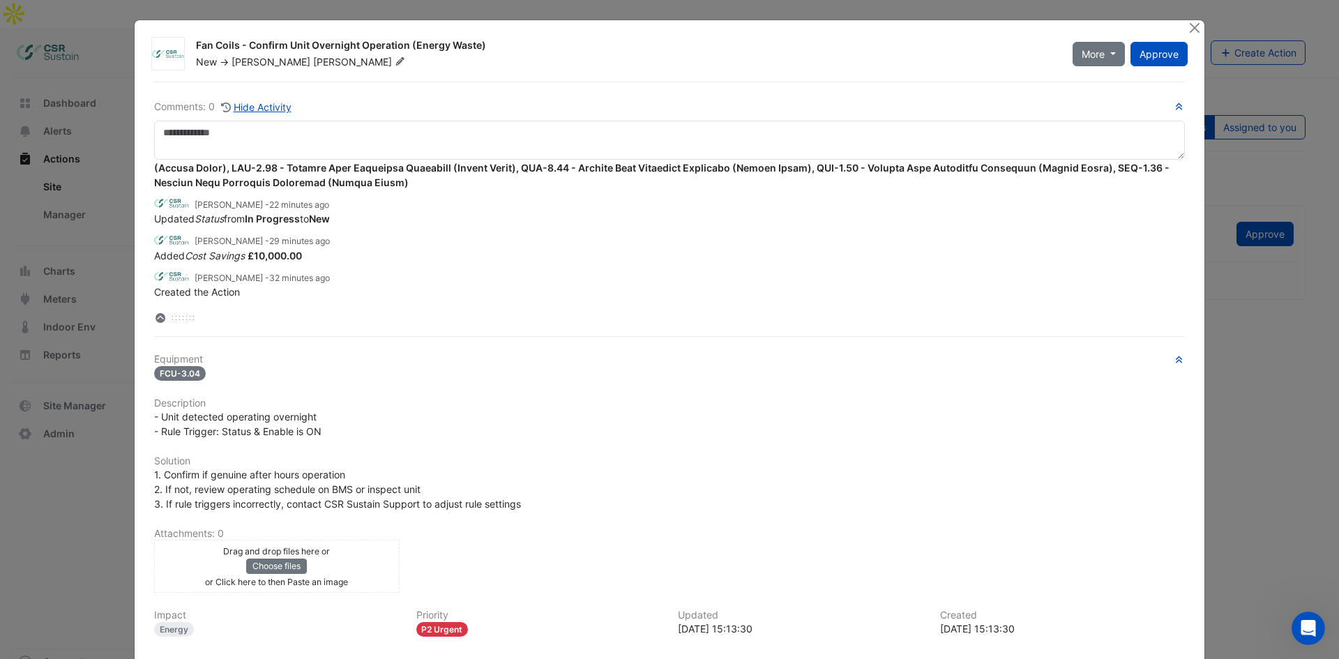
drag, startPoint x: 1017, startPoint y: -61, endPoint x: 1126, endPoint y: 22, distance: 136.9
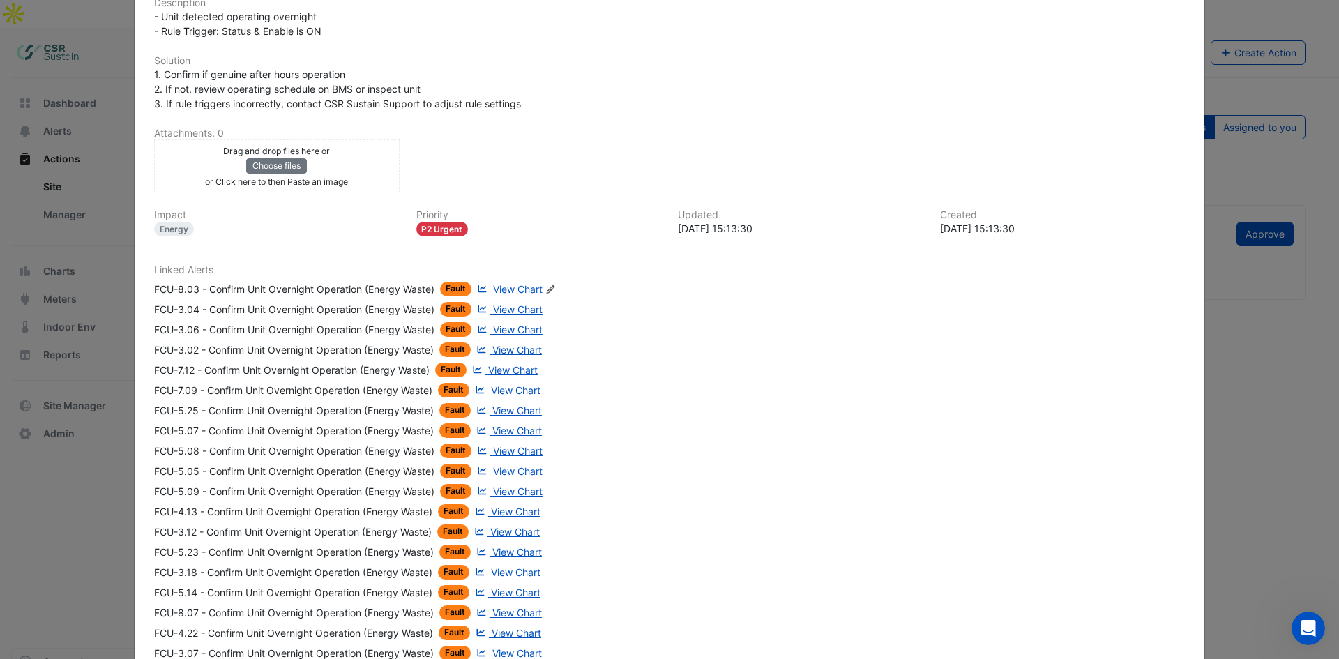
scroll to position [1124, 0]
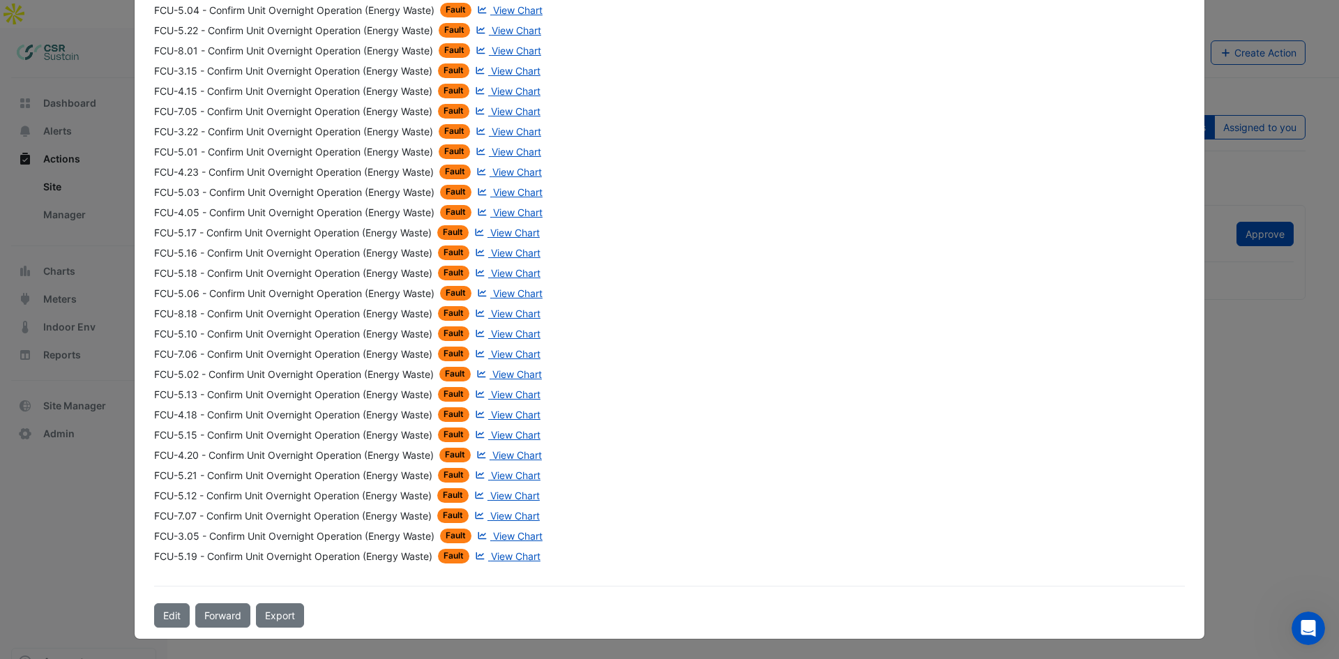
drag, startPoint x: 835, startPoint y: 188, endPoint x: 707, endPoint y: 477, distance: 315.9
click at [168, 619] on button "Edit" at bounding box center [172, 615] width 36 height 24
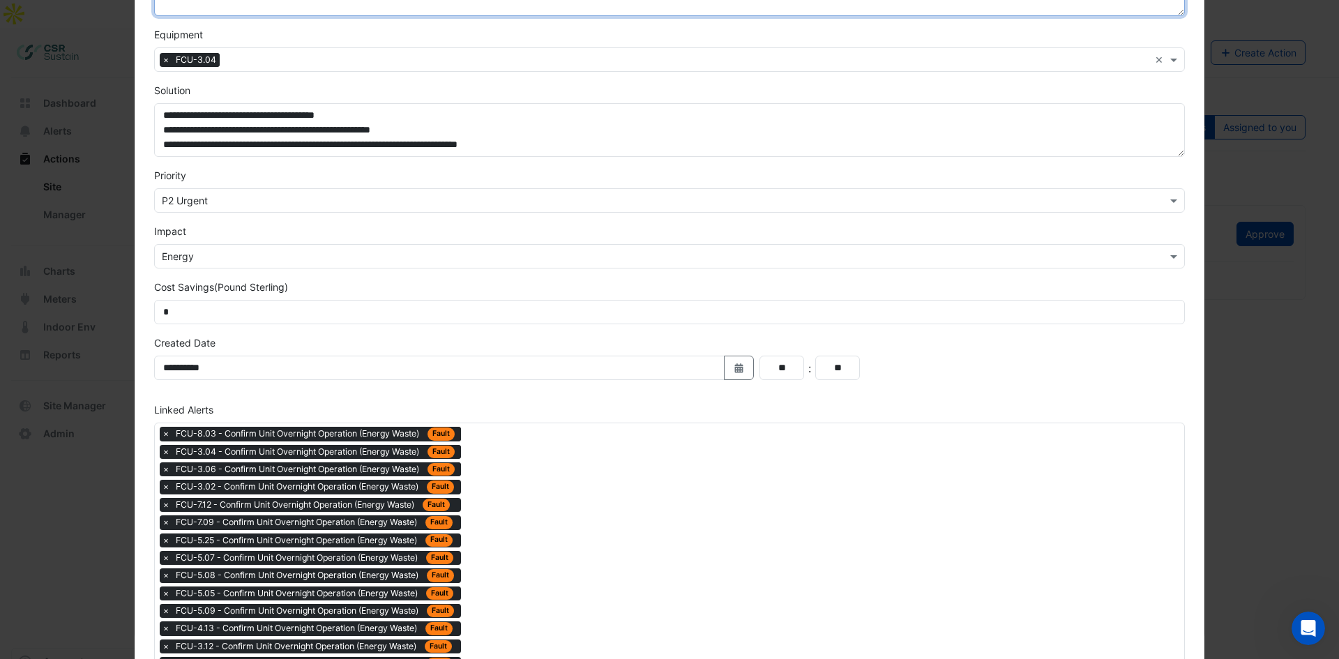
scroll to position [1030, 0]
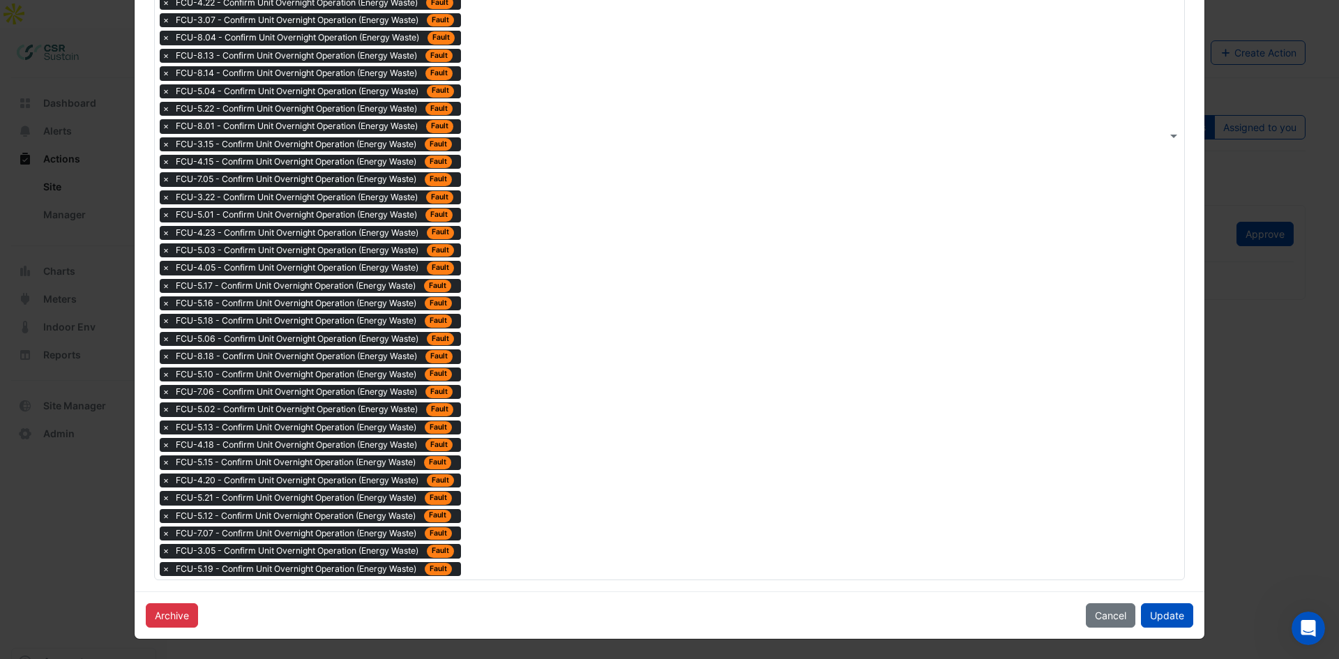
drag, startPoint x: 639, startPoint y: 291, endPoint x: 529, endPoint y: 501, distance: 237.0
click at [540, 431] on div "Type to search tickets × FCU-8.03 - Confirm Unit Overnight Operation (Energy Wa…" at bounding box center [661, 135] width 1012 height 888
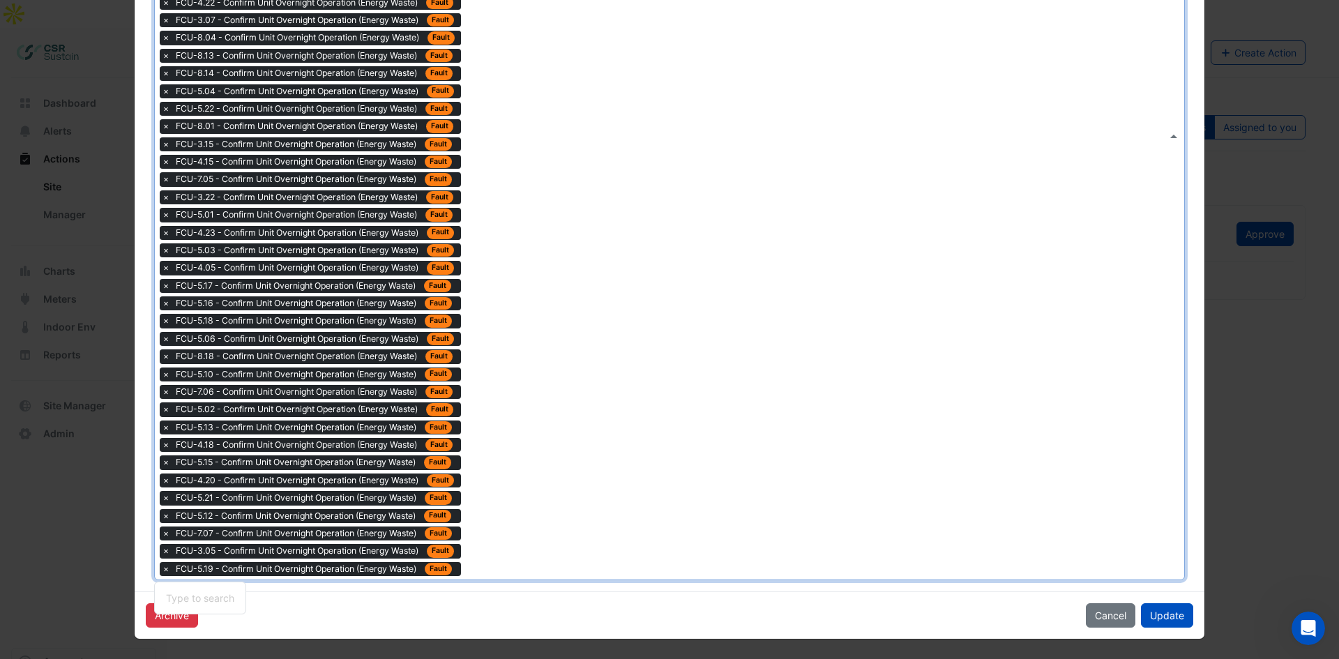
click at [559, 420] on div "Type to search tickets × FCU-8.03 - Confirm Unit Overnight Operation (Energy Wa…" at bounding box center [661, 135] width 1012 height 888
click at [511, 467] on div "Type to search tickets × FCU-8.03 - Confirm Unit Overnight Operation (Energy Wa…" at bounding box center [661, 135] width 1012 height 888
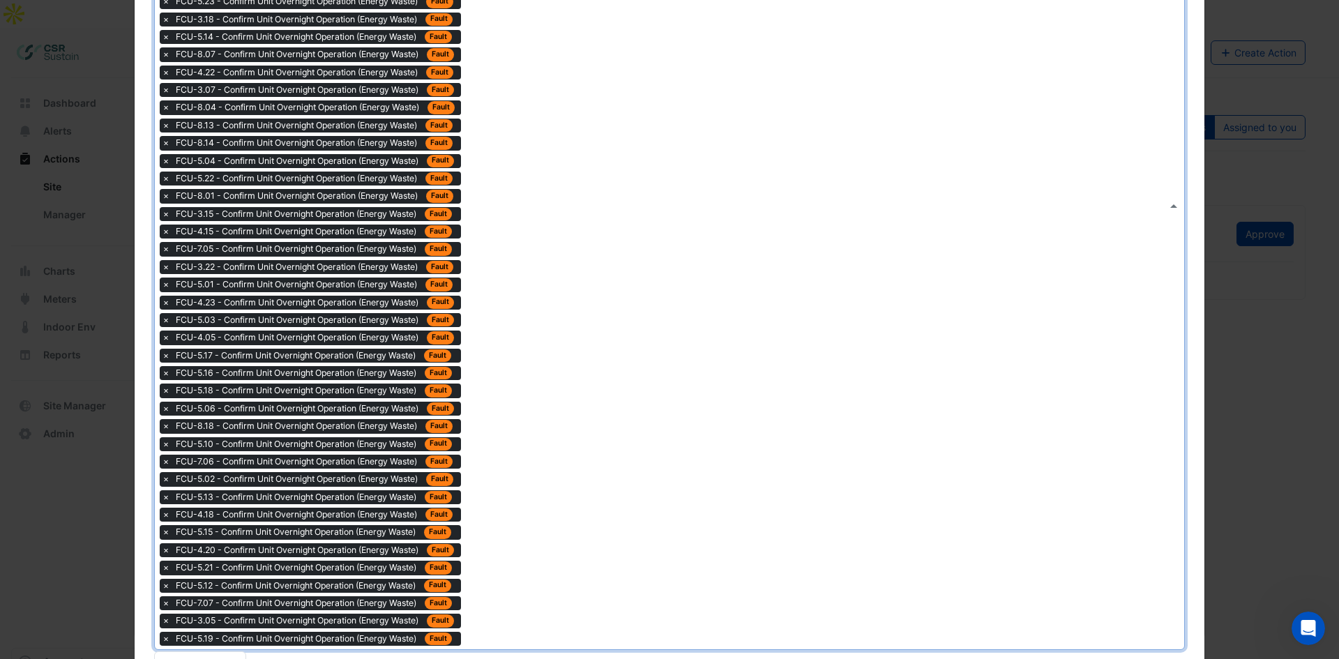
drag, startPoint x: 533, startPoint y: 438, endPoint x: 538, endPoint y: 455, distance: 17.4
click at [538, 455] on div "Type to search tickets × FCU-8.03 - Confirm Unit Overnight Operation (Energy Wa…" at bounding box center [661, 205] width 1012 height 888
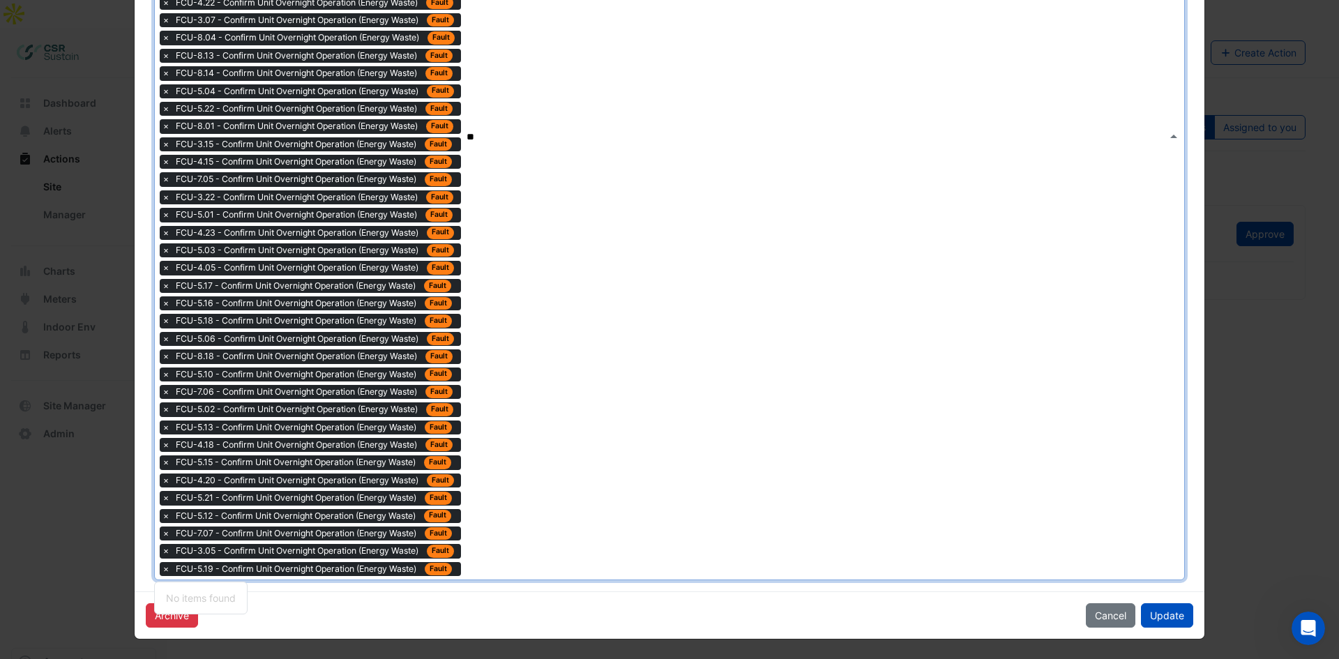
type input "*"
click at [1115, 616] on button "Cancel" at bounding box center [1111, 615] width 50 height 24
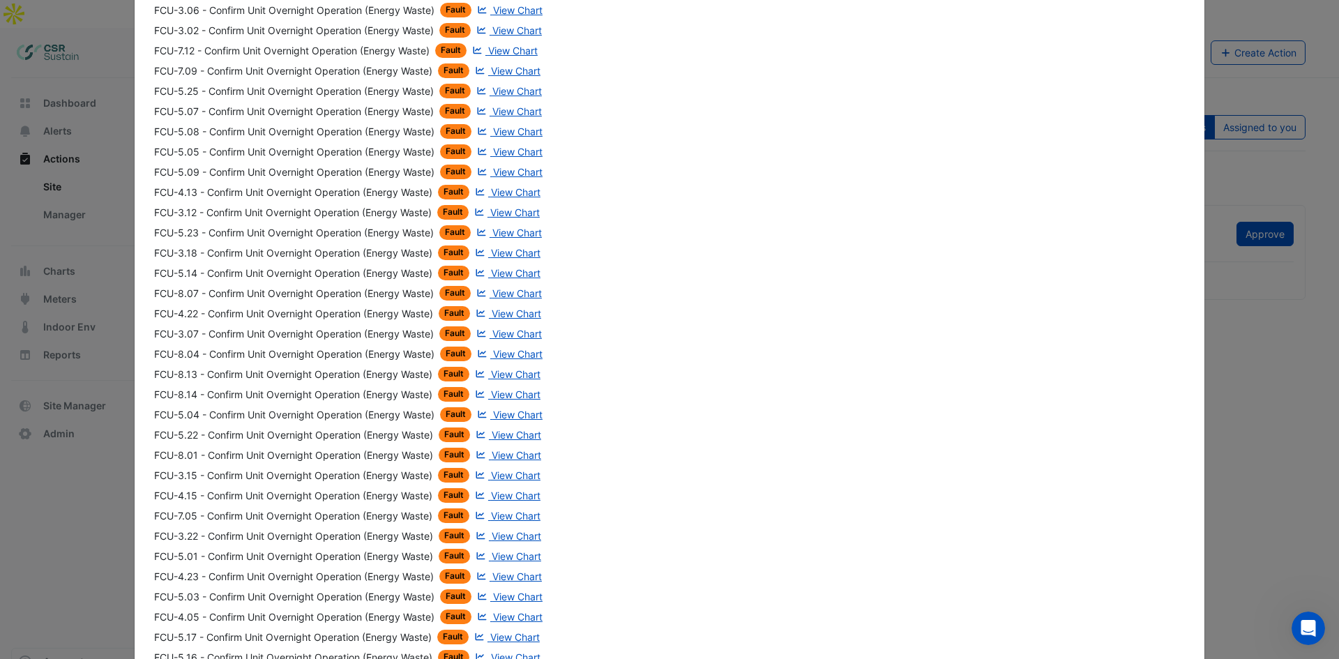
drag, startPoint x: 962, startPoint y: 513, endPoint x: 959, endPoint y: 386, distance: 127.0
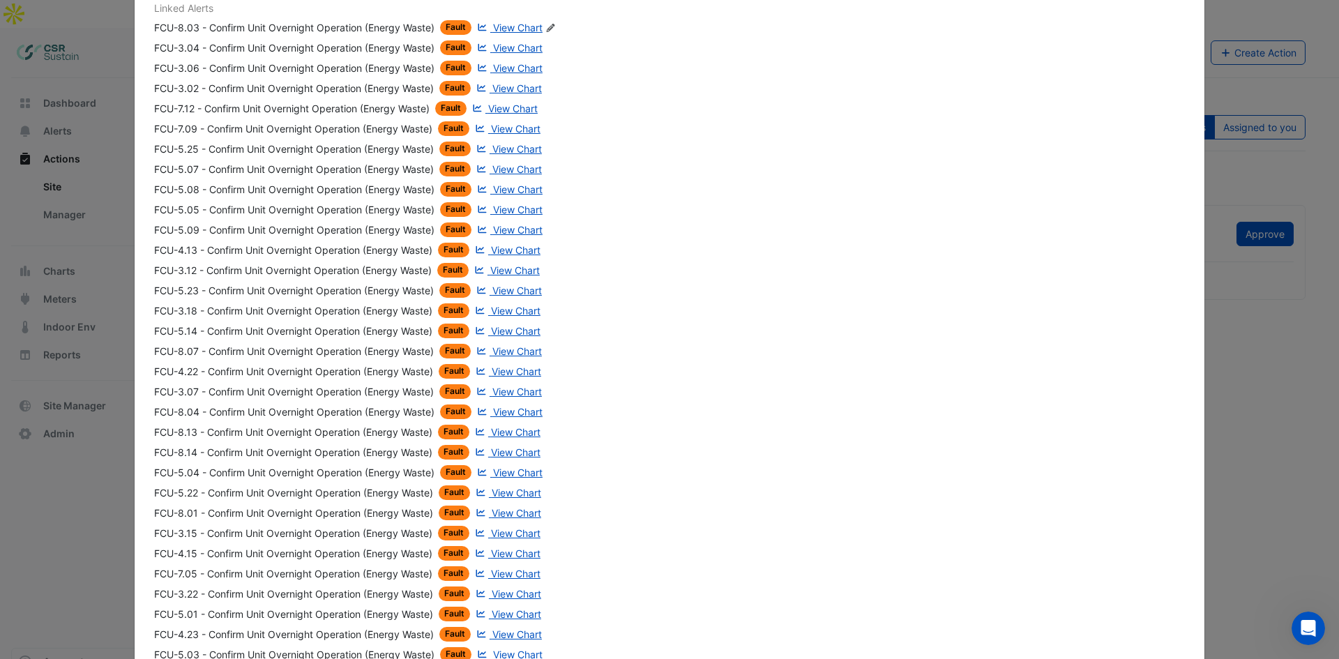
scroll to position [287, 0]
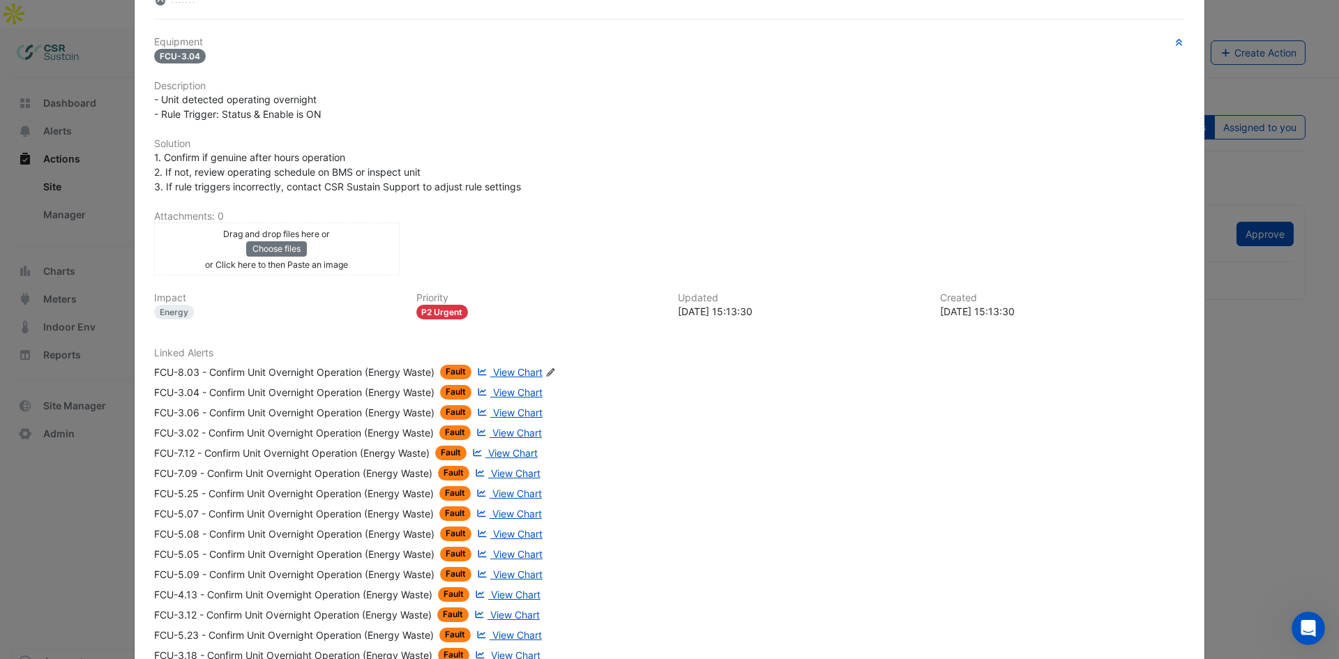
drag, startPoint x: 956, startPoint y: 307, endPoint x: 956, endPoint y: 294, distance: 12.6
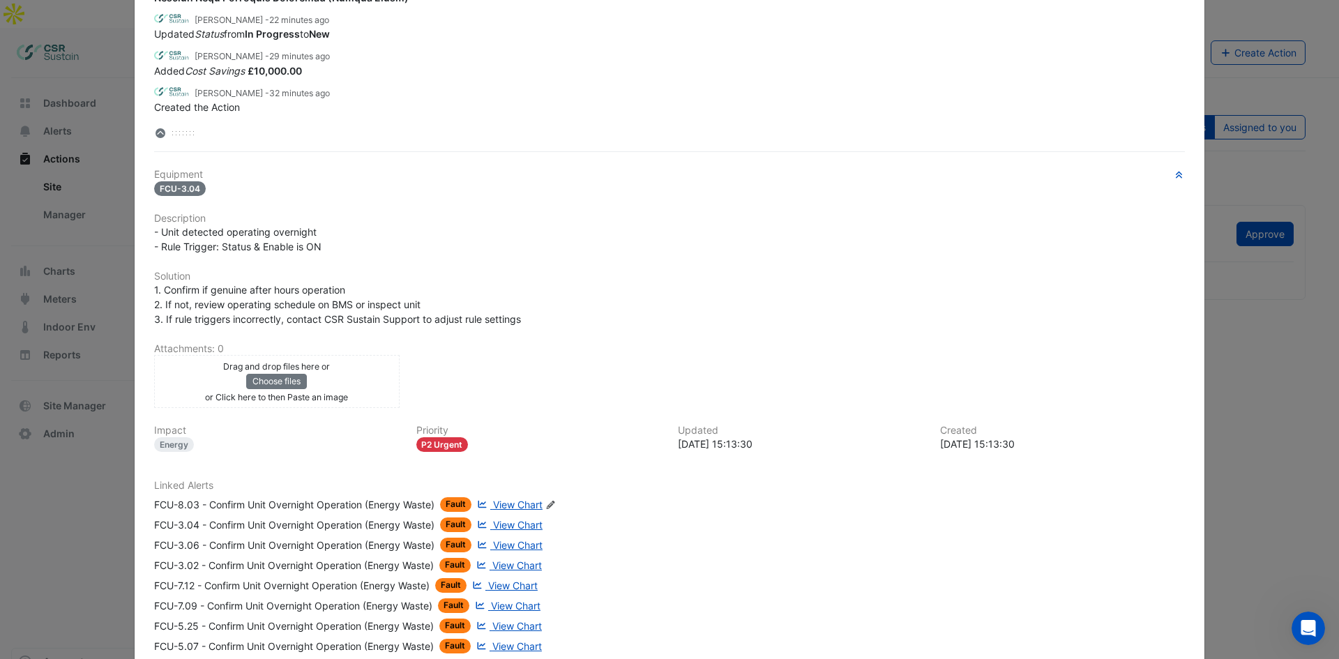
drag, startPoint x: 1200, startPoint y: 185, endPoint x: 1201, endPoint y: 155, distance: 29.3
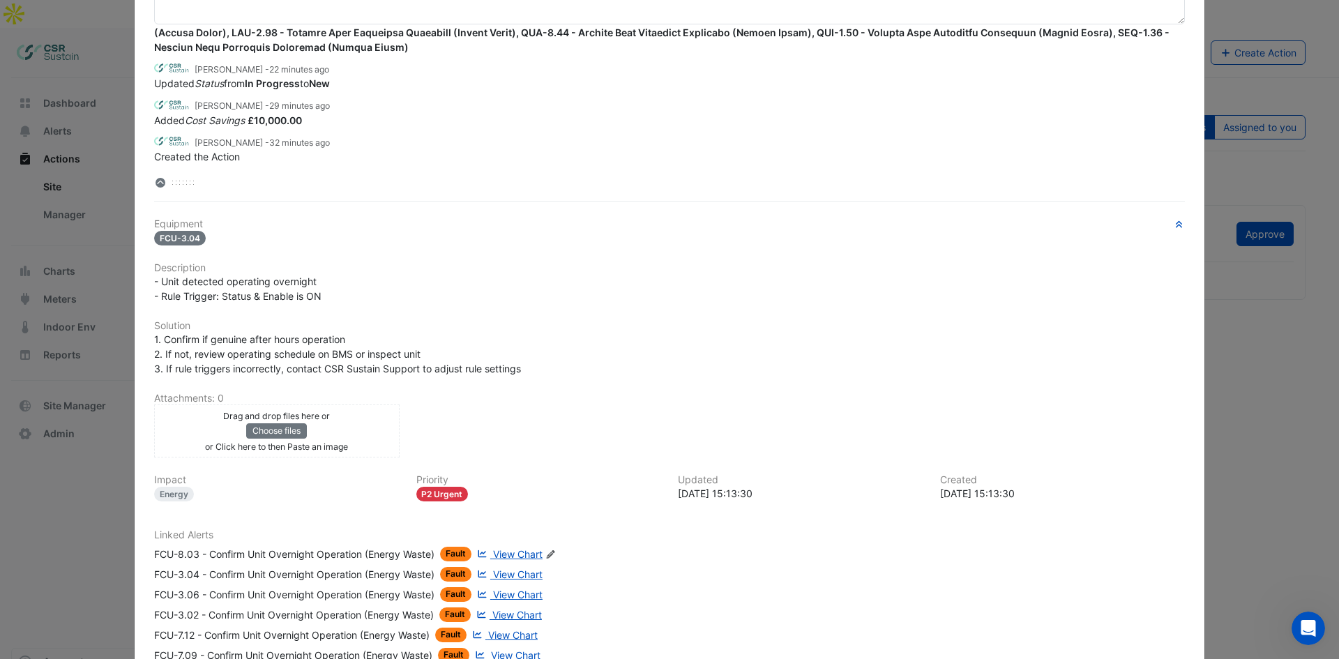
drag, startPoint x: 1114, startPoint y: 272, endPoint x: 1148, endPoint y: 158, distance: 118.7
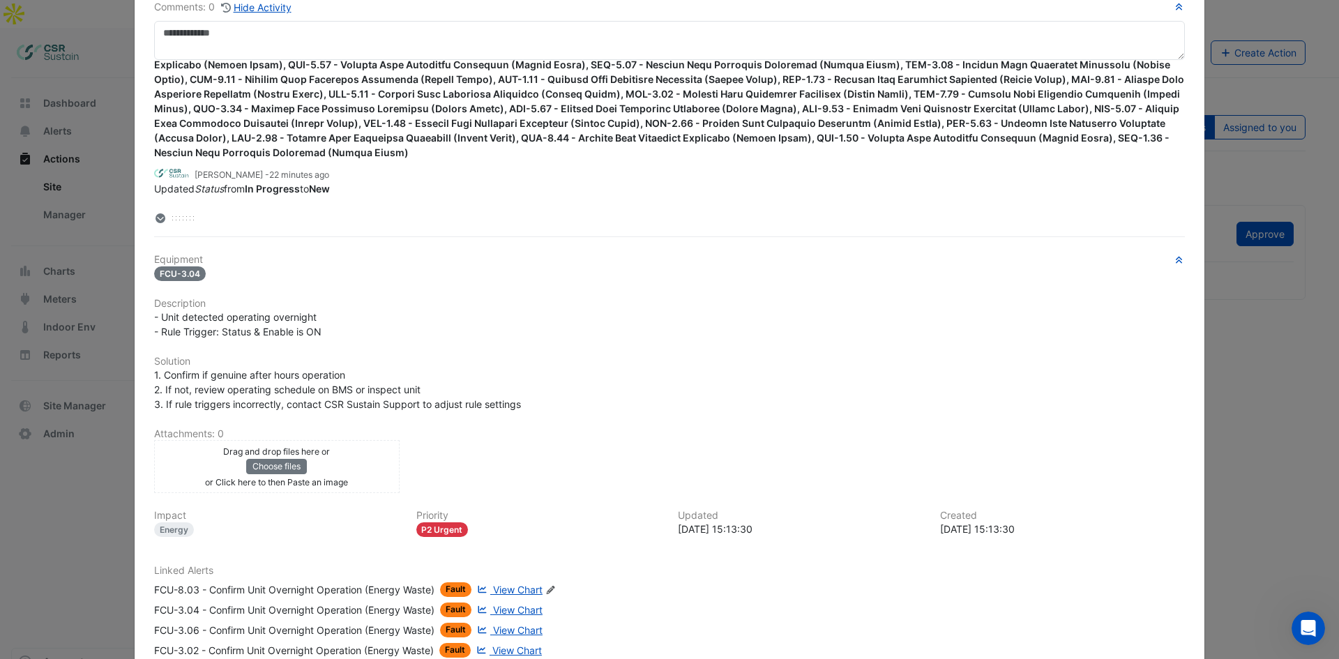
scroll to position [0, 0]
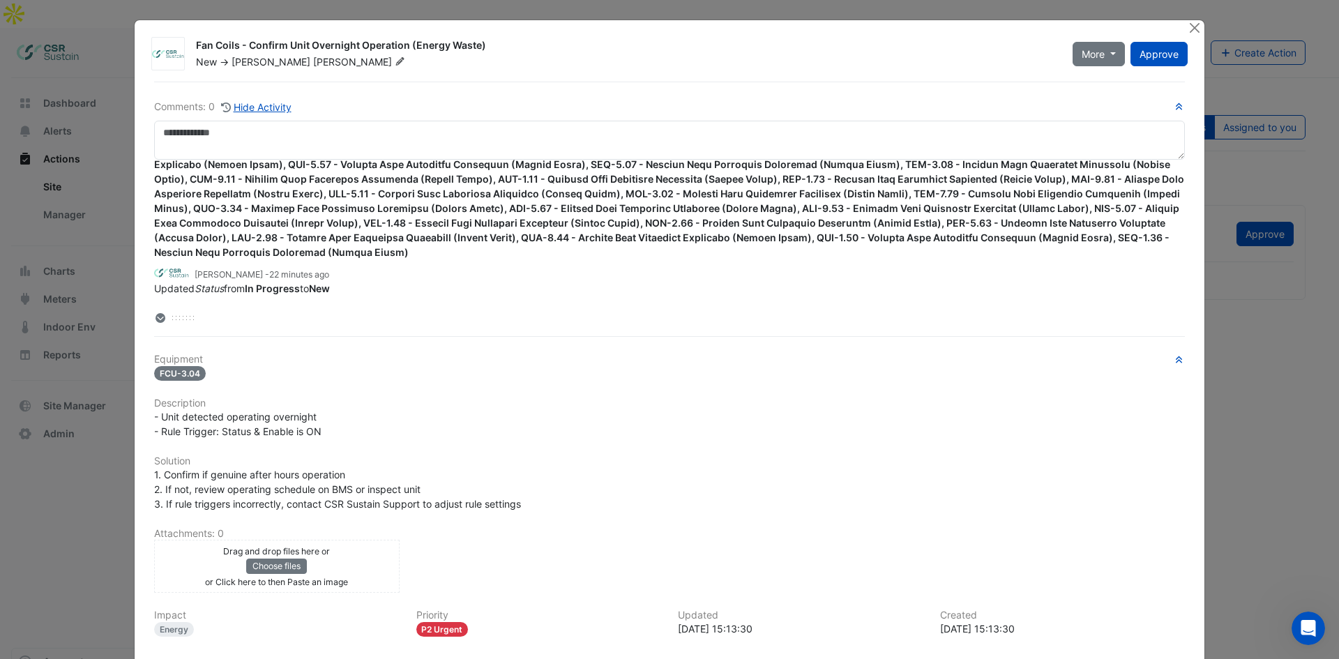
drag, startPoint x: 1135, startPoint y: 547, endPoint x: 1151, endPoint y: 207, distance: 340.0
click at [1199, 25] on div at bounding box center [1195, 28] width 17 height 16
click at [1187, 26] on button "Close" at bounding box center [1194, 27] width 15 height 15
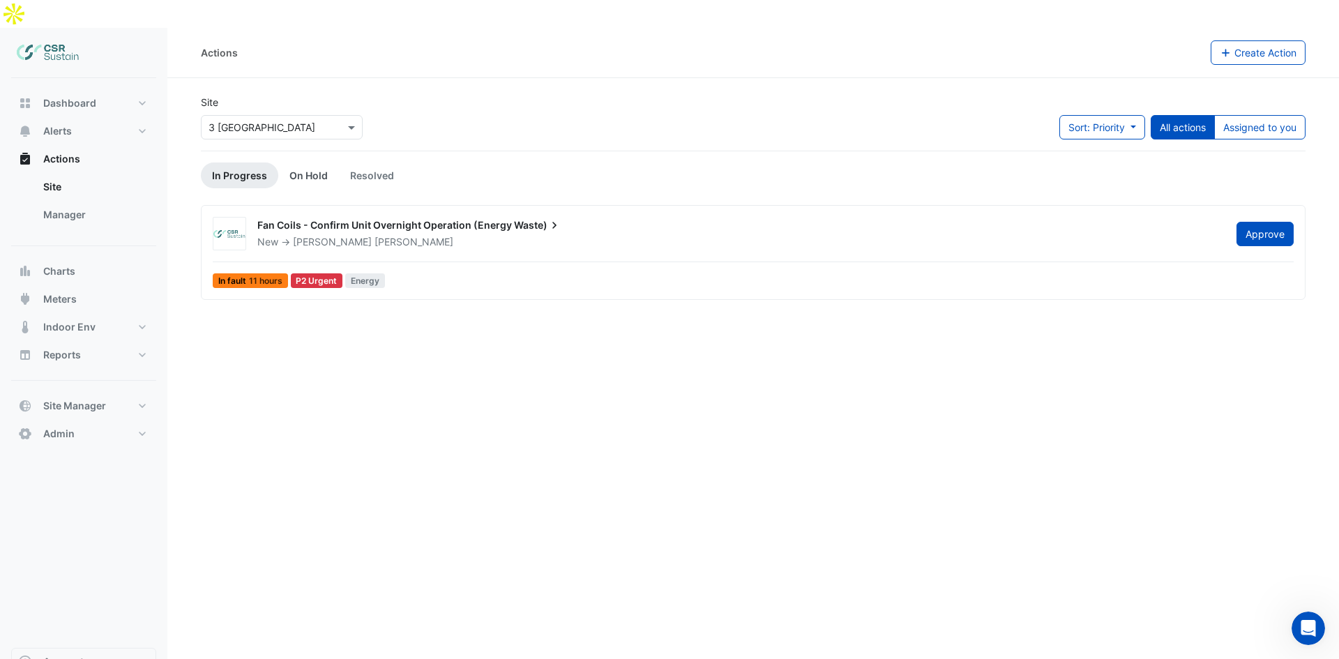
click at [291, 162] on link "On Hold" at bounding box center [308, 175] width 61 height 26
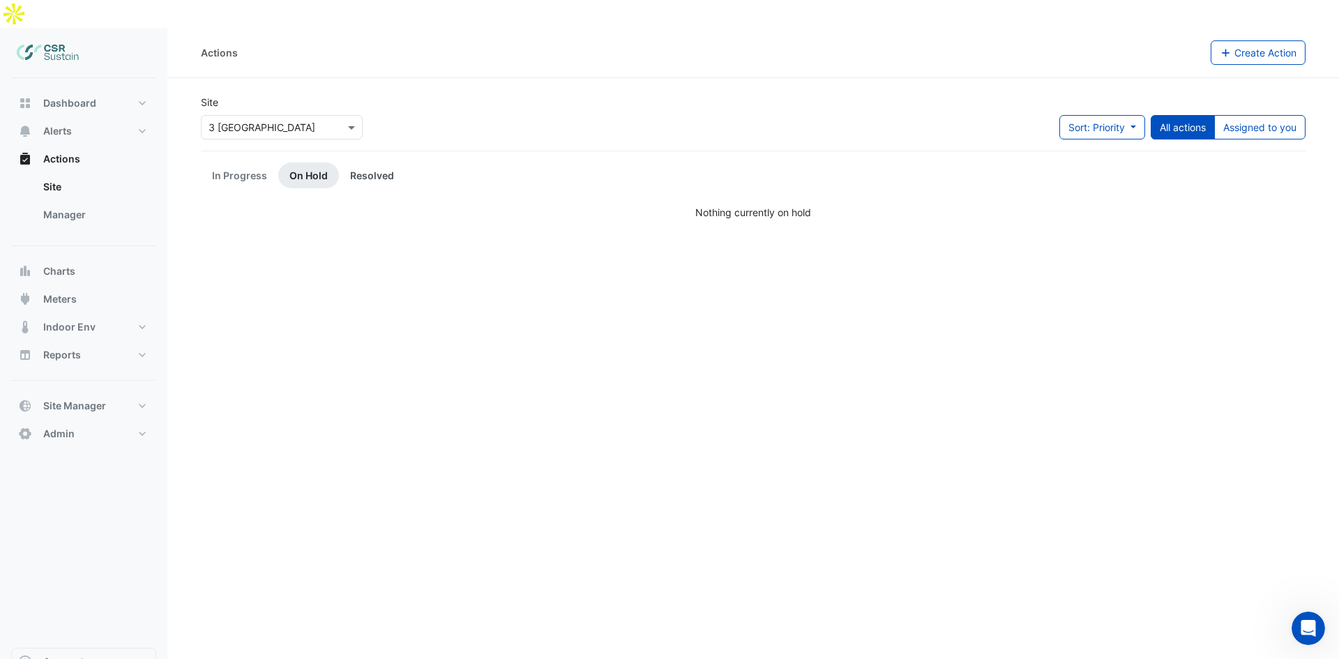
click at [356, 162] on link "Resolved" at bounding box center [372, 175] width 66 height 26
click at [248, 162] on link "In Progress" at bounding box center [239, 175] width 77 height 26
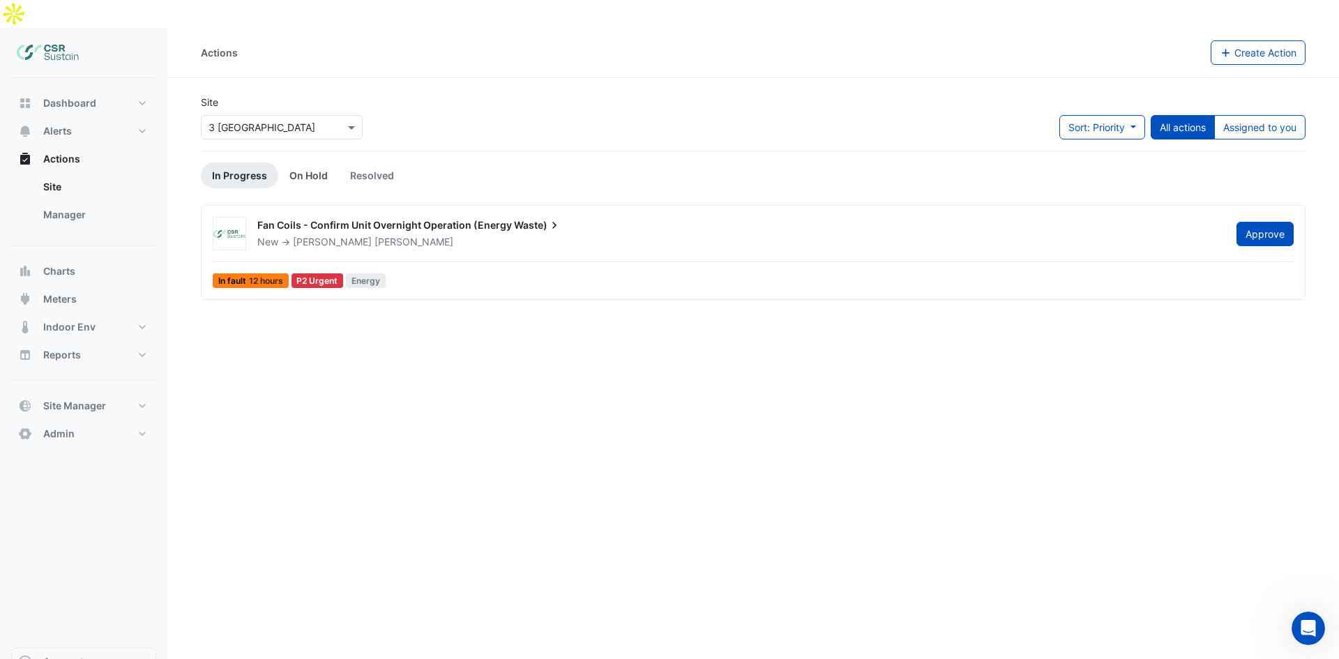
click at [303, 162] on link "On Hold" at bounding box center [308, 175] width 61 height 26
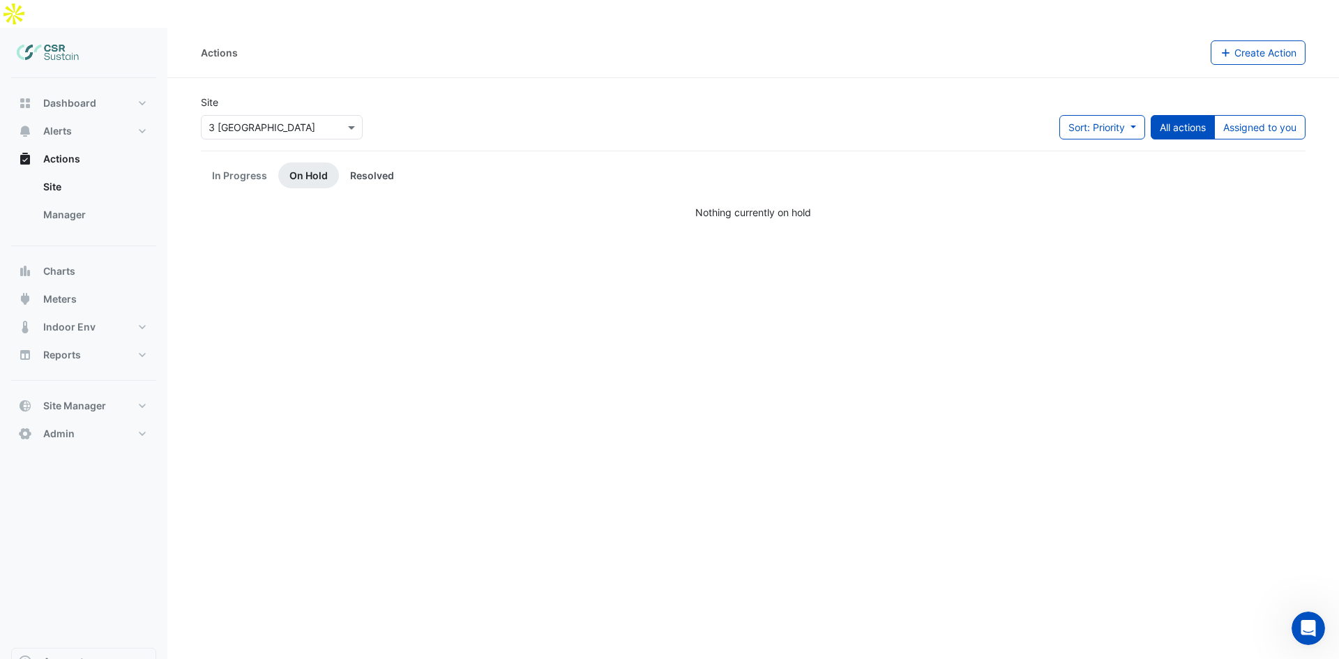
click at [354, 162] on link "Resolved" at bounding box center [372, 175] width 66 height 26
click at [291, 162] on link "On Hold" at bounding box center [308, 175] width 61 height 26
click at [231, 162] on link "In Progress" at bounding box center [239, 175] width 77 height 26
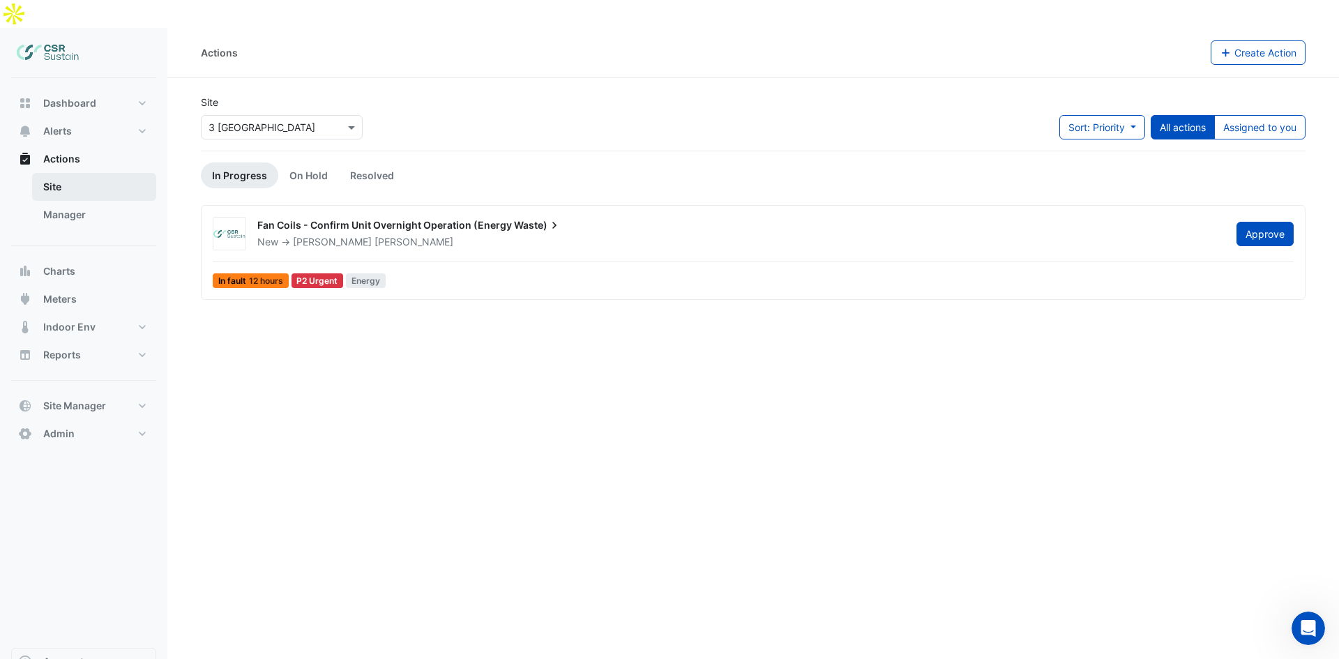
click at [84, 173] on link "Site" at bounding box center [94, 187] width 124 height 28
click at [320, 291] on div "Actions Create Action Site Select a Site × 3 St. Paul's Place Sort: Priority Pr…" at bounding box center [752, 357] width 1171 height 659
click at [331, 162] on link "On Hold" at bounding box center [308, 175] width 61 height 26
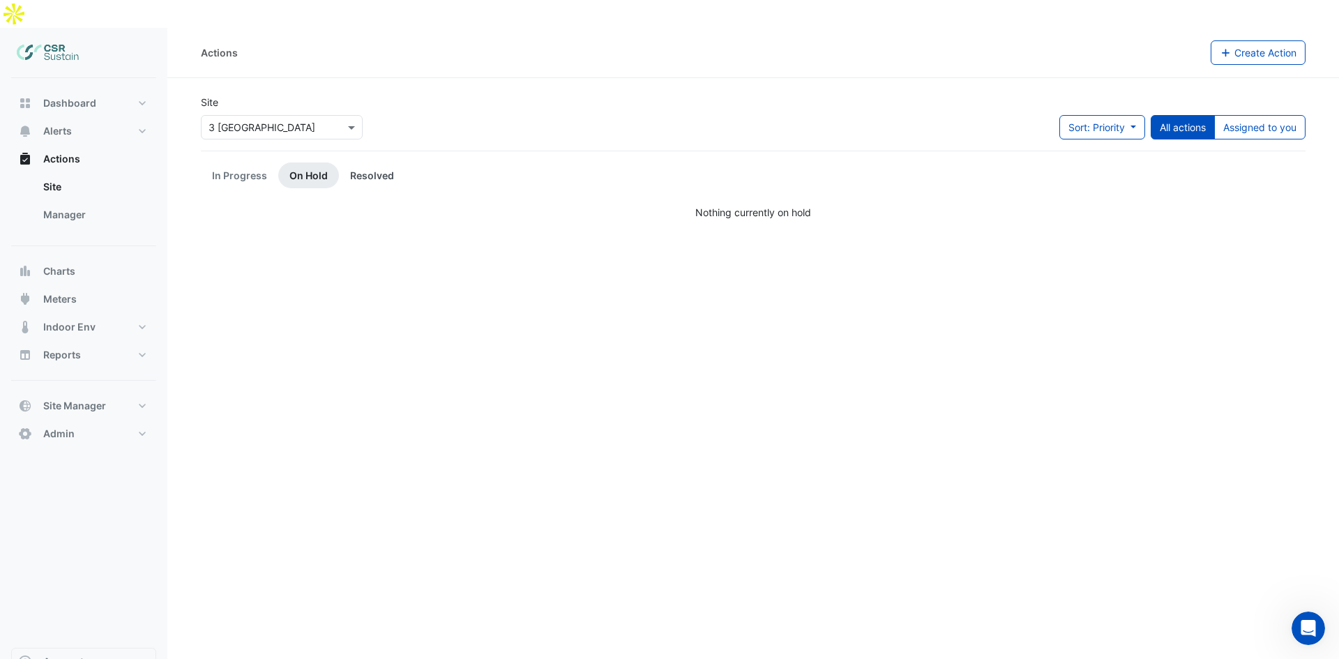
click at [390, 162] on link "Resolved" at bounding box center [372, 175] width 66 height 26
click at [245, 134] on app-escalated-tickets "Site Select a Site × 3 St. Paul's Place Sort: Priority Priority Updated All act…" at bounding box center [753, 157] width 1105 height 125
click at [241, 162] on link "In Progress" at bounding box center [239, 175] width 77 height 26
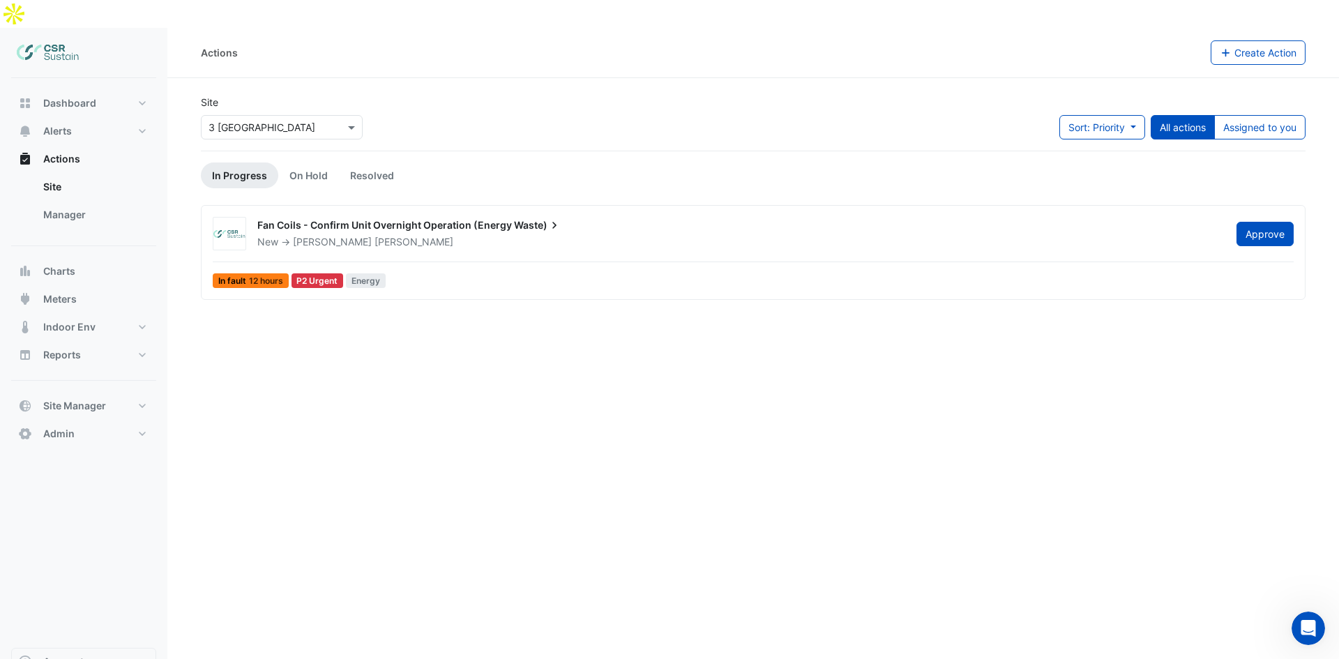
click at [278, 121] on input "text" at bounding box center [267, 128] width 119 height 15
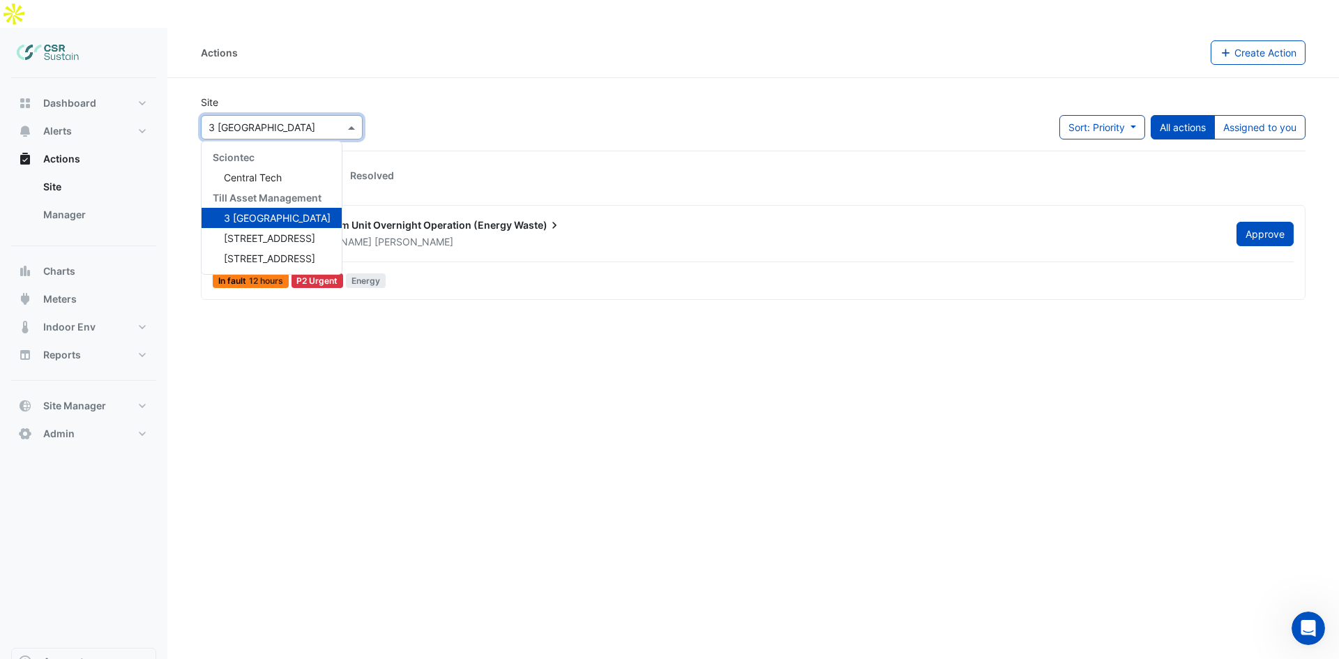
click at [177, 131] on section "Site Select a Site × 3 St. Paul's Place Sciontec Central Tech Till Asset Manage…" at bounding box center [752, 189] width 1171 height 222
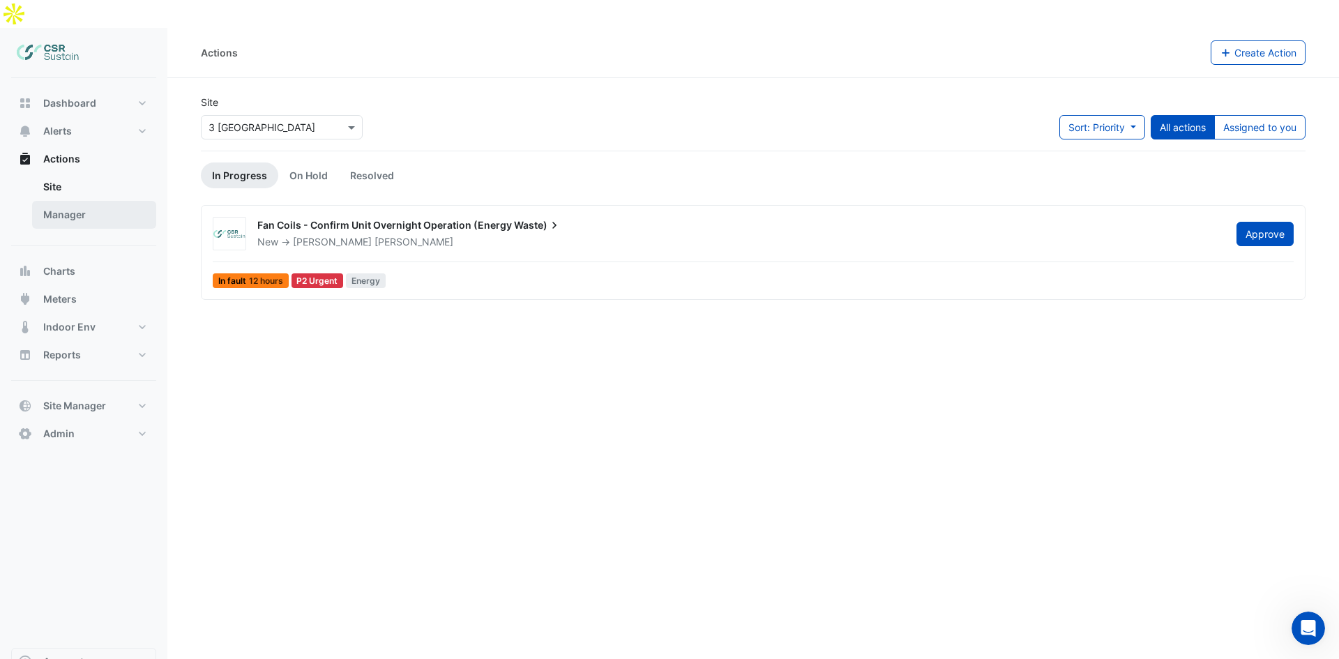
click at [87, 201] on link "Manager" at bounding box center [94, 215] width 124 height 28
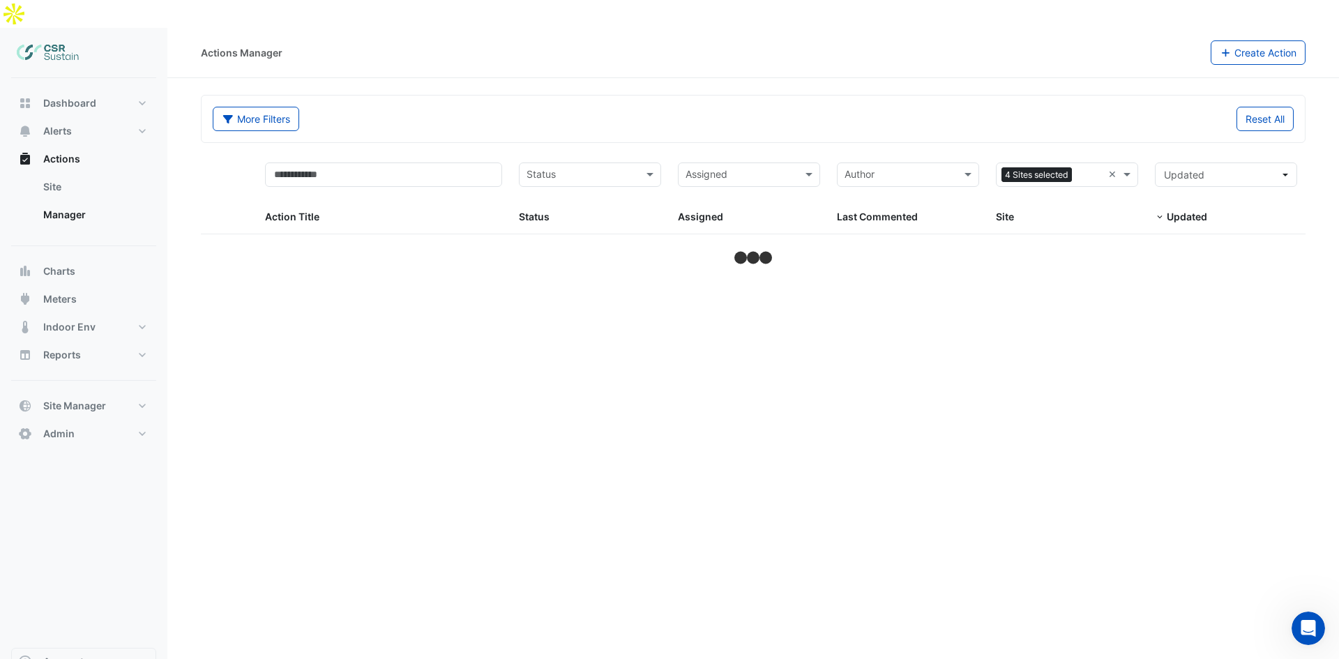
select select "**"
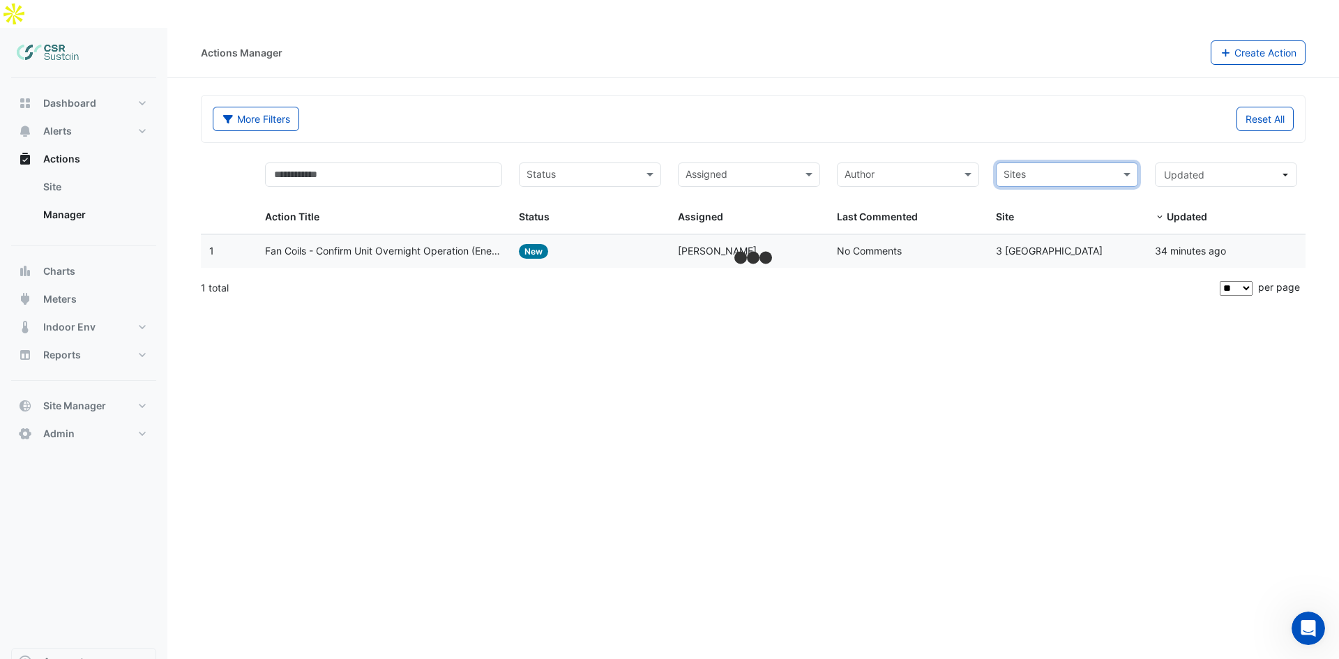
click at [1081, 168] on input "text" at bounding box center [1058, 176] width 111 height 16
click at [1050, 259] on span "3 [GEOGRAPHIC_DATA]" at bounding box center [1072, 265] width 107 height 12
click at [86, 341] on button "Reports" at bounding box center [83, 355] width 145 height 28
select select "**"
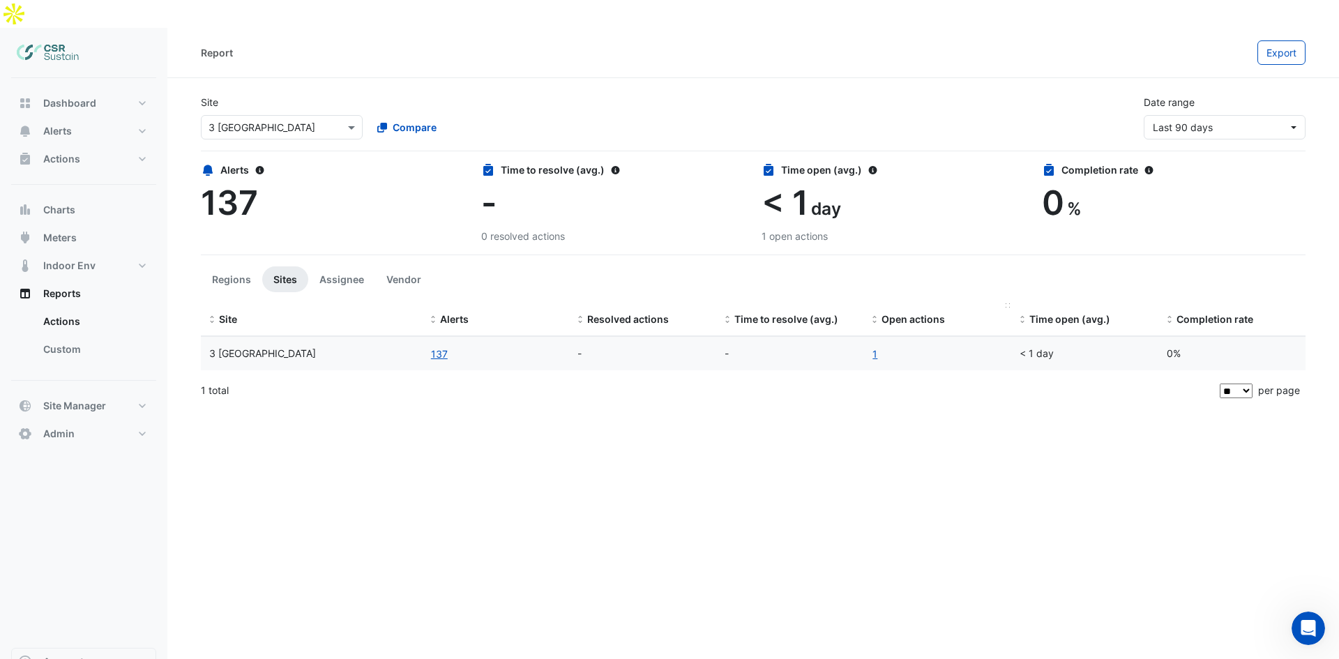
click at [890, 303] on datatable-header-cell "Open actions" at bounding box center [936, 319] width 147 height 33
click at [397, 120] on span "Compare" at bounding box center [415, 127] width 44 height 15
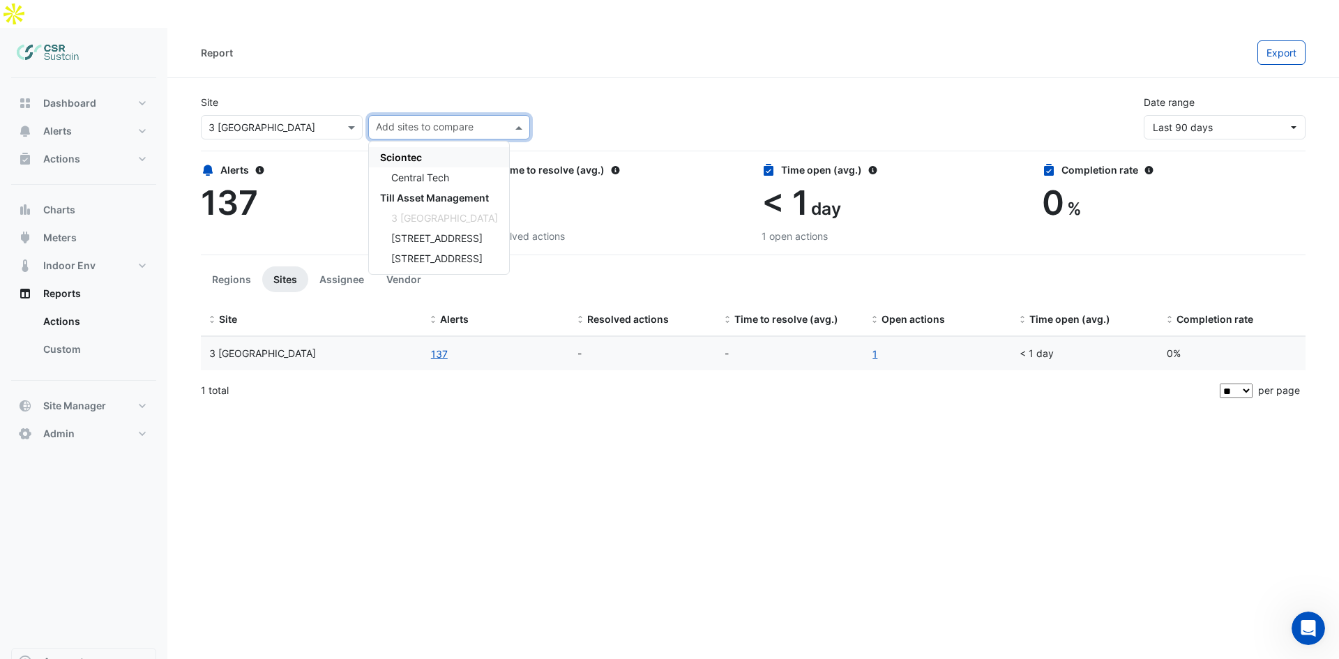
click at [440, 84] on div "Site Select a Site × 3 St. Paul's Place Add sites to compare Sciontec Central T…" at bounding box center [752, 112] width 1121 height 56
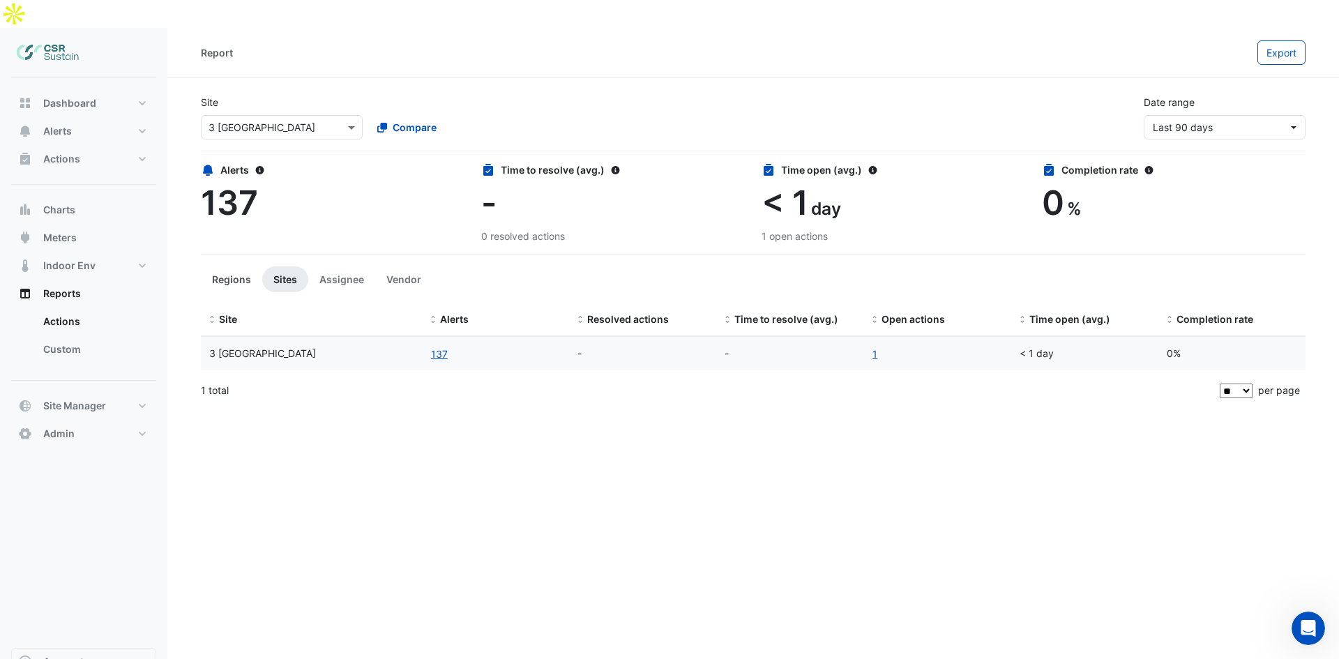
click at [244, 266] on button "Regions" at bounding box center [231, 279] width 61 height 26
click at [282, 266] on button "Sites" at bounding box center [285, 279] width 46 height 26
click at [248, 266] on button "Regions" at bounding box center [231, 279] width 61 height 26
drag, startPoint x: 282, startPoint y: 234, endPoint x: 290, endPoint y: 255, distance: 22.5
click at [284, 237] on app-ticket-report-page "Site Select a Site × 3 St. Paul's Place Compare Date range Last 90 days Alerts …" at bounding box center [753, 254] width 1105 height 340
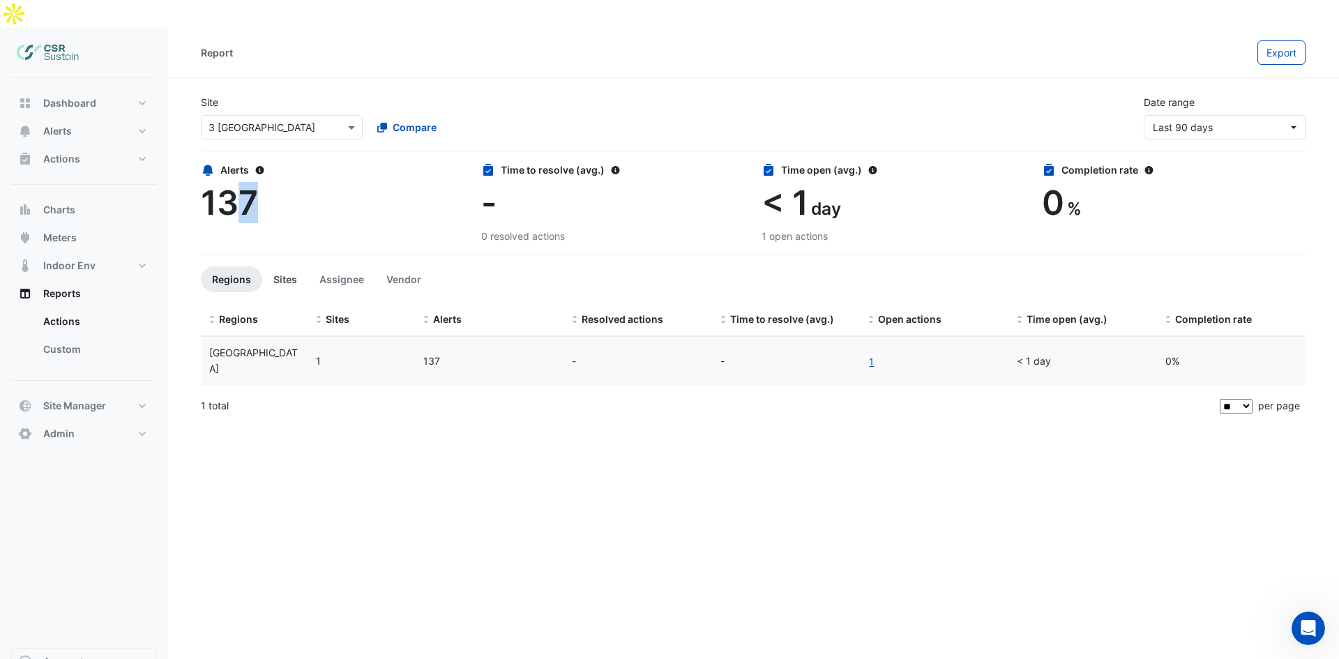
click at [290, 266] on button "Sites" at bounding box center [285, 279] width 46 height 26
click at [337, 266] on button "Assignee" at bounding box center [341, 279] width 67 height 26
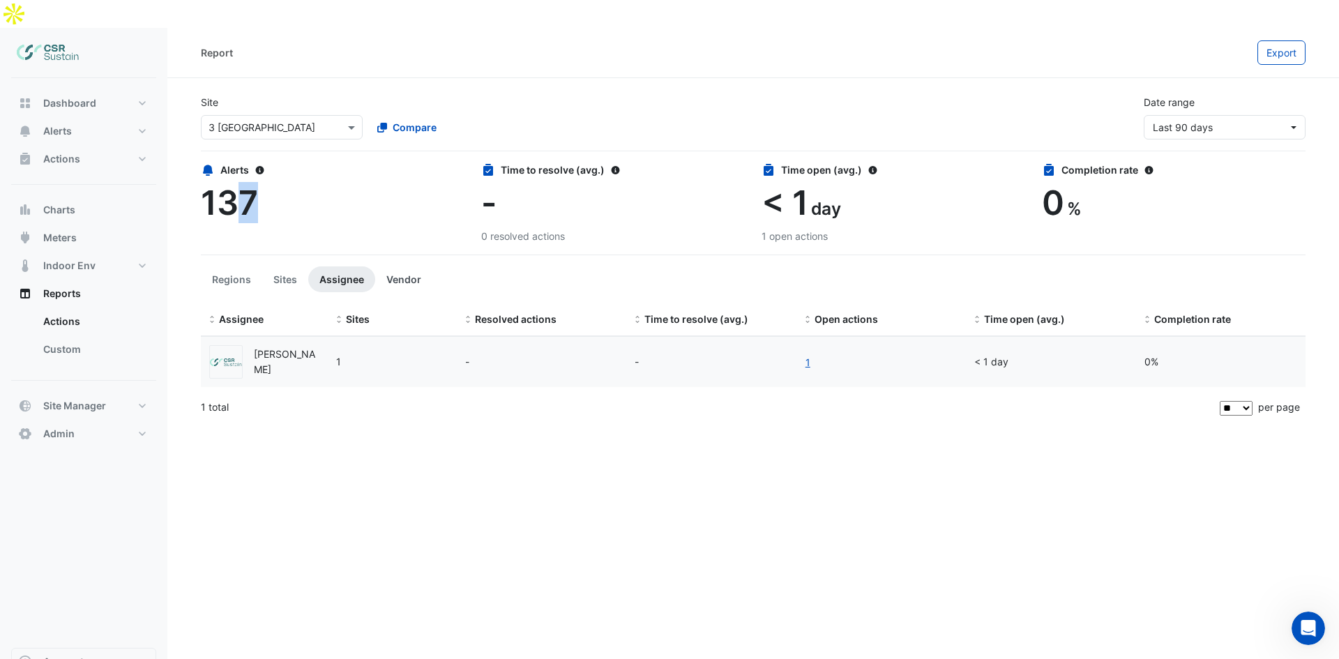
click at [401, 266] on button "Vendor" at bounding box center [403, 279] width 57 height 26
click at [347, 266] on button "Assignee" at bounding box center [341, 279] width 67 height 26
click at [304, 266] on button "Sites" at bounding box center [285, 279] width 46 height 26
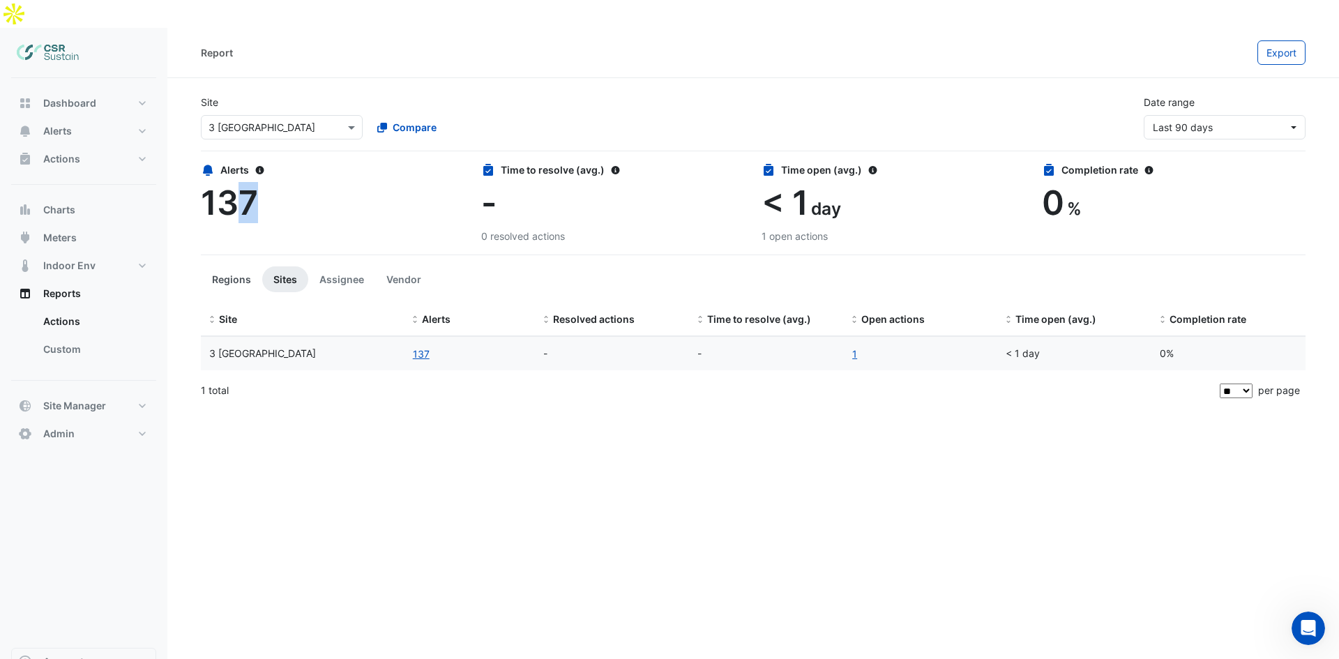
click at [223, 266] on button "Regions" at bounding box center [231, 279] width 61 height 26
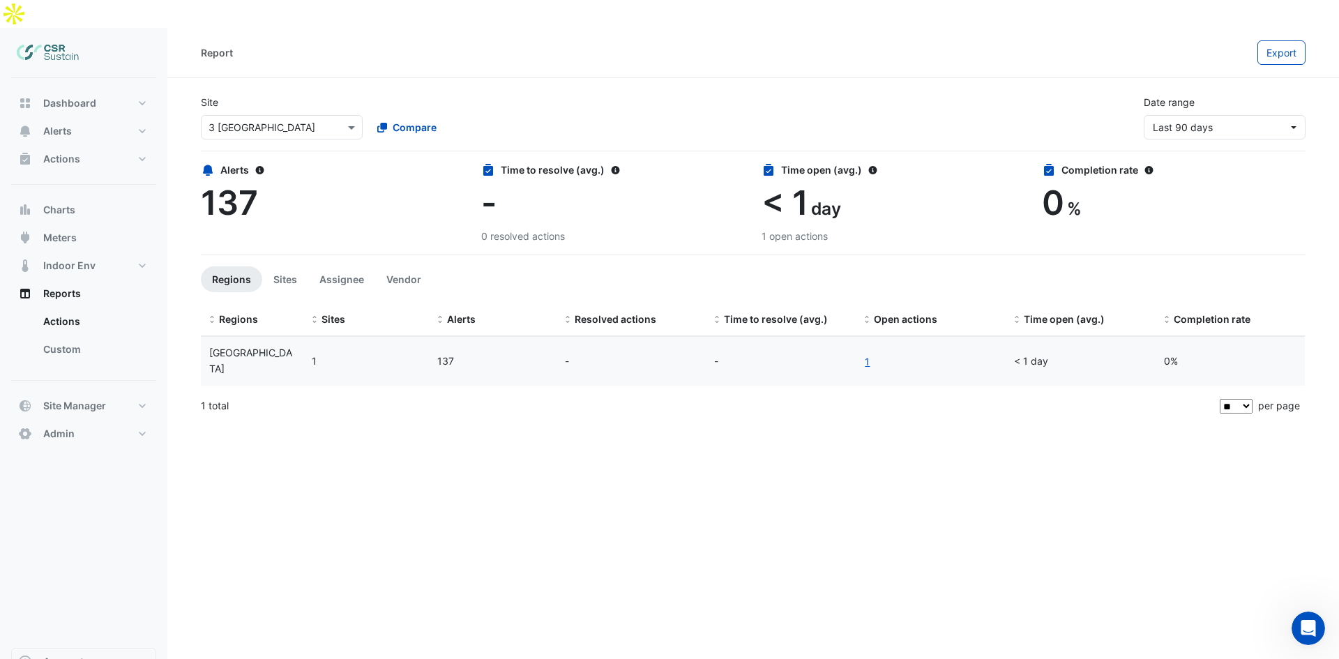
drag, startPoint x: 466, startPoint y: 245, endPoint x: 471, endPoint y: 267, distance: 23.0
click at [466, 266] on ul "Regions Sites Assignee Vendor" at bounding box center [753, 279] width 1105 height 26
drag, startPoint x: 262, startPoint y: 169, endPoint x: 205, endPoint y: 140, distance: 63.9
click at [205, 162] on div "Alerts 137" at bounding box center [333, 192] width 264 height 61
click at [362, 162] on div "Alerts" at bounding box center [333, 169] width 264 height 15
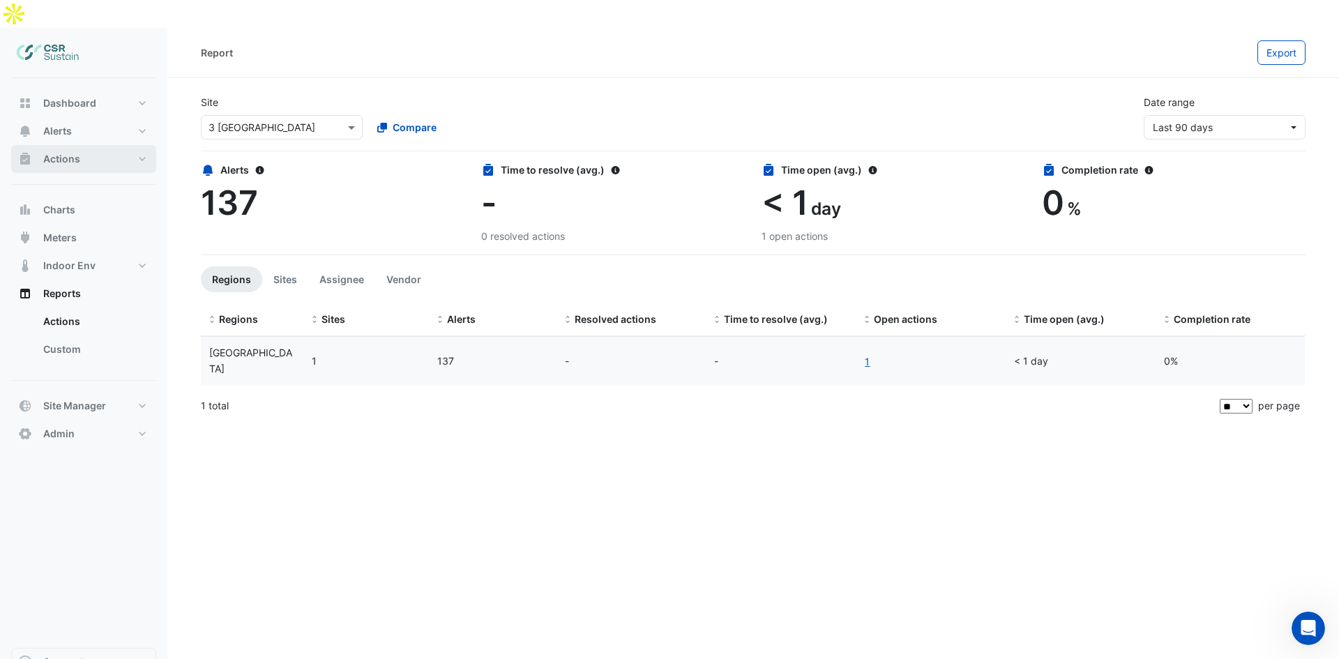
click at [107, 145] on button "Actions" at bounding box center [83, 159] width 145 height 28
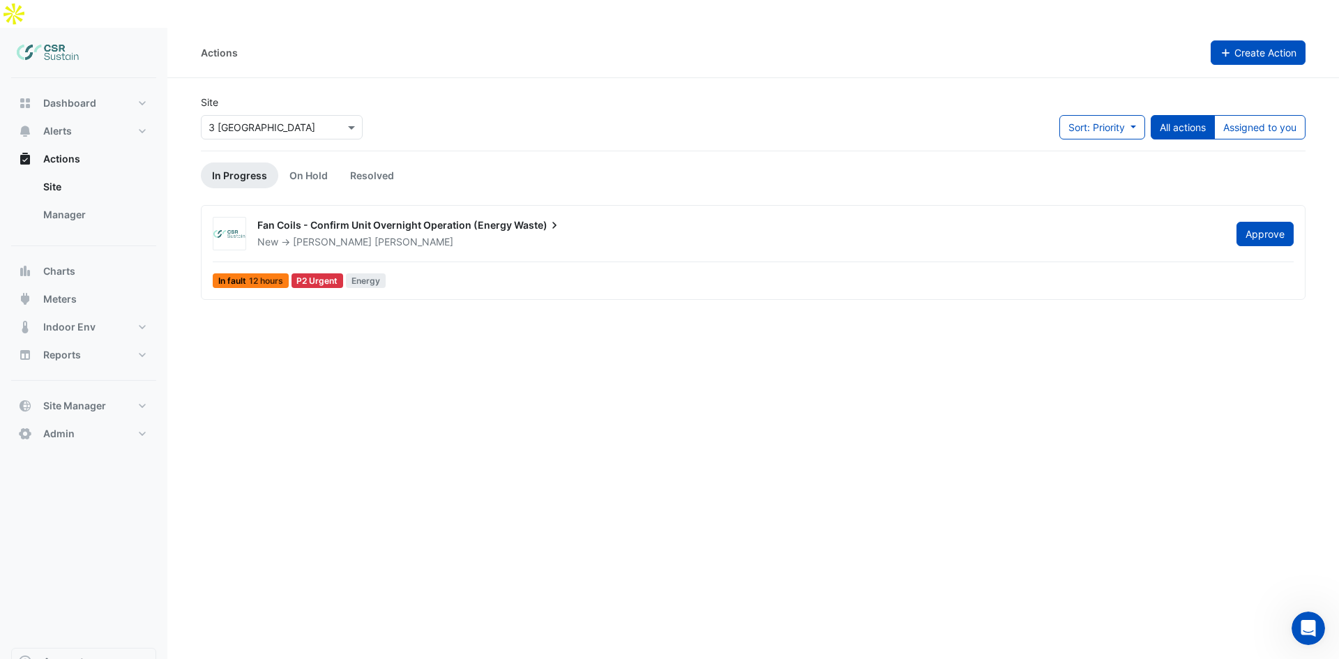
click at [1237, 40] on button "Create Action" at bounding box center [1259, 52] width 96 height 24
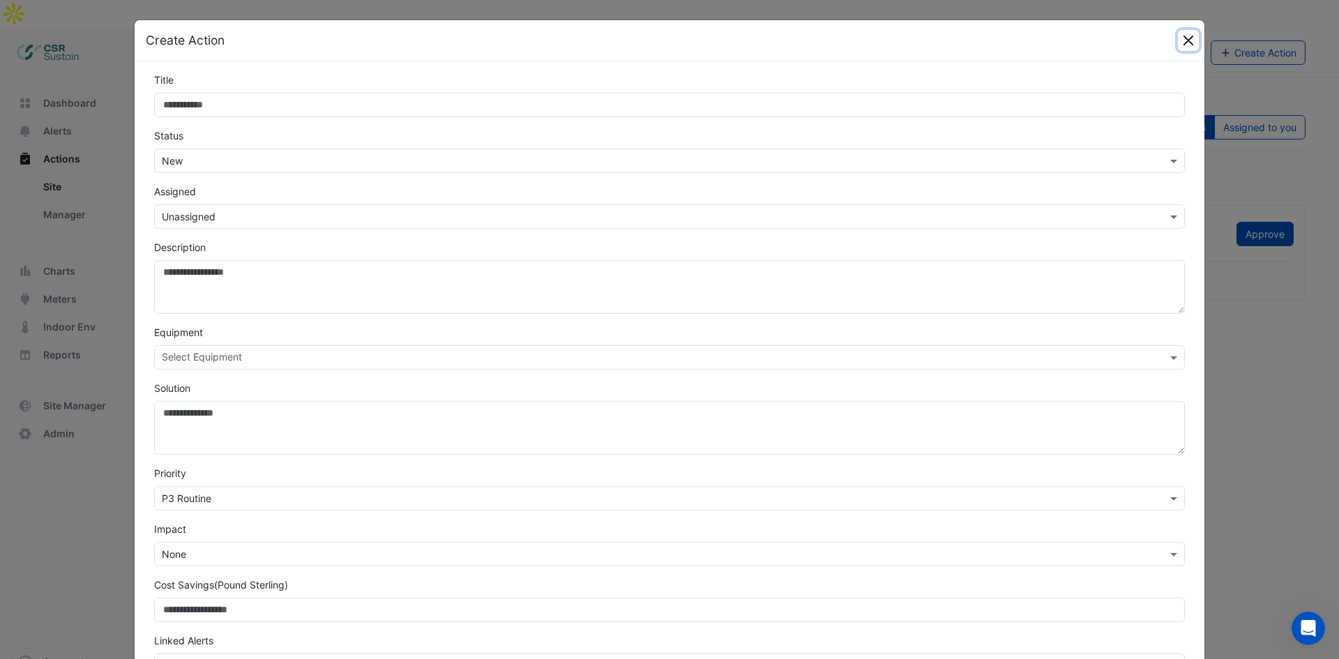
click at [1186, 40] on button "Close" at bounding box center [1188, 40] width 21 height 21
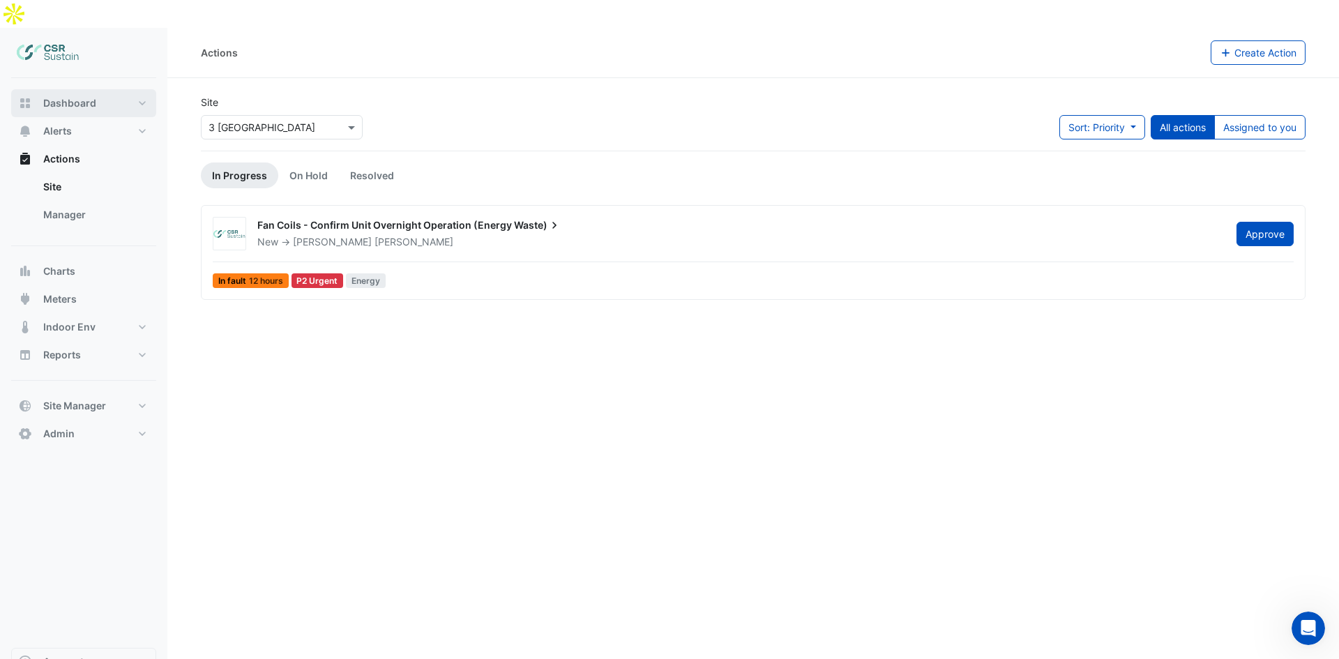
click at [97, 89] on button "Dashboard" at bounding box center [83, 103] width 145 height 28
select select "**"
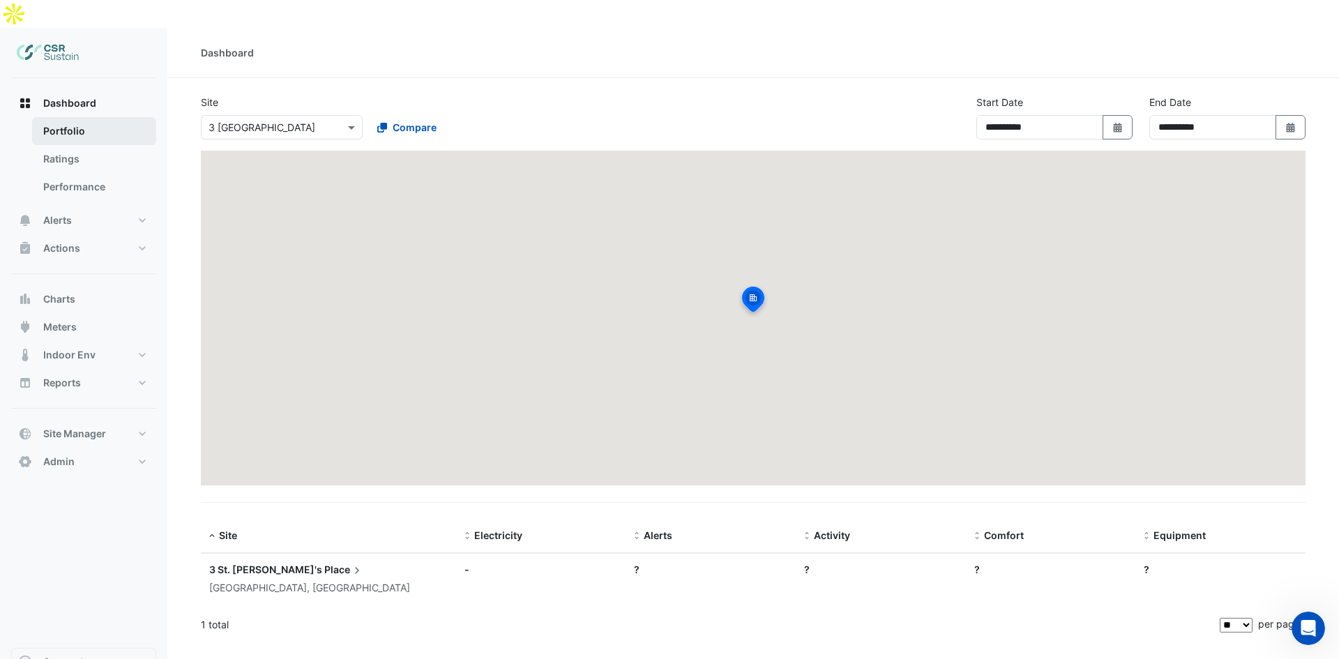
click at [91, 117] on link "Portfolio" at bounding box center [94, 131] width 124 height 28
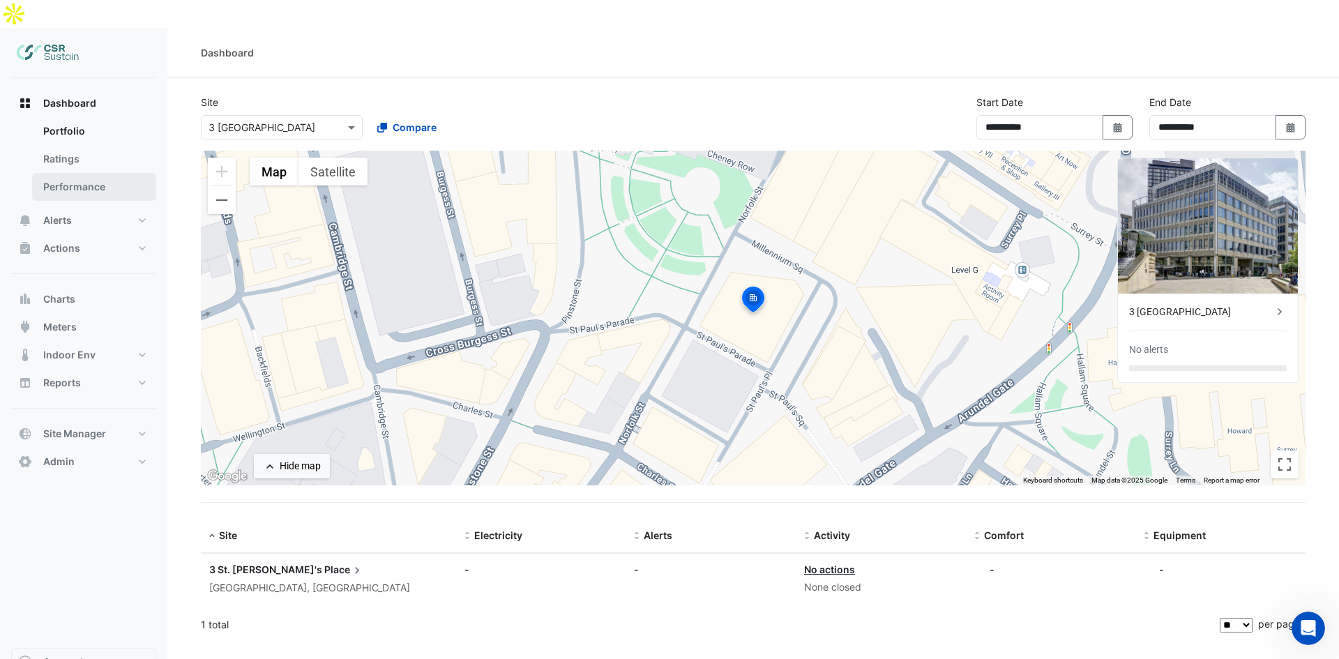
click at [89, 173] on link "Performance" at bounding box center [94, 187] width 124 height 28
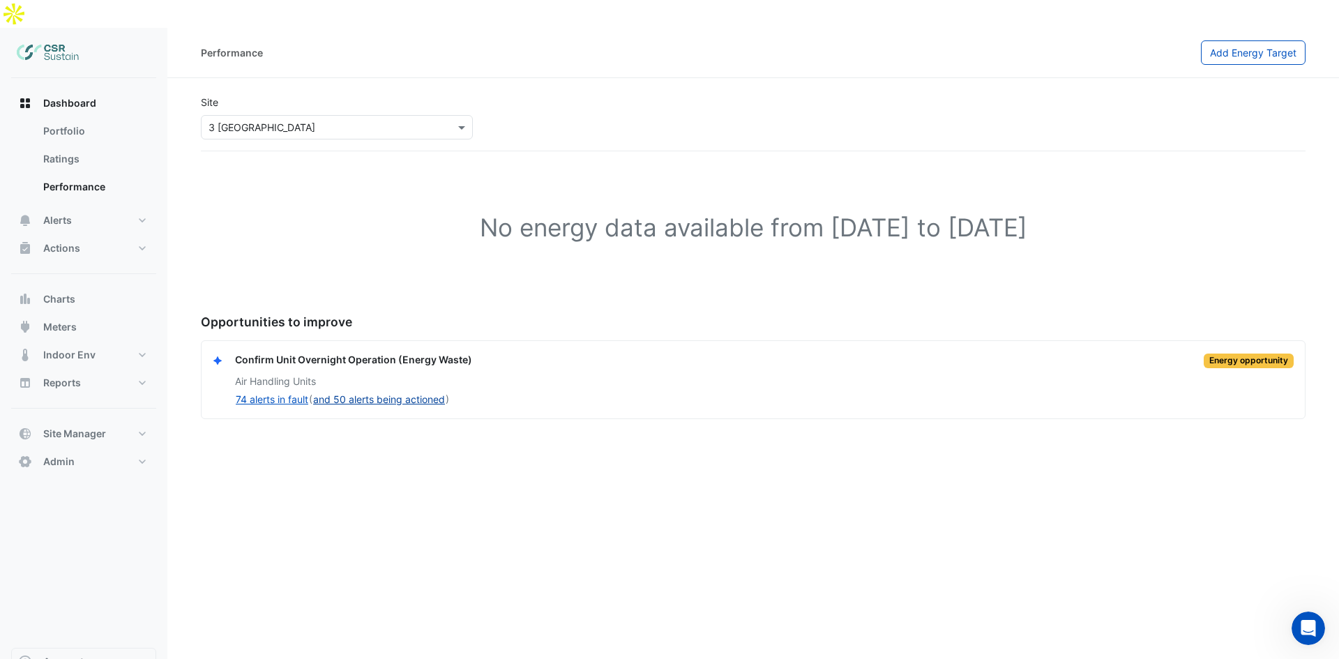
click at [391, 391] on button "and 50 alerts being actioned" at bounding box center [378, 399] width 133 height 16
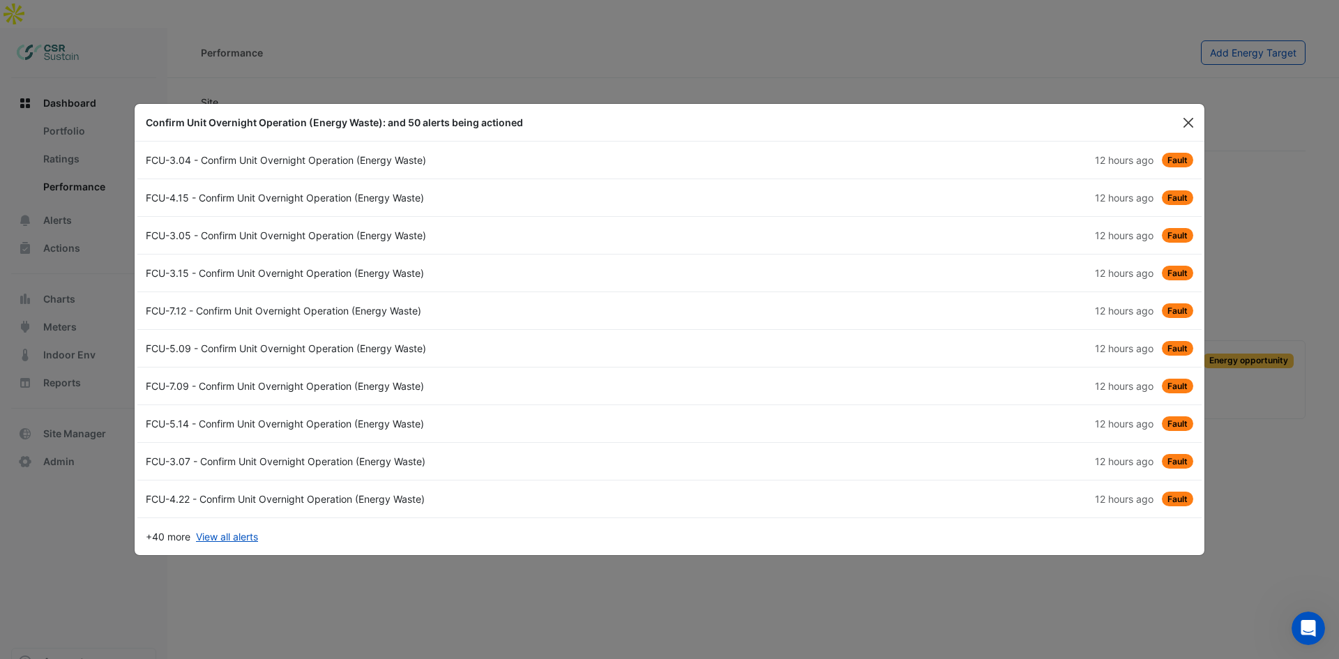
click at [1188, 123] on button "Close" at bounding box center [1188, 122] width 21 height 21
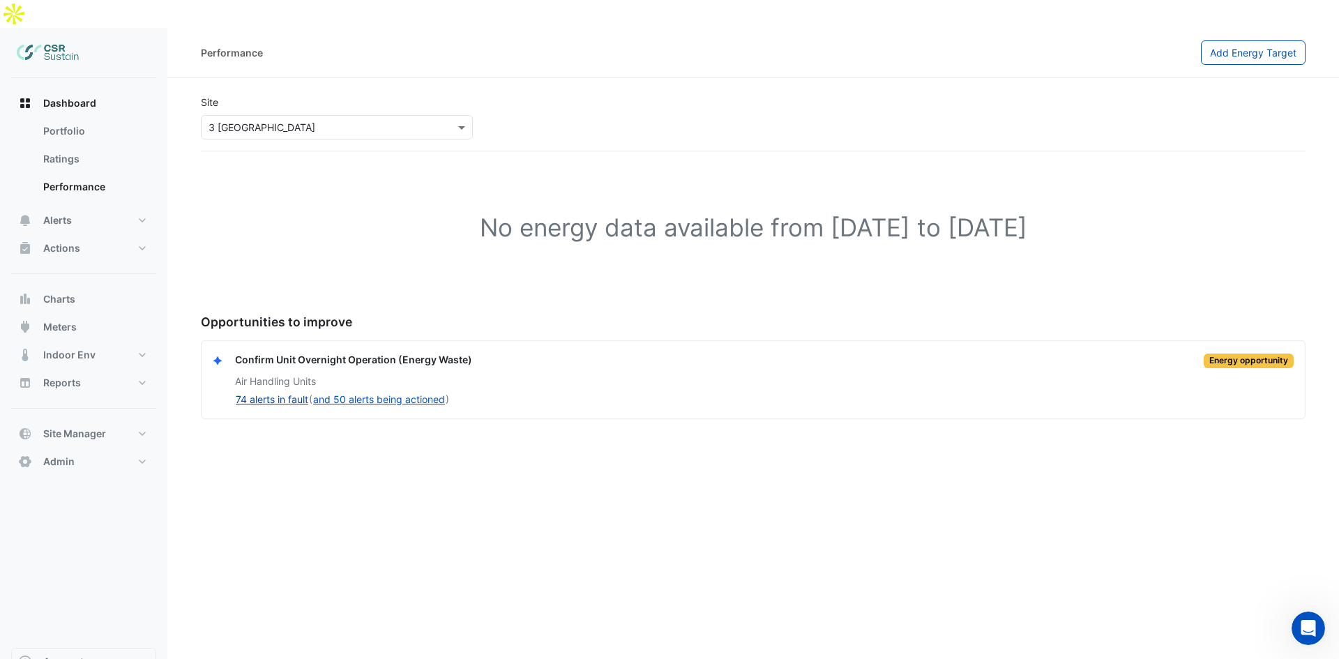
click at [289, 391] on button "74 alerts in fault" at bounding box center [272, 399] width 74 height 16
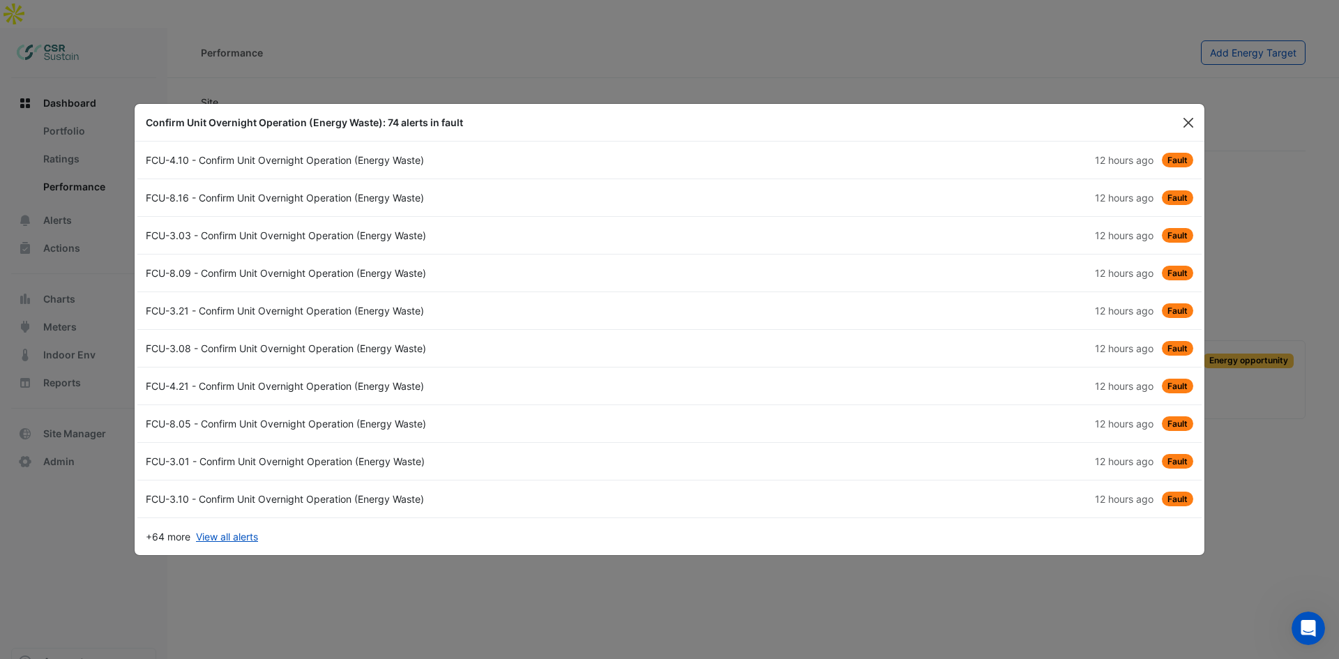
click at [1186, 126] on button "Close" at bounding box center [1188, 122] width 21 height 21
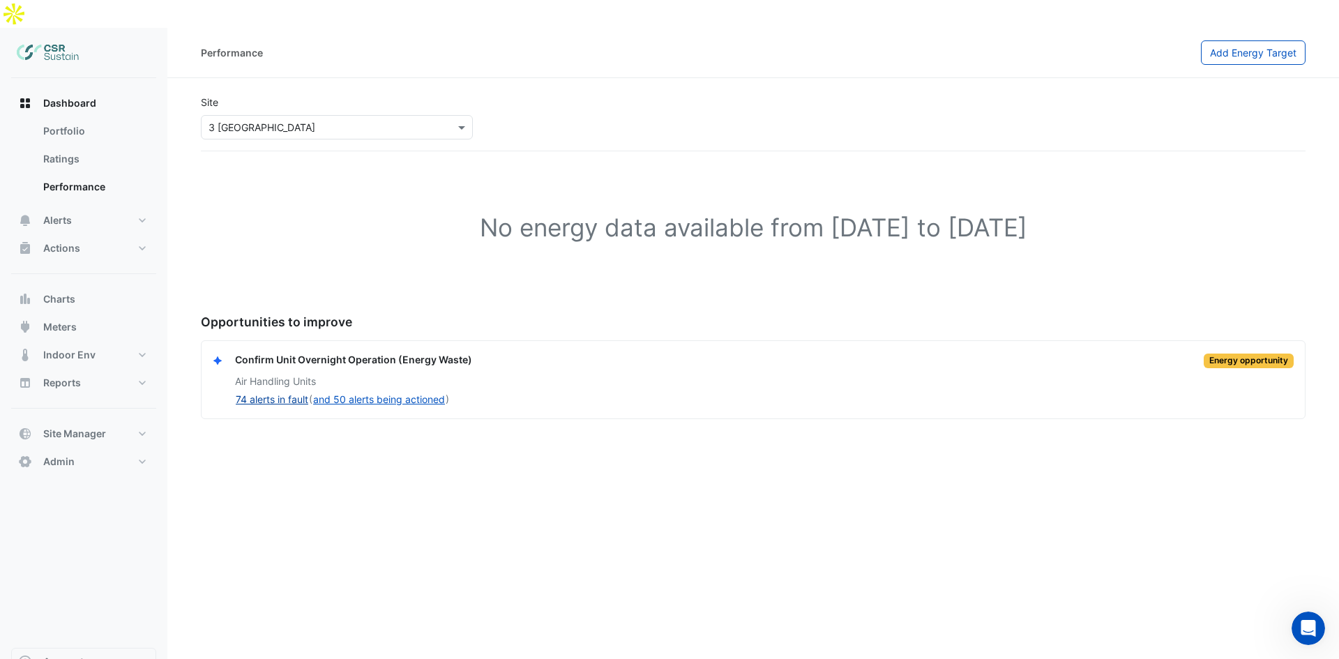
click at [274, 391] on button "74 alerts in fault" at bounding box center [272, 399] width 74 height 16
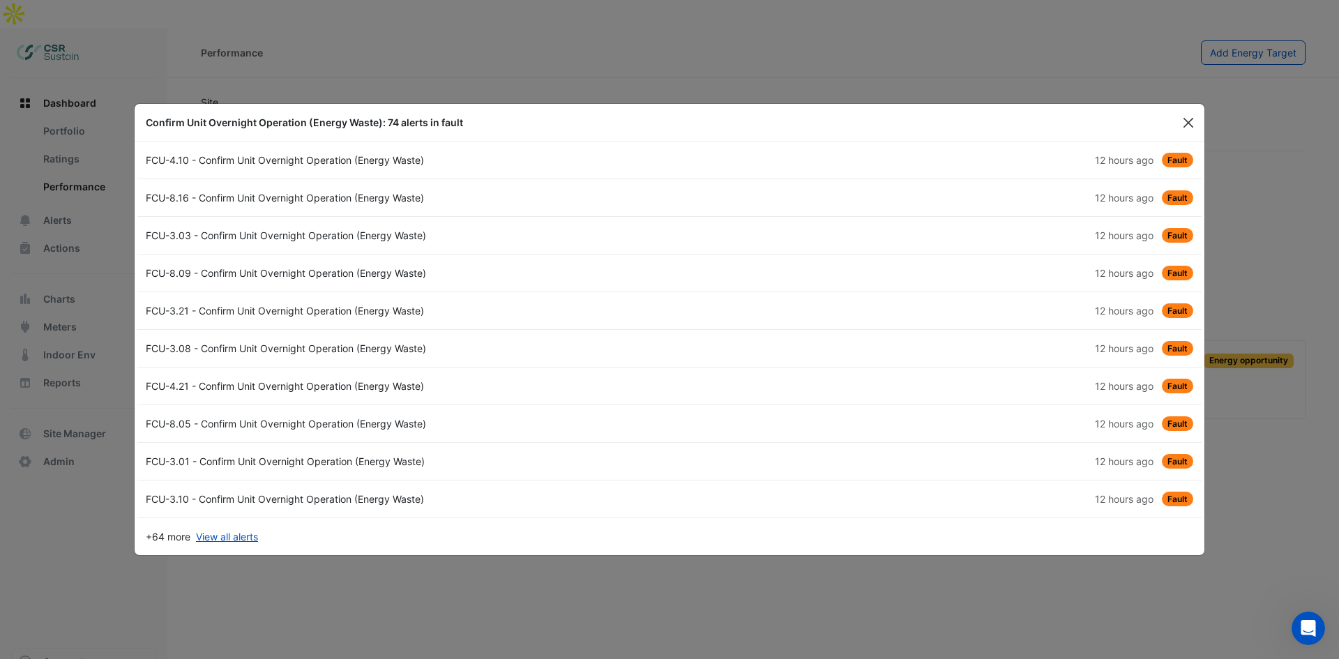
click at [1190, 116] on button "Close" at bounding box center [1188, 122] width 21 height 21
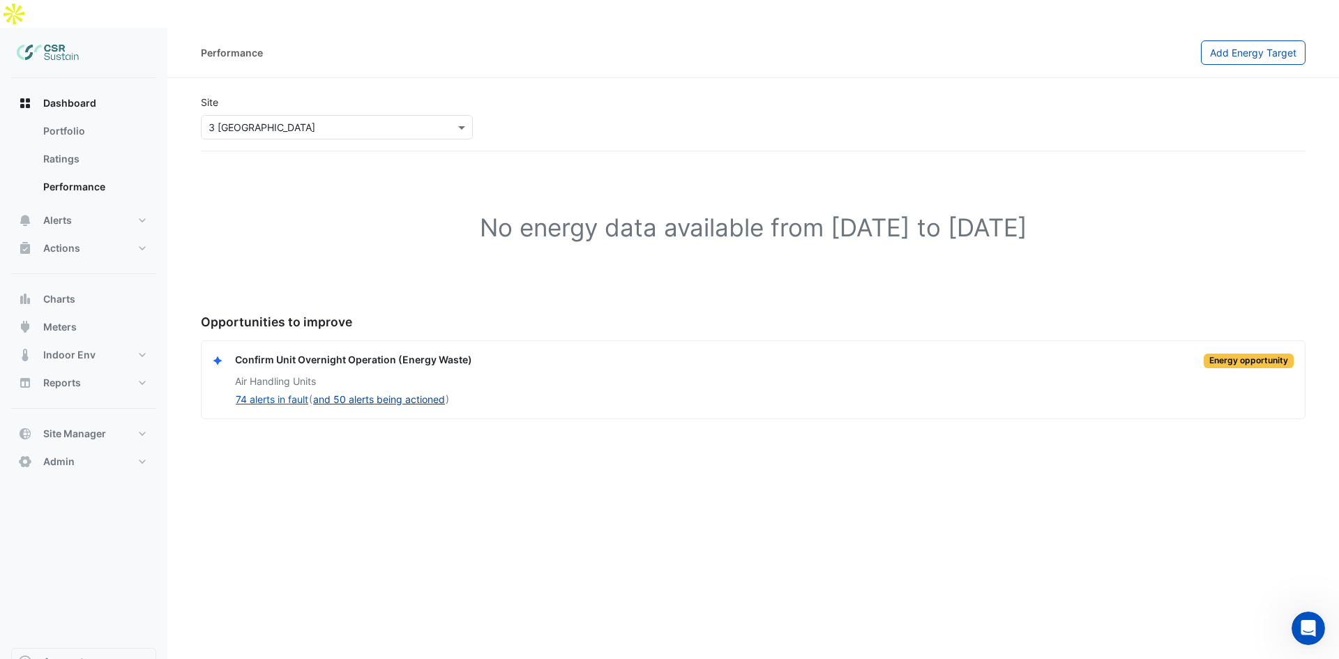
click at [398, 391] on button "and 50 alerts being actioned" at bounding box center [378, 399] width 133 height 16
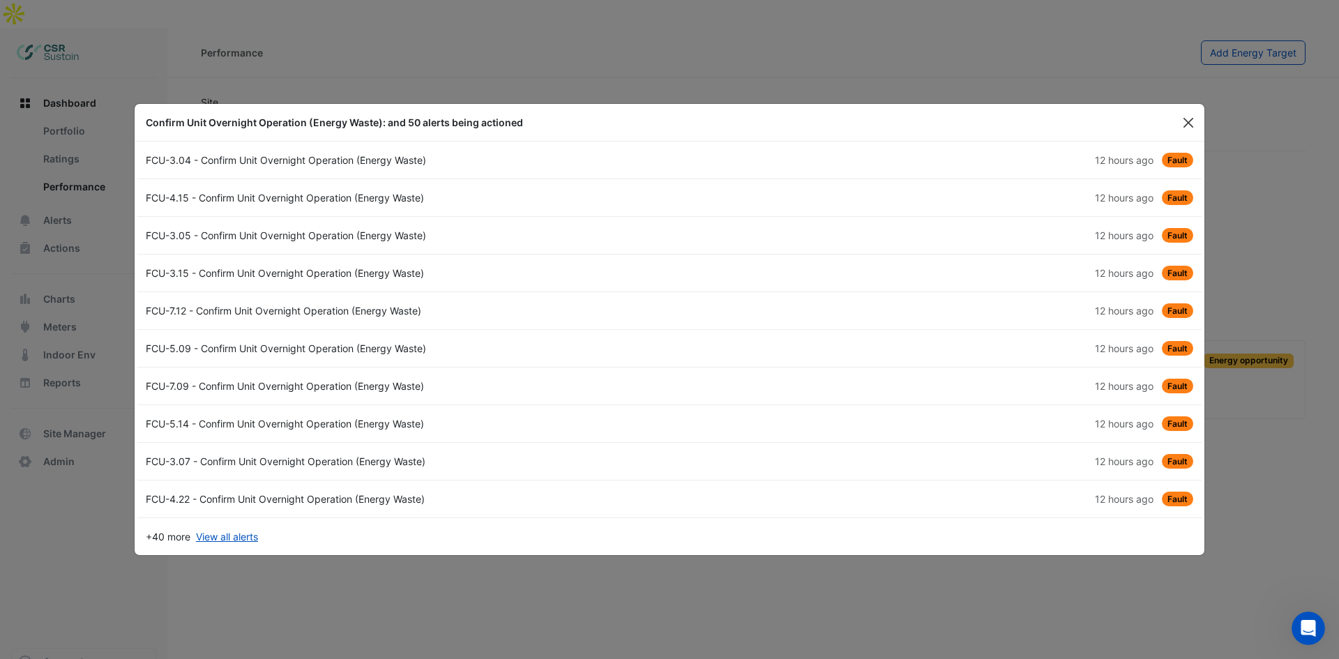
click at [1181, 119] on button "Close" at bounding box center [1188, 122] width 21 height 21
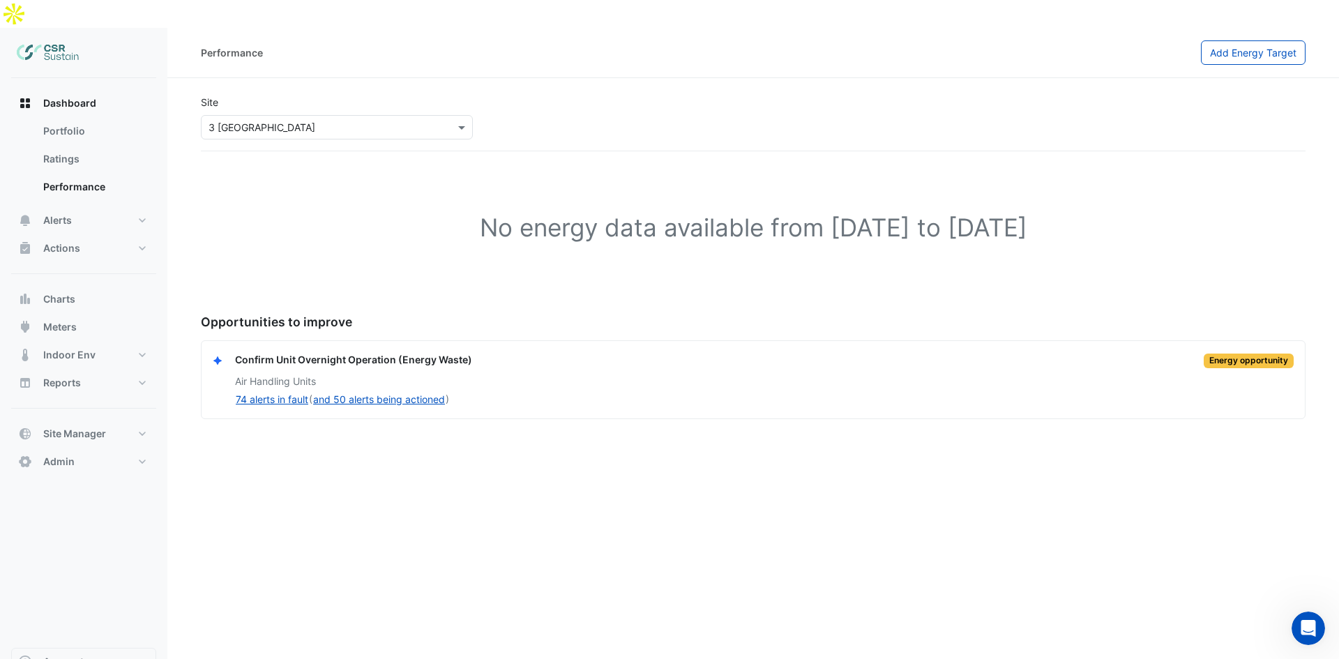
click at [480, 352] on div "Confirm Unit Overnight Operation (Energy Waste) Energy opportunity" at bounding box center [764, 360] width 1059 height 16
click at [454, 352] on div "Confirm Unit Overnight Operation (Energy Waste) Energy opportunity Air Handling…" at bounding box center [753, 379] width 1081 height 55
click at [459, 352] on div "Confirm Unit Overnight Operation (Energy Waste) Energy opportunity Air Handling…" at bounding box center [753, 379] width 1081 height 55
drag, startPoint x: 462, startPoint y: 337, endPoint x: 386, endPoint y: 334, distance: 75.4
click at [461, 352] on div "Confirm Unit Overnight Operation (Energy Waste)" at bounding box center [353, 360] width 237 height 16
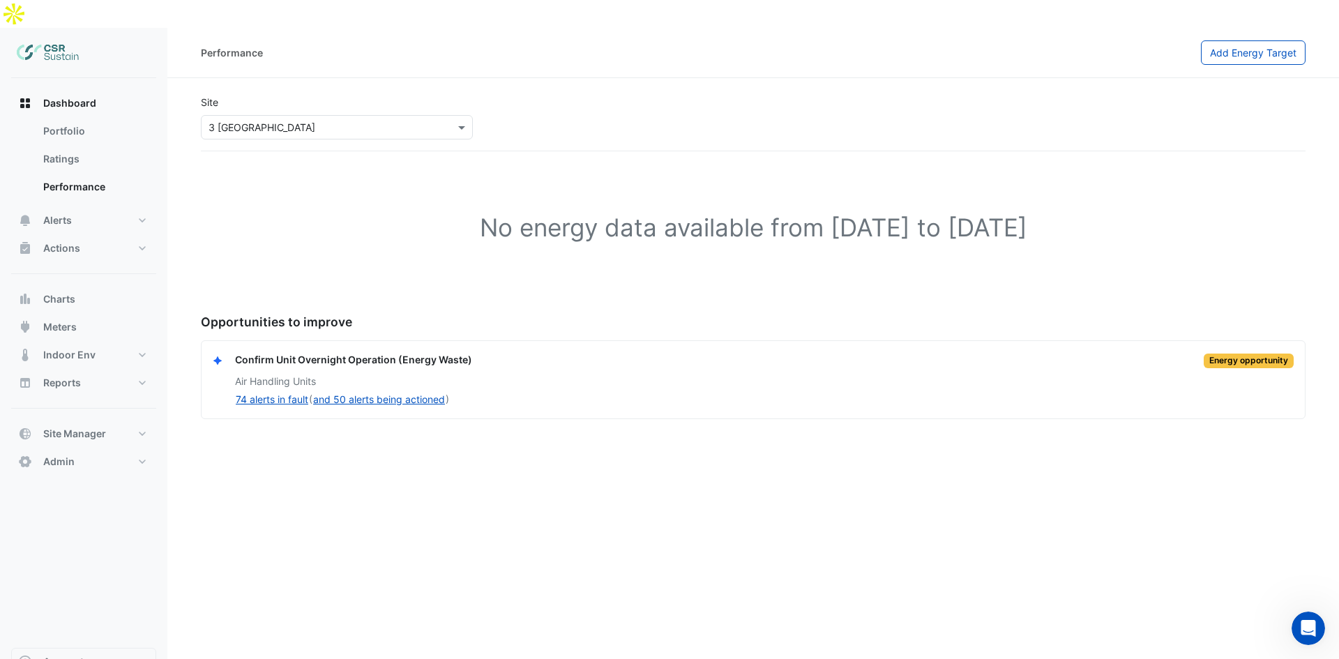
click at [355, 374] on div "Air Handling Units" at bounding box center [764, 381] width 1059 height 15
click at [88, 145] on link "Ratings" at bounding box center [94, 159] width 124 height 28
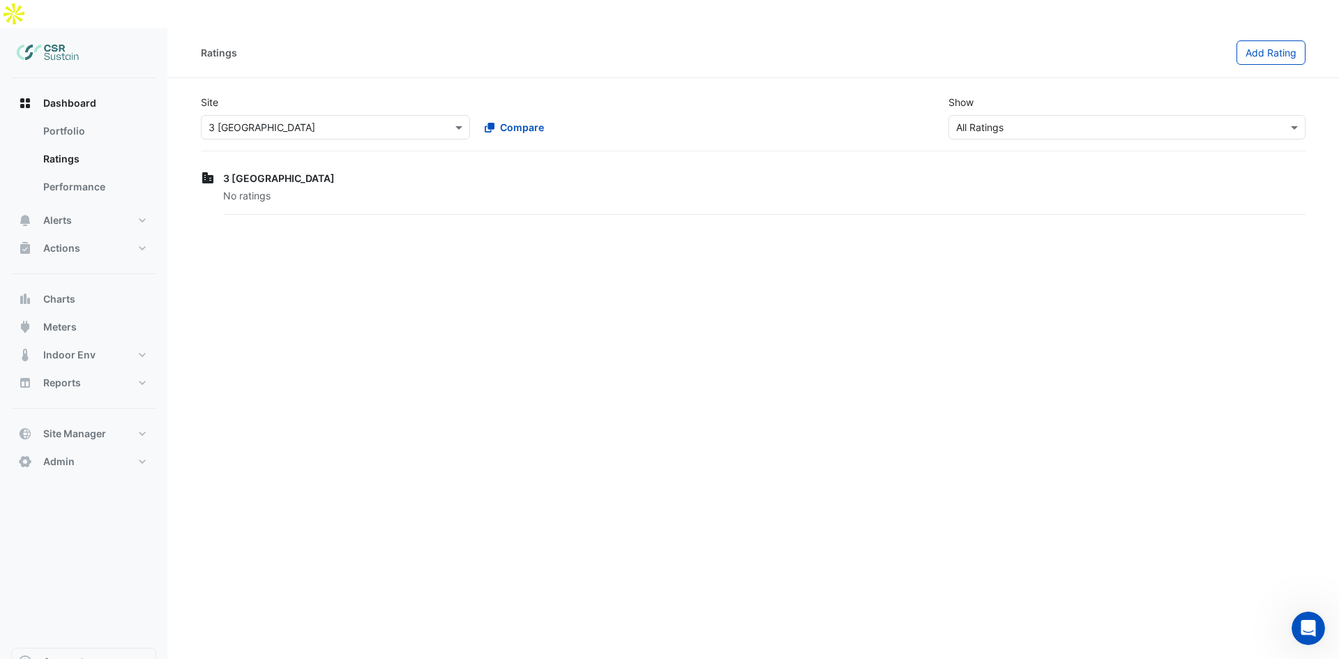
click at [466, 188] on div "No ratings" at bounding box center [764, 201] width 1082 height 26
drag, startPoint x: 437, startPoint y: 154, endPoint x: 379, endPoint y: 171, distance: 60.2
click at [437, 171] on div "3 [GEOGRAPHIC_DATA]" at bounding box center [764, 178] width 1082 height 15
click at [303, 168] on div "3 St. Paul's Place No ratings" at bounding box center [753, 193] width 1105 height 50
click at [264, 188] on div "No ratings" at bounding box center [764, 201] width 1082 height 26
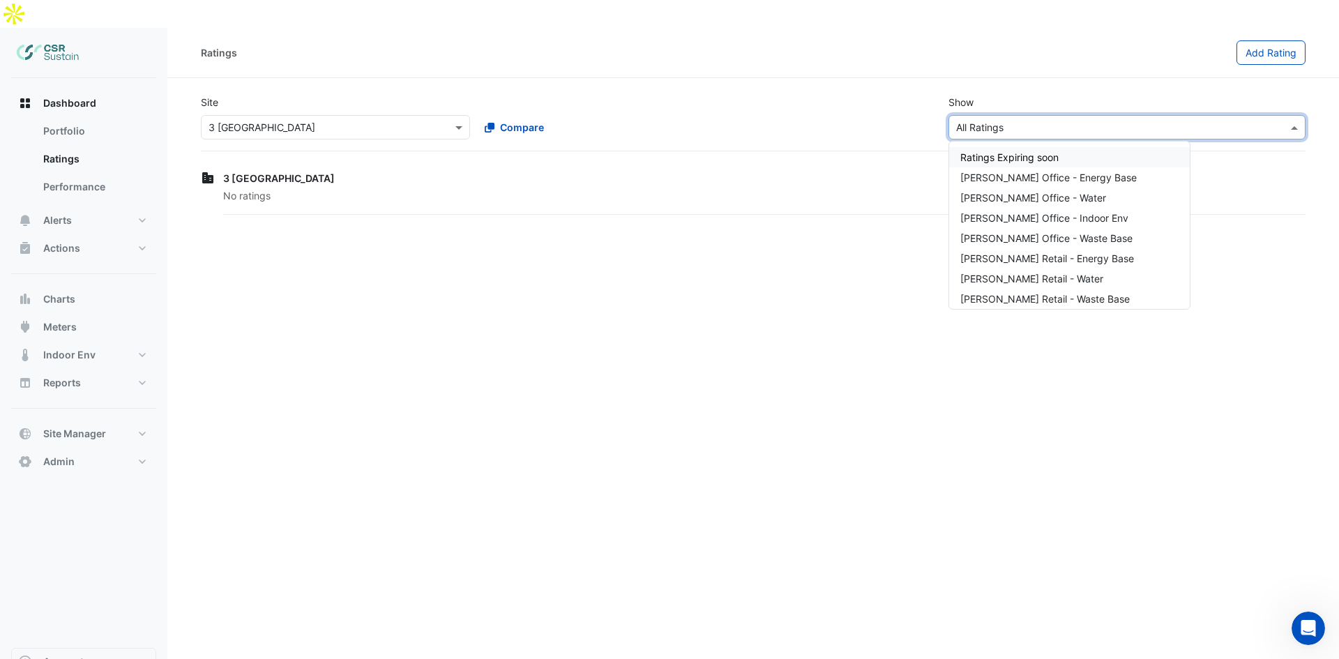
click at [1015, 121] on input "text" at bounding box center [1113, 128] width 314 height 15
click at [681, 168] on div "3 St. Paul's Place No ratings" at bounding box center [753, 193] width 1105 height 50
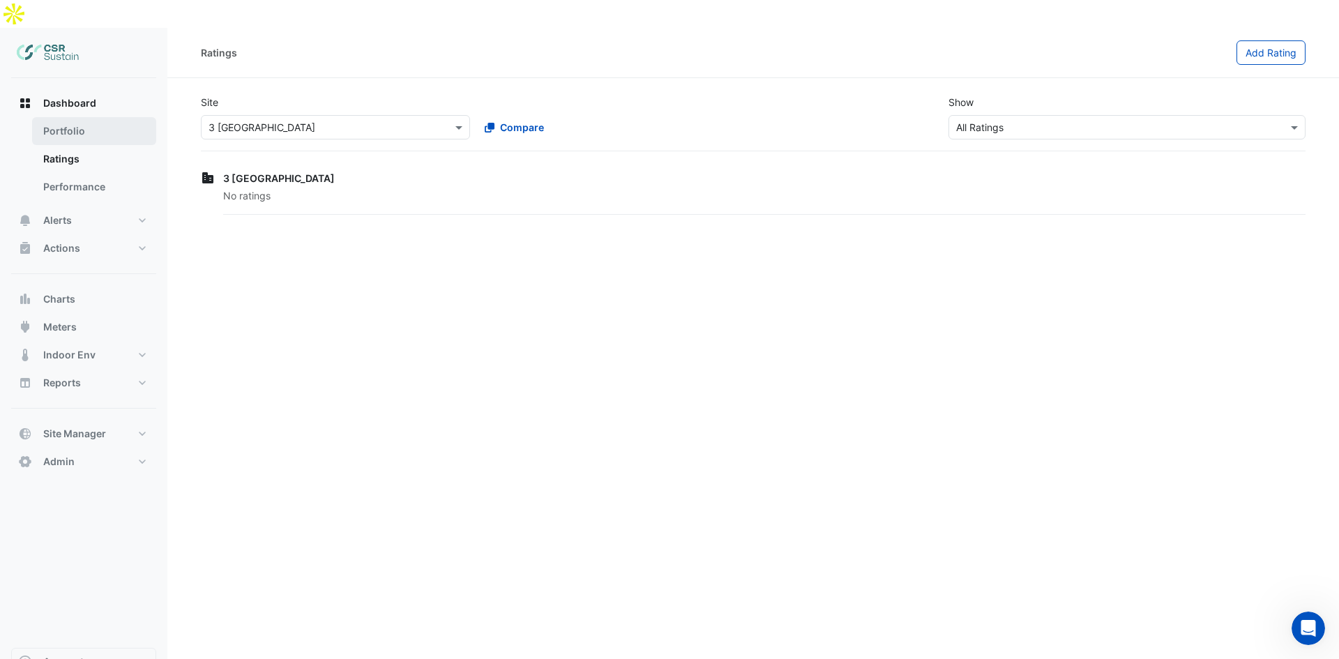
click at [107, 117] on link "Portfolio" at bounding box center [94, 131] width 124 height 28
select select "**"
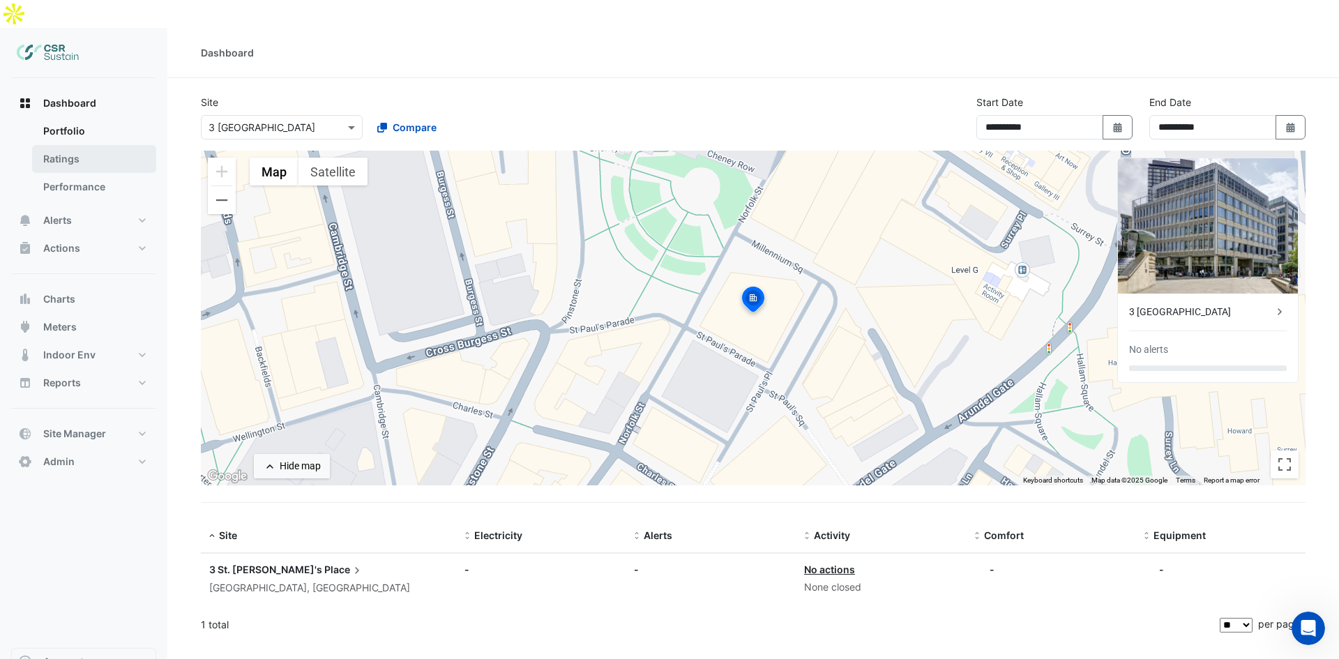
click at [86, 145] on link "Ratings" at bounding box center [94, 159] width 124 height 28
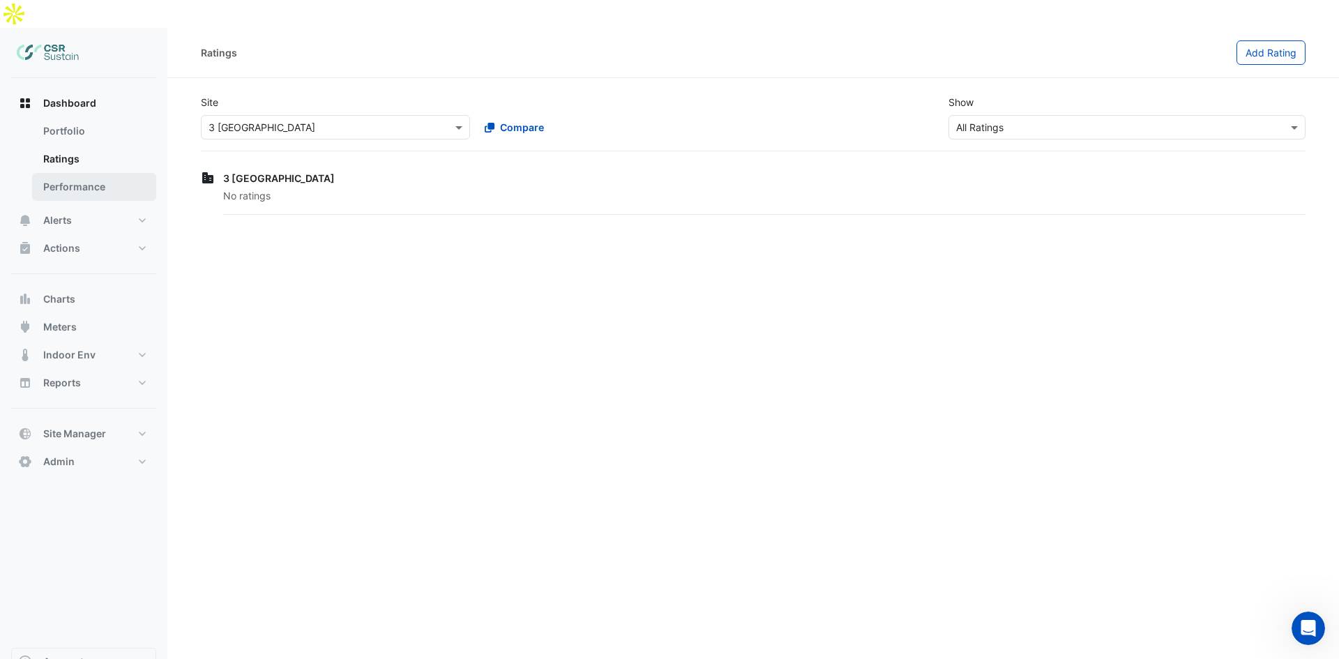
click at [84, 173] on link "Performance" at bounding box center [94, 187] width 124 height 28
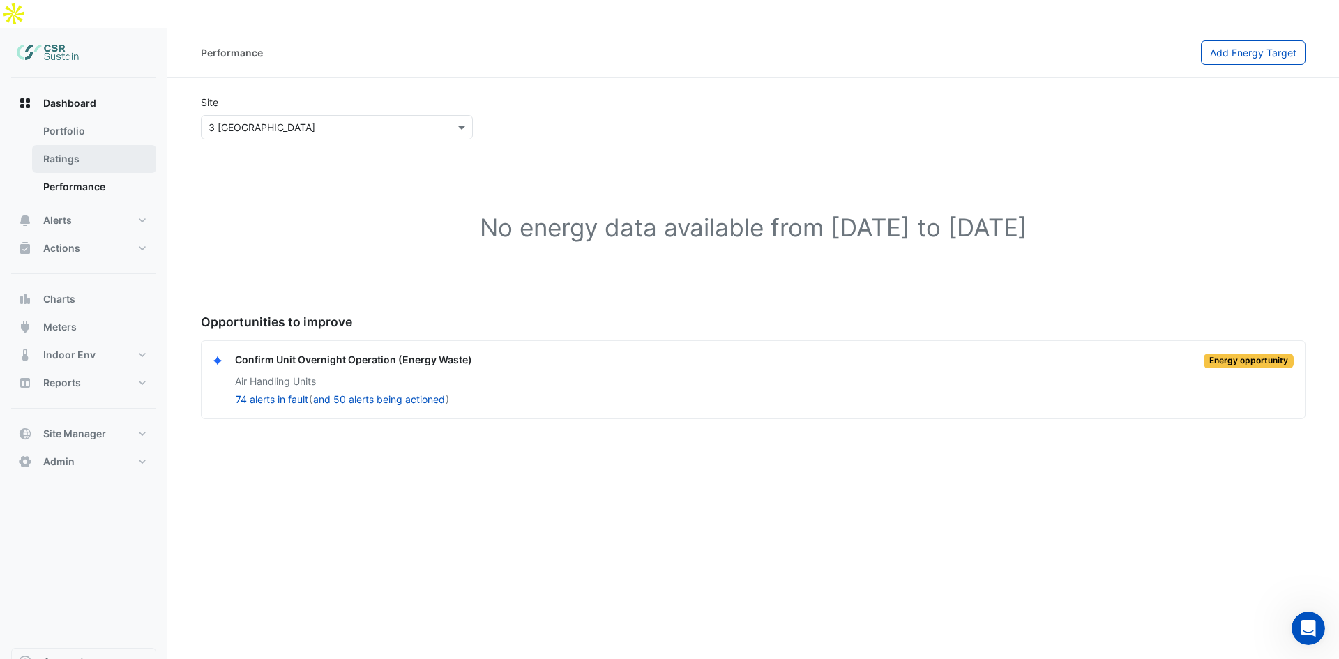
click at [97, 145] on link "Ratings" at bounding box center [94, 159] width 124 height 28
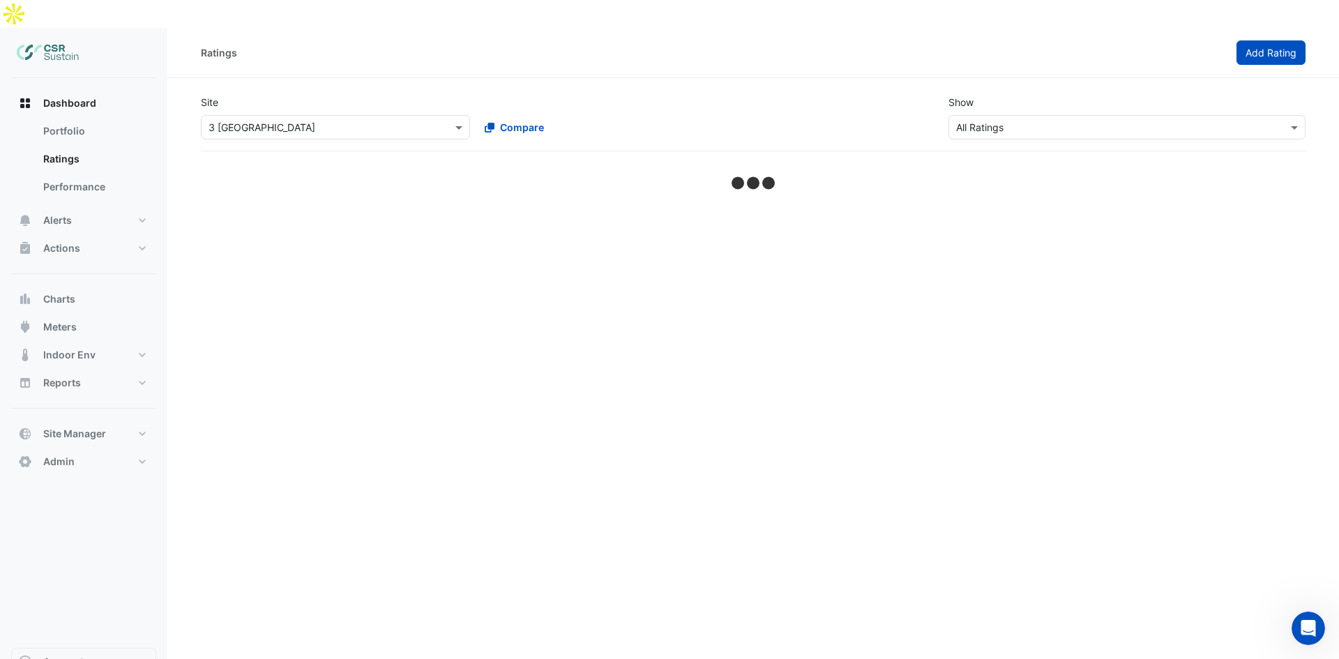
click at [1282, 47] on span "Add Rating" at bounding box center [1270, 53] width 51 height 12
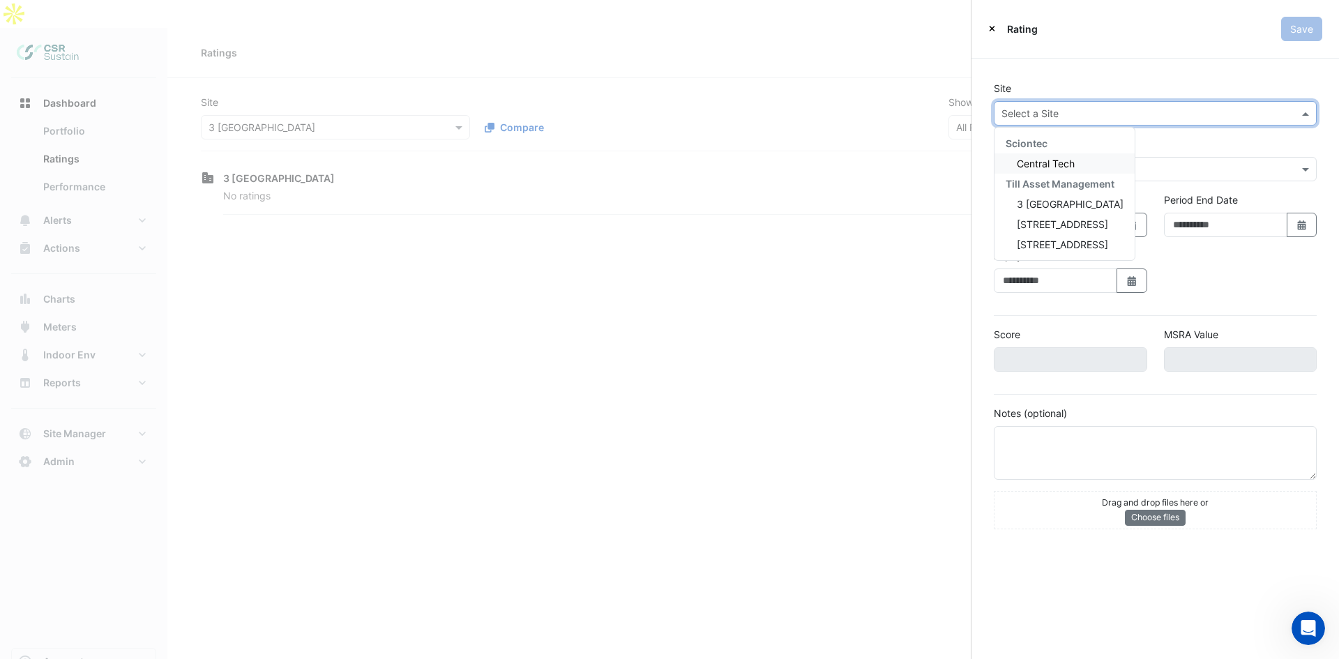
click at [1050, 123] on div "Select a Site" at bounding box center [1155, 113] width 323 height 24
click at [1054, 115] on input "text" at bounding box center [1141, 114] width 280 height 15
click at [1072, 116] on input "text" at bounding box center [1141, 114] width 280 height 15
click at [1102, 76] on div "Site Select a Site Sciontec Central Tech Till Asset Management 3 St. Paul's Pla…" at bounding box center [1154, 305] width 367 height 493
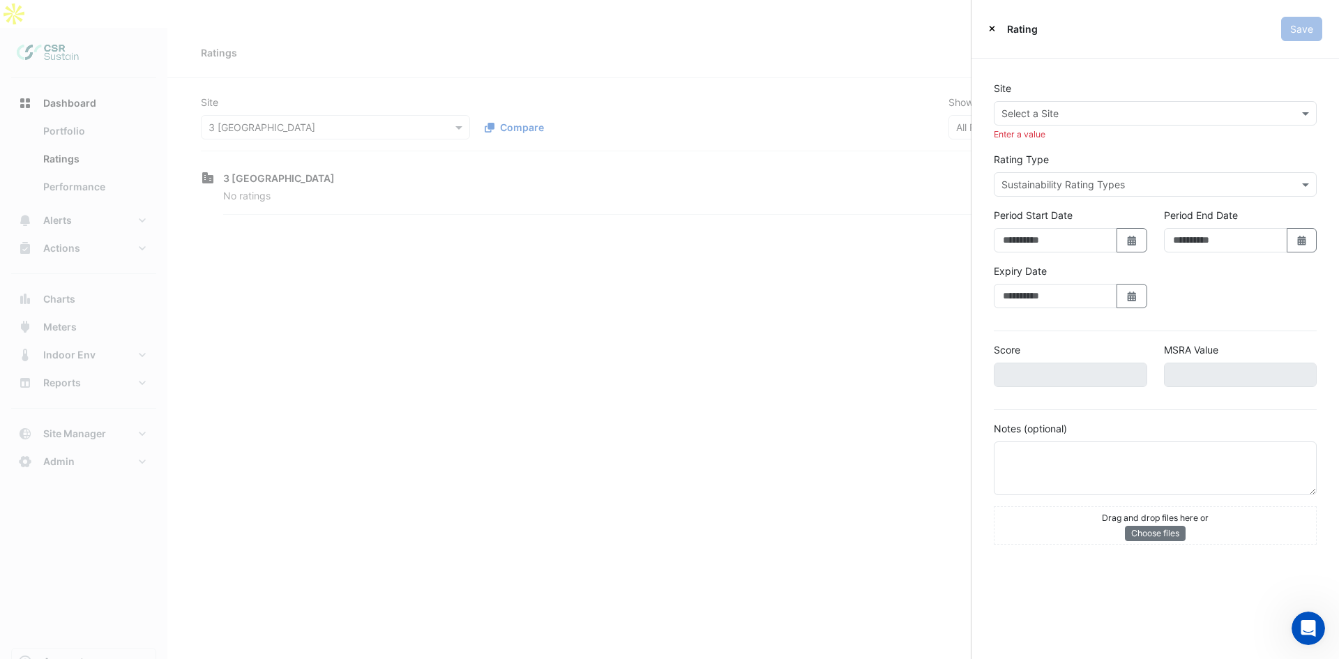
drag, startPoint x: 1068, startPoint y: 171, endPoint x: 1068, endPoint y: 179, distance: 7.7
click at [1068, 173] on div "Rating Type Sustainability Rating Types" at bounding box center [1155, 174] width 340 height 45
click at [1068, 180] on input "text" at bounding box center [1141, 185] width 280 height 15
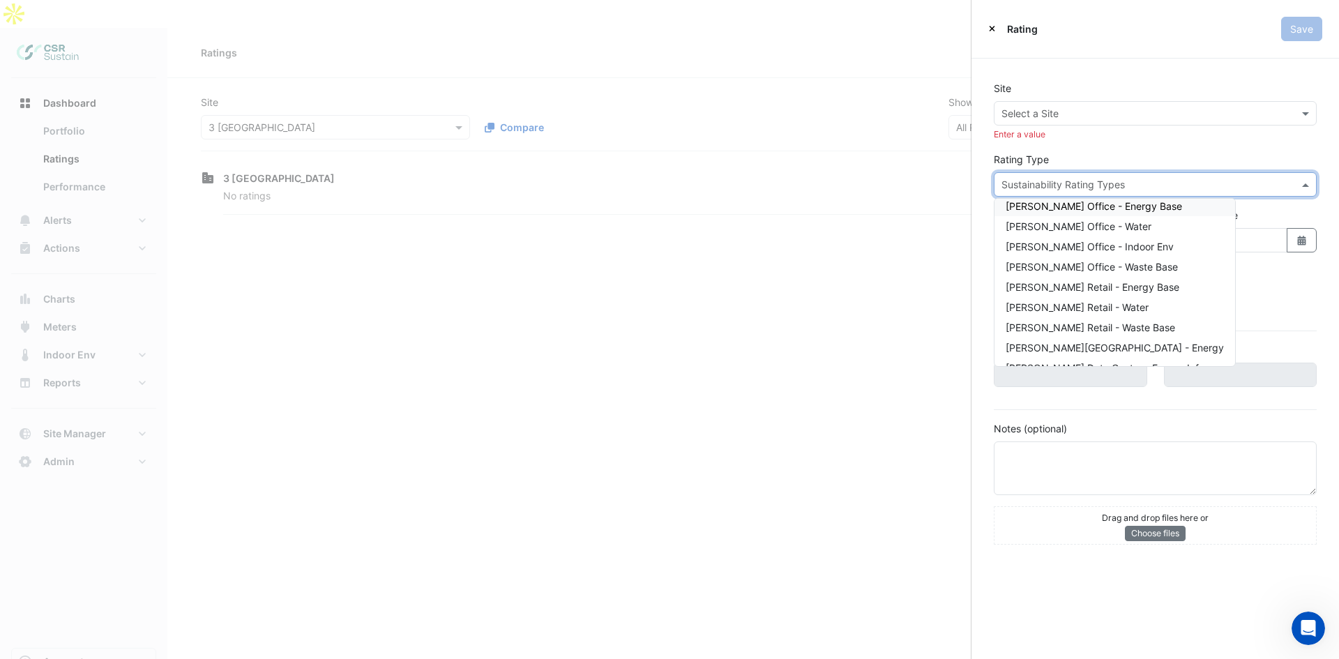
scroll to position [4, 0]
click at [1100, 213] on span "NABERS Office - Energy Base" at bounding box center [1094, 210] width 176 height 12
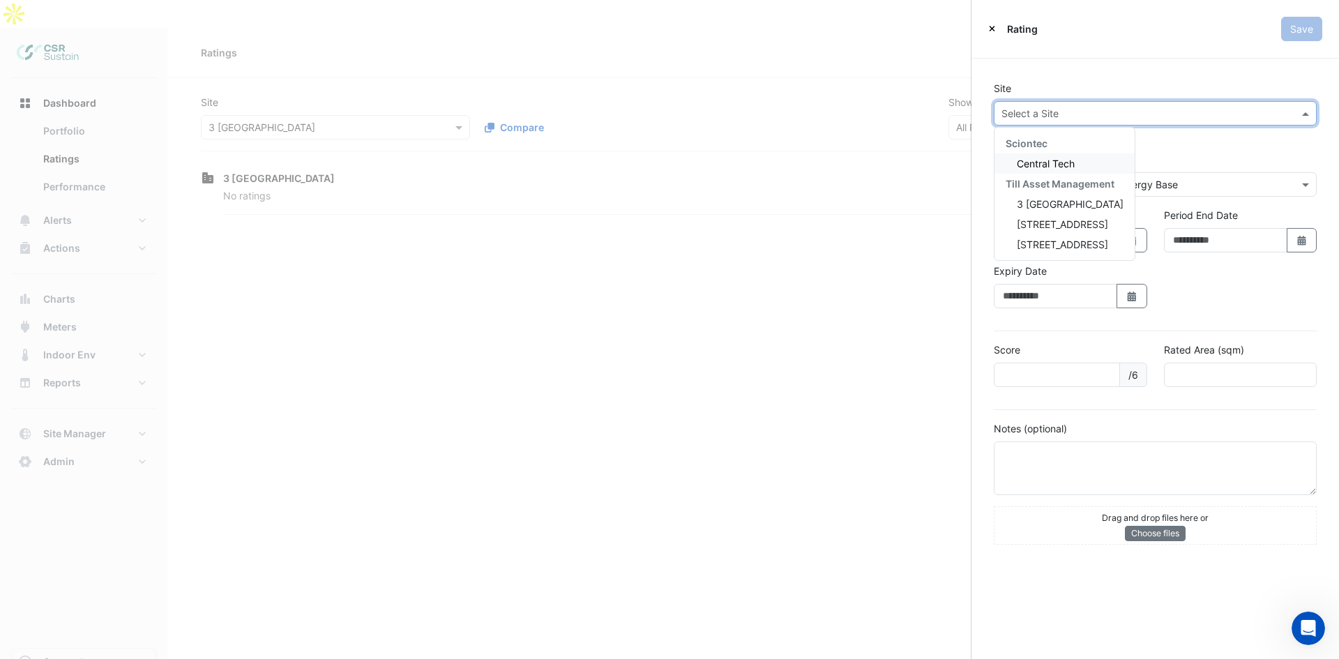
click at [1046, 107] on input "text" at bounding box center [1141, 114] width 280 height 15
click at [1073, 160] on span "Central Tech" at bounding box center [1046, 164] width 58 height 12
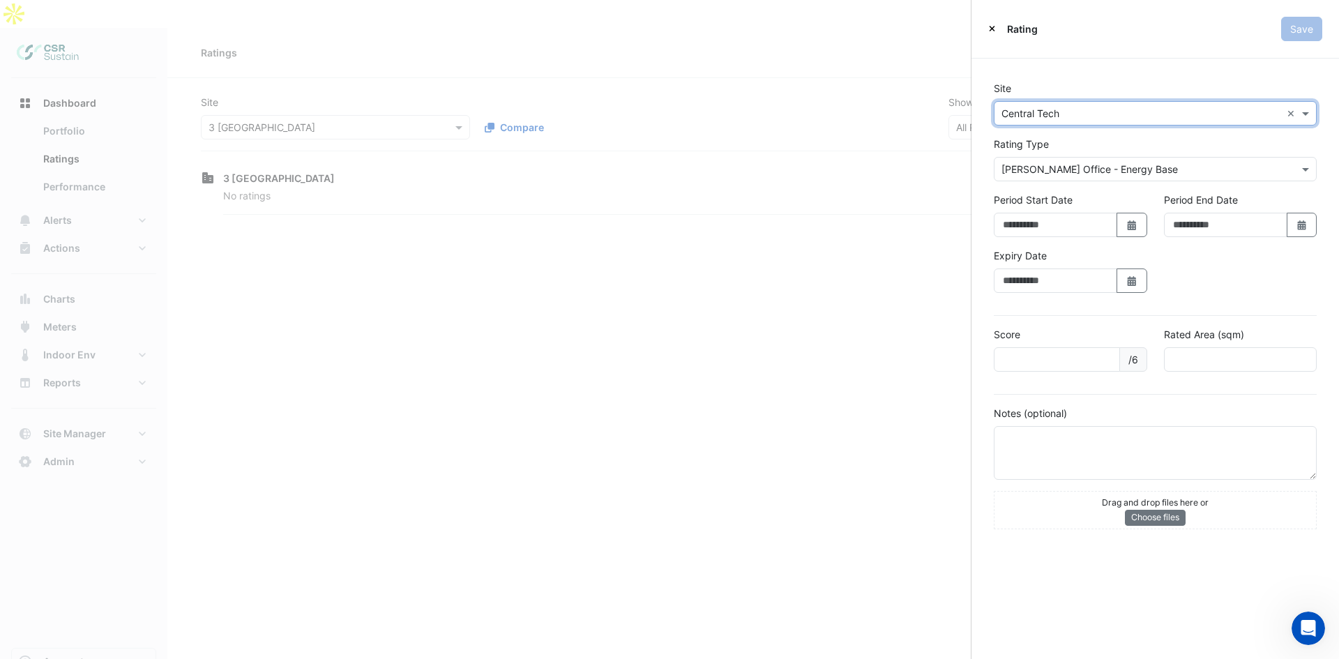
click at [1068, 112] on input "text" at bounding box center [1141, 114] width 280 height 15
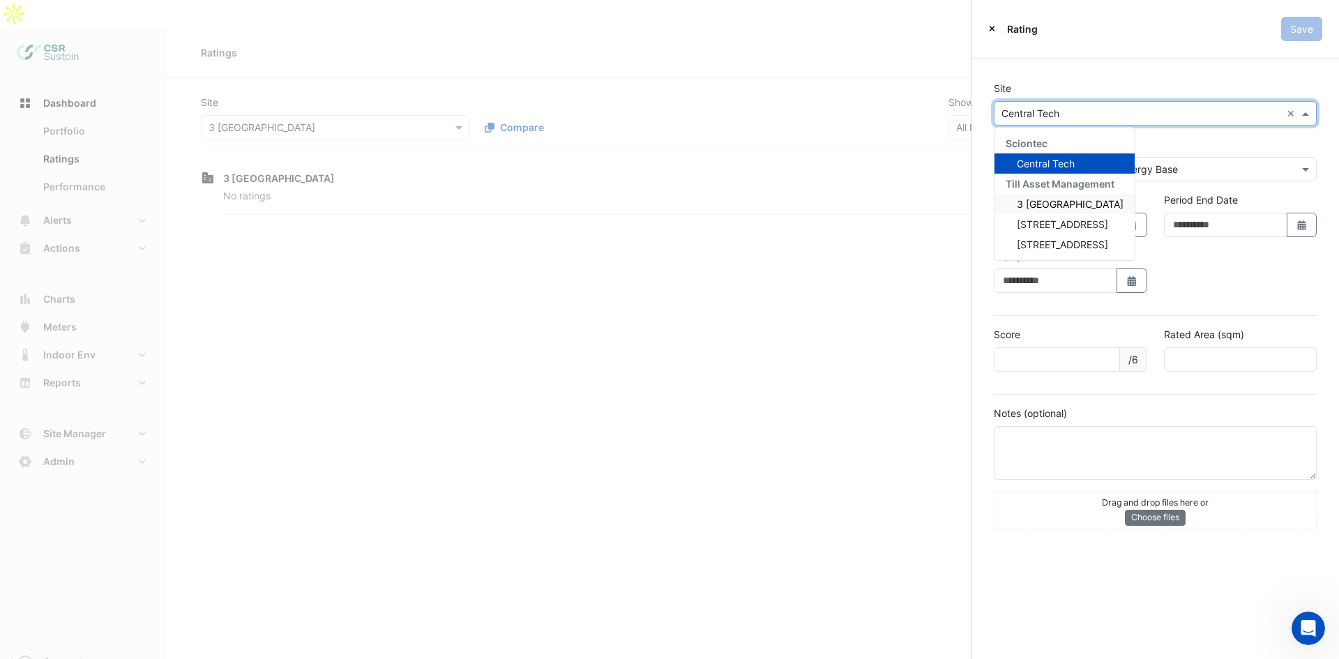
click at [1046, 202] on span "3 [GEOGRAPHIC_DATA]" at bounding box center [1070, 204] width 107 height 12
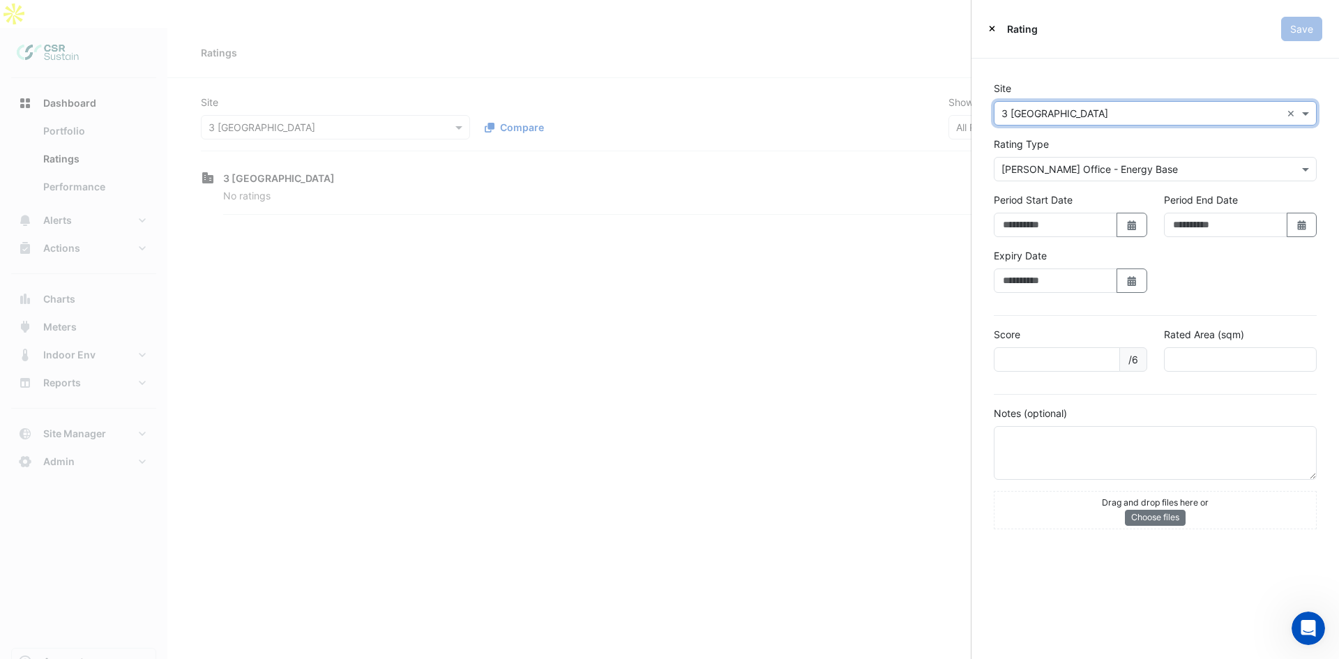
click at [1079, 67] on div "Site Select a Site × 3 St. Paul's Place × Rating Type Sustainability Rating Typ…" at bounding box center [1154, 305] width 367 height 493
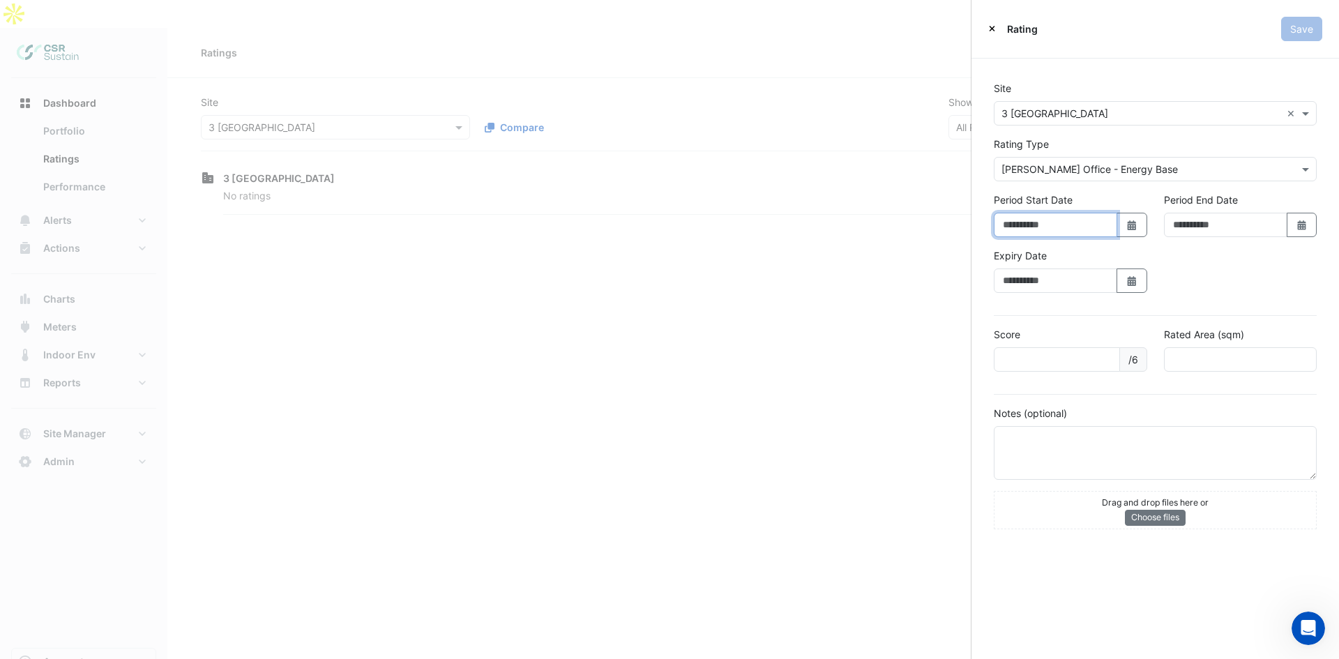
click at [1084, 224] on input "Period Start Date" at bounding box center [1055, 225] width 123 height 24
click at [1065, 358] on input "number" at bounding box center [1057, 359] width 126 height 24
drag, startPoint x: 1220, startPoint y: 364, endPoint x: 1220, endPoint y: 371, distance: 7.0
click at [1220, 364] on input "number" at bounding box center [1240, 359] width 153 height 24
click at [985, 26] on div "Rating Save" at bounding box center [1154, 29] width 367 height 59
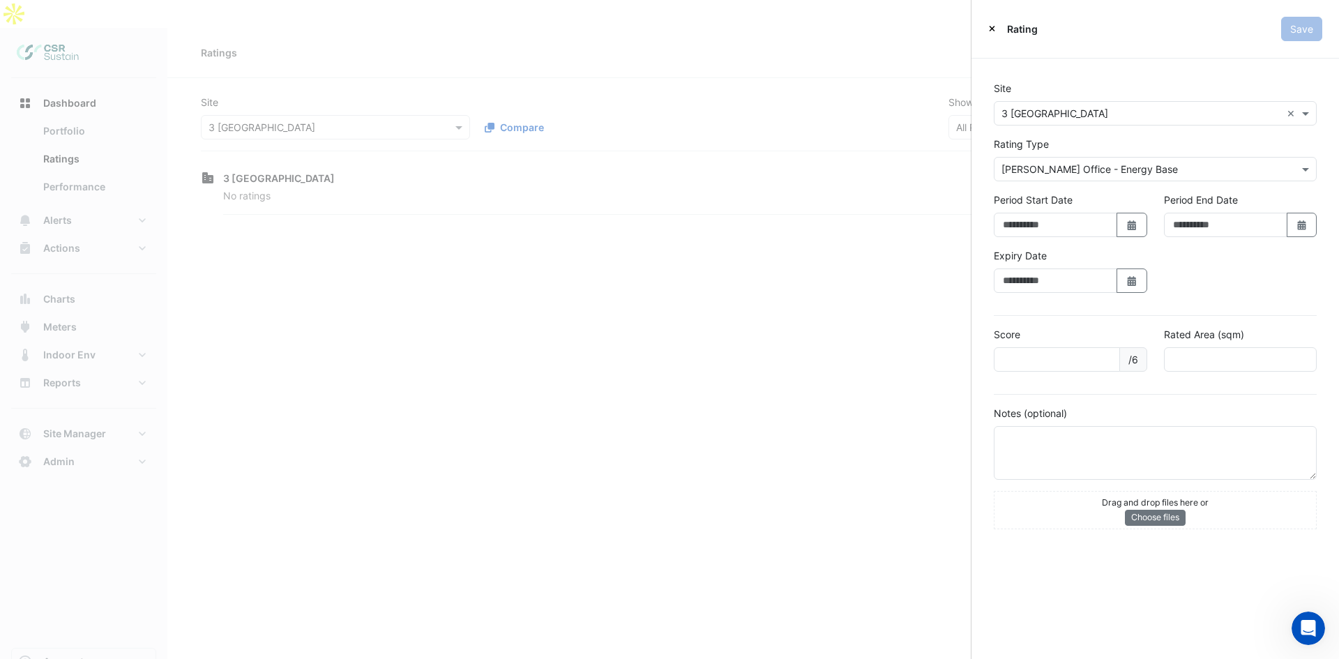
click at [990, 26] on icon "Close" at bounding box center [992, 29] width 6 height 6
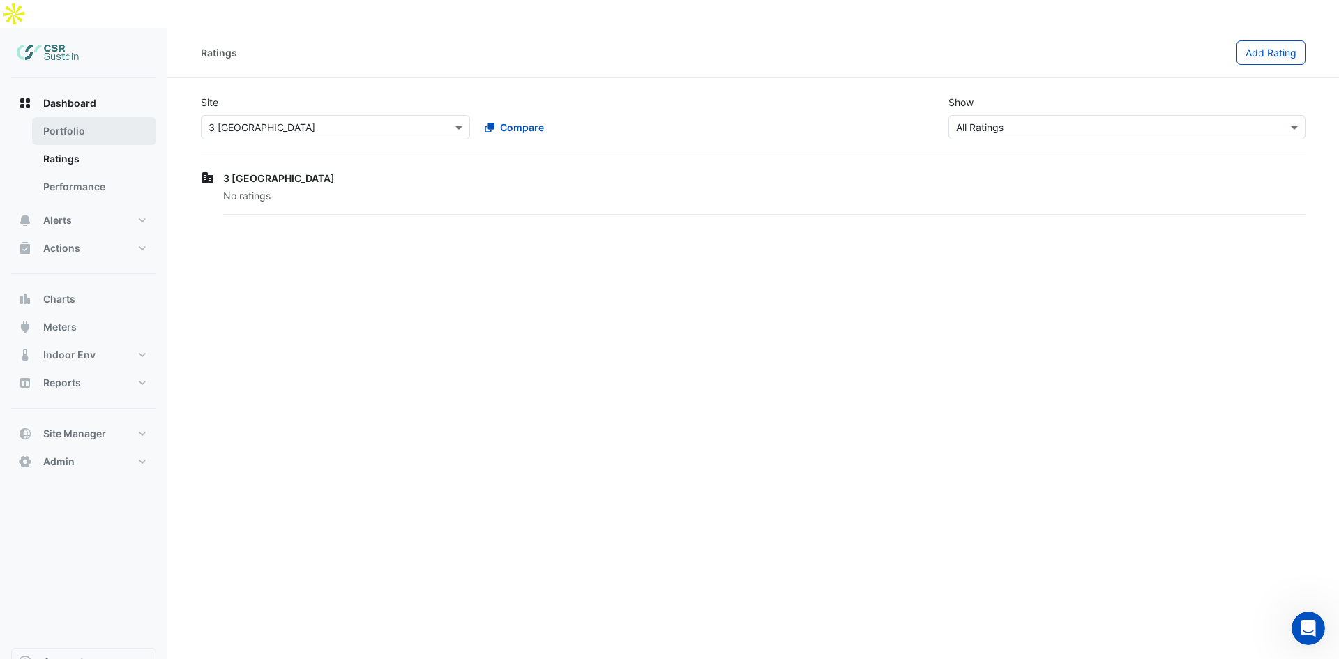
click at [107, 117] on link "Portfolio" at bounding box center [94, 131] width 124 height 28
select select "**"
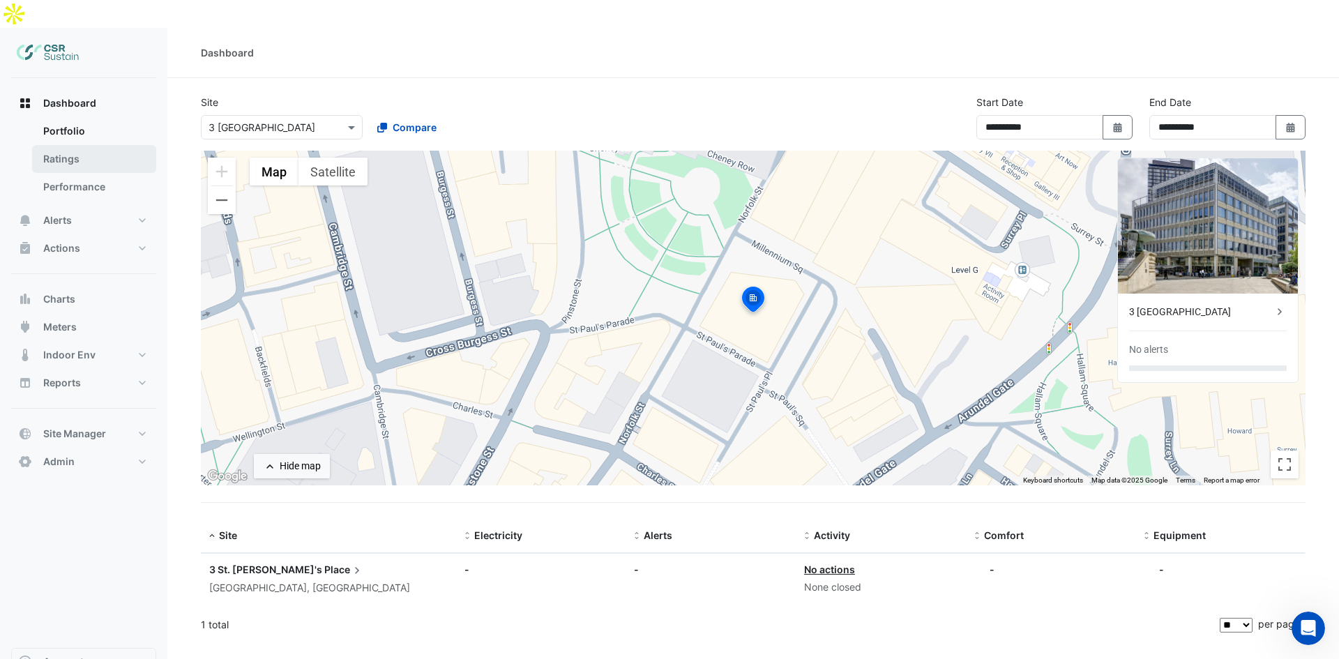
click at [97, 145] on link "Ratings" at bounding box center [94, 159] width 124 height 28
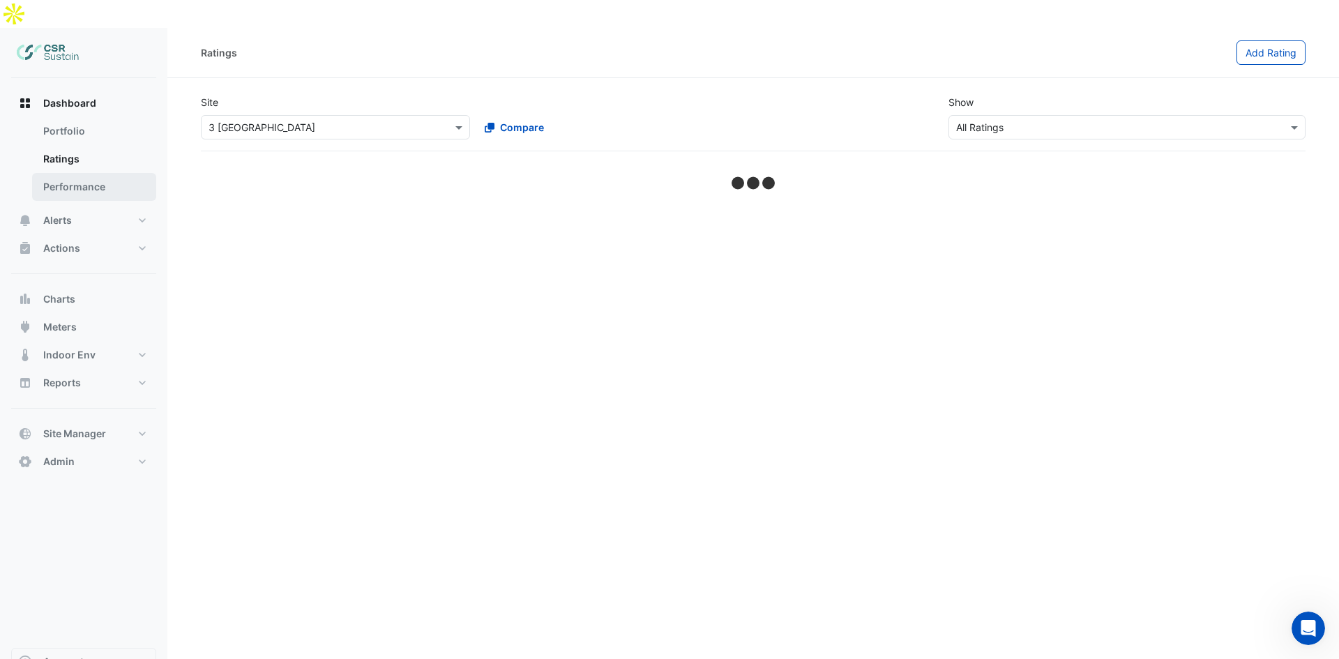
click at [88, 173] on link "Performance" at bounding box center [94, 187] width 124 height 28
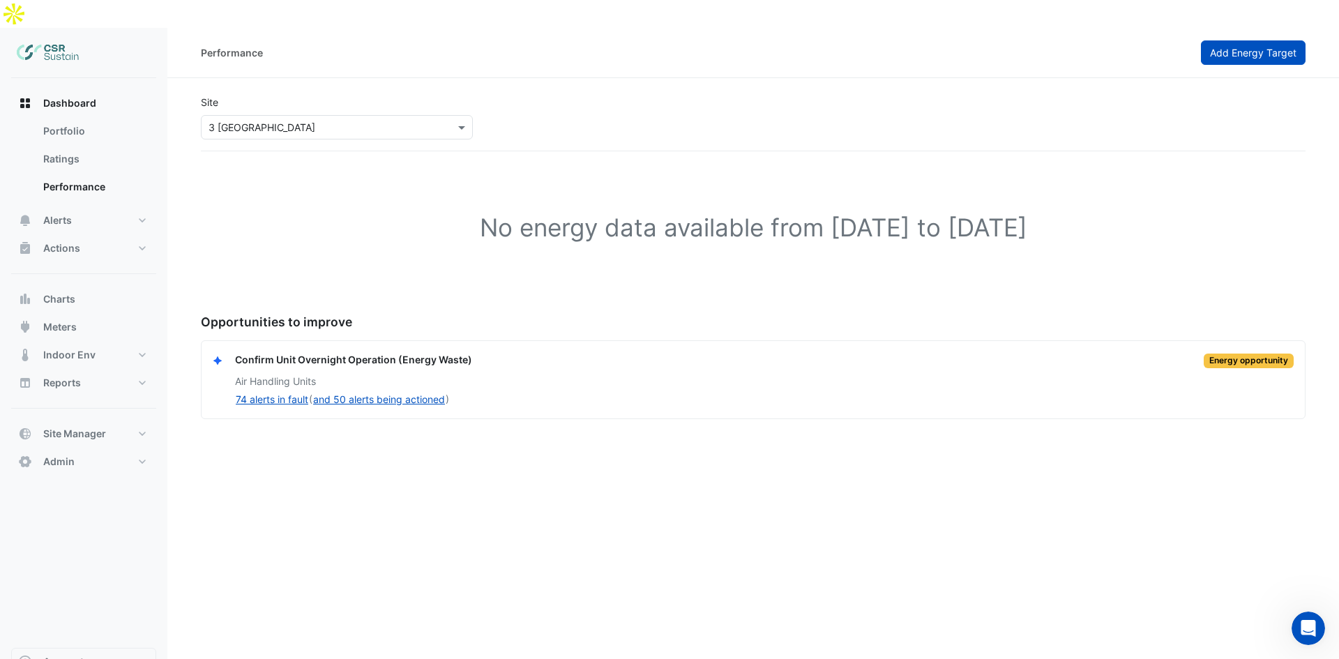
click at [1229, 47] on span "Add Energy Target" at bounding box center [1253, 53] width 86 height 12
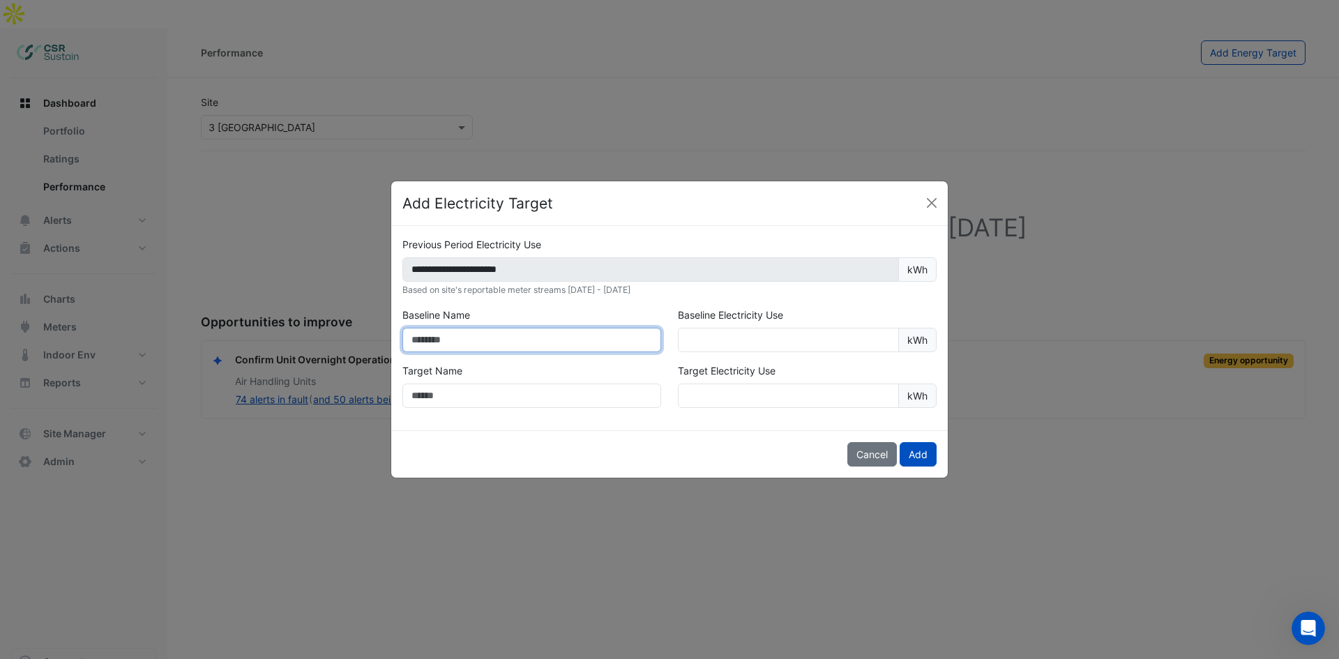
click at [499, 344] on input "text" at bounding box center [531, 340] width 259 height 24
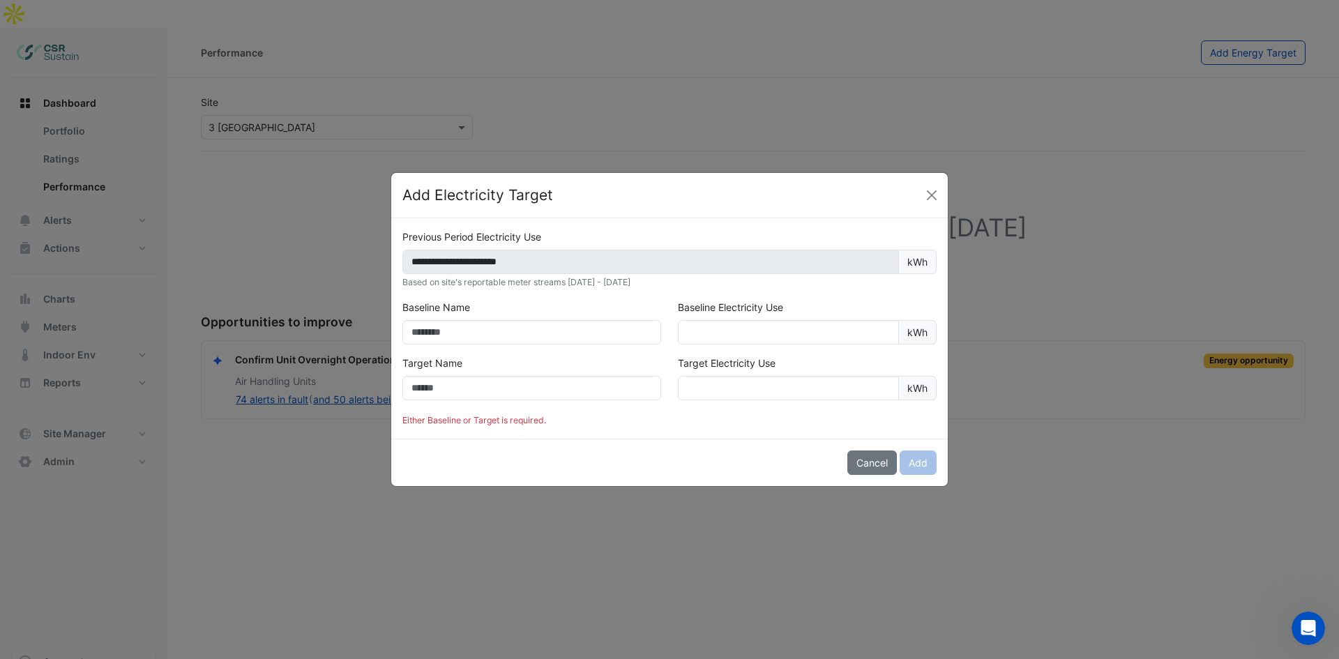
click at [505, 275] on div "**********" at bounding box center [669, 258] width 534 height 59
click at [492, 335] on input "text" at bounding box center [531, 332] width 259 height 24
click at [564, 333] on input "text" at bounding box center [531, 332] width 259 height 24
click at [524, 388] on input "text" at bounding box center [531, 388] width 259 height 24
click at [769, 388] on input "number" at bounding box center [788, 388] width 221 height 24
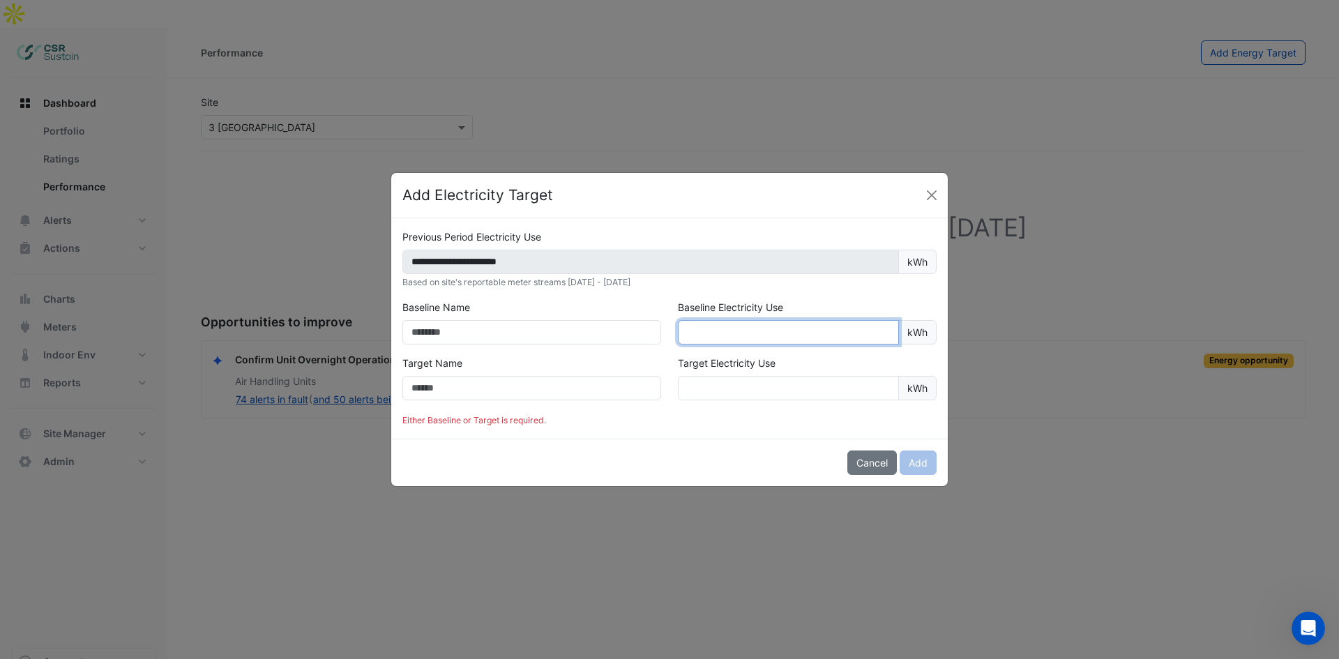
click at [727, 324] on input "number" at bounding box center [788, 332] width 221 height 24
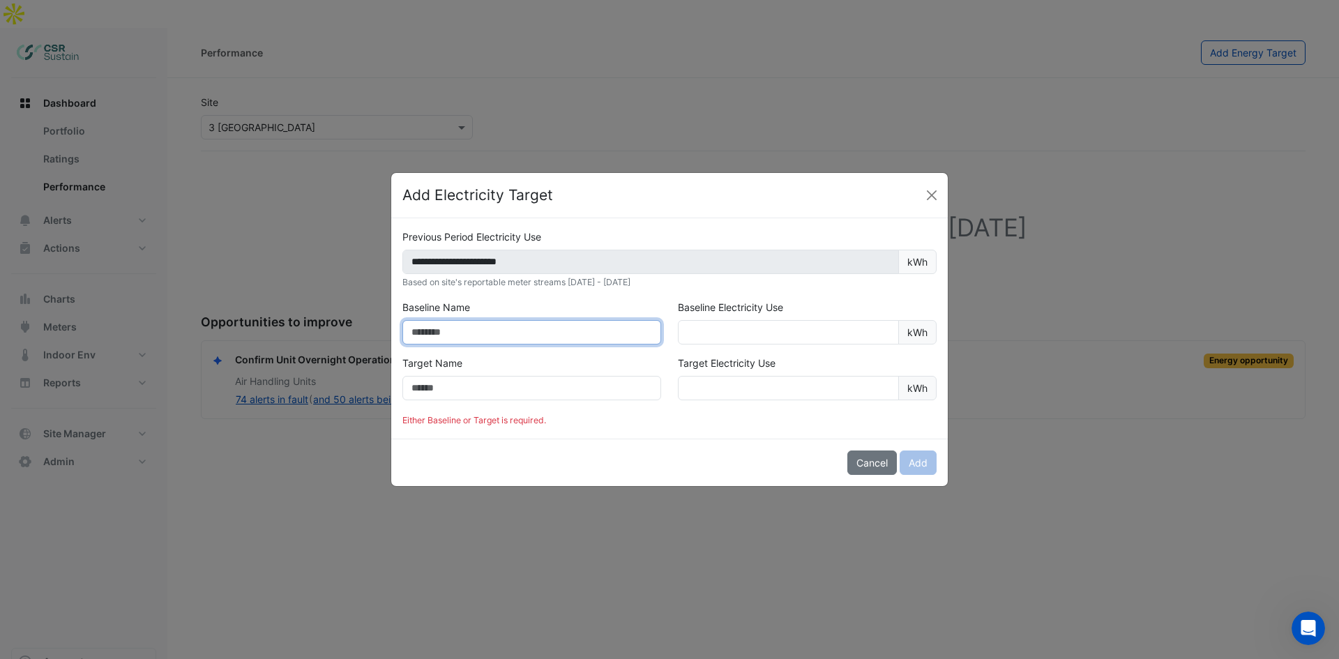
click at [542, 334] on input "text" at bounding box center [531, 332] width 259 height 24
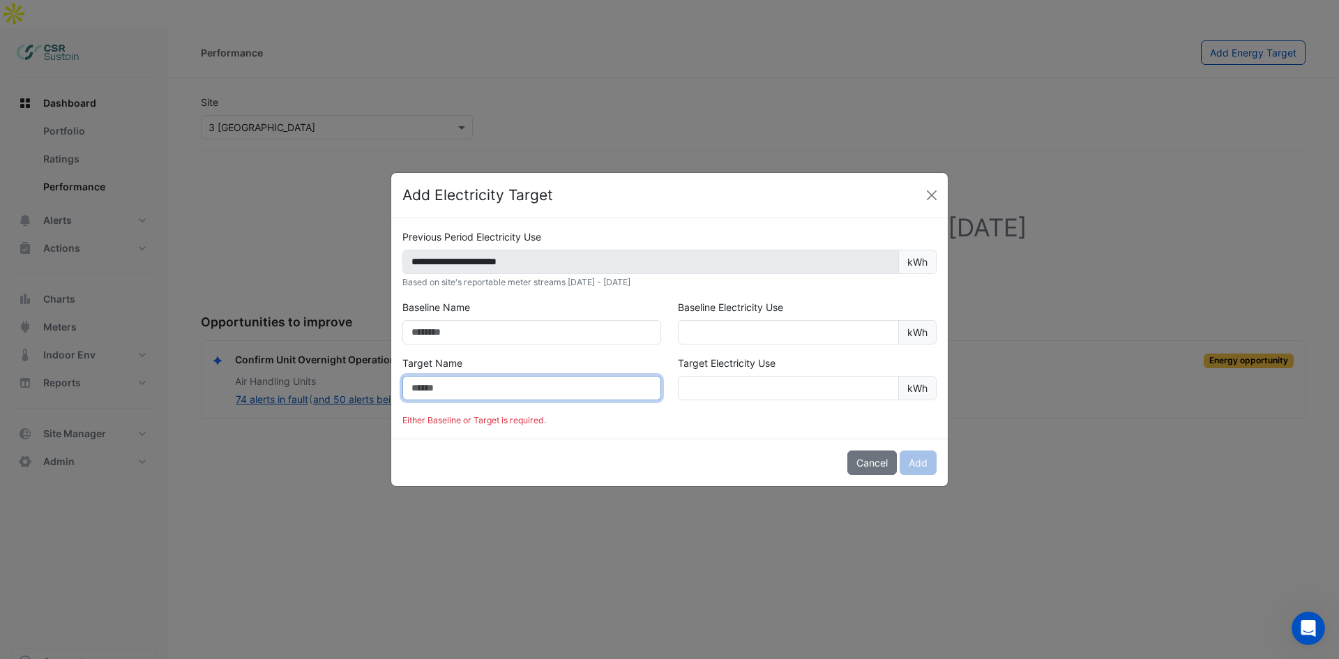
click at [501, 388] on input "text" at bounding box center [531, 388] width 259 height 24
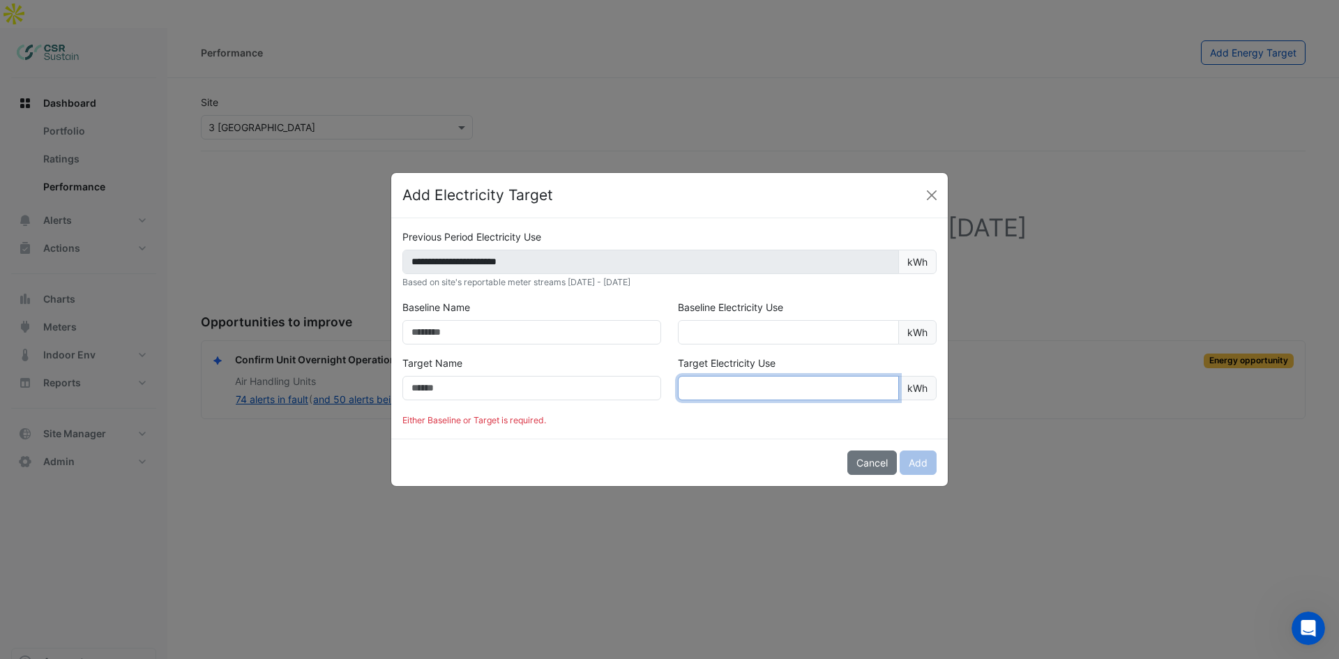
click at [747, 379] on input "number" at bounding box center [788, 388] width 221 height 24
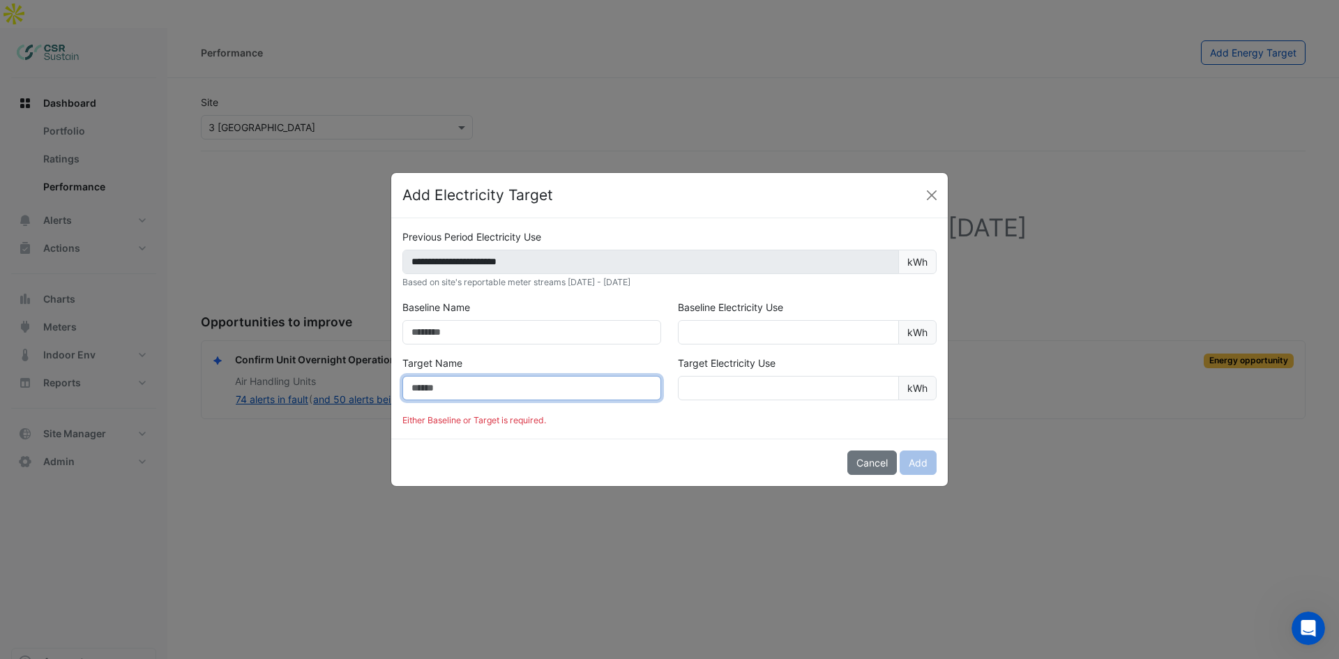
click at [575, 385] on input "text" at bounding box center [531, 388] width 259 height 24
click at [867, 457] on button "Cancel" at bounding box center [872, 462] width 50 height 24
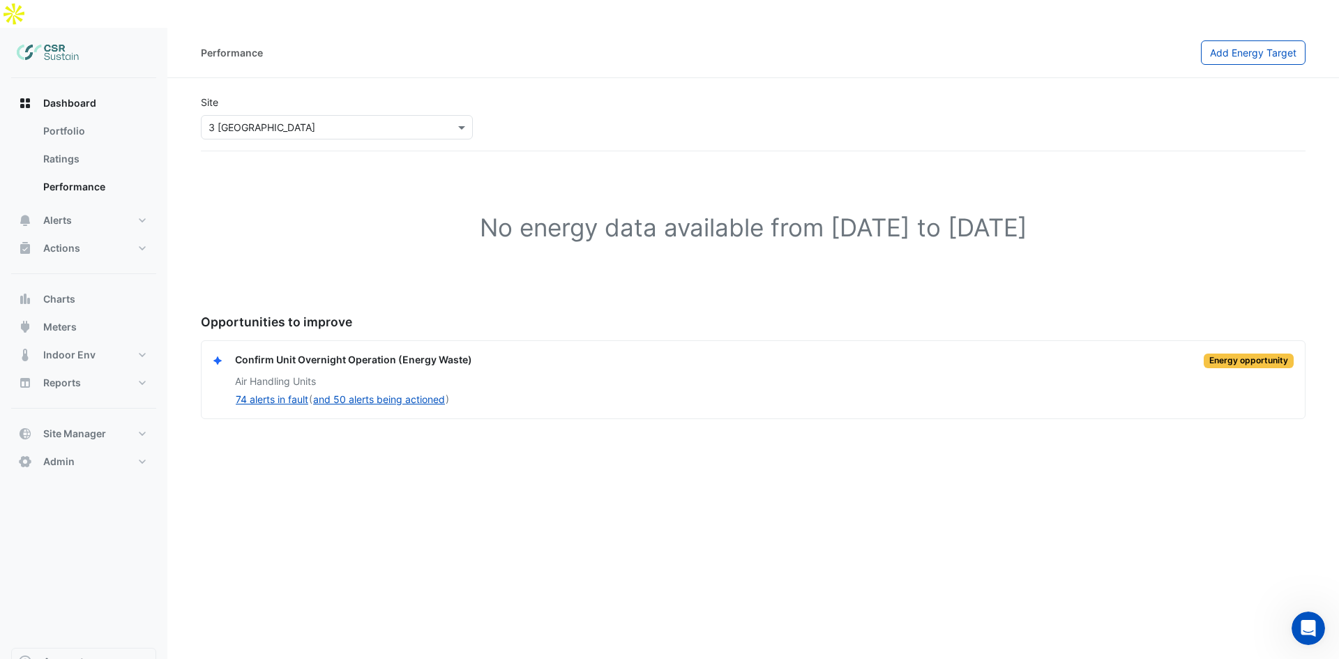
click at [642, 218] on div "No energy data available from 01 Sep 2023 to 31 Aug 2025" at bounding box center [753, 230] width 1105 height 124
click at [87, 206] on button "Alerts" at bounding box center [83, 220] width 145 height 28
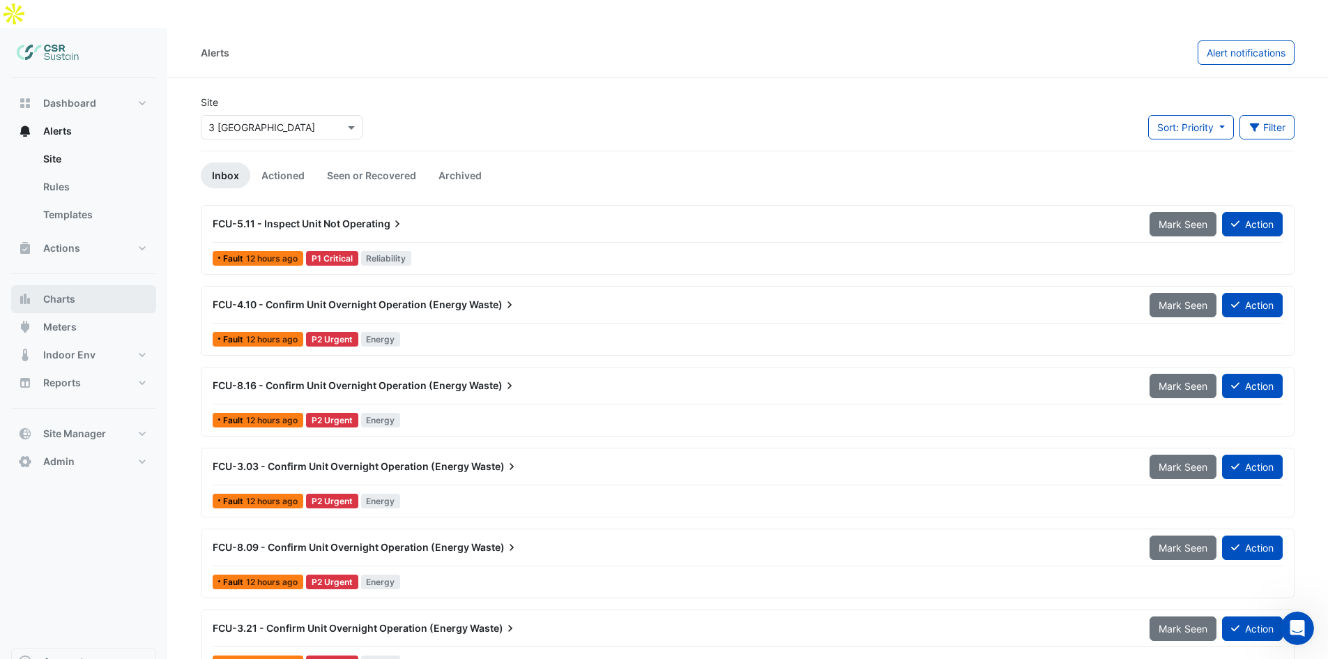
click at [132, 285] on button "Charts" at bounding box center [83, 299] width 145 height 28
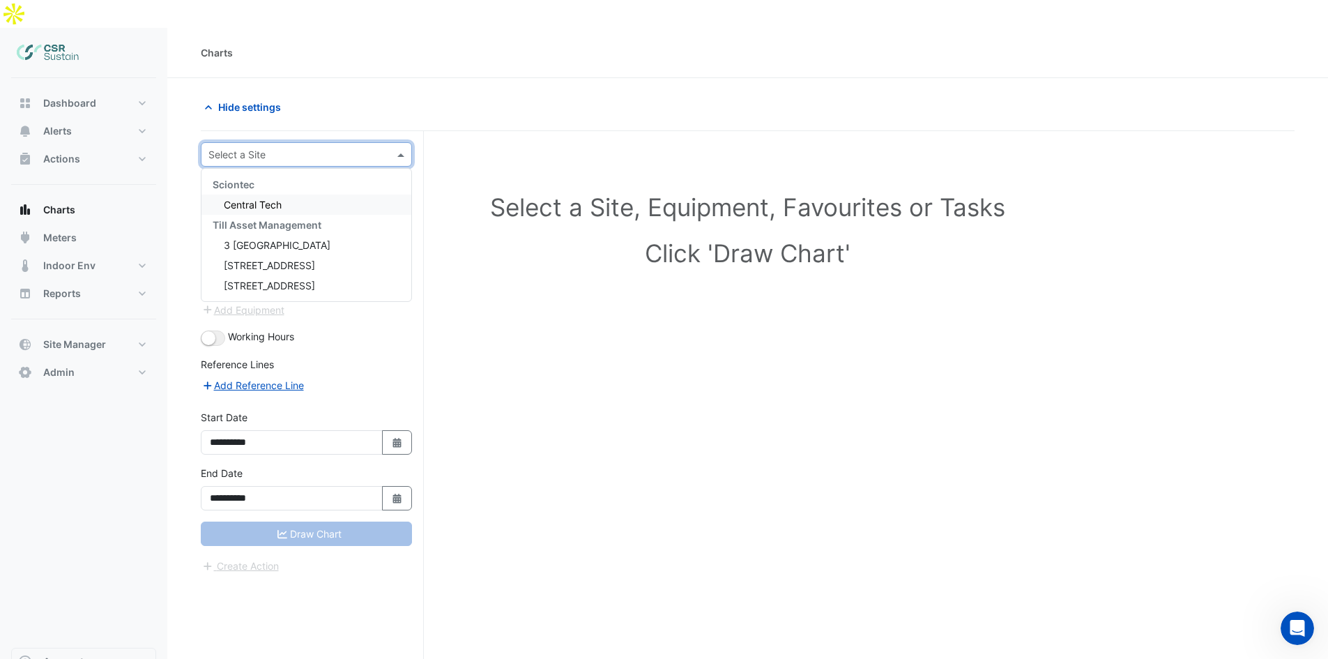
click at [313, 142] on div "Select a Site" at bounding box center [306, 154] width 211 height 24
click at [320, 148] on input "text" at bounding box center [292, 155] width 168 height 15
click at [333, 95] on div "Hide settings" at bounding box center [470, 107] width 556 height 24
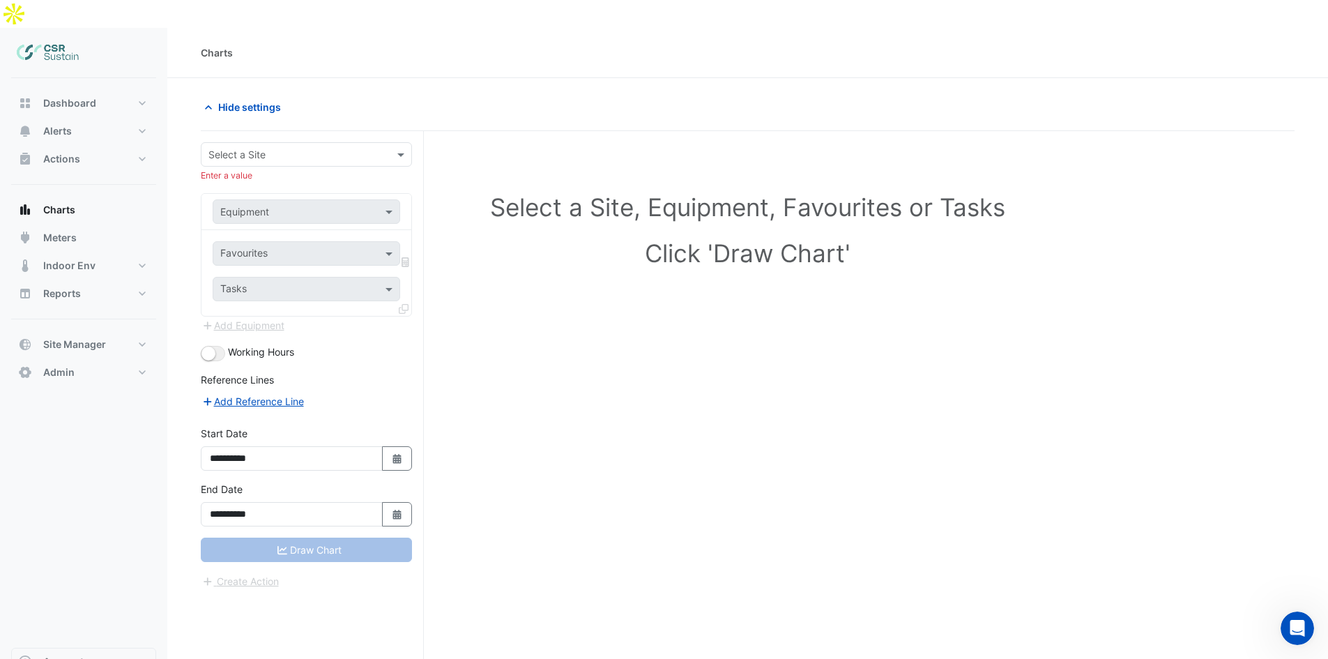
drag, startPoint x: 126, startPoint y: 490, endPoint x: 181, endPoint y: 22, distance: 470.3
click at [126, 488] on div "Dashboard Portfolio Ratings Performance Alerts Site Rules Templates Actions Sit…" at bounding box center [83, 363] width 145 height 570
click at [82, 145] on button "Actions" at bounding box center [83, 159] width 145 height 28
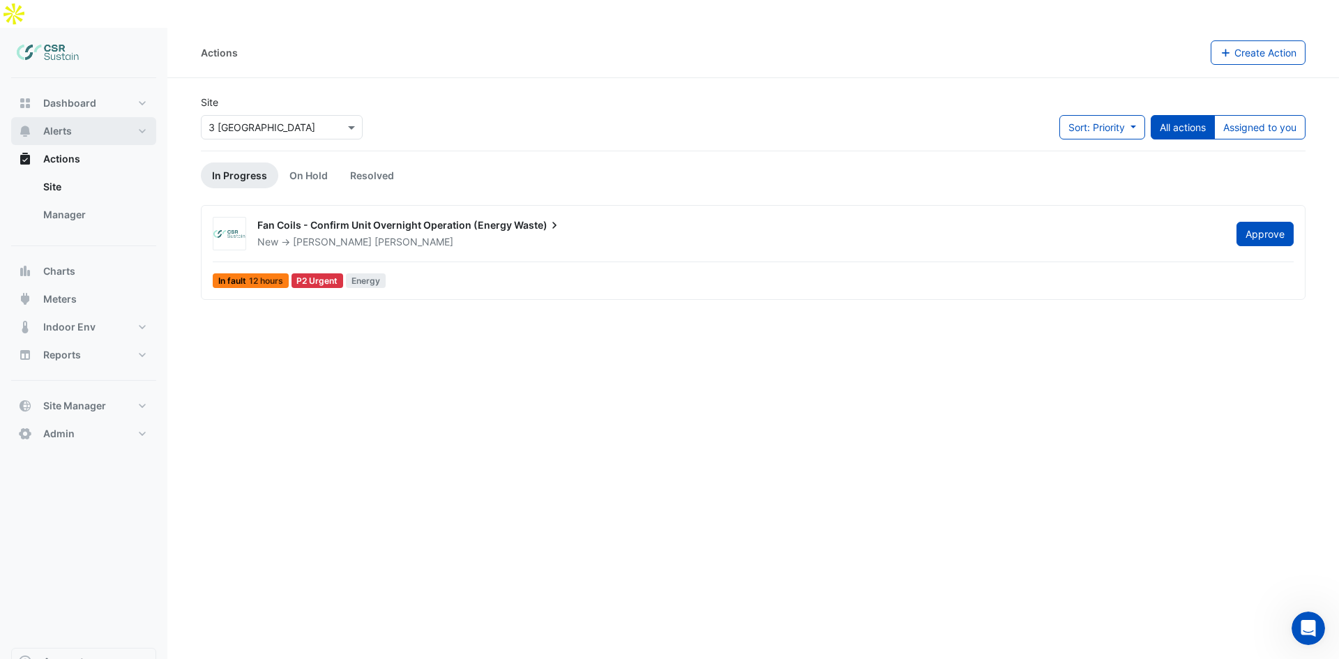
click at [78, 117] on button "Alerts" at bounding box center [83, 131] width 145 height 28
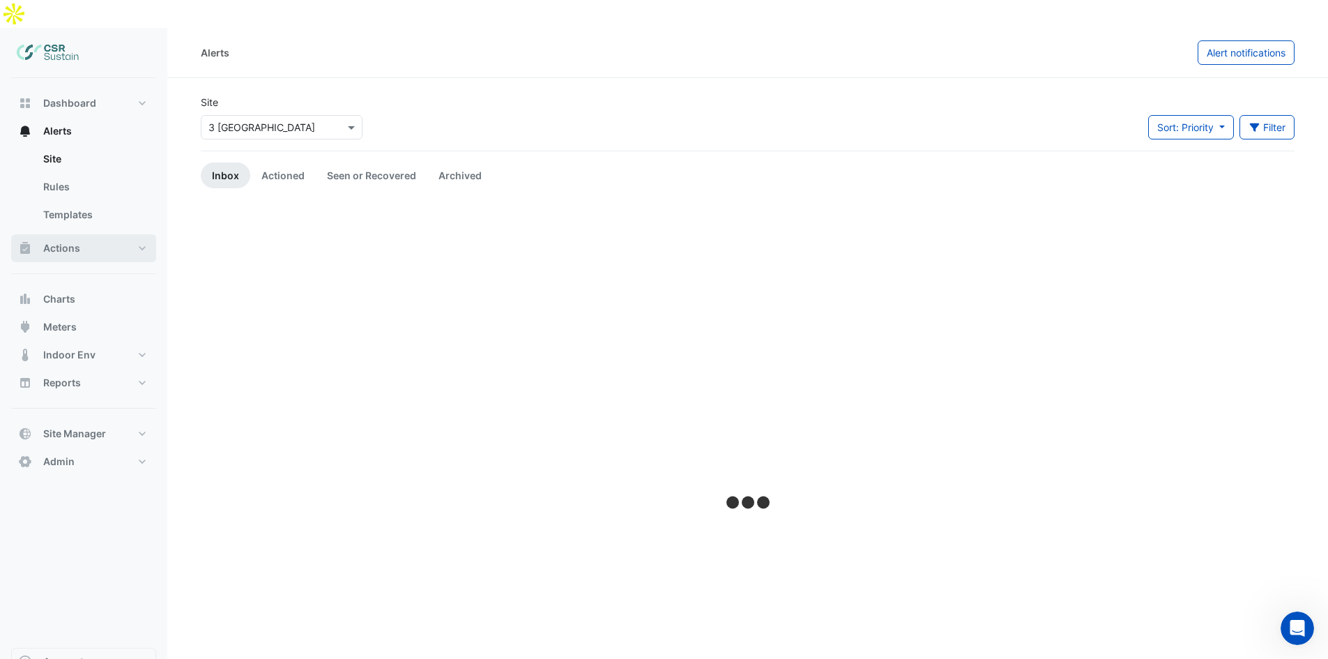
click at [84, 234] on button "Actions" at bounding box center [83, 248] width 145 height 28
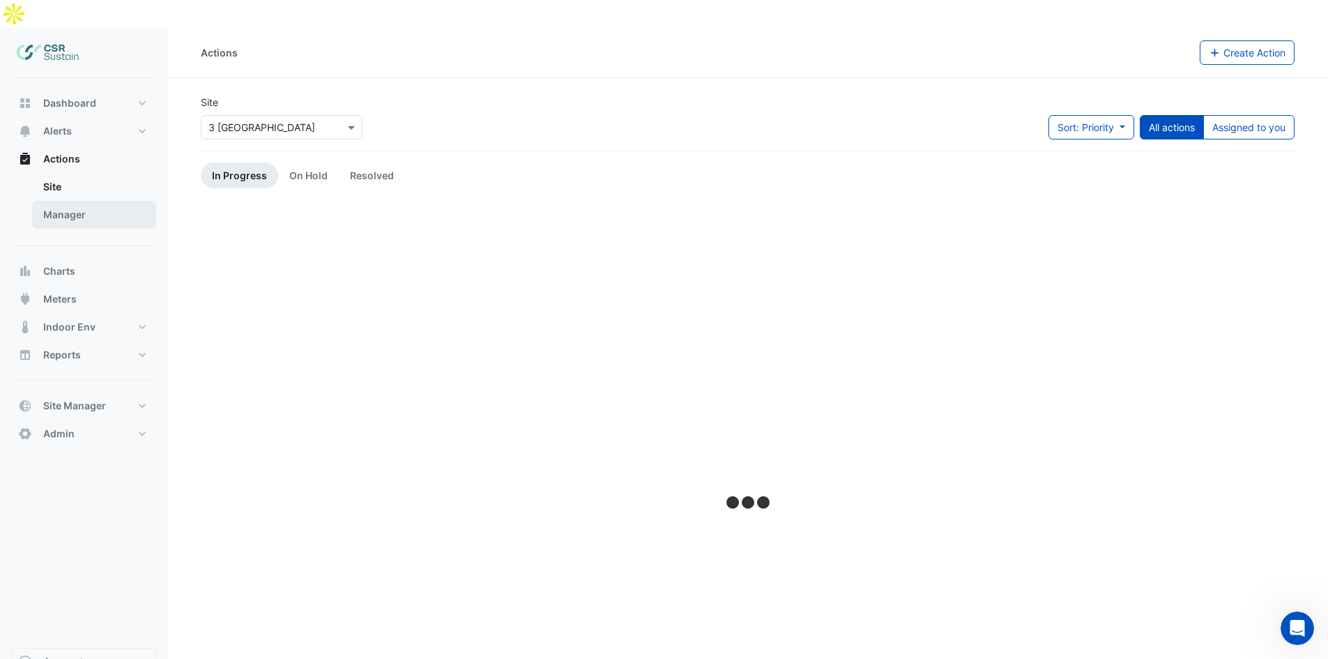
click at [70, 201] on link "Manager" at bounding box center [94, 215] width 124 height 28
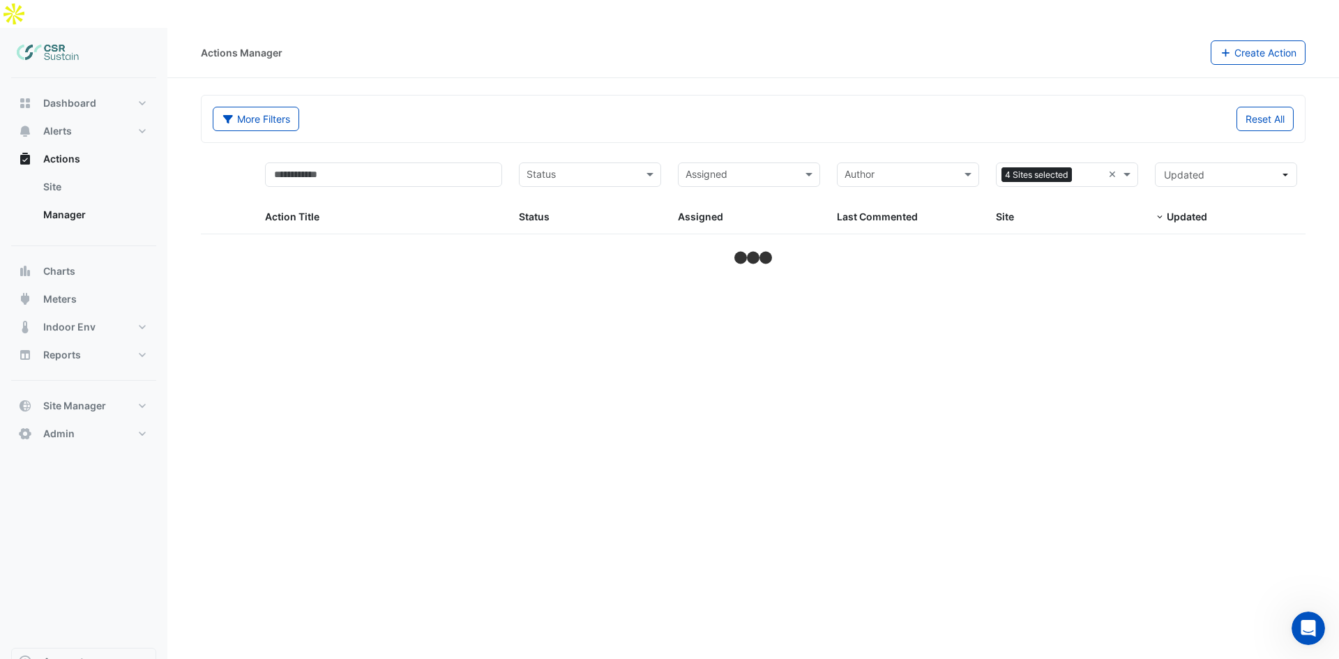
select select "**"
